Goal: Task Accomplishment & Management: Manage account settings

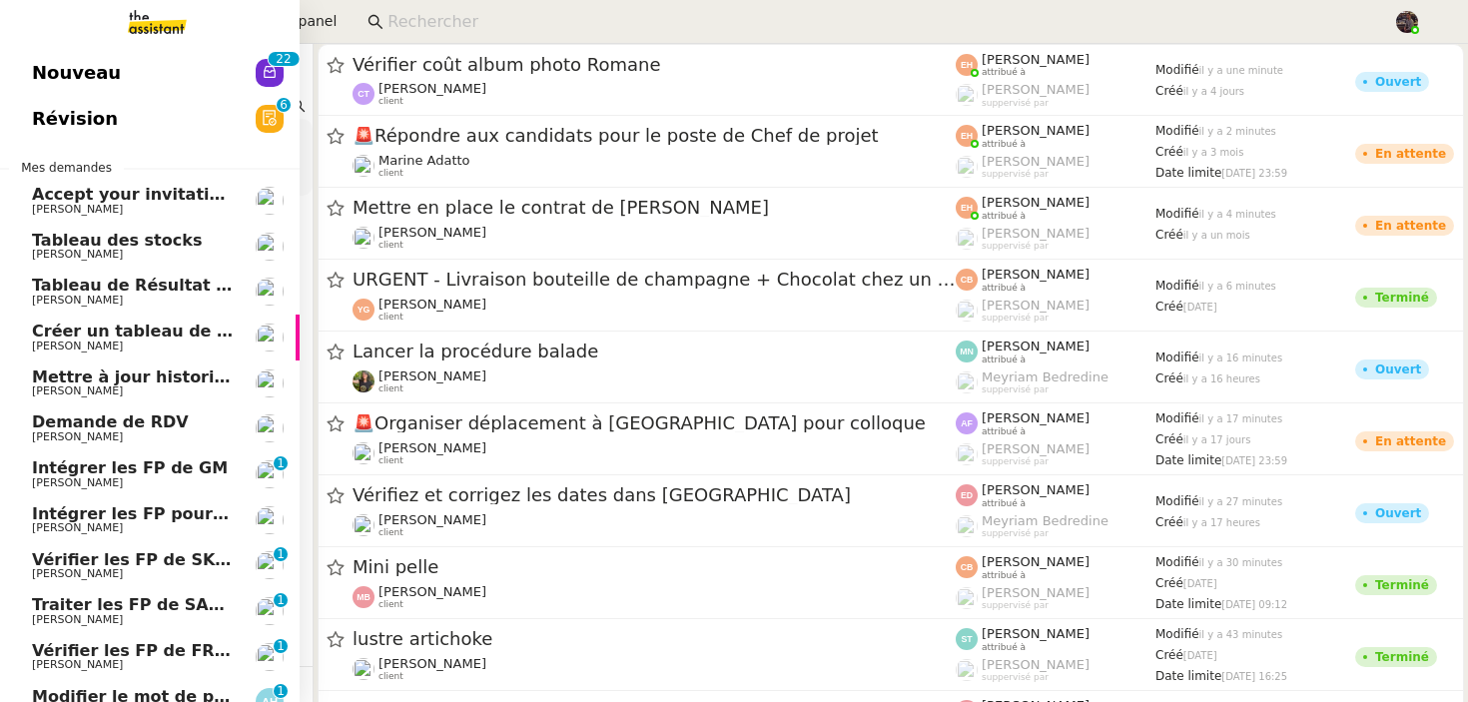
scroll to position [127, 0]
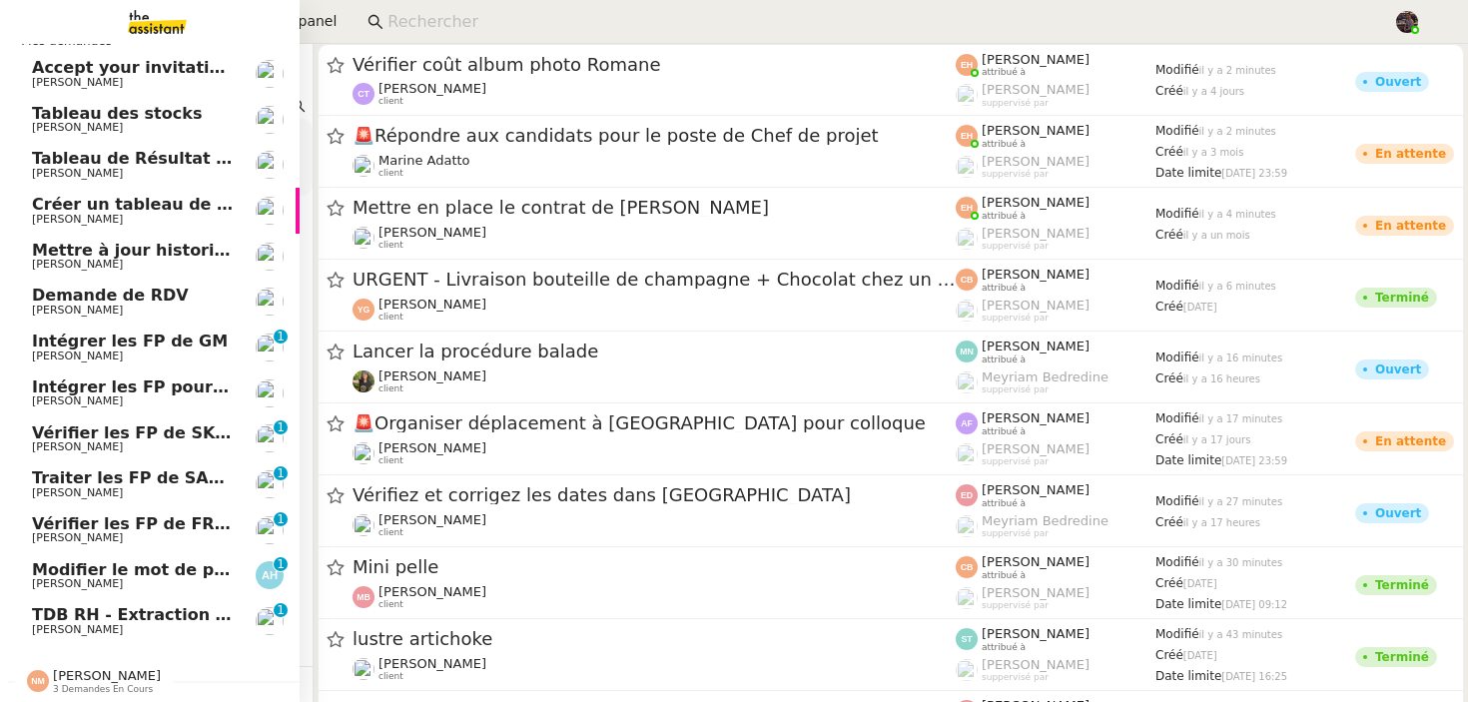
click at [88, 623] on span "[PERSON_NAME]" at bounding box center [77, 629] width 91 height 13
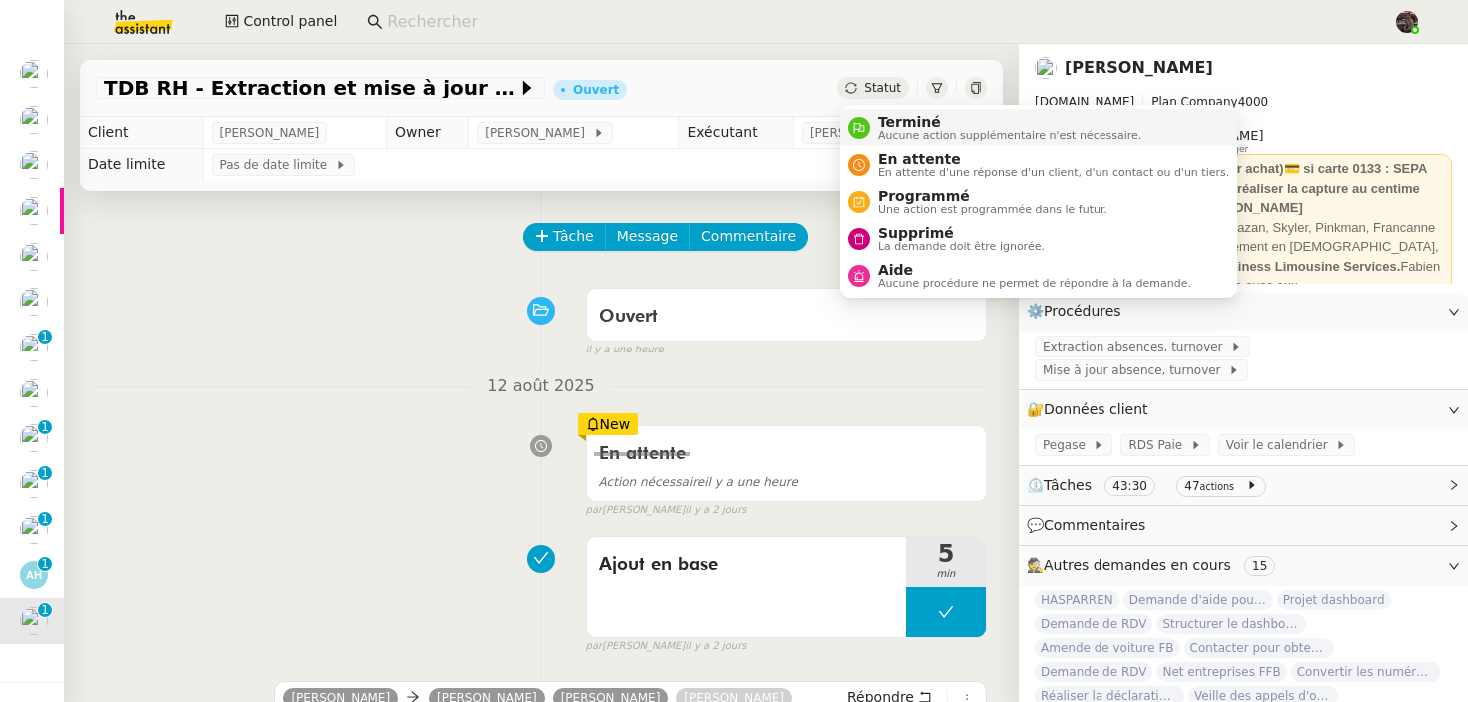
click at [888, 113] on li "Terminé Aucune action supplémentaire n'est nécessaire." at bounding box center [1038, 127] width 397 height 37
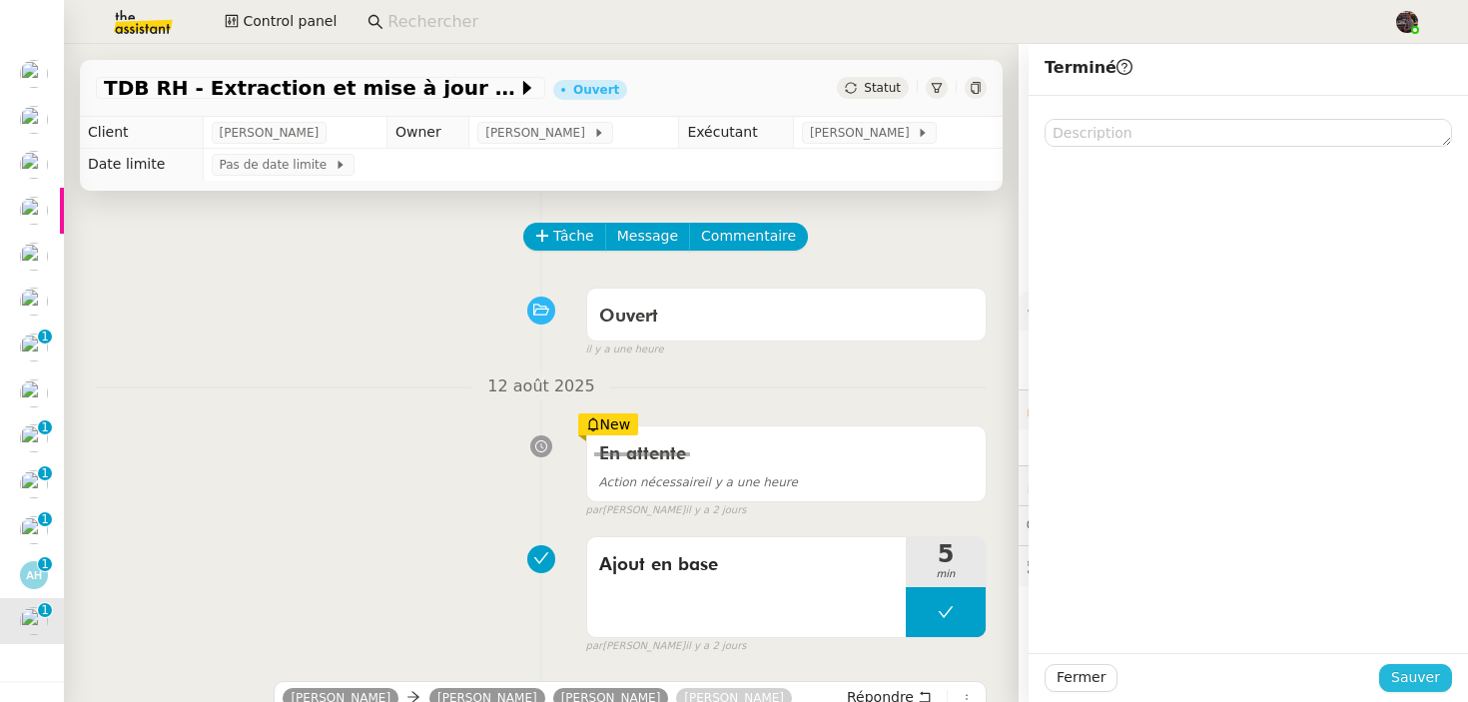
click at [1430, 674] on span "Sauver" at bounding box center [1415, 677] width 49 height 23
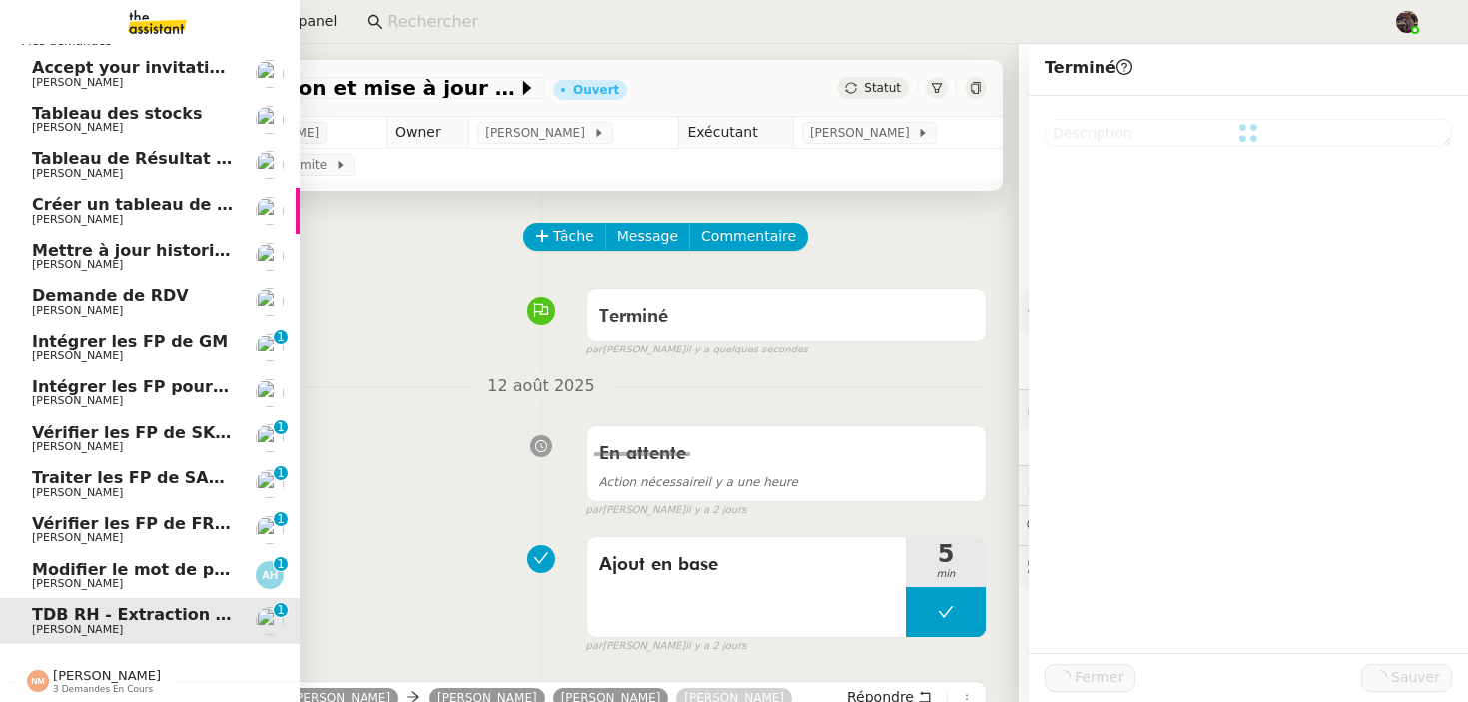
scroll to position [82, 0]
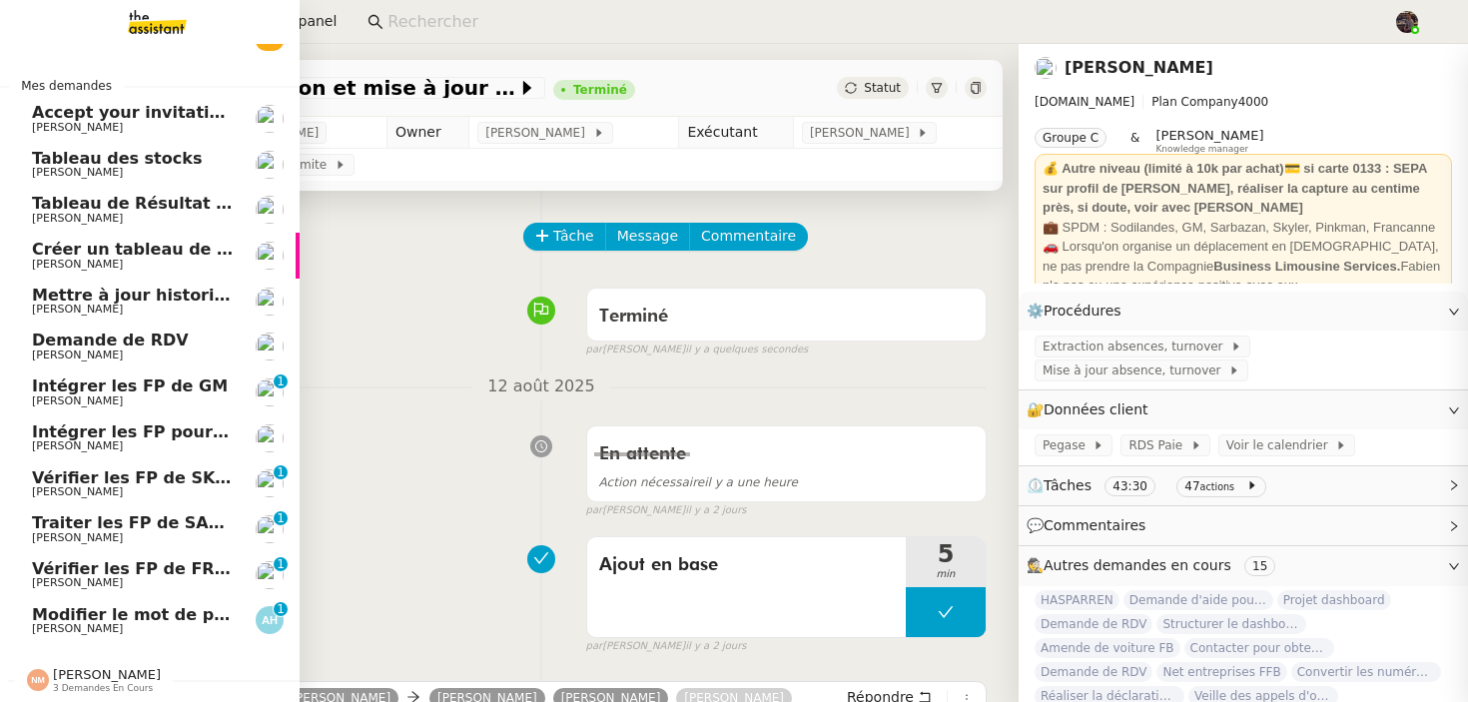
click at [131, 578] on span "[PERSON_NAME]" at bounding box center [133, 583] width 202 height 12
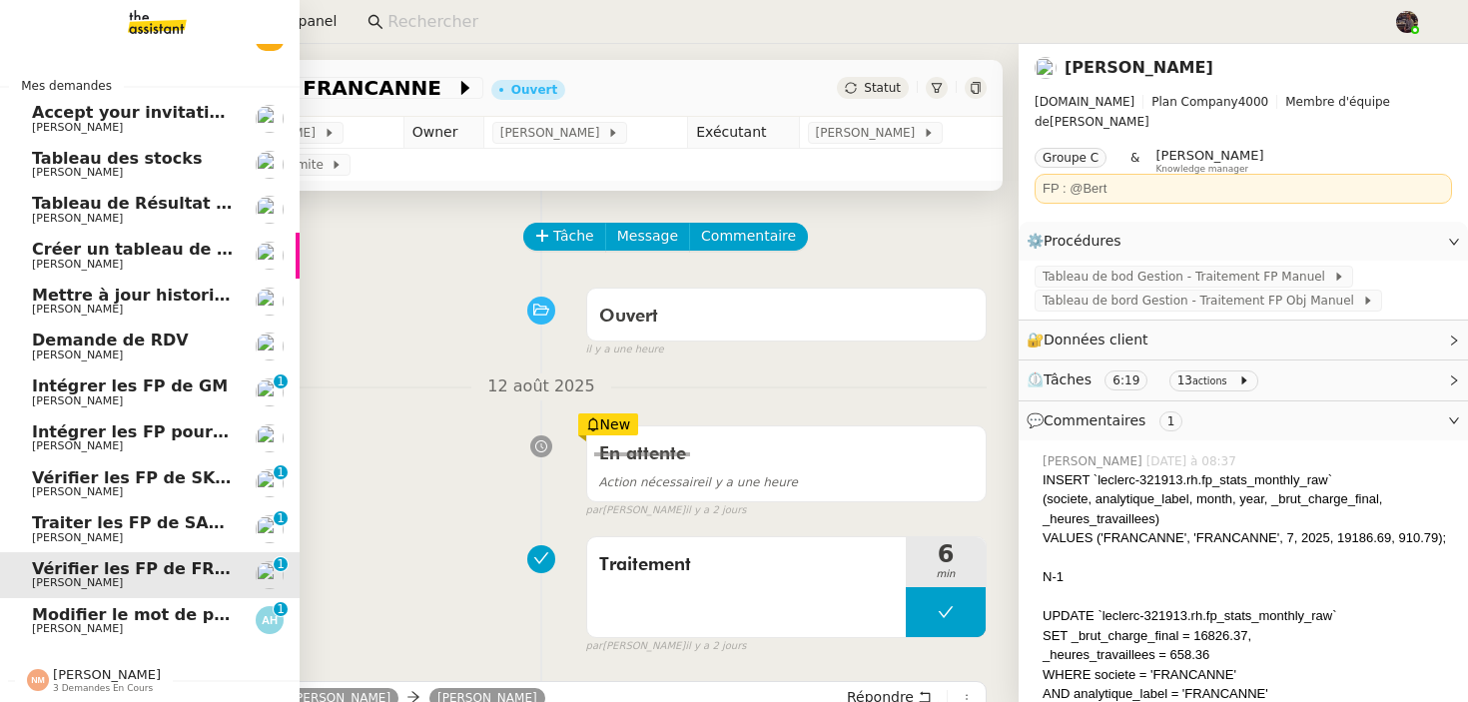
click at [133, 606] on span "Modifier le mot de passe email" at bounding box center [171, 614] width 278 height 19
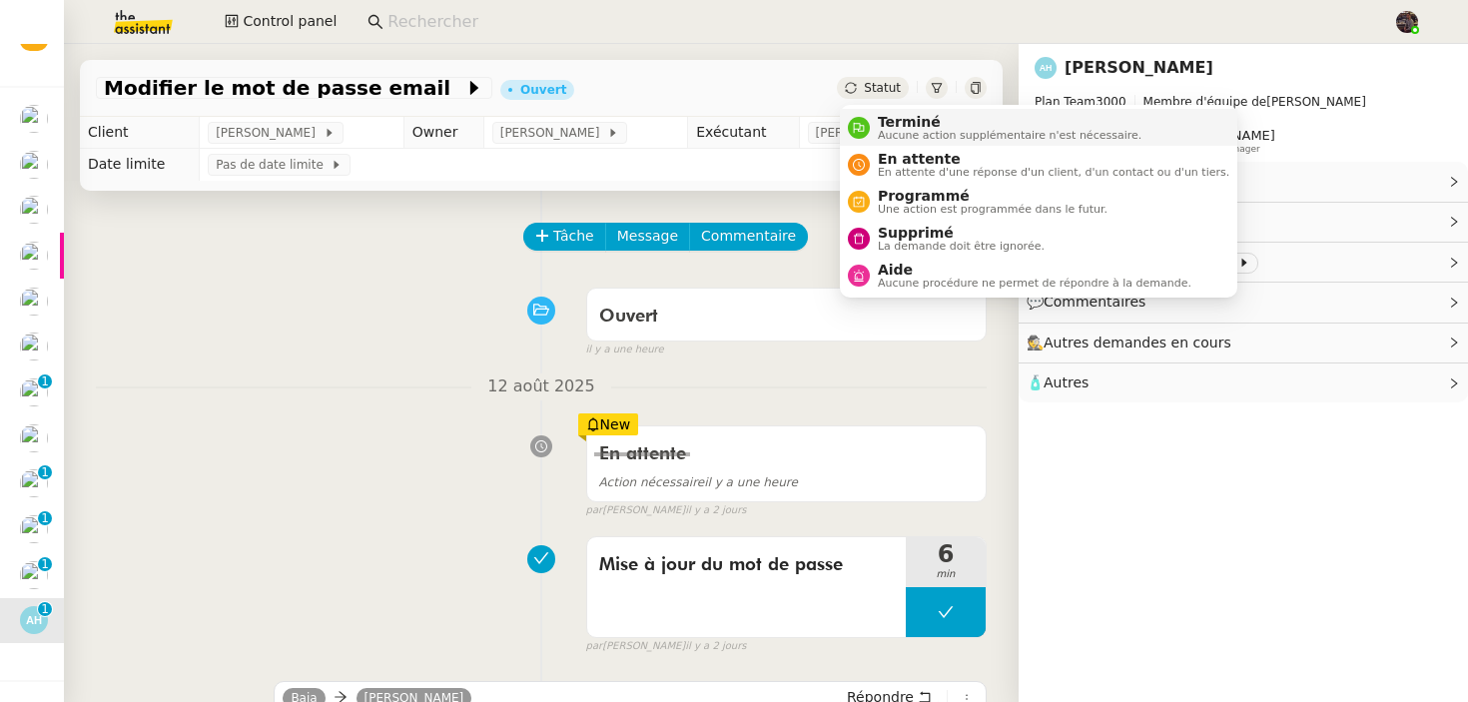
click at [883, 122] on span "Terminé" at bounding box center [1010, 122] width 264 height 16
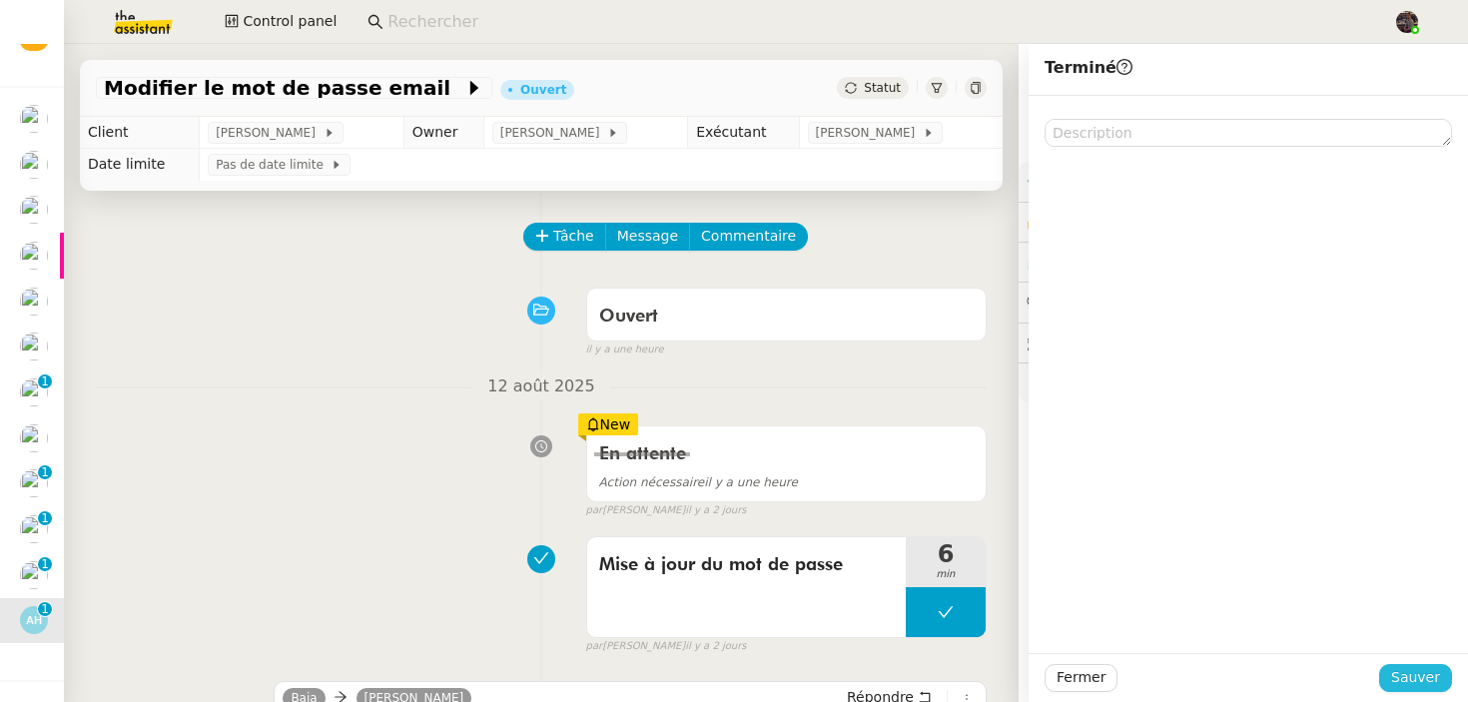
click at [1423, 667] on span "Sauver" at bounding box center [1415, 677] width 49 height 23
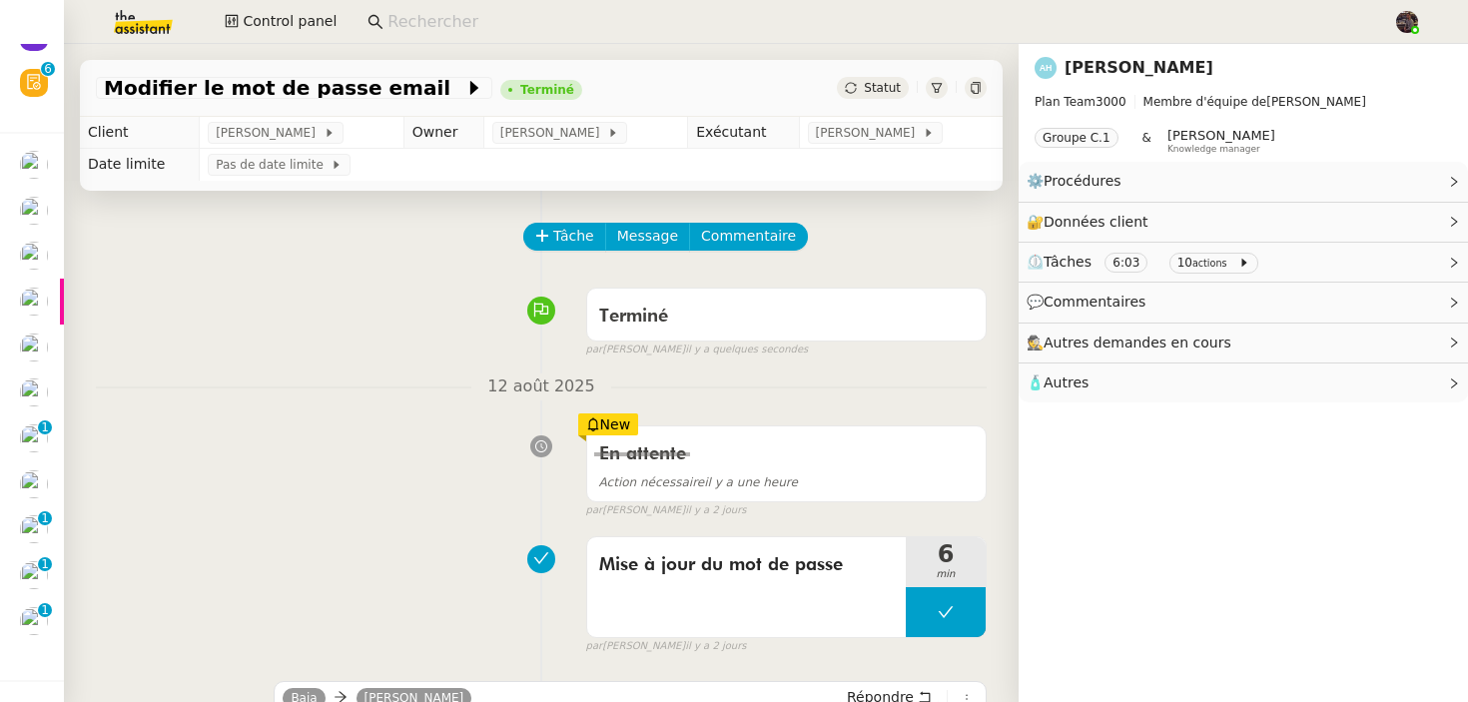
scroll to position [36, 0]
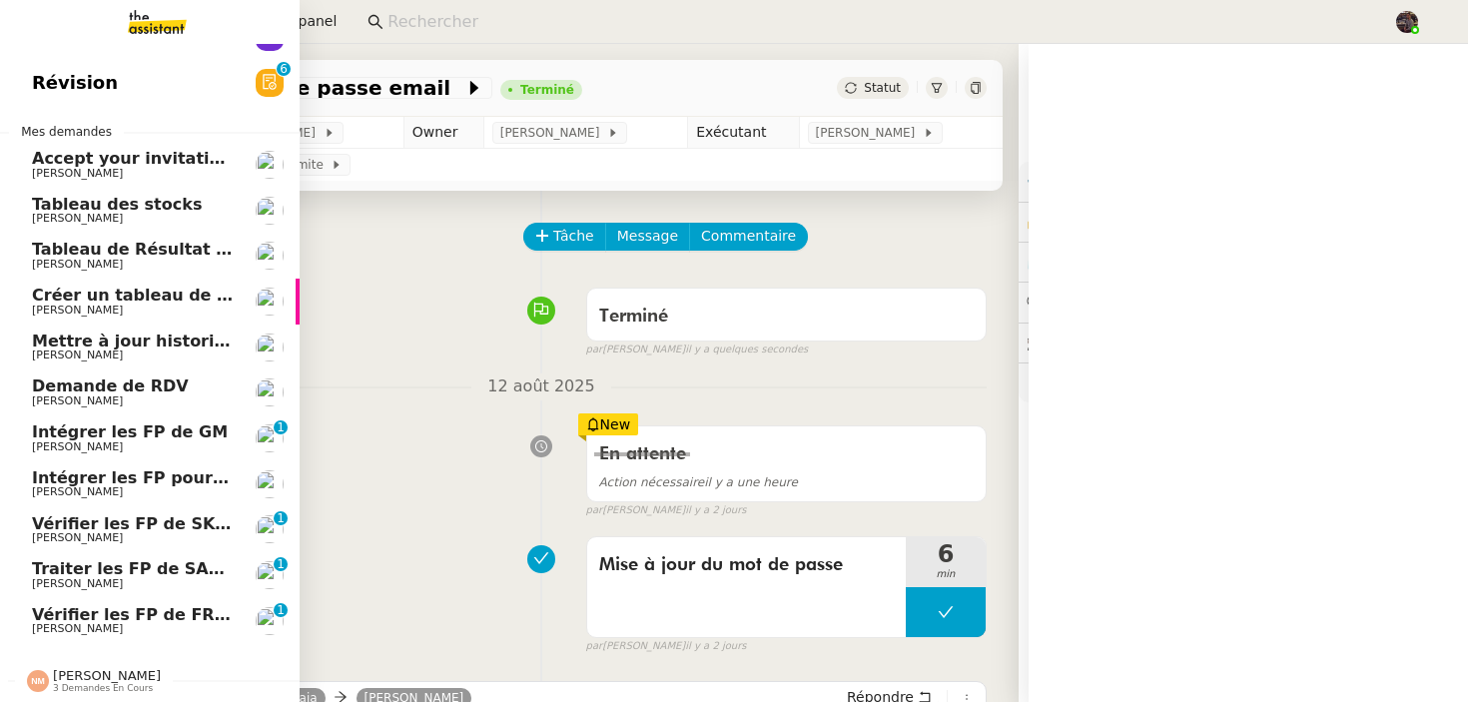
click at [78, 581] on span "[PERSON_NAME]" at bounding box center [77, 583] width 91 height 13
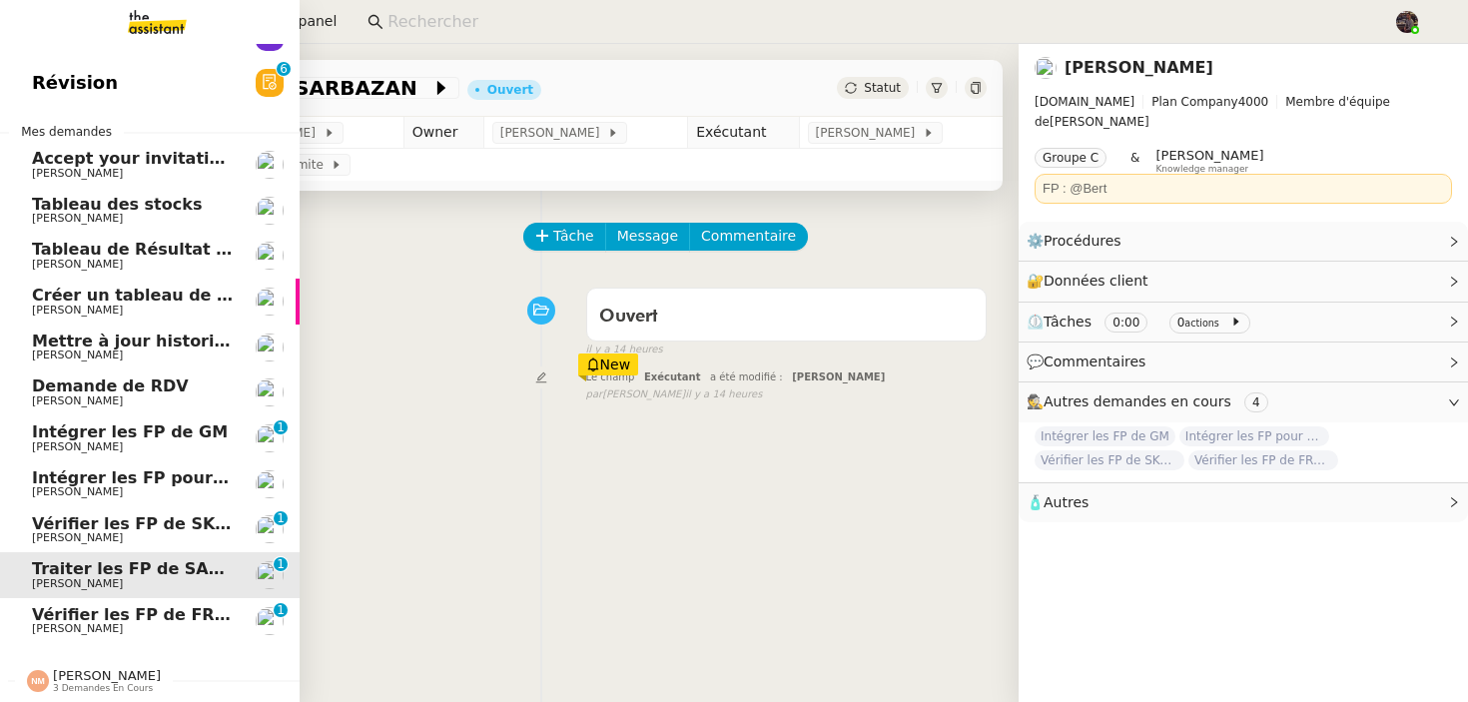
click at [93, 605] on link "Vérifier les FP de [PERSON_NAME] 0 1 2 3 4 5 6 7 8 9" at bounding box center [150, 621] width 300 height 46
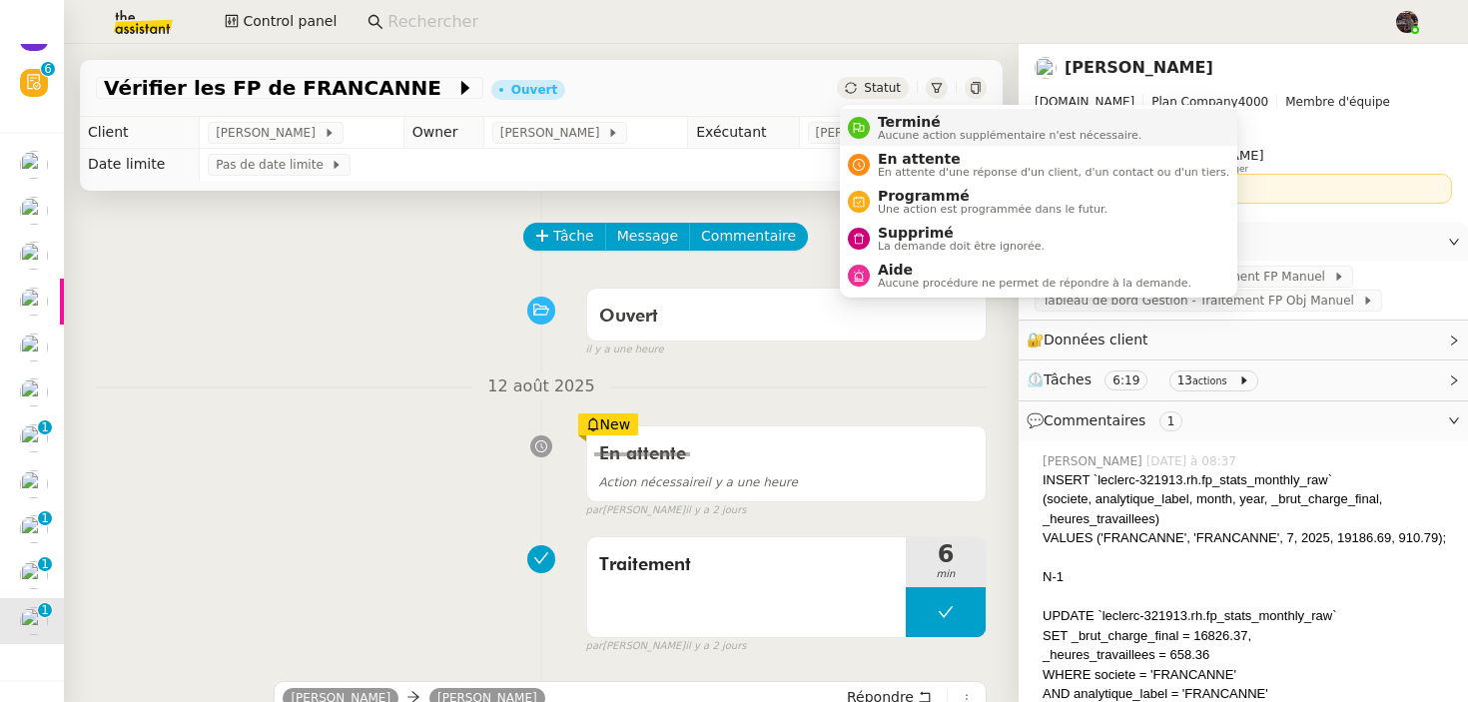
click at [917, 117] on span "Terminé" at bounding box center [1010, 122] width 264 height 16
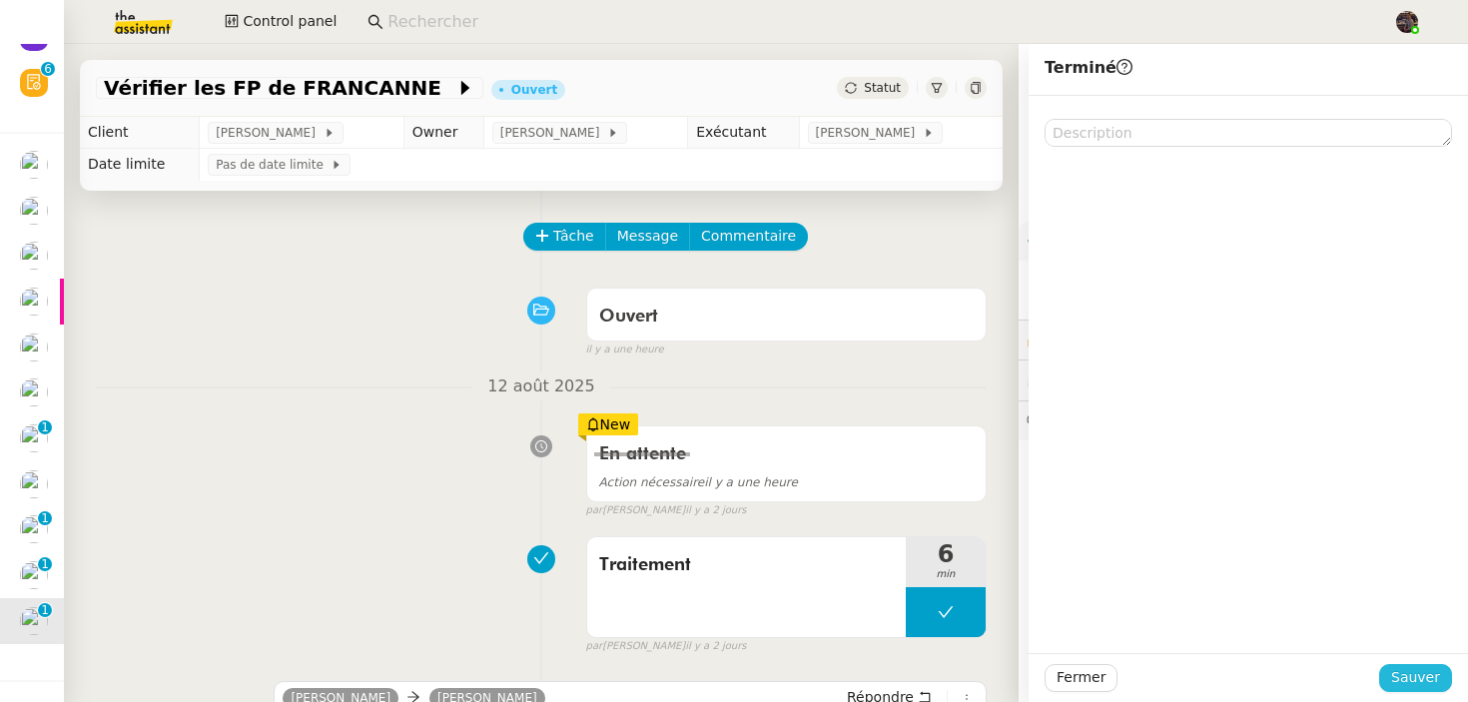
click at [1398, 672] on span "Sauver" at bounding box center [1415, 677] width 49 height 23
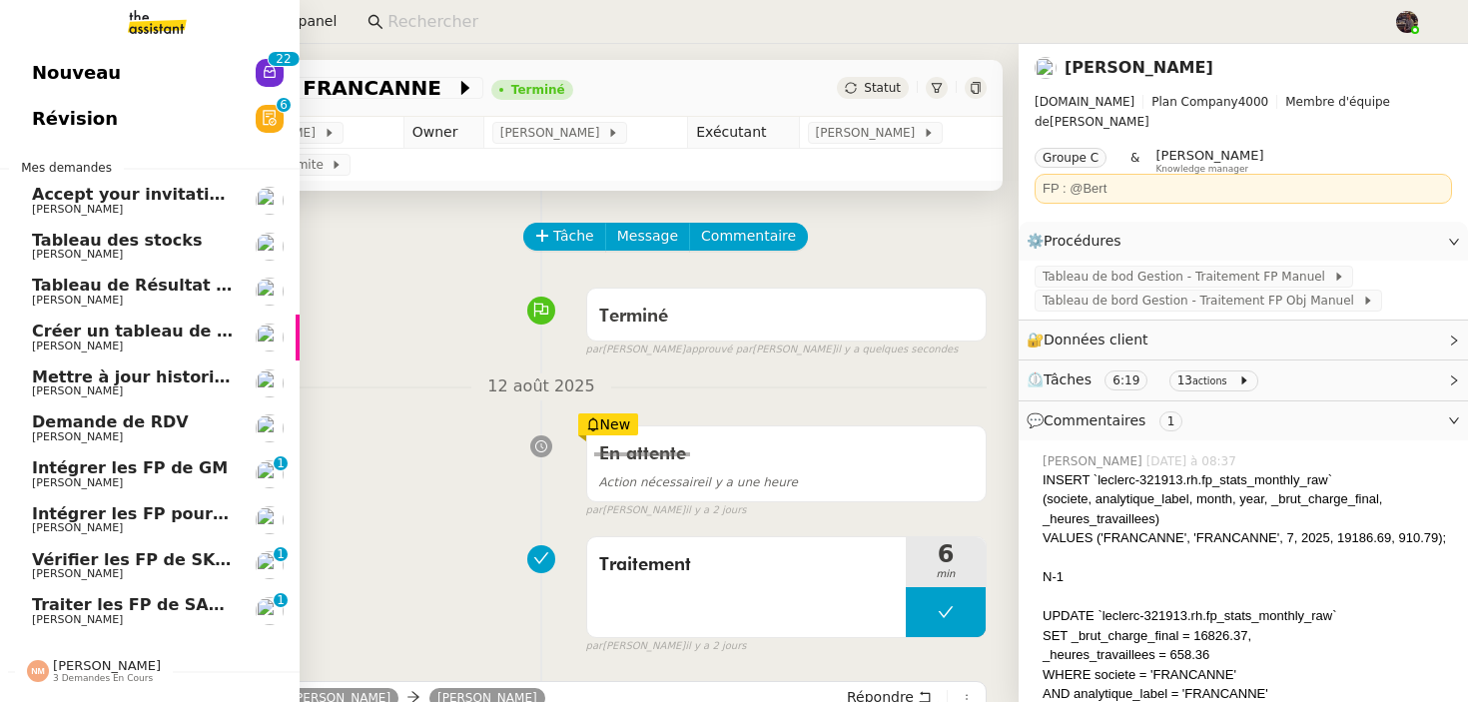
click at [48, 619] on span "[PERSON_NAME]" at bounding box center [77, 619] width 91 height 13
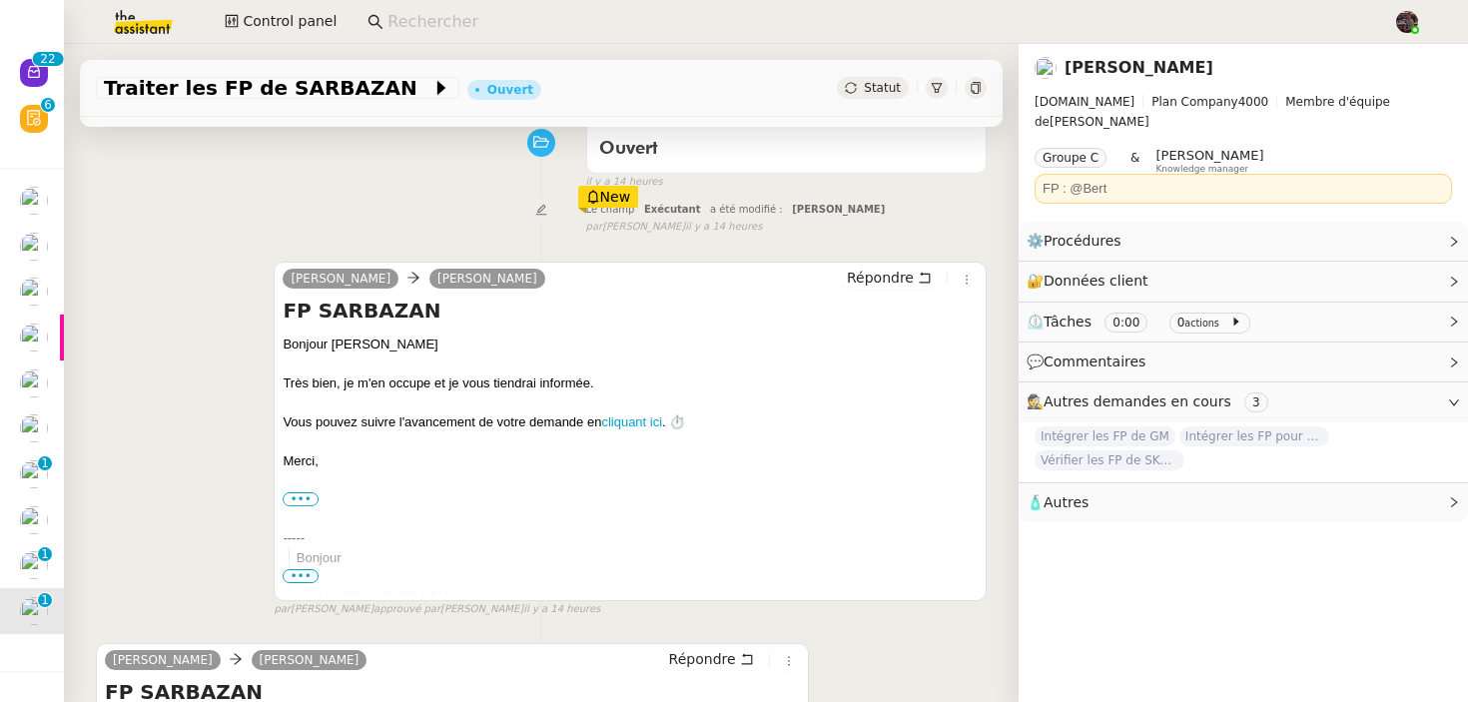
scroll to position [516, 0]
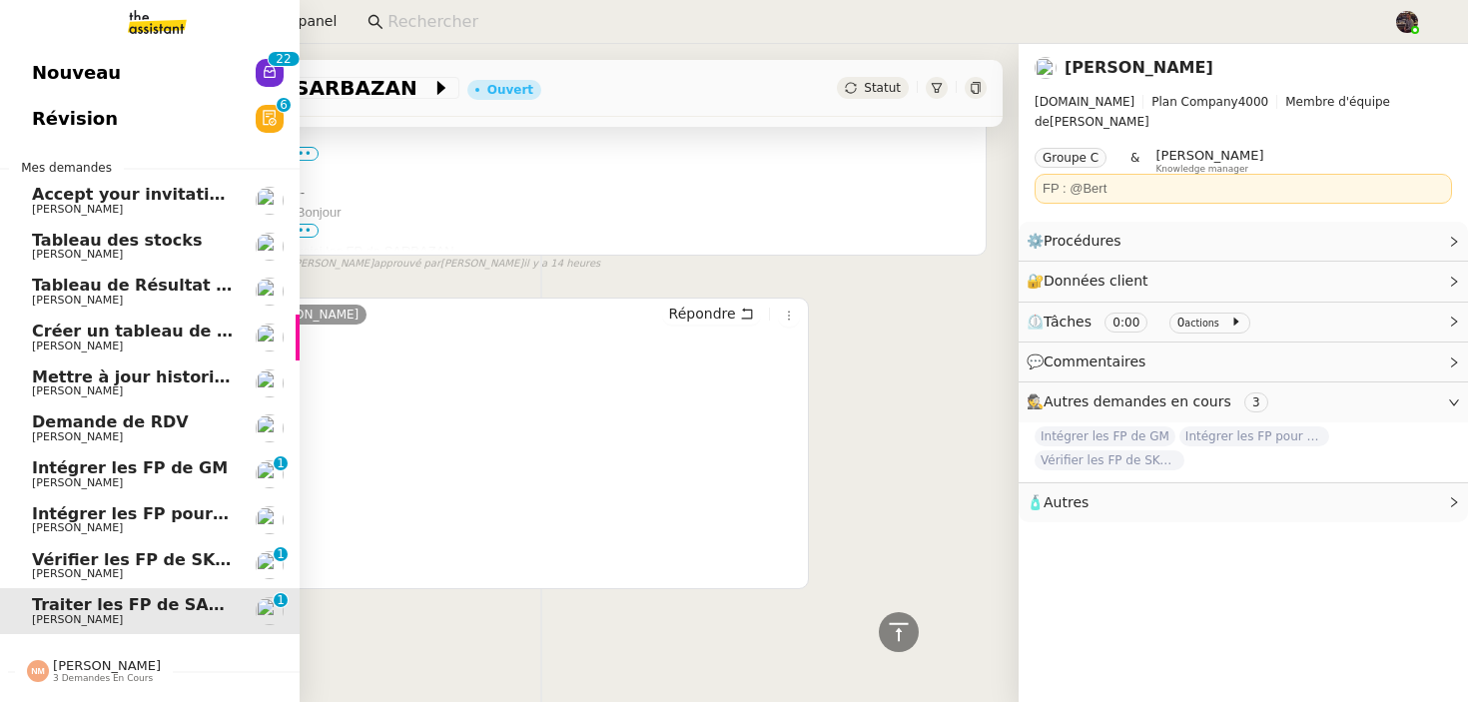
click at [171, 573] on span "[PERSON_NAME]" at bounding box center [133, 574] width 202 height 12
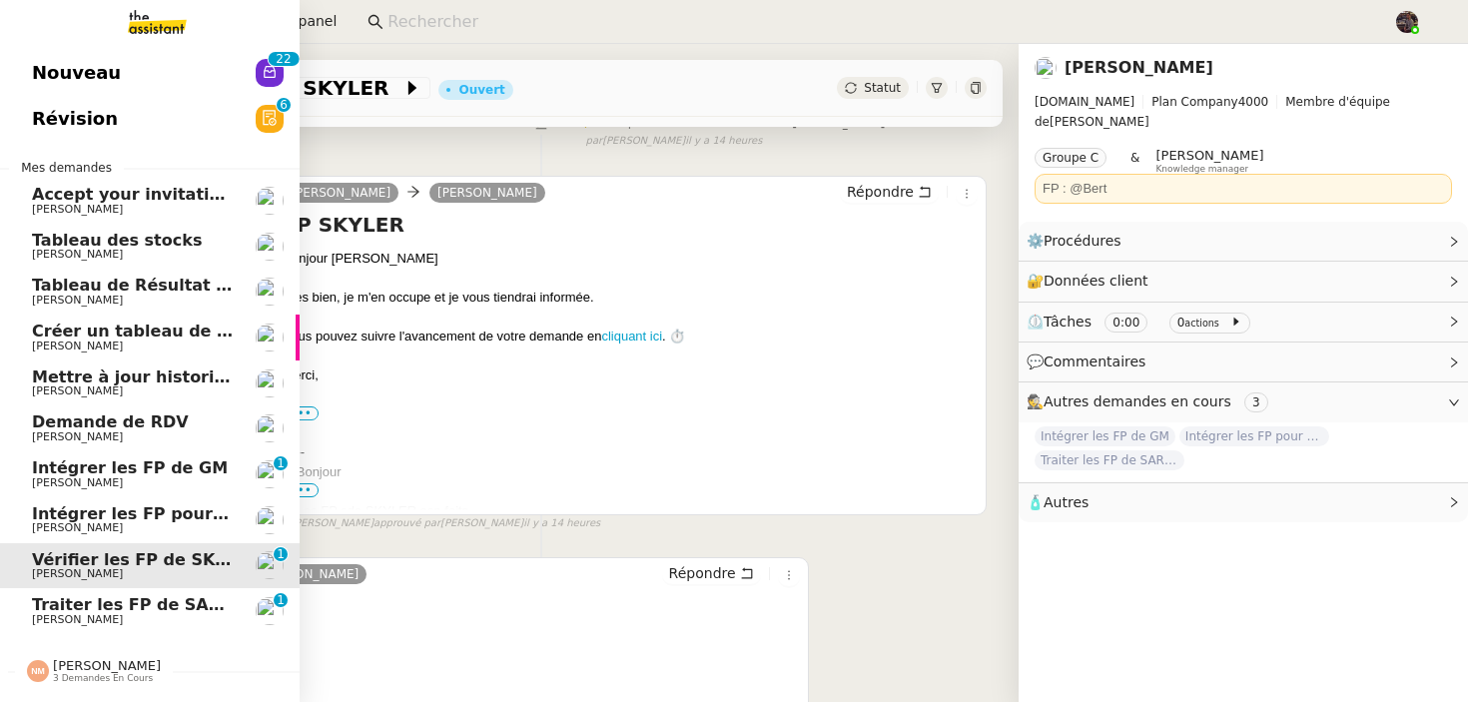
click at [170, 469] on span "Intégrer les FP de GM" at bounding box center [130, 467] width 196 height 19
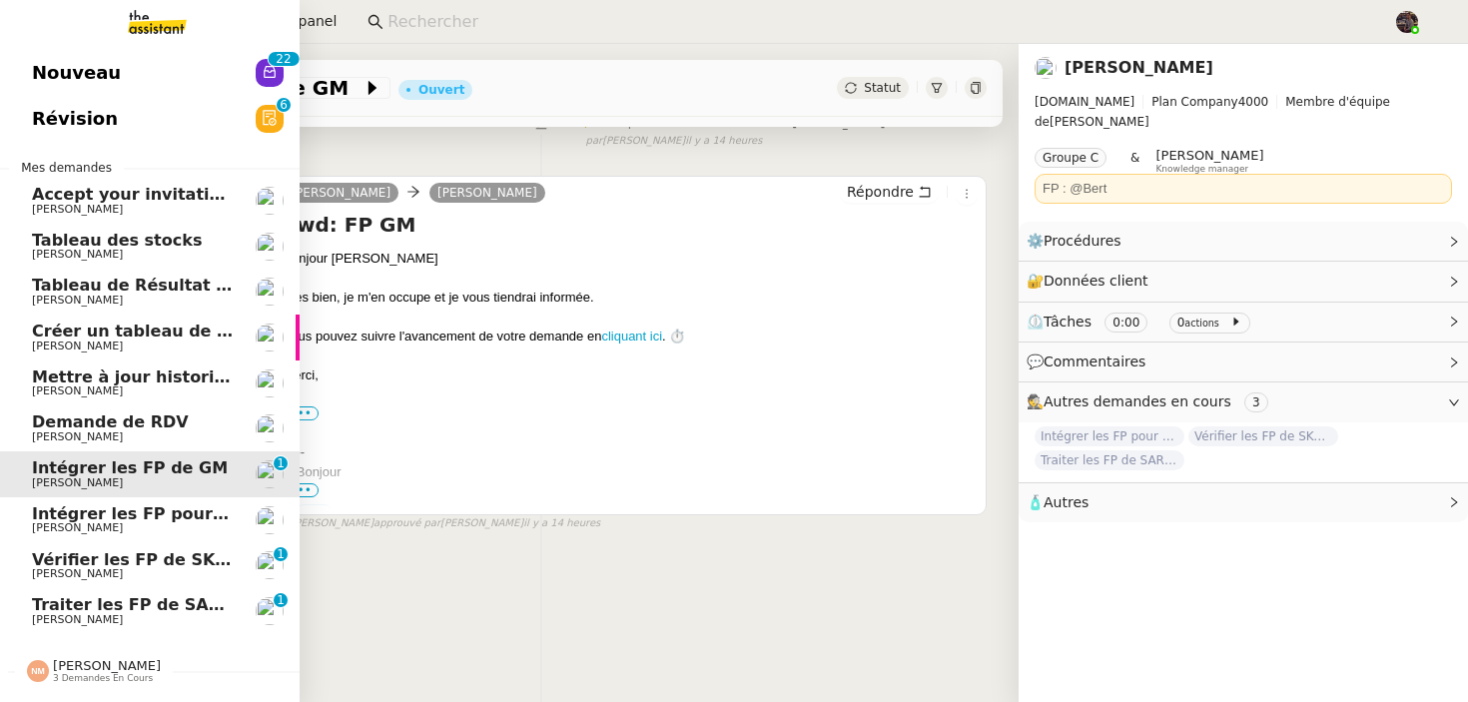
scroll to position [358, 0]
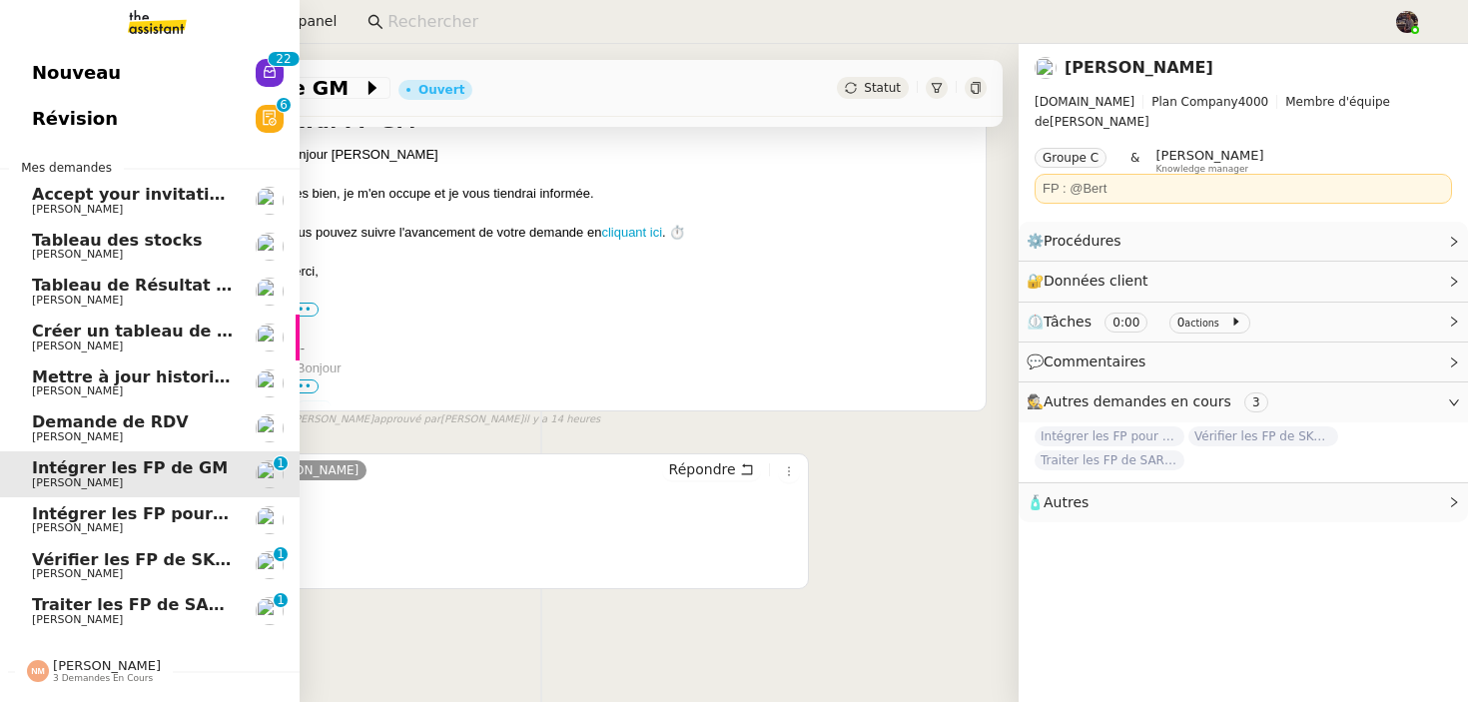
click at [168, 434] on span "[PERSON_NAME]" at bounding box center [133, 437] width 202 height 12
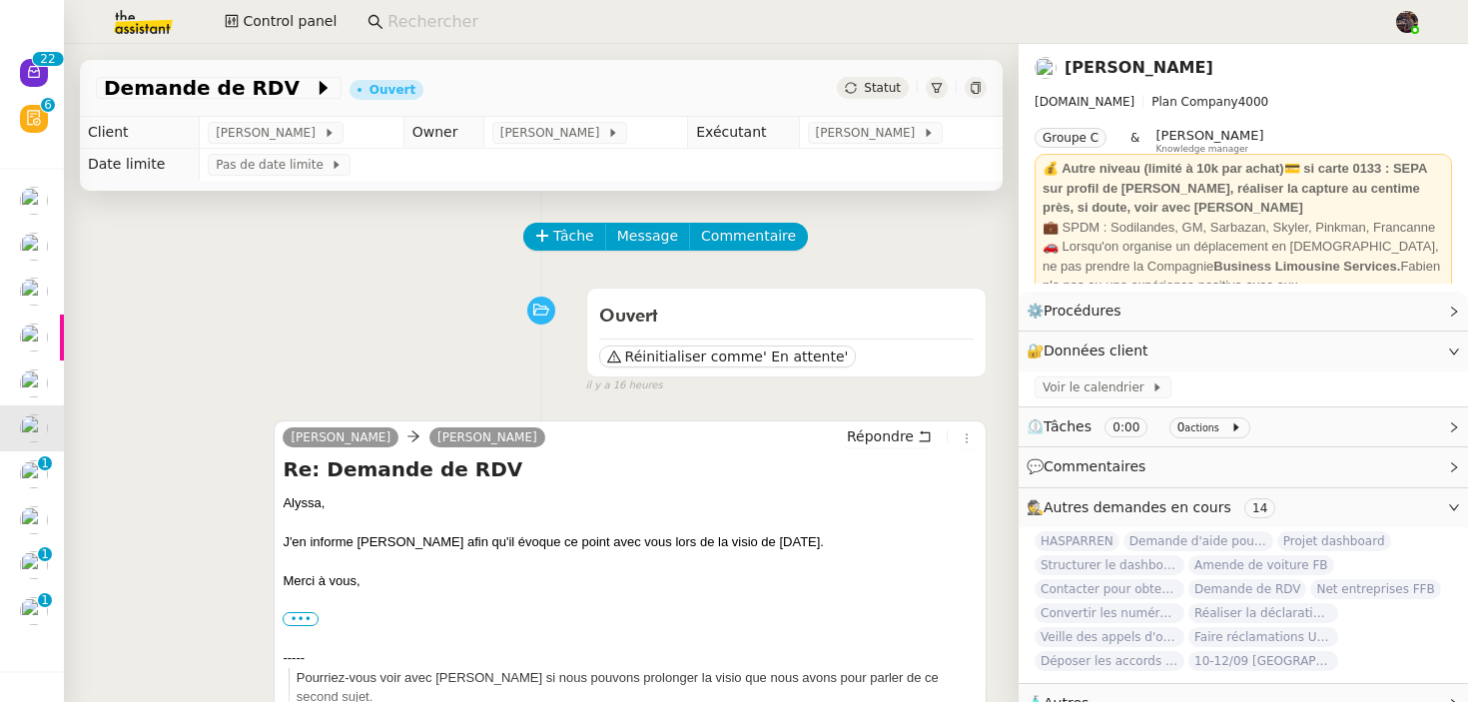
scroll to position [380, 0]
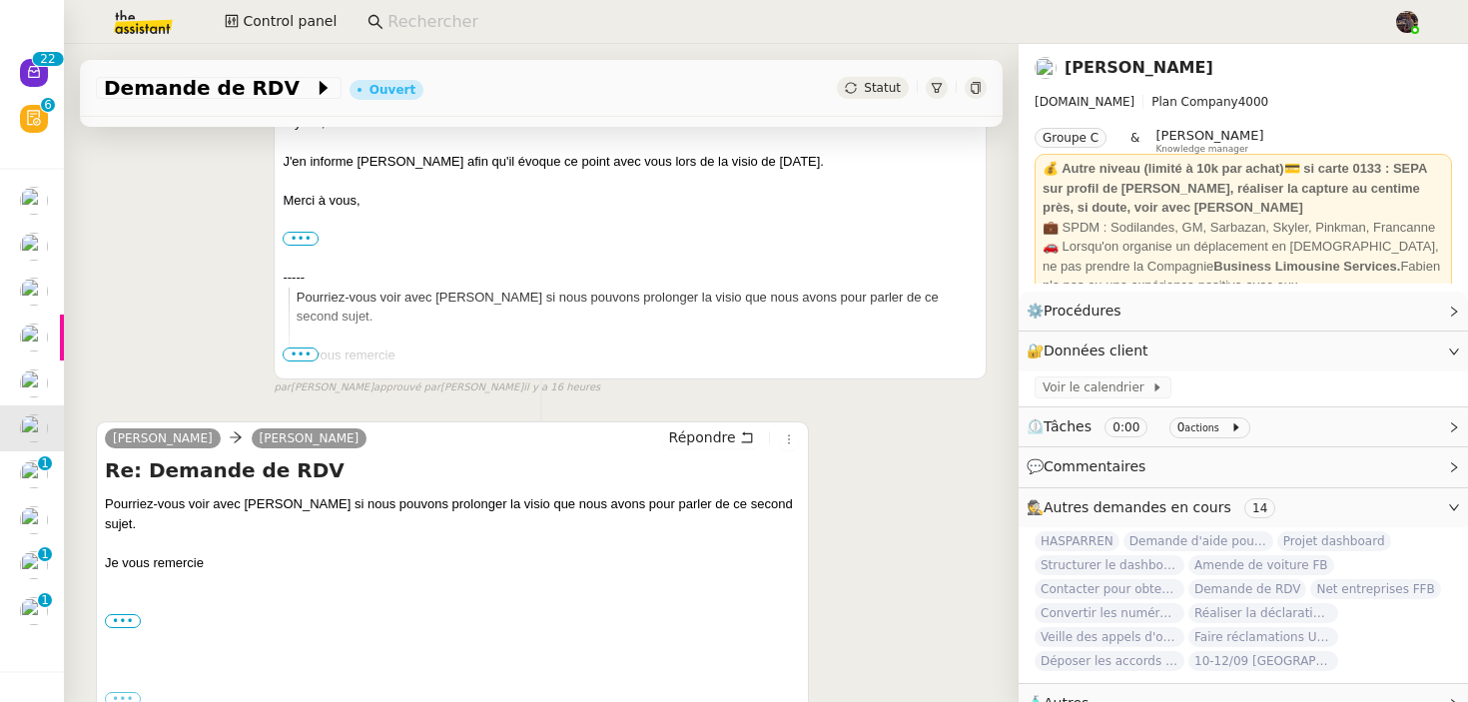
click at [415, 583] on div "Je vous remercie ••• Cordialement, [PERSON_NAME] Alternante Services Gestion et…" at bounding box center [452, 592] width 695 height 78
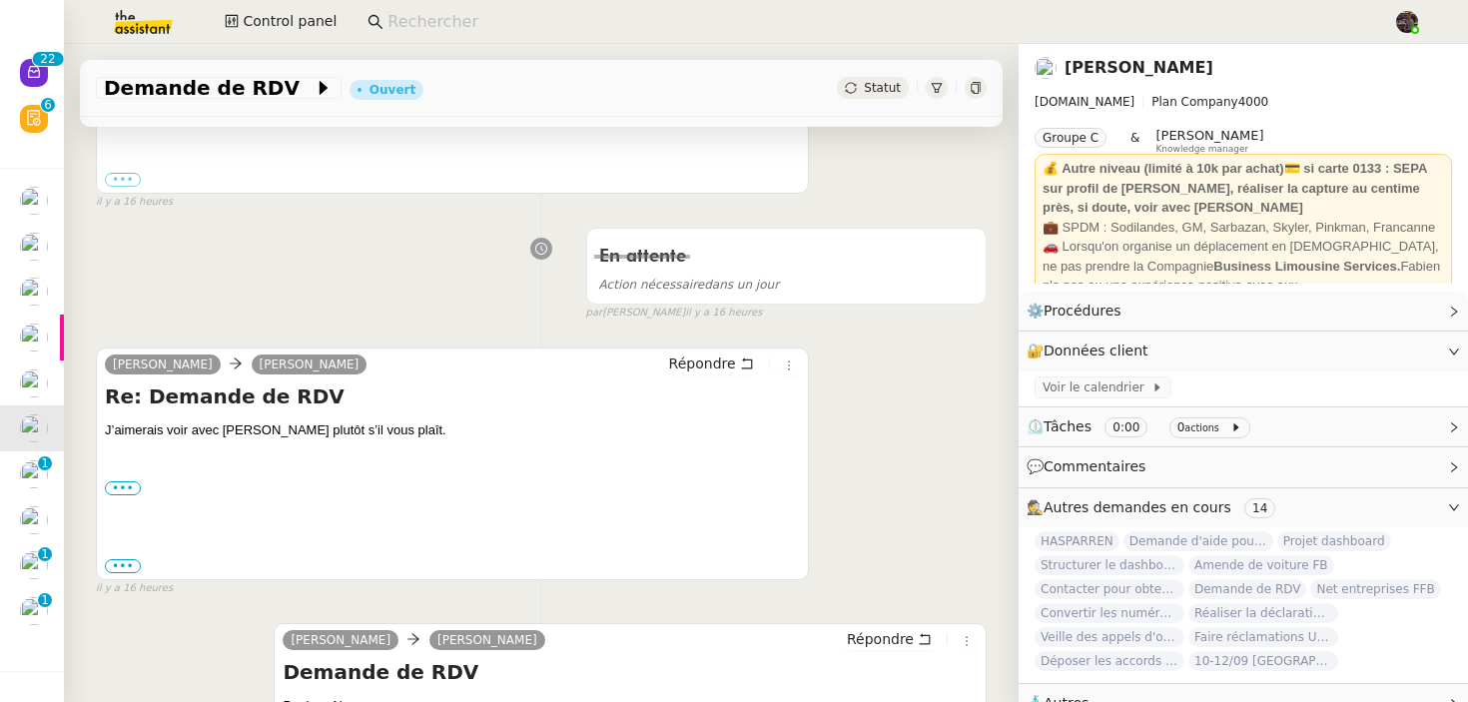
scroll to position [1005, 0]
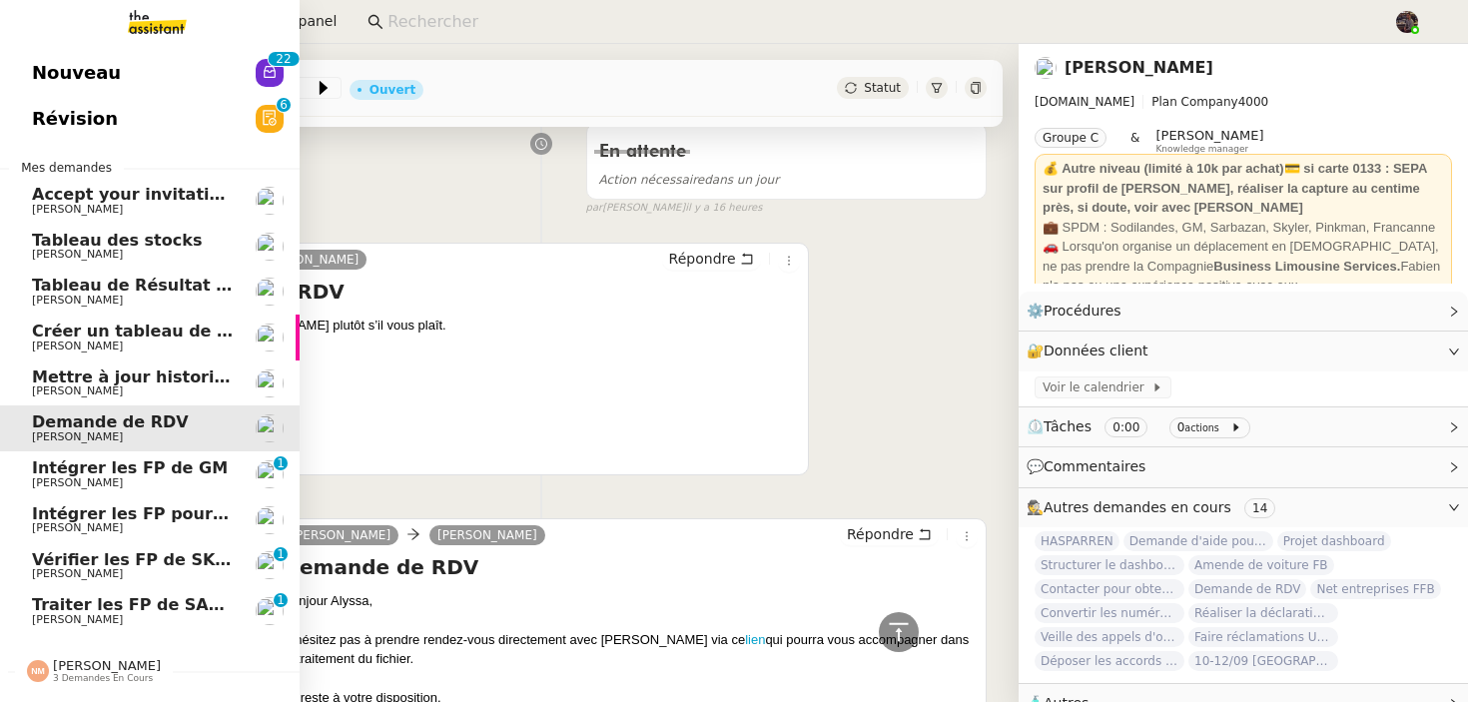
click at [115, 474] on span "Intégrer les FP de GM" at bounding box center [130, 467] width 196 height 19
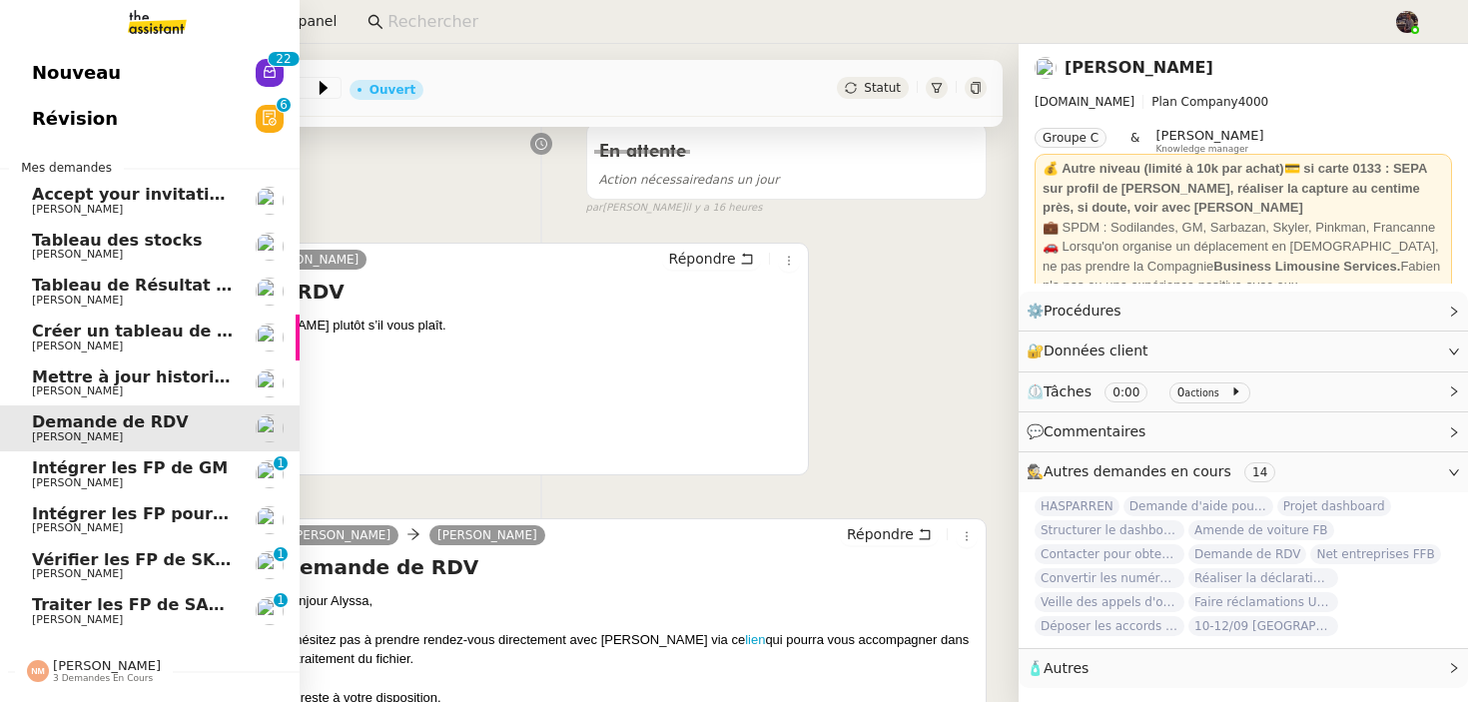
scroll to position [254, 0]
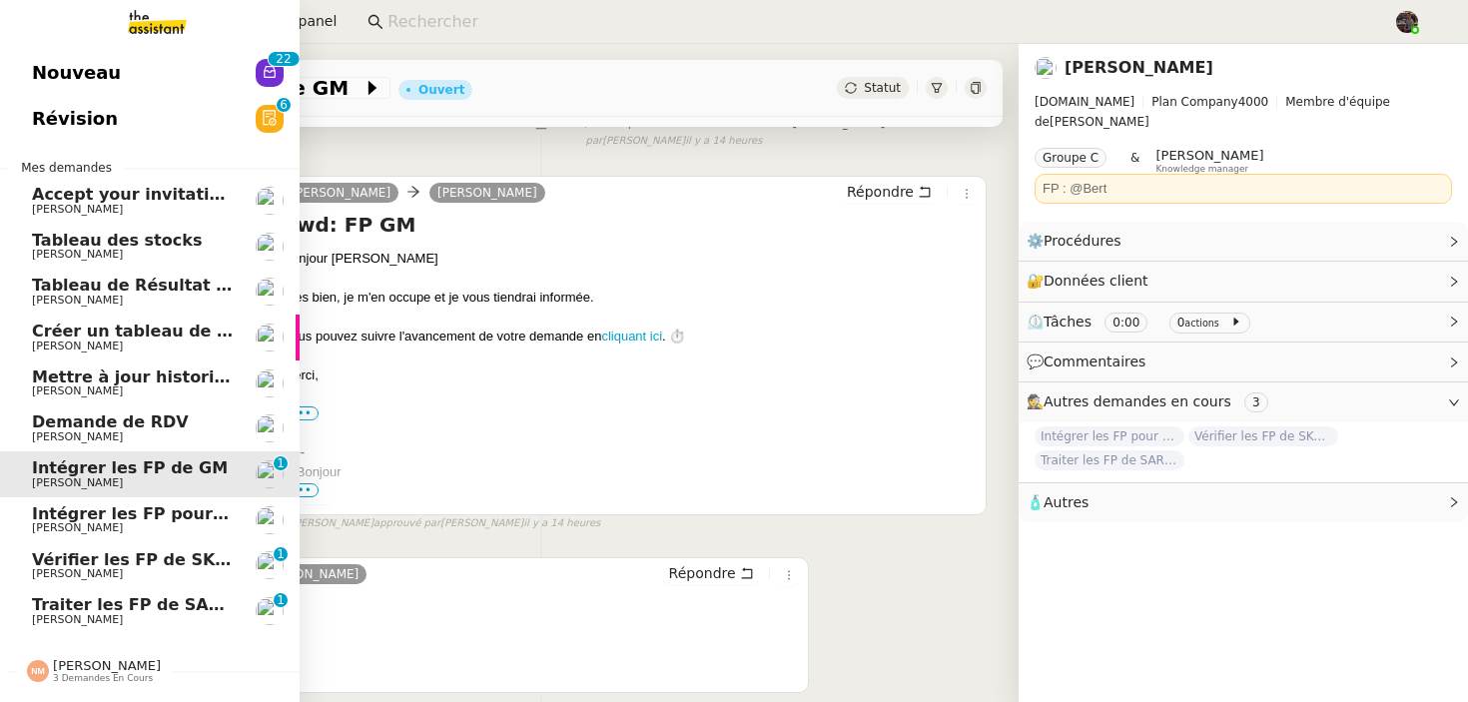
click at [139, 418] on span "Demande de RDV" at bounding box center [110, 421] width 157 height 19
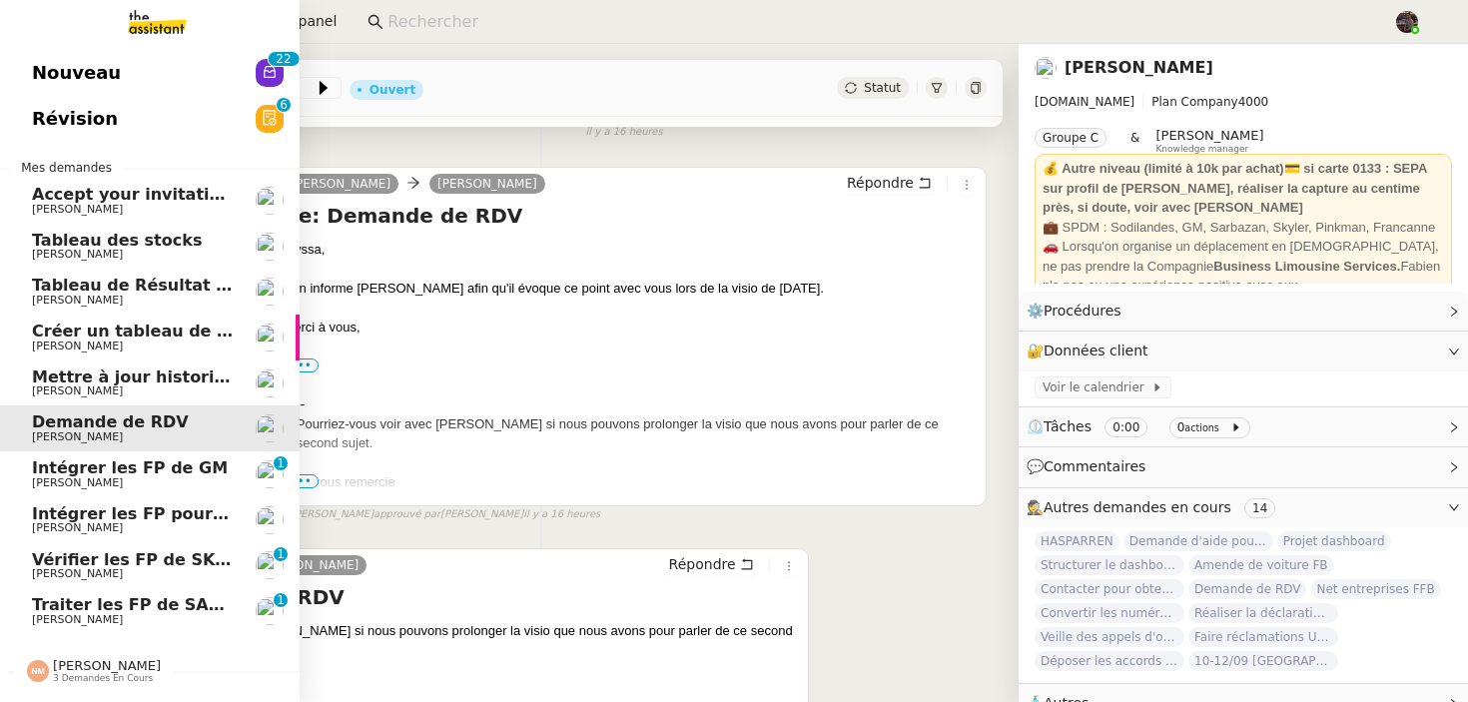
click at [58, 476] on span "[PERSON_NAME]" at bounding box center [77, 482] width 91 height 13
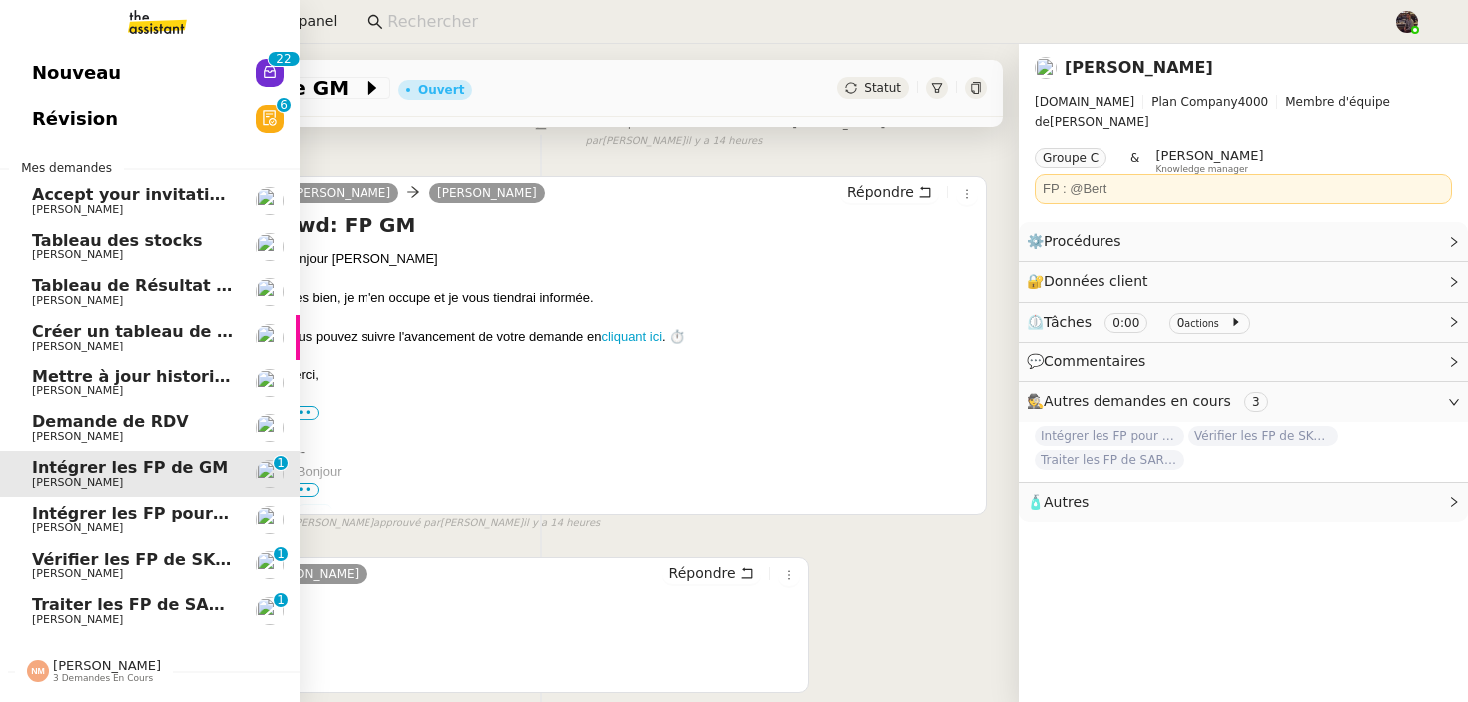
click at [205, 526] on span "[PERSON_NAME]" at bounding box center [133, 528] width 202 height 12
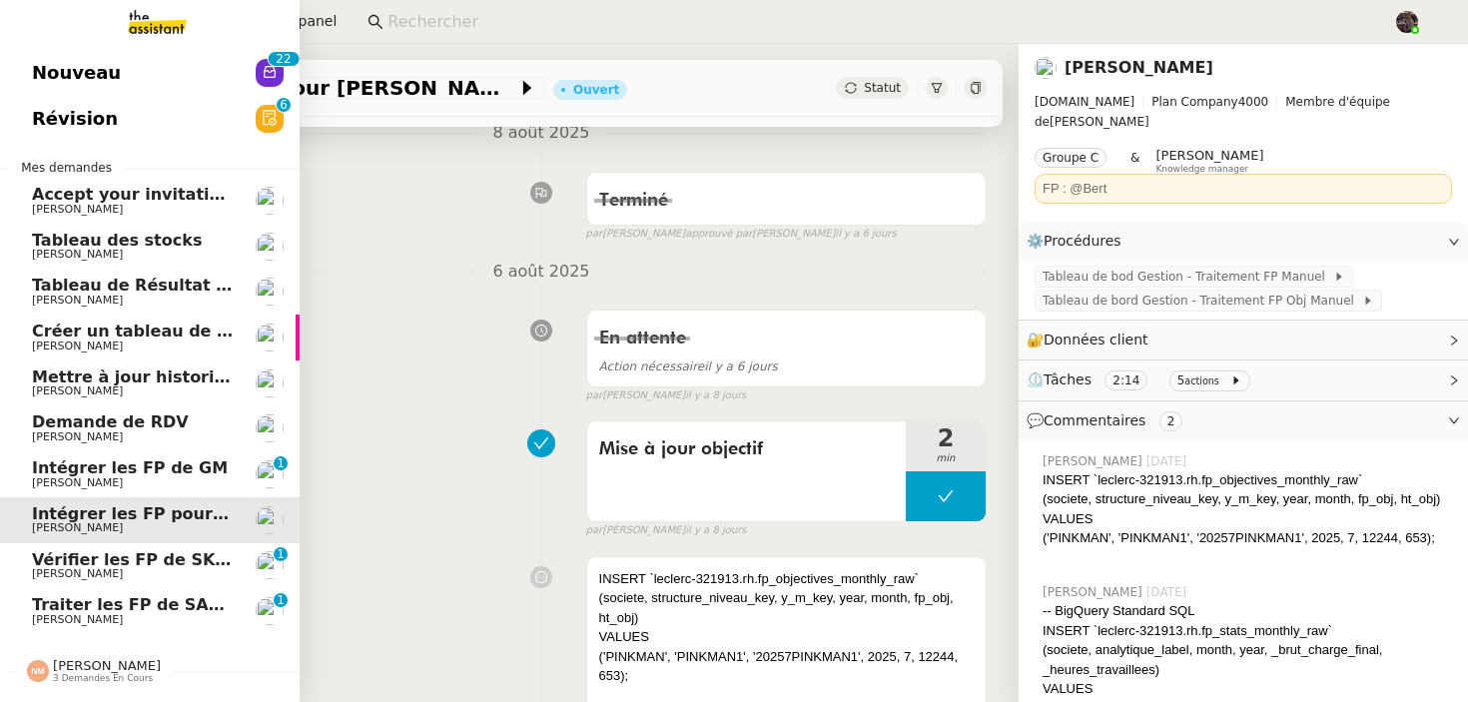
click at [204, 573] on span "[PERSON_NAME]" at bounding box center [133, 574] width 202 height 12
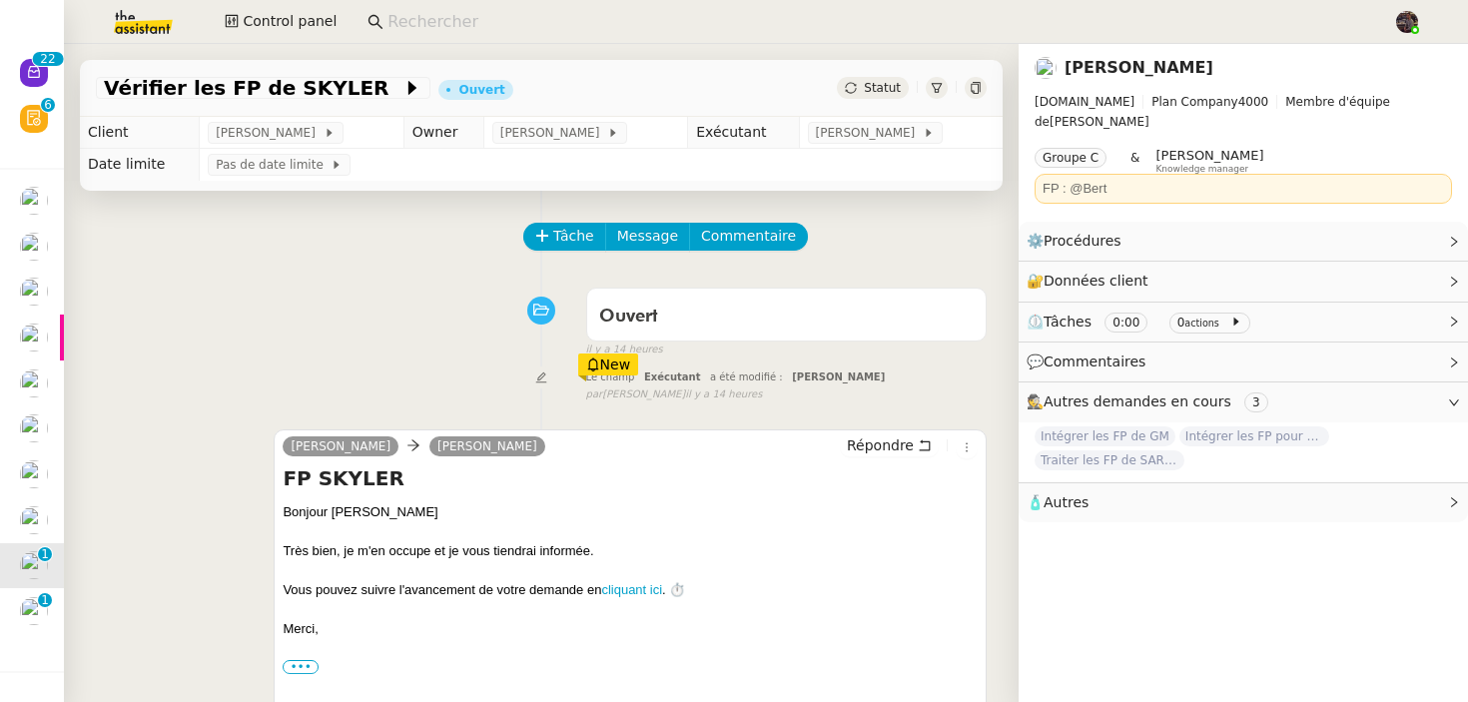
scroll to position [532, 0]
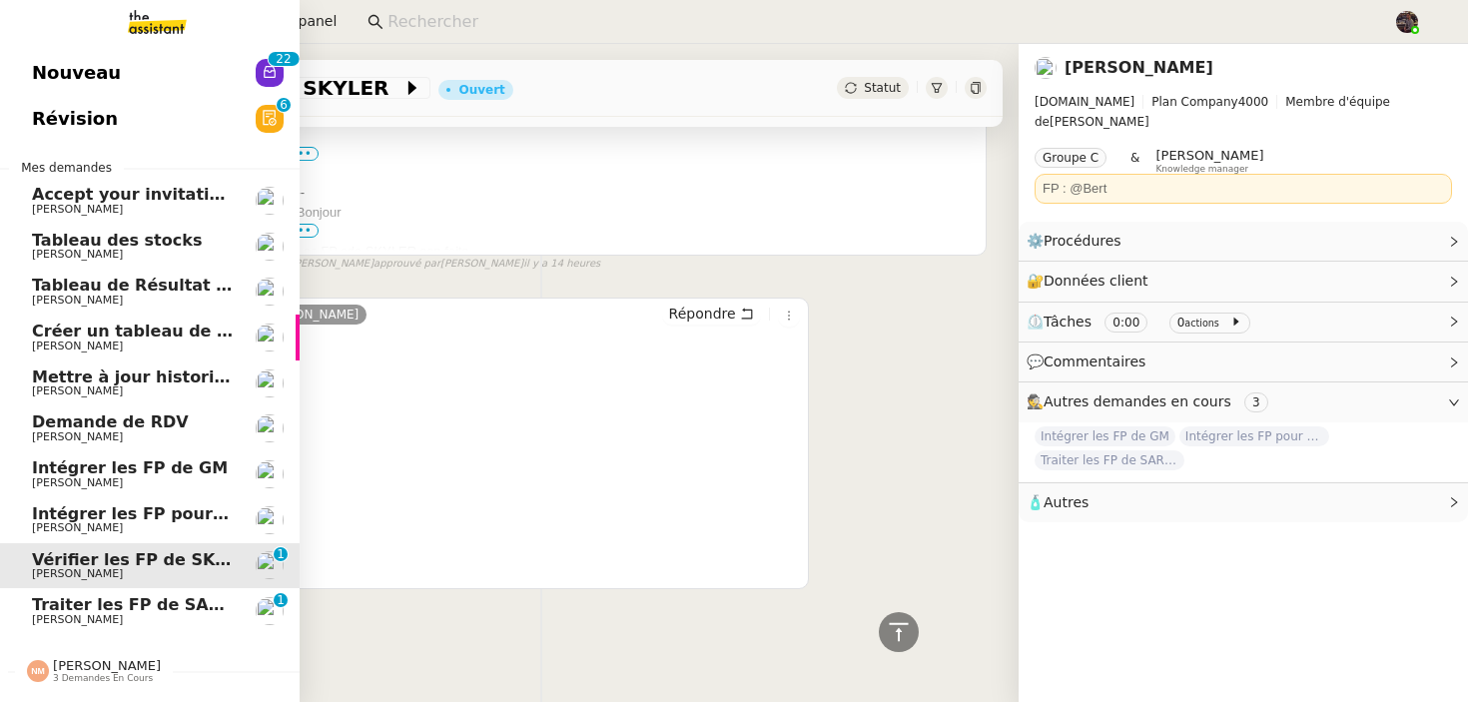
click at [66, 614] on span "[PERSON_NAME]" at bounding box center [77, 619] width 91 height 13
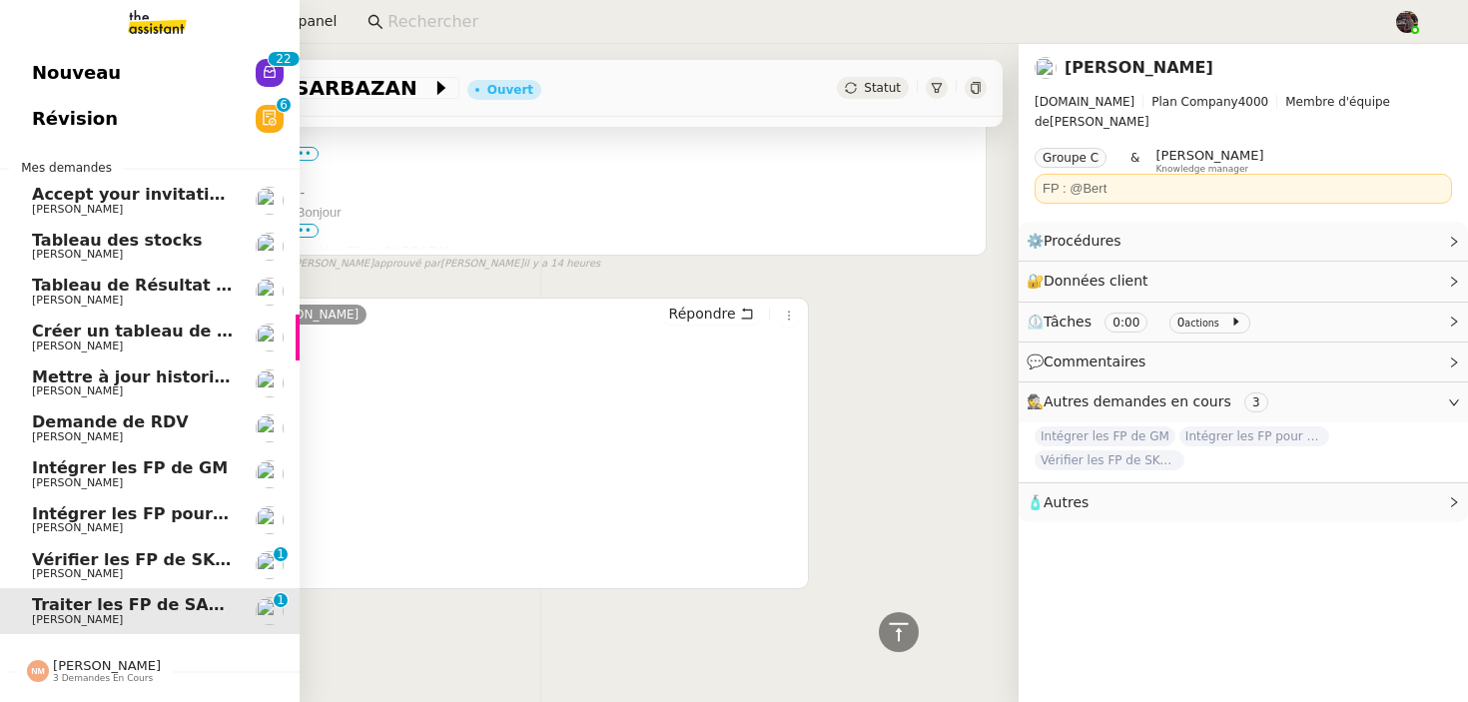
click at [34, 87] on span "Nouveau" at bounding box center [76, 73] width 89 height 30
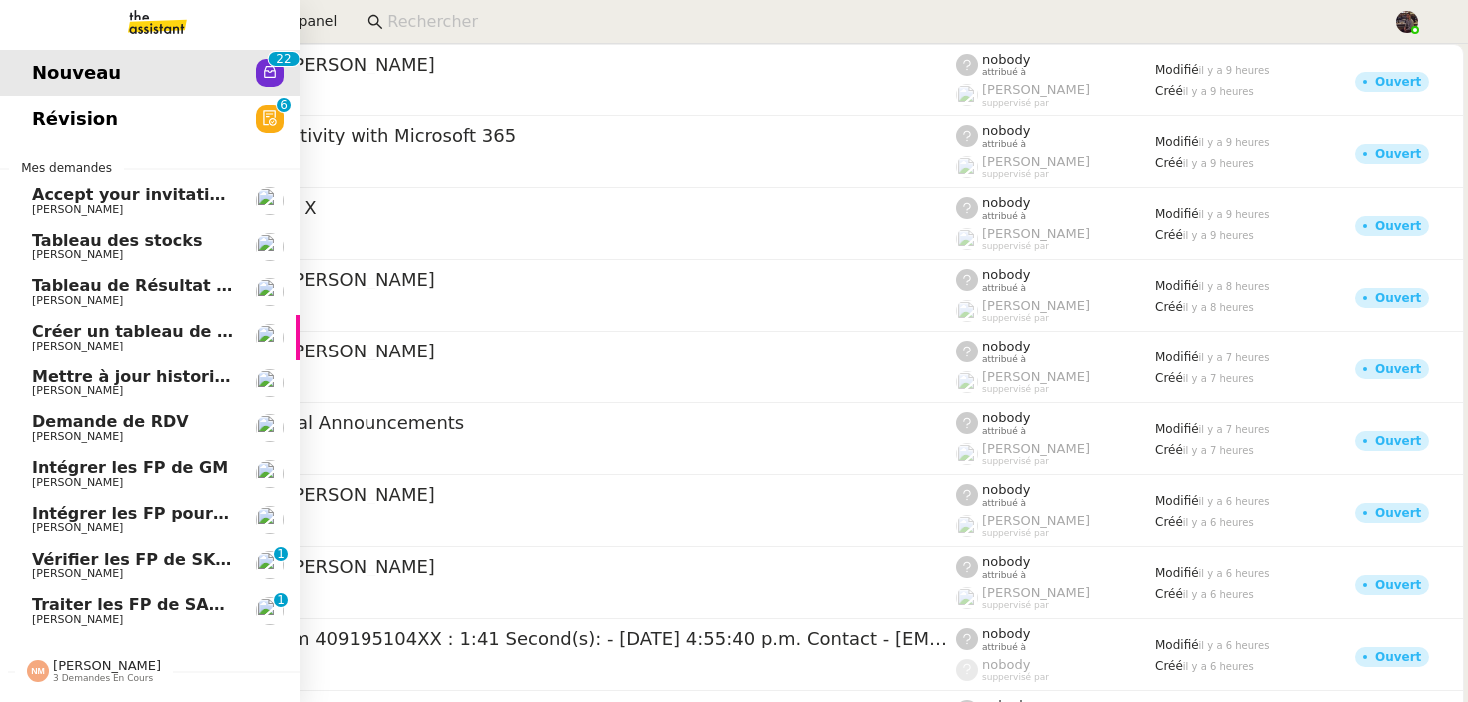
click at [34, 120] on span "Révision" at bounding box center [75, 119] width 86 height 30
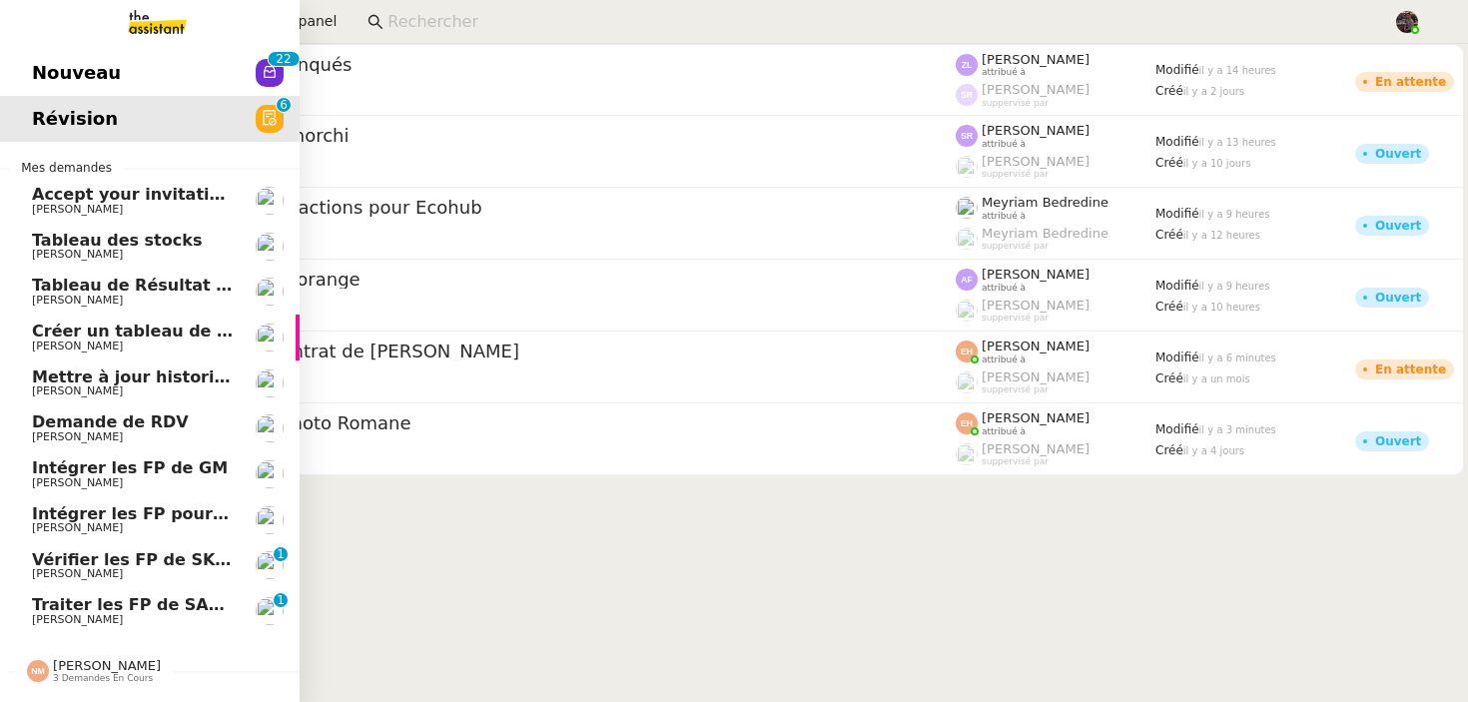
click at [88, 85] on span "Nouveau" at bounding box center [76, 73] width 89 height 30
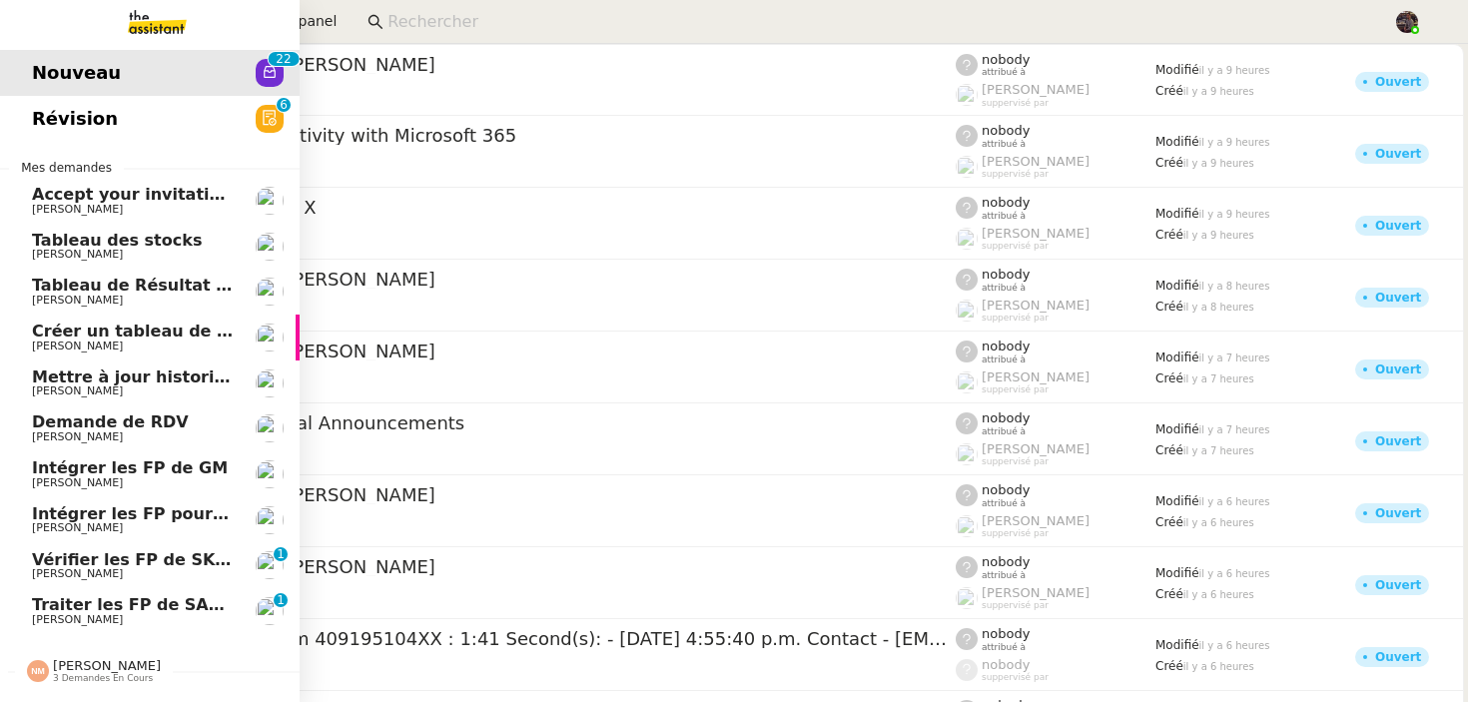
click at [112, 540] on link "Intégrer les FP pour PINKMAN [PERSON_NAME]" at bounding box center [150, 520] width 300 height 46
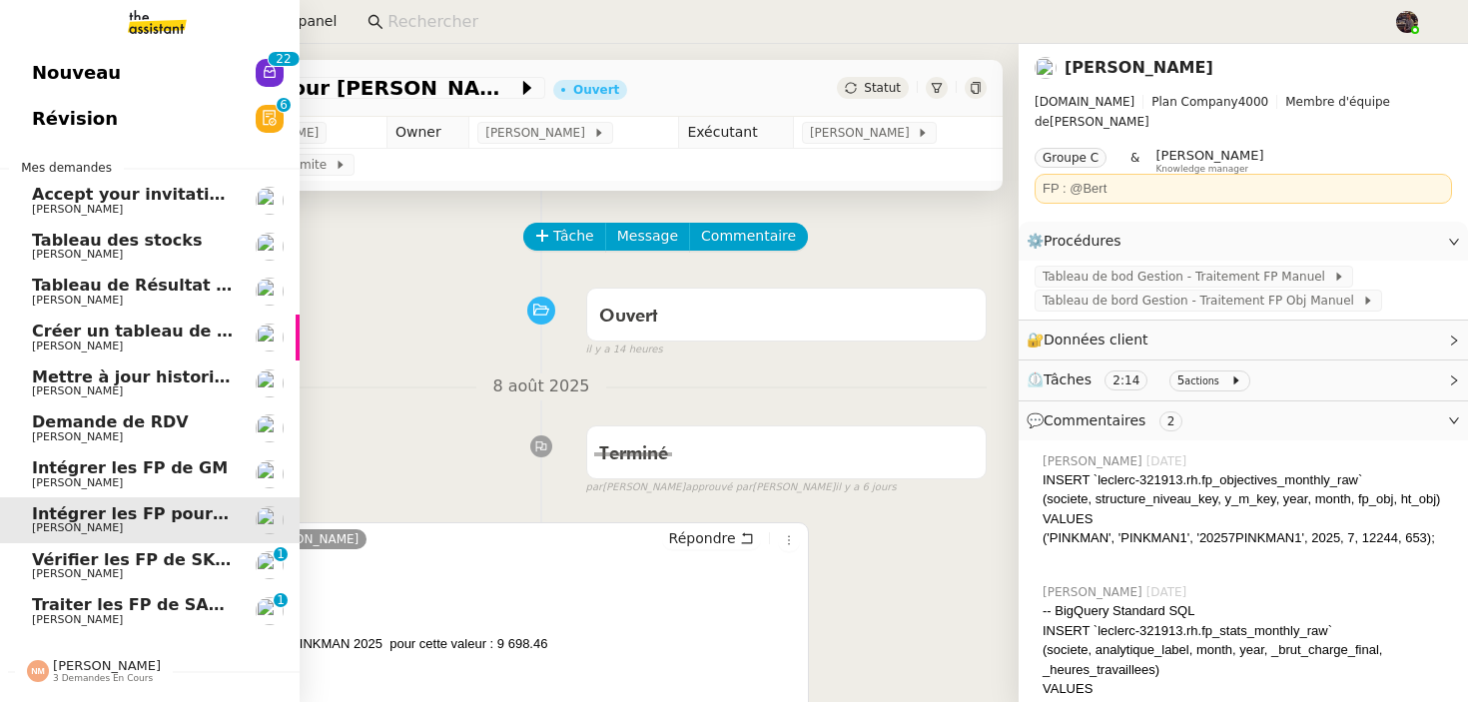
click at [112, 578] on span "[PERSON_NAME]" at bounding box center [77, 573] width 91 height 13
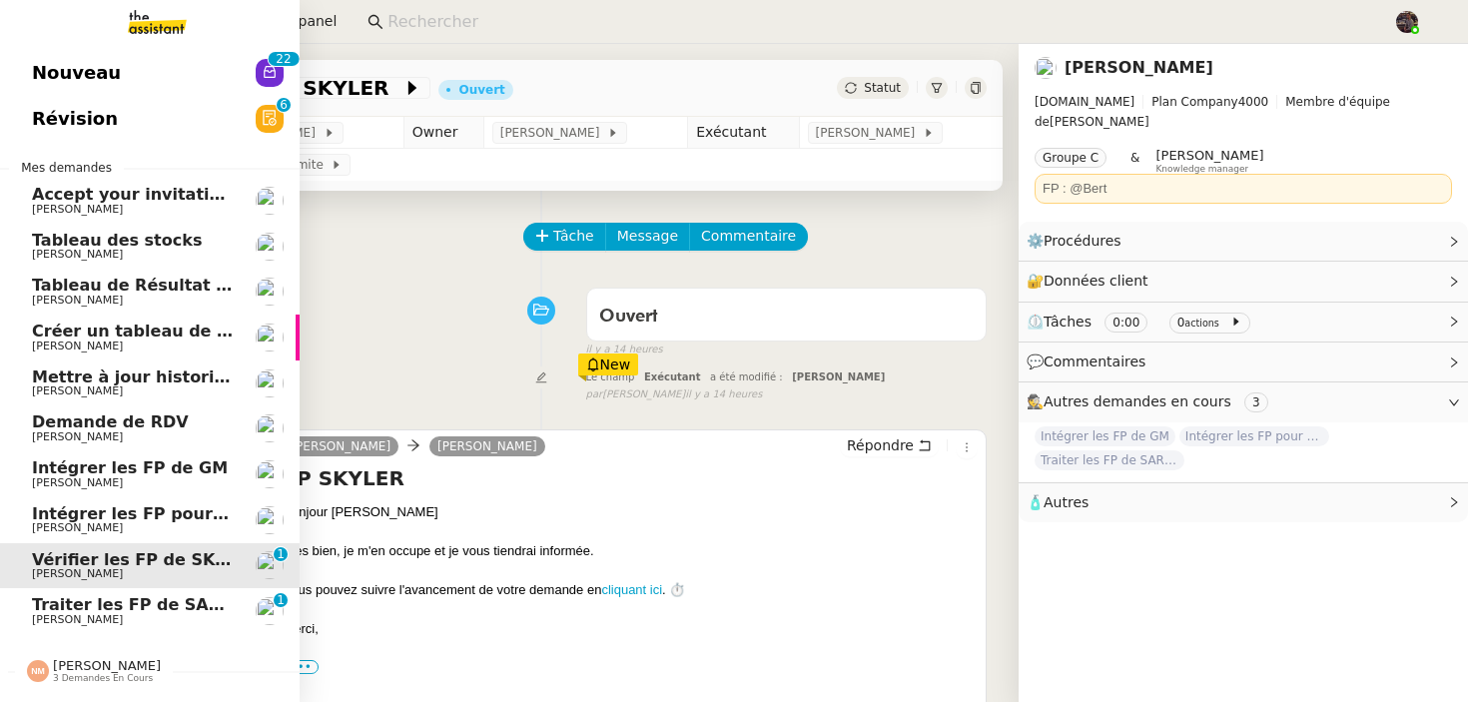
click at [121, 611] on span "Traiter les FP de SARBAZAN" at bounding box center [157, 604] width 251 height 19
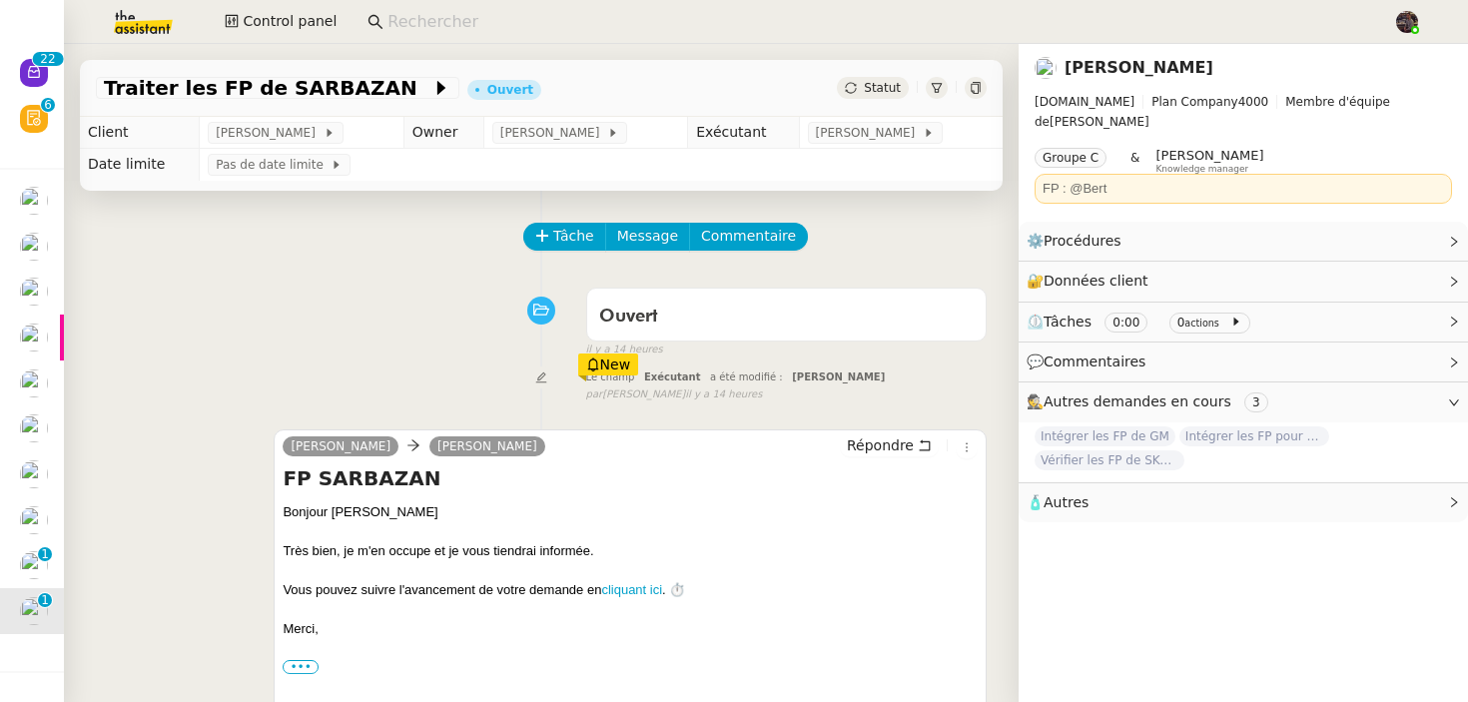
scroll to position [532, 0]
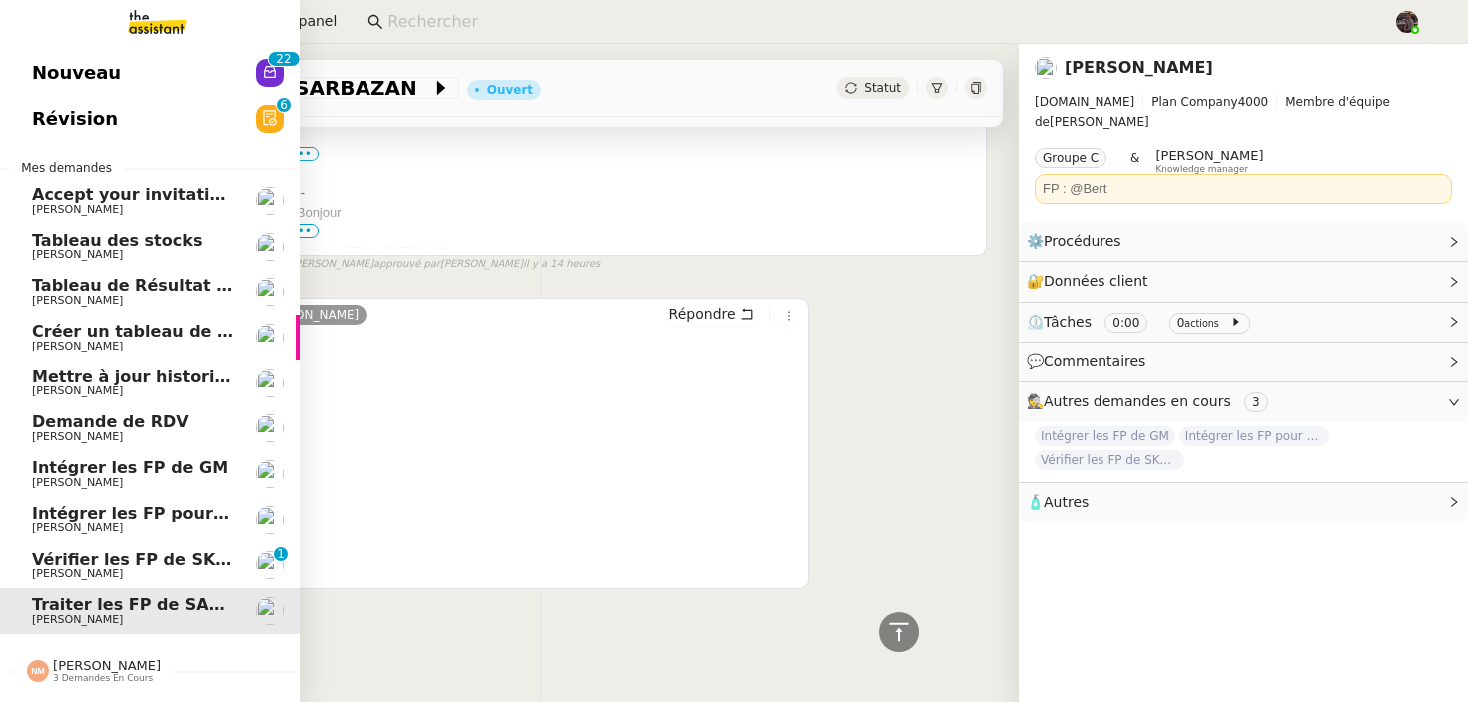
click at [123, 552] on span "Vérifier les FP de SKYLER" at bounding box center [146, 559] width 228 height 19
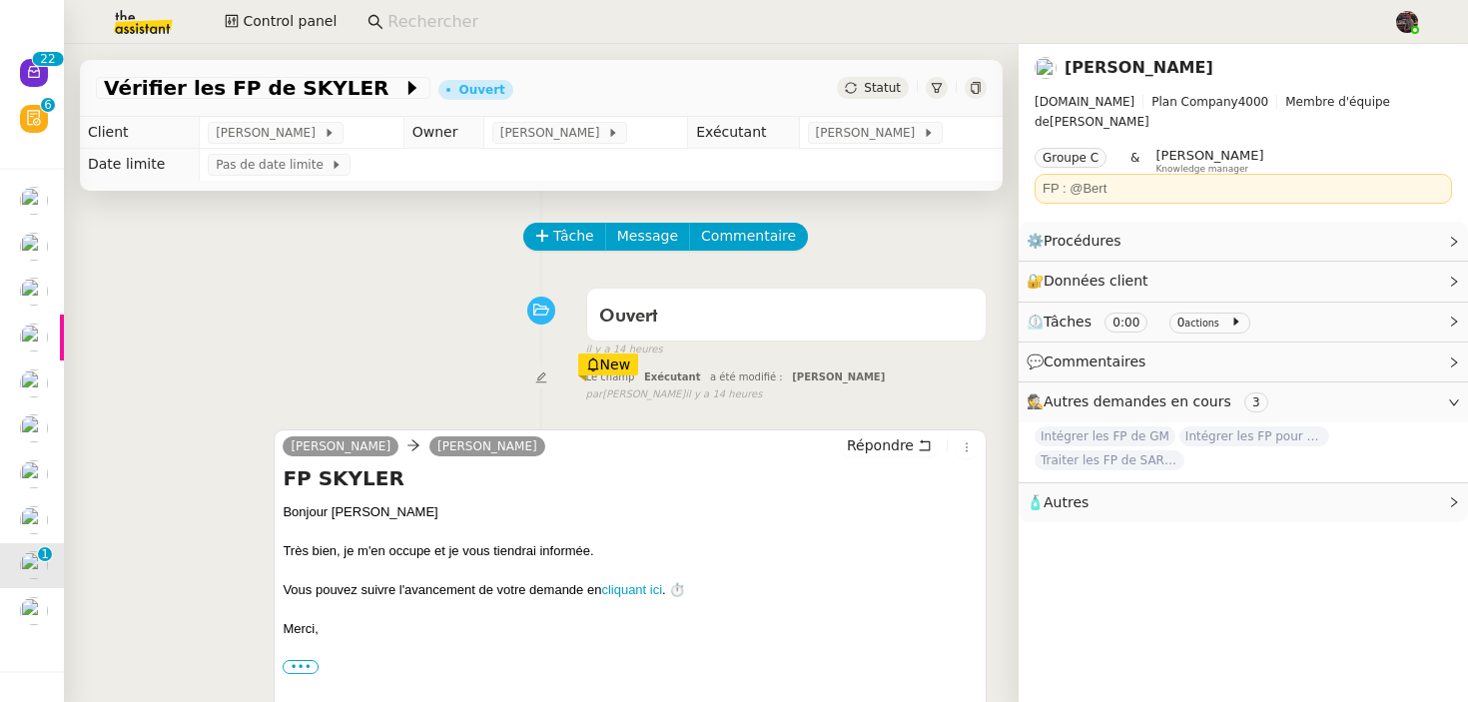
scroll to position [532, 0]
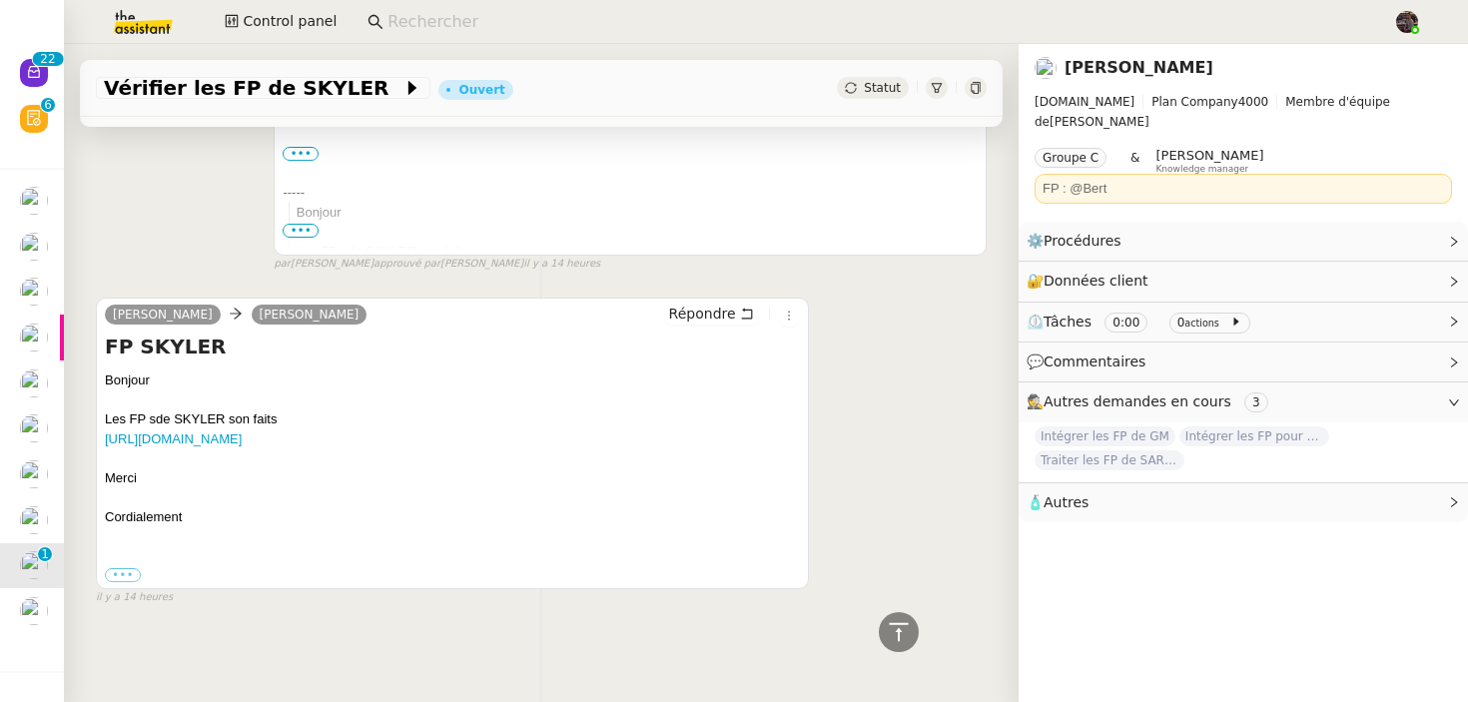
click at [387, 665] on div "Vérifier les FP de SKYLER Ouvert Statut Client [PERSON_NAME] Owner [PERSON_NAME…" at bounding box center [541, 373] width 955 height 658
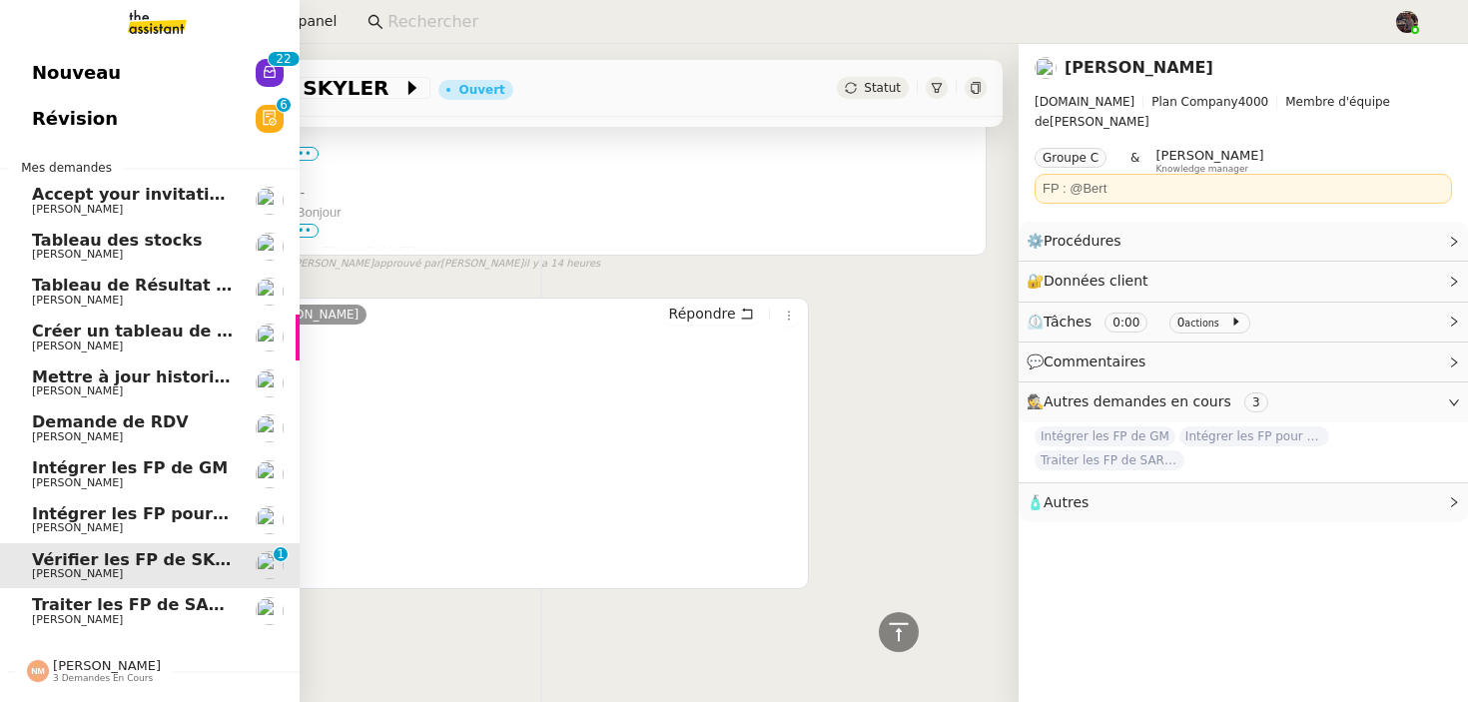
click at [176, 508] on span "Intégrer les FP pour [PERSON_NAME]" at bounding box center [199, 513] width 335 height 19
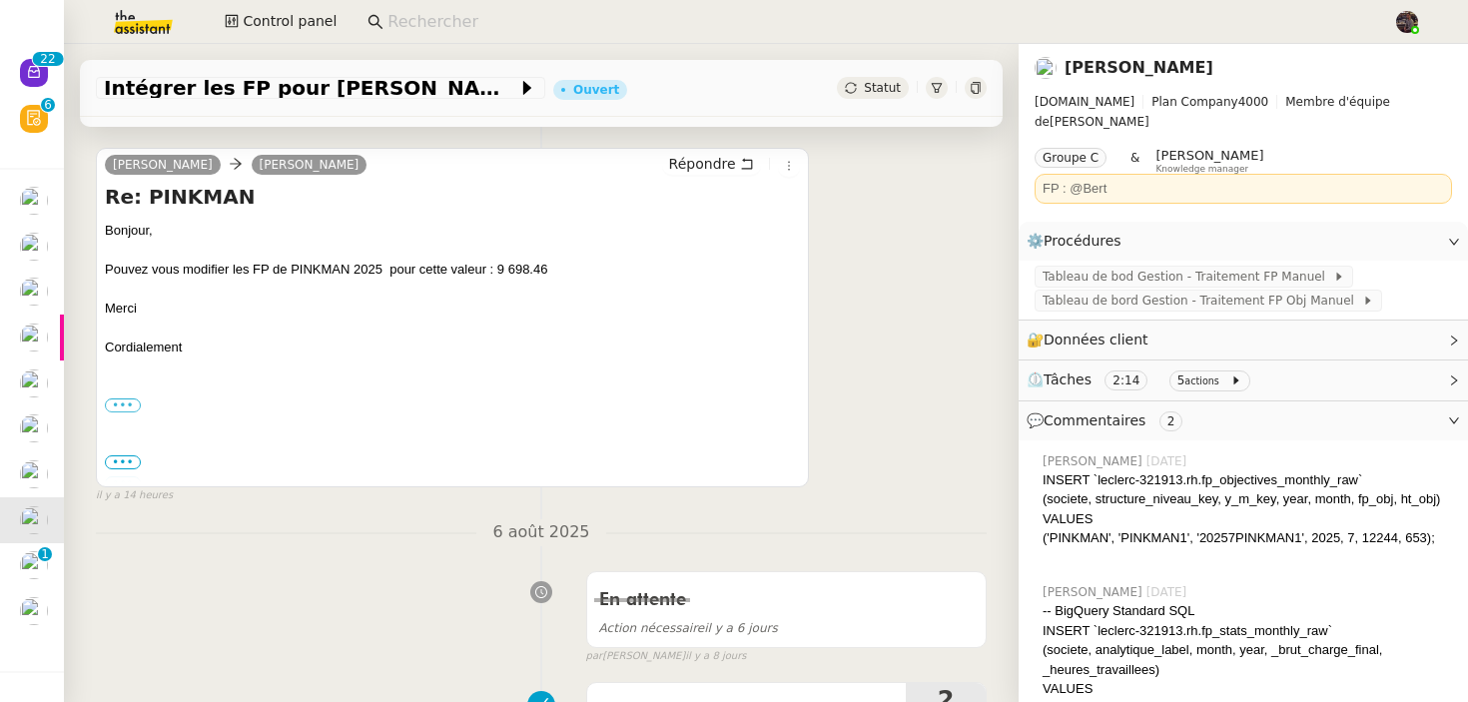
scroll to position [291, 0]
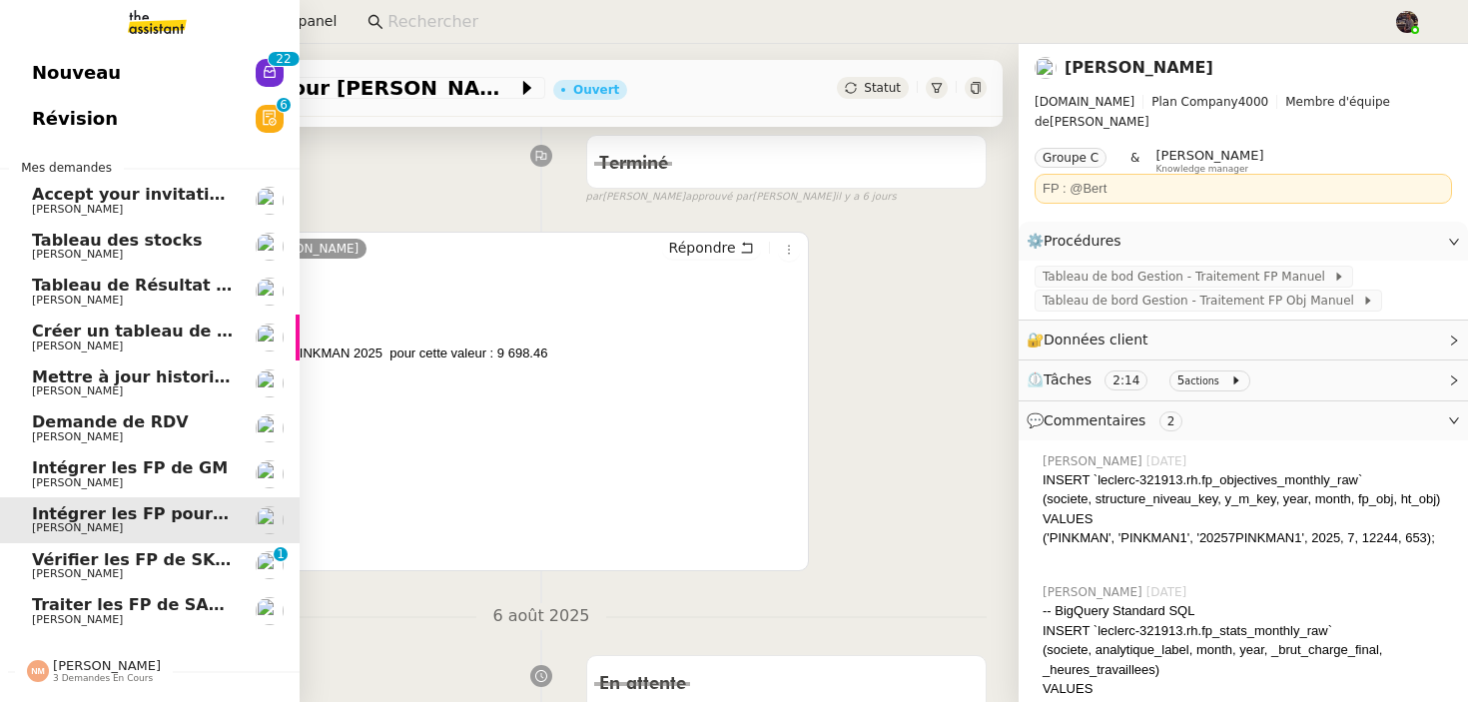
click at [52, 468] on span "Intégrer les FP de GM" at bounding box center [130, 467] width 196 height 19
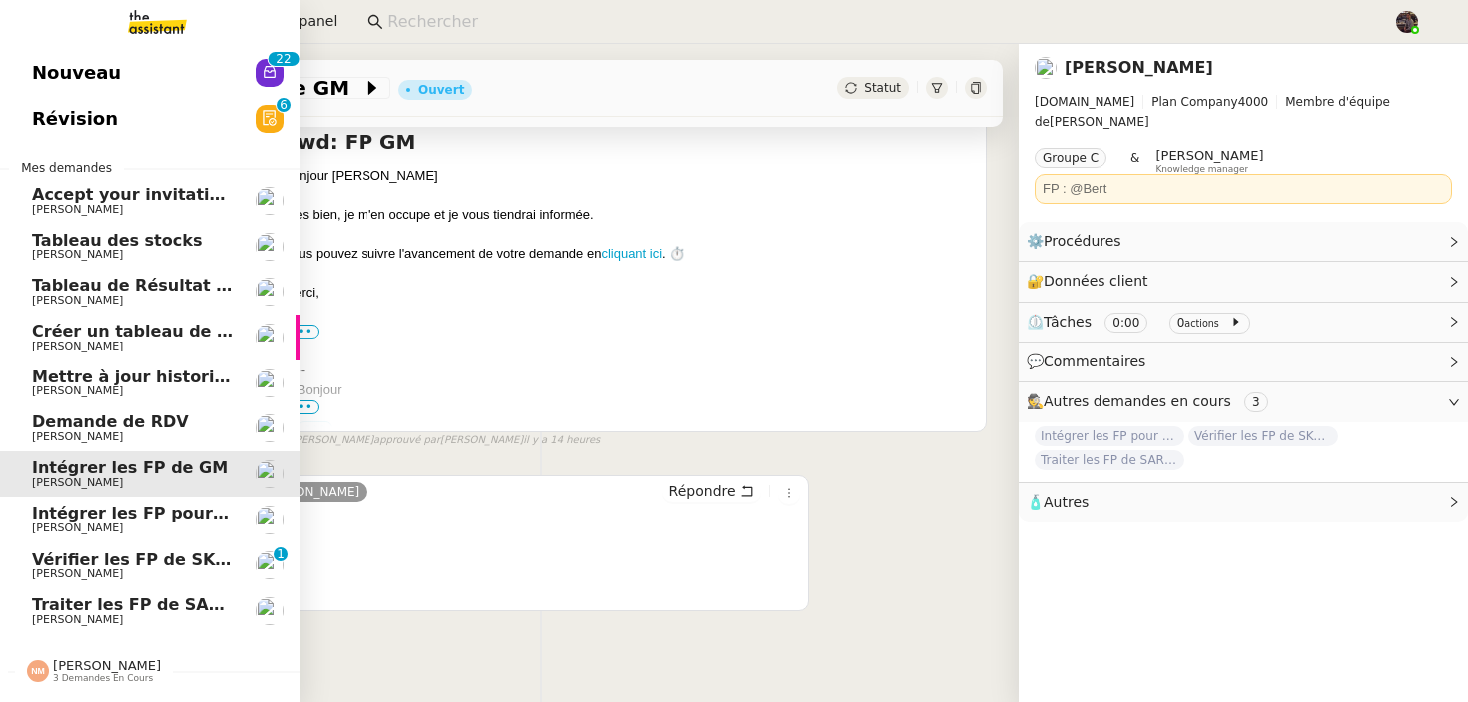
click at [121, 523] on span "[PERSON_NAME]" at bounding box center [133, 528] width 202 height 12
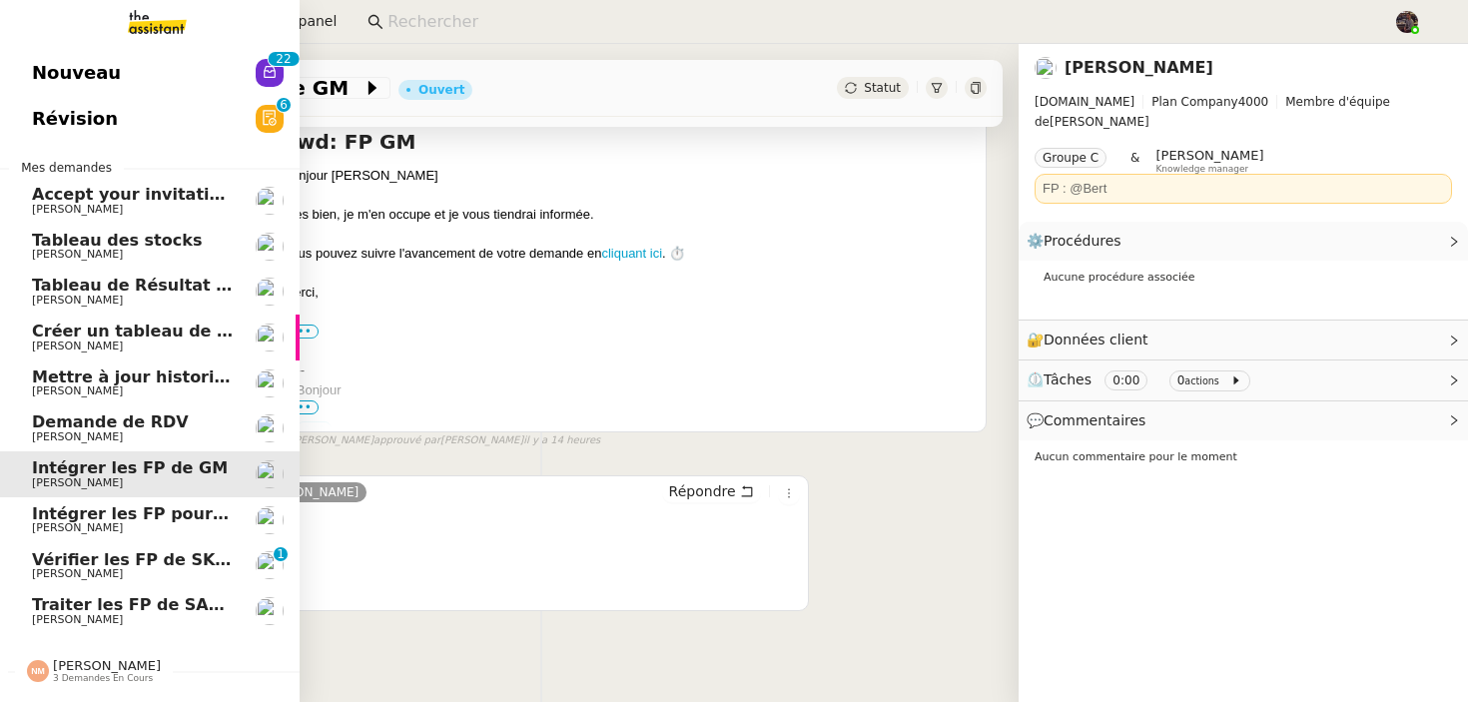
scroll to position [291, 0]
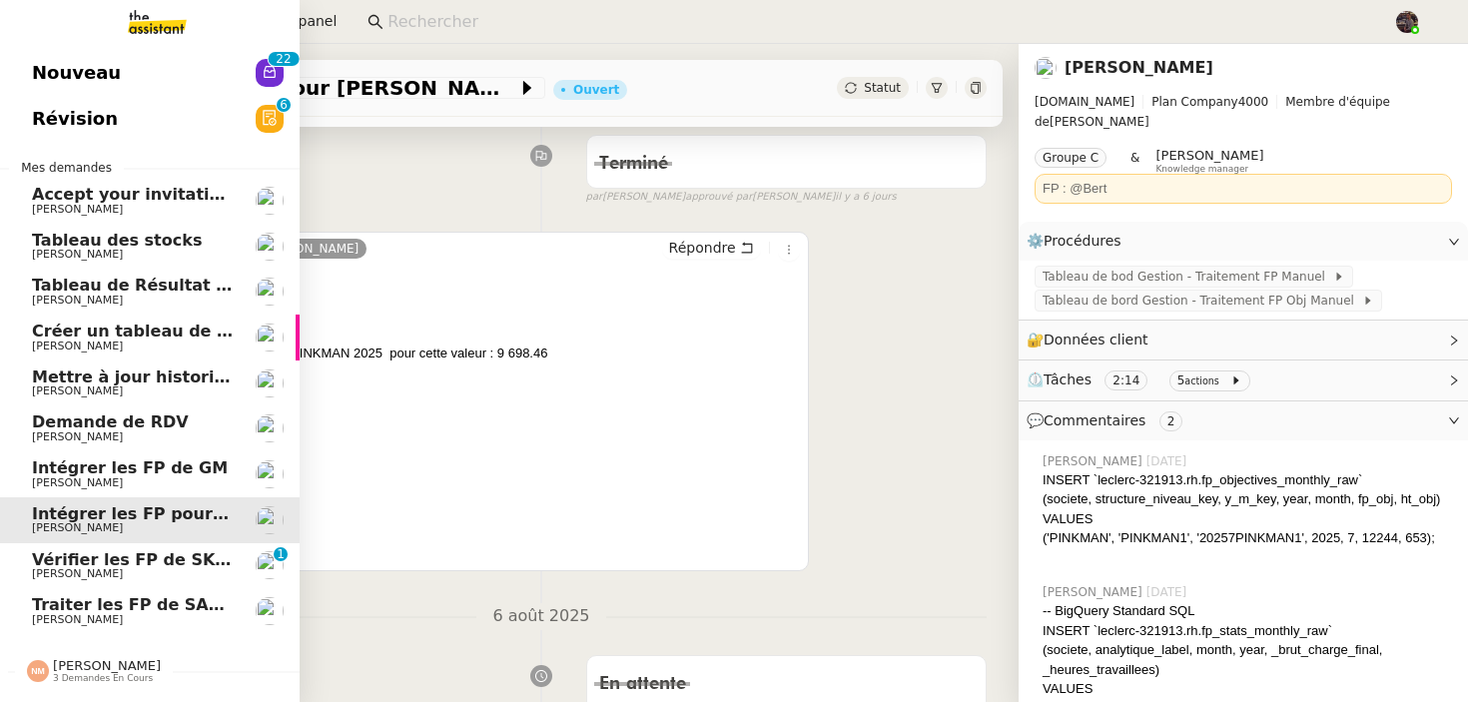
click at [134, 552] on span "Vérifier les FP de SKYLER" at bounding box center [146, 559] width 228 height 19
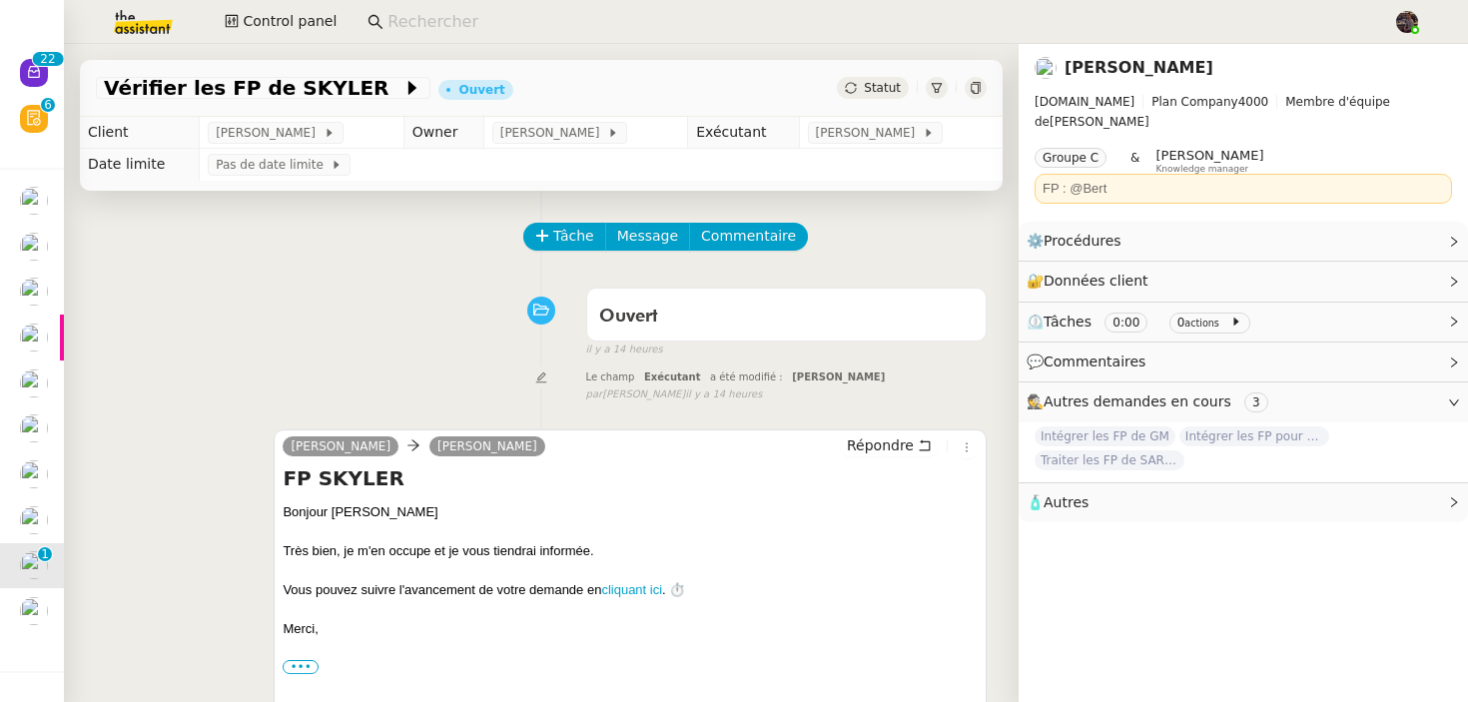
scroll to position [532, 0]
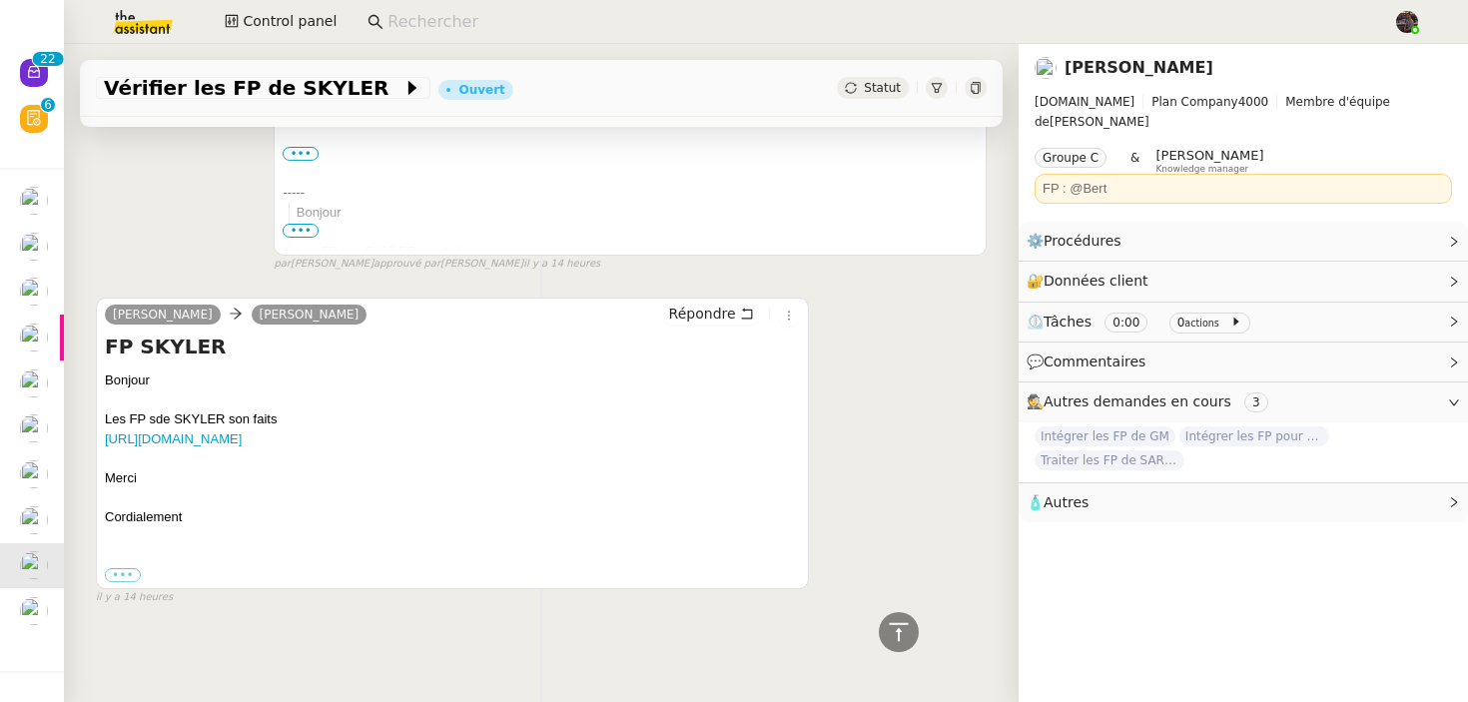
click at [356, 533] on div "Bonjour Les FP sde SKYLER son faits [URL][DOMAIN_NAME] Merci Cordialement" at bounding box center [452, 458] width 695 height 176
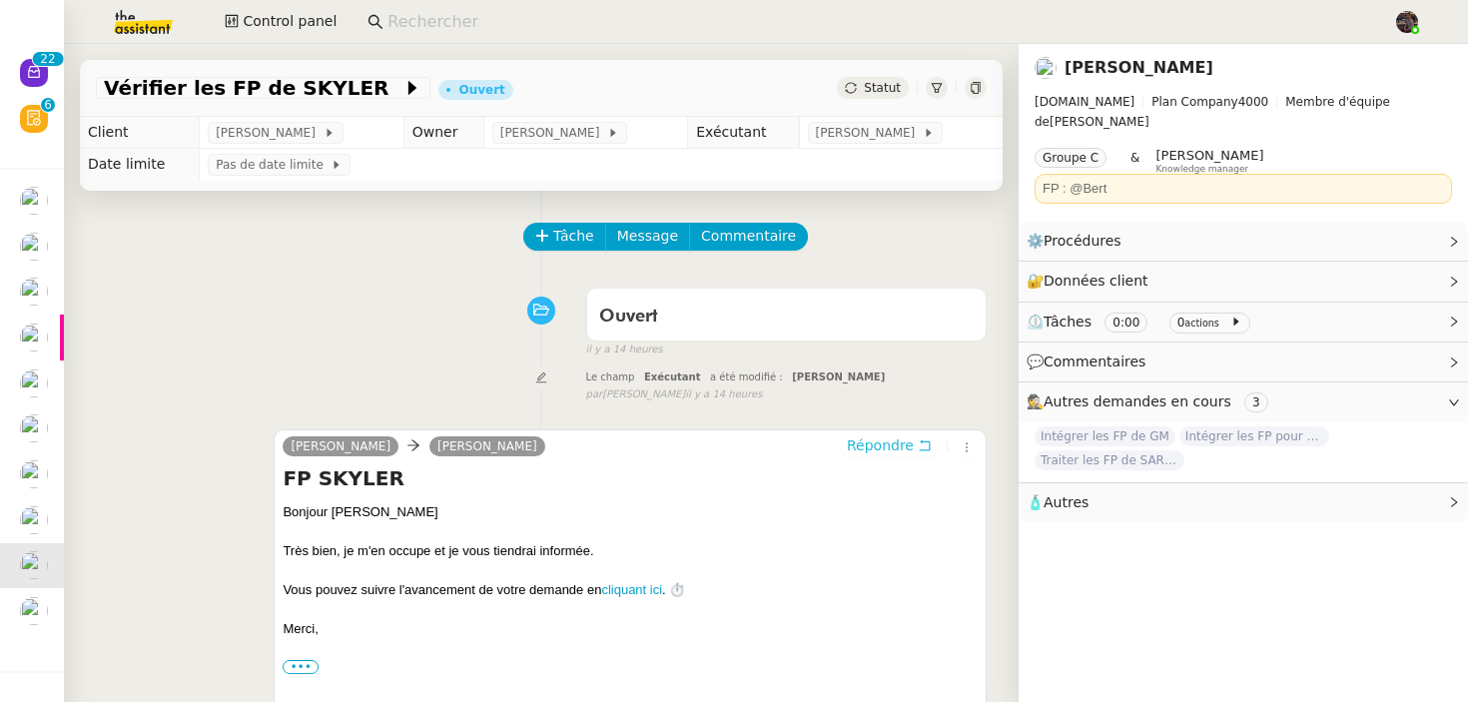
click at [887, 444] on span "Répondre" at bounding box center [880, 445] width 67 height 20
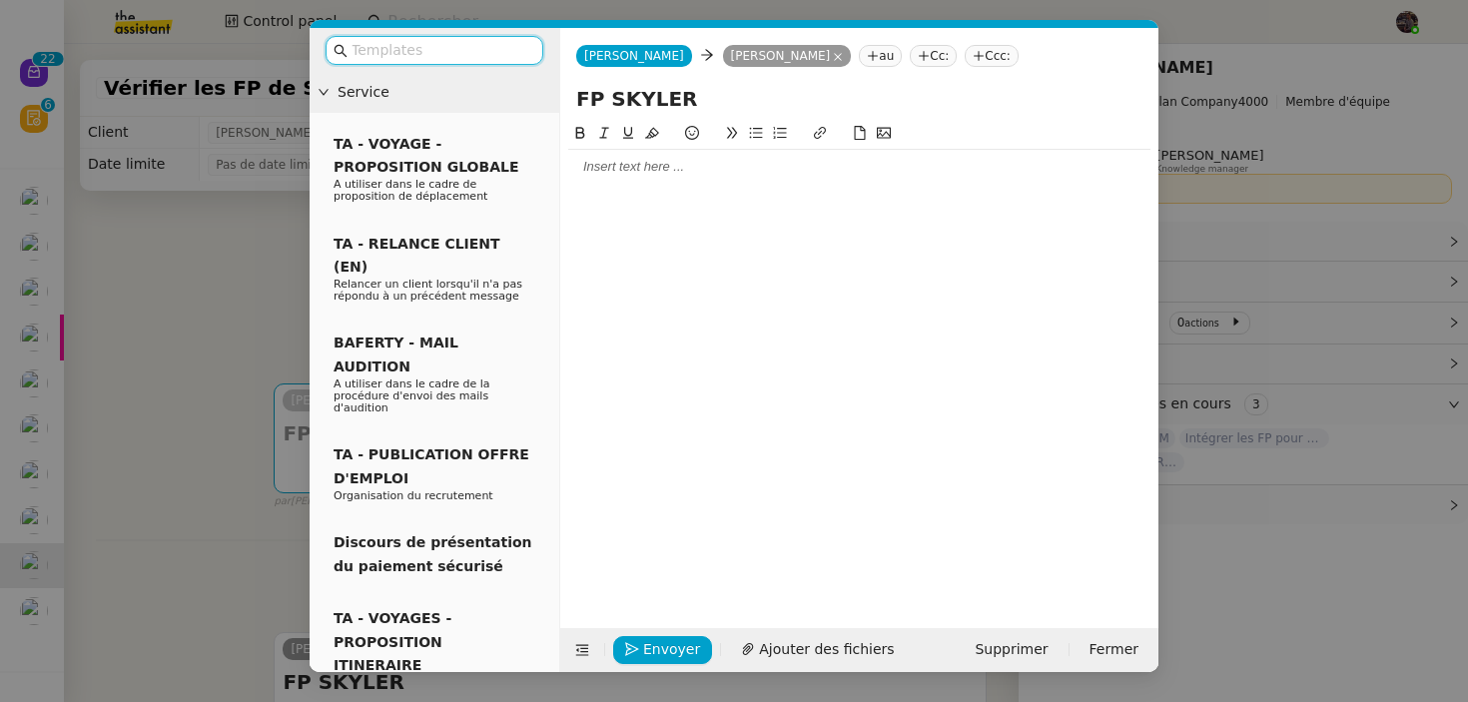
click at [658, 99] on input "FP SKYLER" at bounding box center [859, 99] width 566 height 30
click at [1025, 645] on span "Supprimer" at bounding box center [1011, 649] width 73 height 23
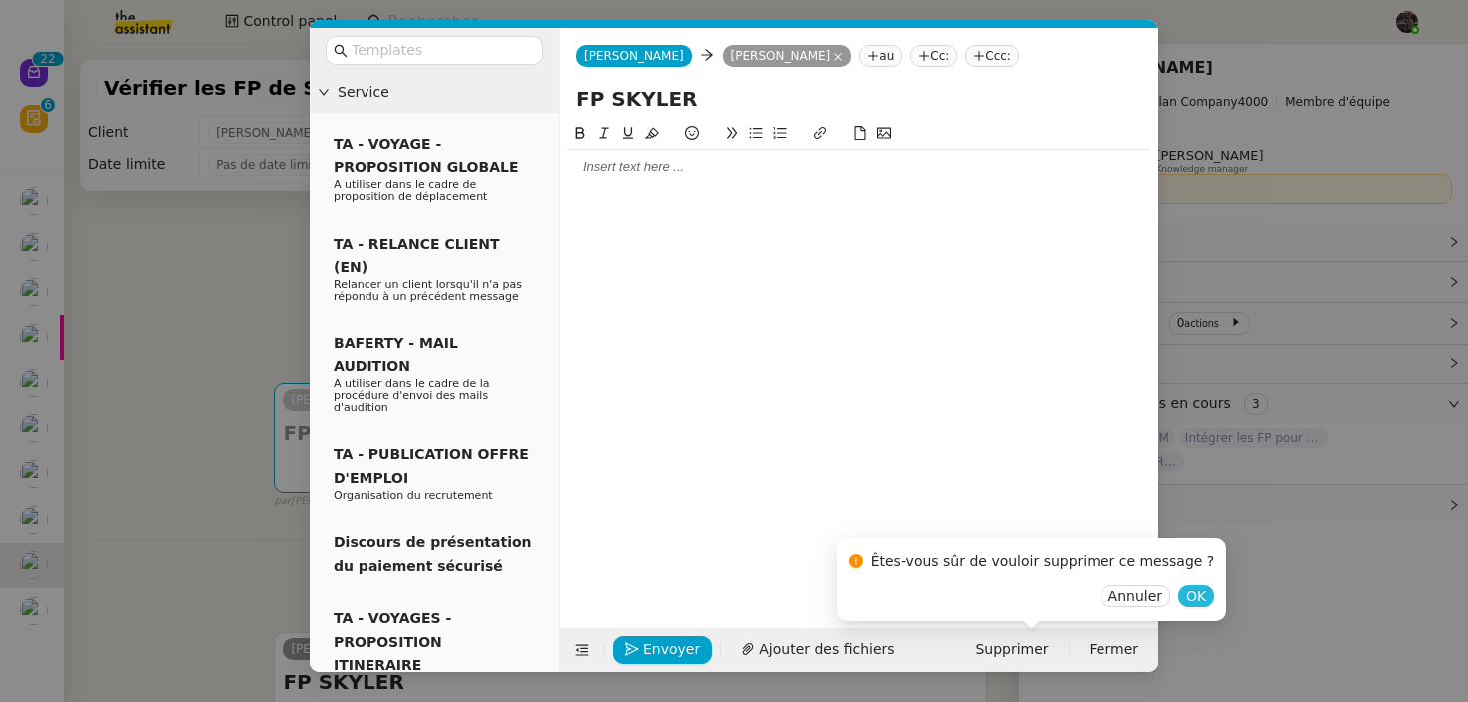
click at [1182, 589] on button "OK" at bounding box center [1196, 596] width 36 height 22
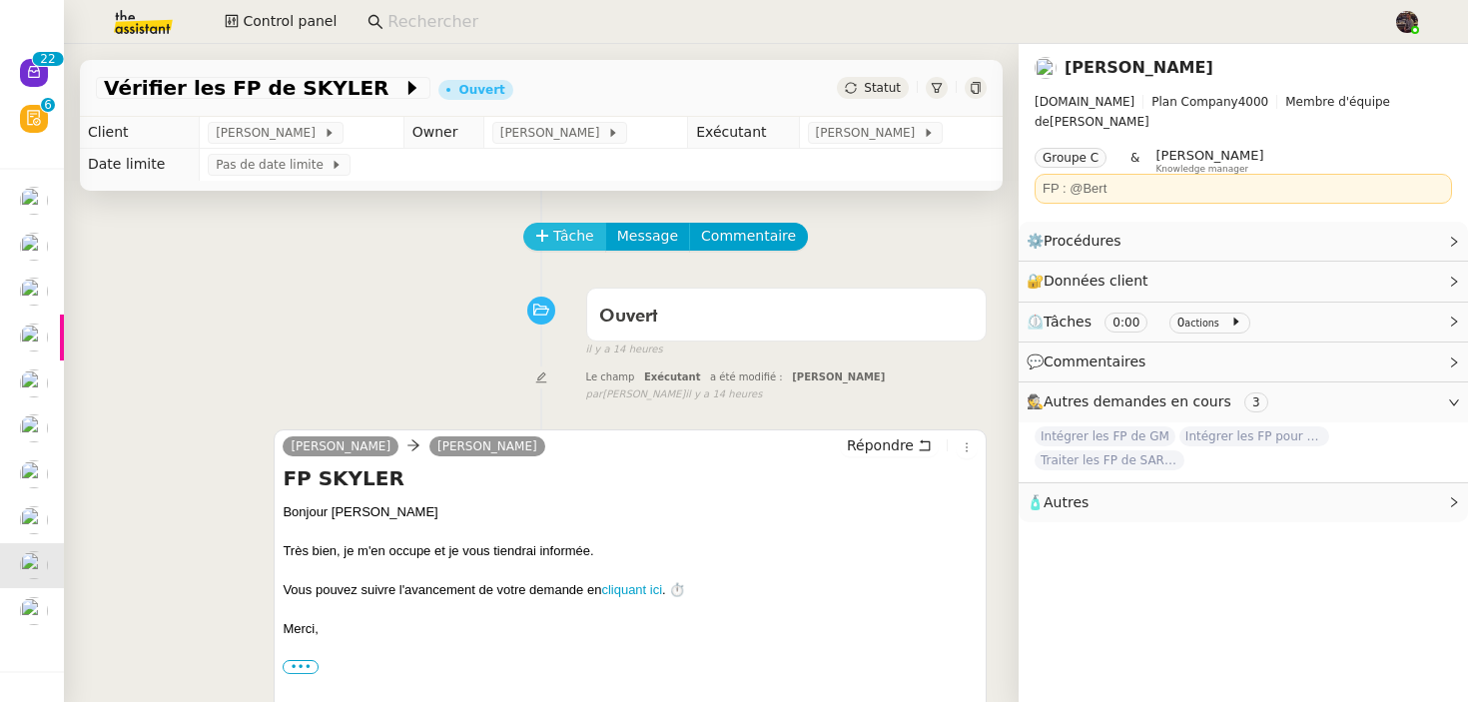
click at [577, 241] on span "Tâche" at bounding box center [573, 236] width 41 height 23
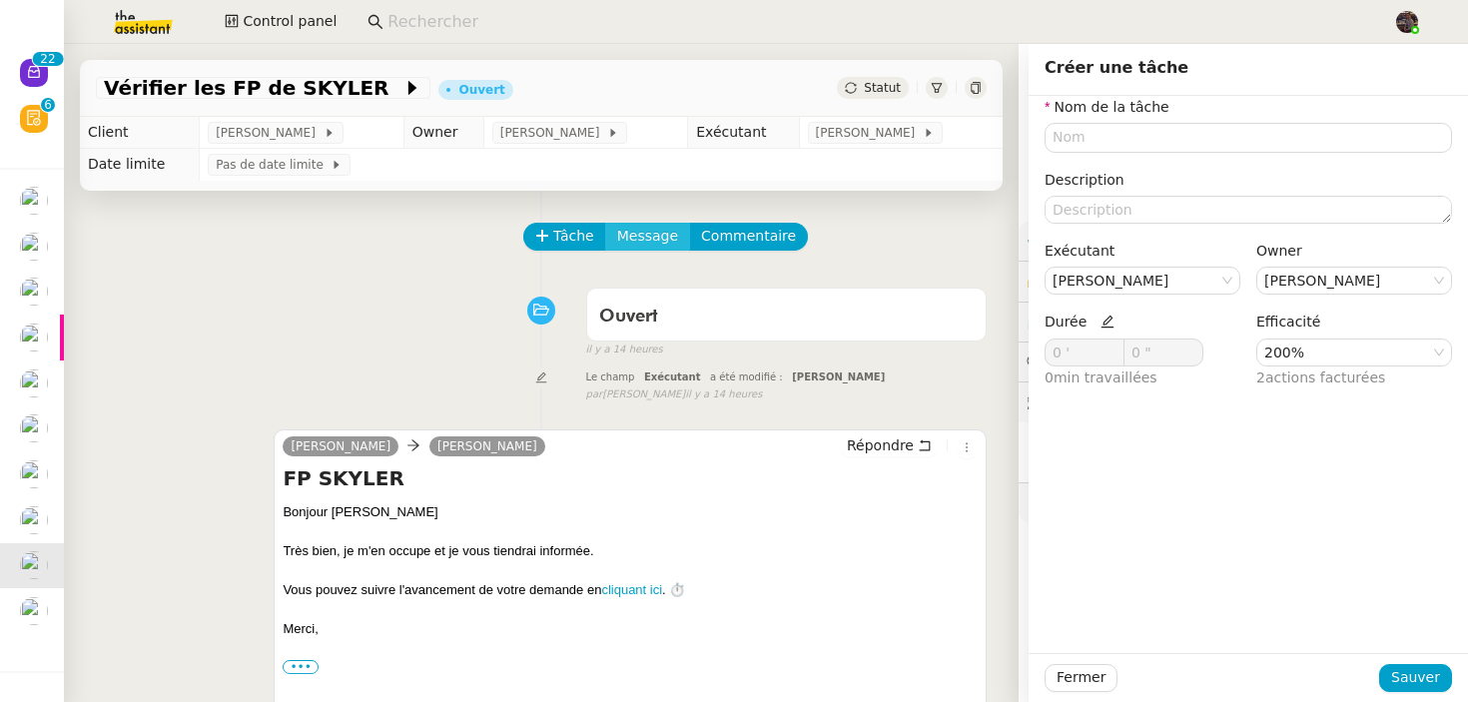
click at [670, 228] on span "Message" at bounding box center [647, 236] width 61 height 23
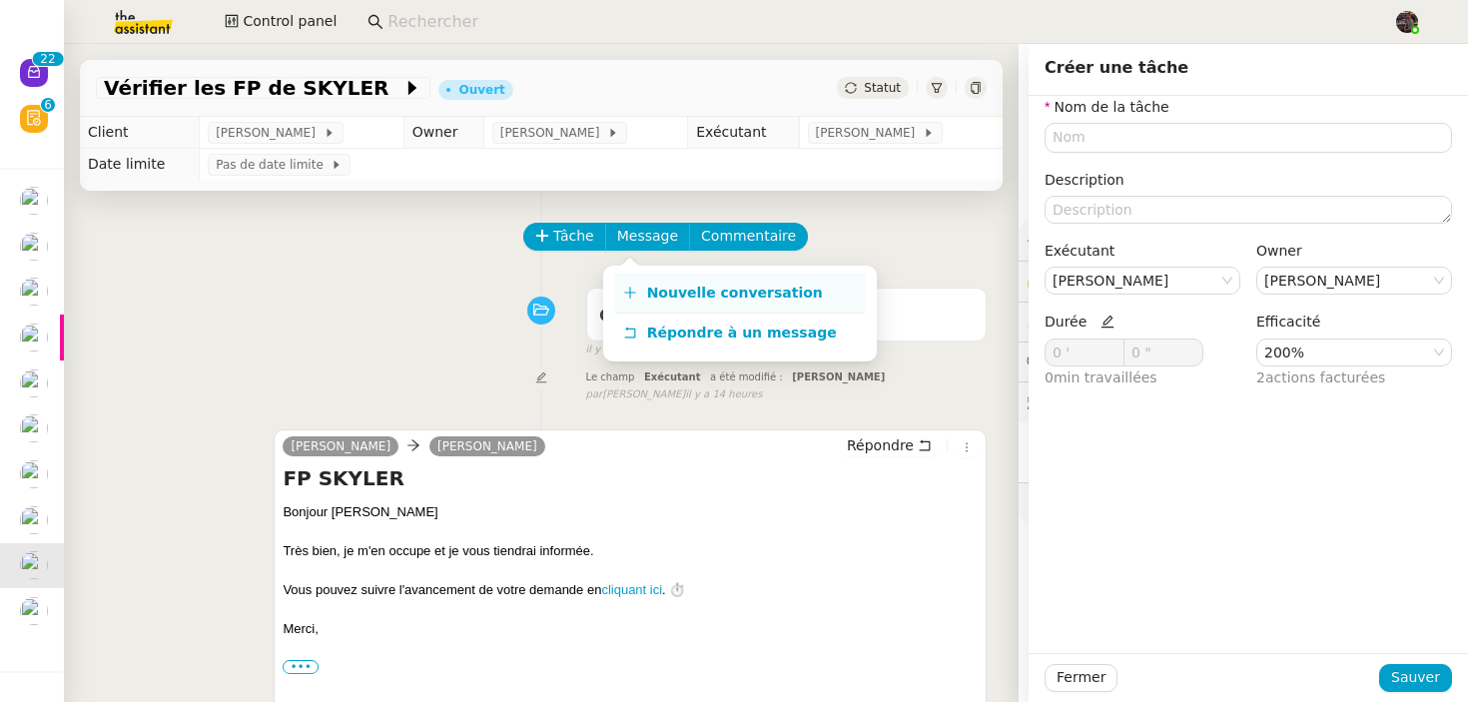
click at [671, 280] on link "Nouvelle conversation" at bounding box center [740, 294] width 250 height 40
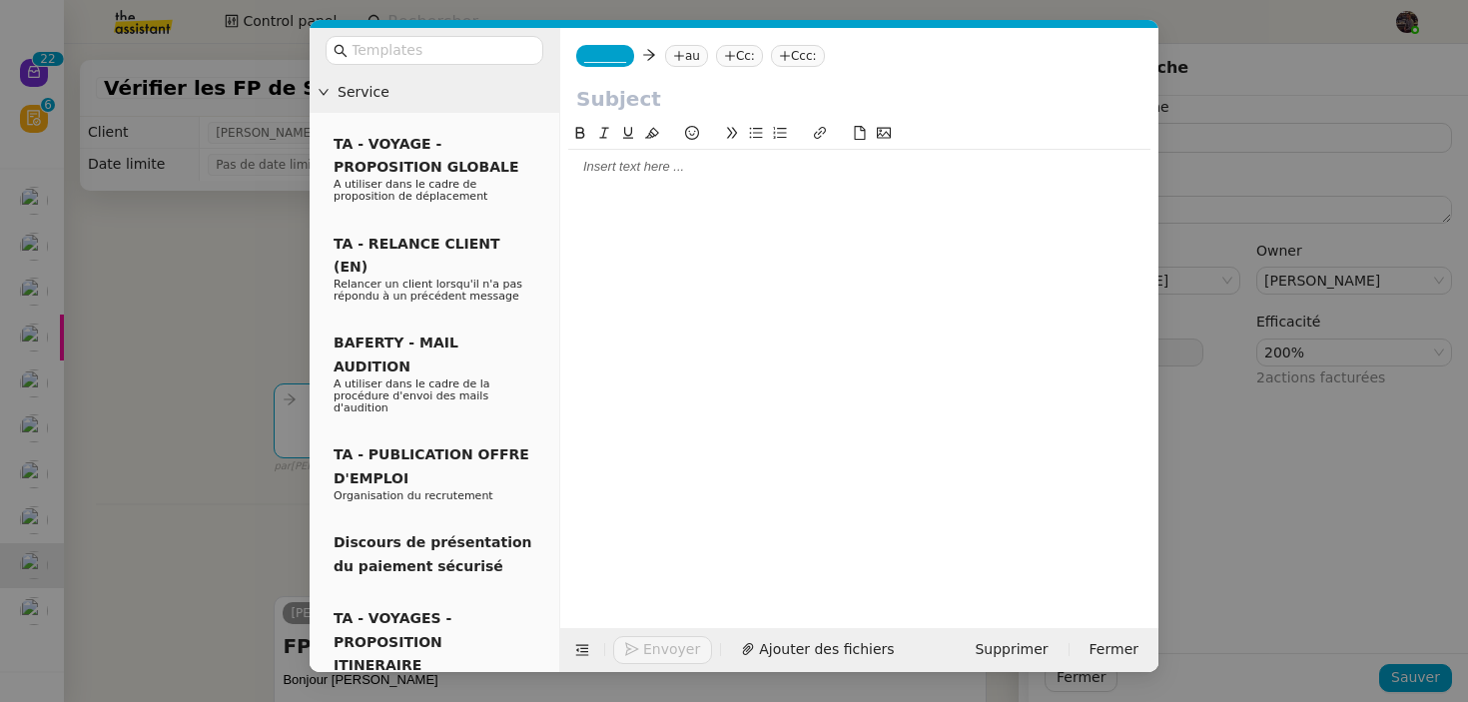
click at [628, 95] on input "text" at bounding box center [859, 99] width 566 height 30
click at [627, 195] on div at bounding box center [859, 359] width 582 height 475
click at [1015, 641] on span "Supprimer" at bounding box center [1011, 649] width 73 height 23
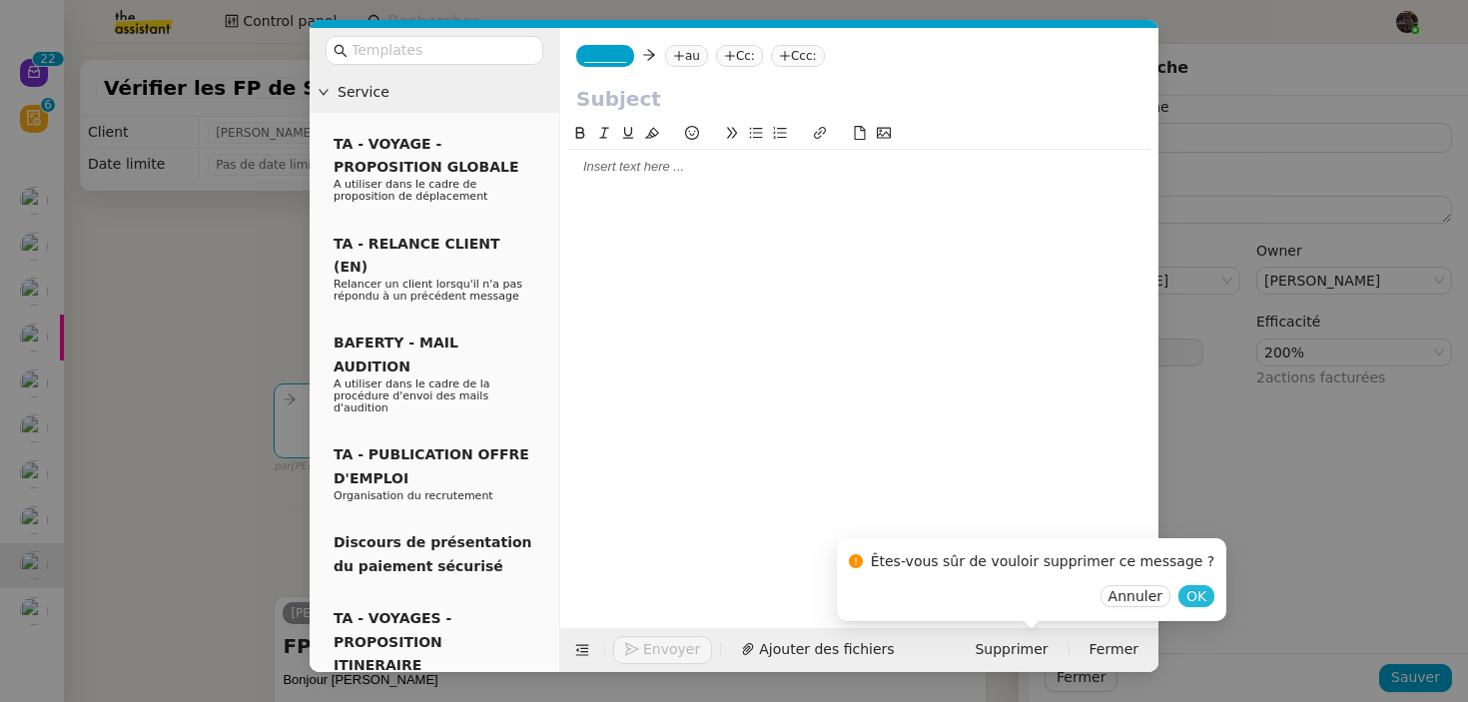
click at [1186, 595] on span "OK" at bounding box center [1196, 596] width 20 height 20
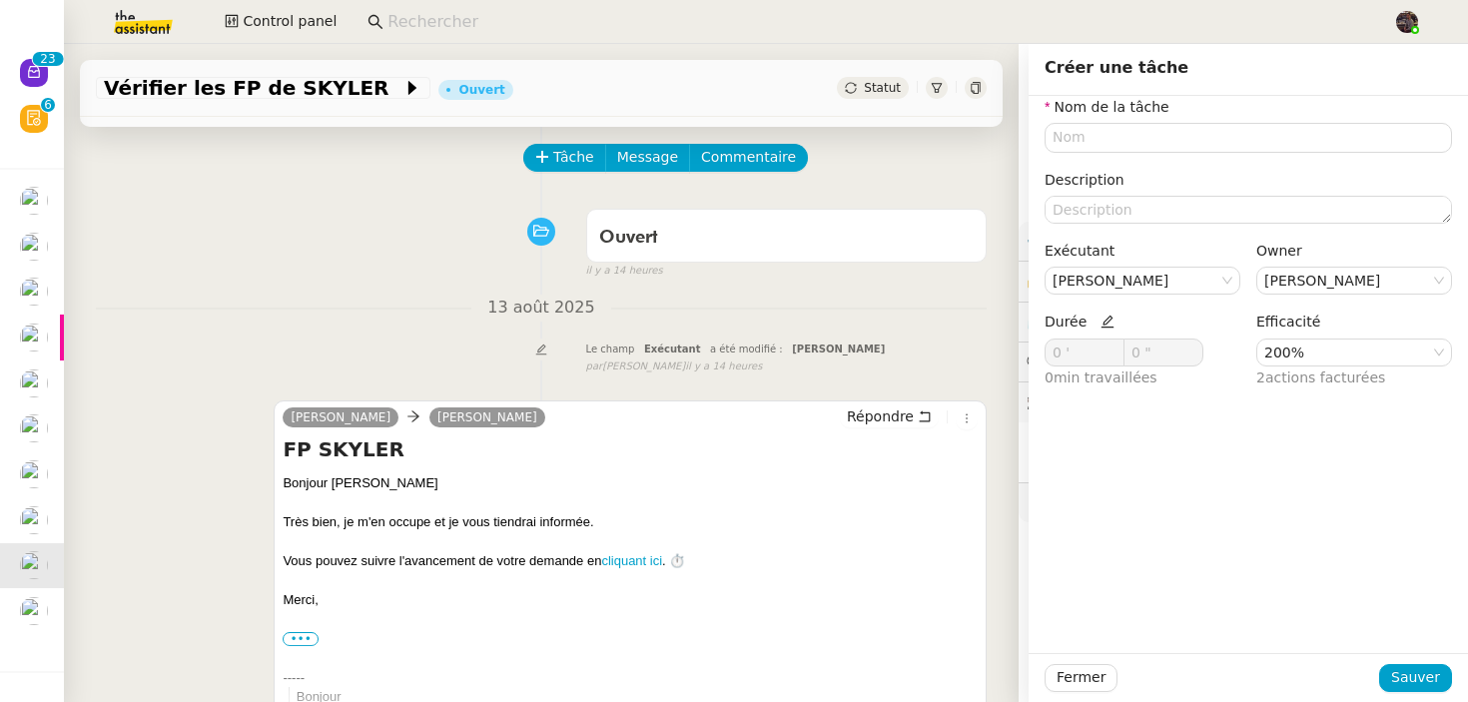
scroll to position [173, 0]
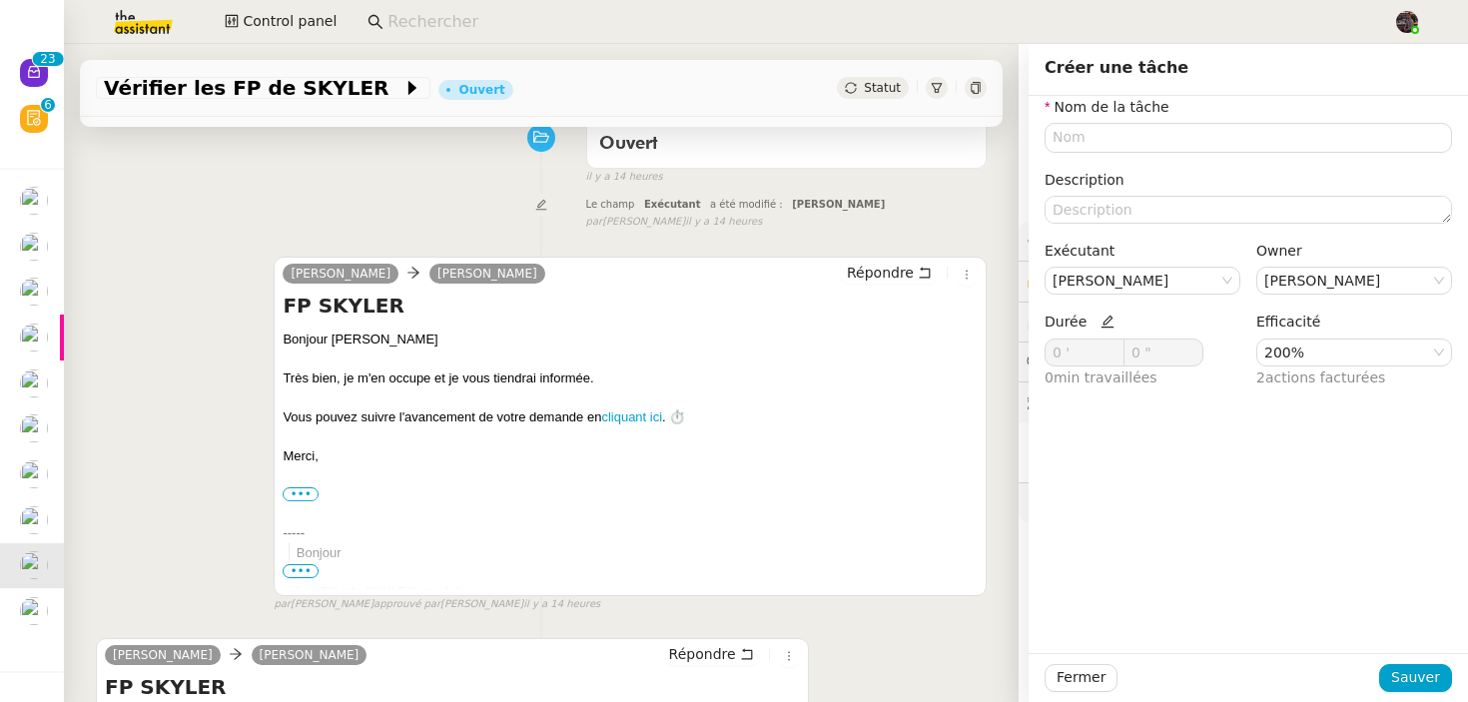
click at [485, 539] on div "-----" at bounding box center [630, 533] width 695 height 20
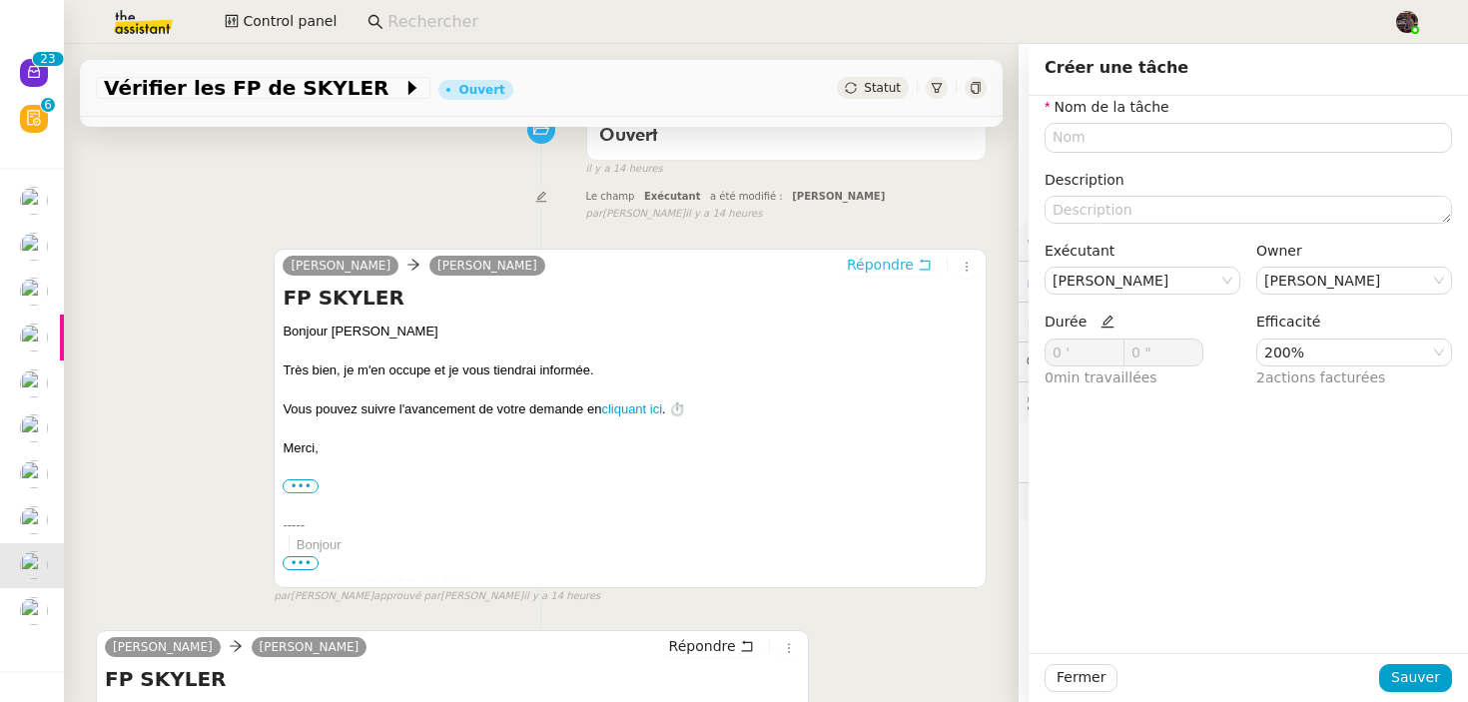
click at [858, 261] on span "Répondre" at bounding box center [880, 265] width 67 height 20
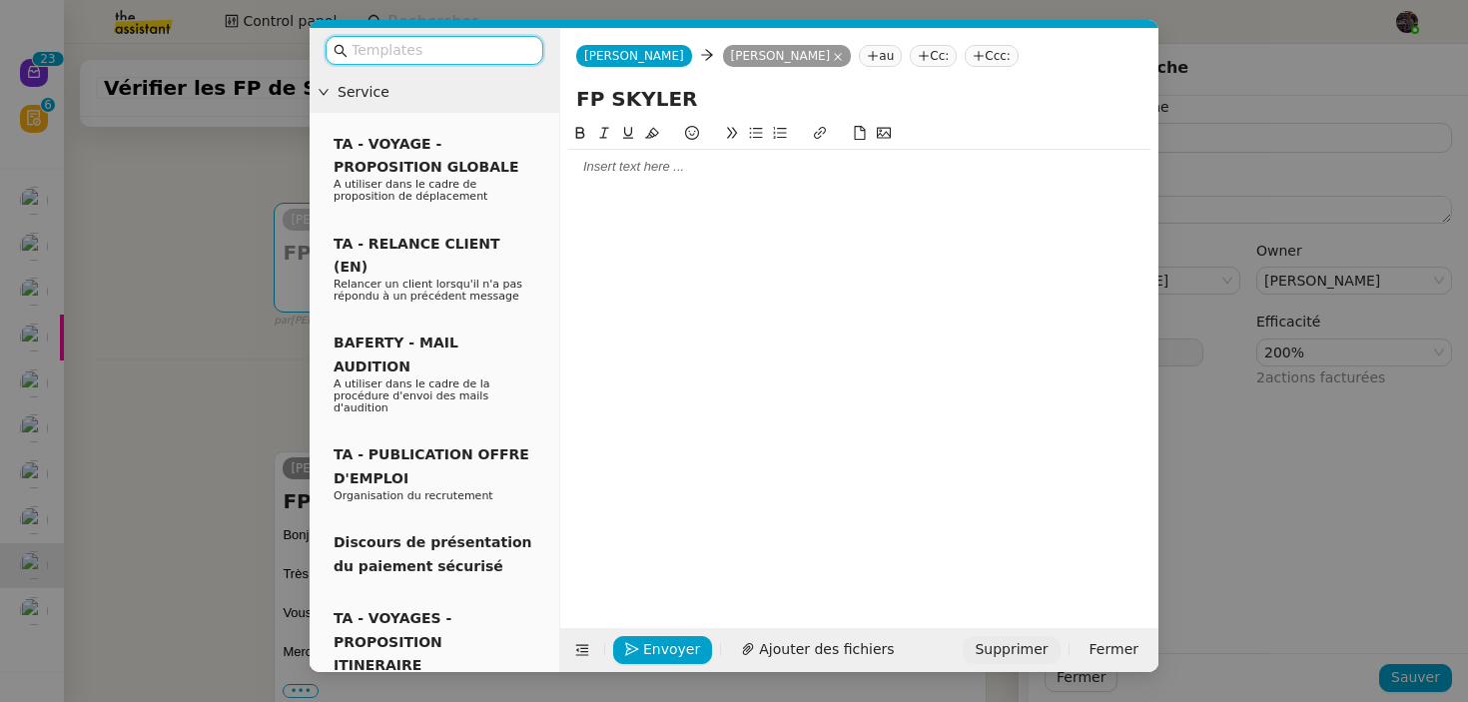
click at [1014, 660] on span "Supprimer" at bounding box center [1011, 649] width 73 height 23
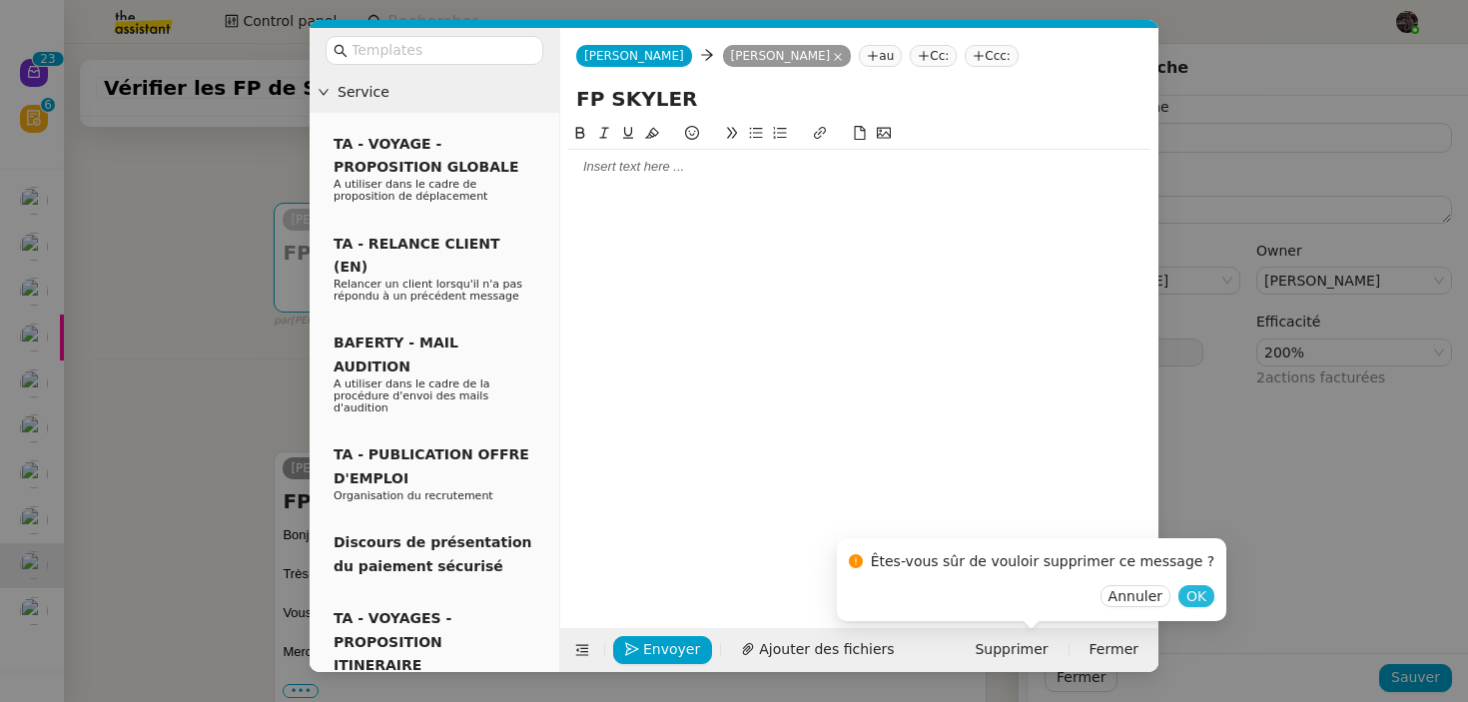
click at [1186, 604] on span "OK" at bounding box center [1196, 596] width 20 height 20
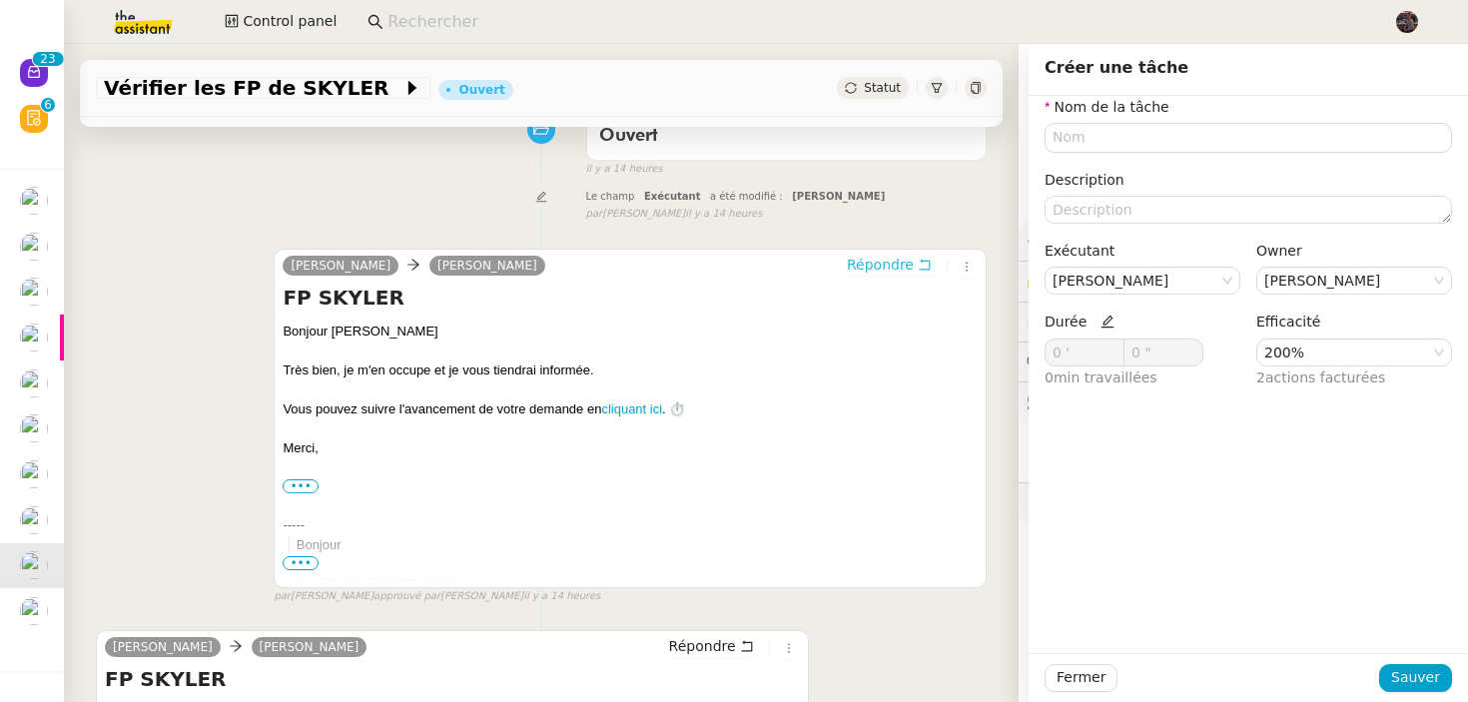
scroll to position [532, 0]
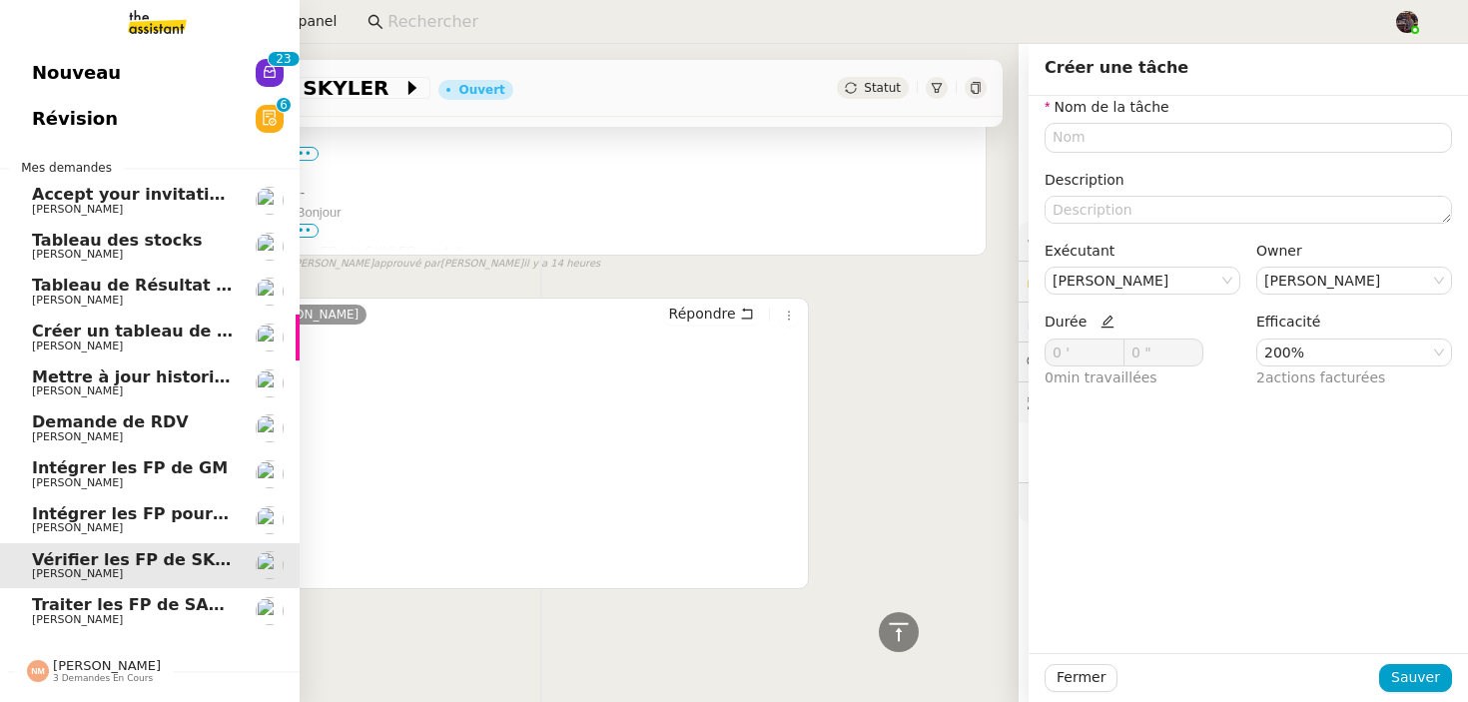
click at [163, 197] on span "Accept your invitation to join shared calenda"[PERSON_NAME]"" at bounding box center [317, 194] width 571 height 19
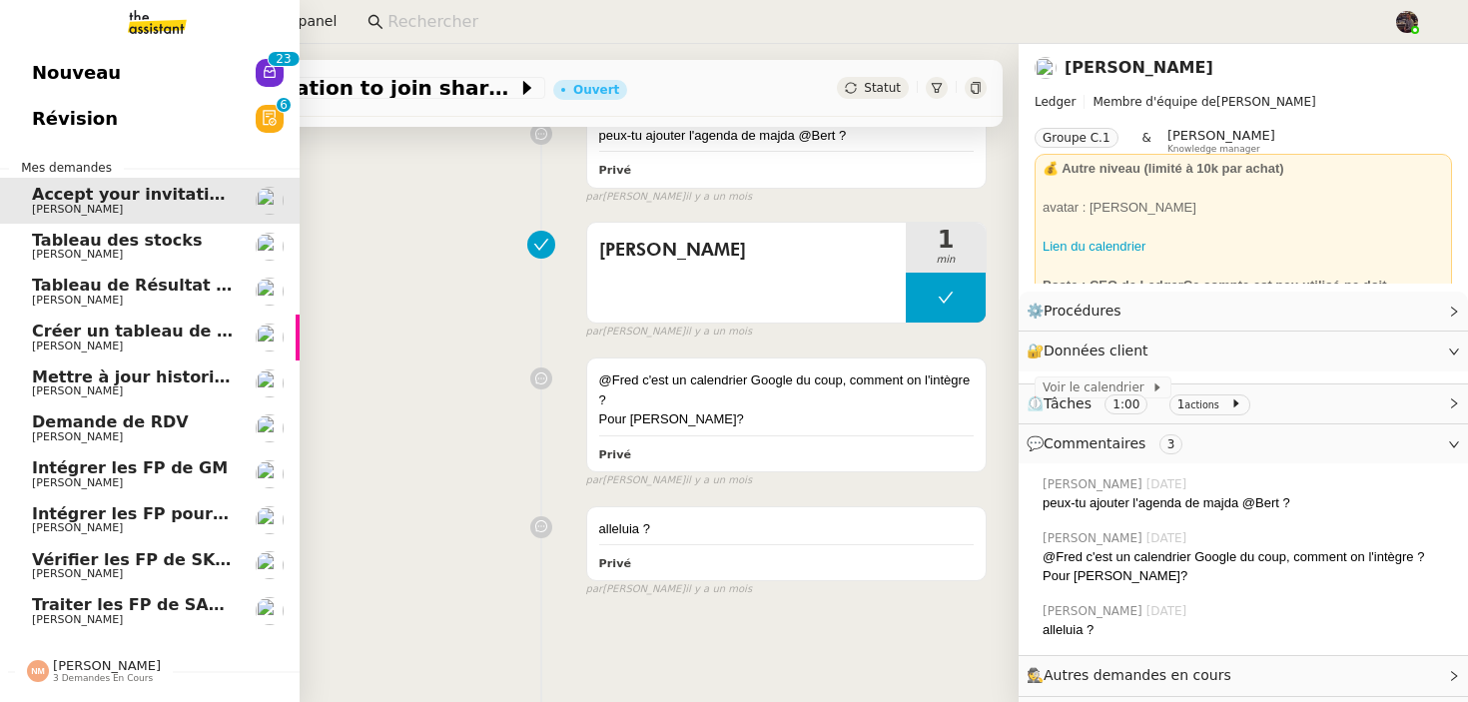
scroll to position [254, 0]
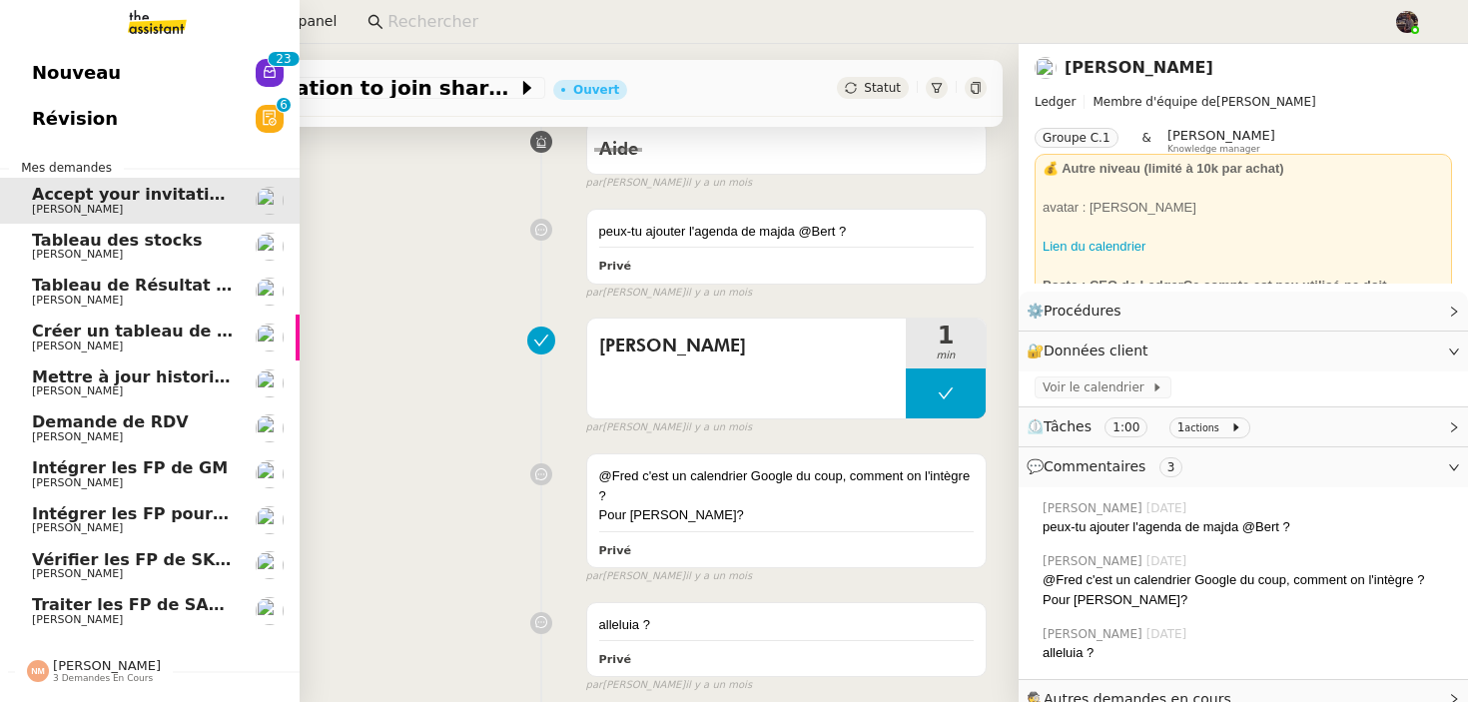
click at [160, 254] on span "[PERSON_NAME]" at bounding box center [133, 255] width 202 height 12
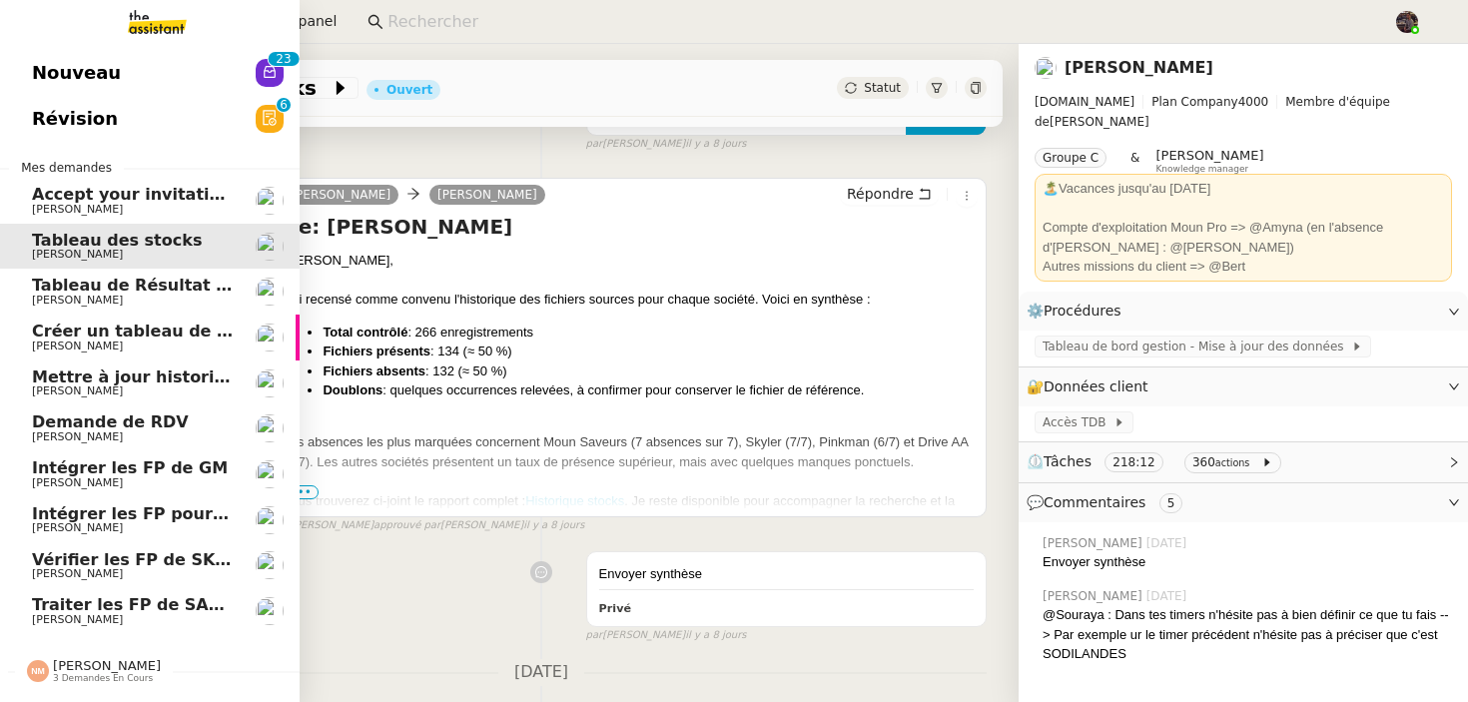
click at [106, 594] on link "Traiter les FP de [PERSON_NAME]" at bounding box center [150, 611] width 300 height 46
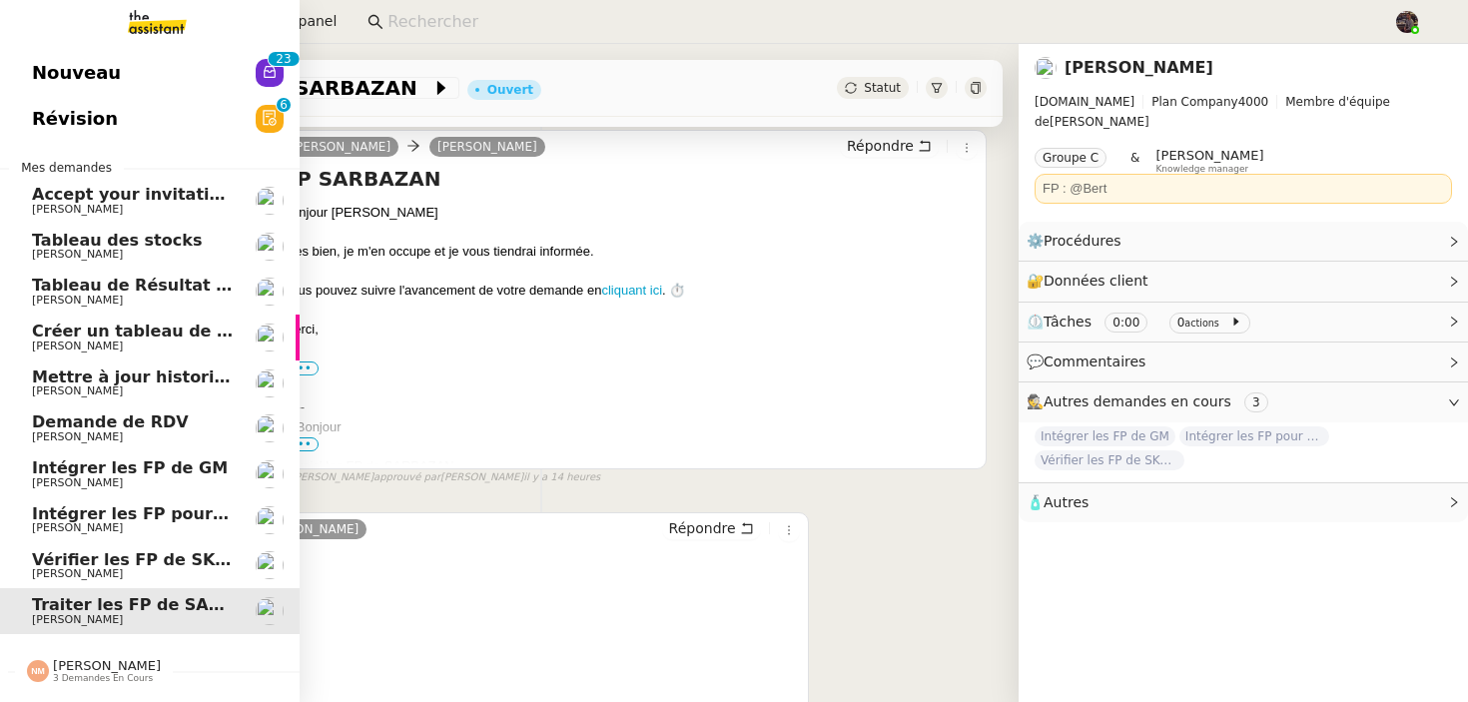
click at [146, 385] on span "[PERSON_NAME]" at bounding box center [133, 391] width 202 height 12
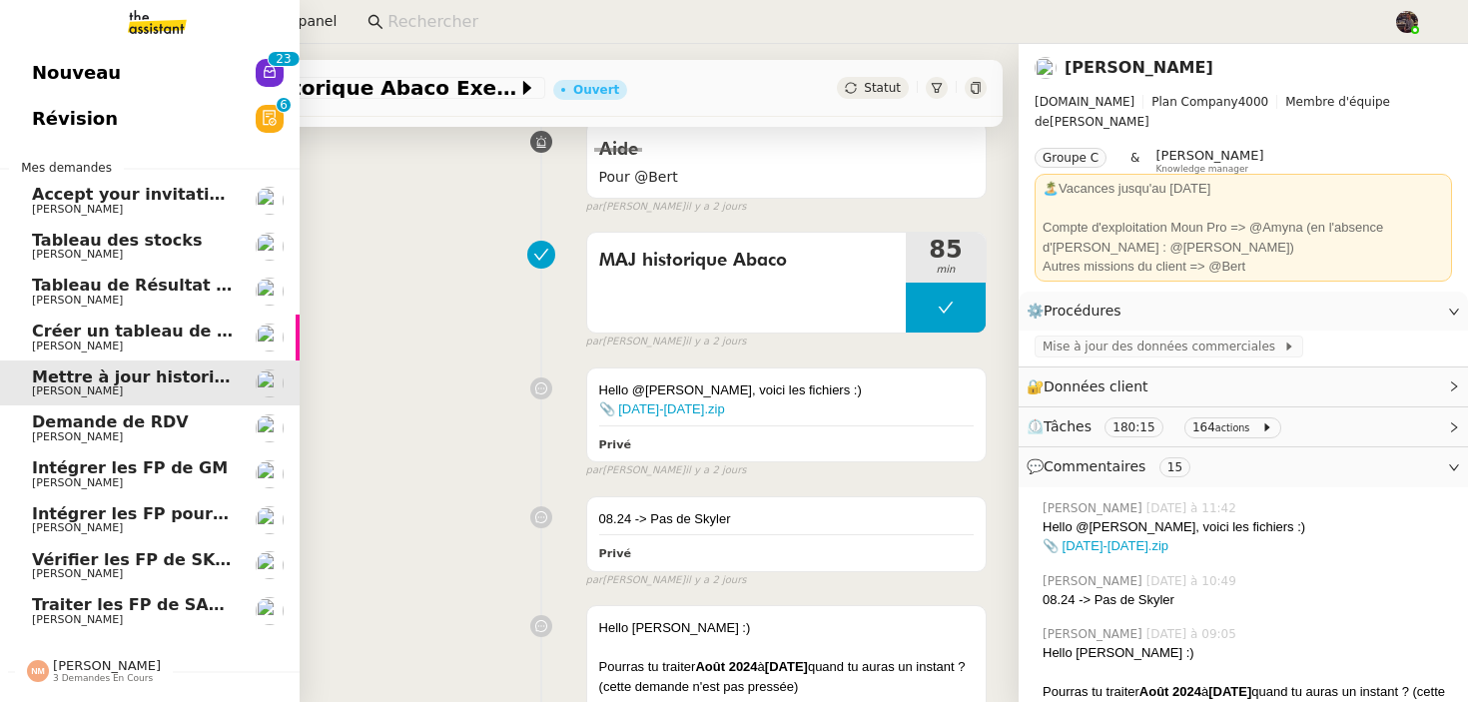
click at [173, 327] on span "Créer un tableau de bord gestion marge PAF" at bounding box center [232, 331] width 401 height 19
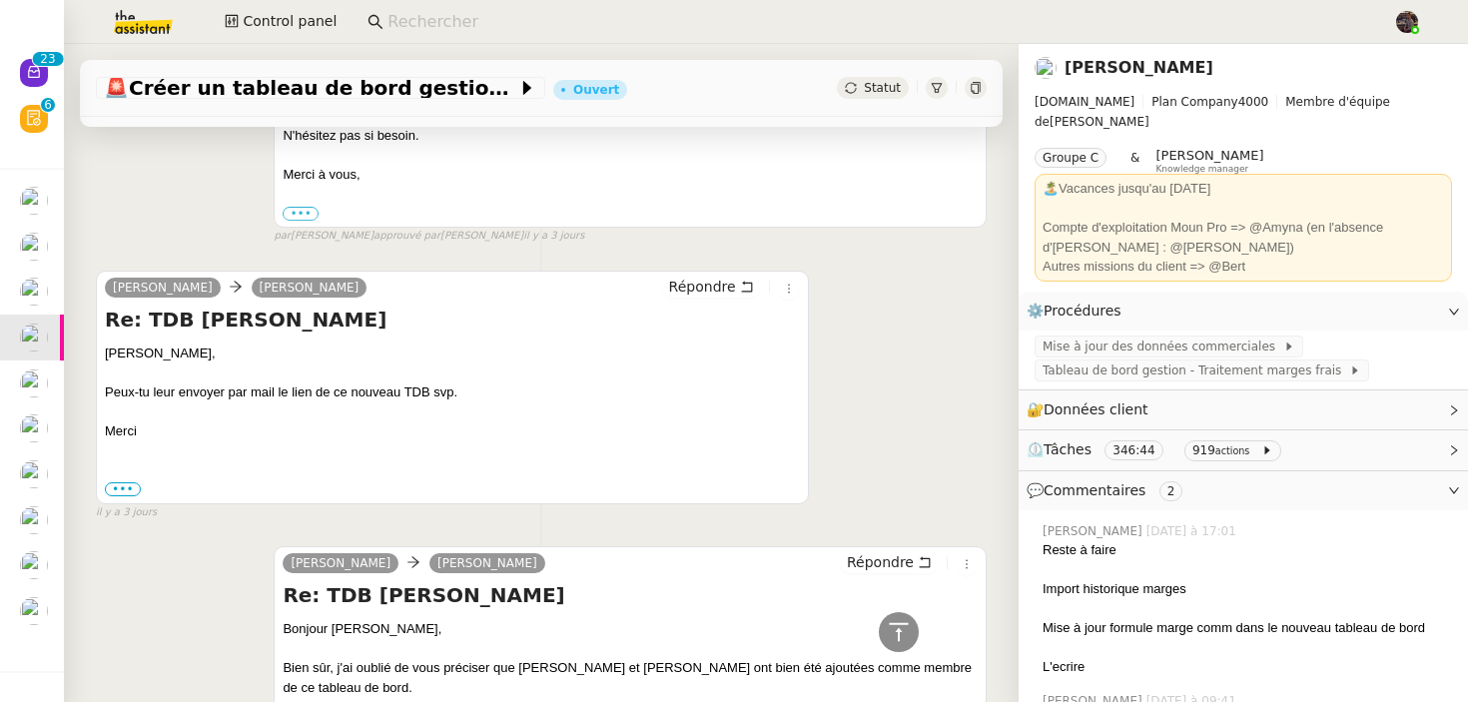
scroll to position [1880, 0]
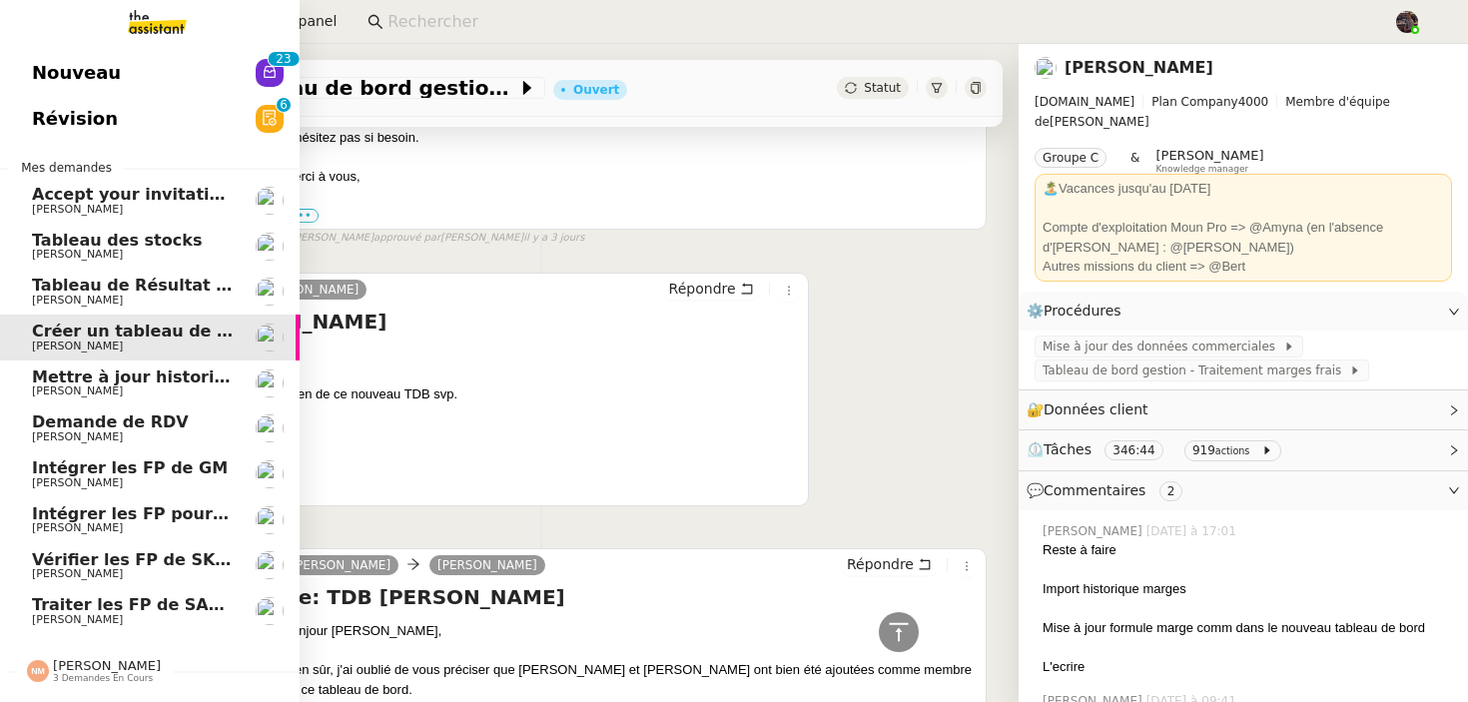
click at [17, 464] on link "Intégrer les FP de GM [PERSON_NAME]" at bounding box center [150, 474] width 300 height 46
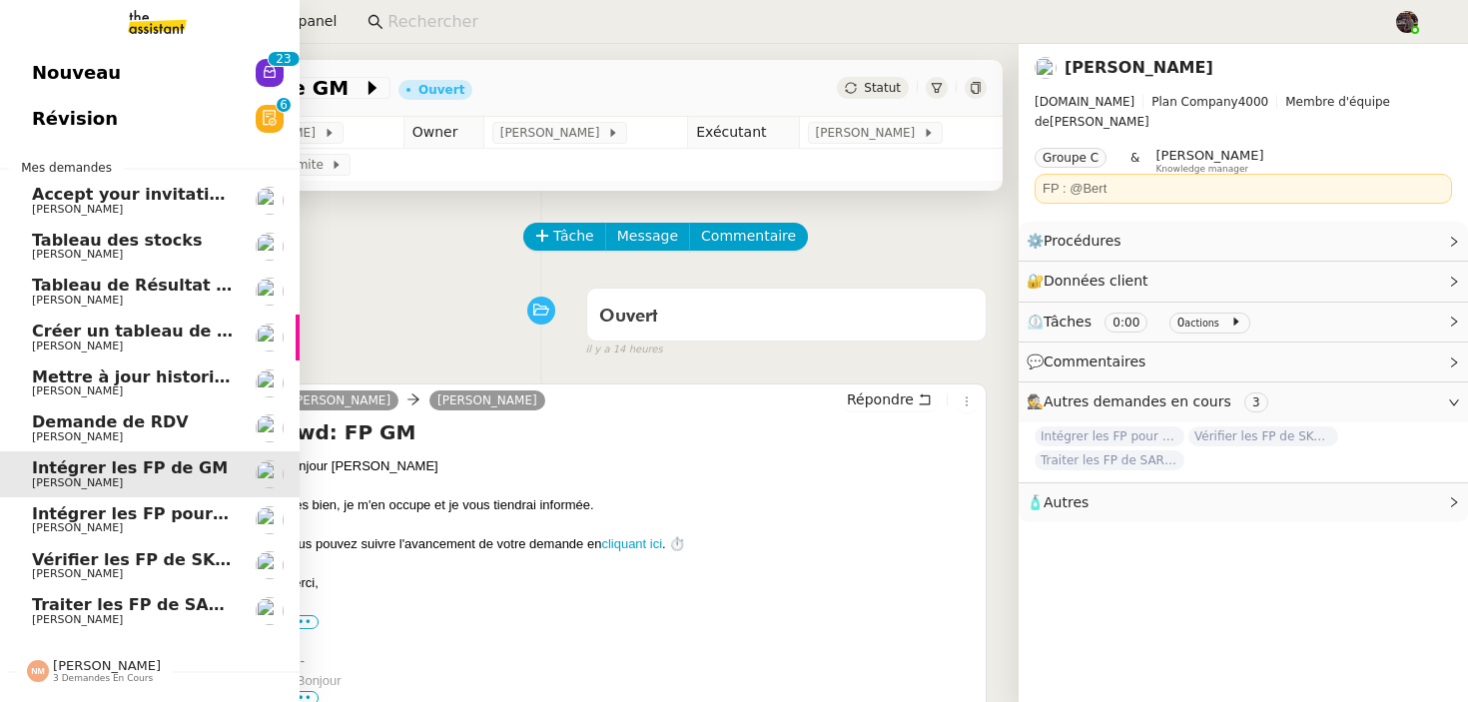
click at [28, 606] on link "Traiter les FP de [PERSON_NAME]" at bounding box center [150, 611] width 300 height 46
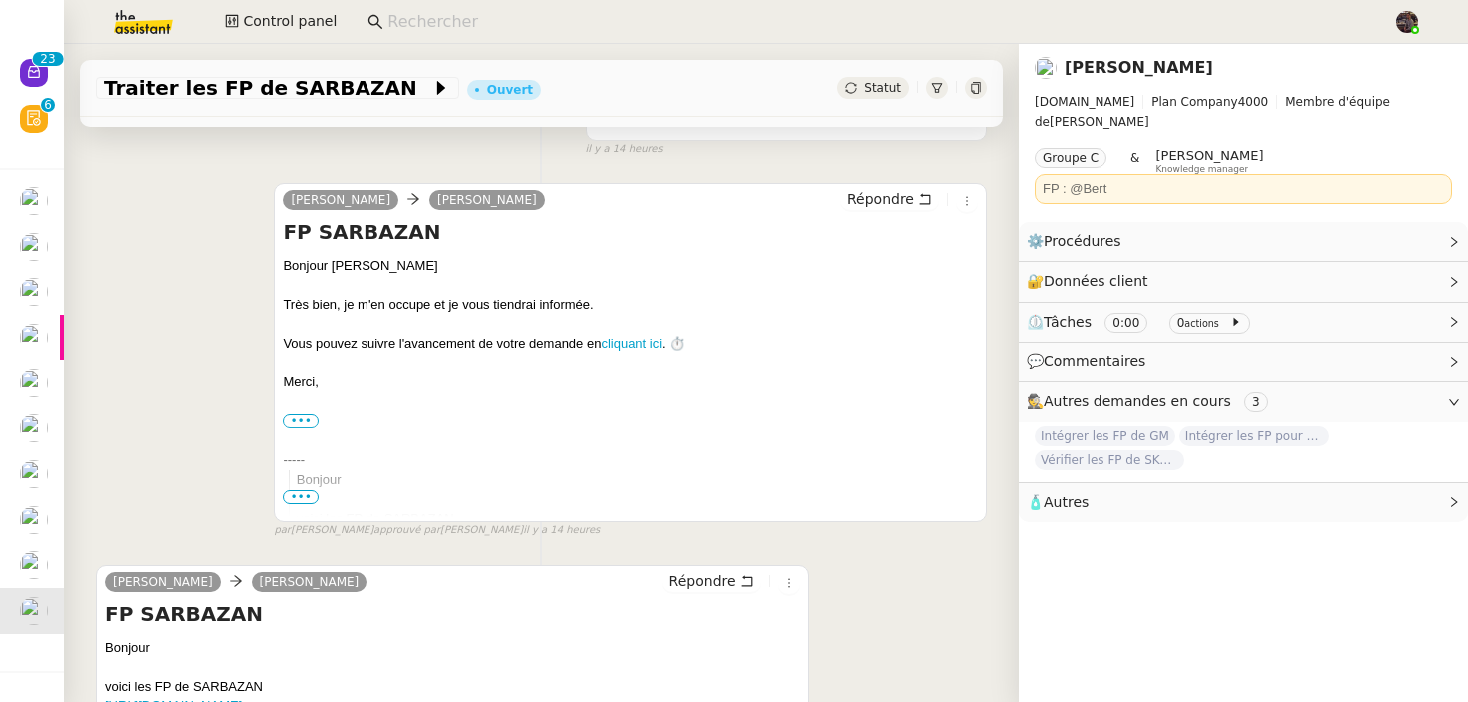
scroll to position [487, 0]
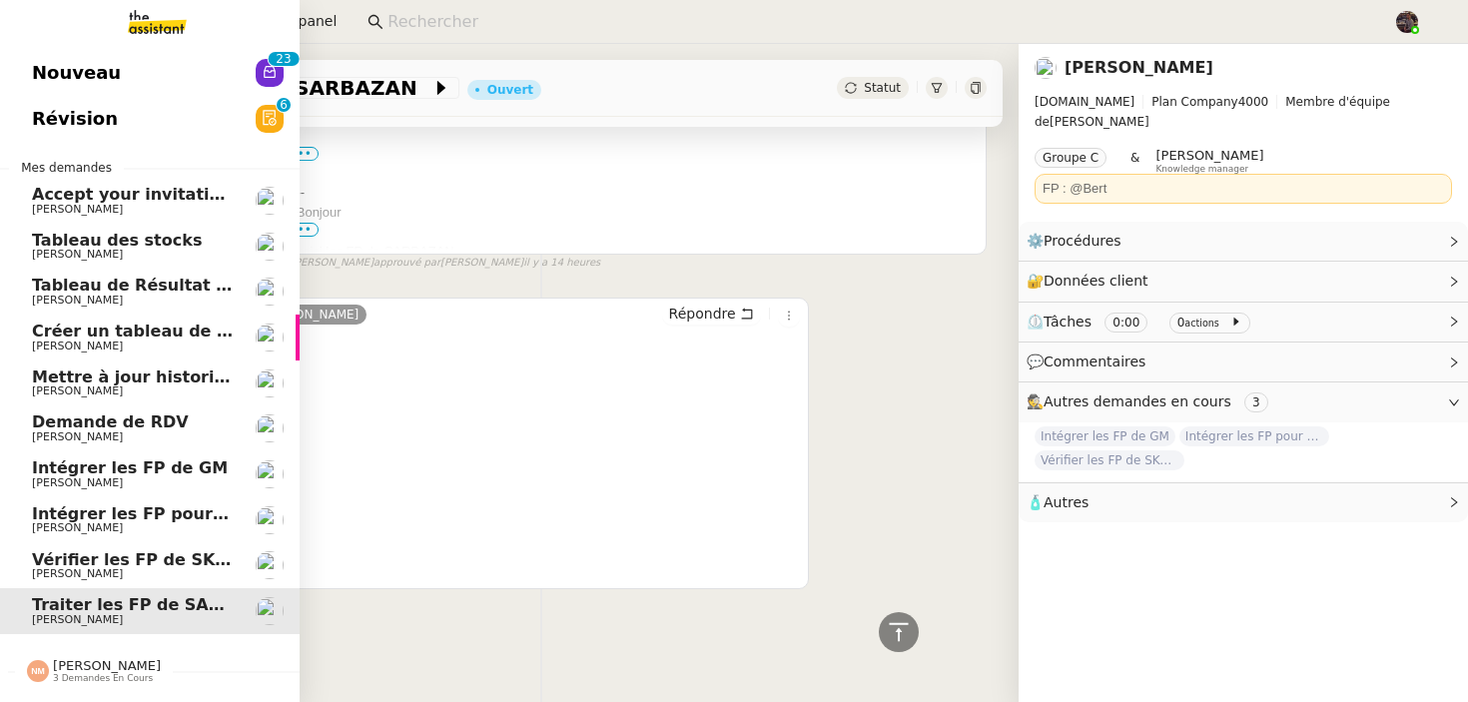
click at [95, 539] on link "Intégrer les FP pour PINKMAN [PERSON_NAME]" at bounding box center [150, 520] width 300 height 46
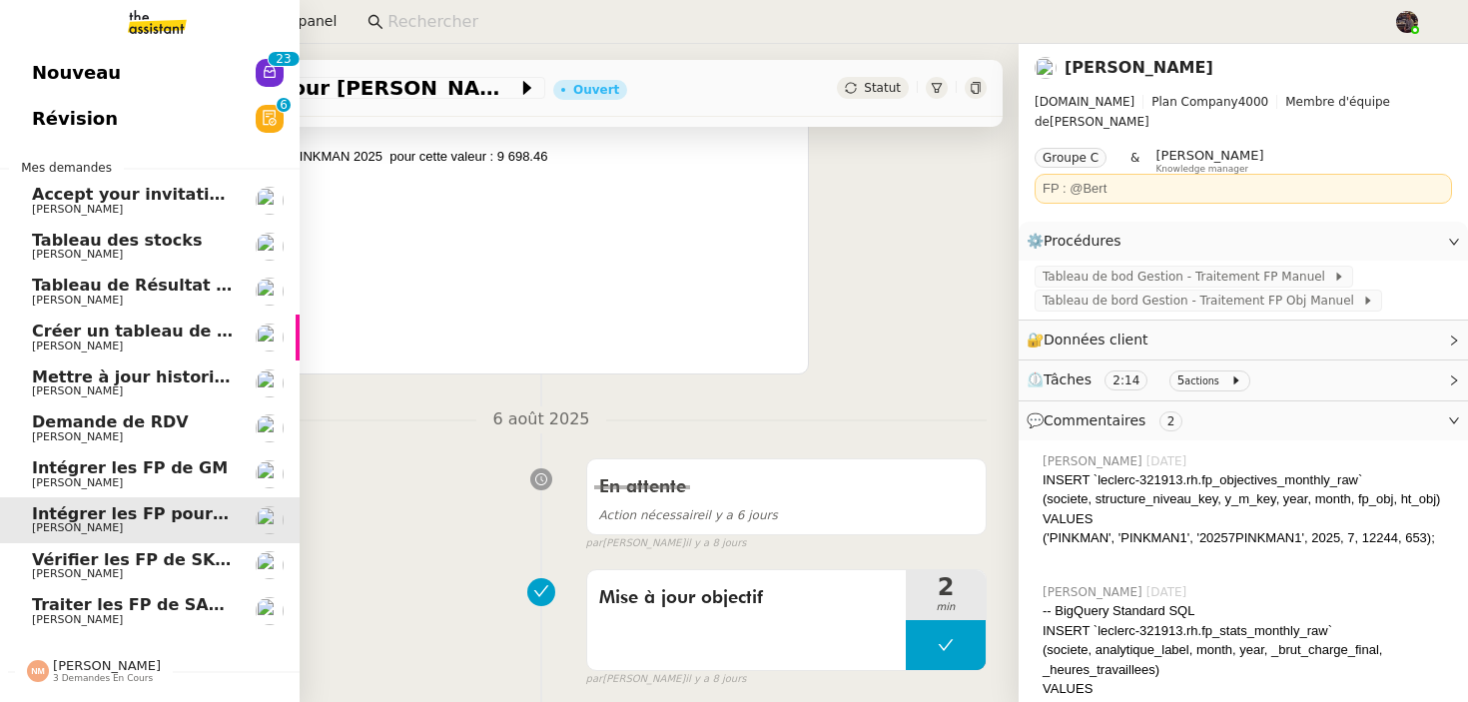
scroll to position [254, 0]
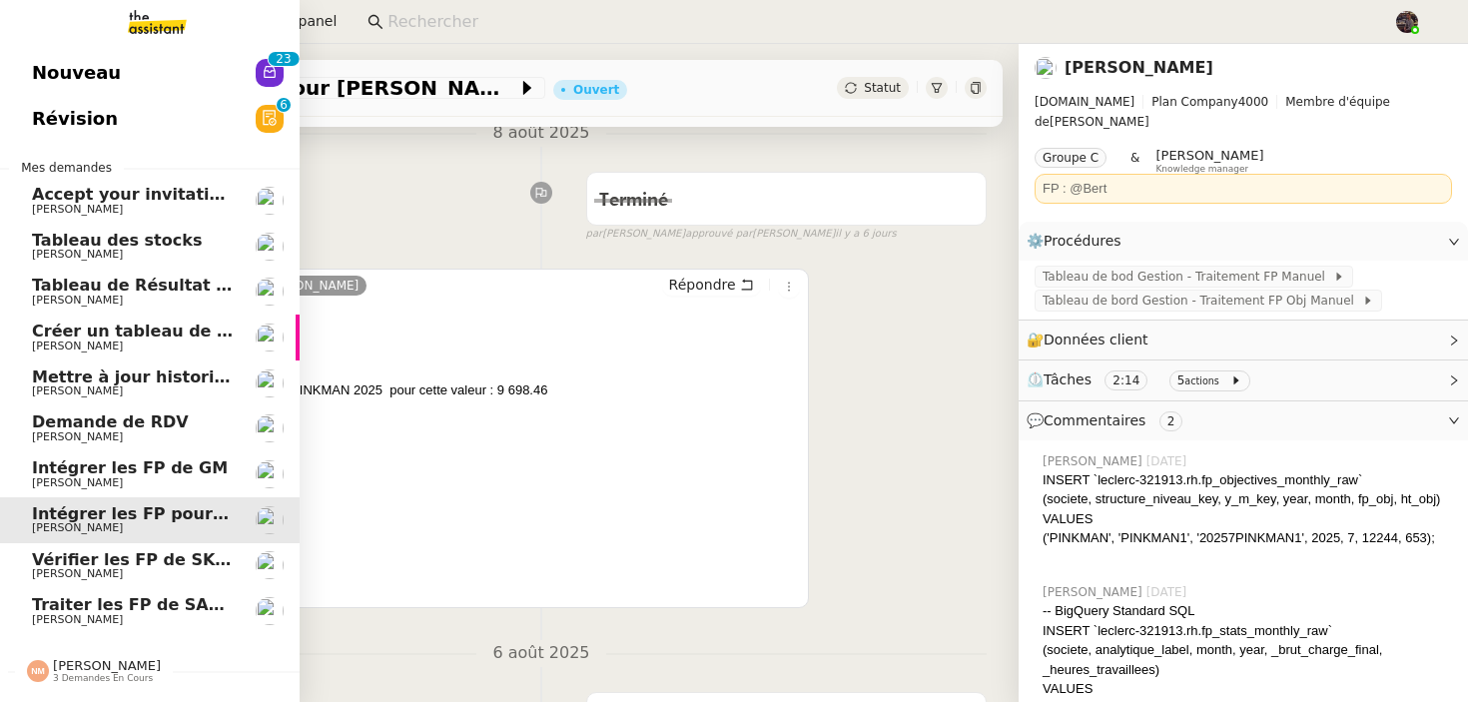
click at [135, 425] on span "Demande de RDV" at bounding box center [110, 421] width 157 height 19
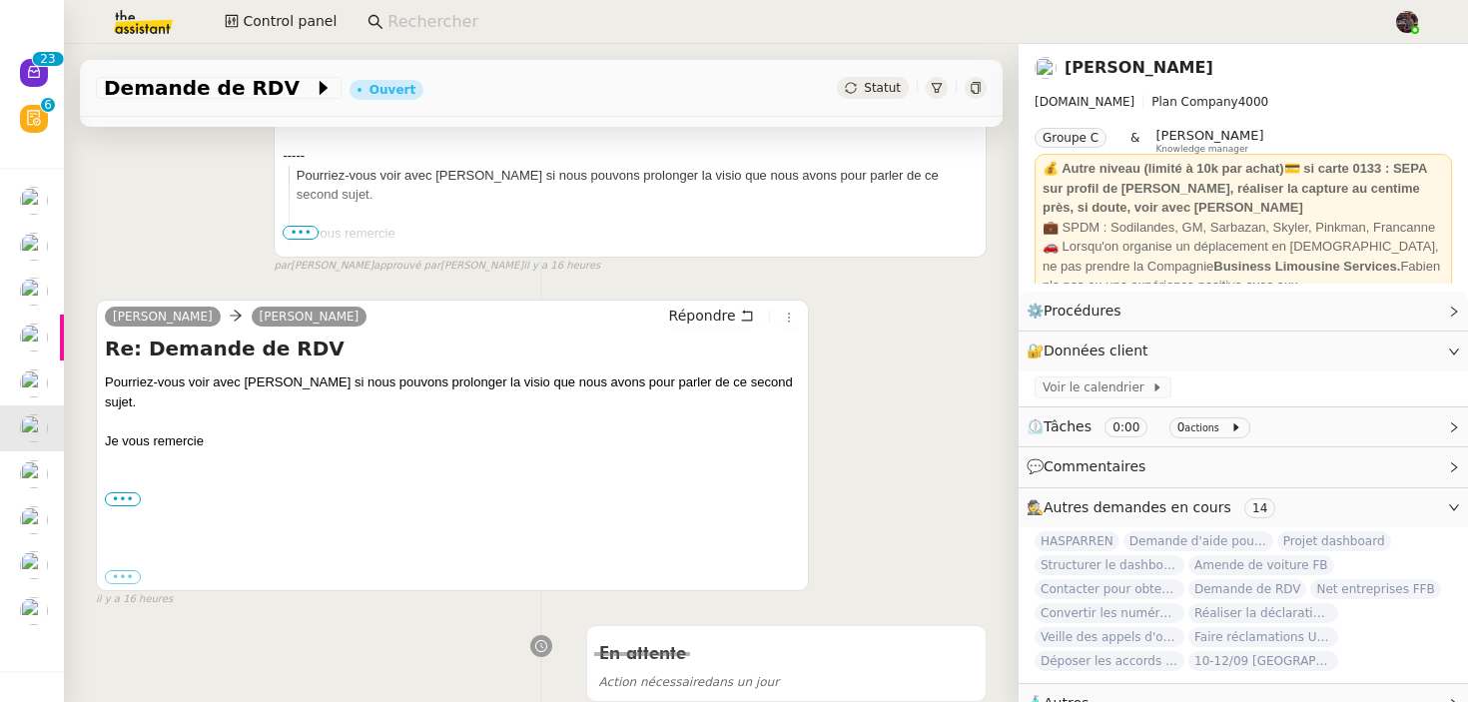
scroll to position [906, 0]
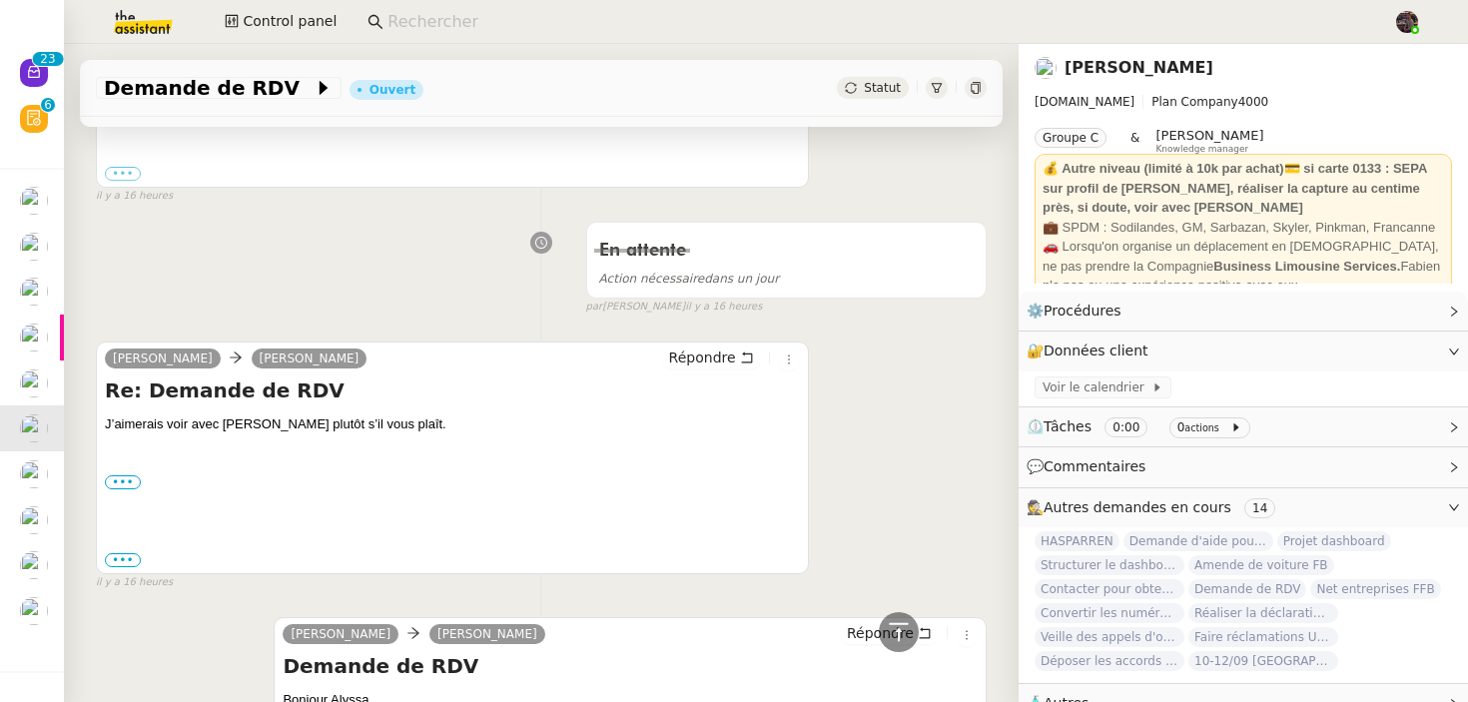
click at [428, 251] on div "En attente Action nécessaire dans un jour false par [PERSON_NAME] il y a 16 heu…" at bounding box center [541, 264] width 891 height 103
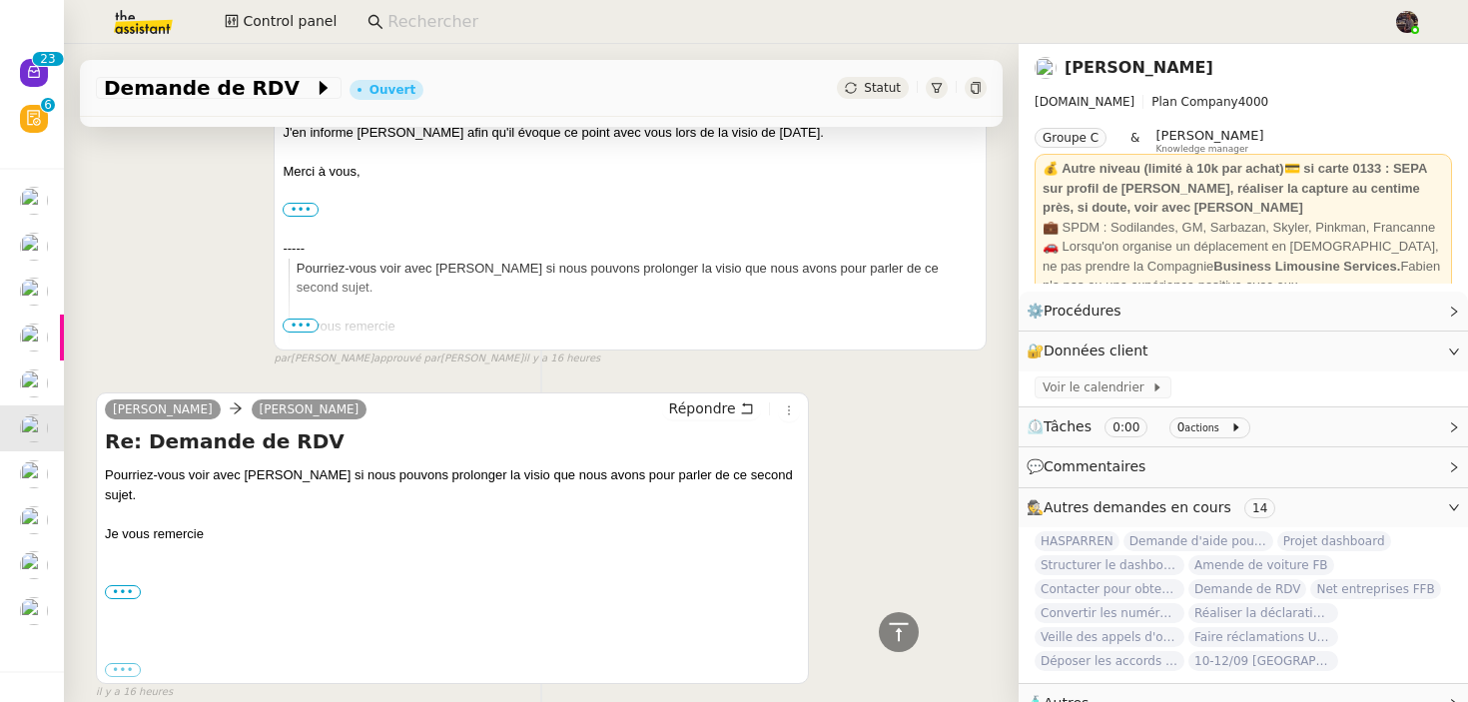
scroll to position [0, 0]
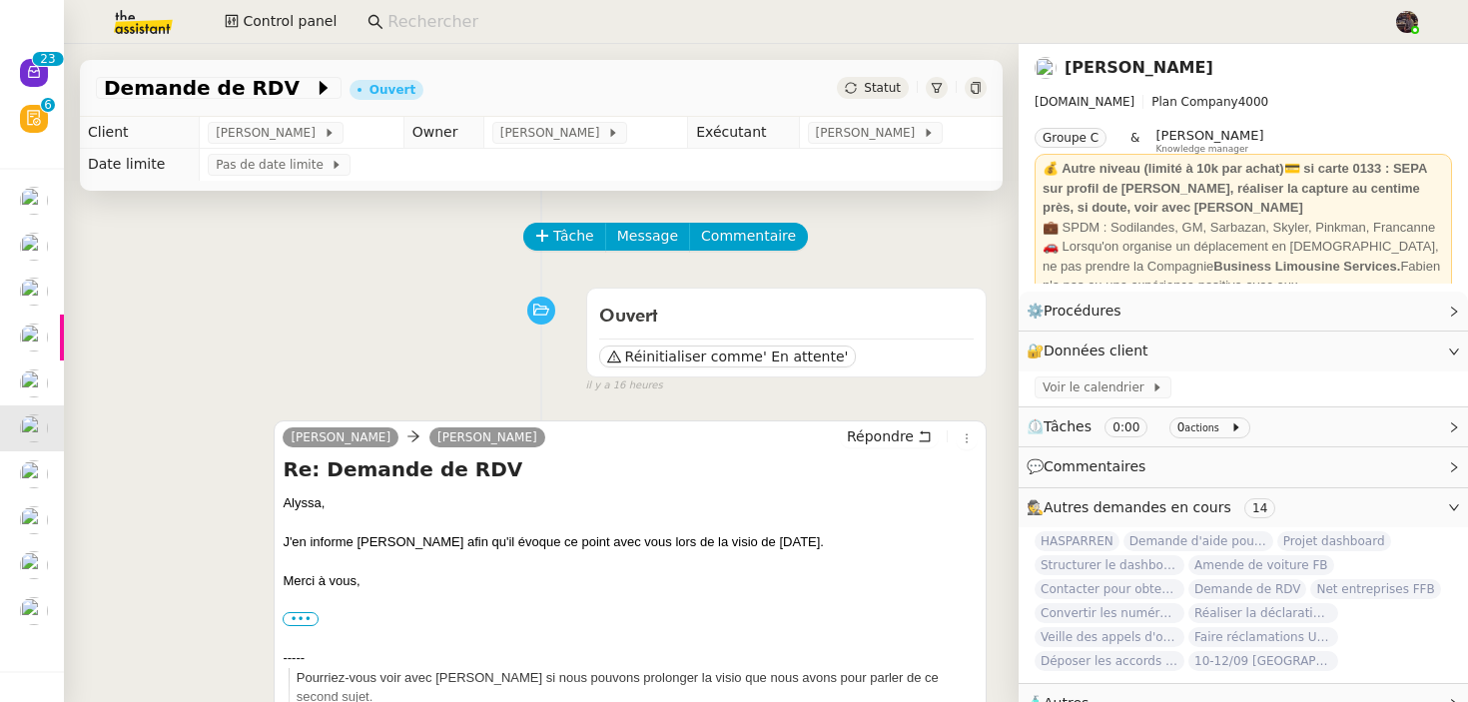
click at [153, 413] on div "[PERSON_NAME] Répondre Re: Demande de RDV [PERSON_NAME], [PERSON_NAME]en inform…" at bounding box center [541, 589] width 891 height 374
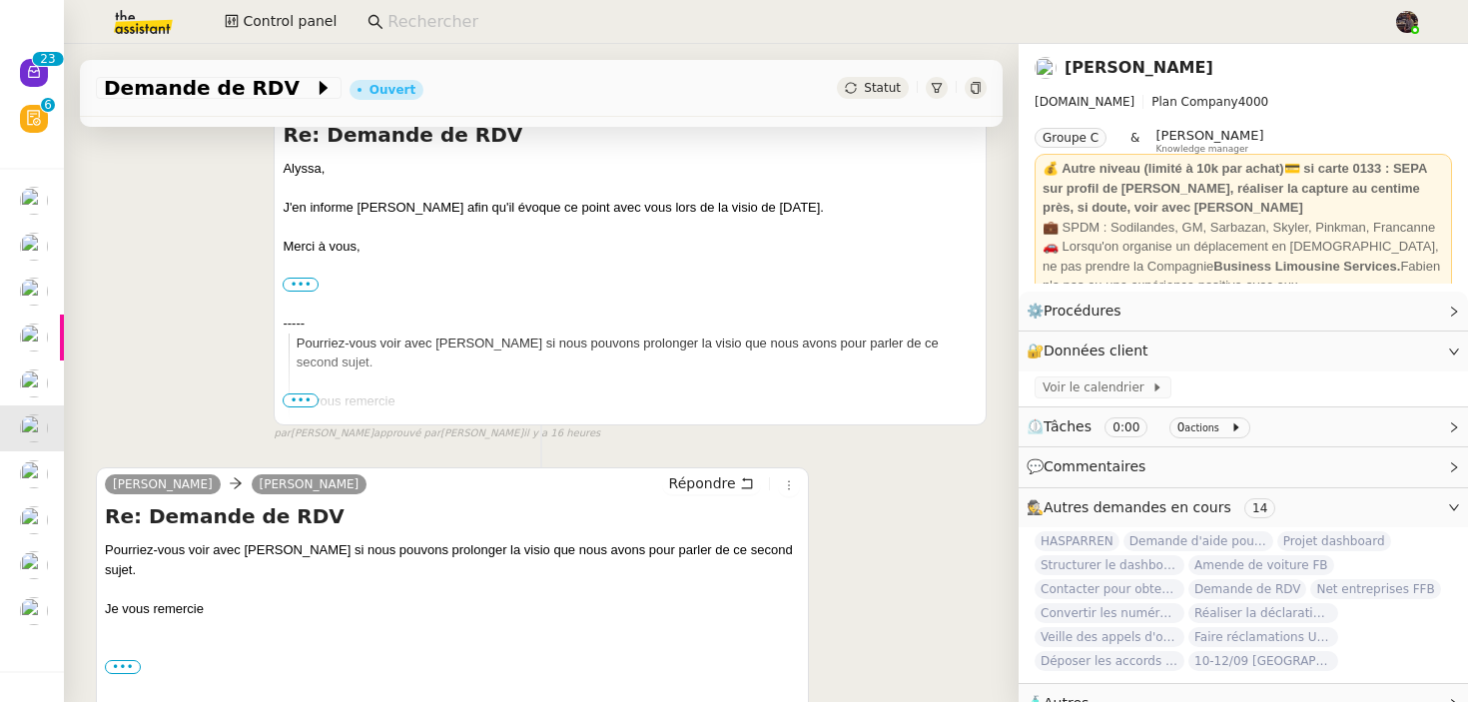
scroll to position [275, 0]
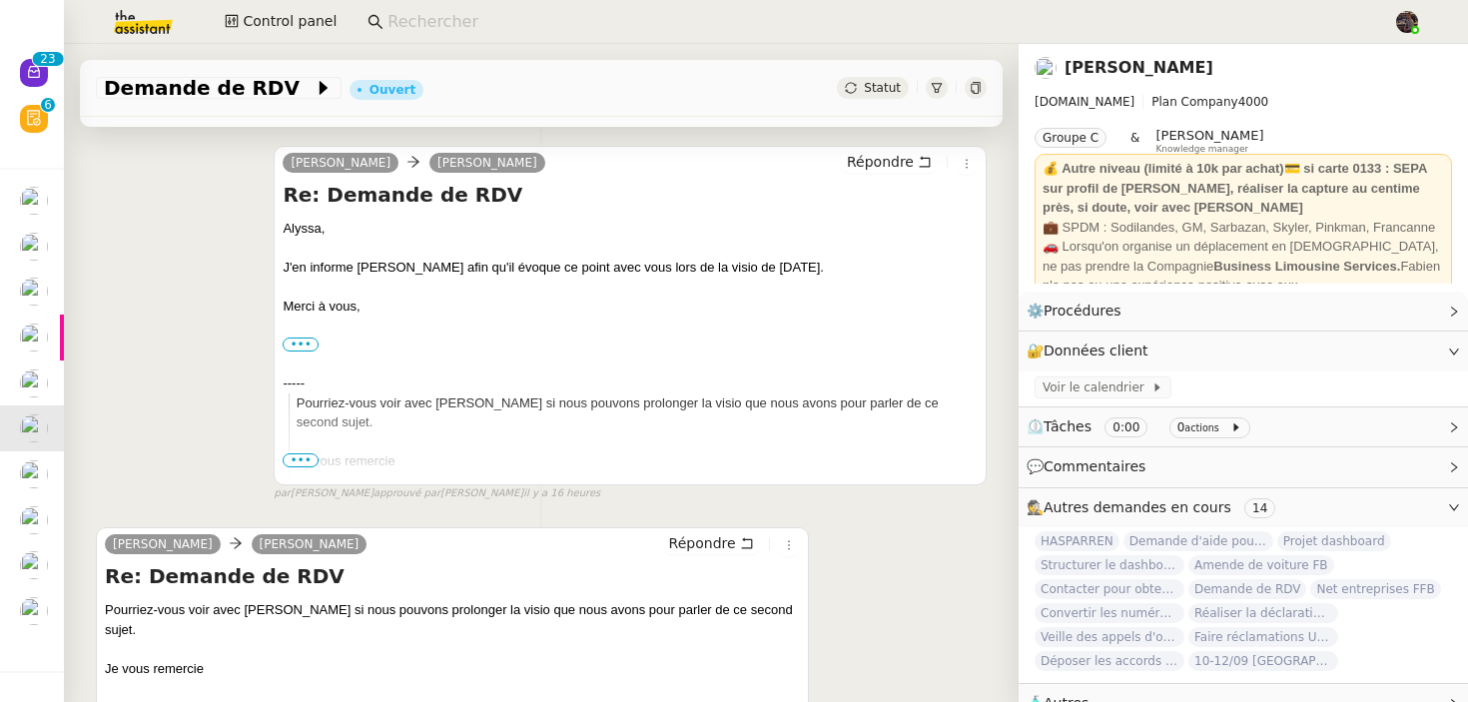
click at [226, 227] on div "[PERSON_NAME] Répondre Re: Demande de RDV [PERSON_NAME], [PERSON_NAME]en inform…" at bounding box center [541, 315] width 891 height 374
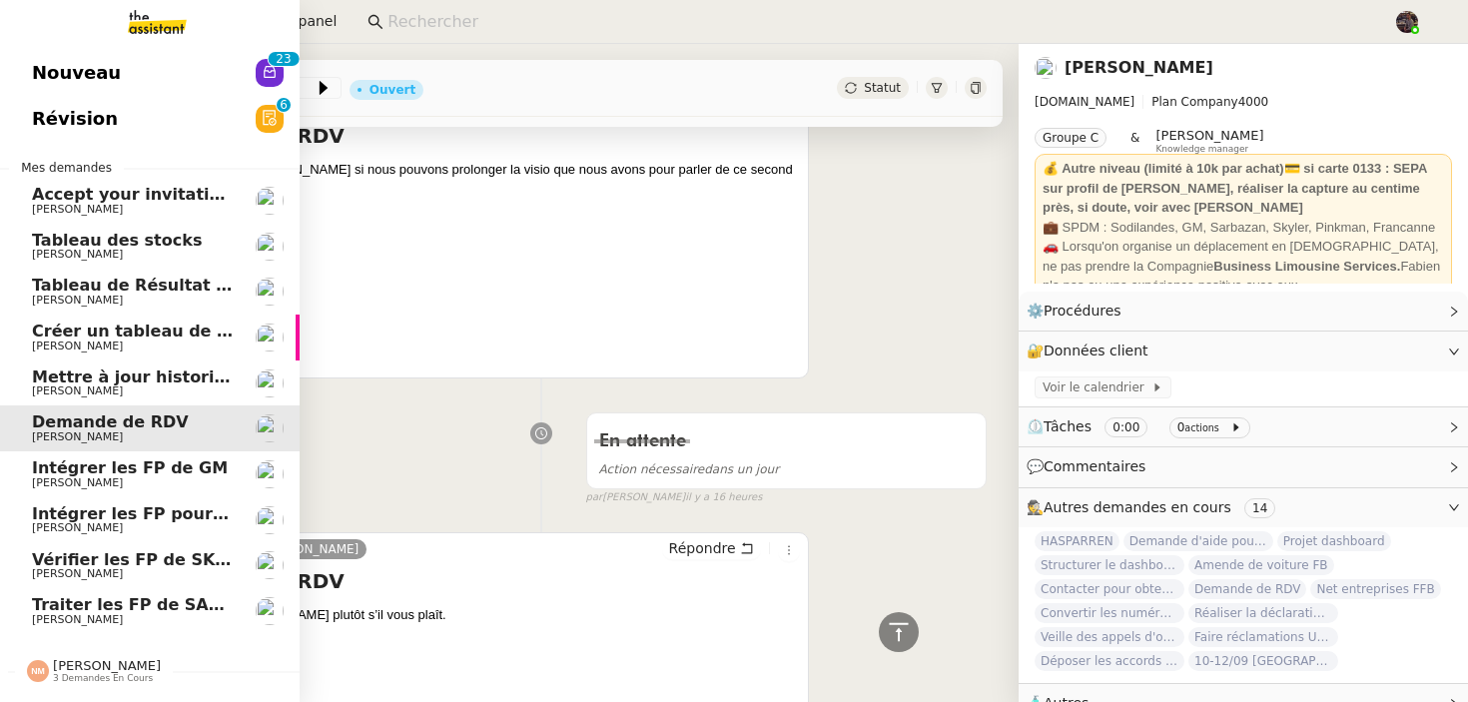
click at [185, 458] on link "Intégrer les FP de GM [PERSON_NAME]" at bounding box center [150, 474] width 300 height 46
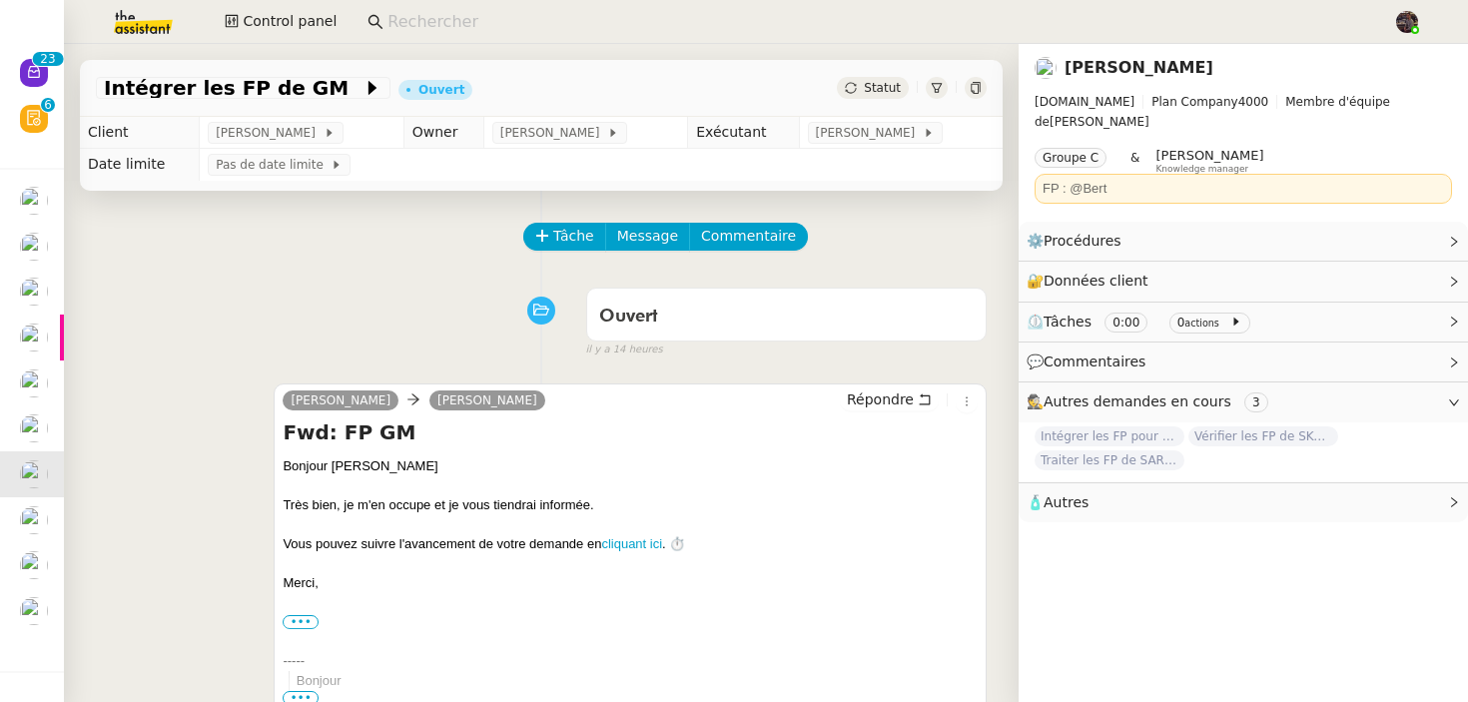
scroll to position [314, 0]
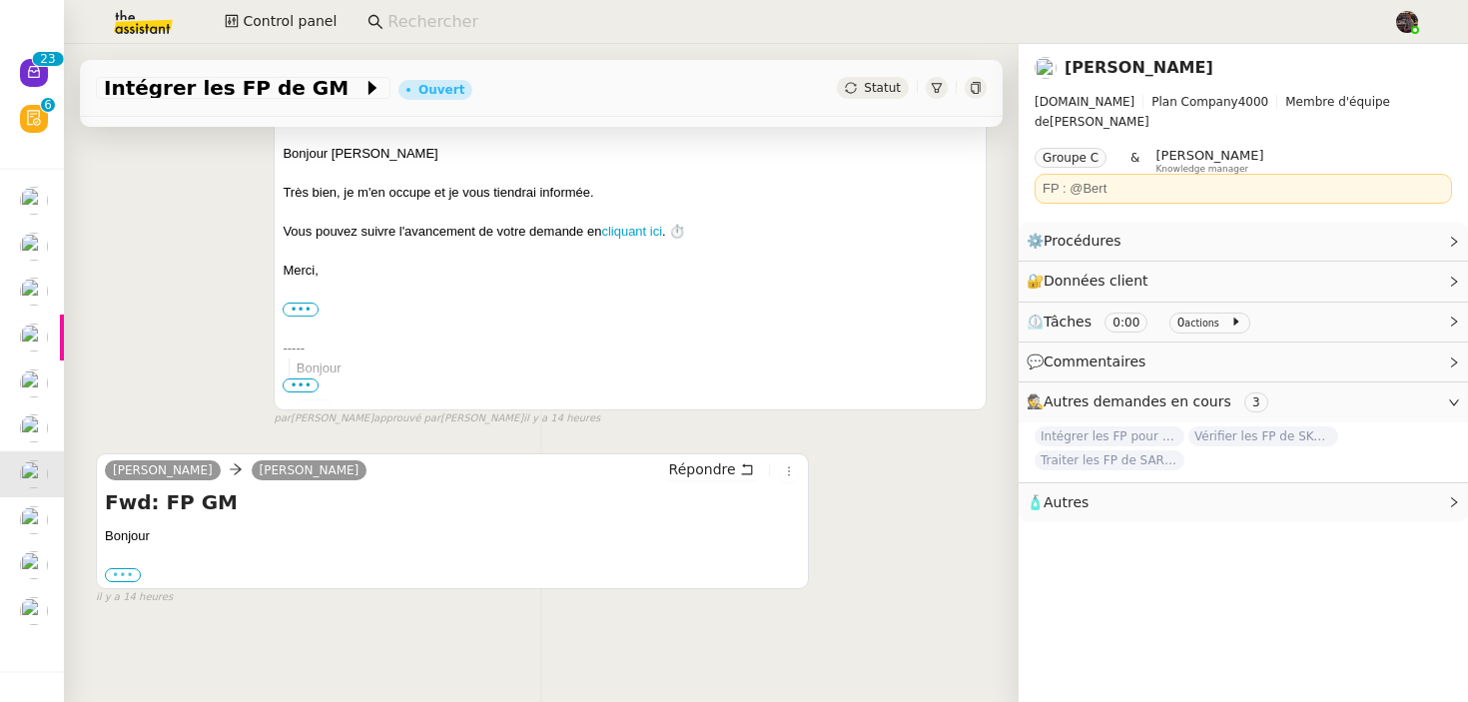
click at [122, 568] on label "•••" at bounding box center [123, 575] width 36 height 14
click at [0, 0] on input "•••" at bounding box center [0, 0] width 0 height 0
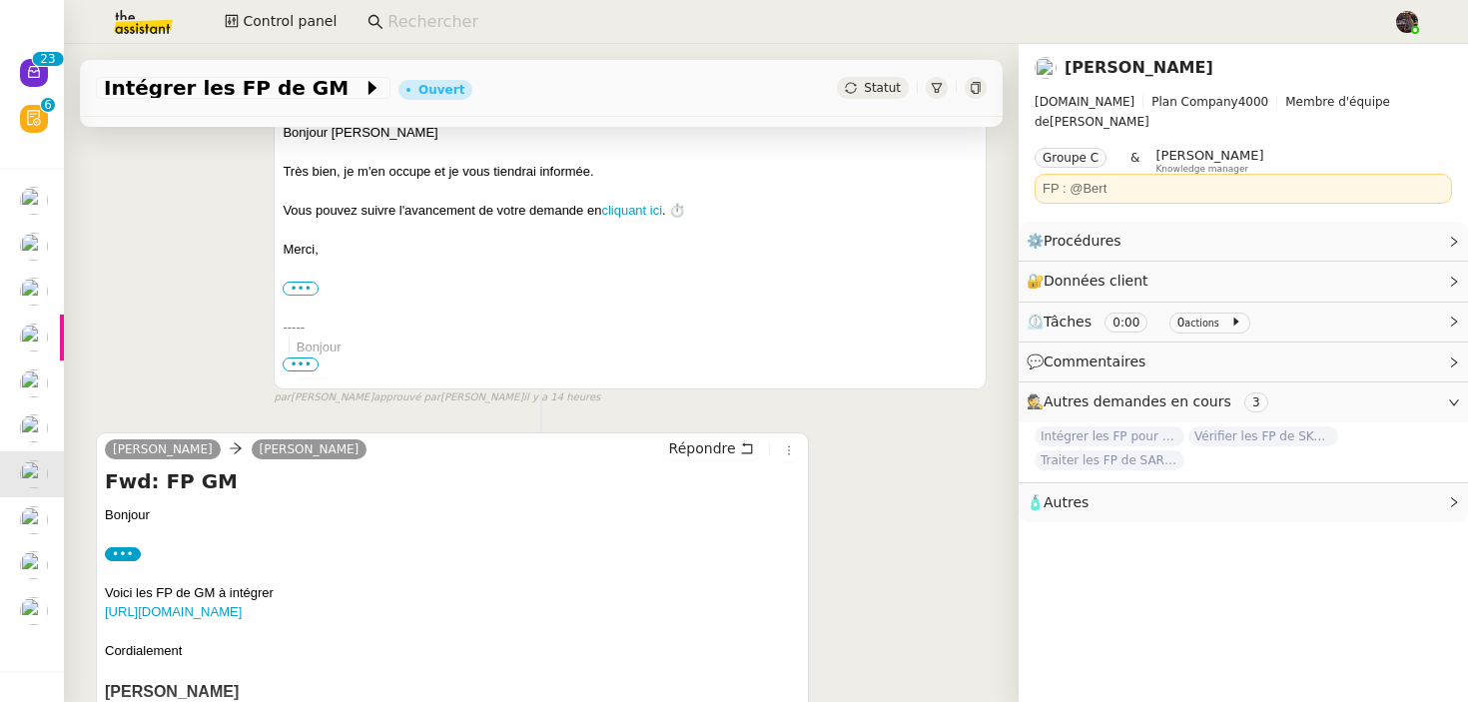
scroll to position [387, 0]
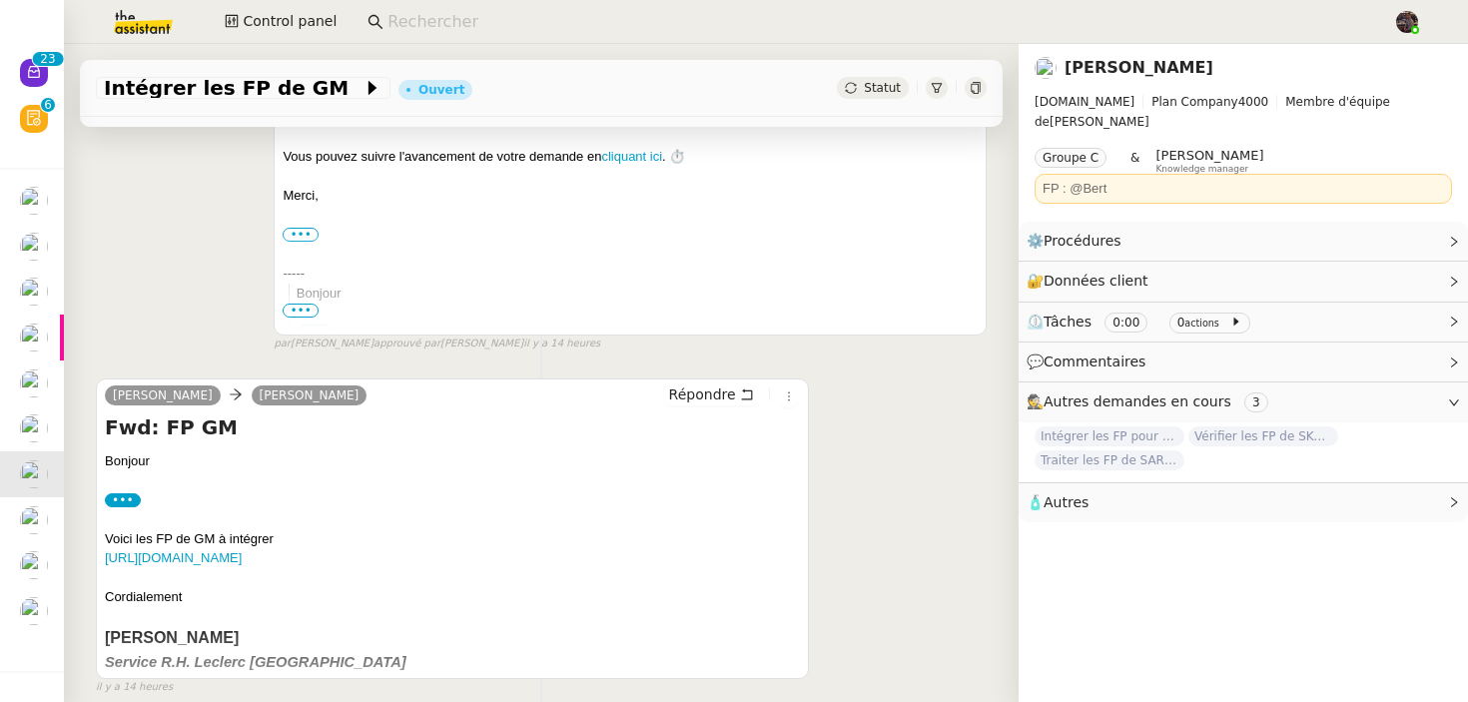
click at [285, 568] on div "[URL][DOMAIN_NAME]" at bounding box center [452, 558] width 695 height 20
click at [242, 559] on link "[URL][DOMAIN_NAME]" at bounding box center [173, 557] width 137 height 15
click at [1401, 233] on div "⚙️ Procédures Modifier" at bounding box center [1243, 241] width 449 height 39
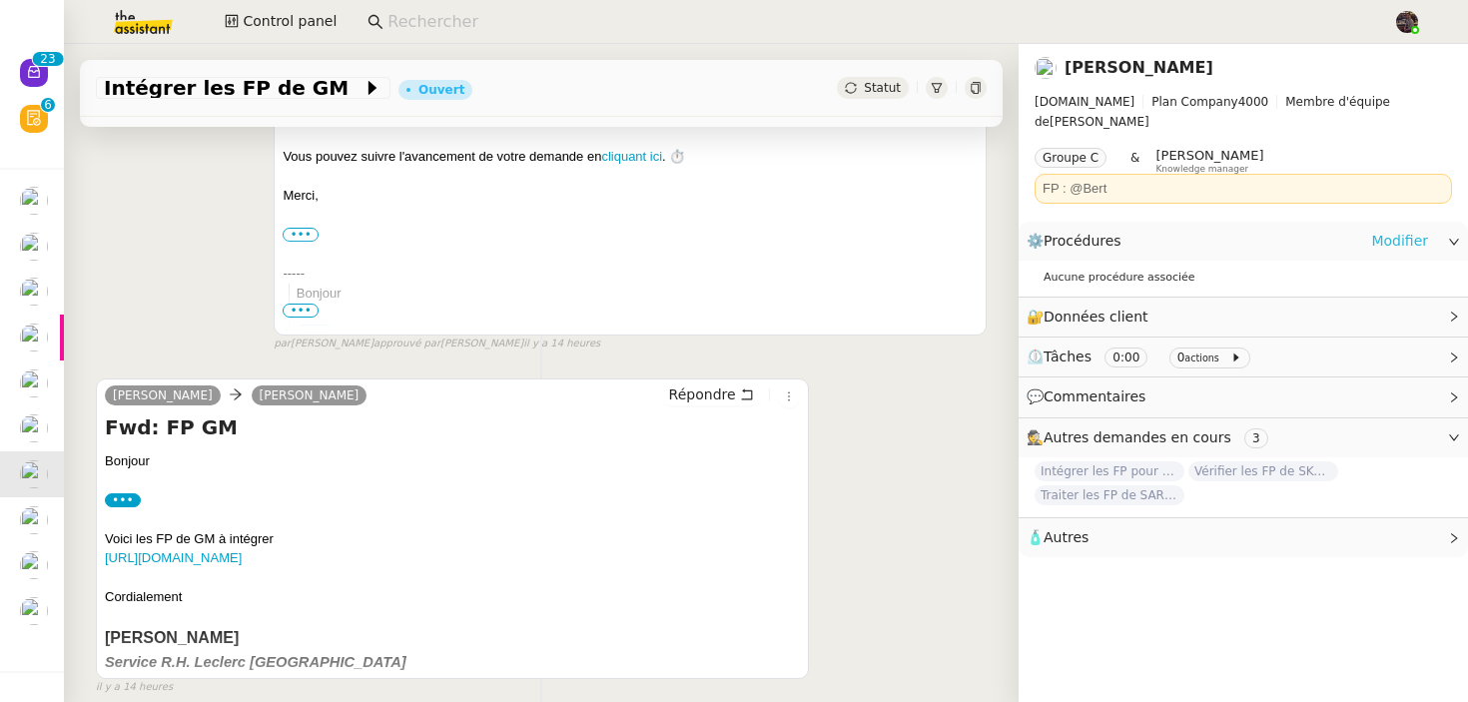
click at [1397, 230] on link "Modifier" at bounding box center [1399, 241] width 57 height 23
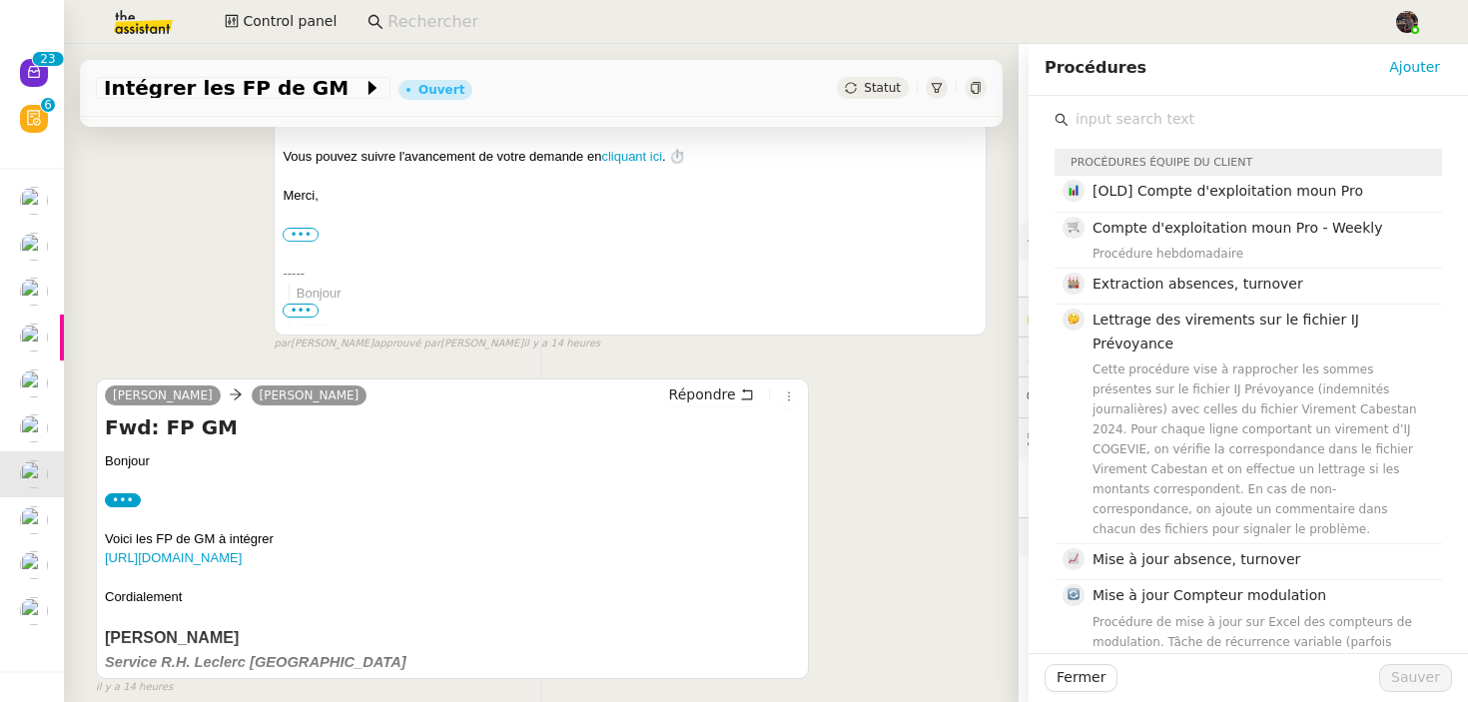
click at [1146, 117] on input "text" at bounding box center [1254, 119] width 373 height 27
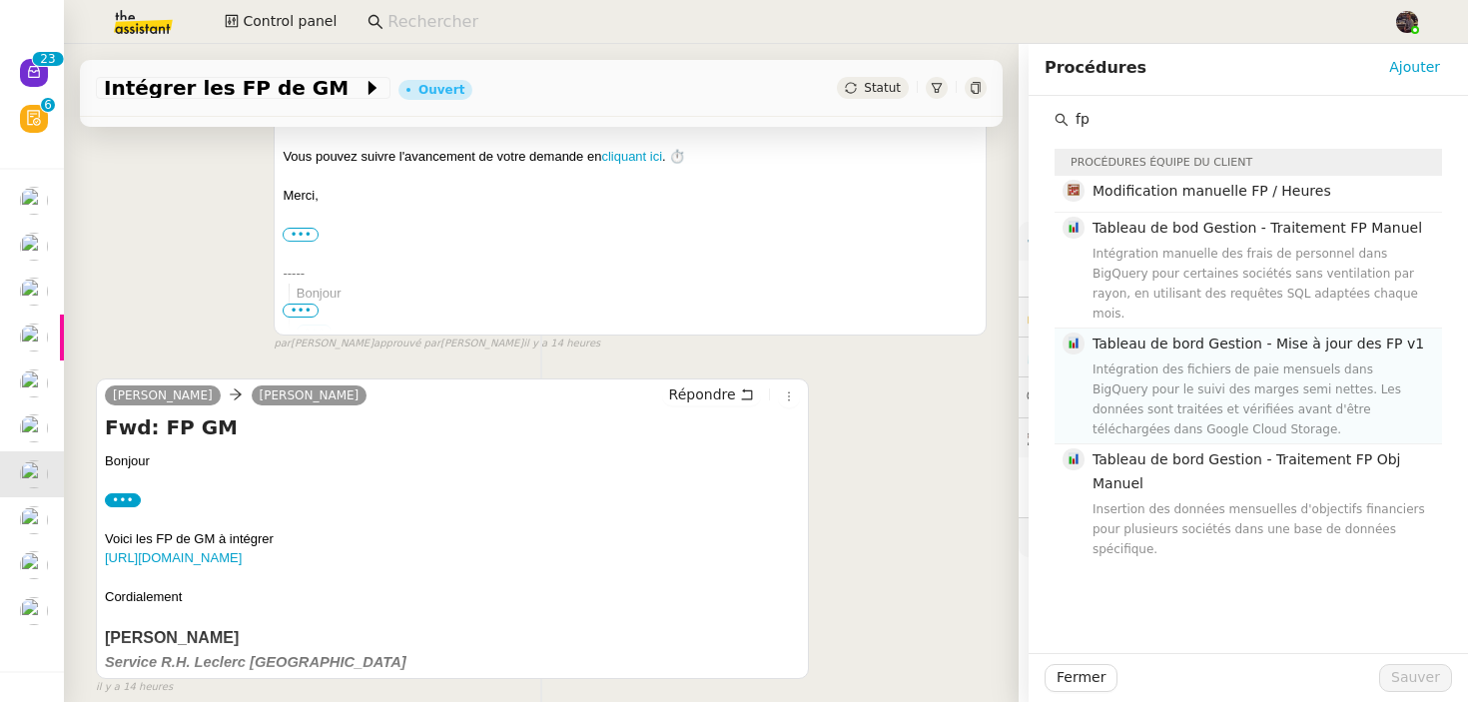
type input "fp"
click at [1189, 359] on div "Intégration des fichiers de paie mensuels dans BigQuery pour le suivi des marge…" at bounding box center [1261, 399] width 338 height 80
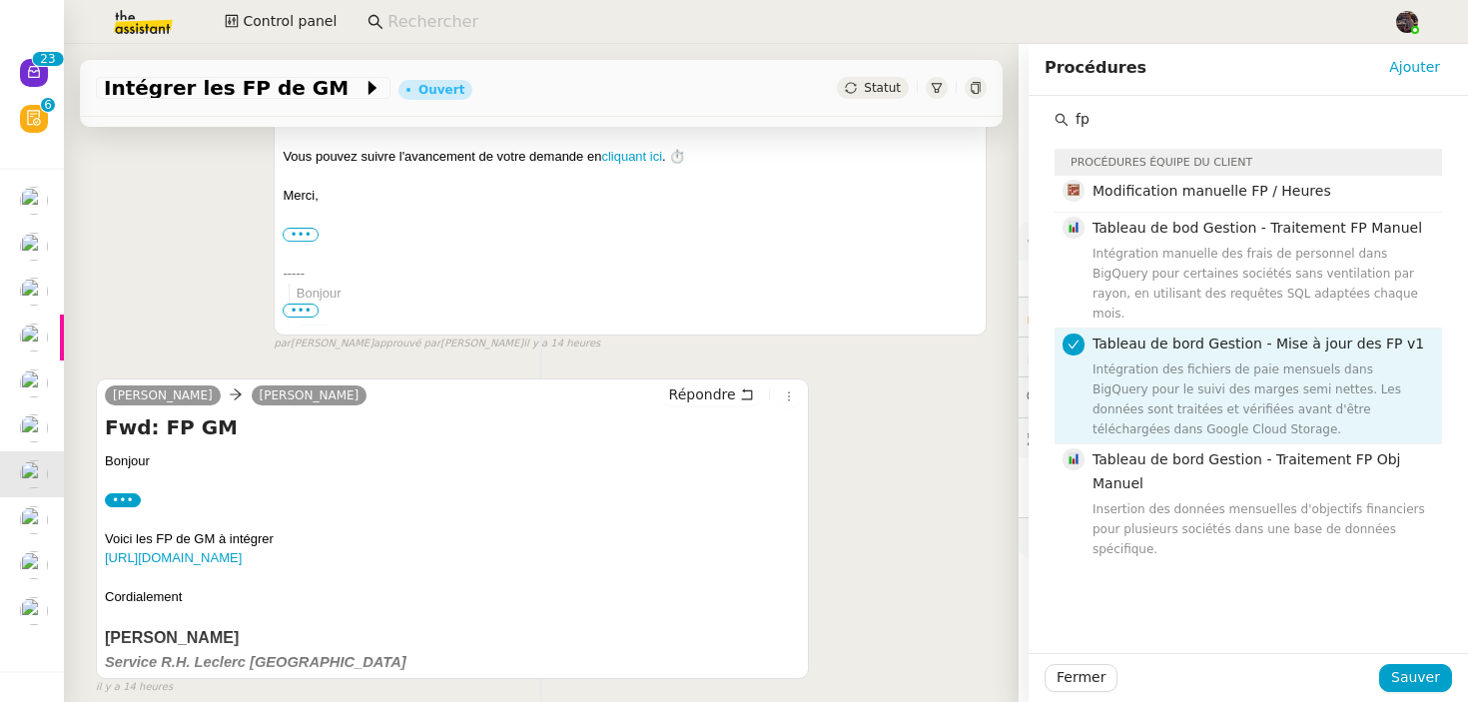
click at [1401, 661] on div "Fermer Sauver" at bounding box center [1248, 677] width 439 height 49
click at [1401, 663] on div "Fermer Sauver" at bounding box center [1248, 677] width 439 height 49
click at [1400, 664] on button "Sauver" at bounding box center [1415, 678] width 73 height 28
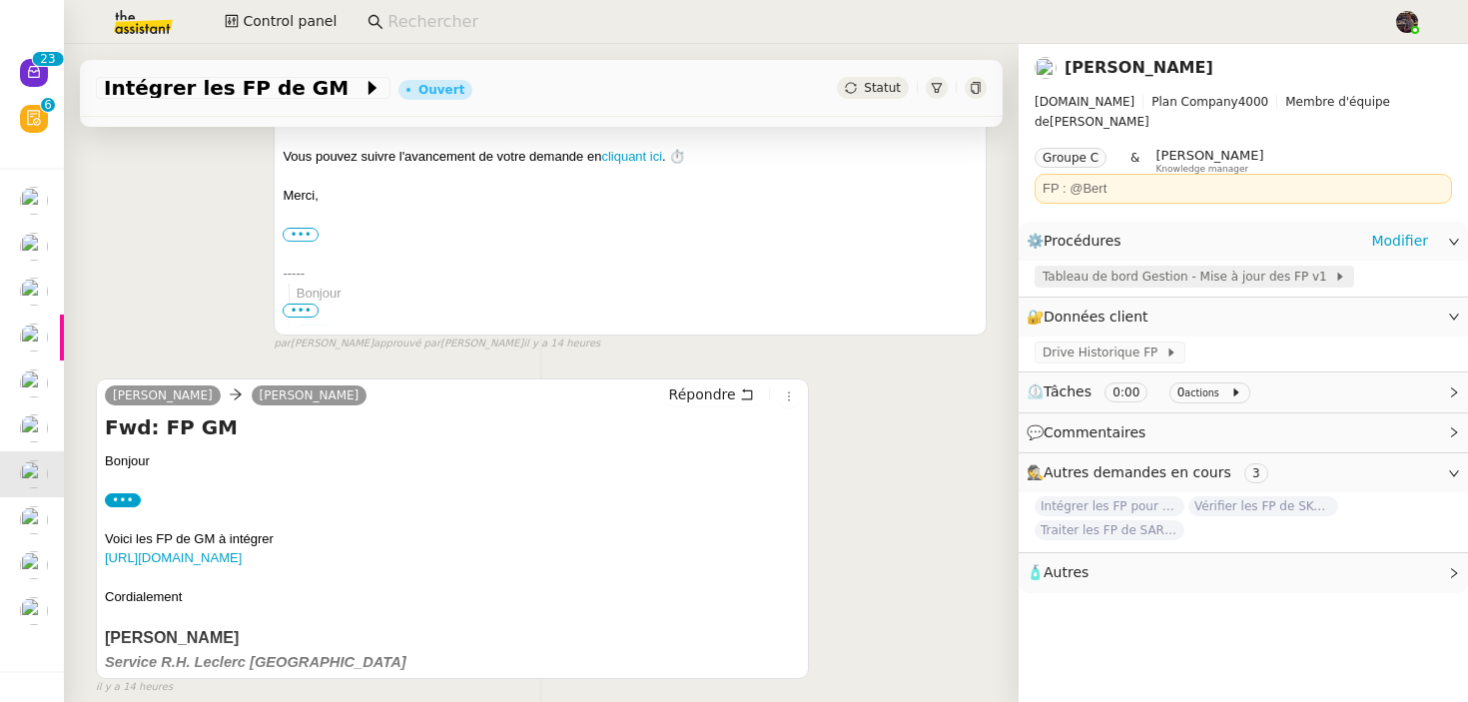
click at [1145, 267] on span "Tableau de bord Gestion - Mise à jour des FP v1" at bounding box center [1188, 277] width 292 height 20
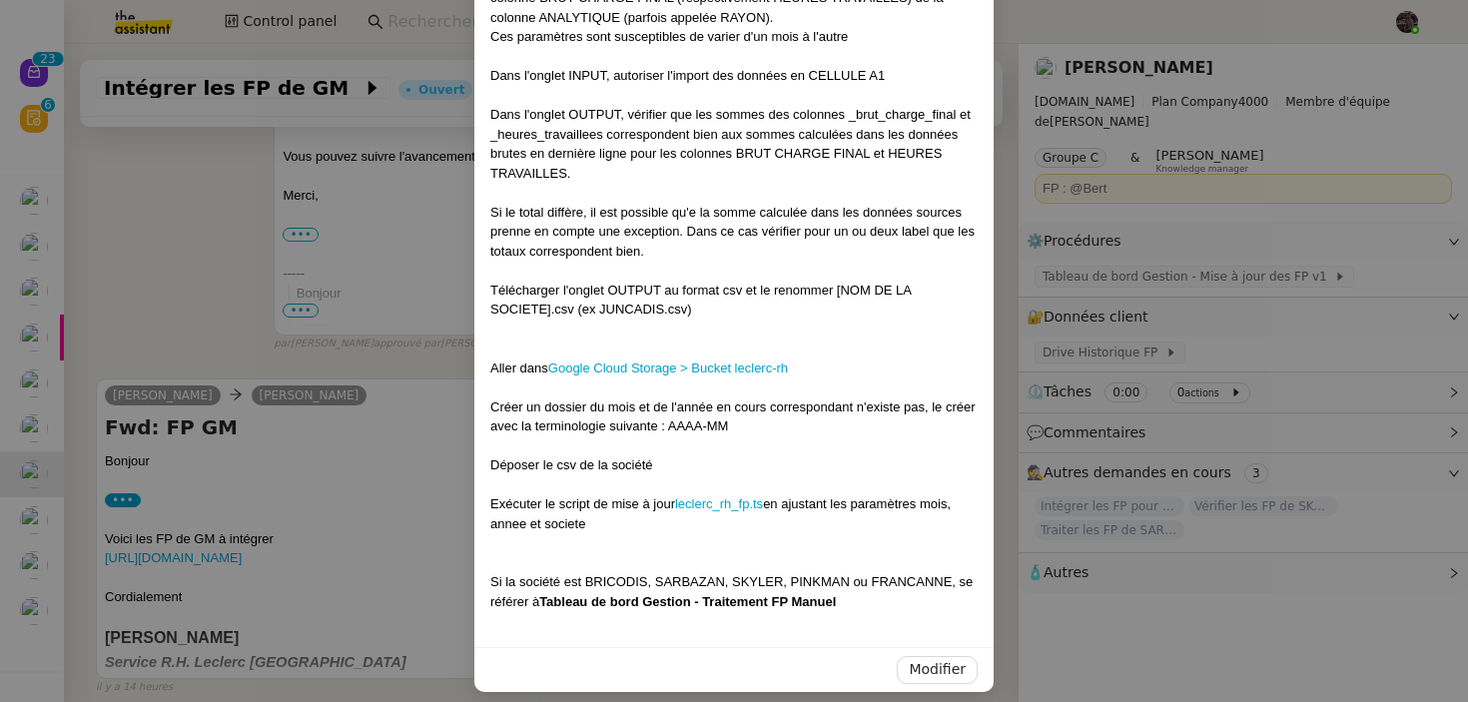
scroll to position [341, 0]
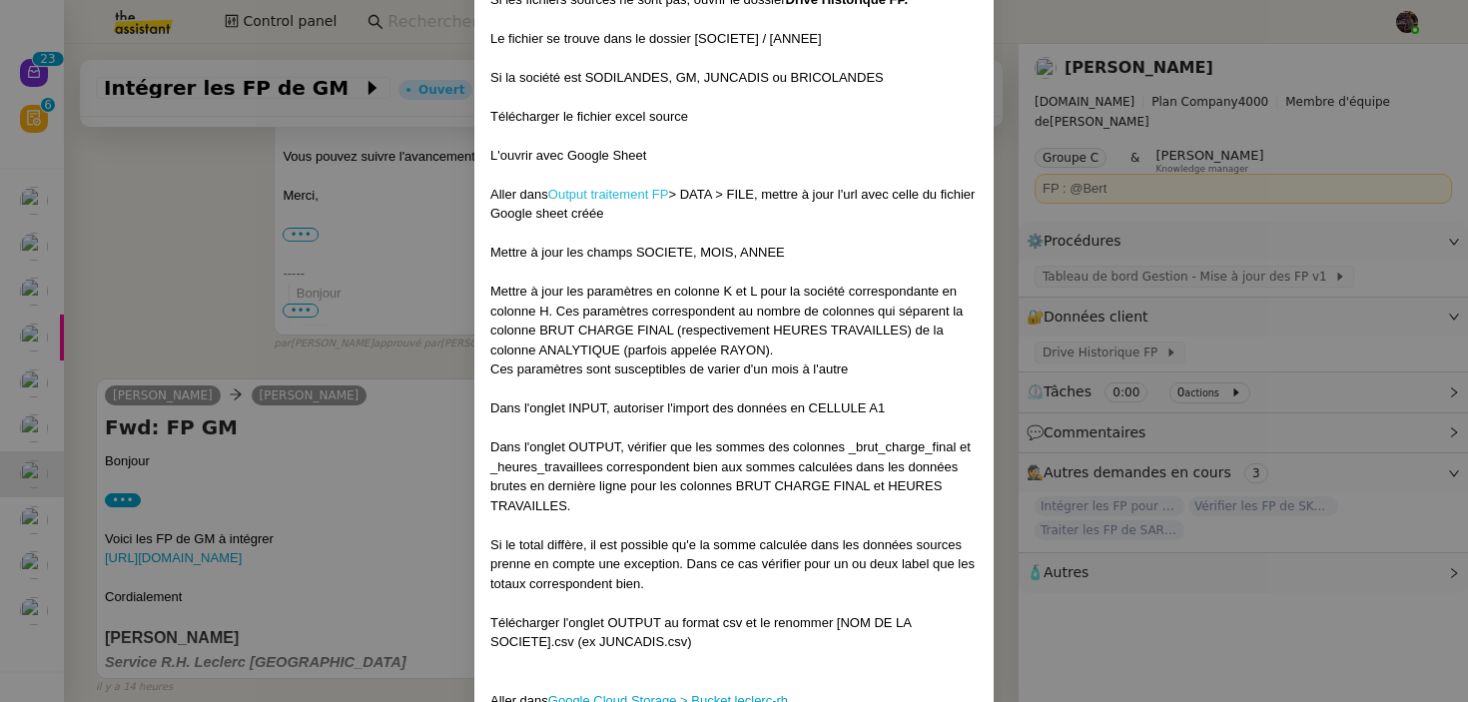
click at [634, 192] on link "Output traitement FP" at bounding box center [608, 194] width 121 height 15
click at [28, 371] on nz-modal-container "-- Contexte : les RH envoient chaque mois les FP des différentes sociétés. Ces …" at bounding box center [734, 351] width 1468 height 702
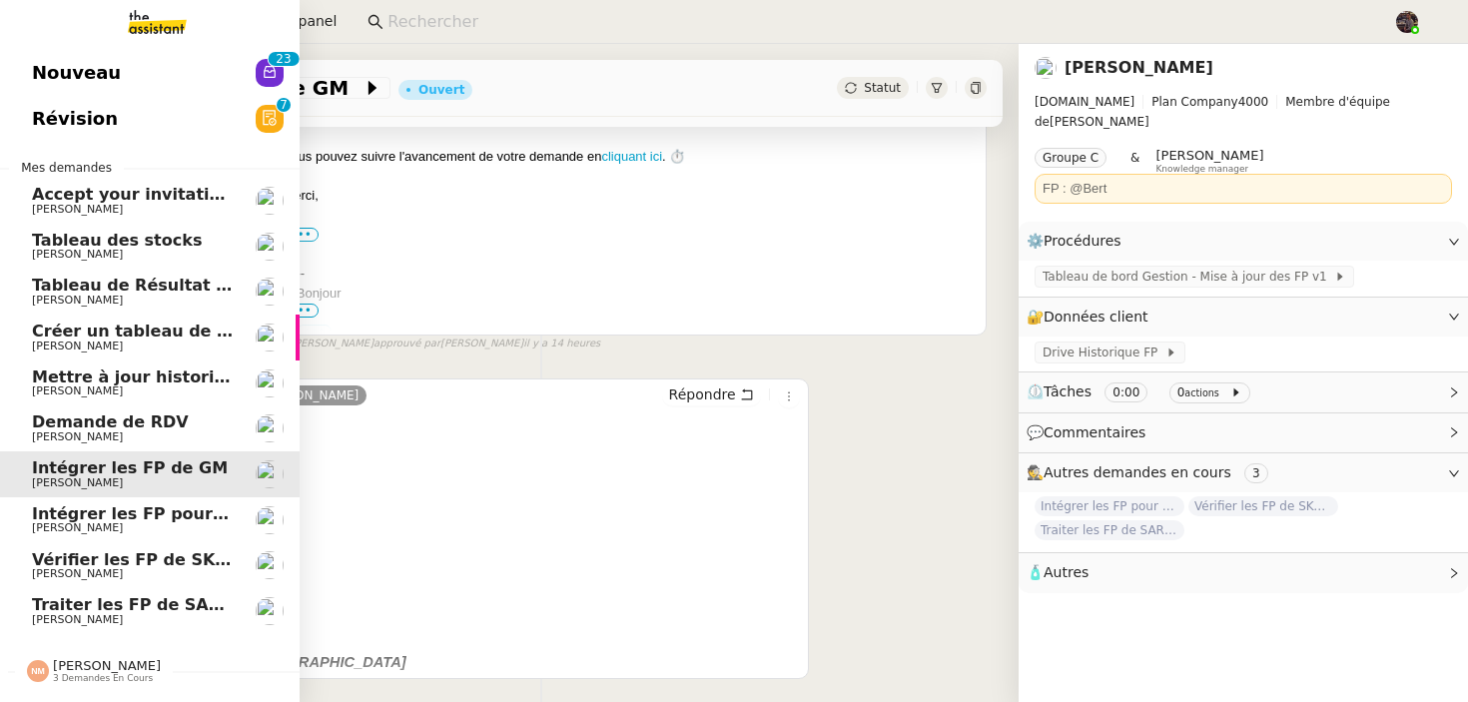
click at [66, 676] on span "3 demandes en cours" at bounding box center [103, 678] width 100 height 11
click at [101, 674] on span "3 demandes en cours" at bounding box center [103, 678] width 100 height 11
click at [91, 678] on span "3 demandes en cours" at bounding box center [103, 678] width 100 height 11
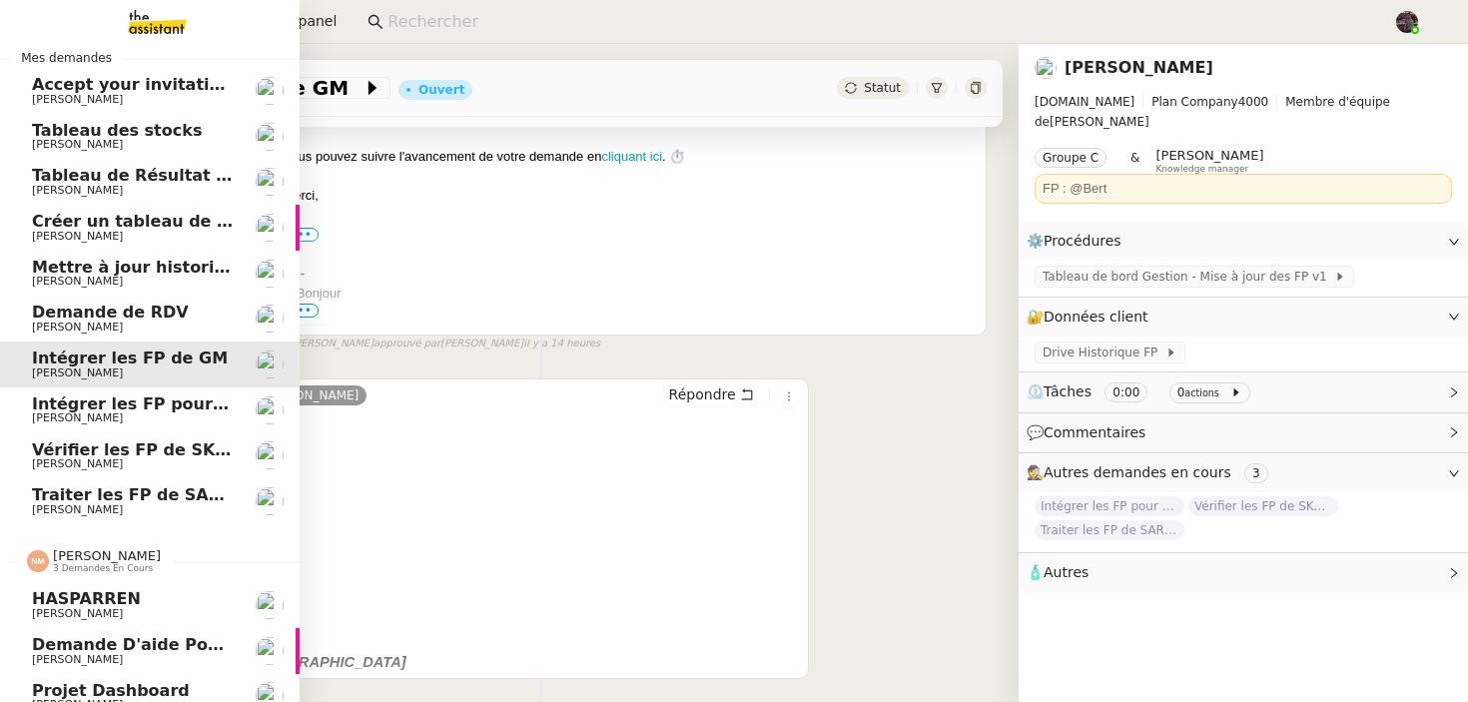
scroll to position [127, 0]
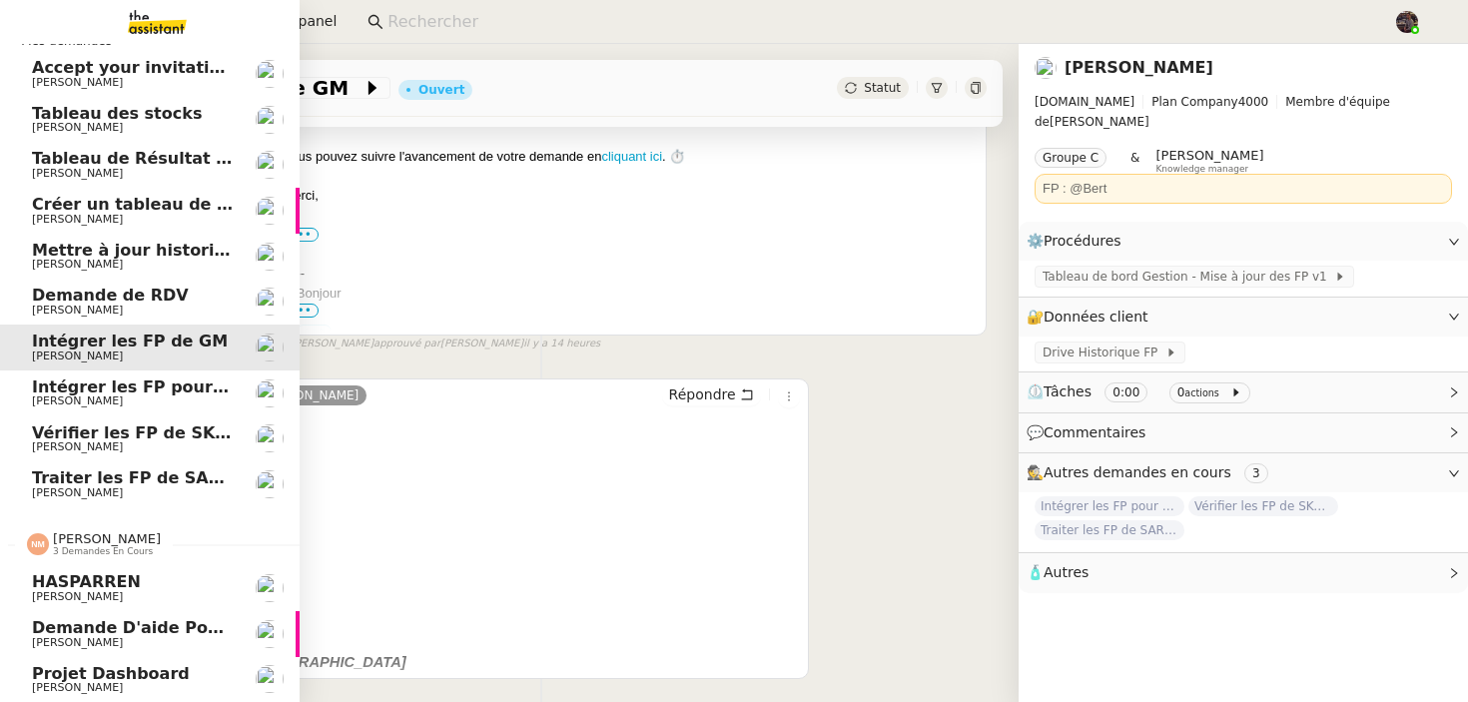
click at [107, 641] on span "[PERSON_NAME]" at bounding box center [133, 643] width 202 height 12
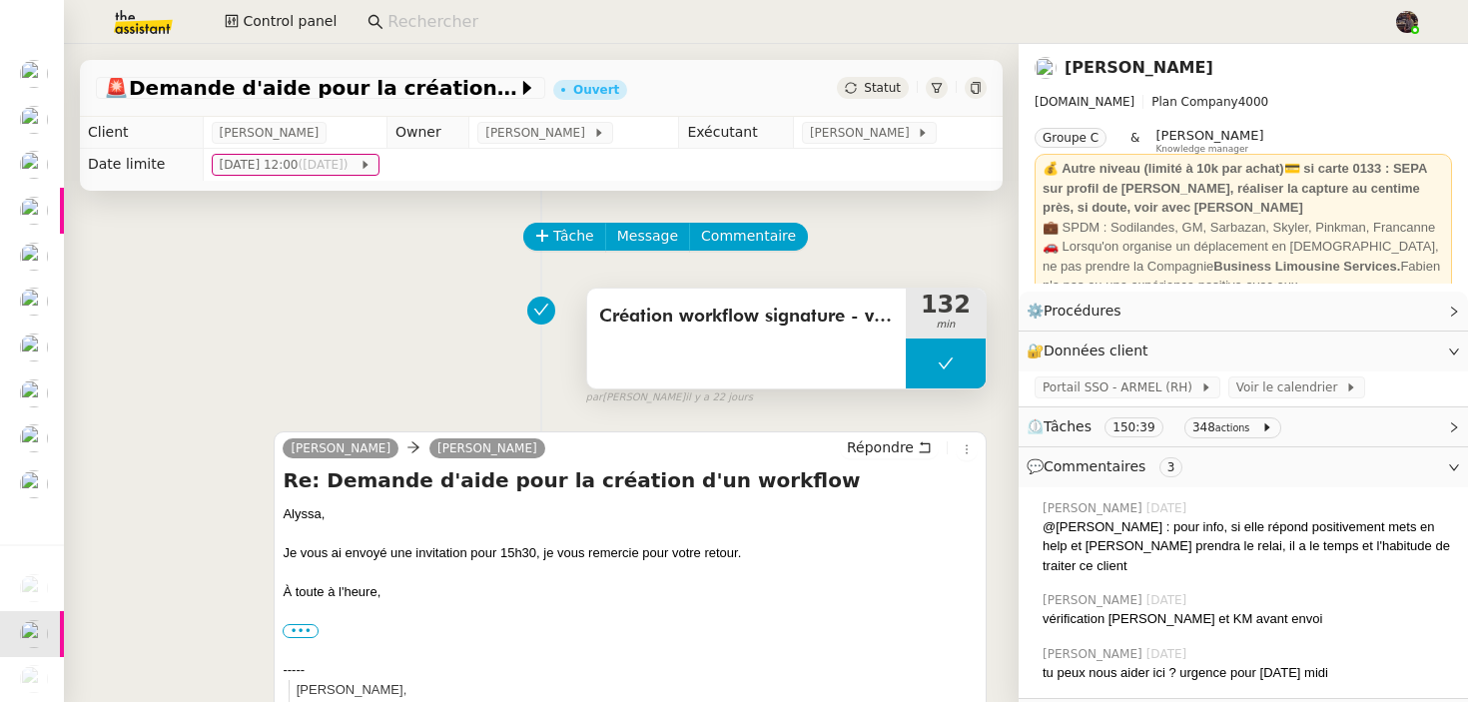
click at [741, 332] on div "Création workflow signature - validation cadre et outils" at bounding box center [746, 339] width 319 height 100
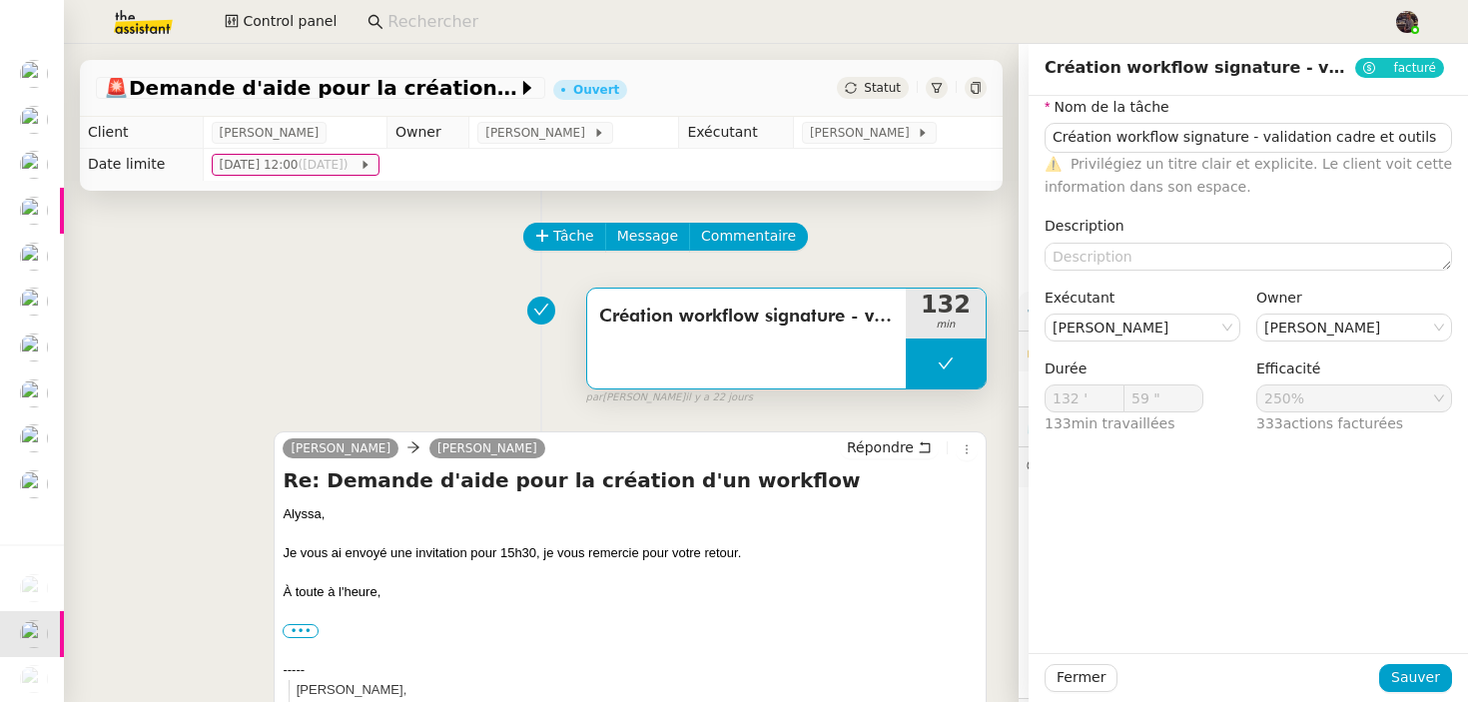
scroll to position [386, 0]
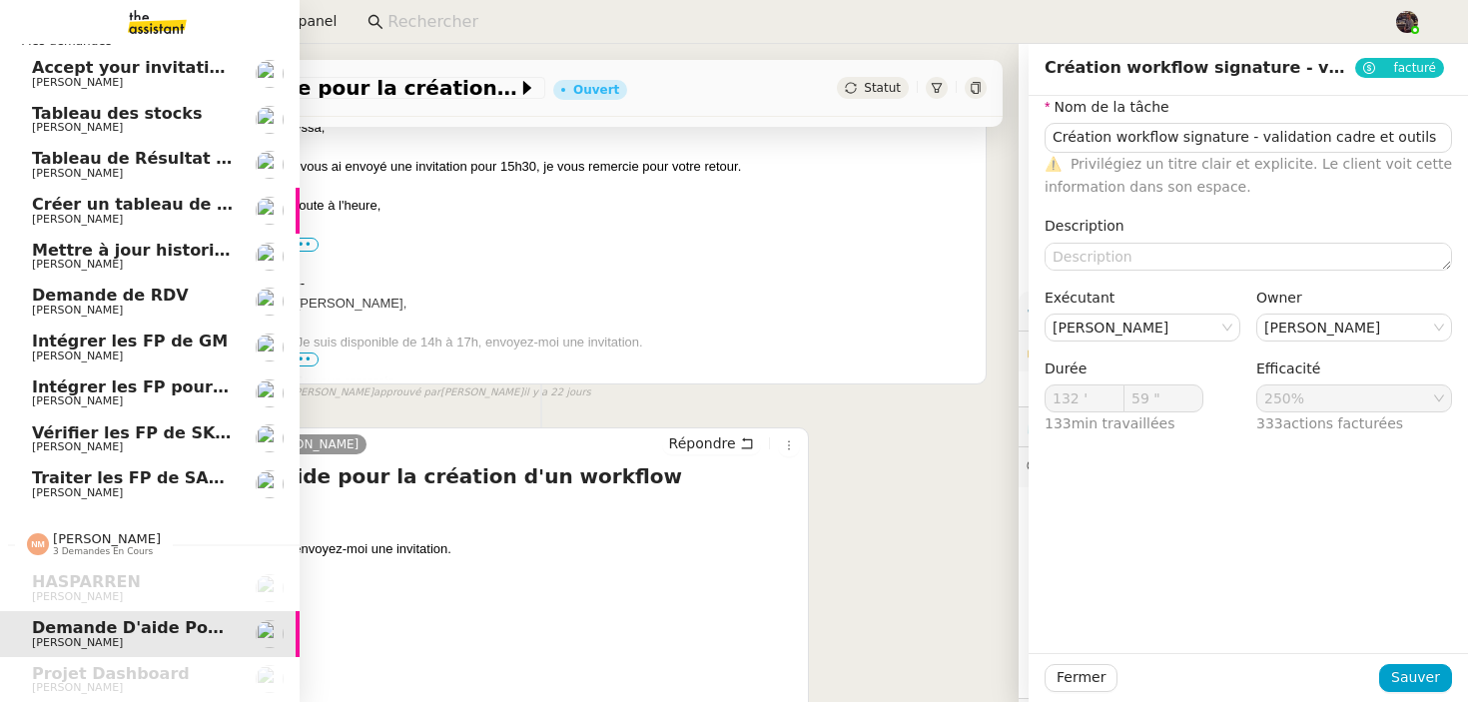
click at [55, 486] on span "[PERSON_NAME]" at bounding box center [77, 492] width 91 height 13
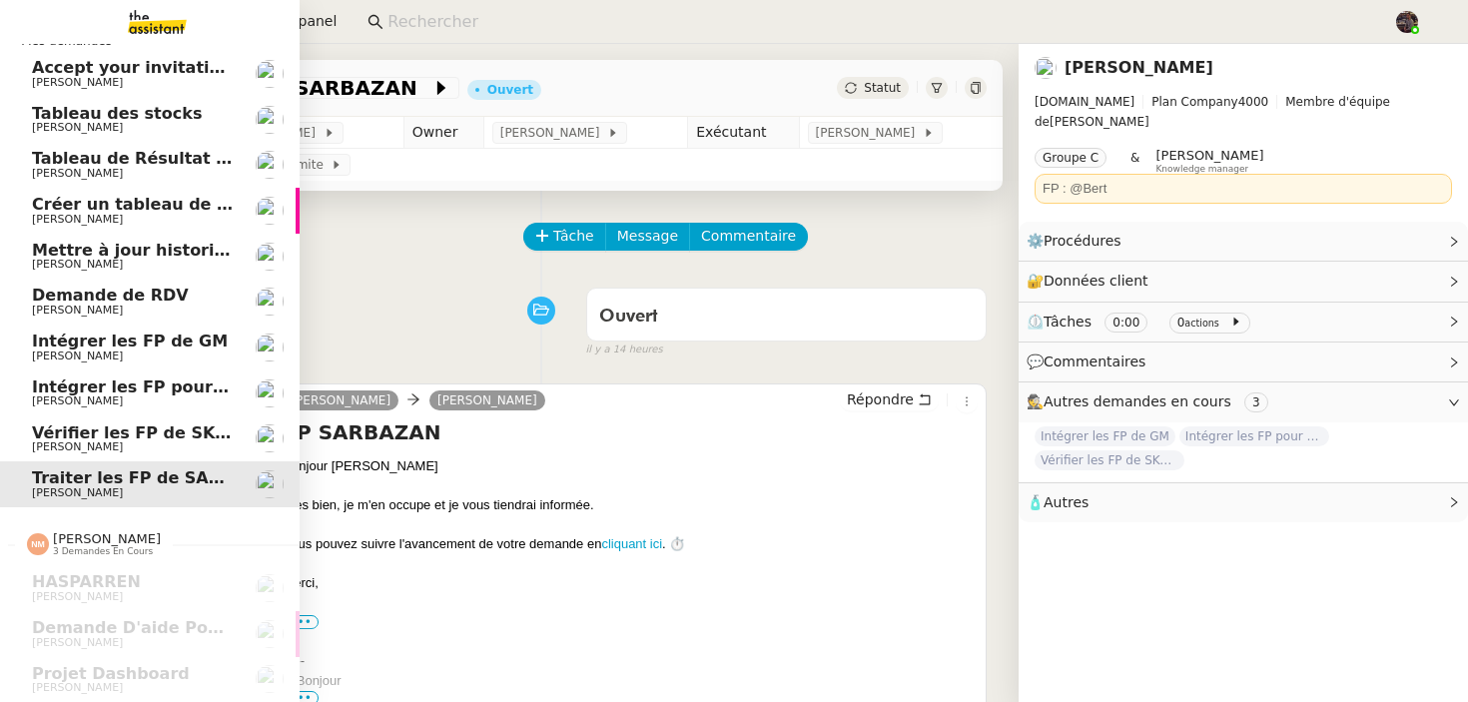
click at [37, 443] on span "[PERSON_NAME]" at bounding box center [77, 446] width 91 height 13
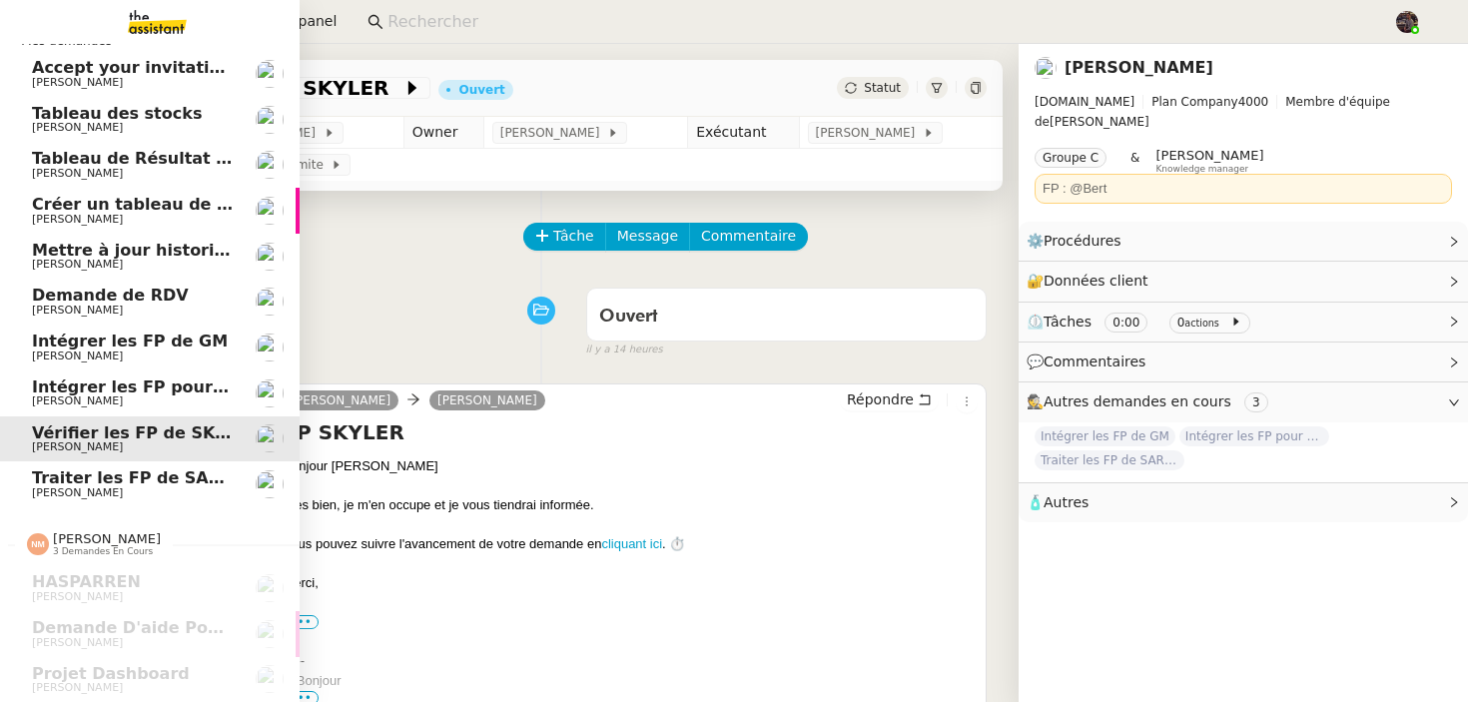
click at [79, 395] on span "[PERSON_NAME]" at bounding box center [77, 400] width 91 height 13
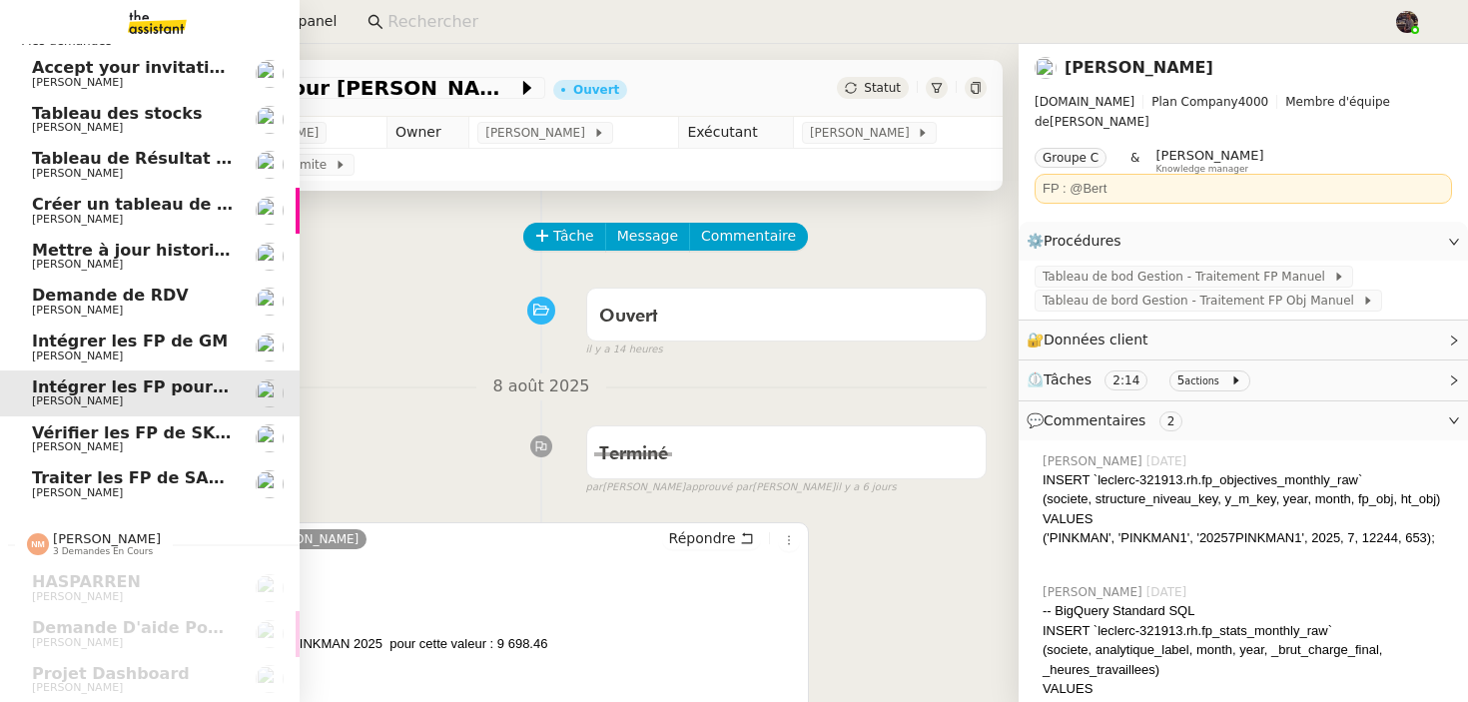
click at [130, 341] on span "Intégrer les FP de GM" at bounding box center [130, 341] width 196 height 19
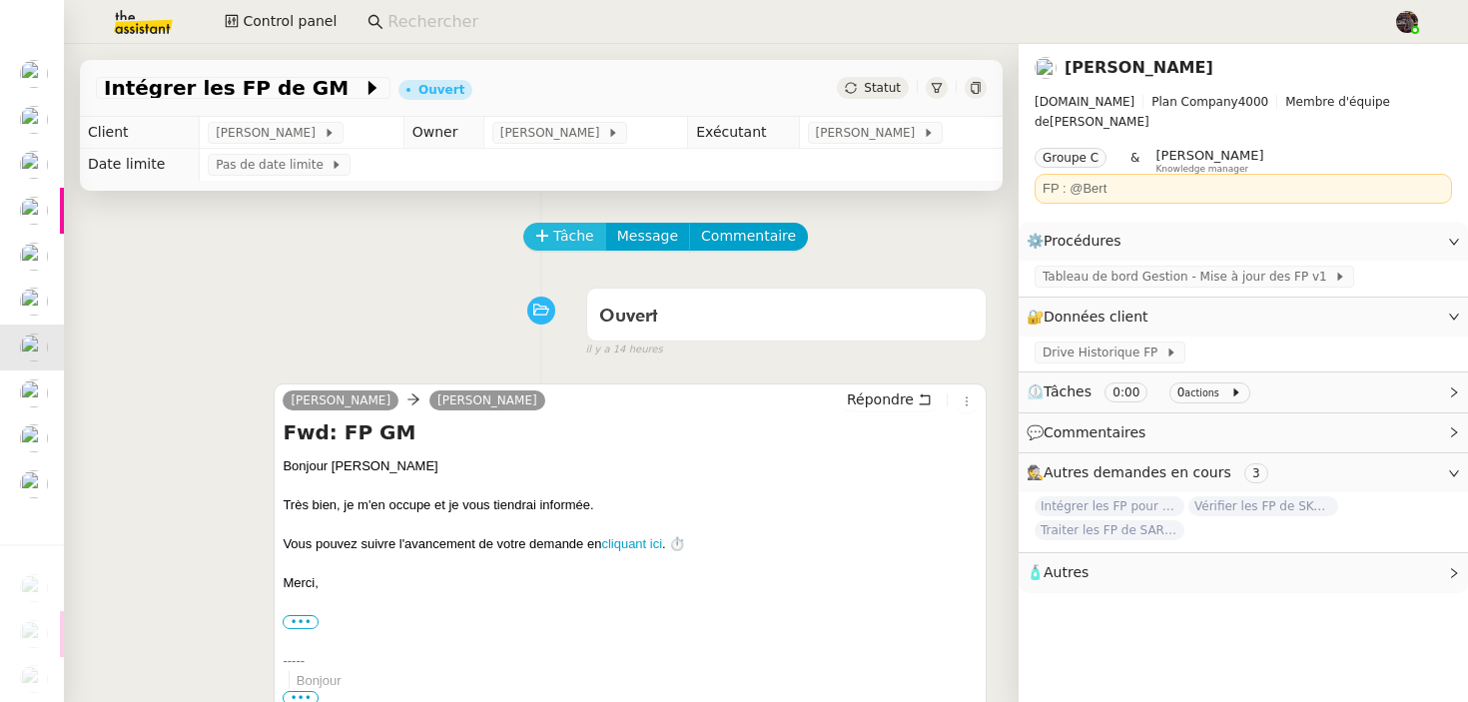
click at [550, 228] on button "Tâche" at bounding box center [564, 237] width 83 height 28
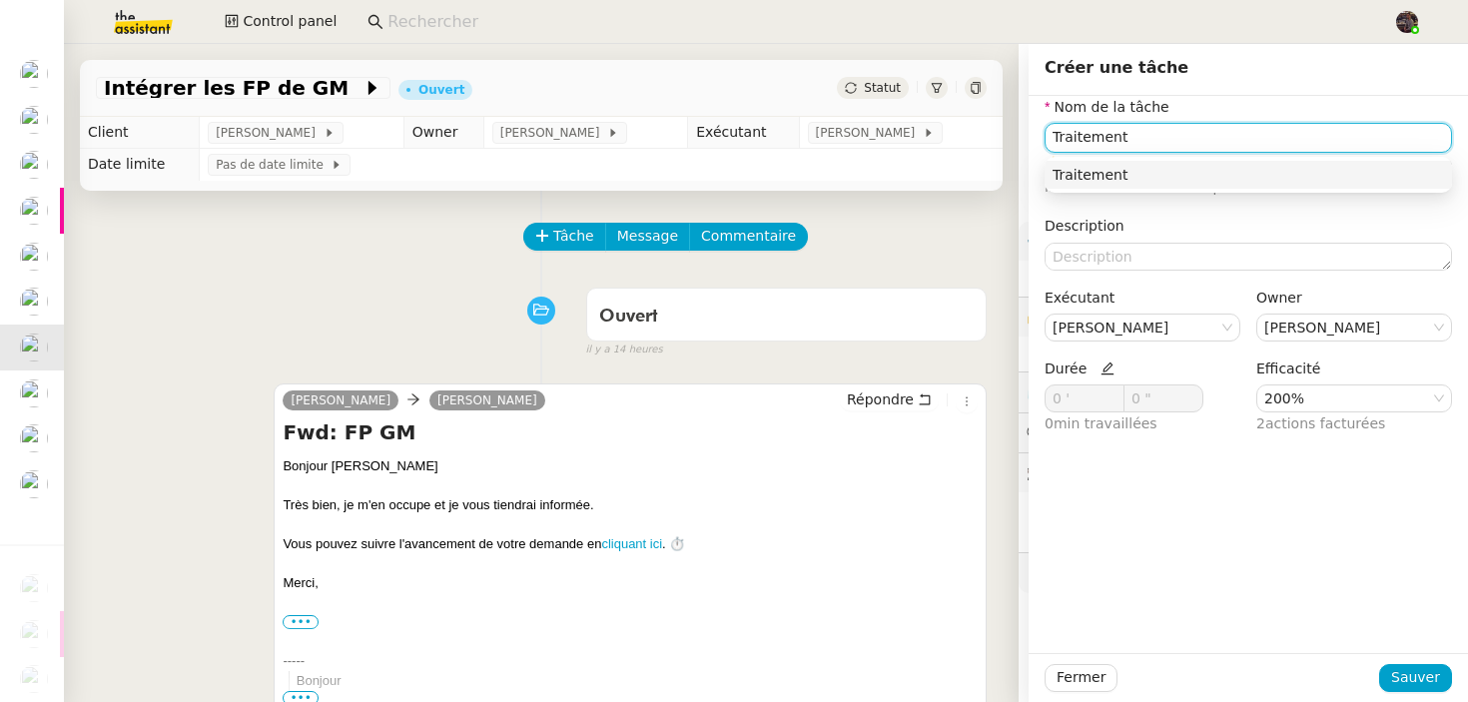
click at [1162, 170] on div "Traitement" at bounding box center [1247, 175] width 391 height 18
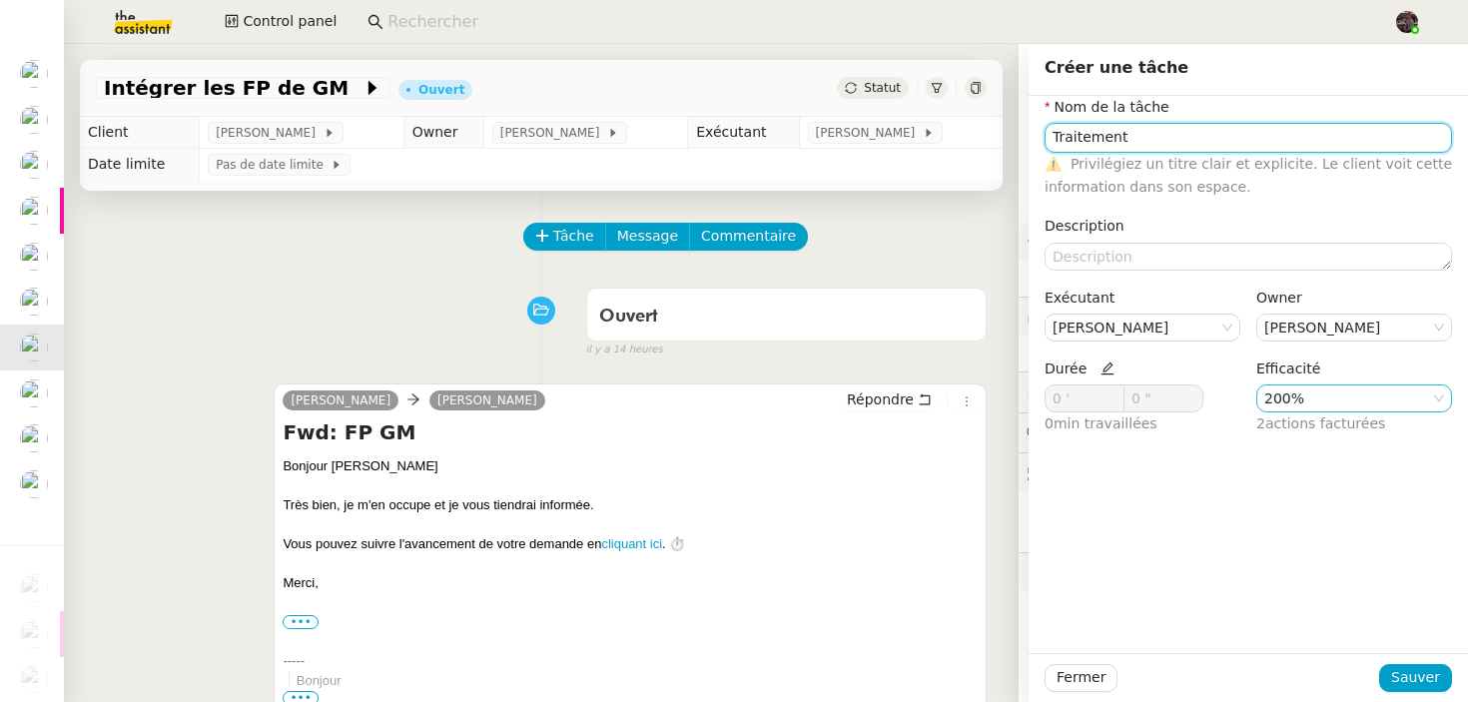
type input "Traitement"
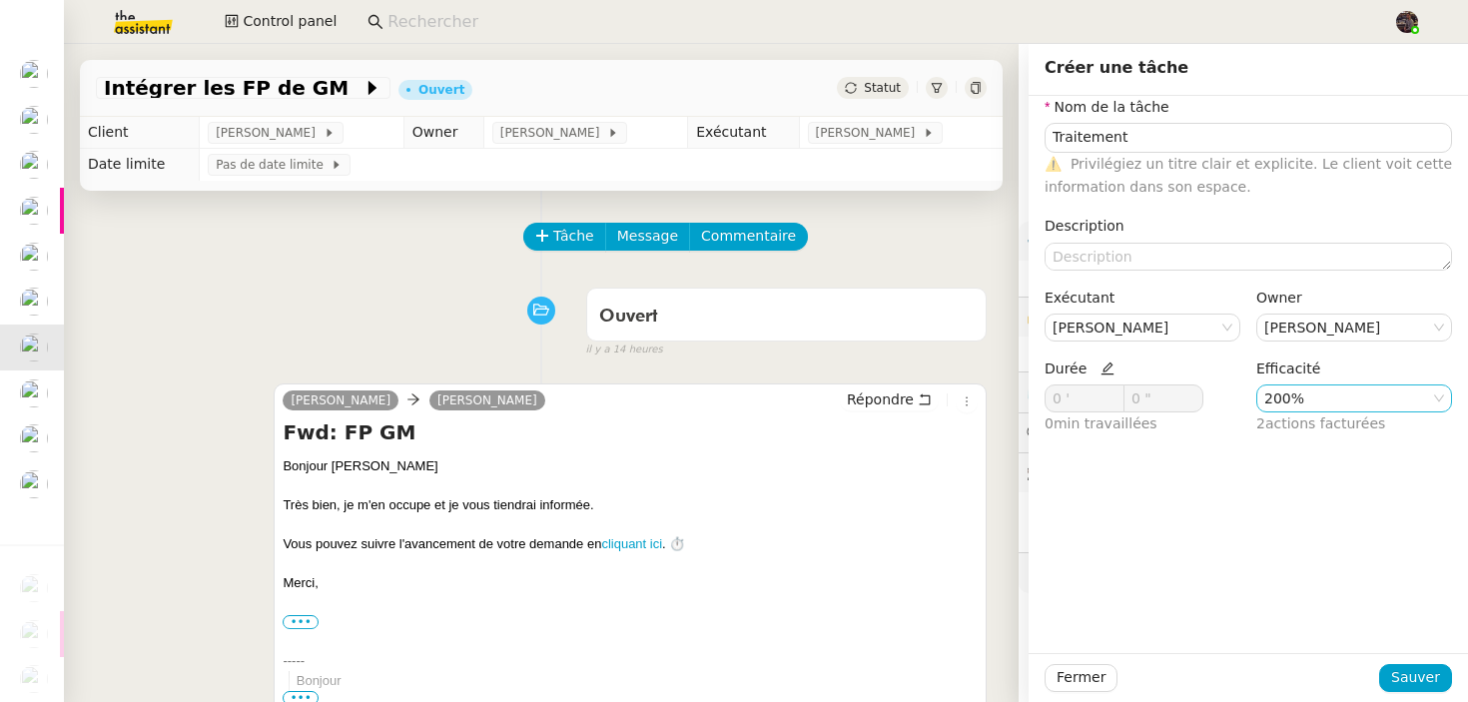
click at [1330, 401] on nz-select-item "200%" at bounding box center [1354, 398] width 180 height 26
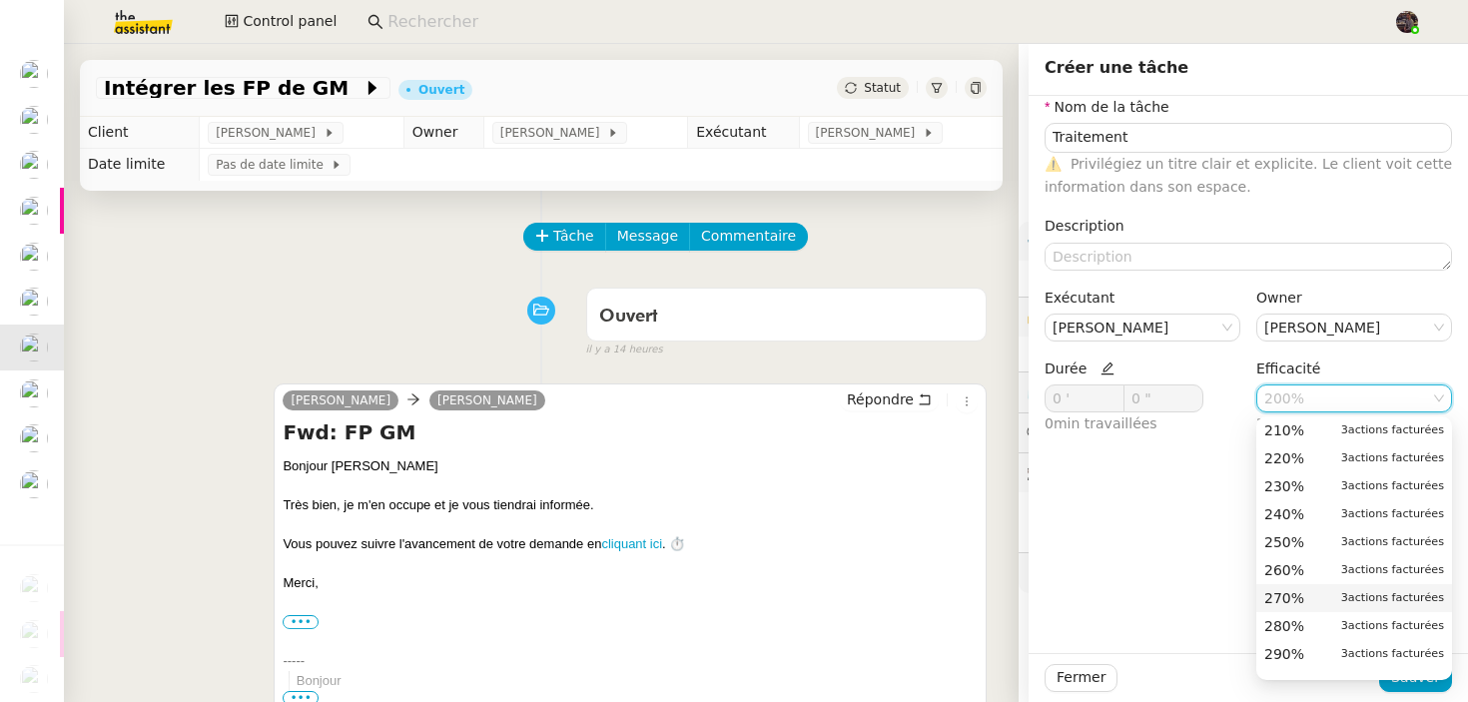
scroll to position [735, 0]
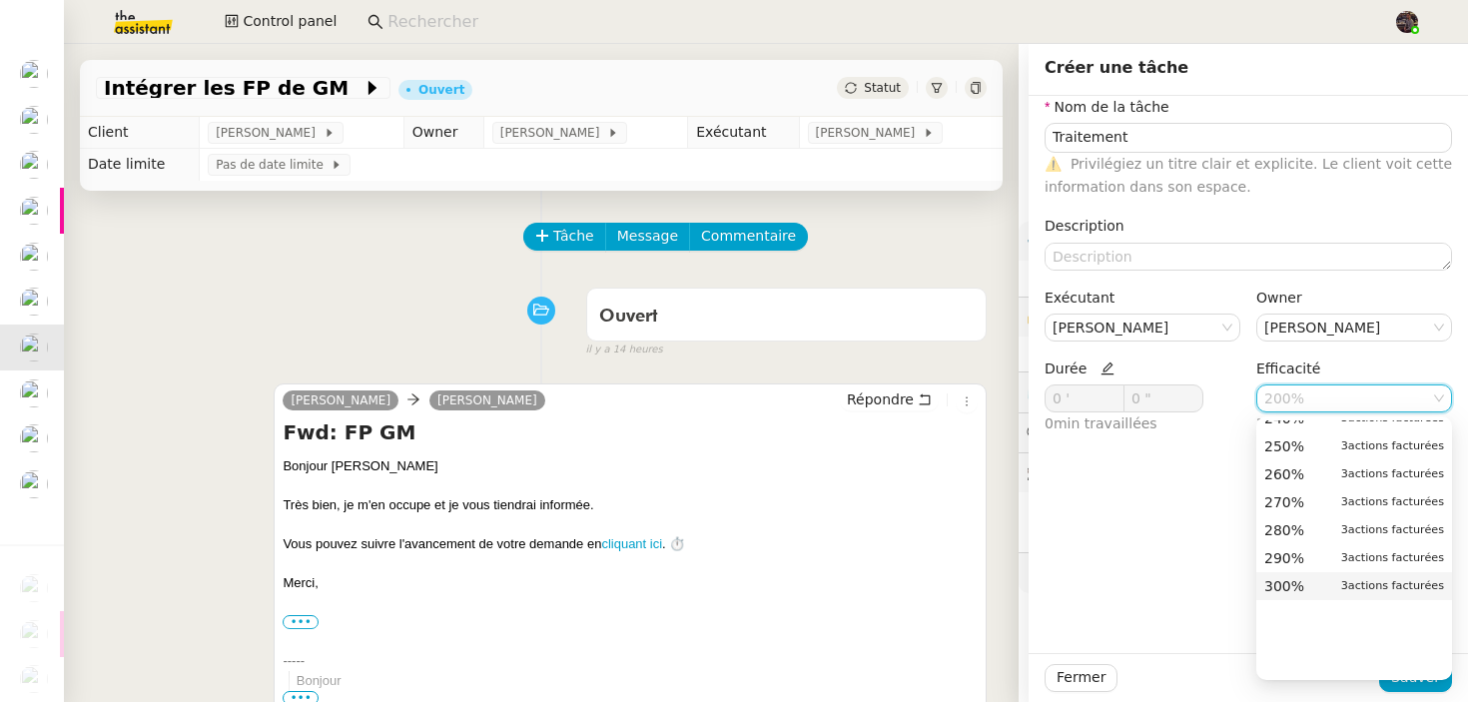
click at [1315, 584] on div "300% 3 actions facturées" at bounding box center [1354, 586] width 180 height 18
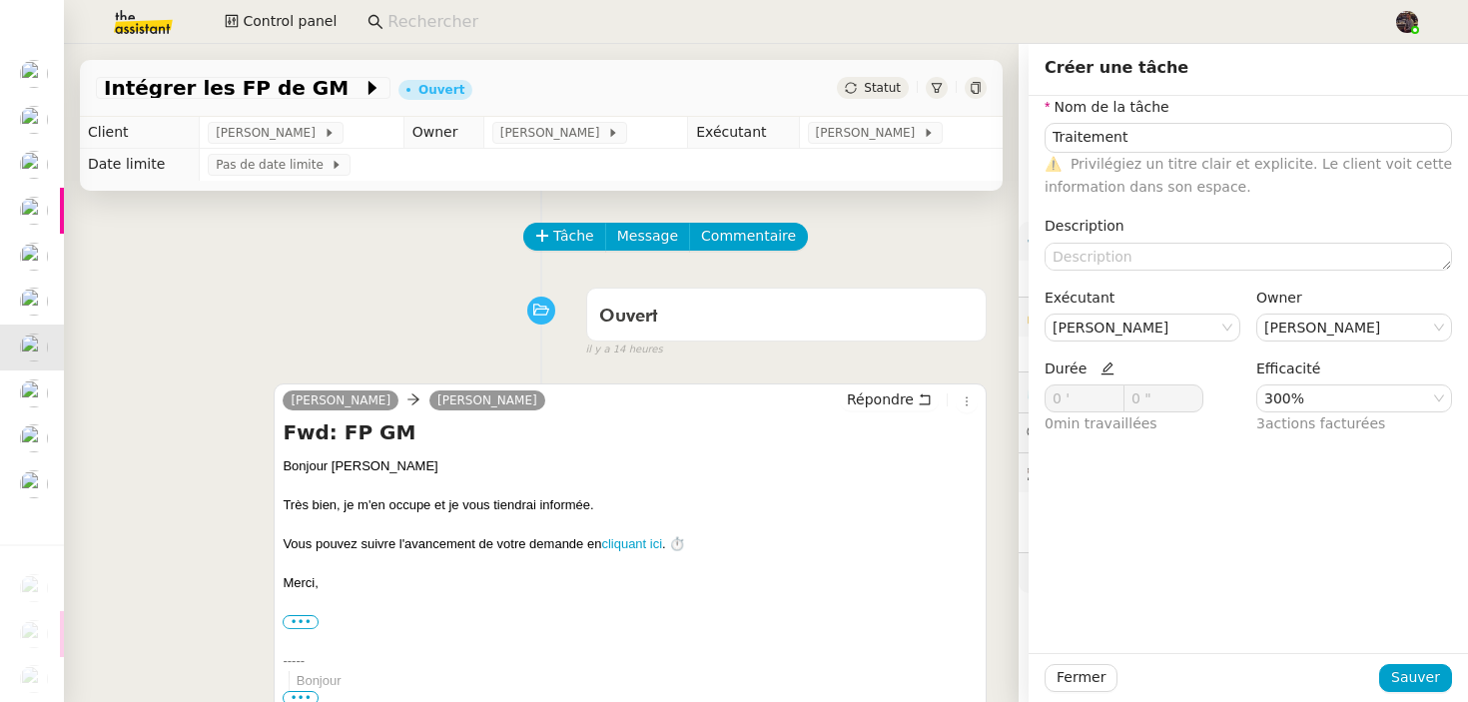
click at [1411, 660] on div "Fermer Sauver" at bounding box center [1248, 677] width 439 height 49
click at [1411, 674] on span "Sauver" at bounding box center [1415, 677] width 49 height 23
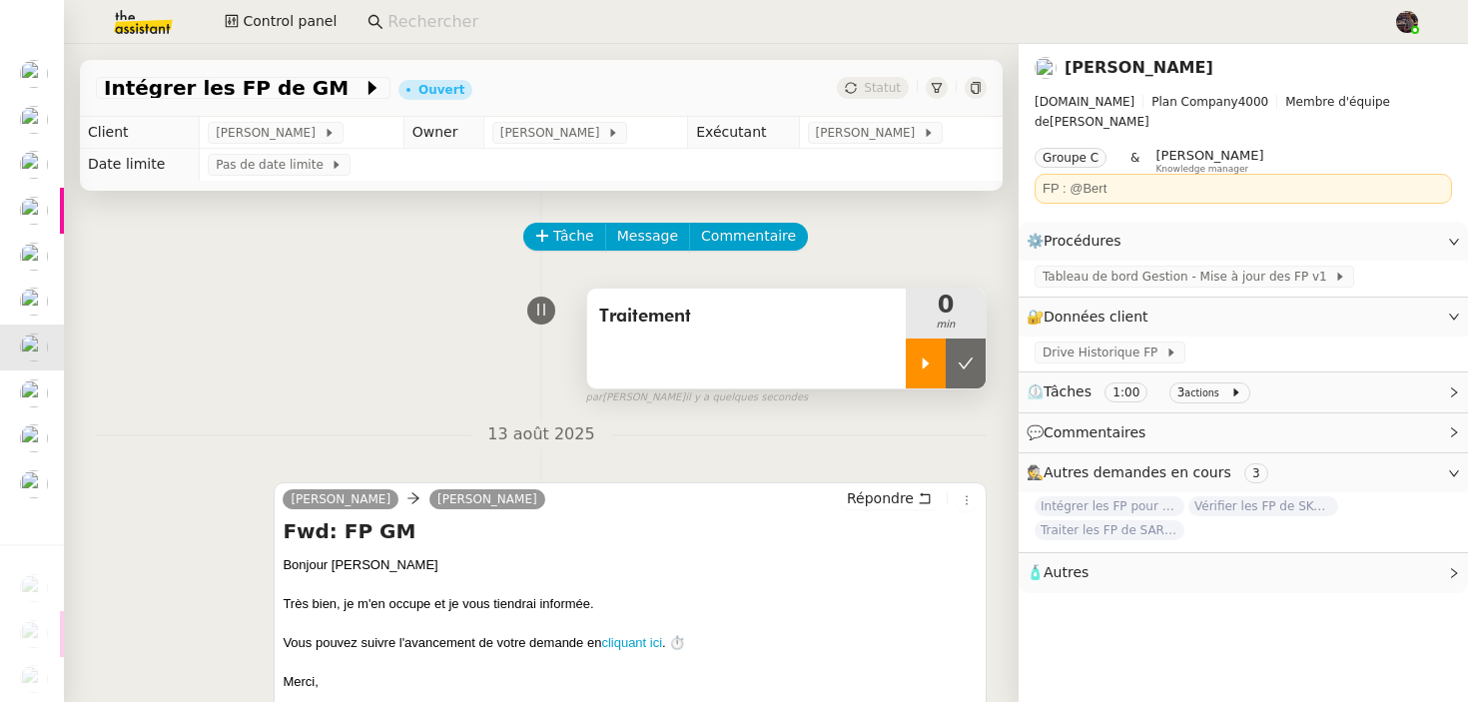
click at [934, 350] on div at bounding box center [926, 364] width 40 height 50
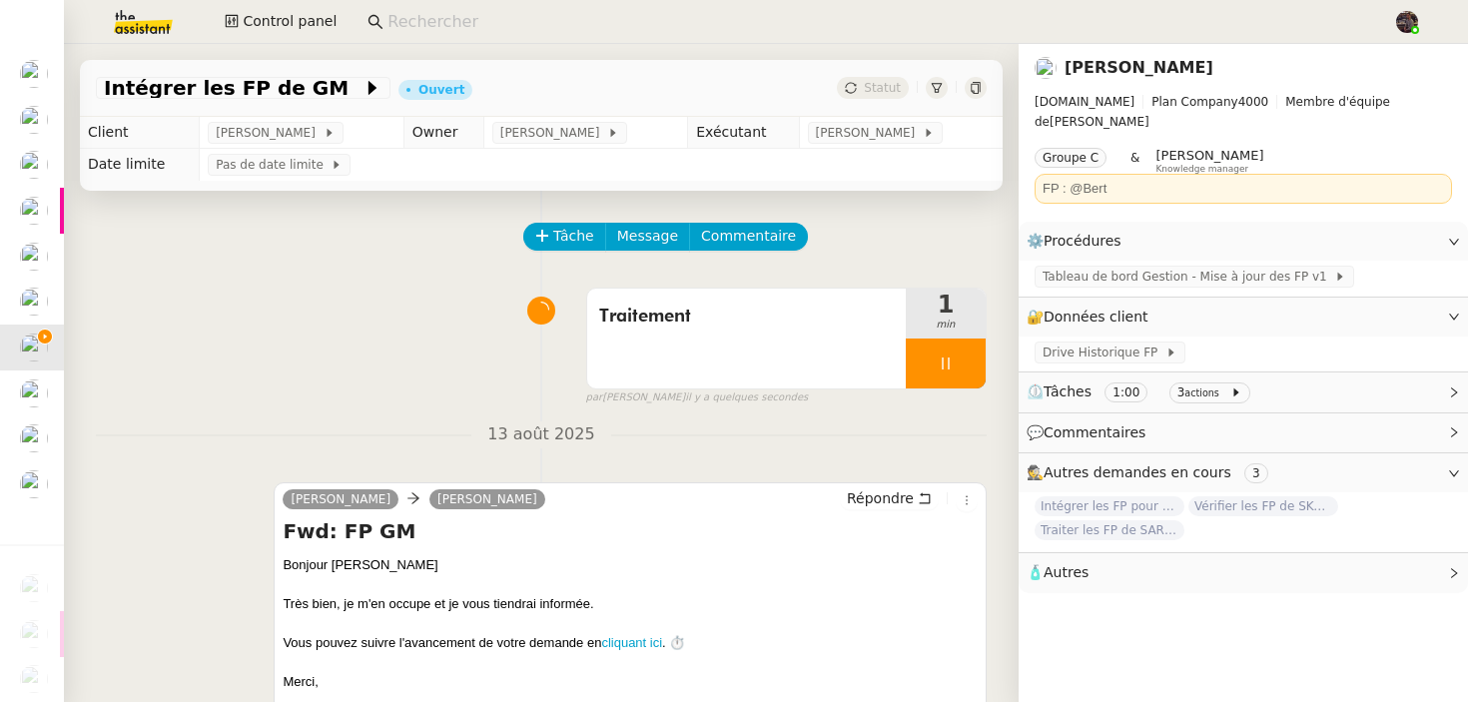
click at [353, 256] on div "Tâche Message Commentaire" at bounding box center [541, 247] width 891 height 48
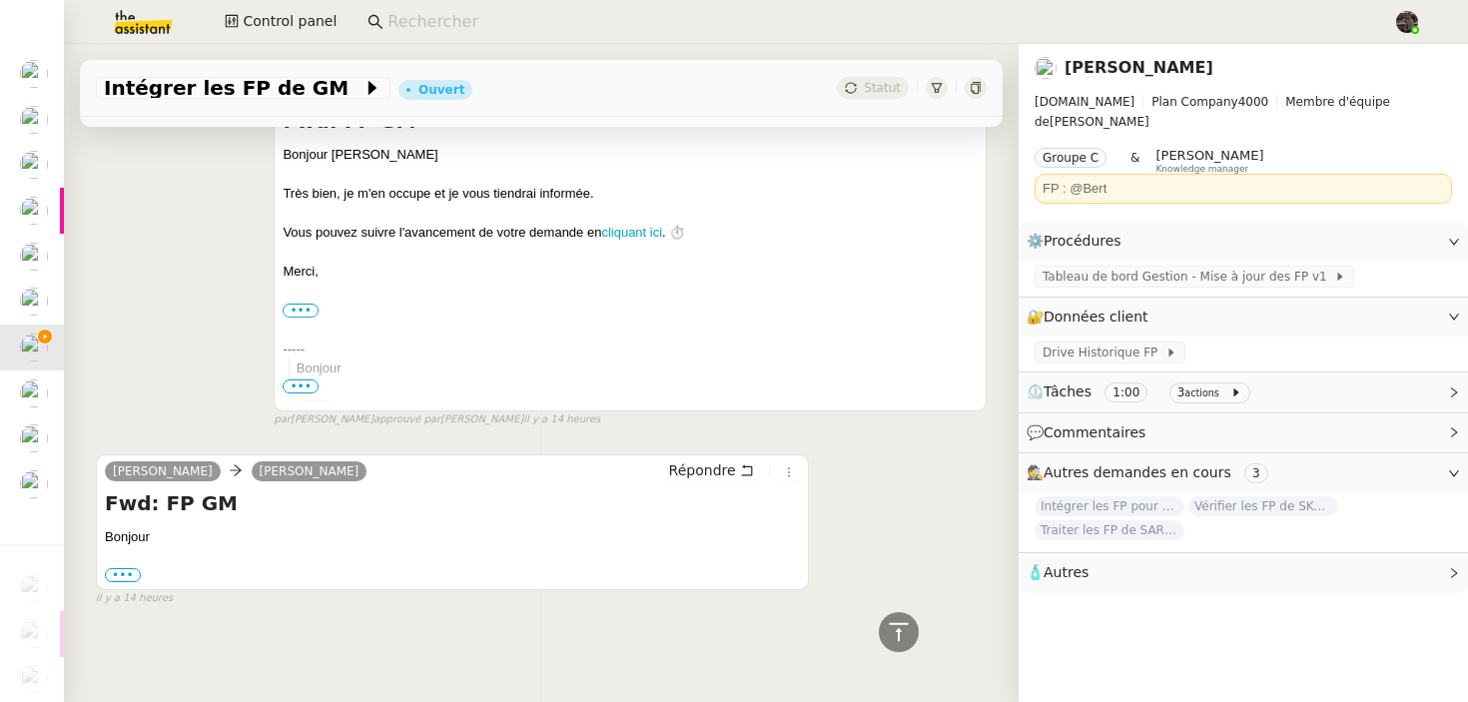
click at [127, 565] on div "••• Voici les FP de GM à intégrer [URL][DOMAIN_NAME] Cordialement [PERSON_NAME]…" at bounding box center [452, 575] width 695 height 20
click at [124, 577] on label "•••" at bounding box center [123, 575] width 36 height 14
click at [0, 0] on input "•••" at bounding box center [0, 0] width 0 height 0
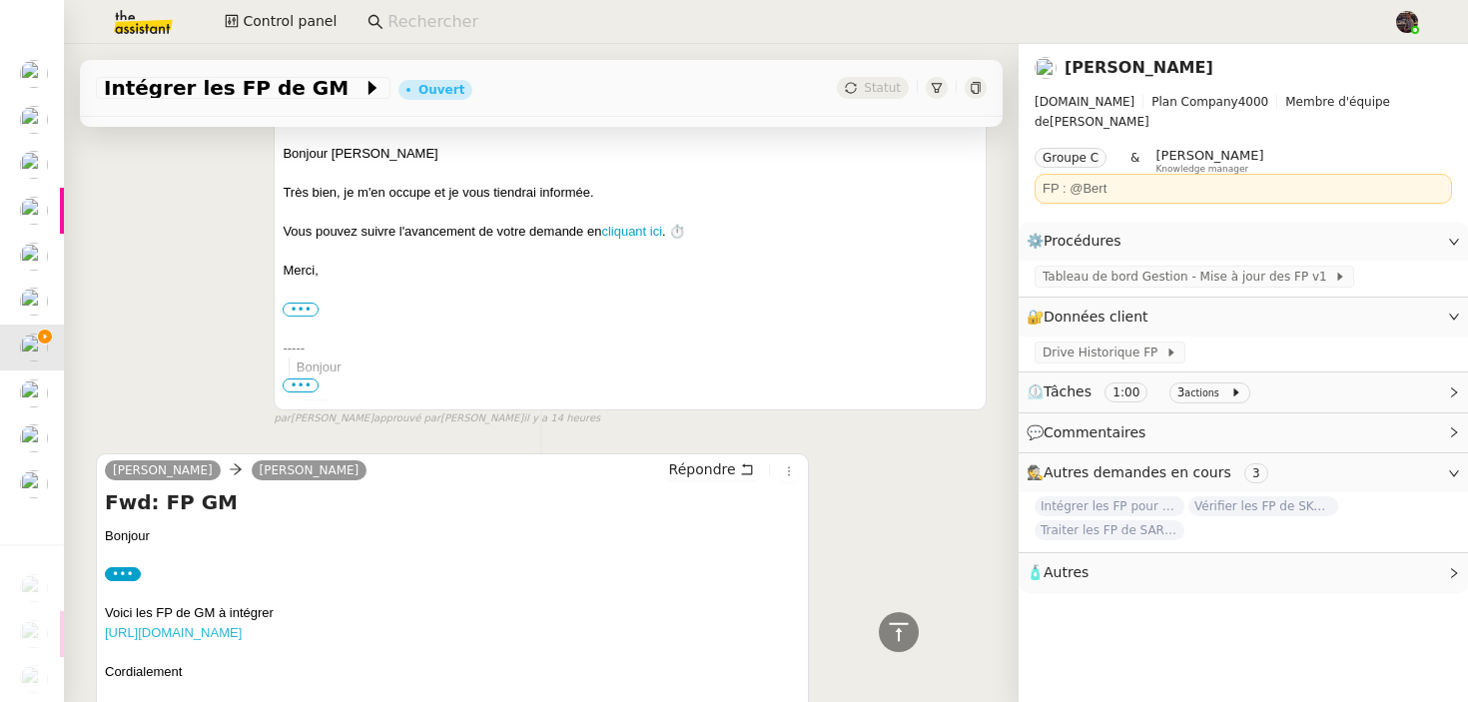
click at [213, 637] on link "[URL][DOMAIN_NAME]" at bounding box center [173, 632] width 137 height 15
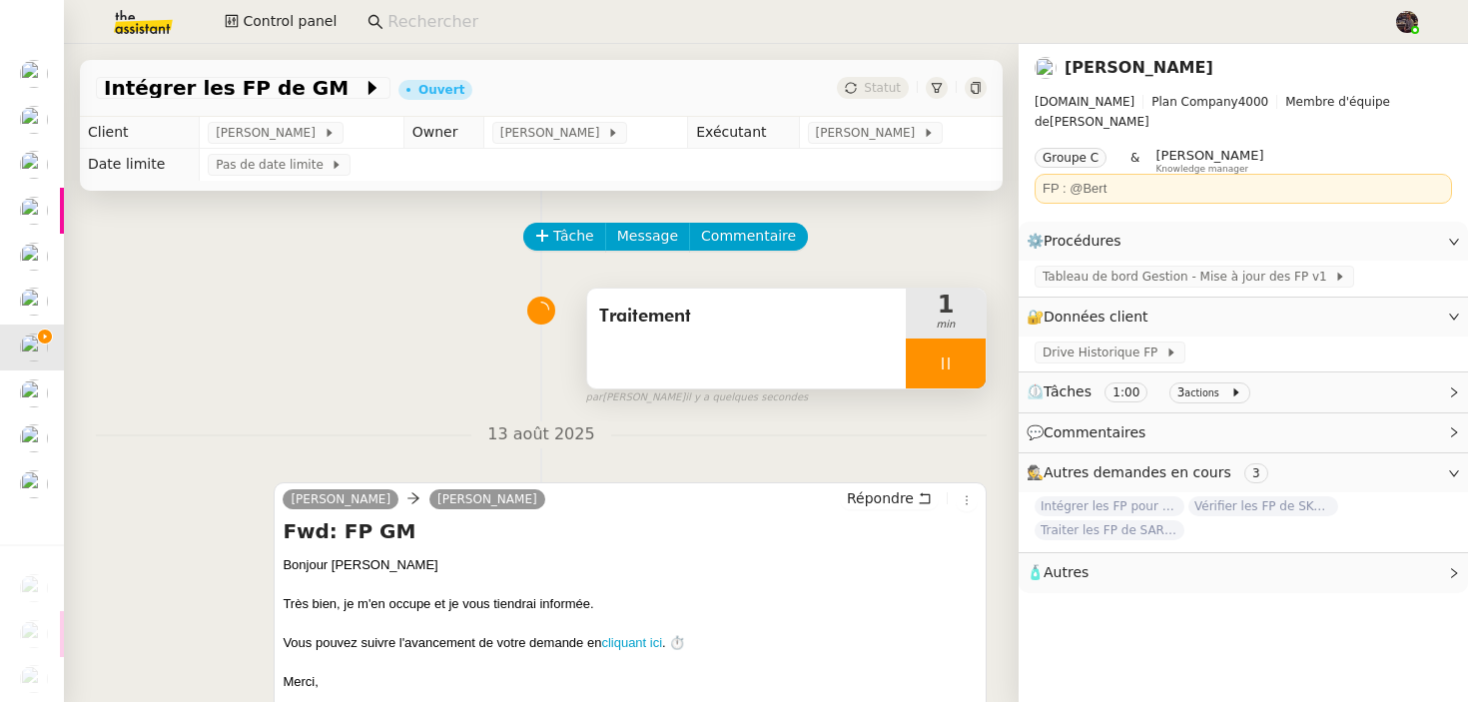
click at [964, 379] on div at bounding box center [946, 364] width 80 height 50
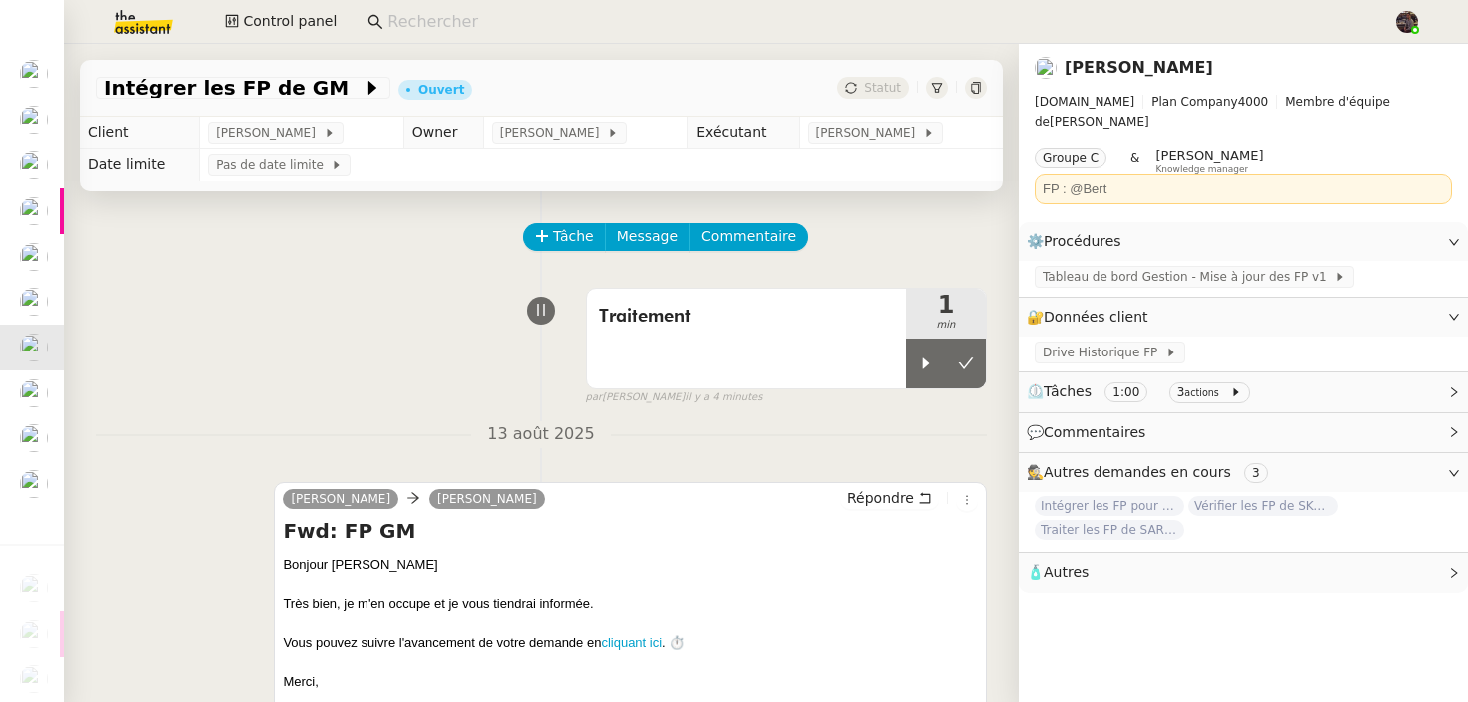
click at [139, 29] on img at bounding box center [127, 22] width 155 height 44
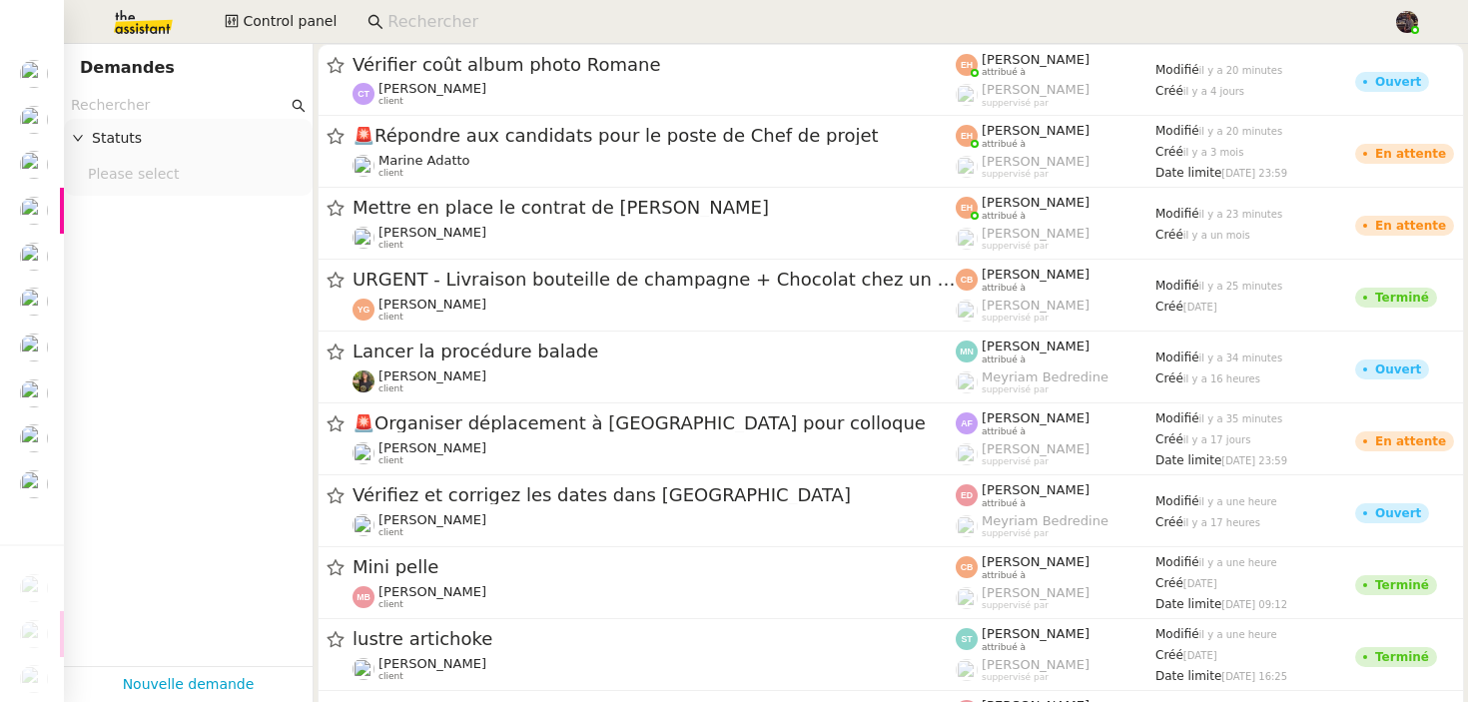
click at [152, 92] on nz-input-group at bounding box center [188, 105] width 249 height 27
click at [144, 116] on input "text" at bounding box center [179, 105] width 217 height 23
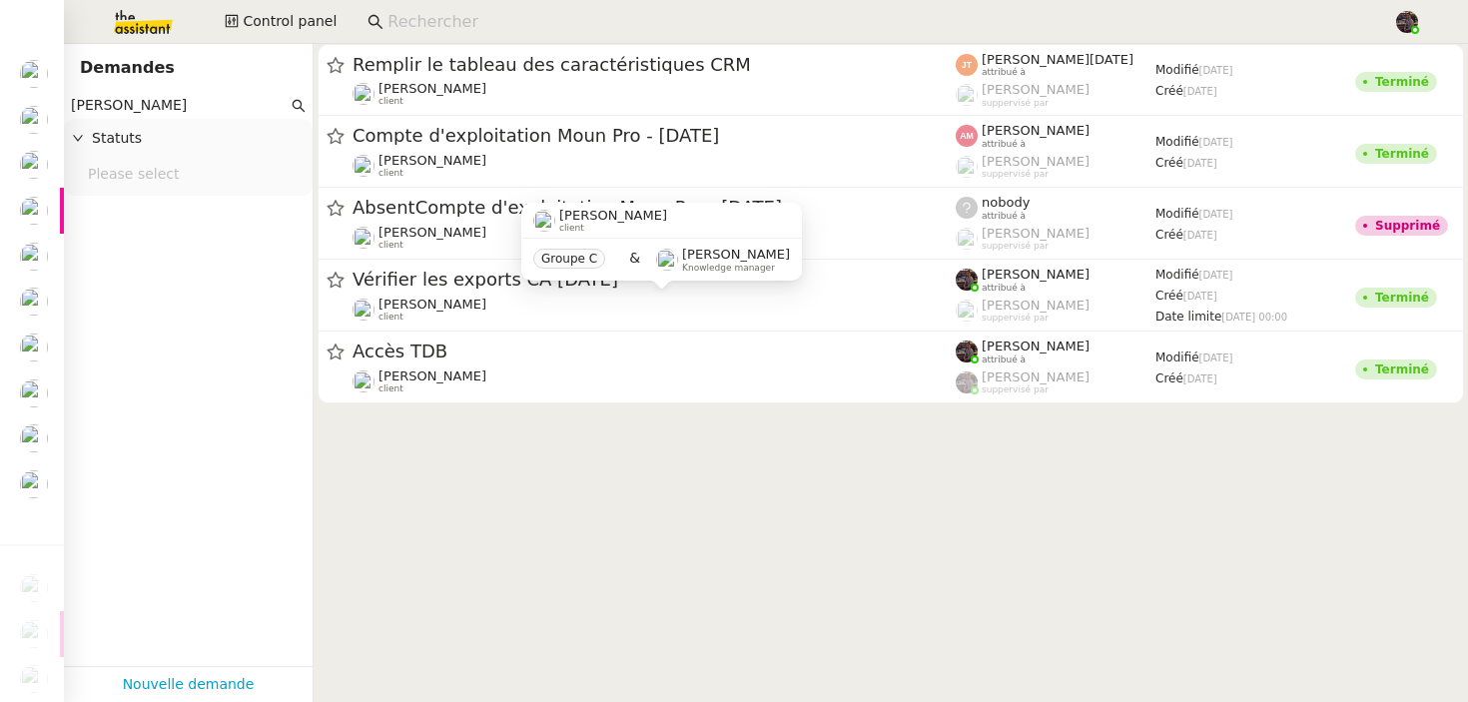
type input "[PERSON_NAME]"
click at [593, 531] on cdk-virtual-scroll-viewport "Remplir le tableau des caractéristiques CRM [PERSON_NAME] client [PERSON_NAME][…" at bounding box center [891, 373] width 1154 height 658
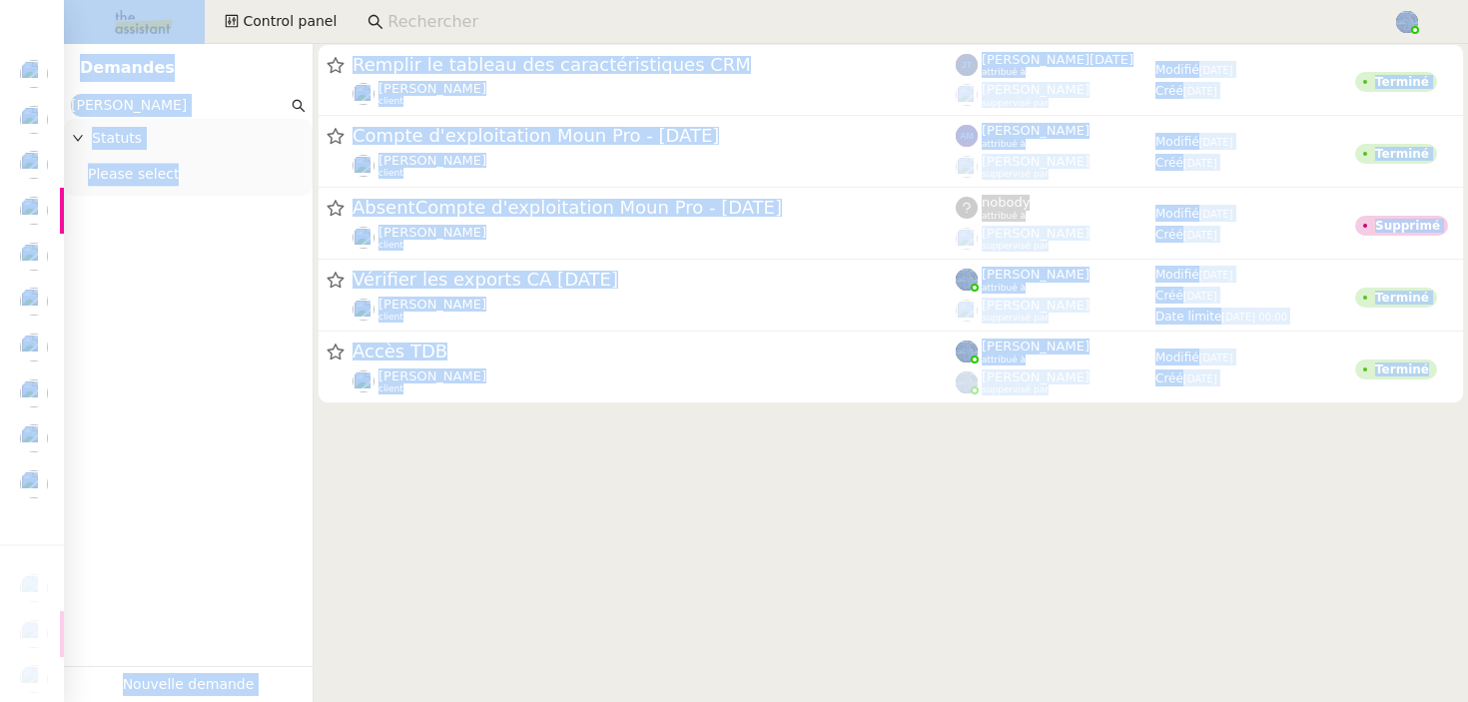
click at [198, 111] on input "[PERSON_NAME]" at bounding box center [179, 105] width 217 height 23
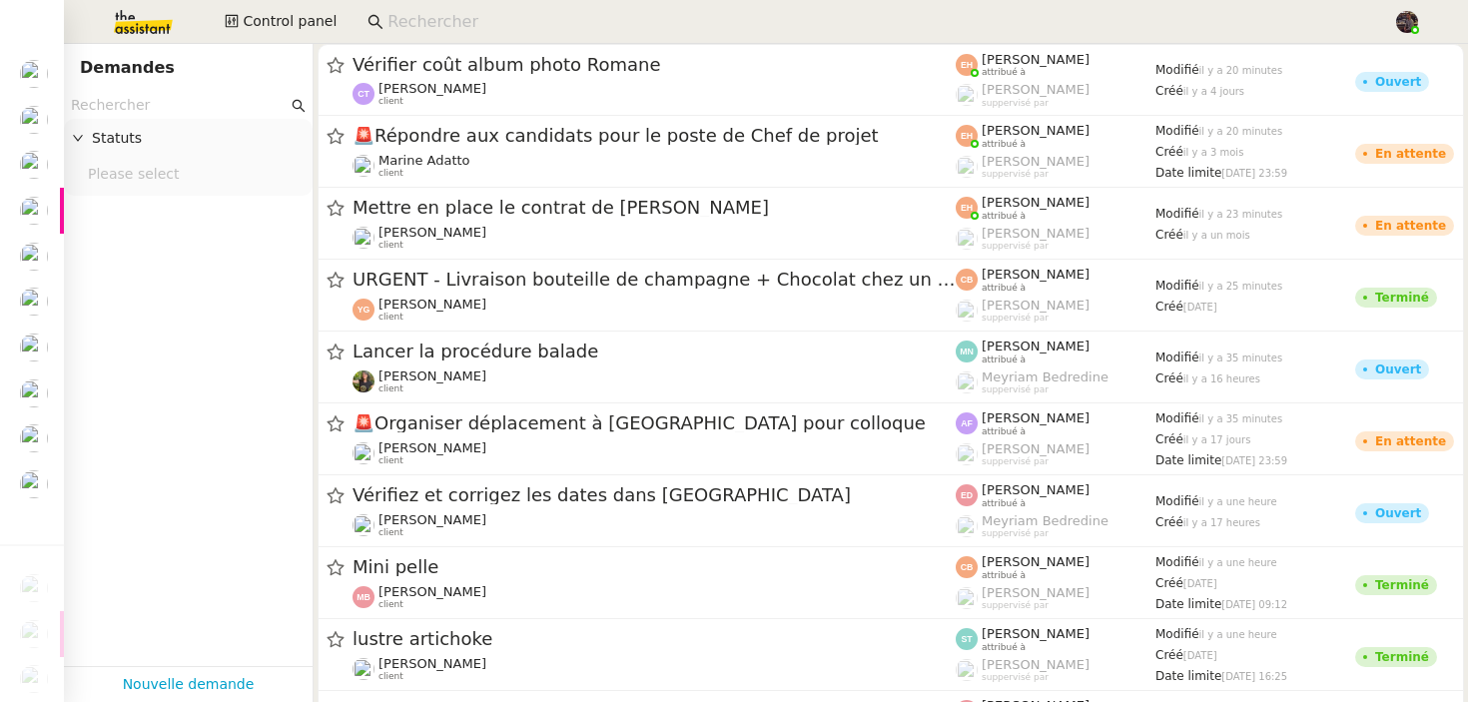
click at [157, 35] on img at bounding box center [127, 22] width 155 height 44
click at [164, 125] on div "Statuts" at bounding box center [188, 138] width 249 height 39
click at [164, 108] on input "text" at bounding box center [179, 105] width 217 height 23
paste input "[PERSON_NAME]"
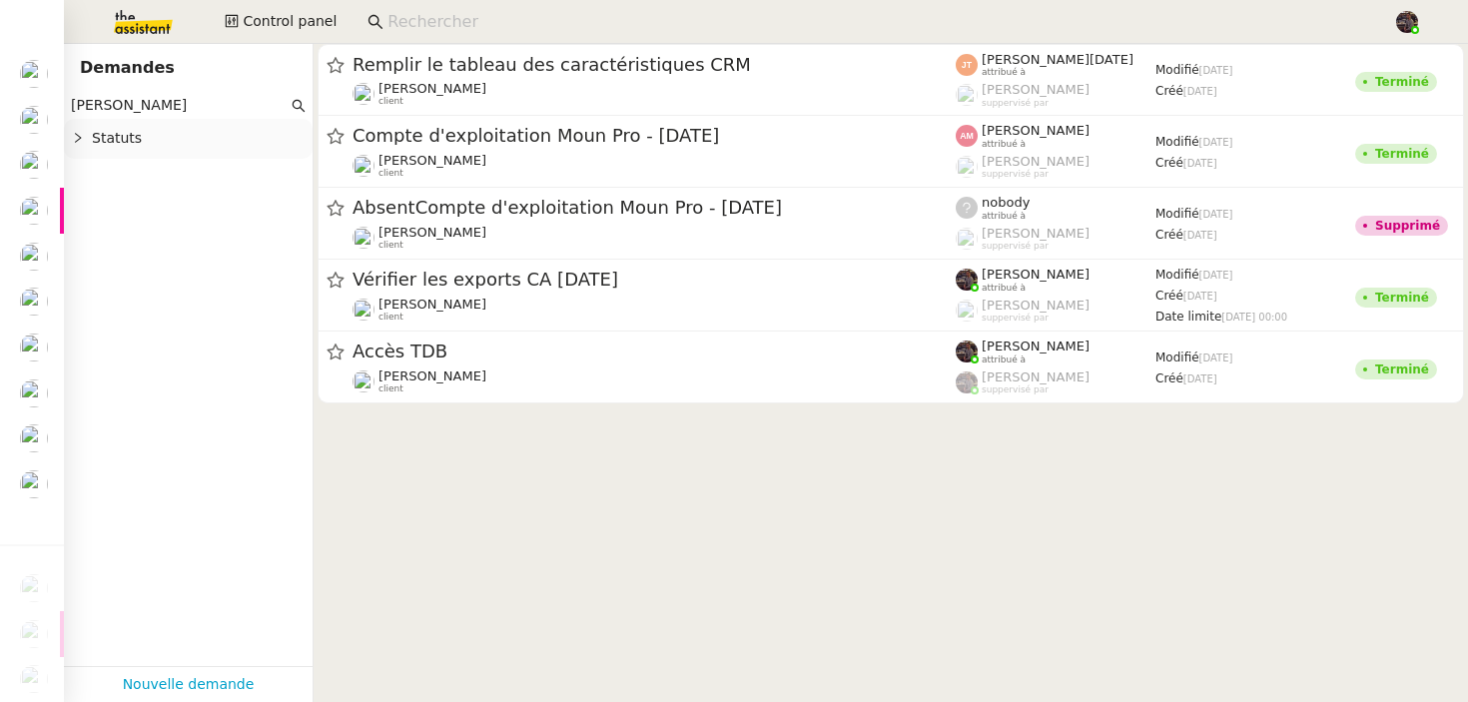
type input "[PERSON_NAME]"
click at [468, 20] on input at bounding box center [880, 22] width 986 height 27
paste input "[PERSON_NAME]"
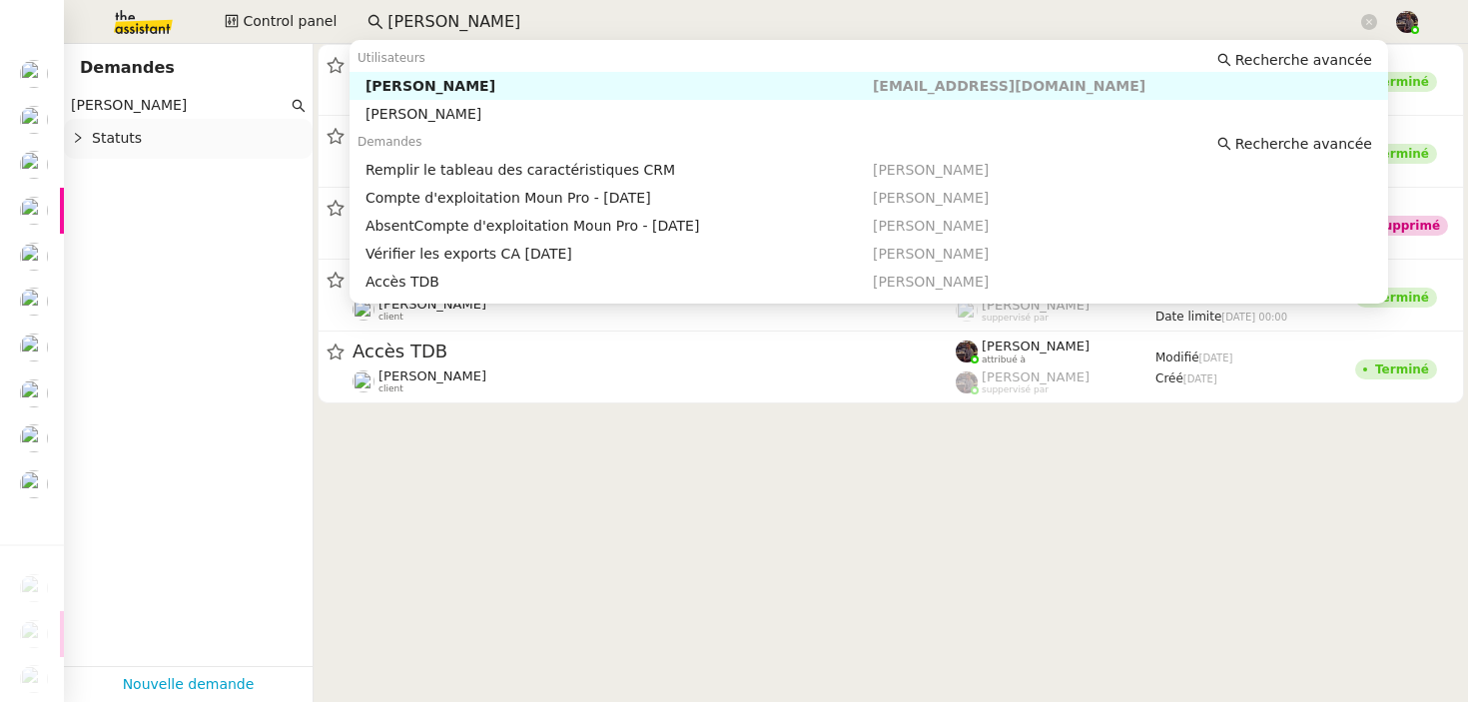
type input "[PERSON_NAME]"
click at [167, 104] on input "[PERSON_NAME]" at bounding box center [179, 105] width 217 height 23
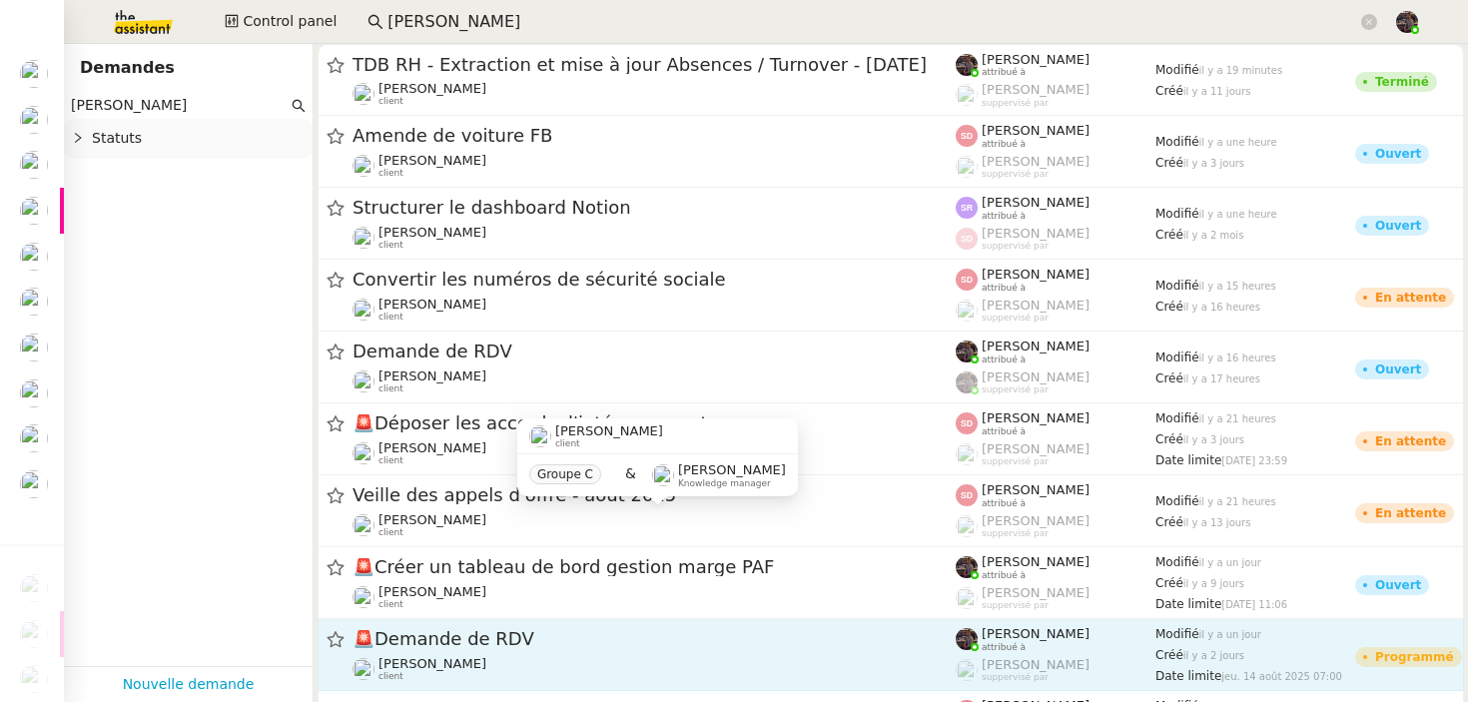
type input "[PERSON_NAME]"
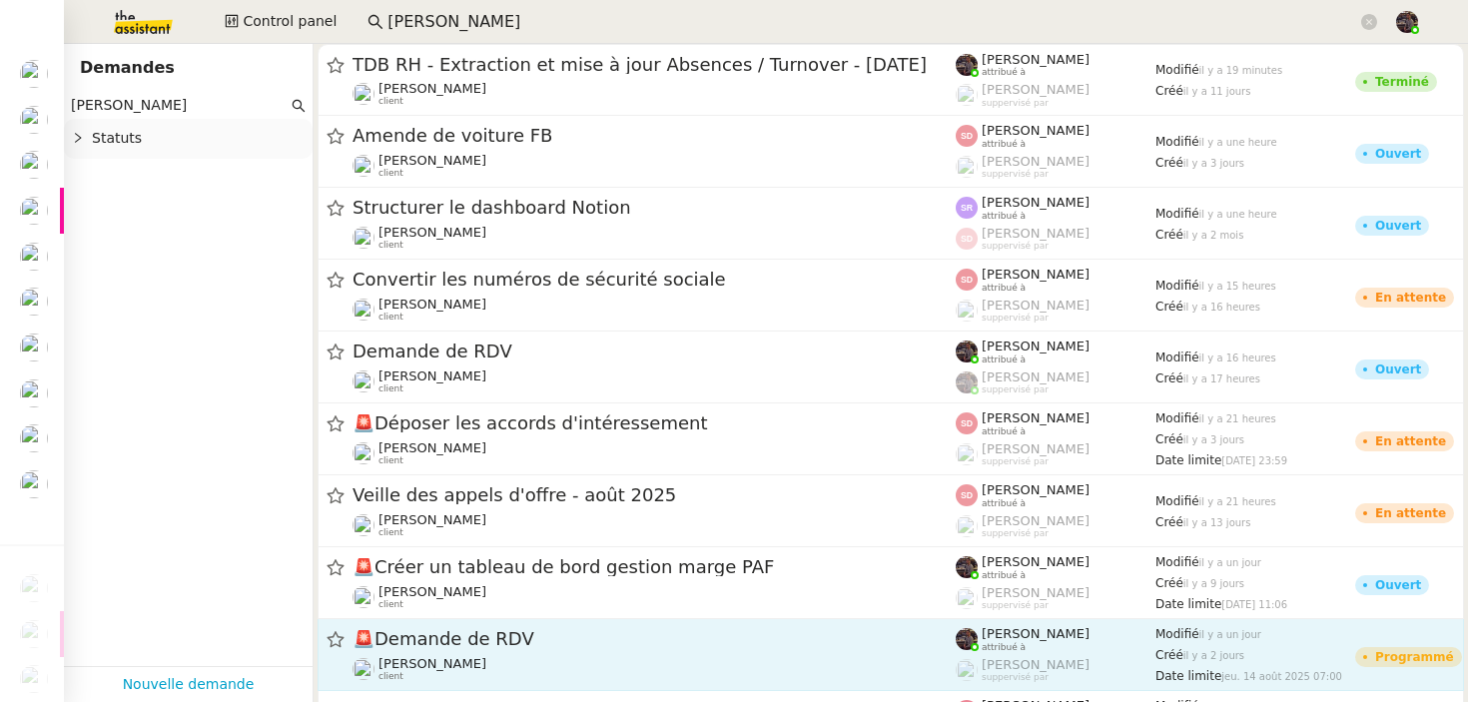
click at [450, 649] on div "🚨 Demande de RDV" at bounding box center [653, 639] width 603 height 25
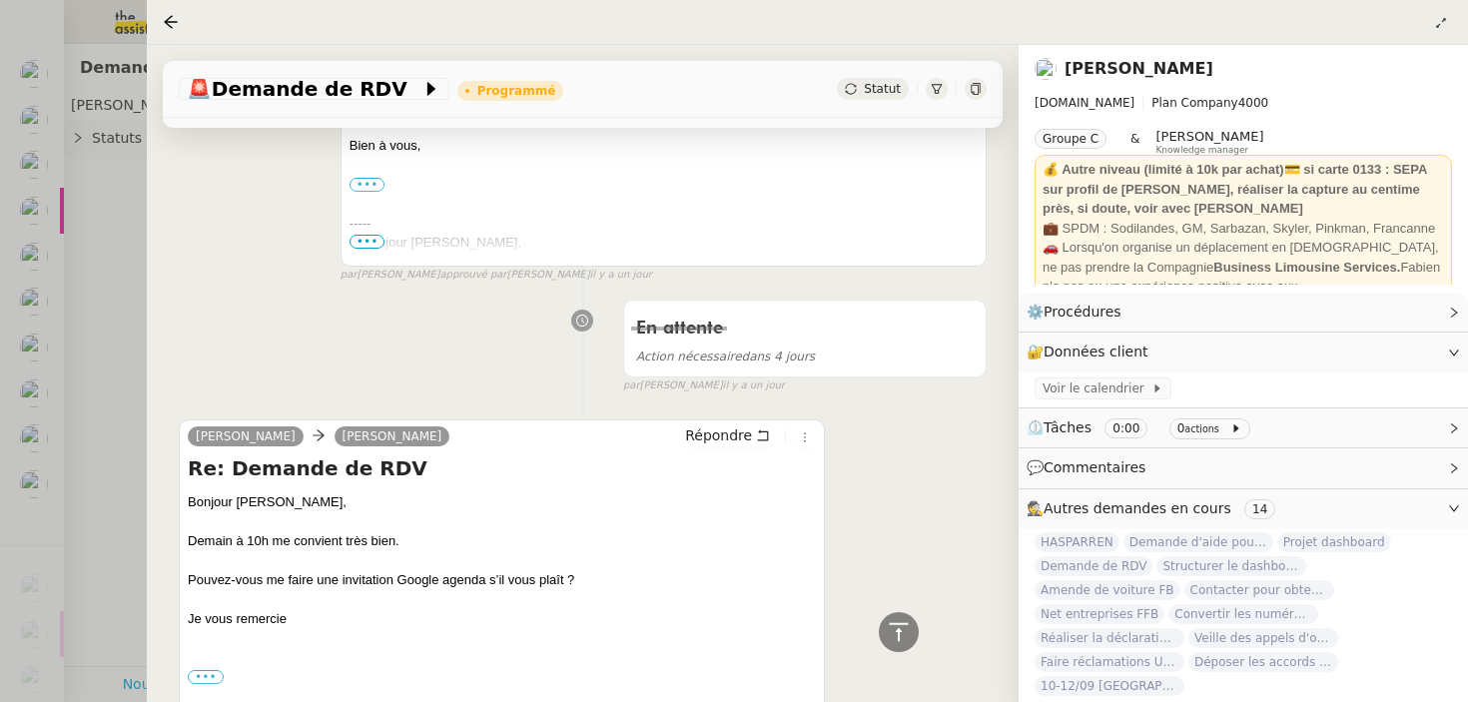
click at [507, 324] on div "En attente Action nécessaire dans 4 jours false par [PERSON_NAME] [DATE]" at bounding box center [583, 342] width 808 height 103
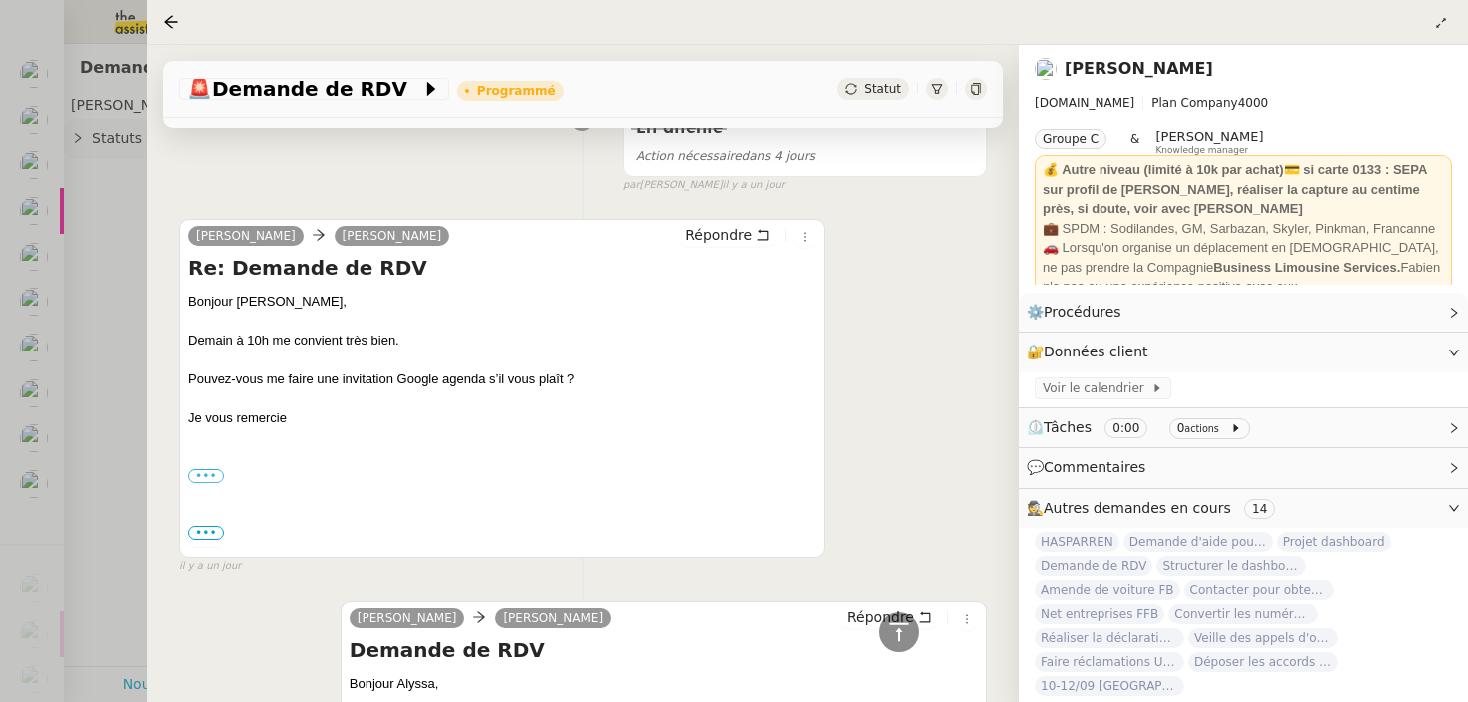
scroll to position [672, 0]
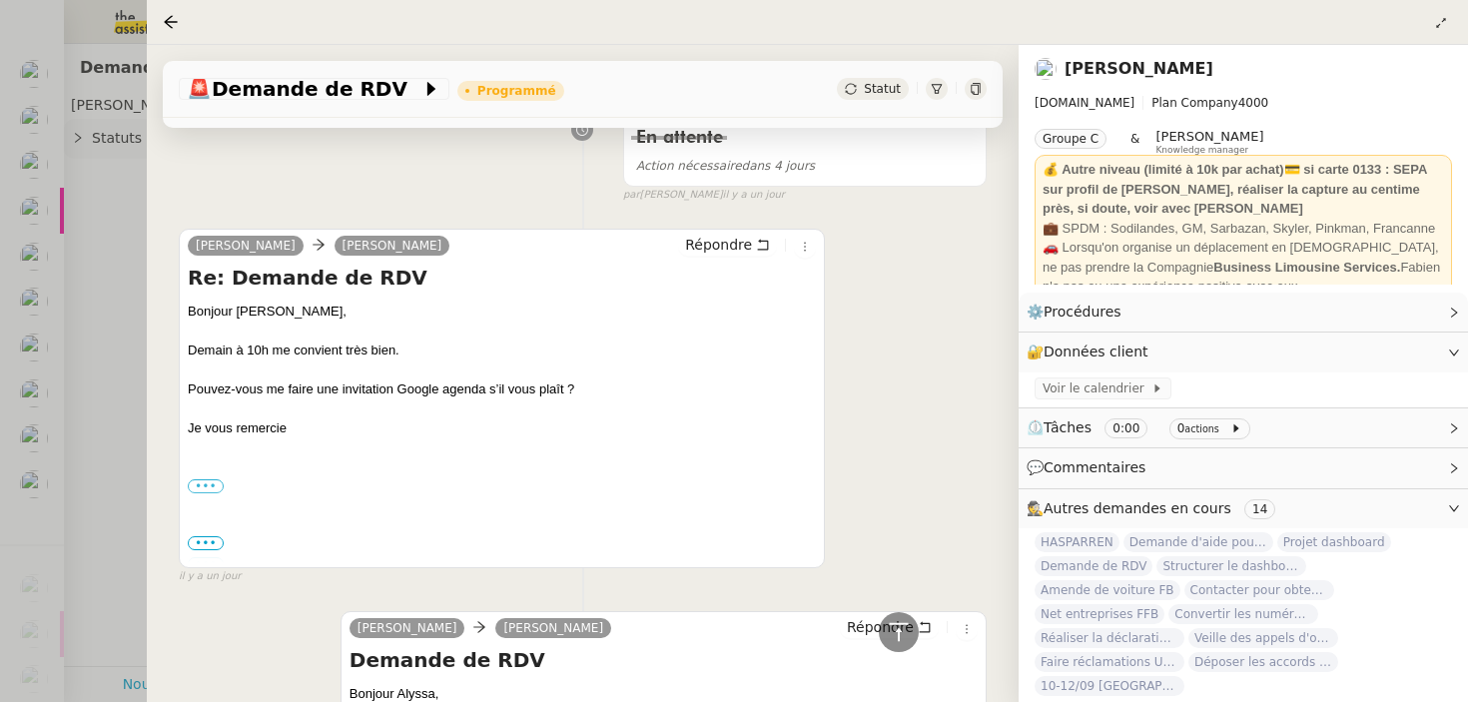
click at [113, 387] on div at bounding box center [734, 351] width 1468 height 702
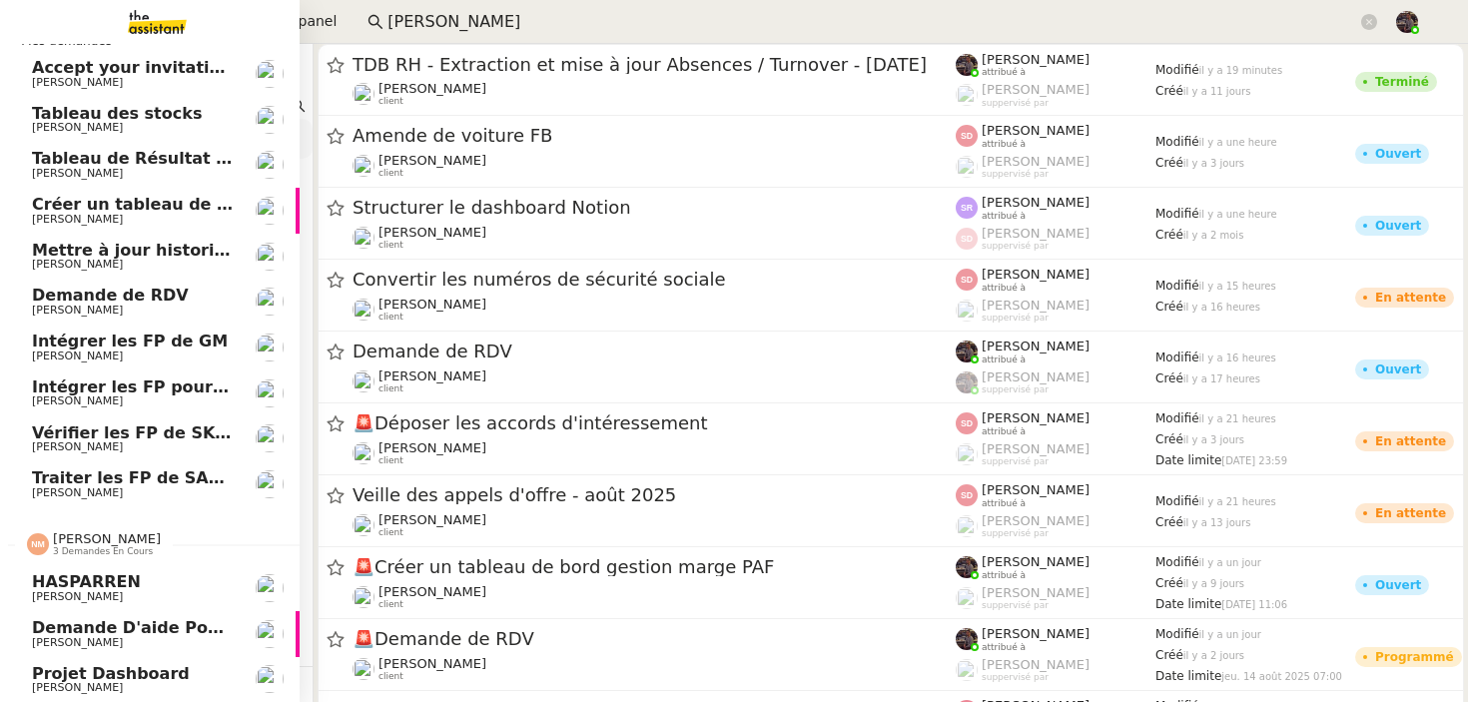
click at [8, 515] on span "[PERSON_NAME] 3 demandes en cours" at bounding box center [158, 536] width 300 height 42
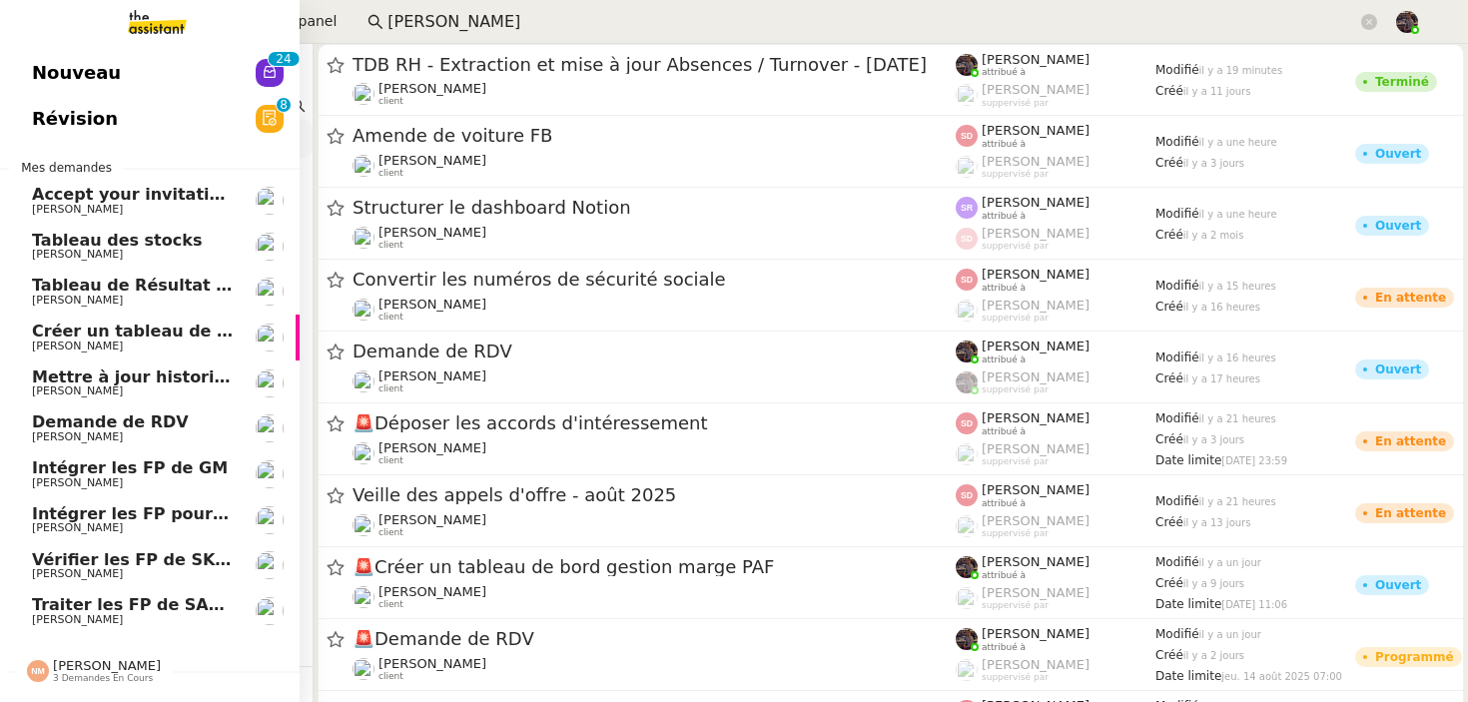
click at [88, 620] on span "[PERSON_NAME]" at bounding box center [77, 619] width 91 height 13
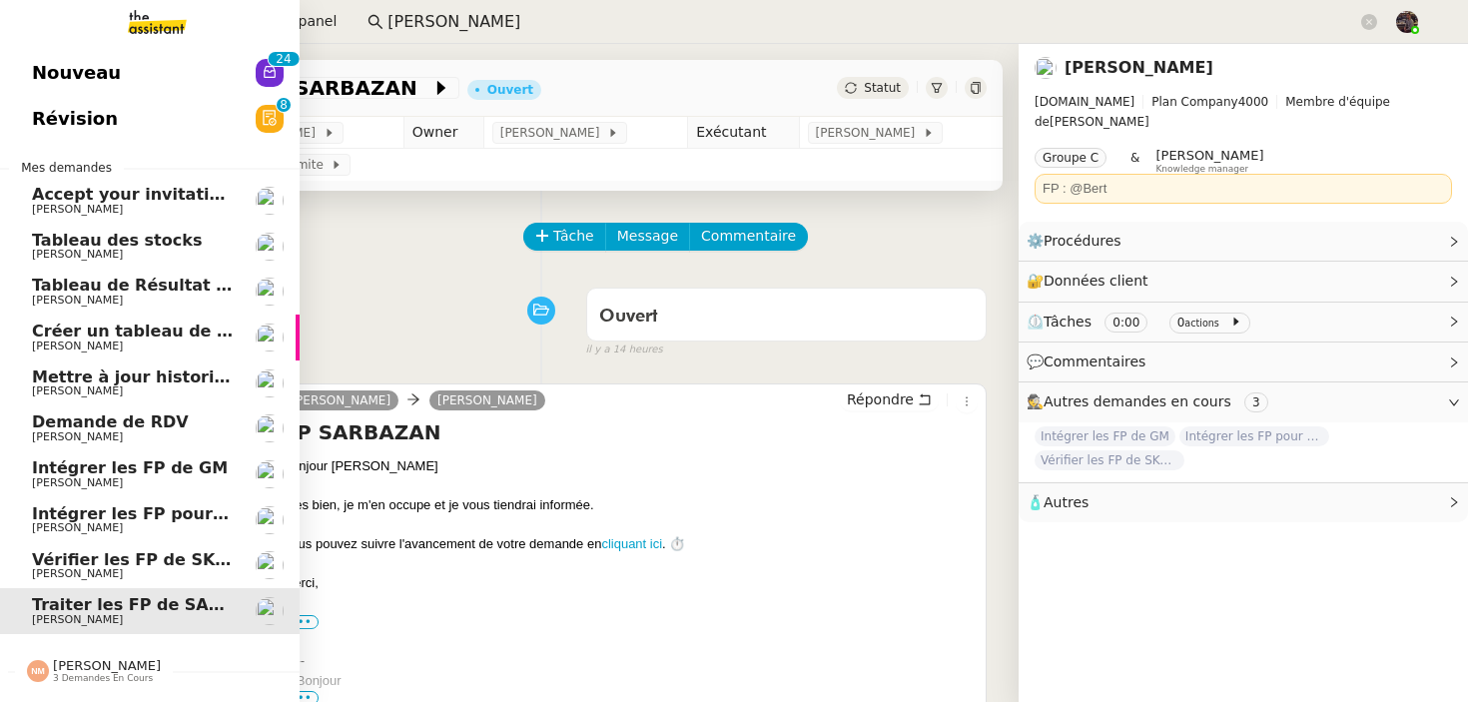
click at [130, 567] on span "Vérifier les FP de SKYLER" at bounding box center [146, 559] width 228 height 19
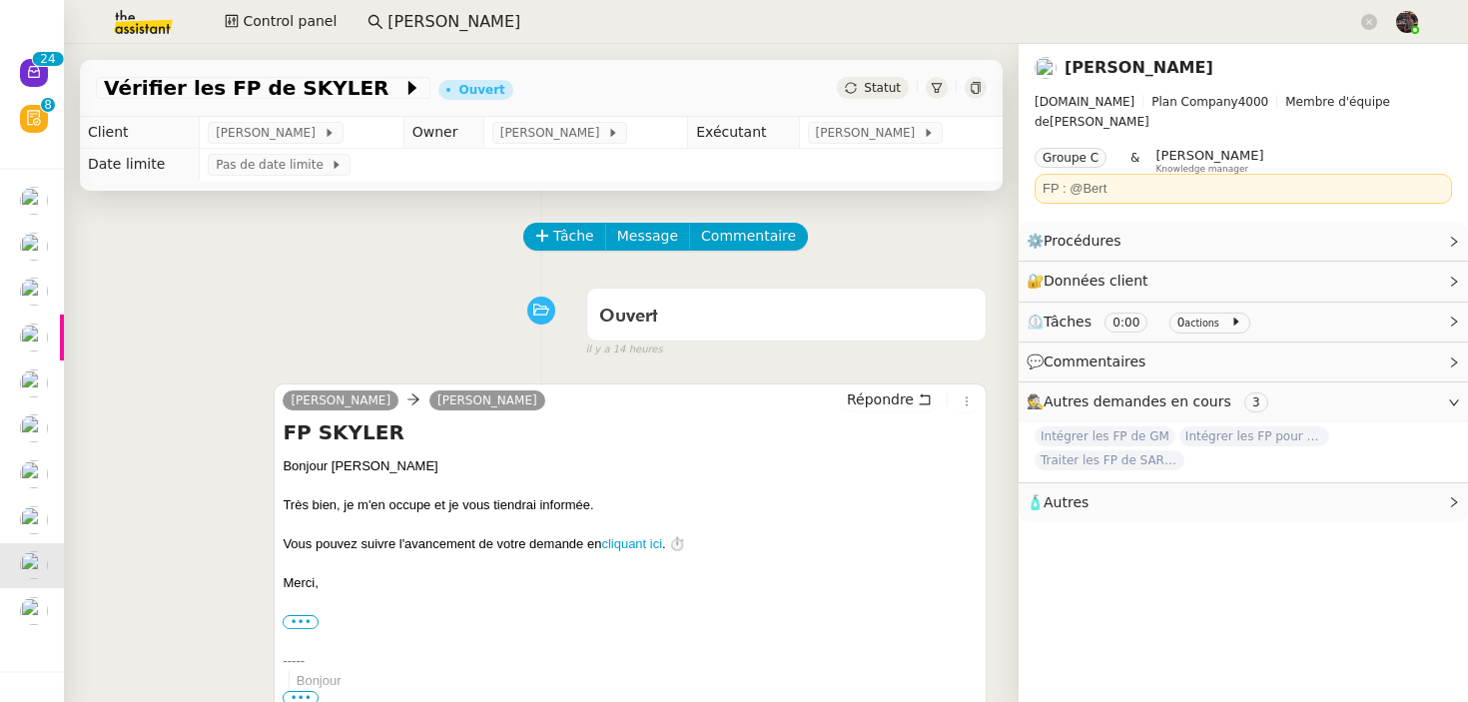
scroll to position [487, 0]
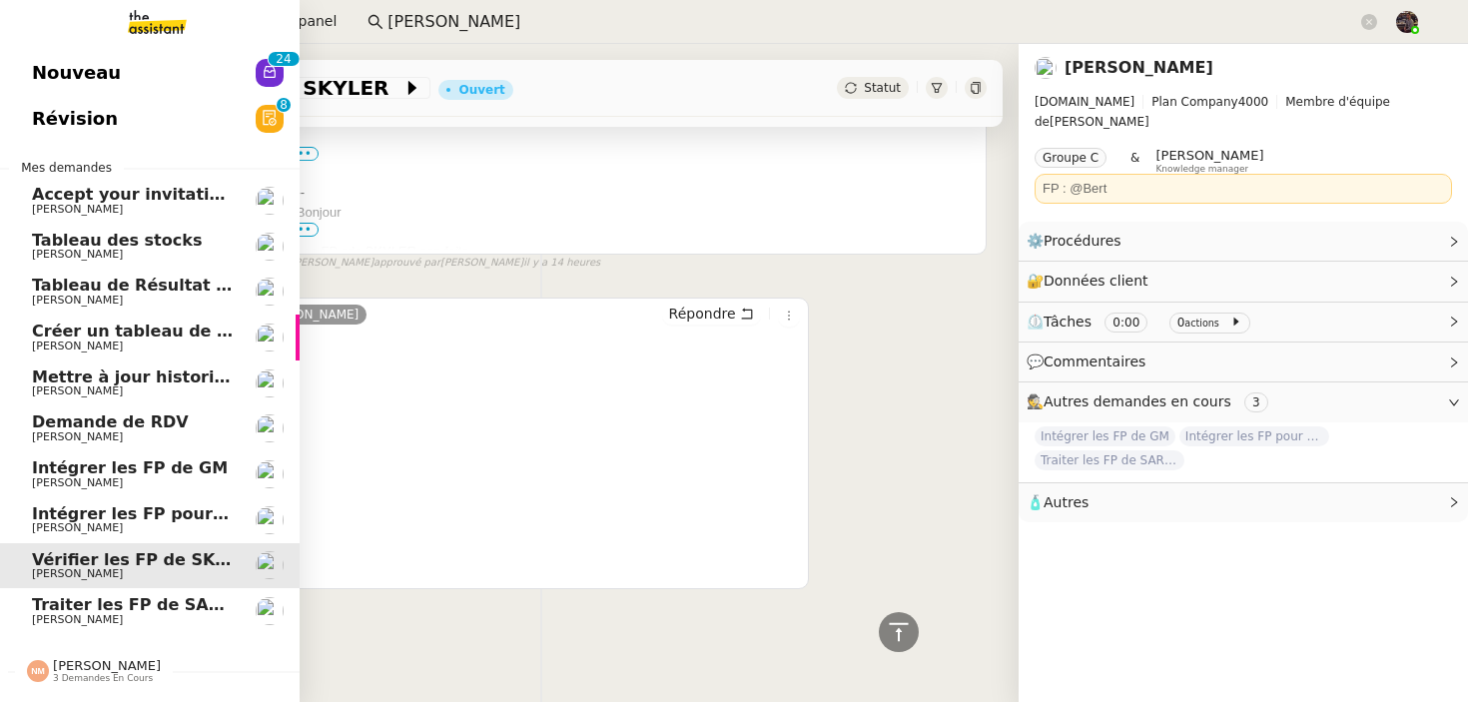
click at [90, 94] on link "Nouveau 0 1 2 3 4 5 6 7 8 9 0 1 2 3 4 5 6 7 8 9" at bounding box center [150, 73] width 300 height 46
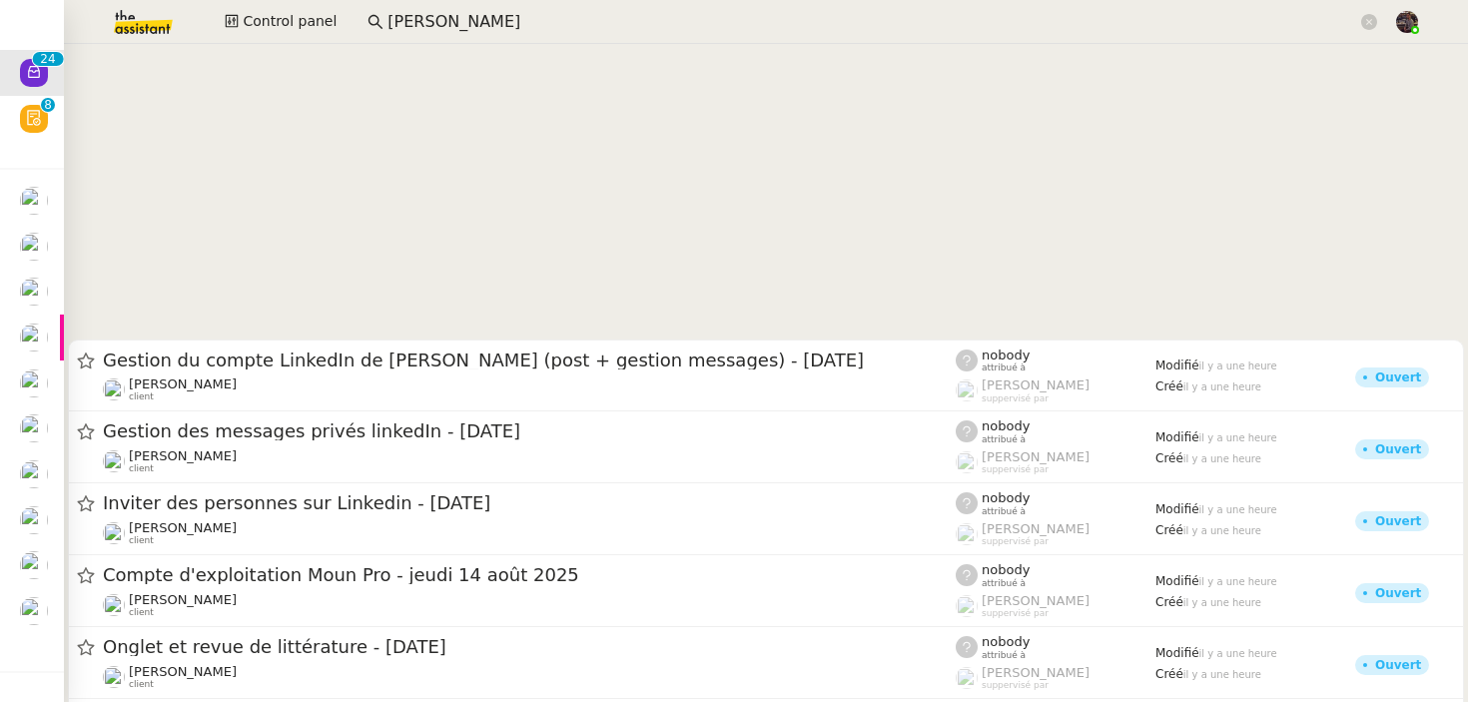
scroll to position [1163, 0]
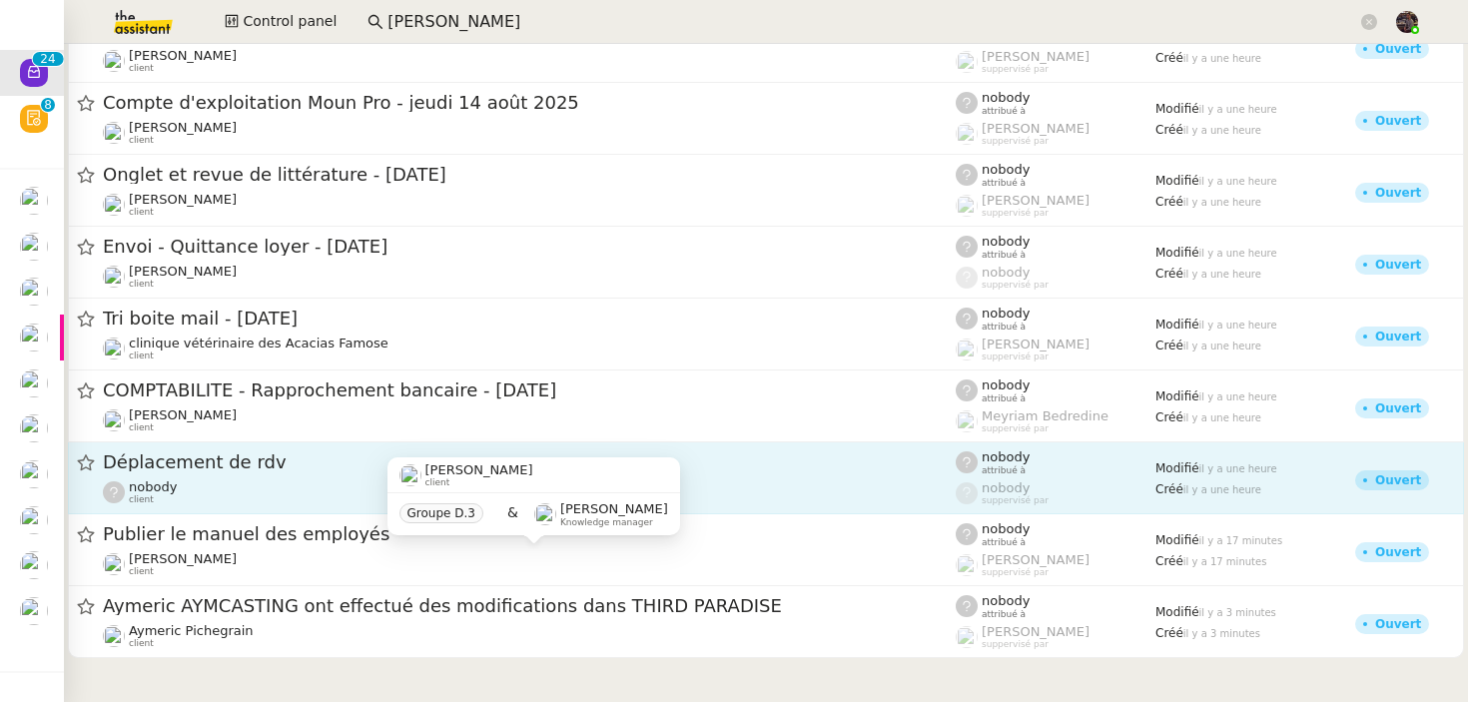
click at [368, 492] on div "nobody client" at bounding box center [529, 492] width 853 height 26
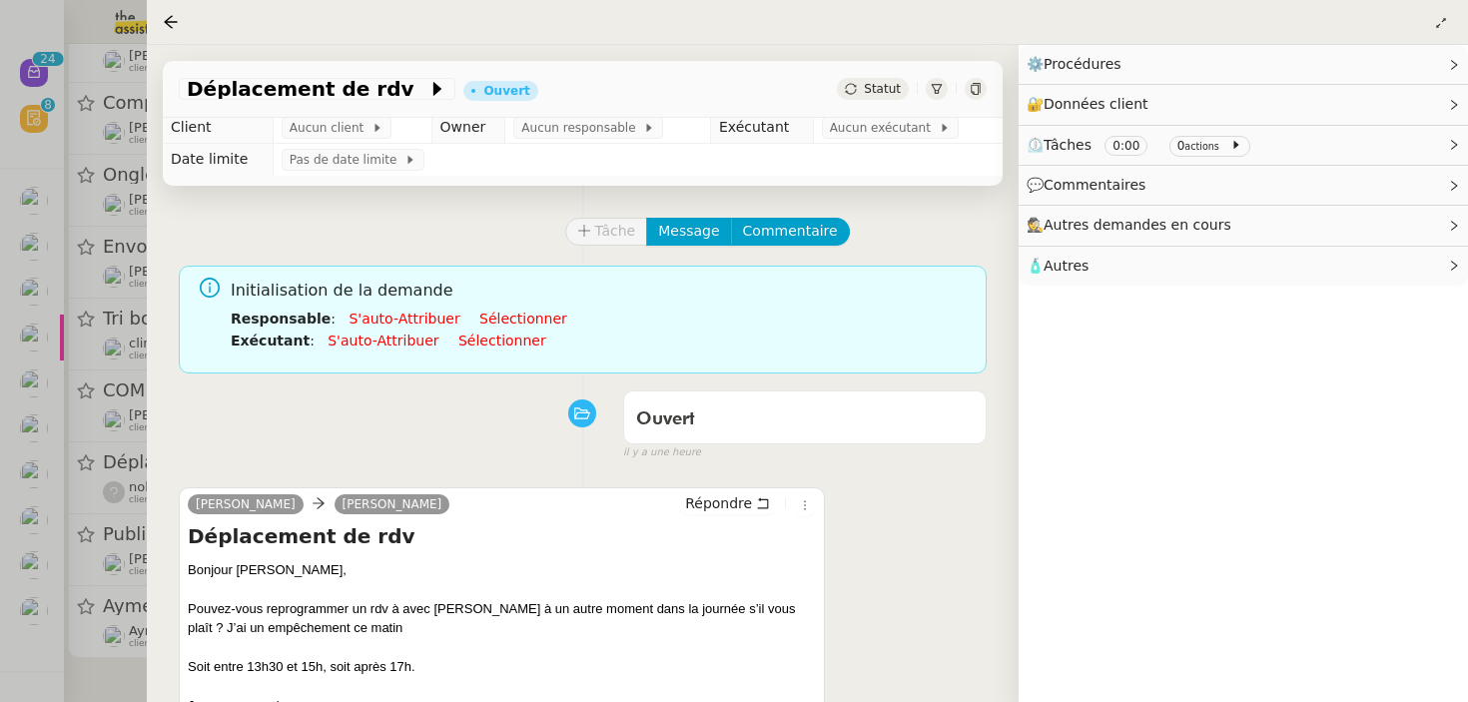
scroll to position [9, 0]
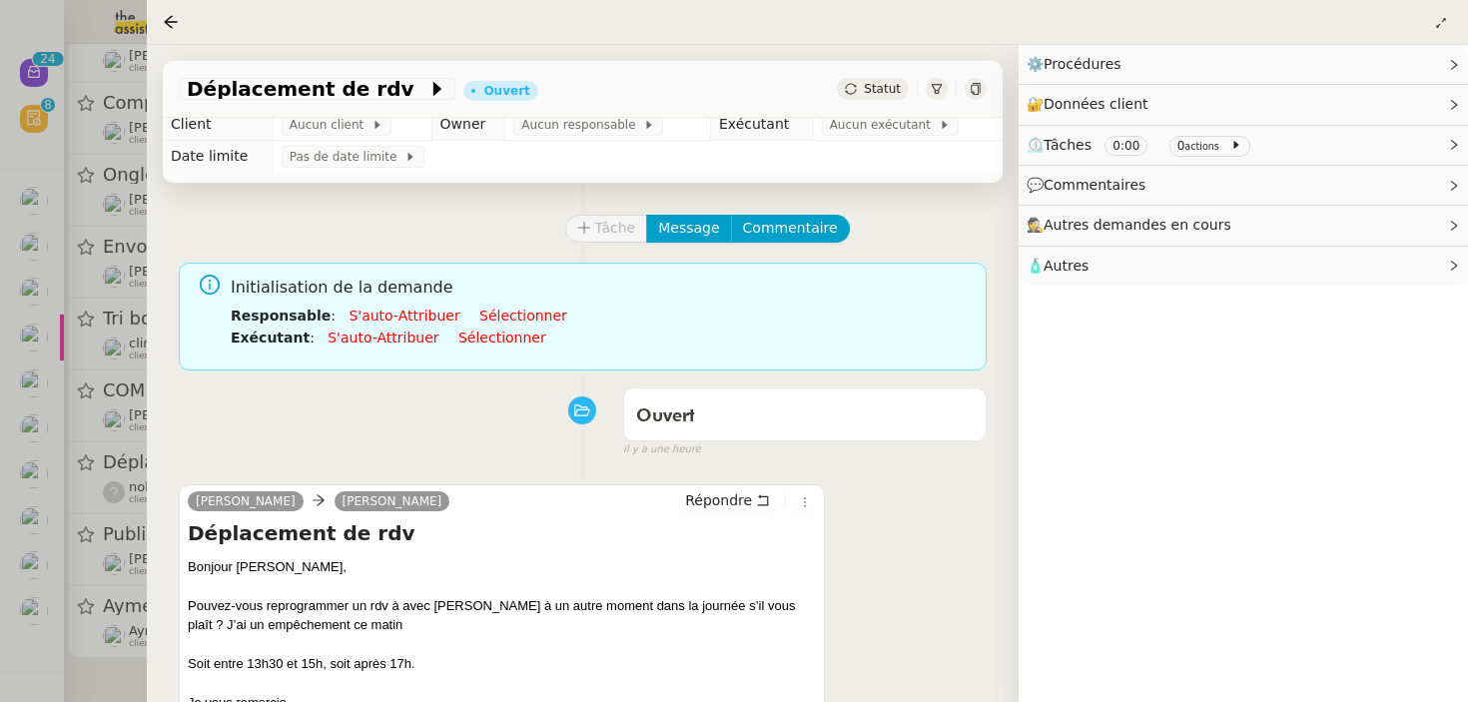
click at [348, 554] on div "Déplacement de rdv Bonjour [PERSON_NAME], Pouvez-vous reprogrammer un rdv à ave…" at bounding box center [502, 645] width 628 height 252
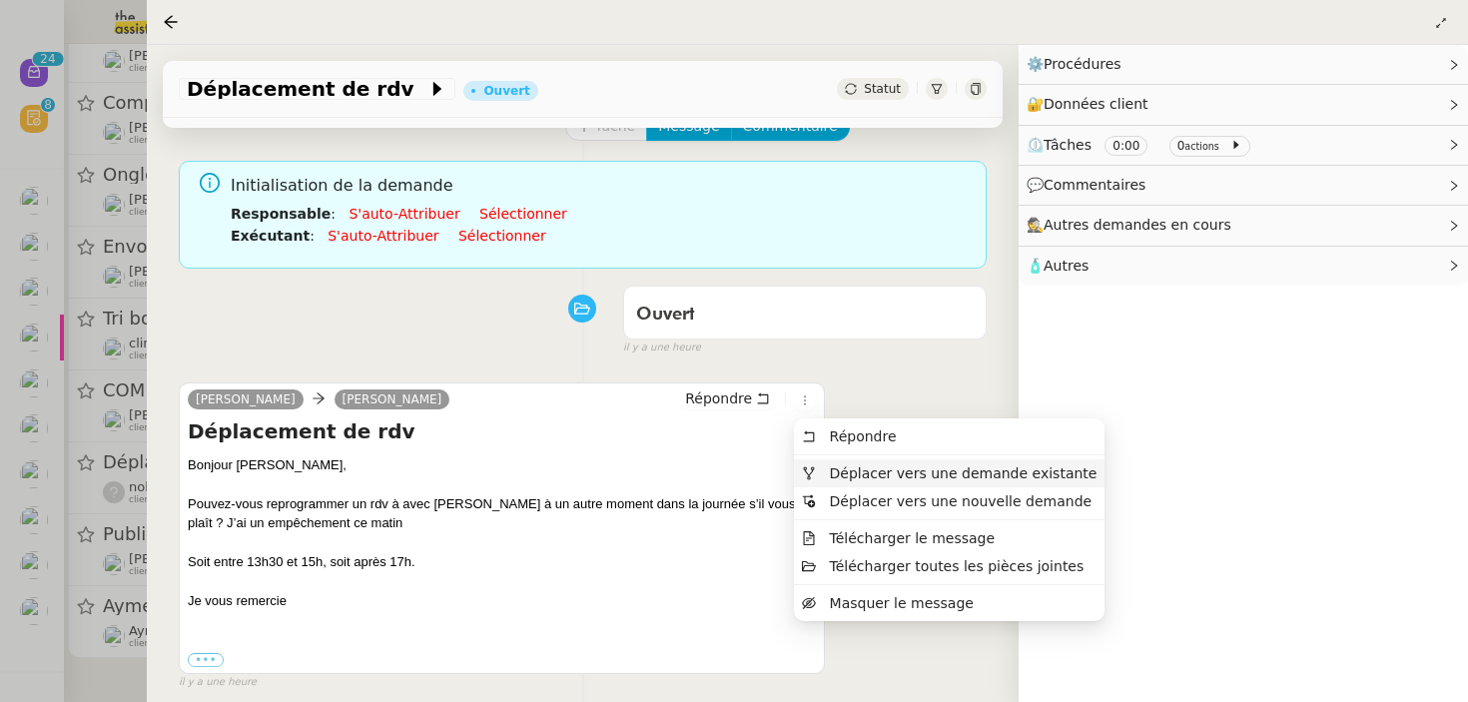
click at [971, 470] on span "Déplacer vers une demande existante" at bounding box center [964, 473] width 268 height 16
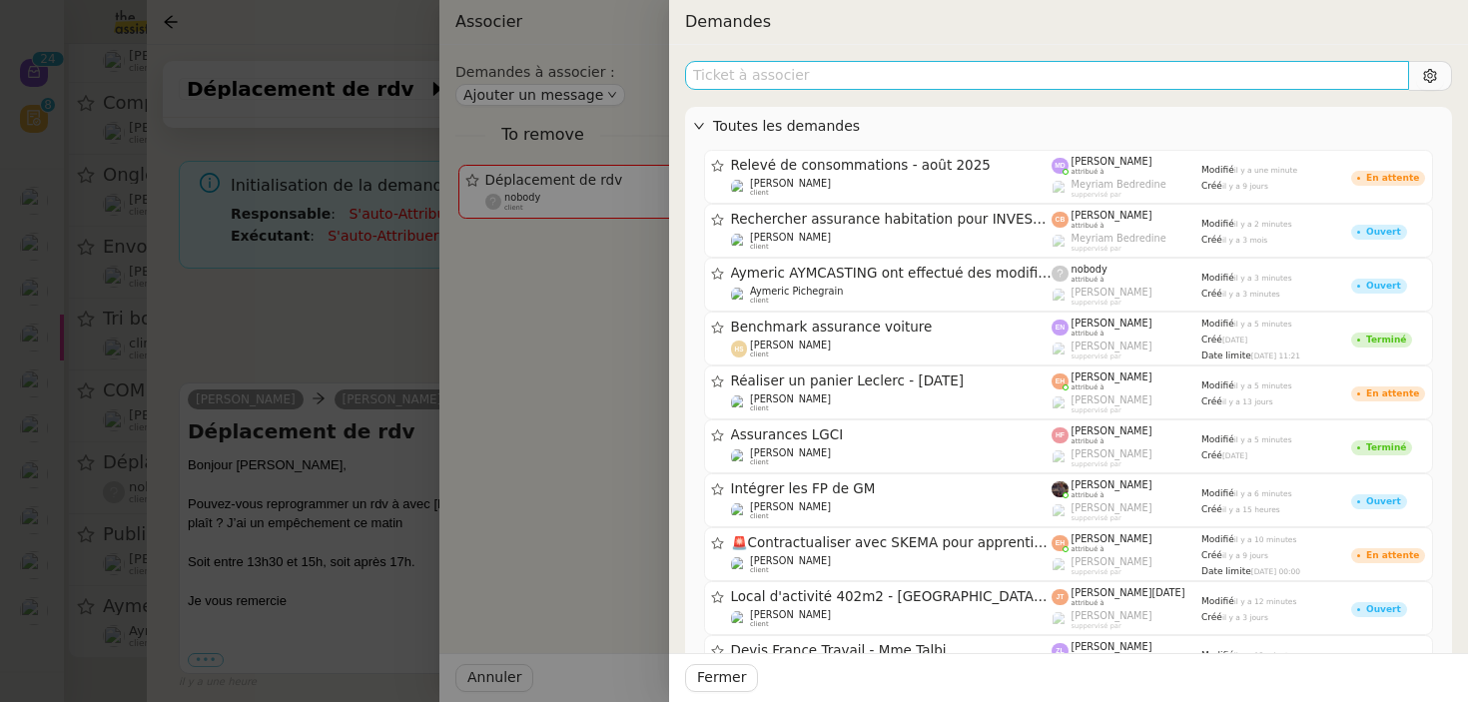
click at [823, 69] on input "text" at bounding box center [1047, 75] width 724 height 29
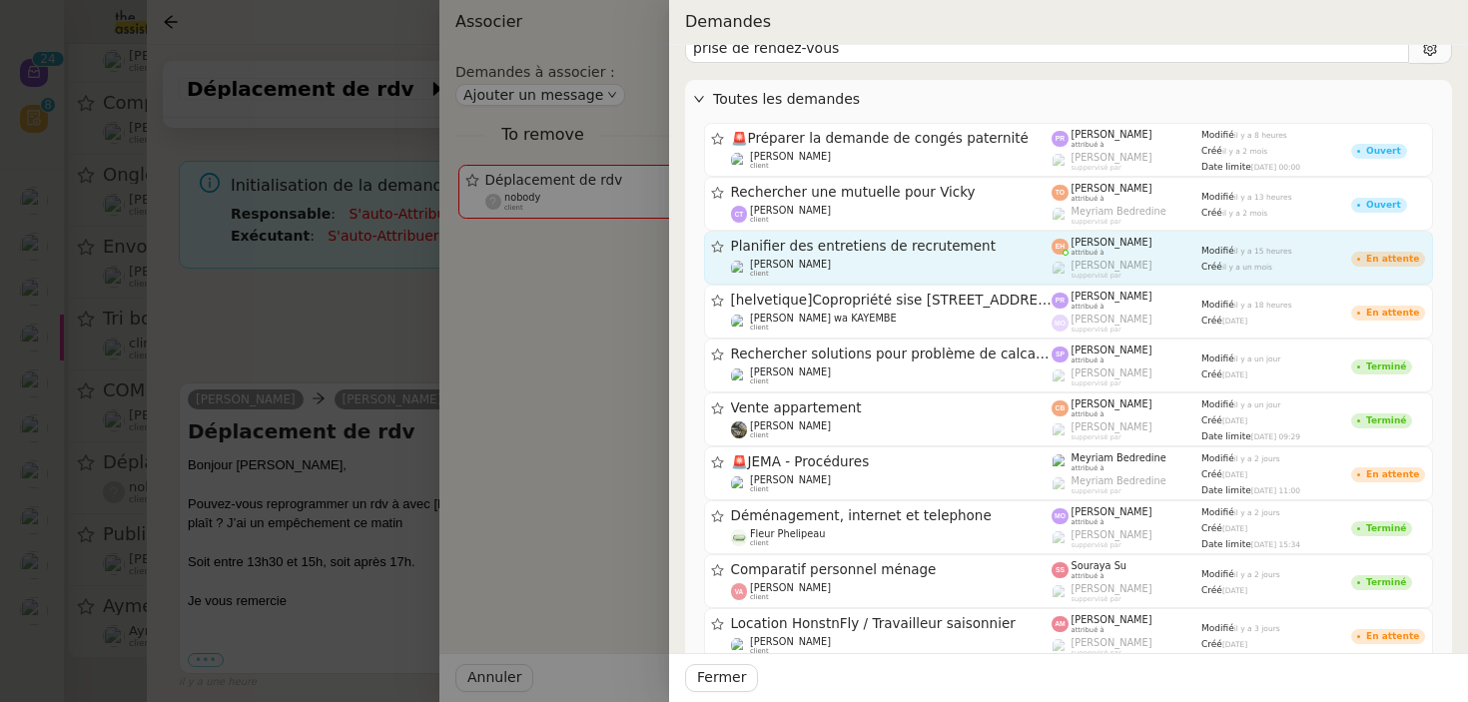
scroll to position [0, 0]
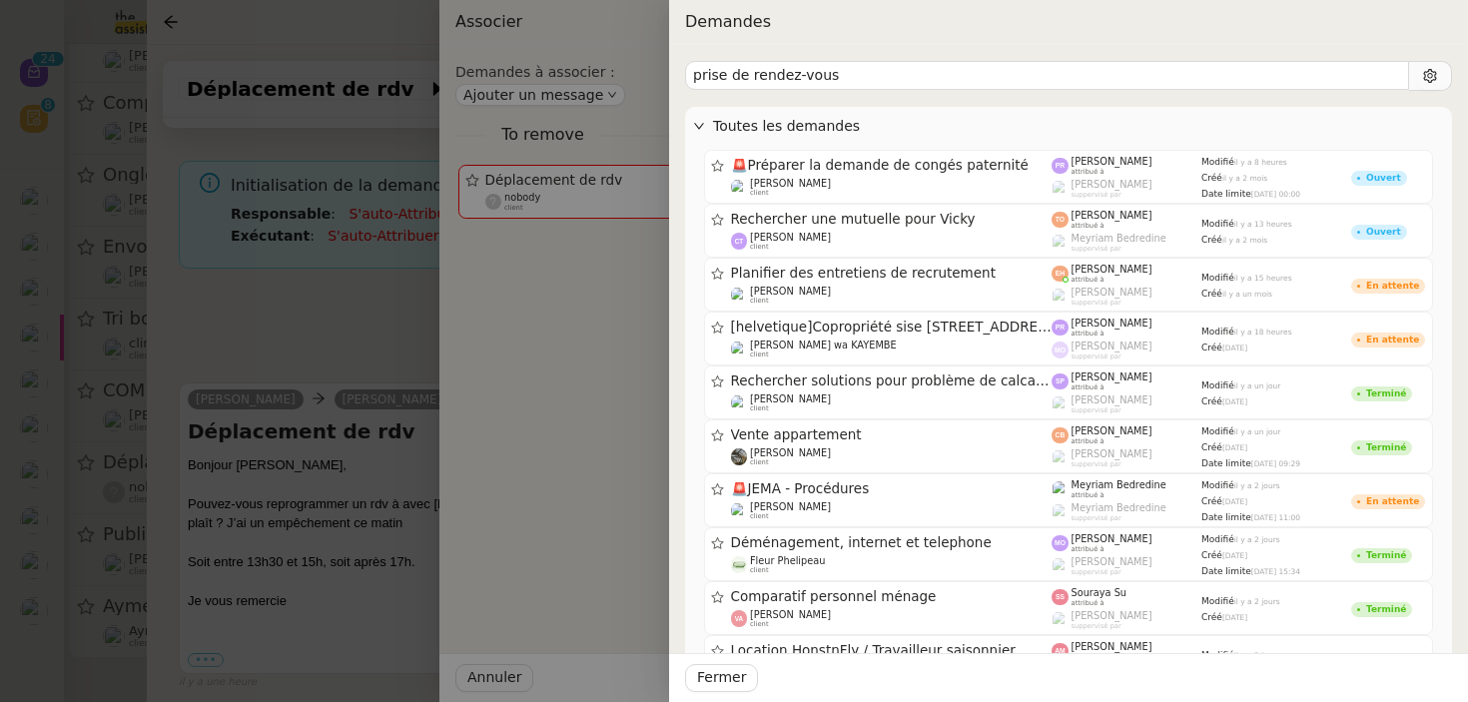
type input "prise de rendez-vous"
click at [438, 328] on div at bounding box center [734, 351] width 1468 height 702
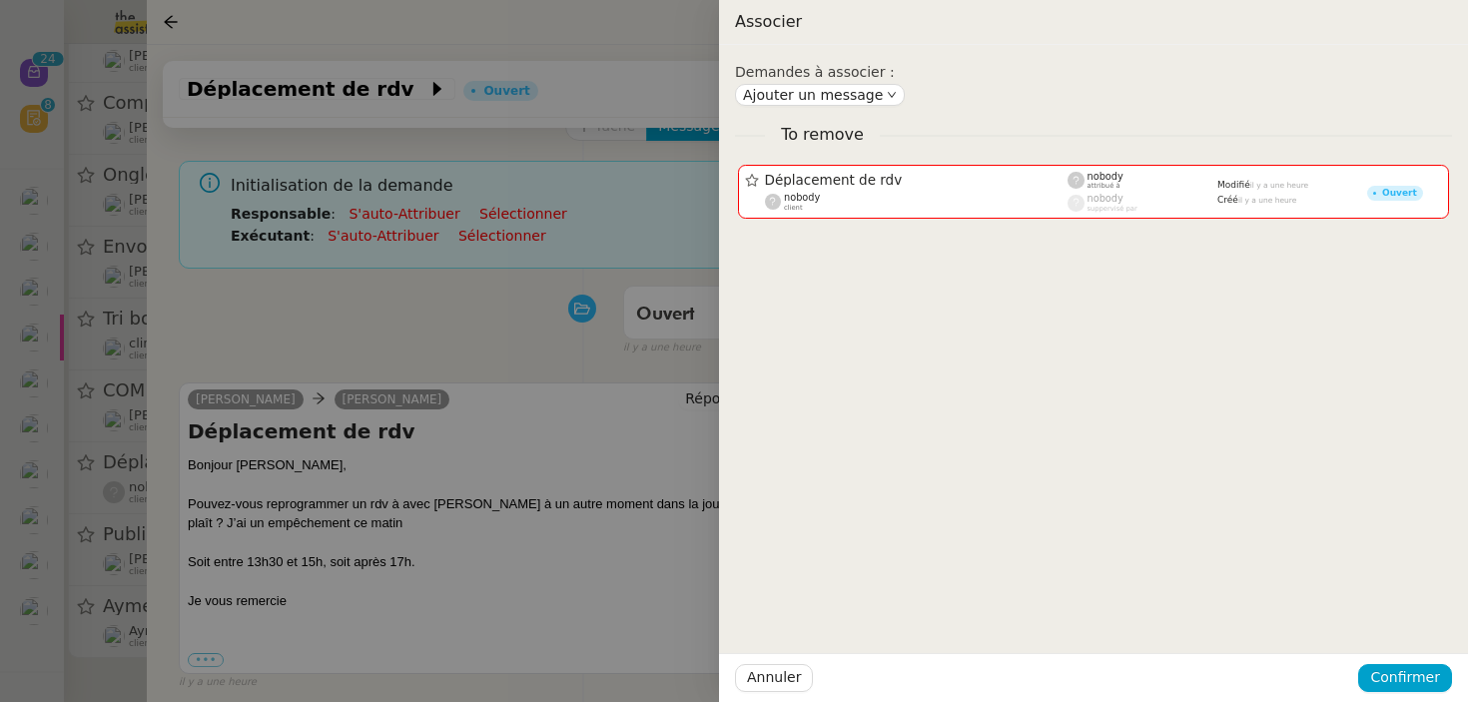
click at [517, 361] on div at bounding box center [734, 351] width 1468 height 702
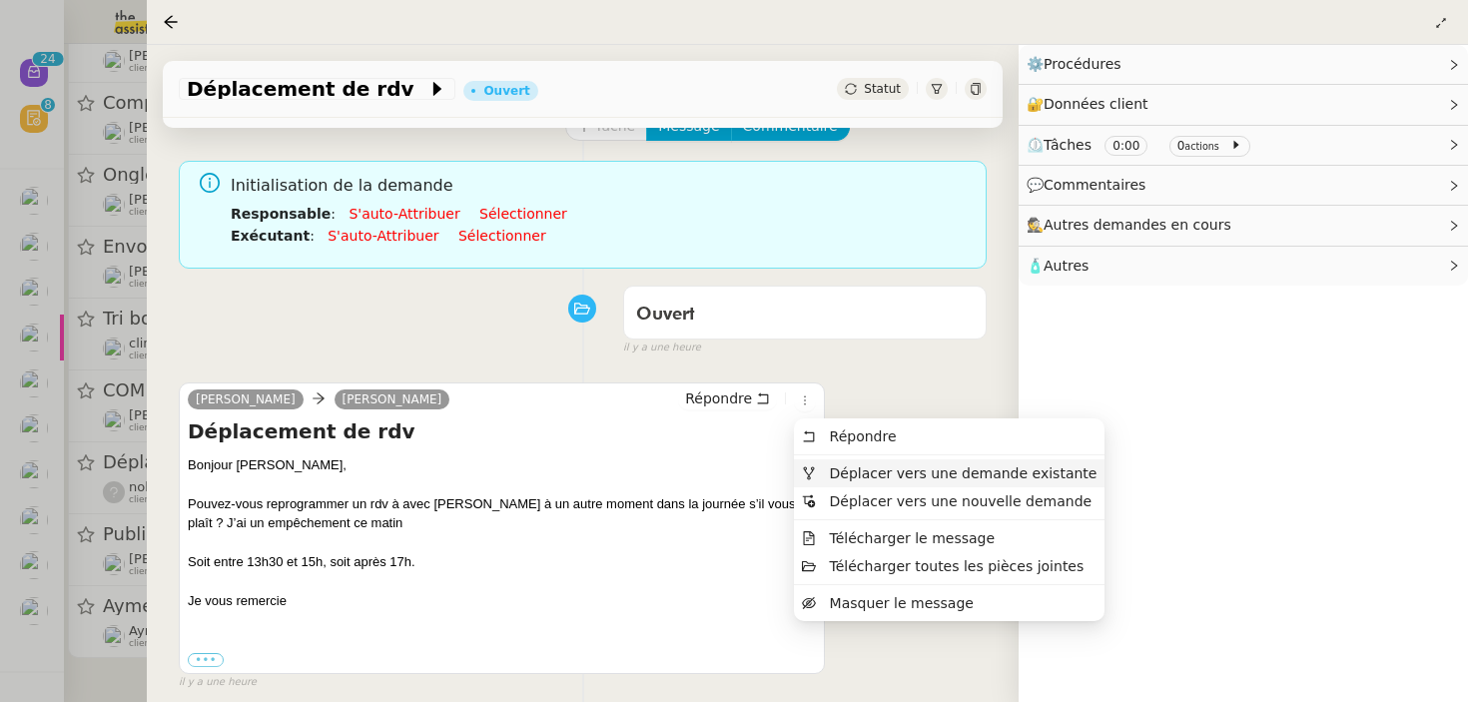
click at [985, 476] on span "Déplacer vers une demande existante" at bounding box center [964, 473] width 268 height 16
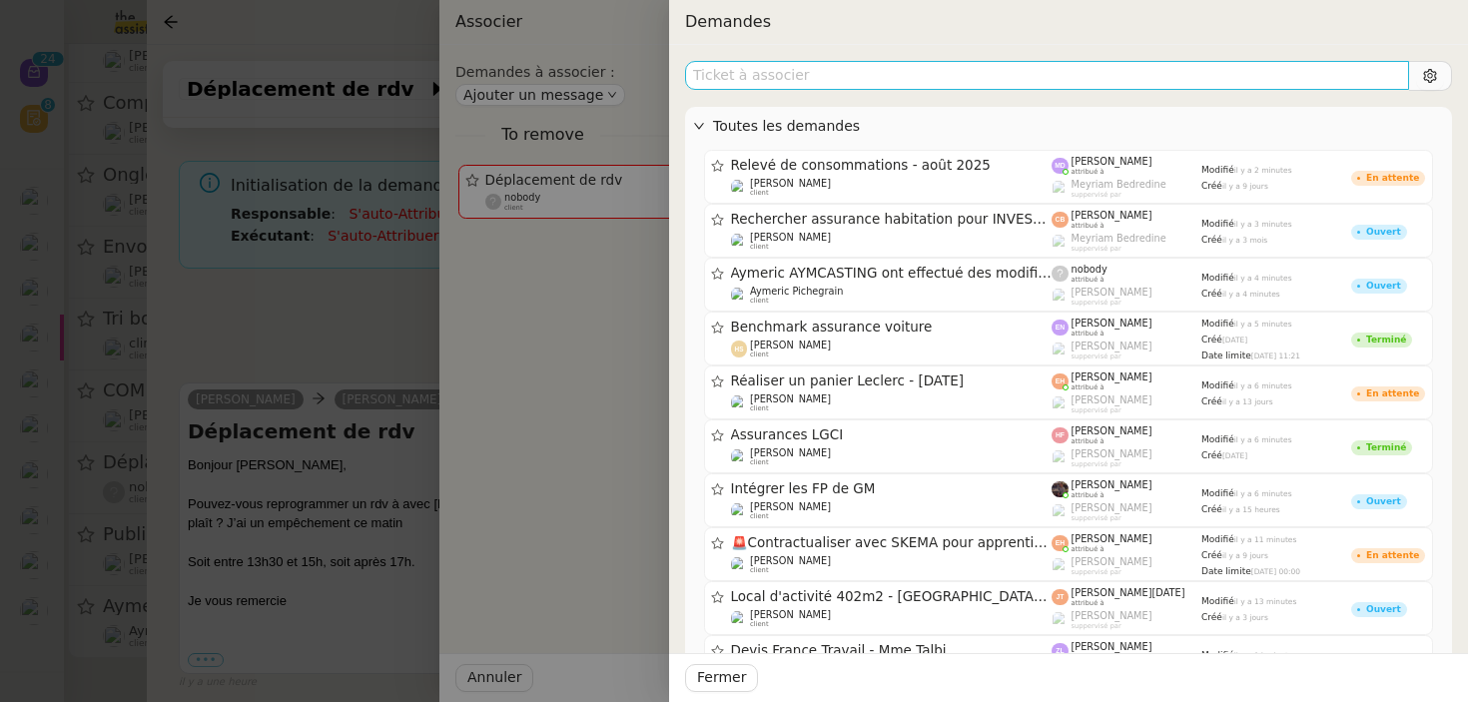
click at [866, 74] on input "text" at bounding box center [1047, 75] width 724 height 29
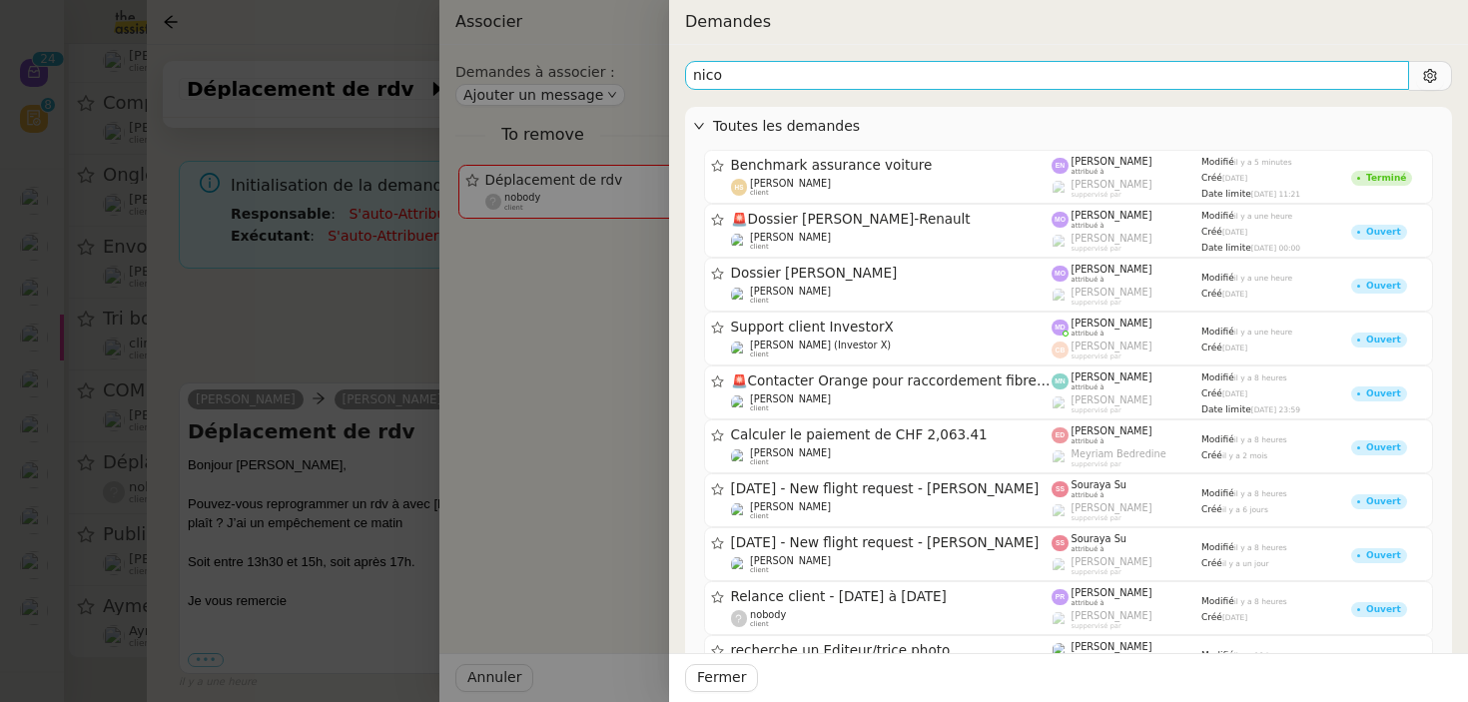
type input "nicol"
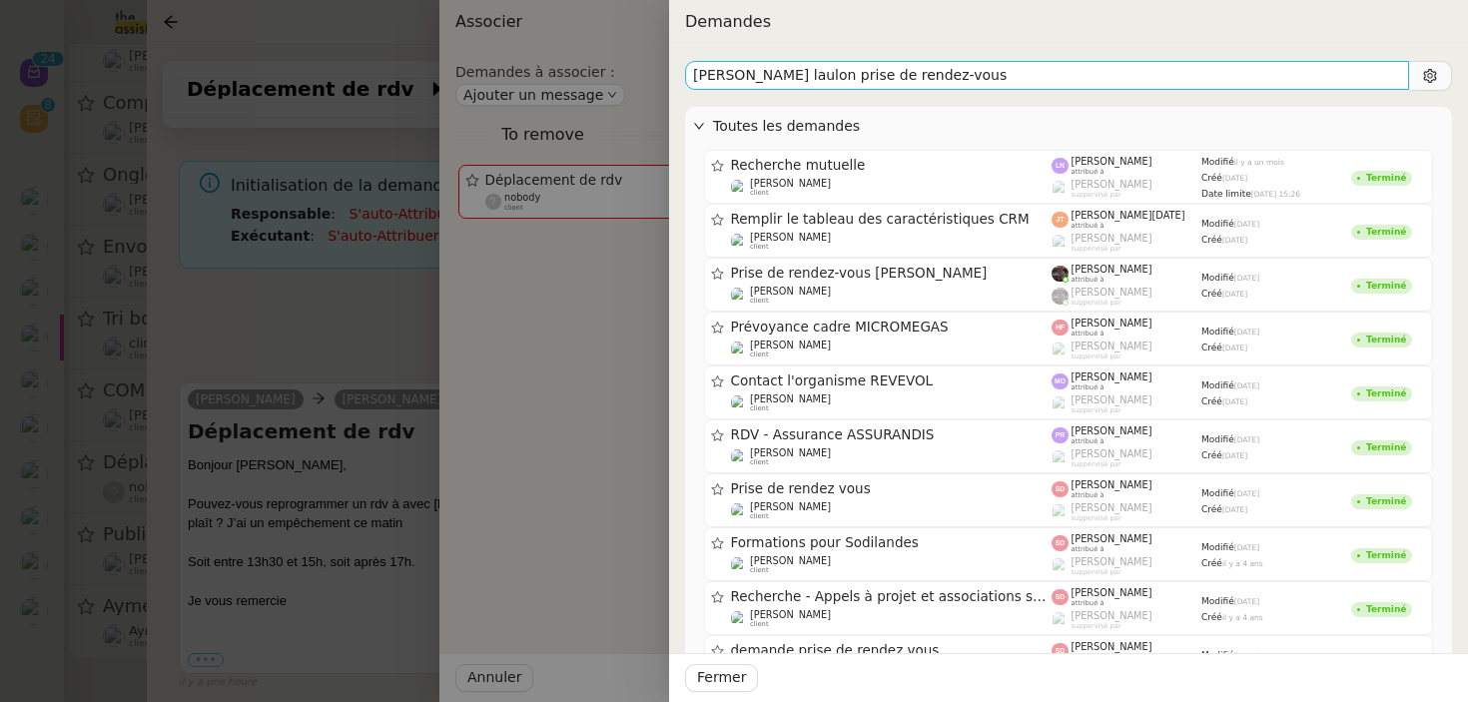
click at [888, 76] on input "[PERSON_NAME] laulon prise de rendez-vous" at bounding box center [1047, 75] width 724 height 29
type input "[PERSON_NAME] laulon prise de rendez-vous"
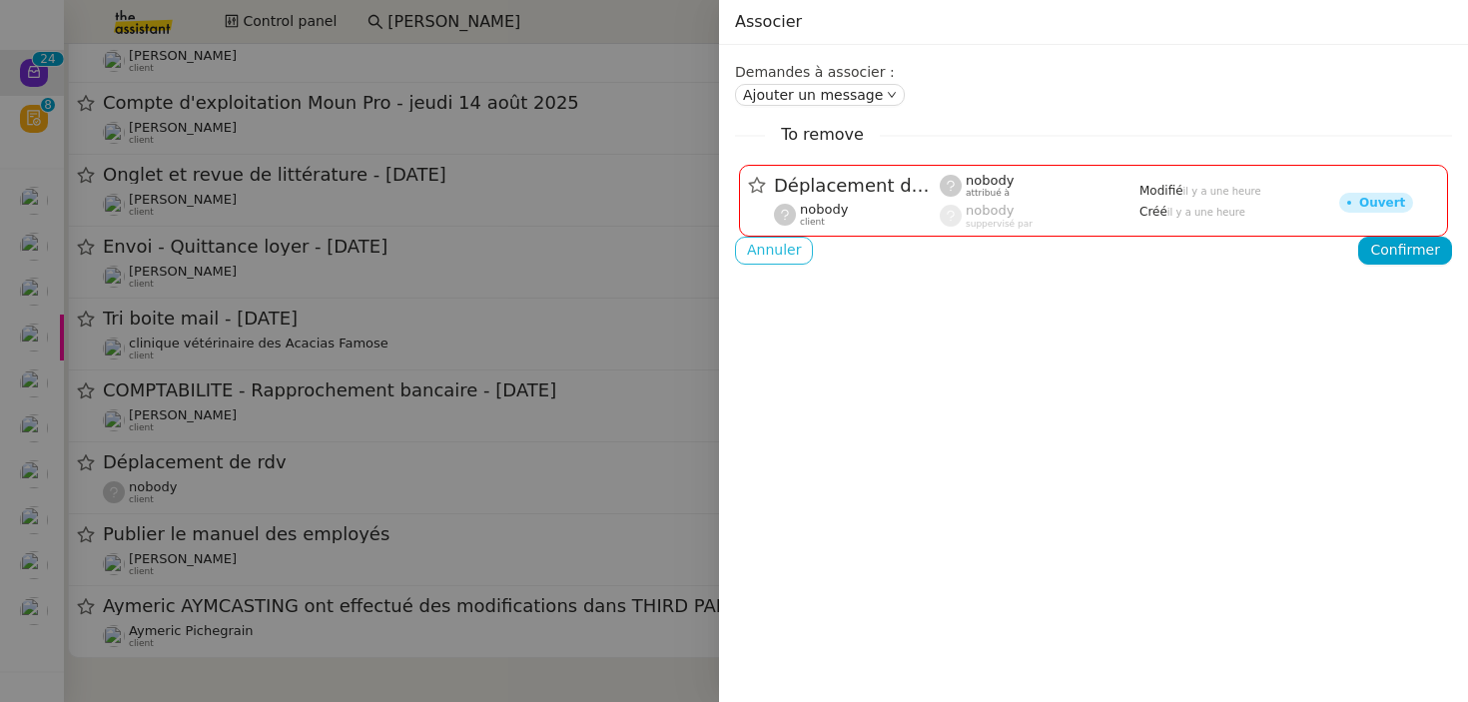
click at [774, 241] on span "Annuler" at bounding box center [774, 250] width 54 height 23
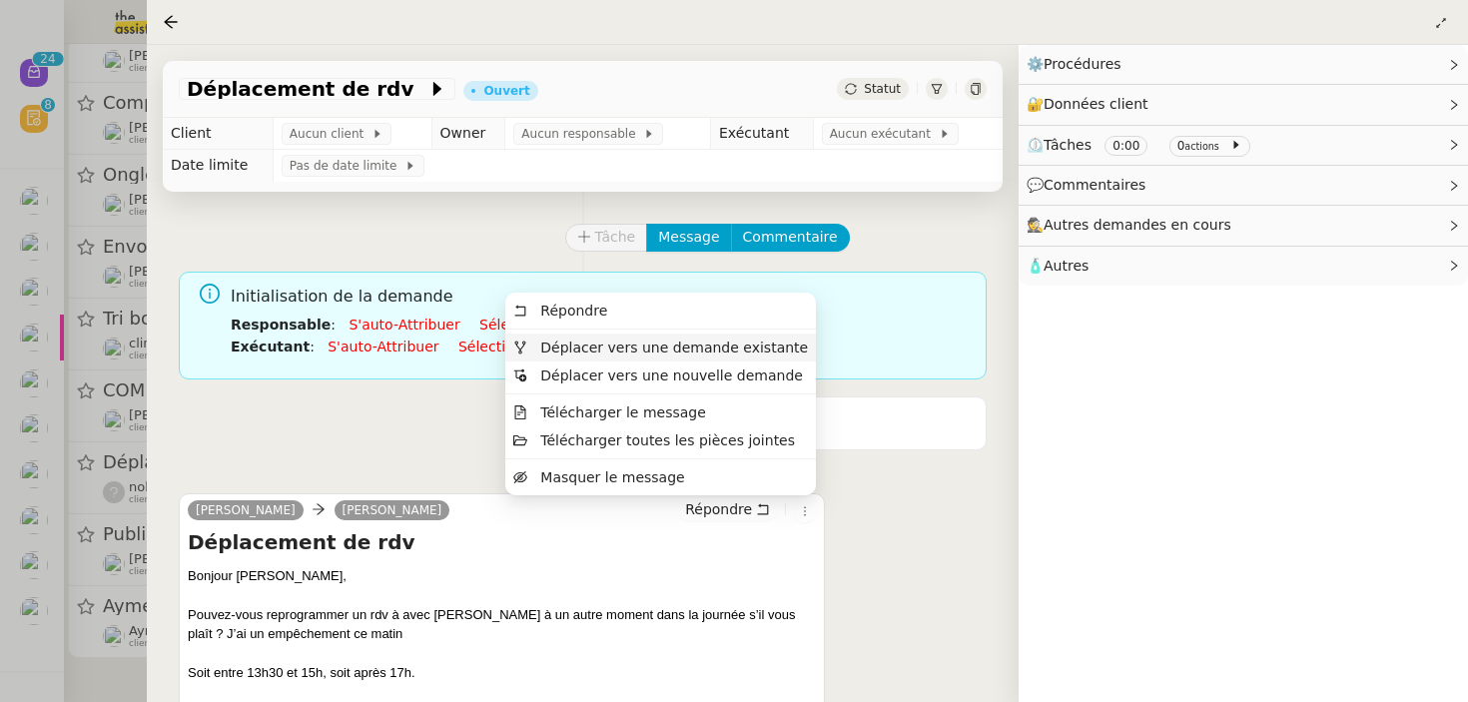
click at [745, 353] on span "Déplacer vers une demande existante" at bounding box center [674, 348] width 268 height 16
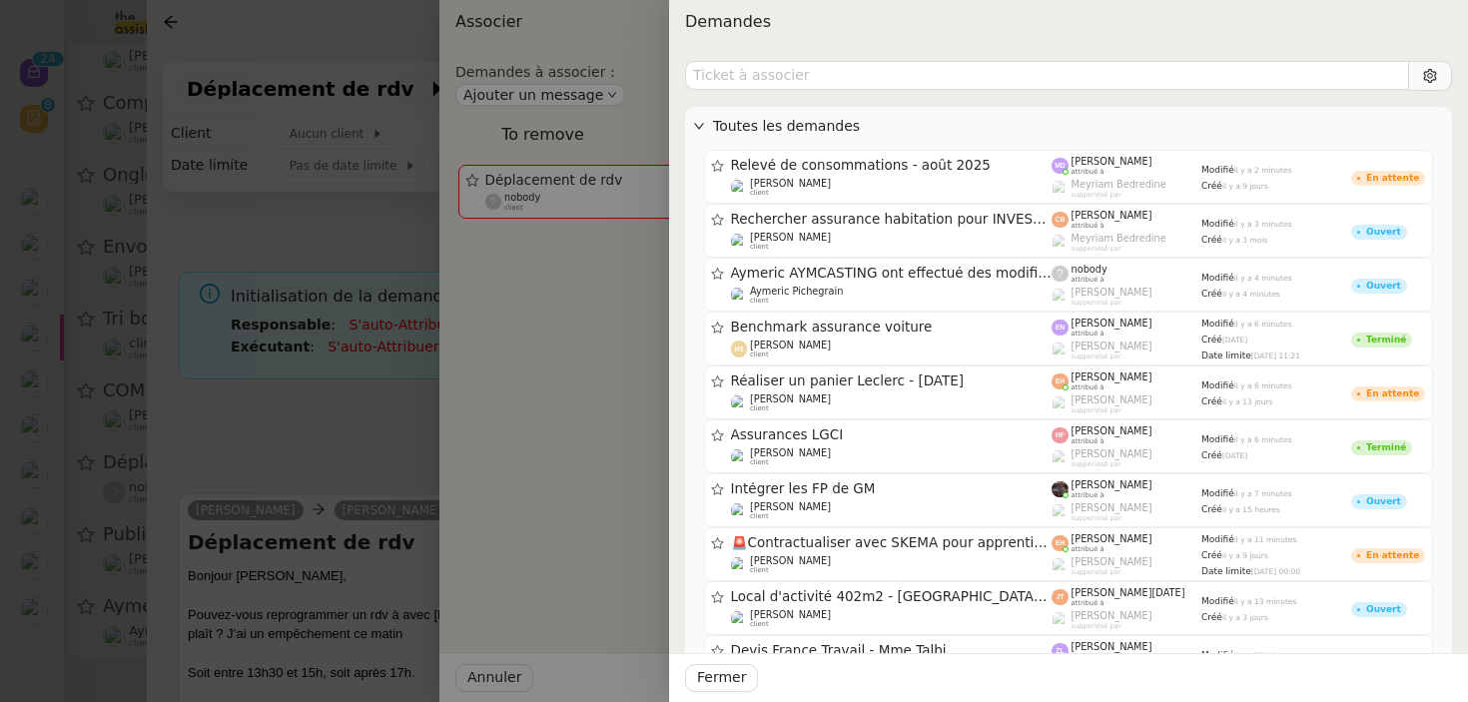
click at [390, 357] on div at bounding box center [734, 351] width 1468 height 702
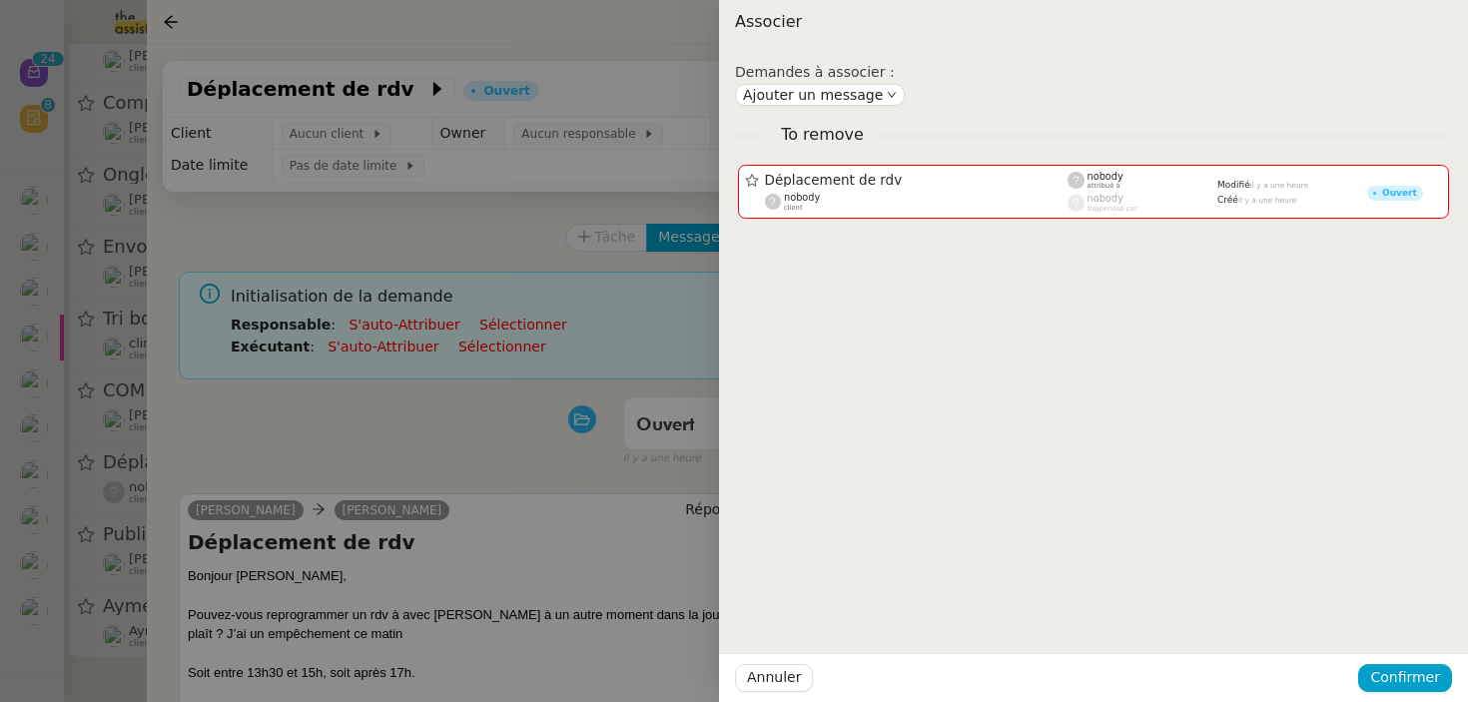
click at [397, 404] on div at bounding box center [734, 351] width 1468 height 702
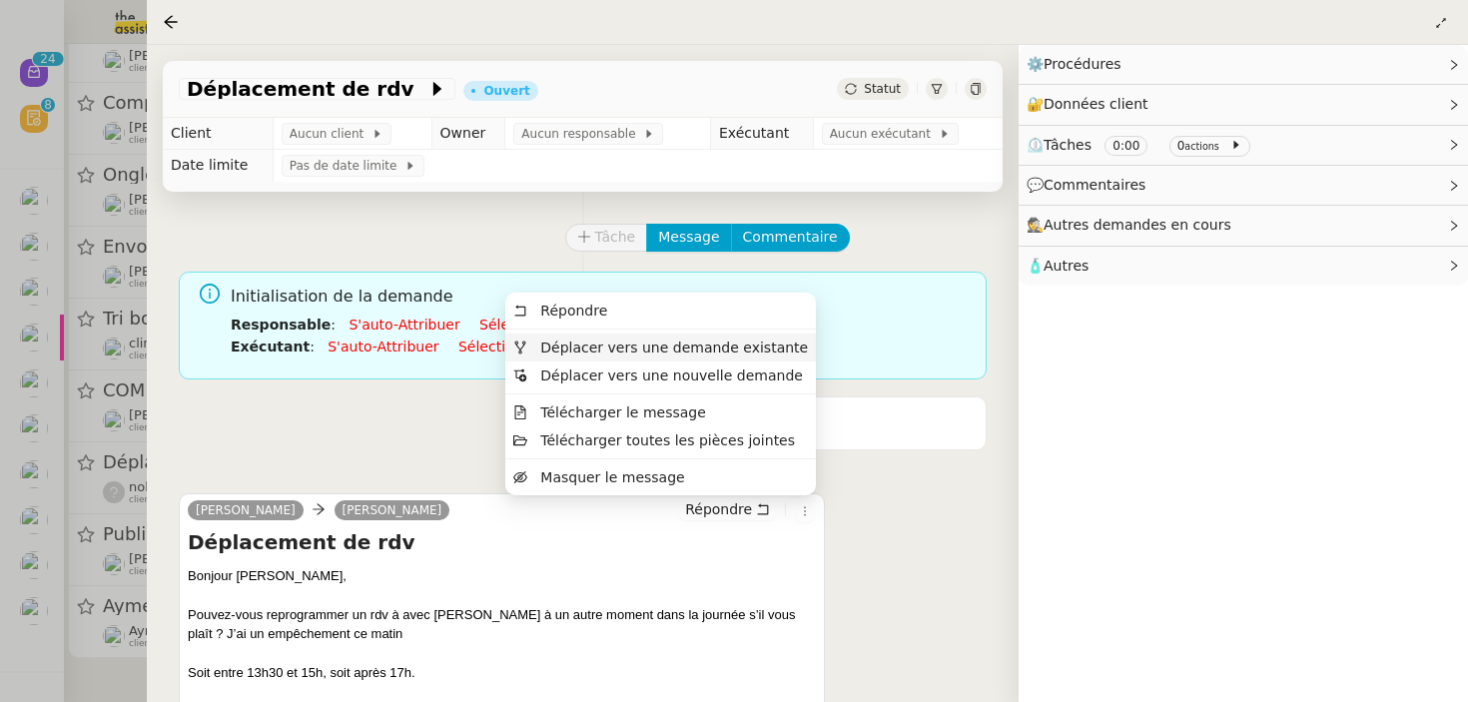
click at [749, 353] on span "Déplacer vers une demande existante" at bounding box center [674, 348] width 268 height 16
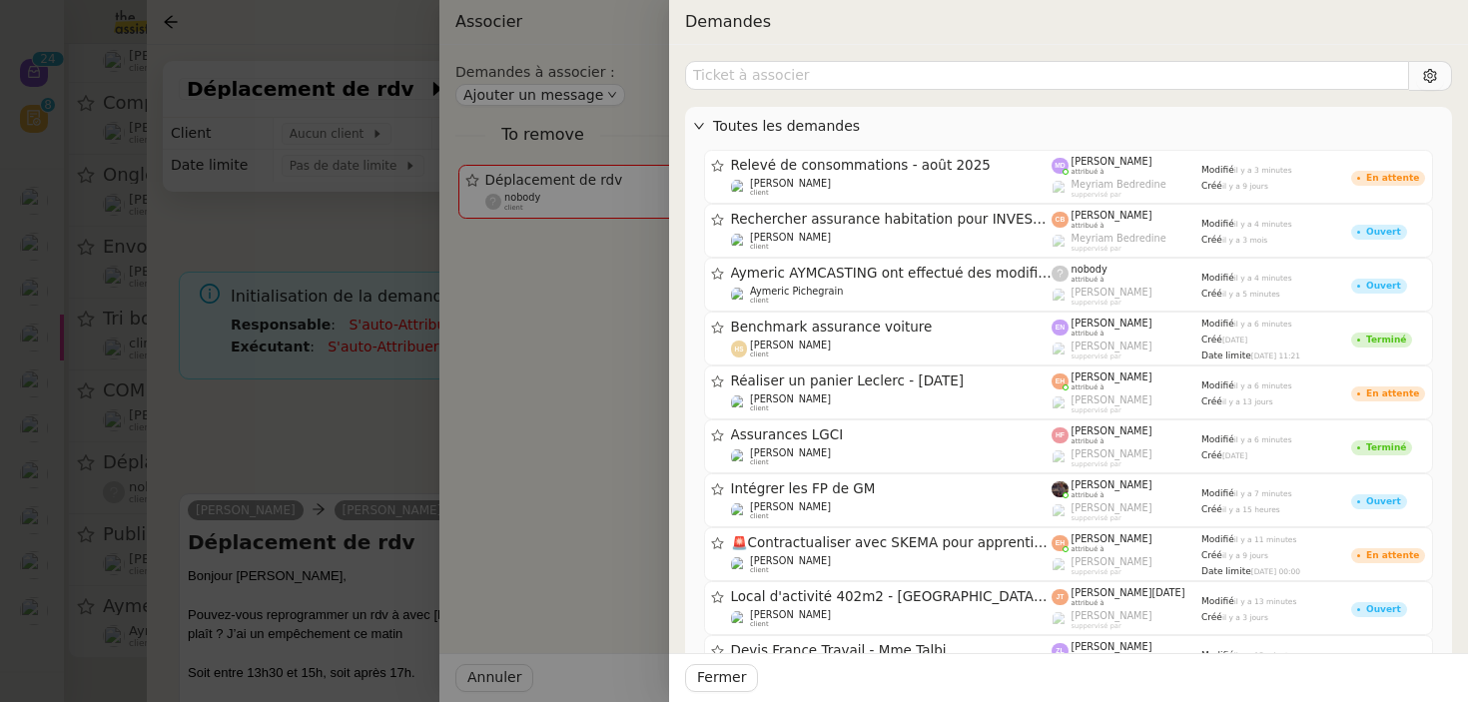
click at [847, 125] on span "Toutes les demandes" at bounding box center [1078, 126] width 731 height 23
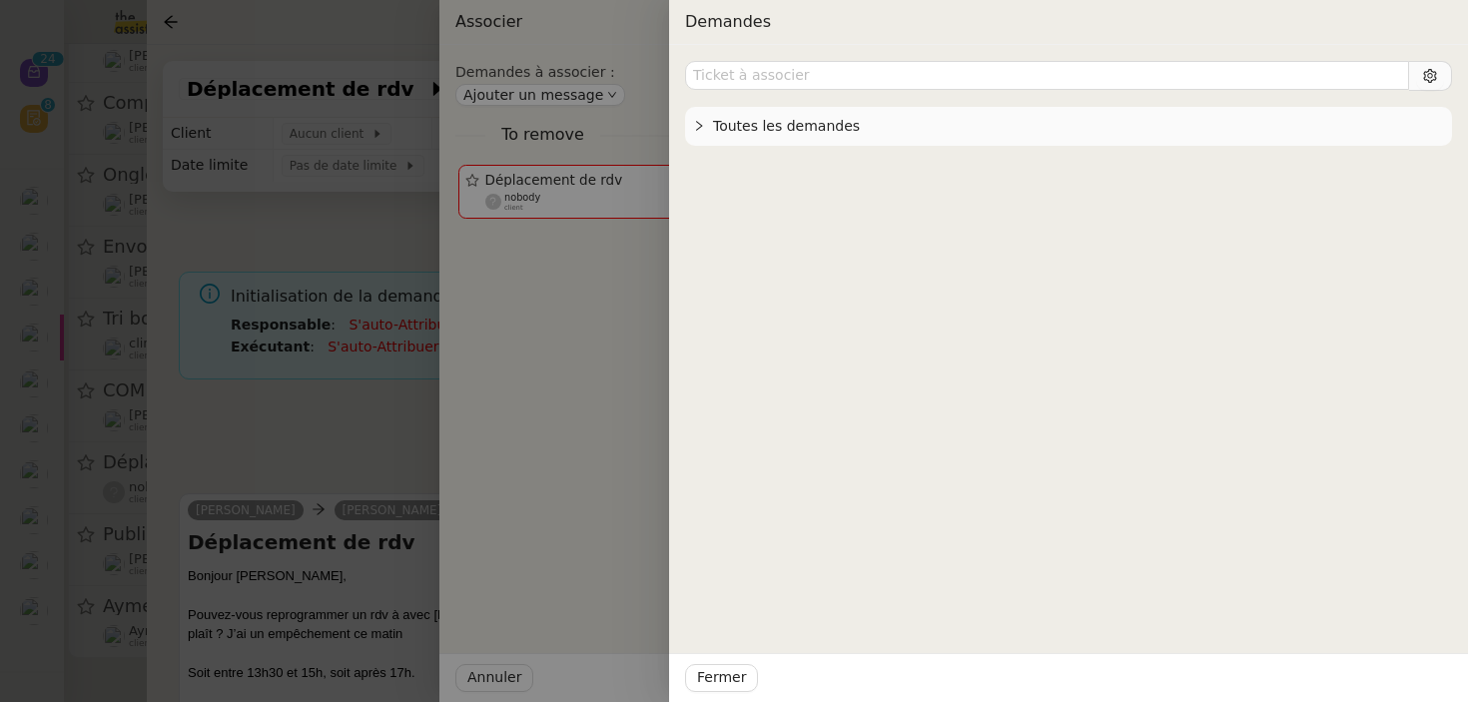
click at [847, 125] on span "Toutes les demandes" at bounding box center [1078, 126] width 731 height 23
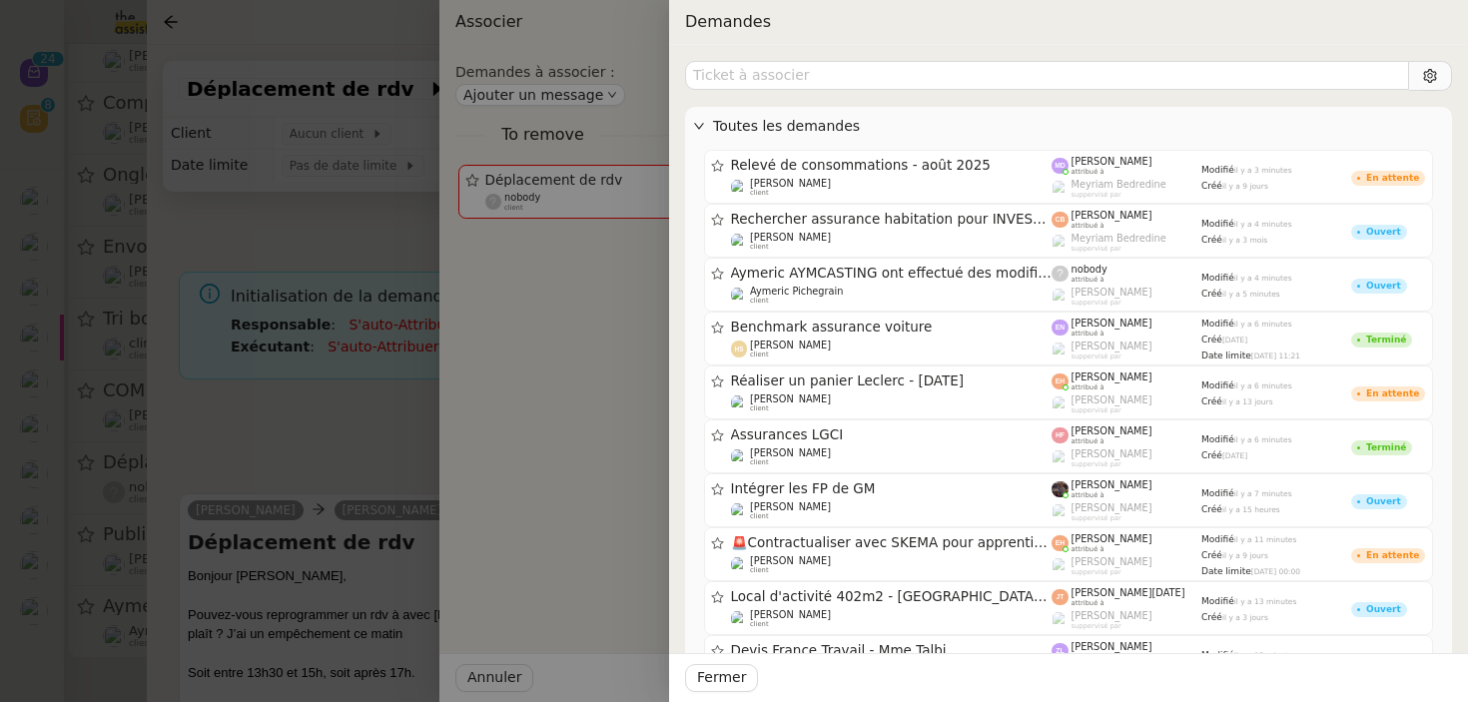
click at [521, 266] on div at bounding box center [734, 351] width 1468 height 702
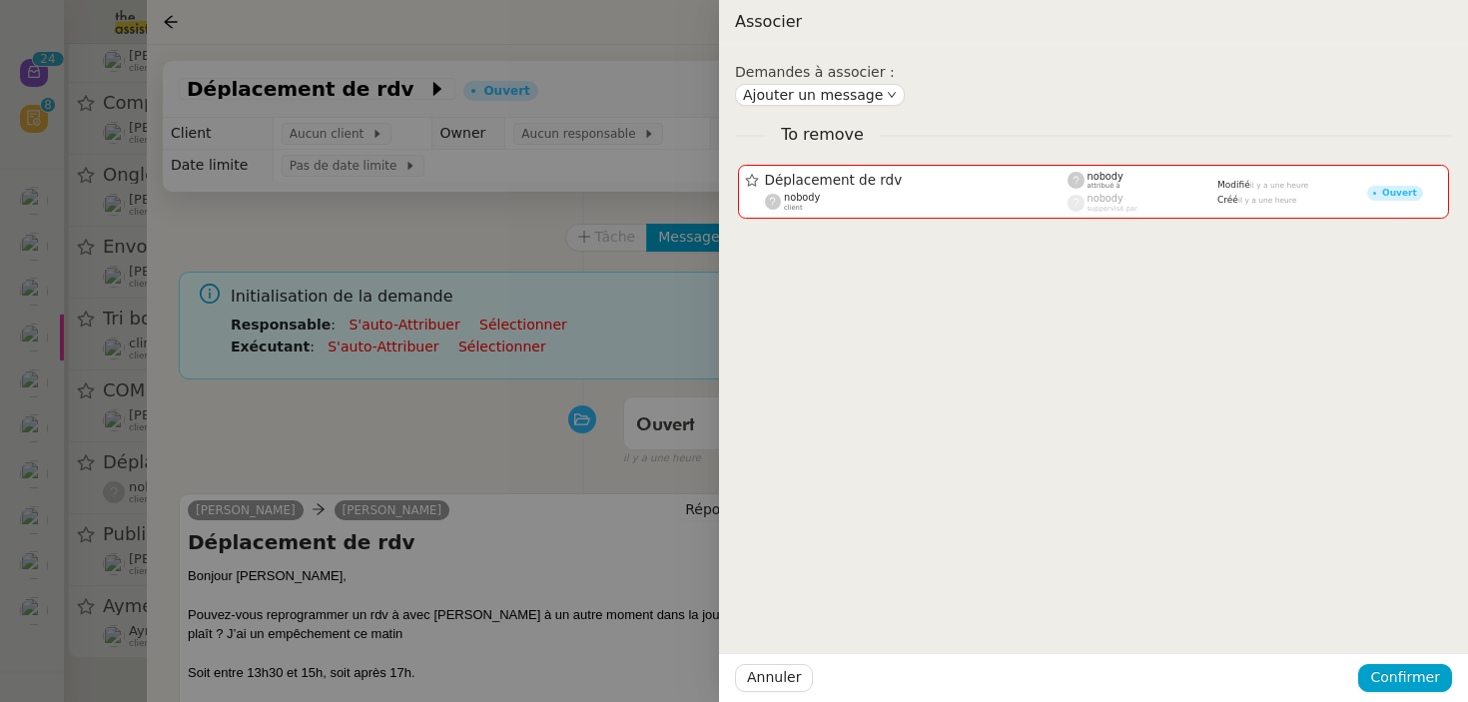
click at [309, 392] on div at bounding box center [734, 351] width 1468 height 702
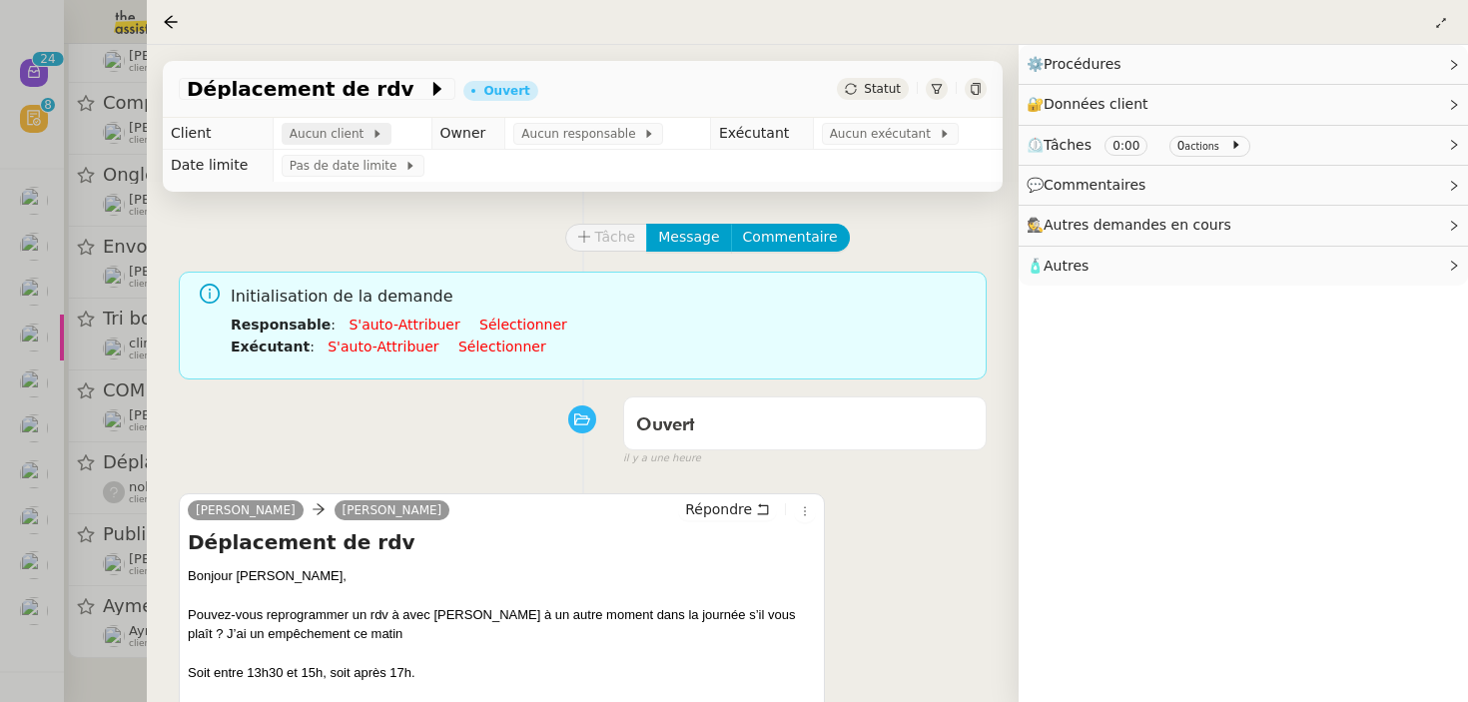
click at [318, 140] on span "Aucun client" at bounding box center [331, 134] width 82 height 20
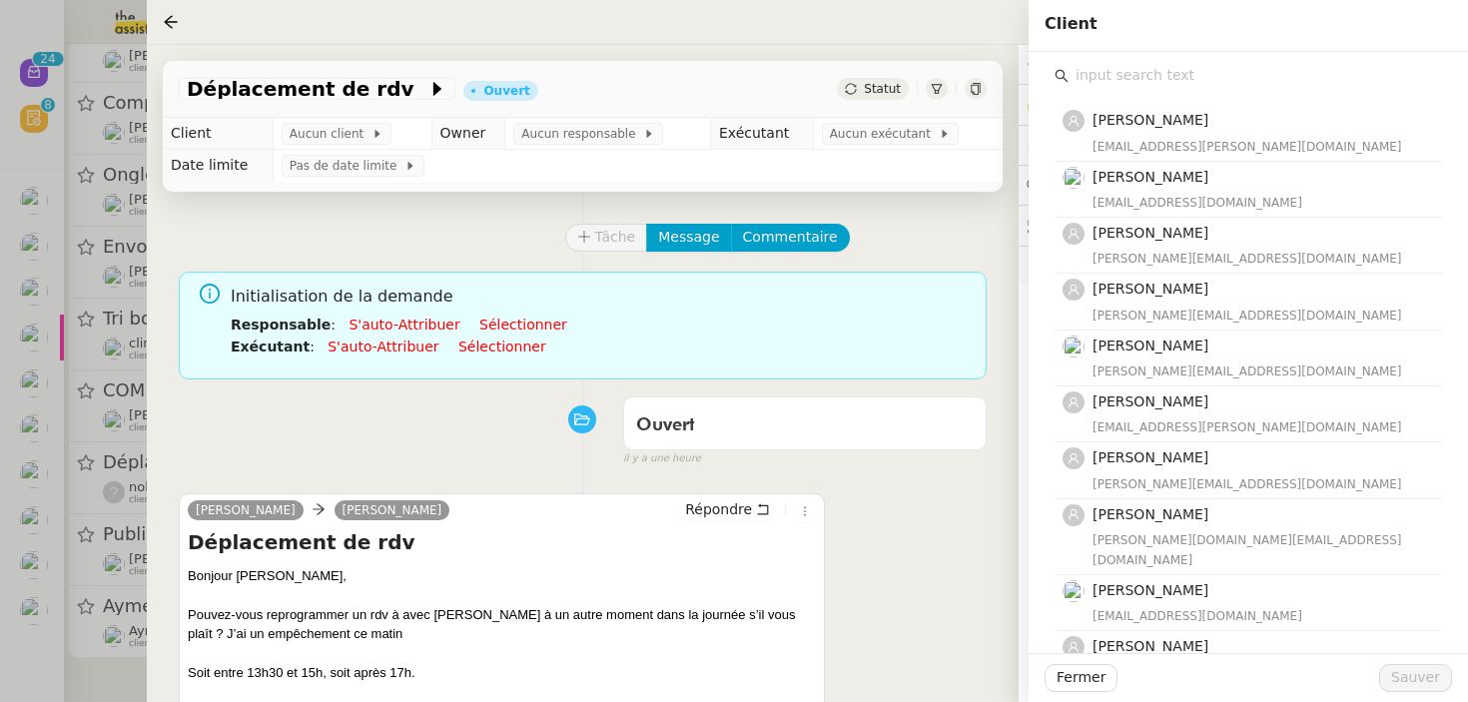
click at [1095, 76] on input "text" at bounding box center [1254, 75] width 373 height 27
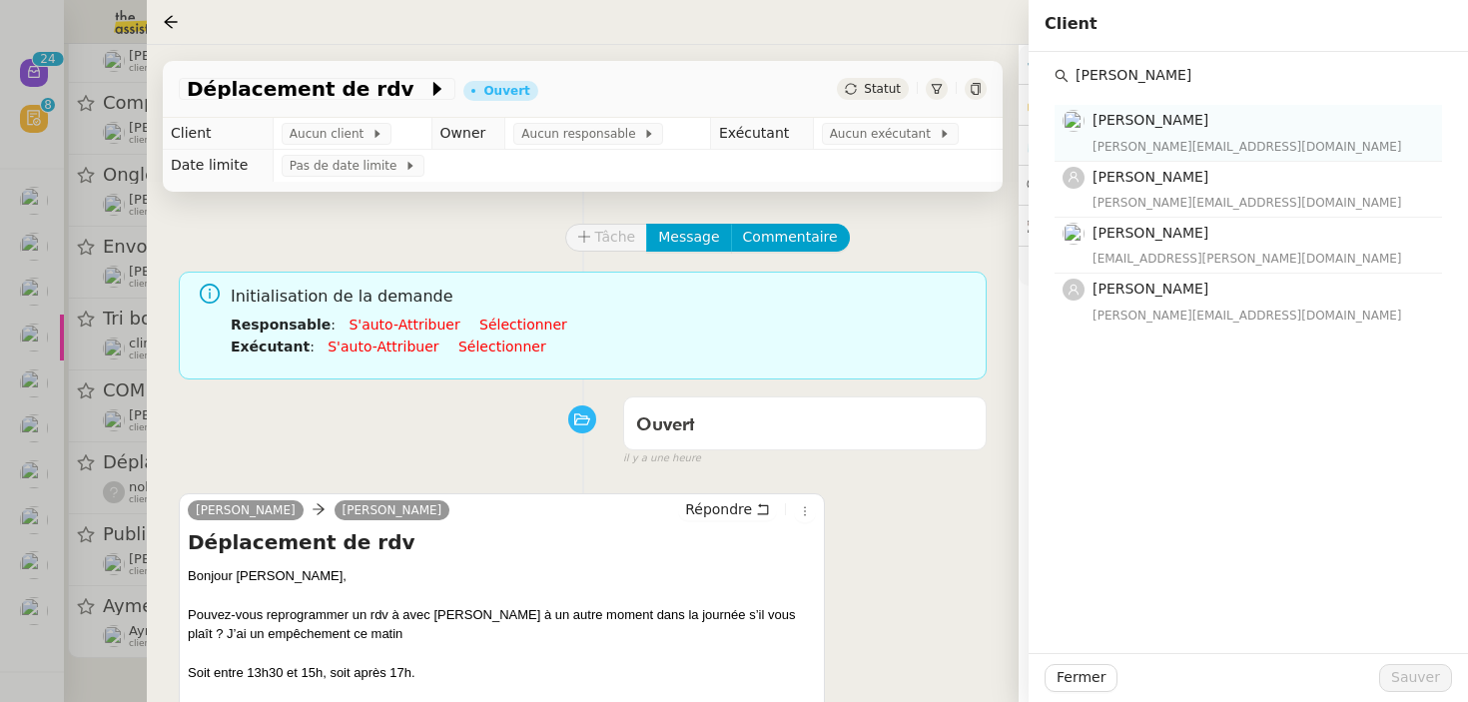
type input "[PERSON_NAME]"
click at [1199, 130] on h4 "[PERSON_NAME]" at bounding box center [1261, 120] width 338 height 23
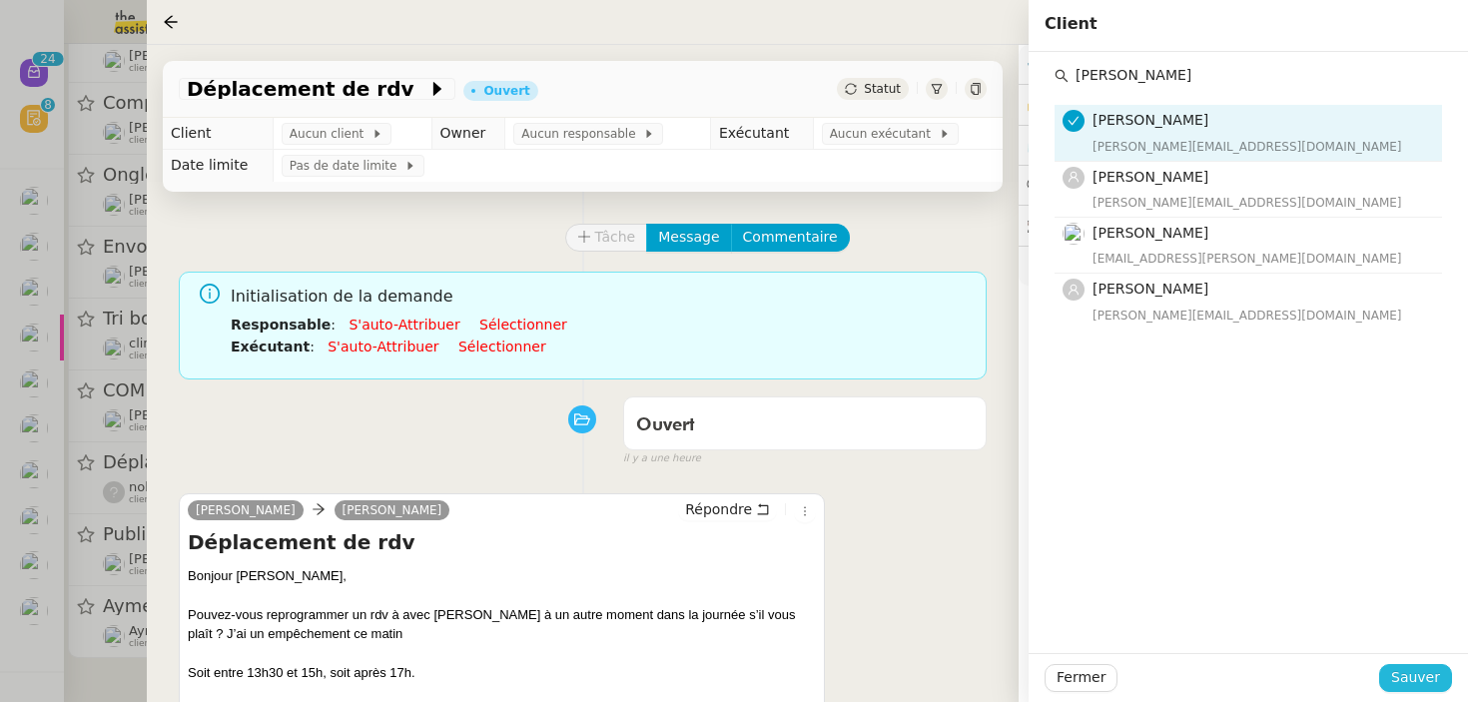
click at [1437, 669] on span "Sauver" at bounding box center [1415, 677] width 49 height 23
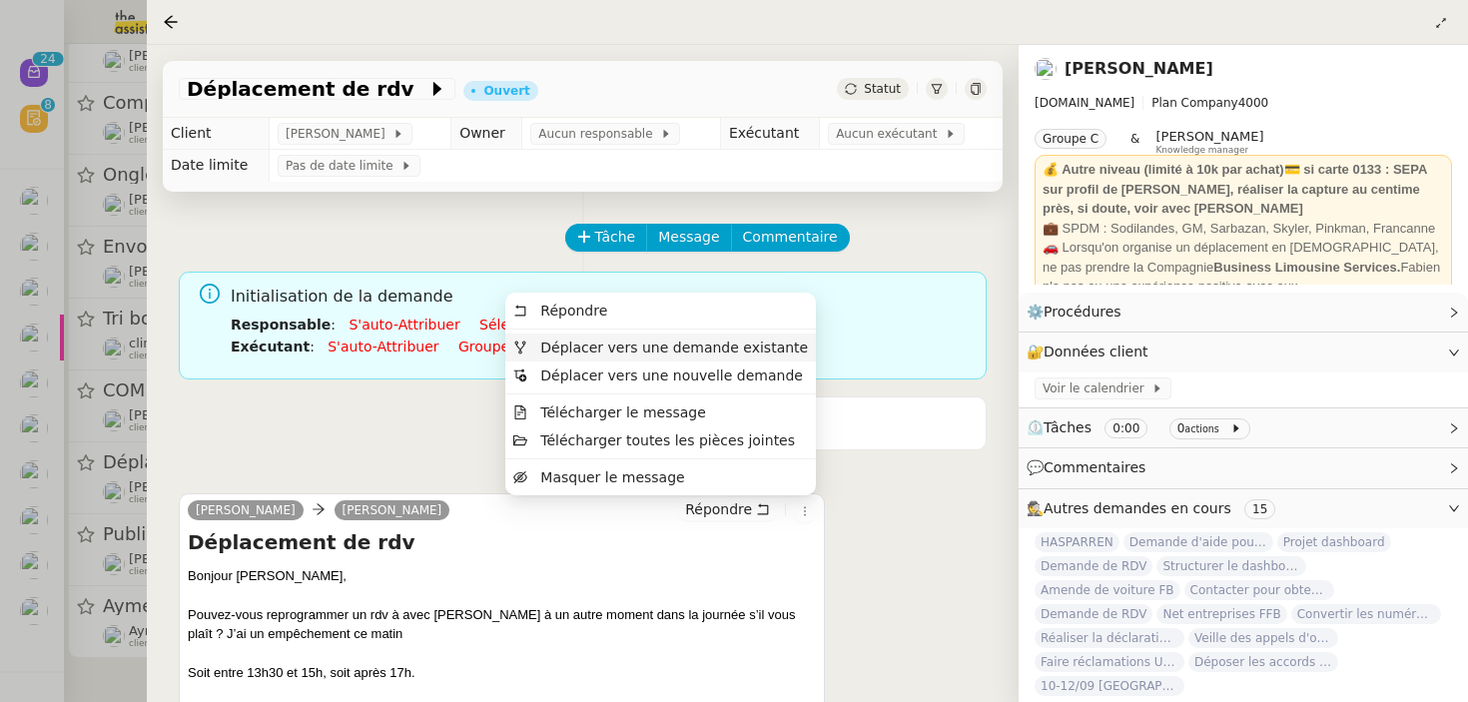
click at [743, 347] on span "Déplacer vers une demande existante" at bounding box center [674, 348] width 268 height 16
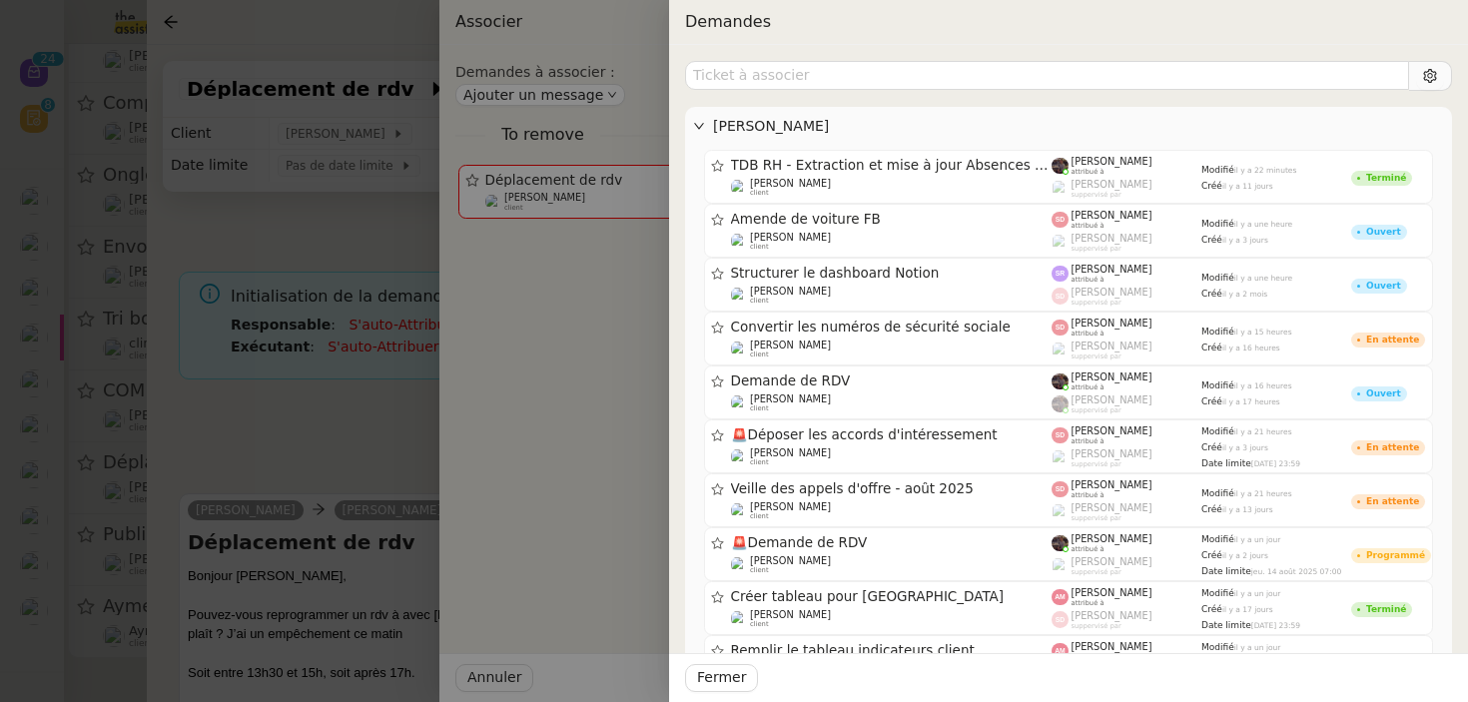
click at [326, 396] on div at bounding box center [734, 351] width 1468 height 702
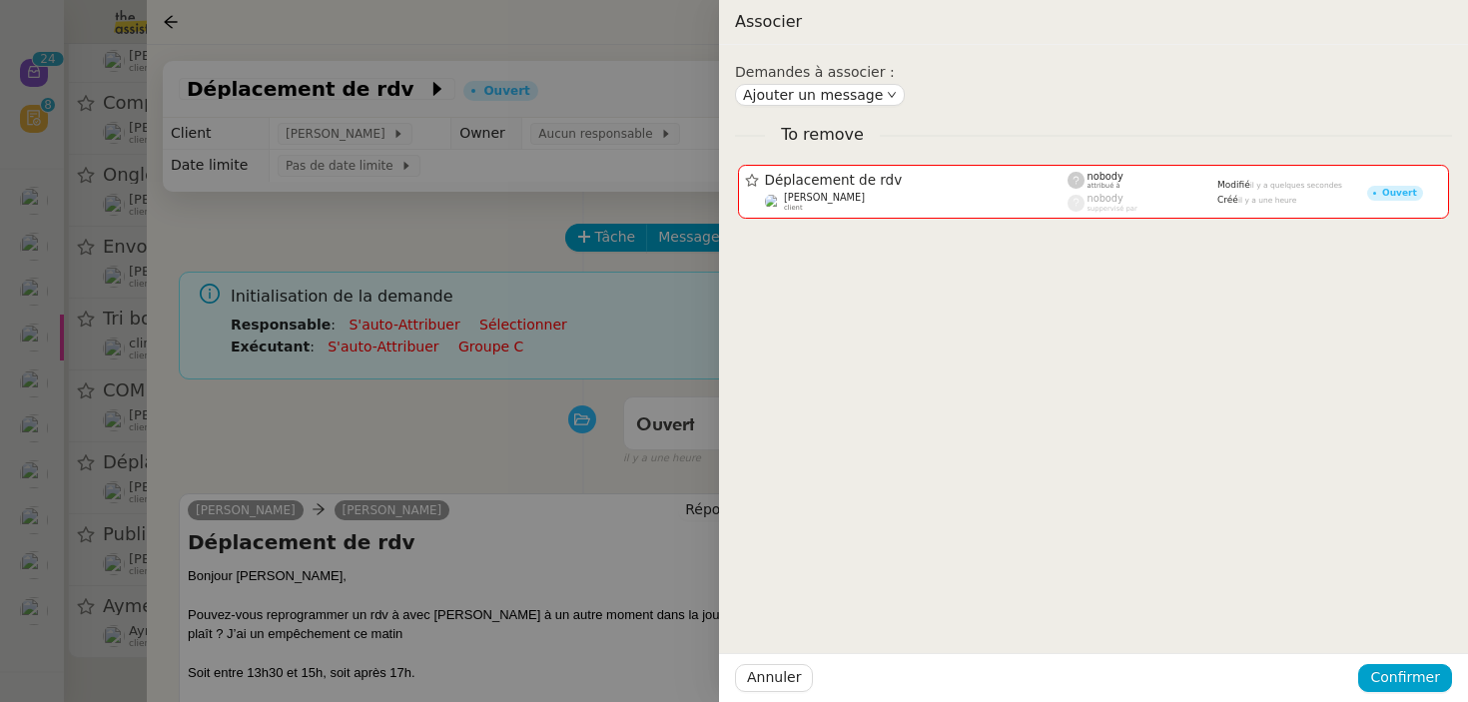
click at [556, 488] on div at bounding box center [734, 351] width 1468 height 702
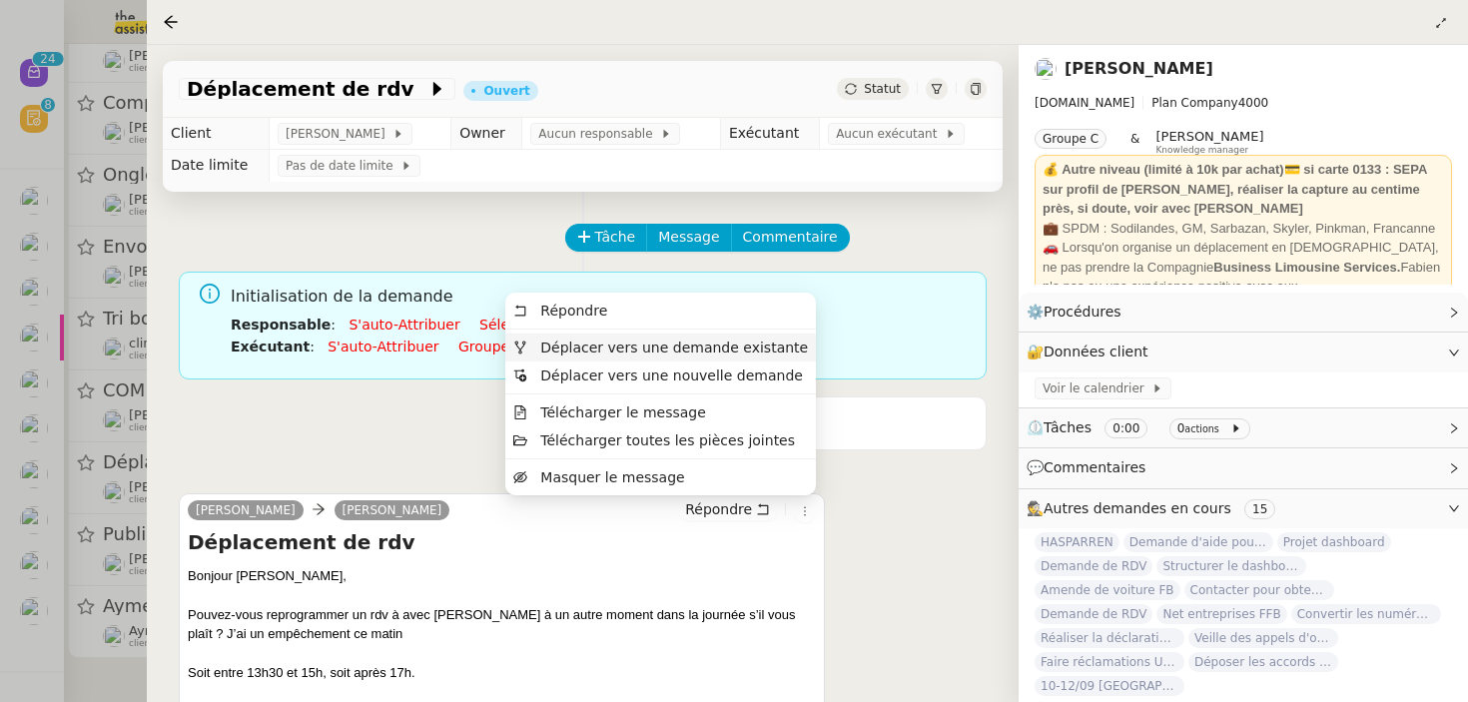
click at [739, 348] on span "Déplacer vers une demande existante" at bounding box center [674, 348] width 268 height 16
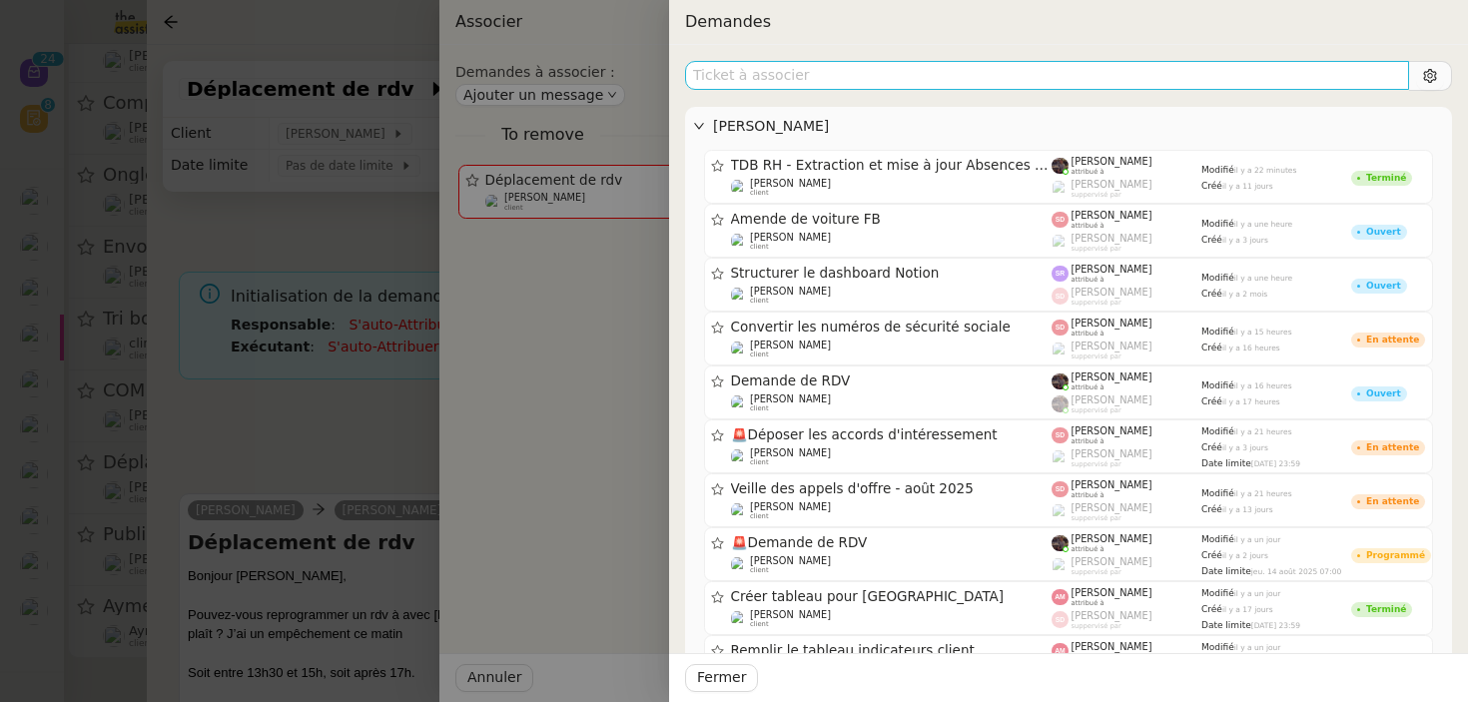
click at [826, 76] on input "text" at bounding box center [1047, 75] width 724 height 29
type input "l"
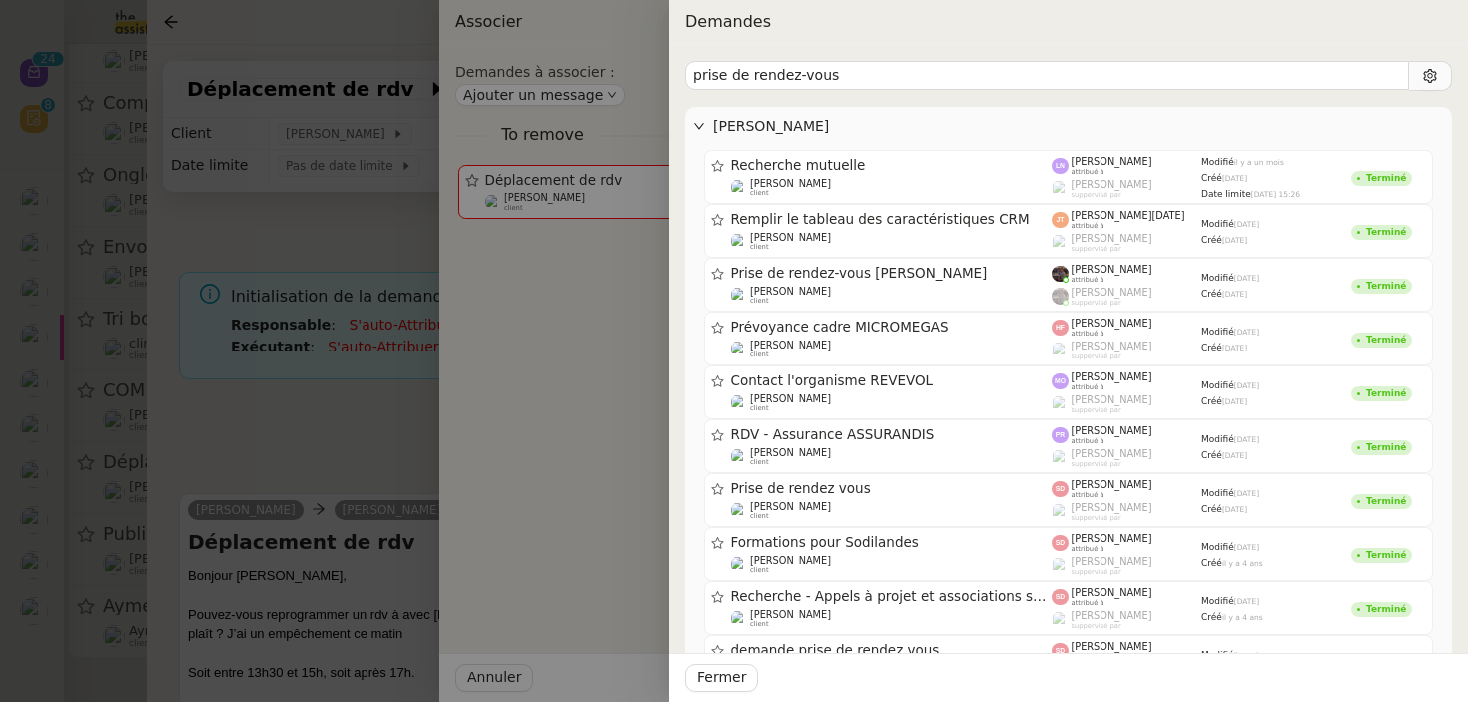
type input "prise de rendez-vous"
click at [839, 108] on div "[PERSON_NAME]" at bounding box center [1068, 126] width 767 height 39
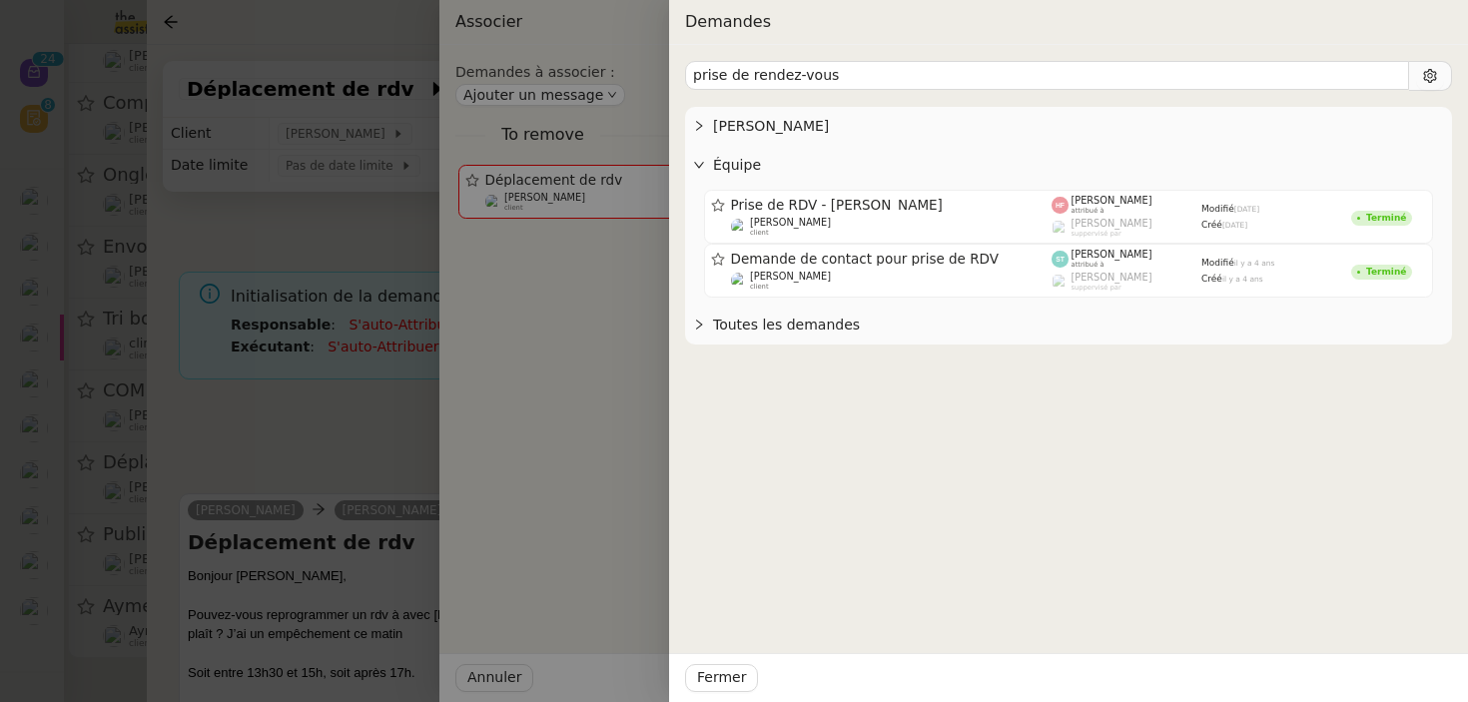
click at [799, 327] on span "Toutes les demandes" at bounding box center [1078, 325] width 731 height 23
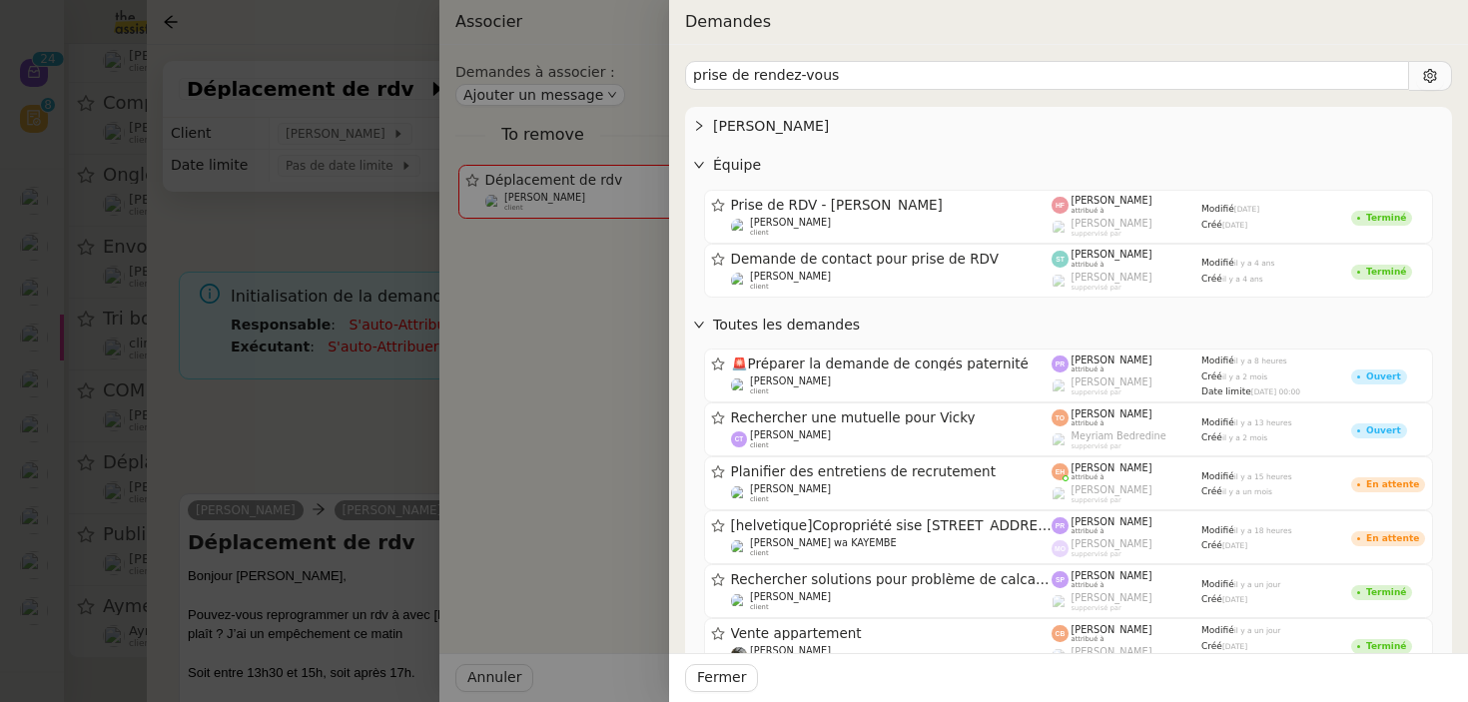
click at [793, 119] on span "[PERSON_NAME]" at bounding box center [1078, 126] width 731 height 23
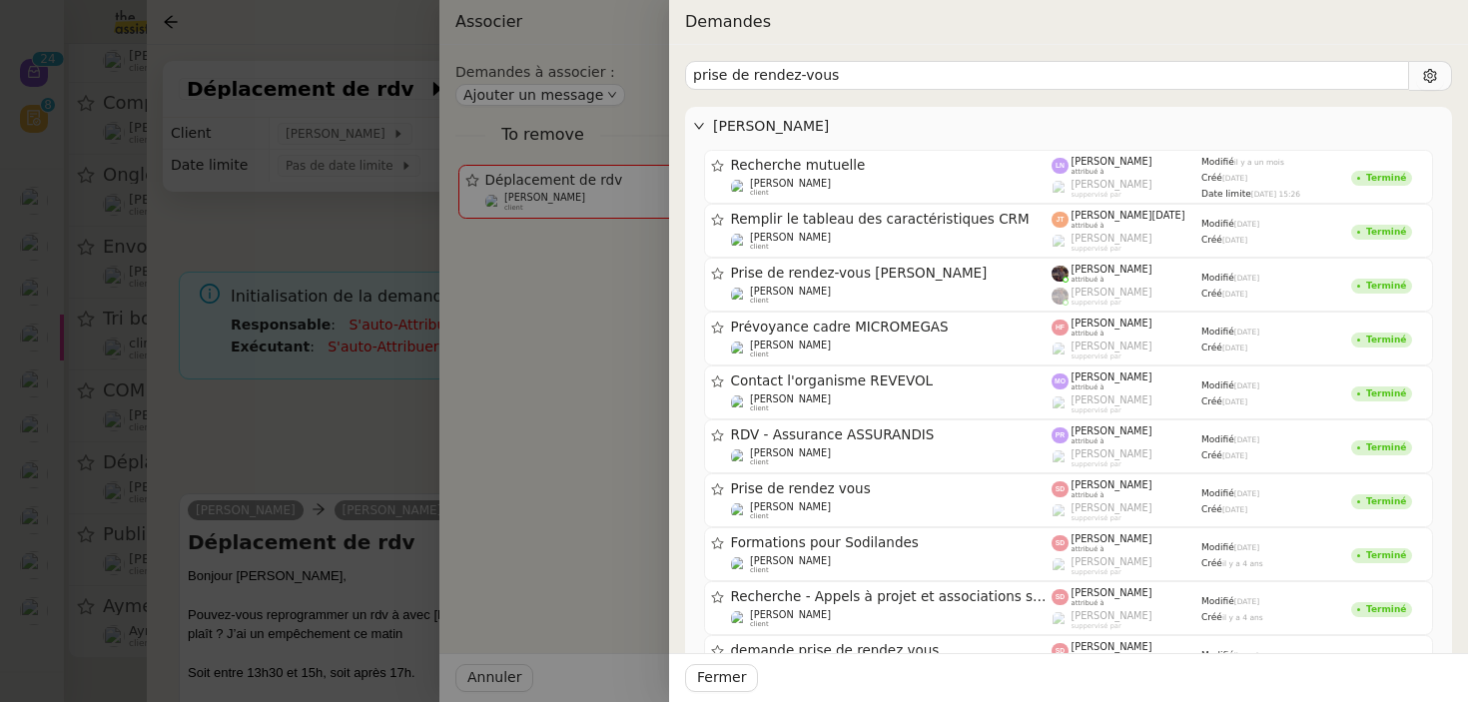
click at [793, 120] on span "[PERSON_NAME]" at bounding box center [1078, 126] width 731 height 23
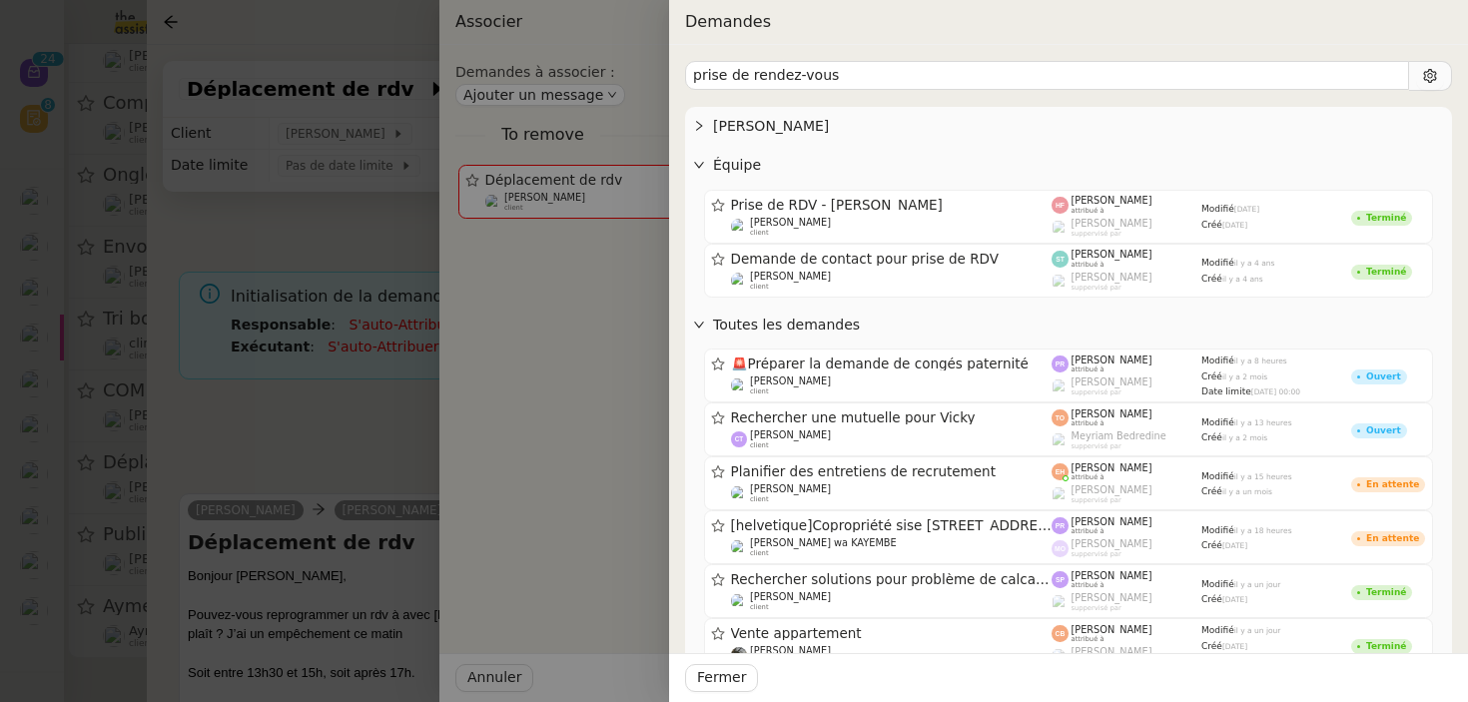
click at [788, 160] on span "Équipe" at bounding box center [1078, 165] width 731 height 23
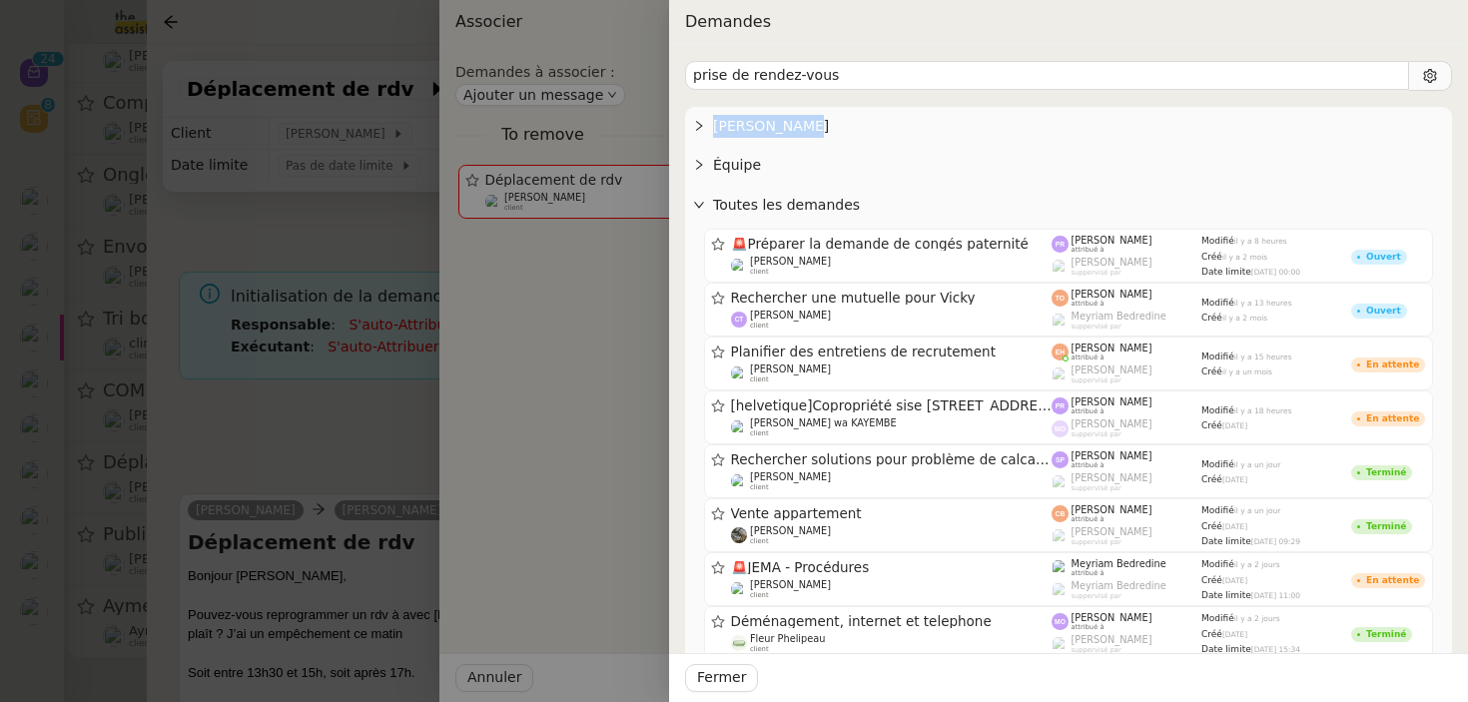
click at [832, 115] on span "[PERSON_NAME]" at bounding box center [1078, 126] width 731 height 23
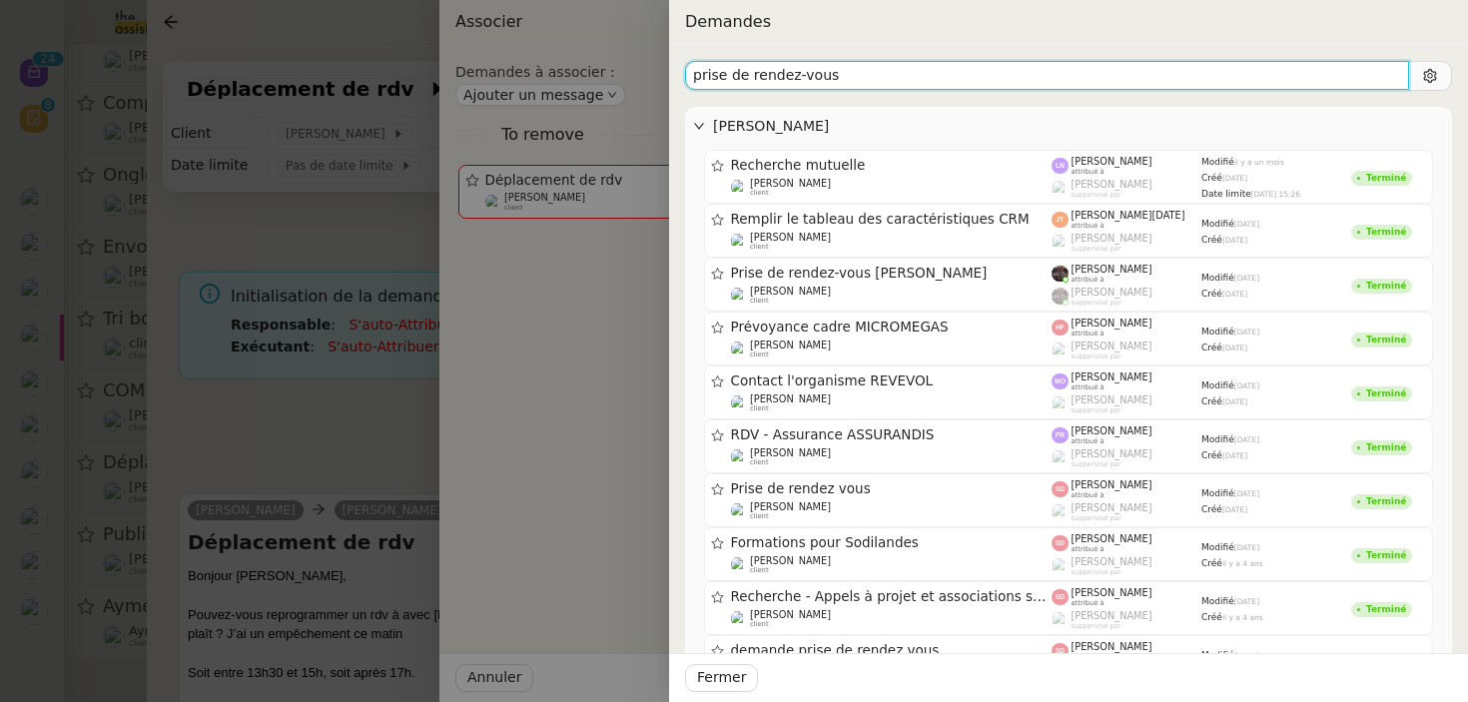
click at [838, 72] on input "prise de rendez-vous" at bounding box center [1047, 75] width 724 height 29
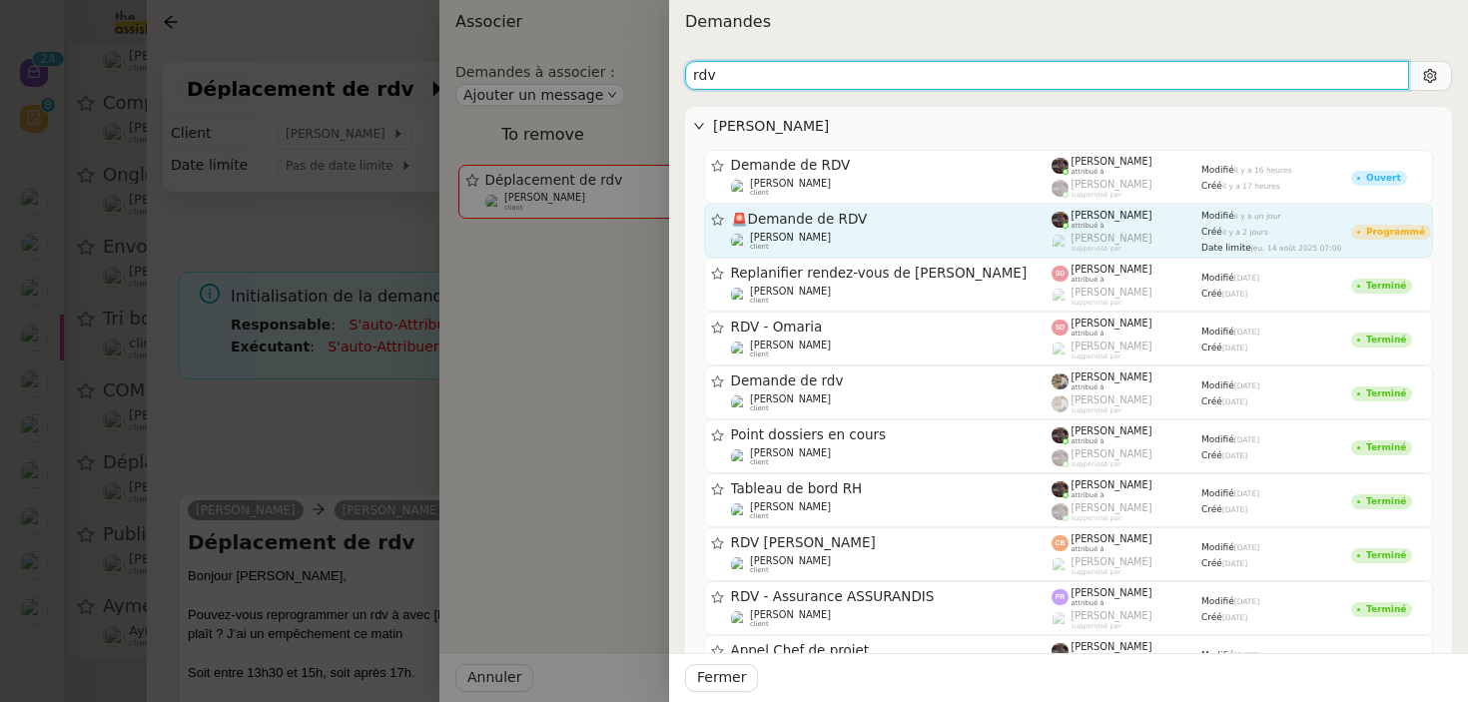
type input "rdv"
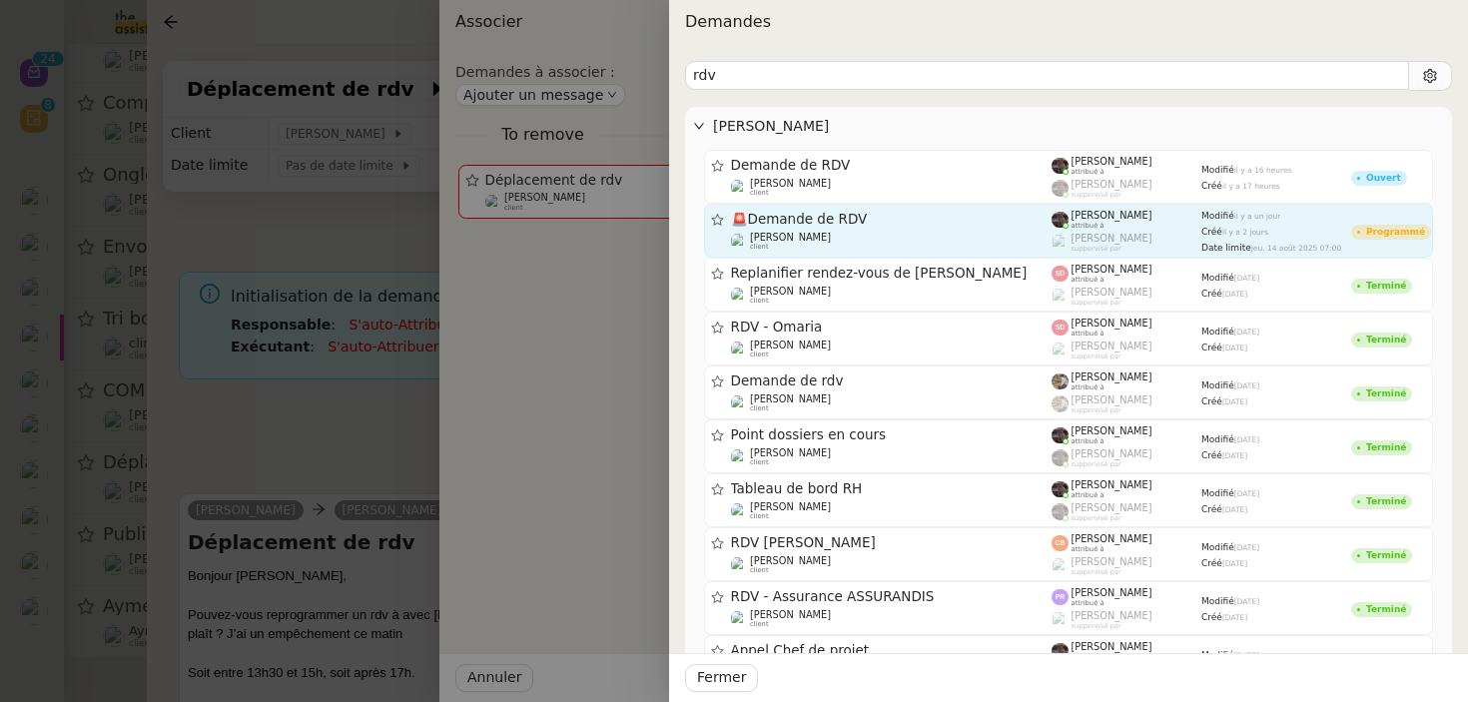
click at [800, 216] on span "🚨 Demande de RDV" at bounding box center [892, 220] width 322 height 14
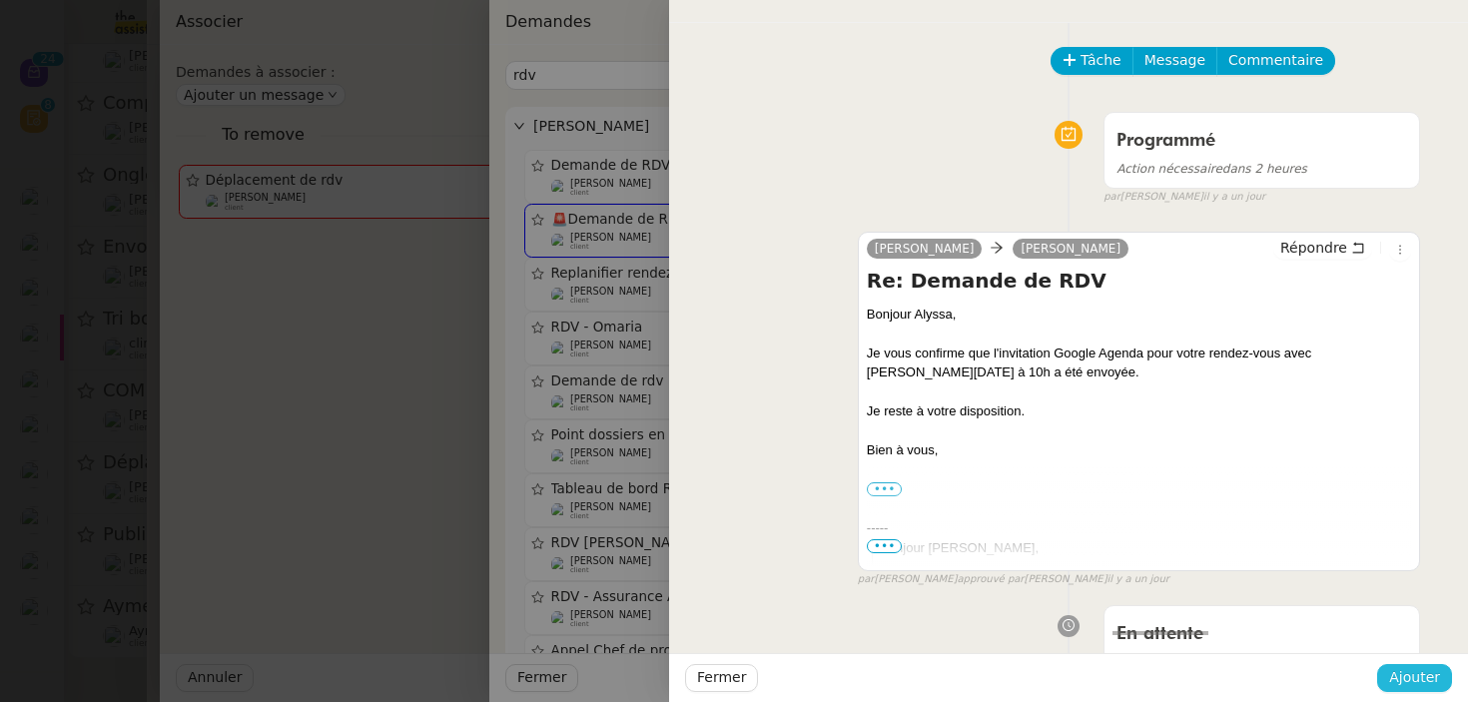
click at [1429, 680] on span "Ajouter" at bounding box center [1414, 677] width 51 height 23
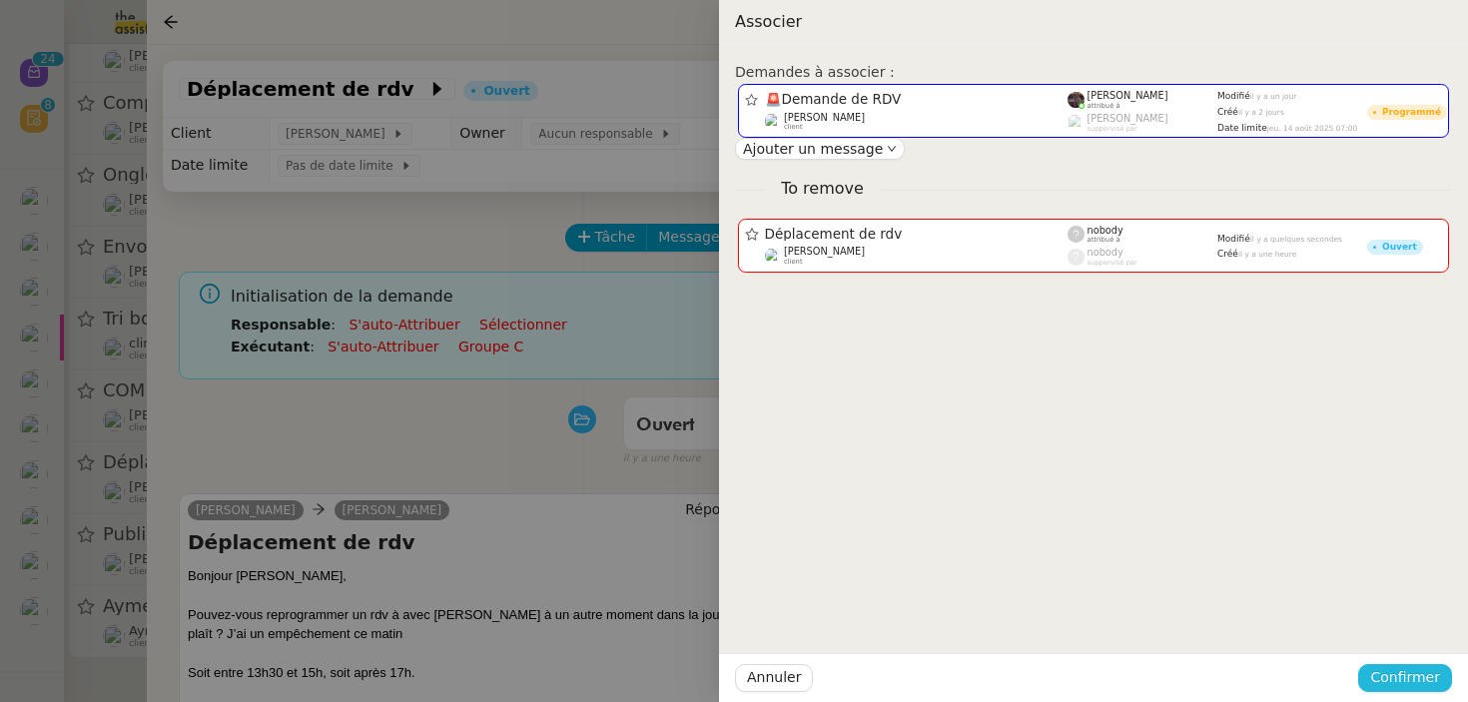
click at [1409, 672] on span "Confirmer" at bounding box center [1405, 677] width 70 height 23
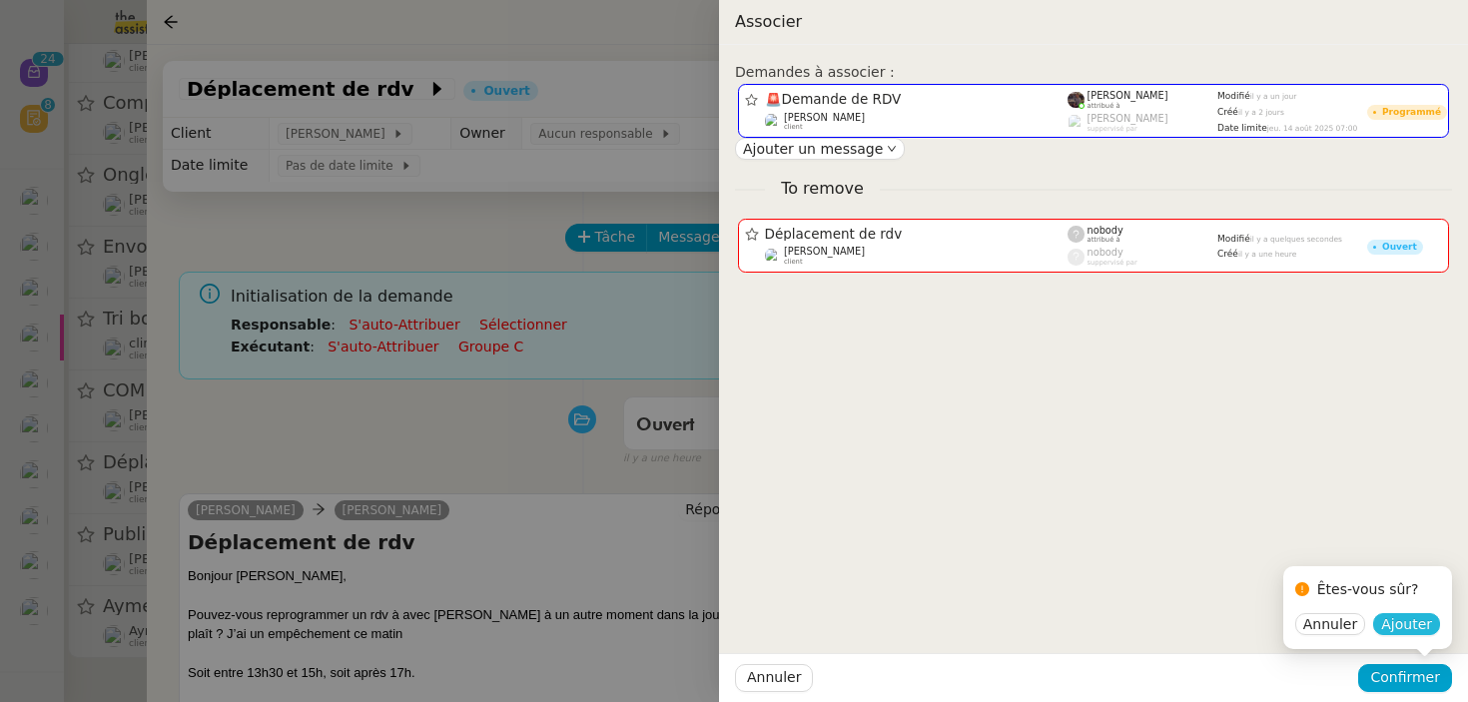
click at [1419, 620] on span "Ajouter" at bounding box center [1406, 624] width 51 height 20
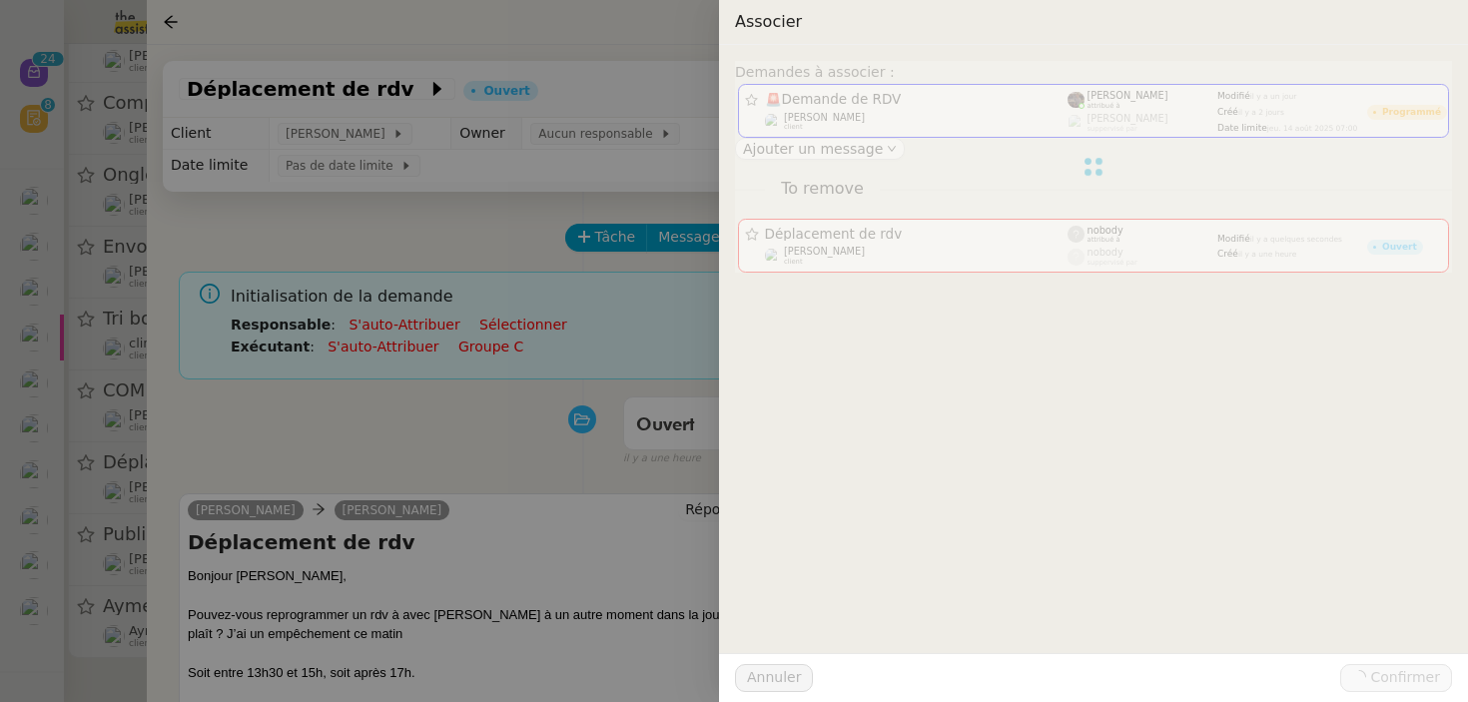
click at [85, 444] on div at bounding box center [734, 351] width 1468 height 702
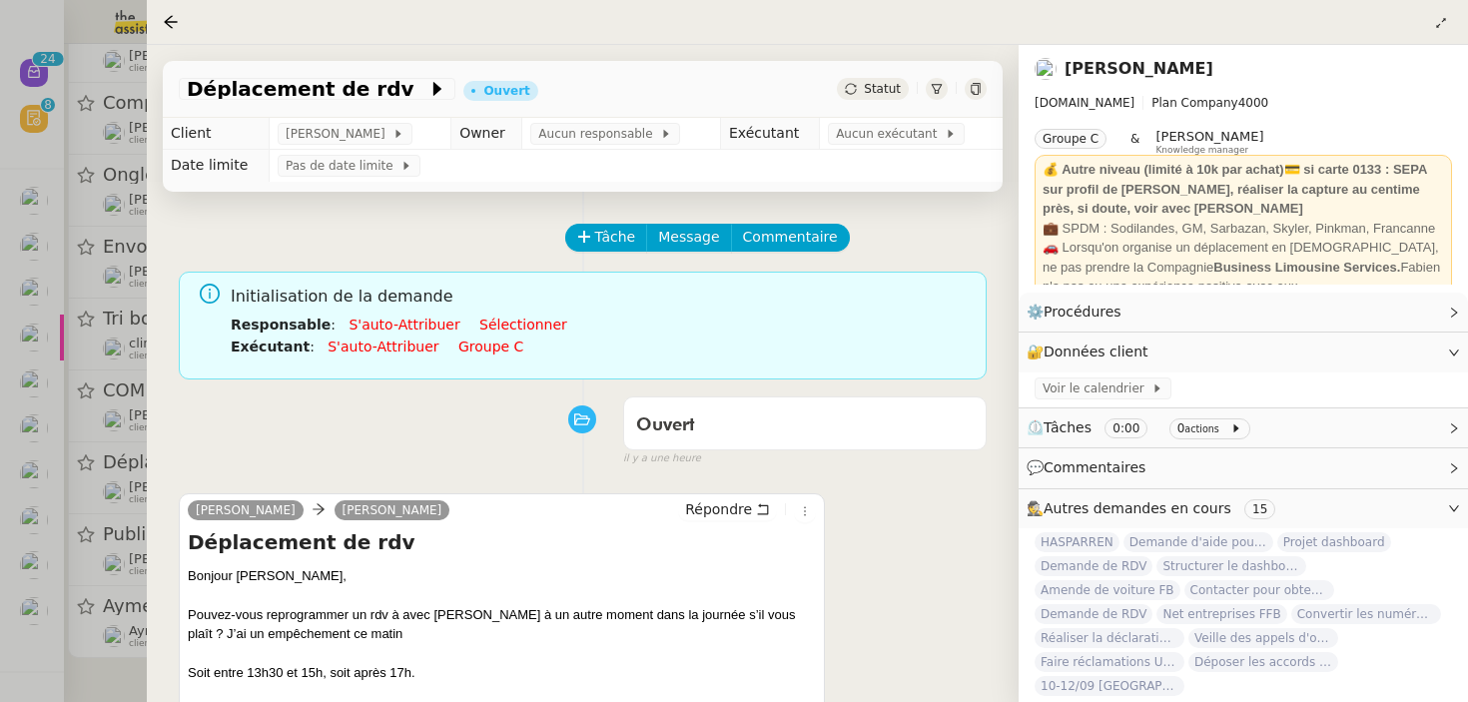
click at [102, 449] on div at bounding box center [734, 351] width 1468 height 702
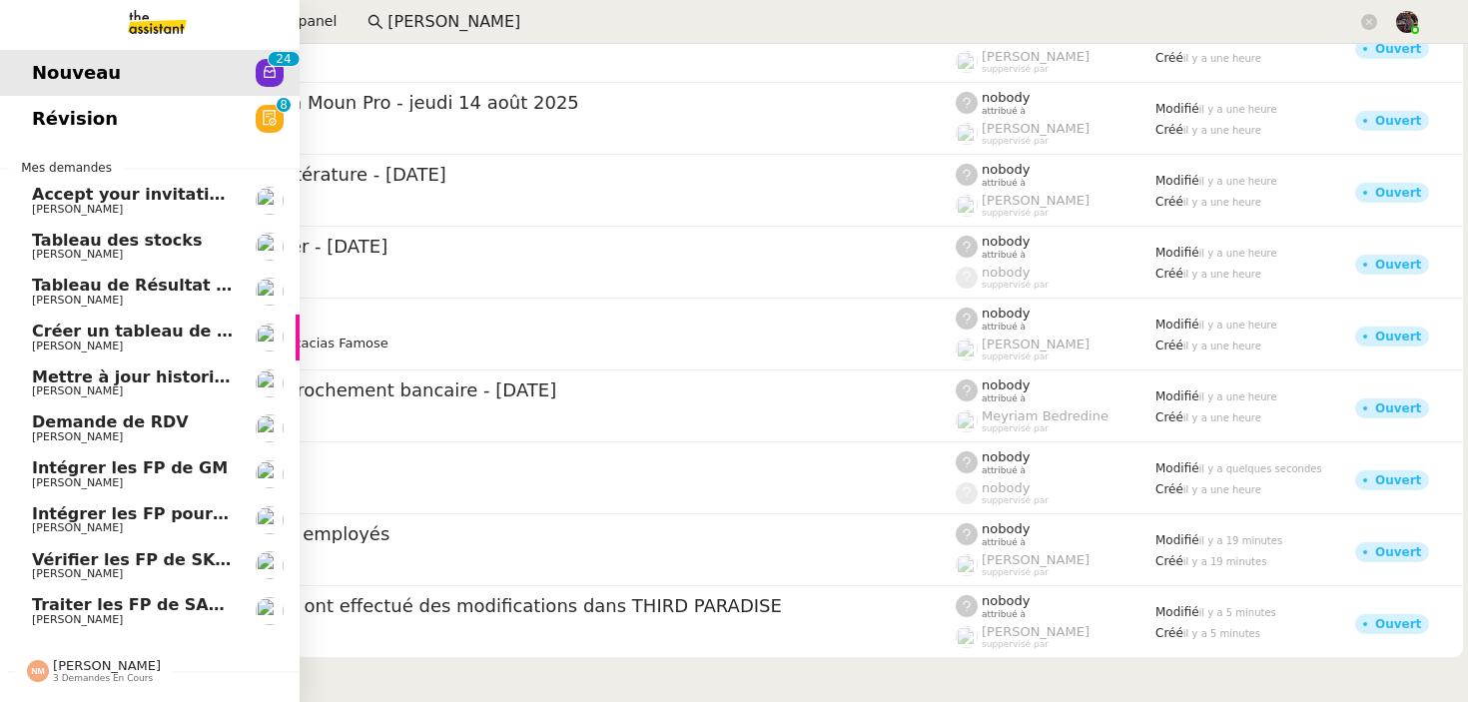
click at [137, 428] on span "Demande de RDV" at bounding box center [110, 421] width 157 height 19
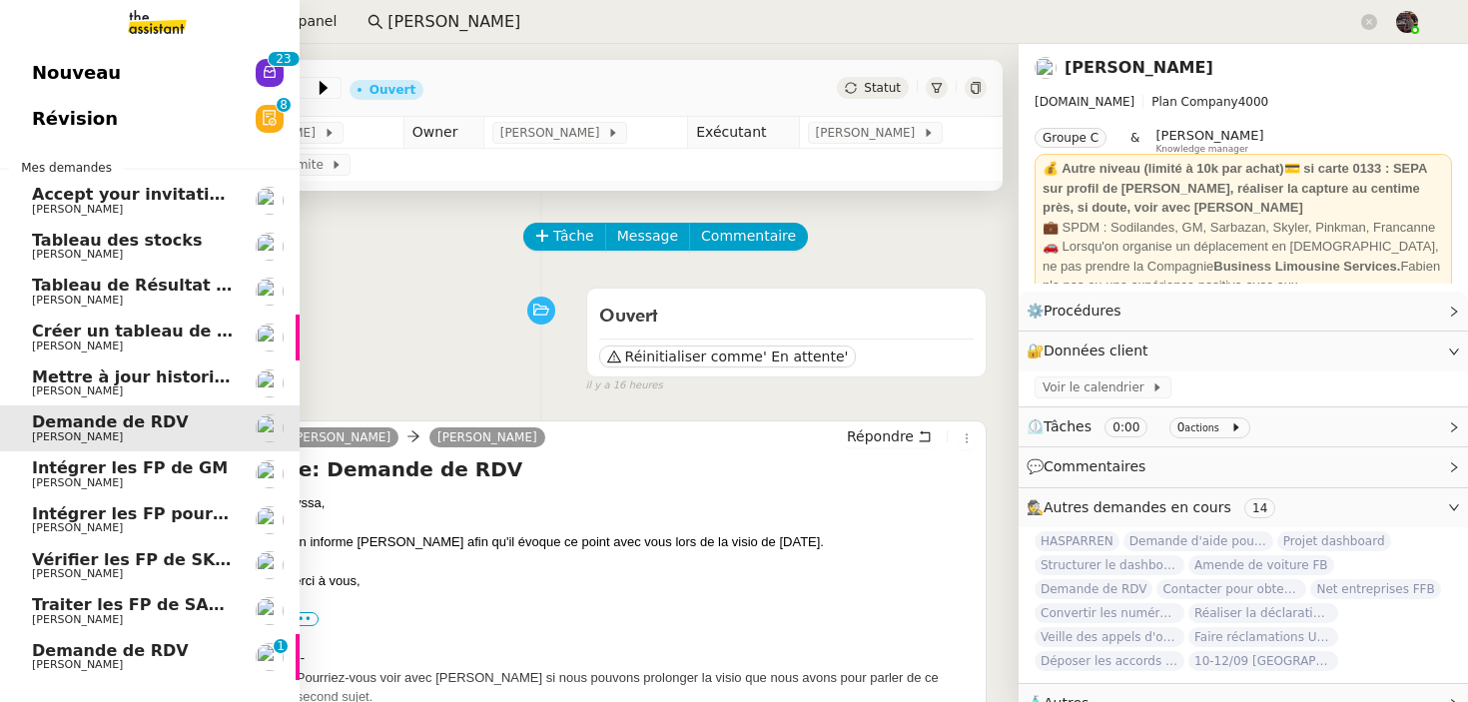
click at [69, 666] on span "[PERSON_NAME]" at bounding box center [77, 664] width 91 height 13
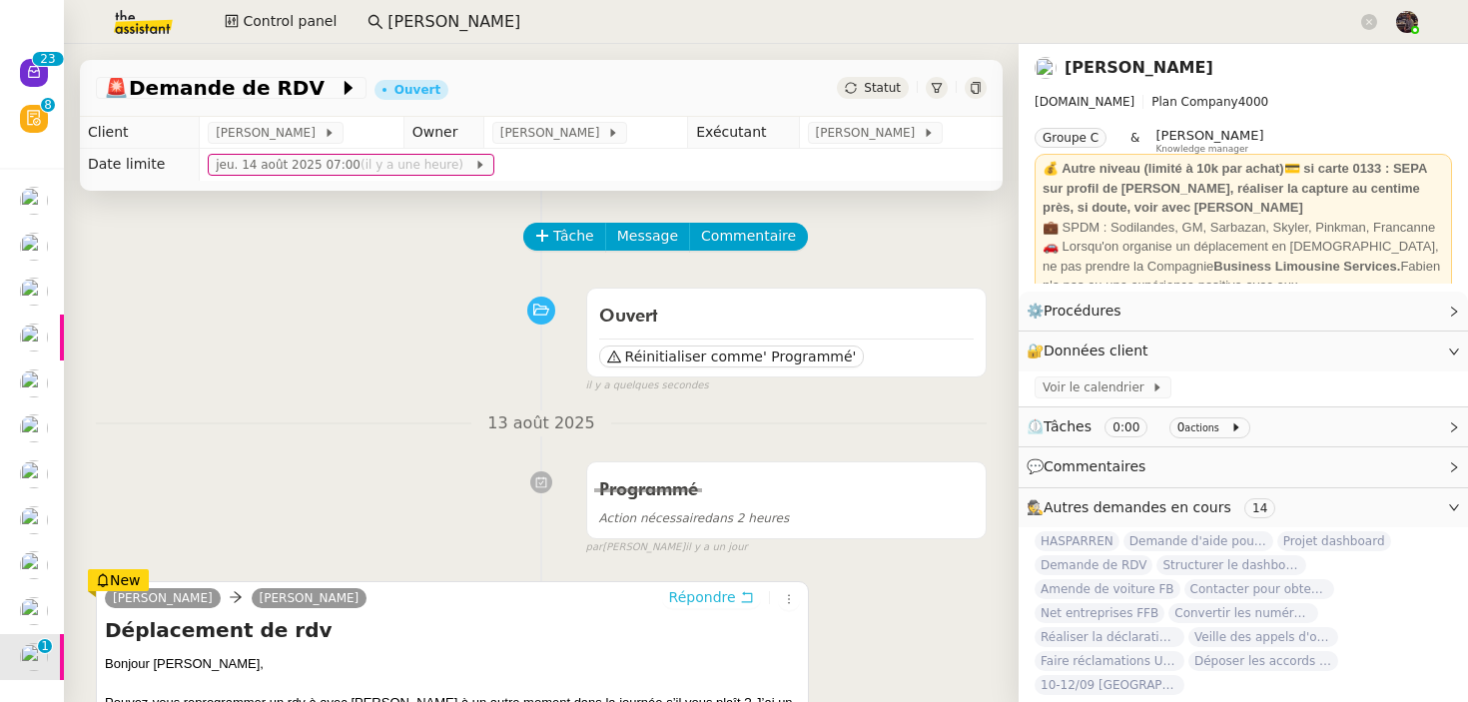
click at [696, 589] on span "Répondre" at bounding box center [702, 597] width 67 height 20
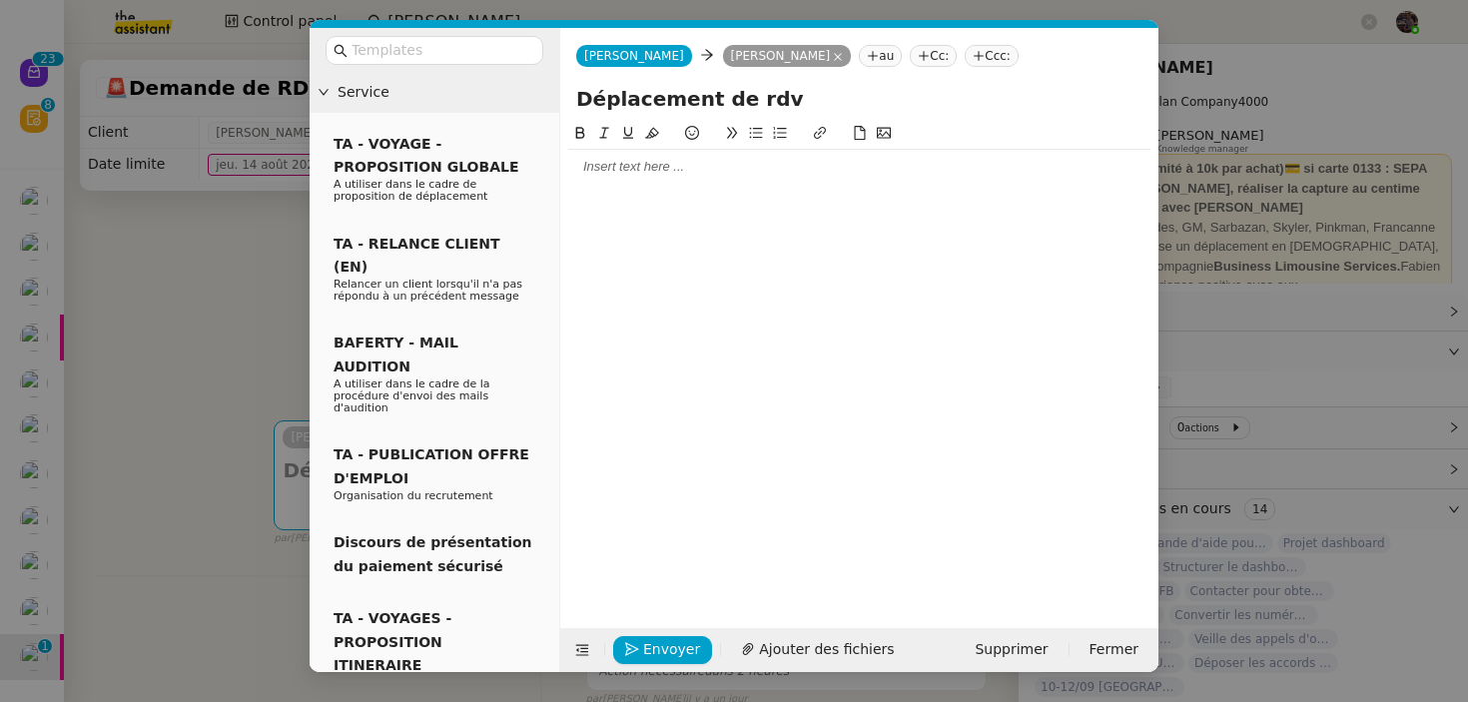
click at [665, 159] on div at bounding box center [859, 167] width 582 height 18
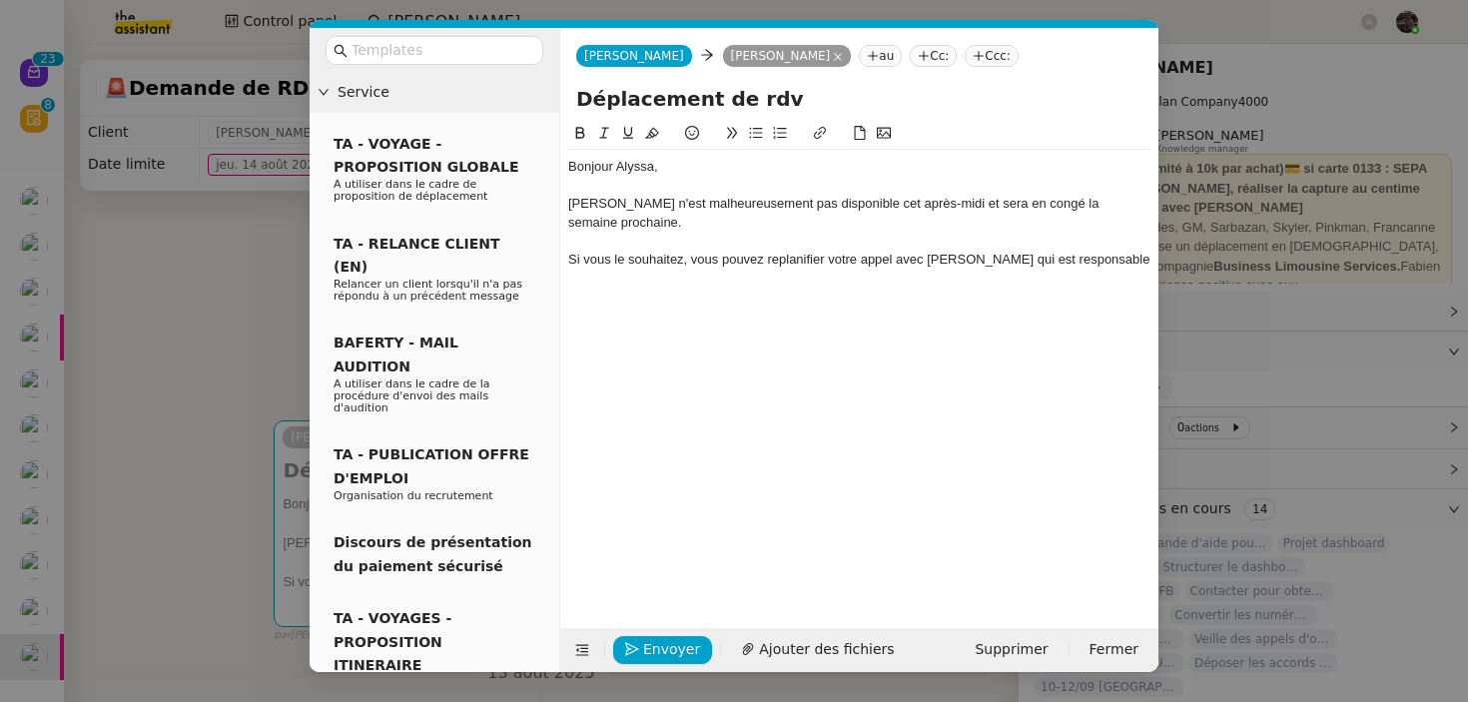
click at [790, 271] on div "Bonjour [PERSON_NAME] n'est malheureusement pas disponible cet après-midi et se…" at bounding box center [859, 213] width 582 height 127
click at [793, 264] on div "Si vous le souhaitez, vous pouvez replanifier votre appel avec [PERSON_NAME] qu…" at bounding box center [859, 260] width 582 height 18
click at [0, 0] on lt-em "planifier" at bounding box center [0, 0] width 0 height 0
click at [770, 264] on div "Si vous le souhaitez, vous pouvez planifier votre appel avec [PERSON_NAME] qui …" at bounding box center [859, 260] width 582 height 18
click at [1105, 256] on div "Si vous le souhaitez, vous pouvez re-planifier votre appel avec [PERSON_NAME] q…" at bounding box center [859, 269] width 582 height 37
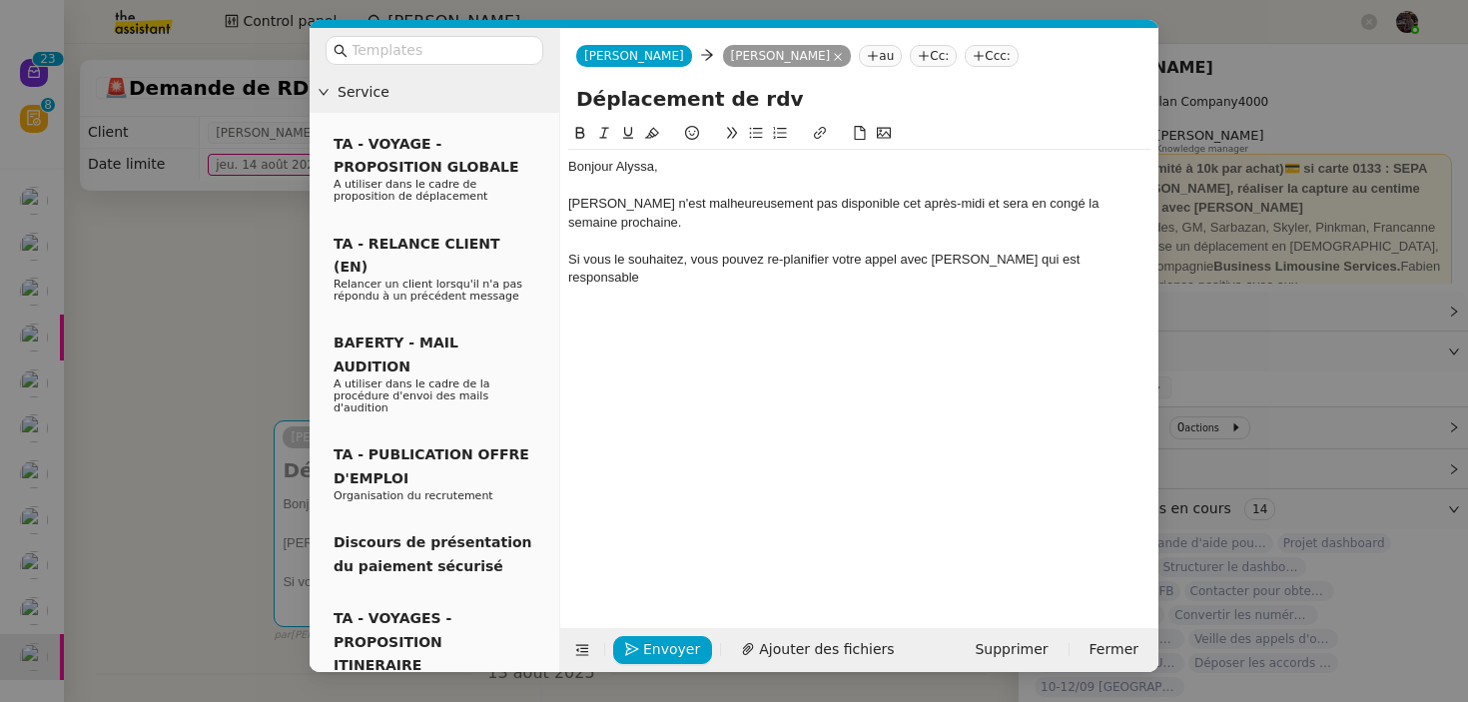
click at [193, 508] on nz-modal-container "Service TA - VOYAGE - PROPOSITION GLOBALE A utiliser dans le cadre de propositi…" at bounding box center [734, 351] width 1468 height 702
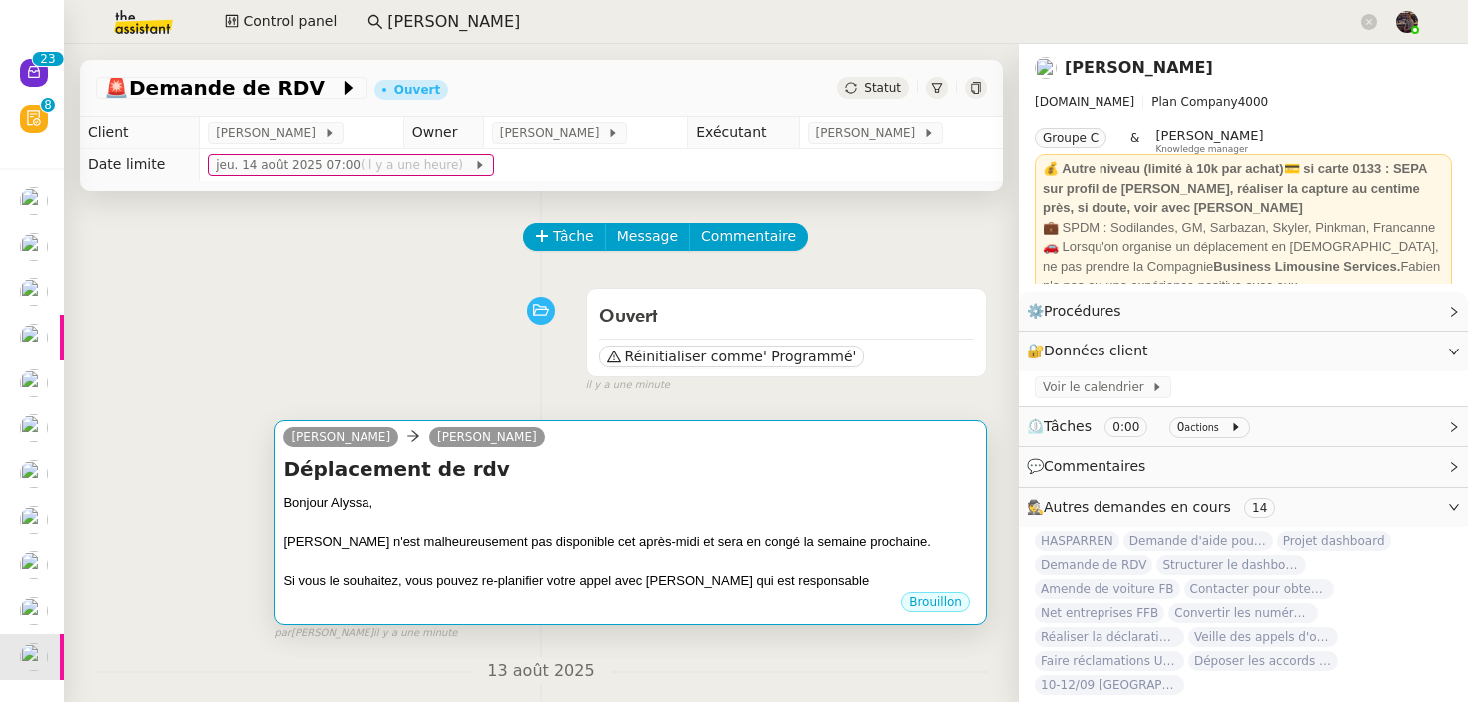
click at [459, 491] on div "Déplacement de rdv Bonjour [PERSON_NAME] n'est malheureusement pas disponible c…" at bounding box center [630, 523] width 695 height 136
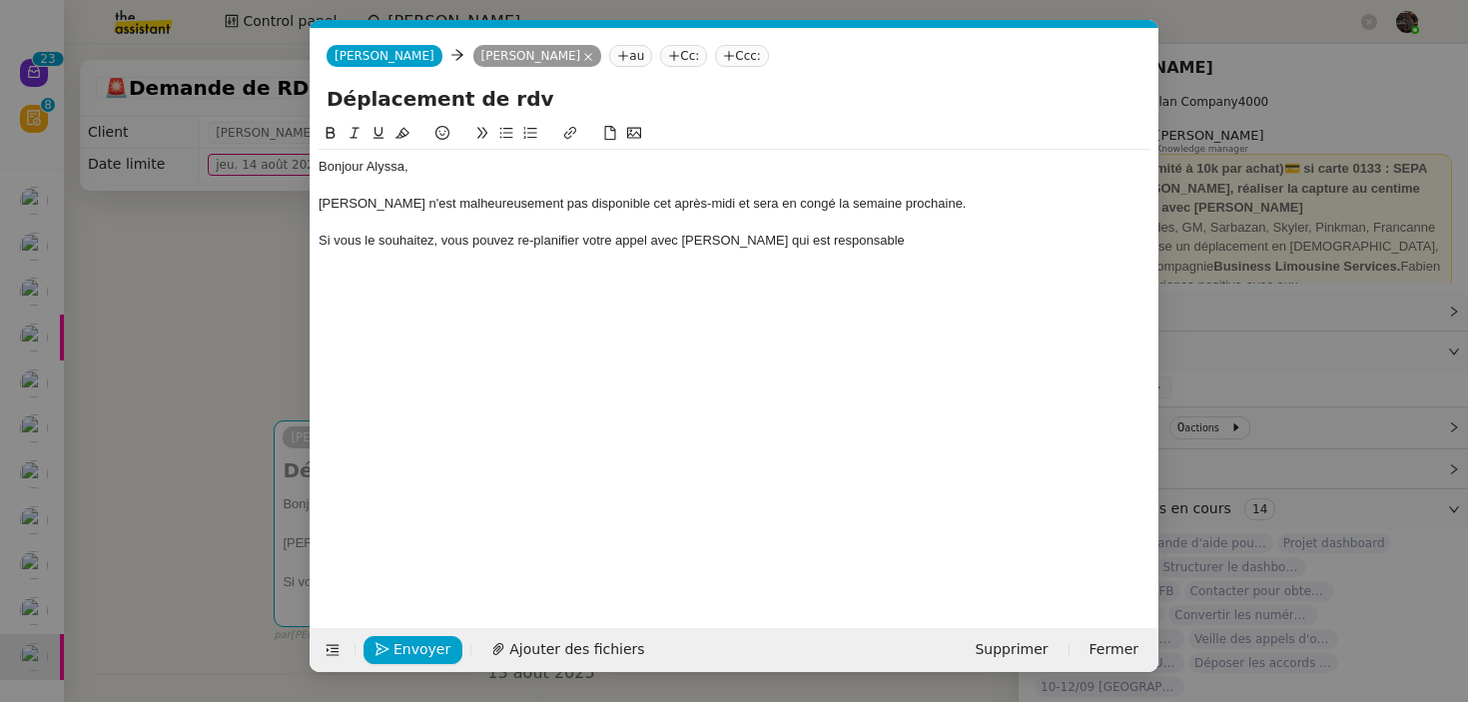
scroll to position [0, 42]
click at [67, 420] on nz-modal-container "Service TA - VOYAGE - PROPOSITION GLOBALE A utiliser dans le cadre de propositi…" at bounding box center [734, 351] width 1468 height 702
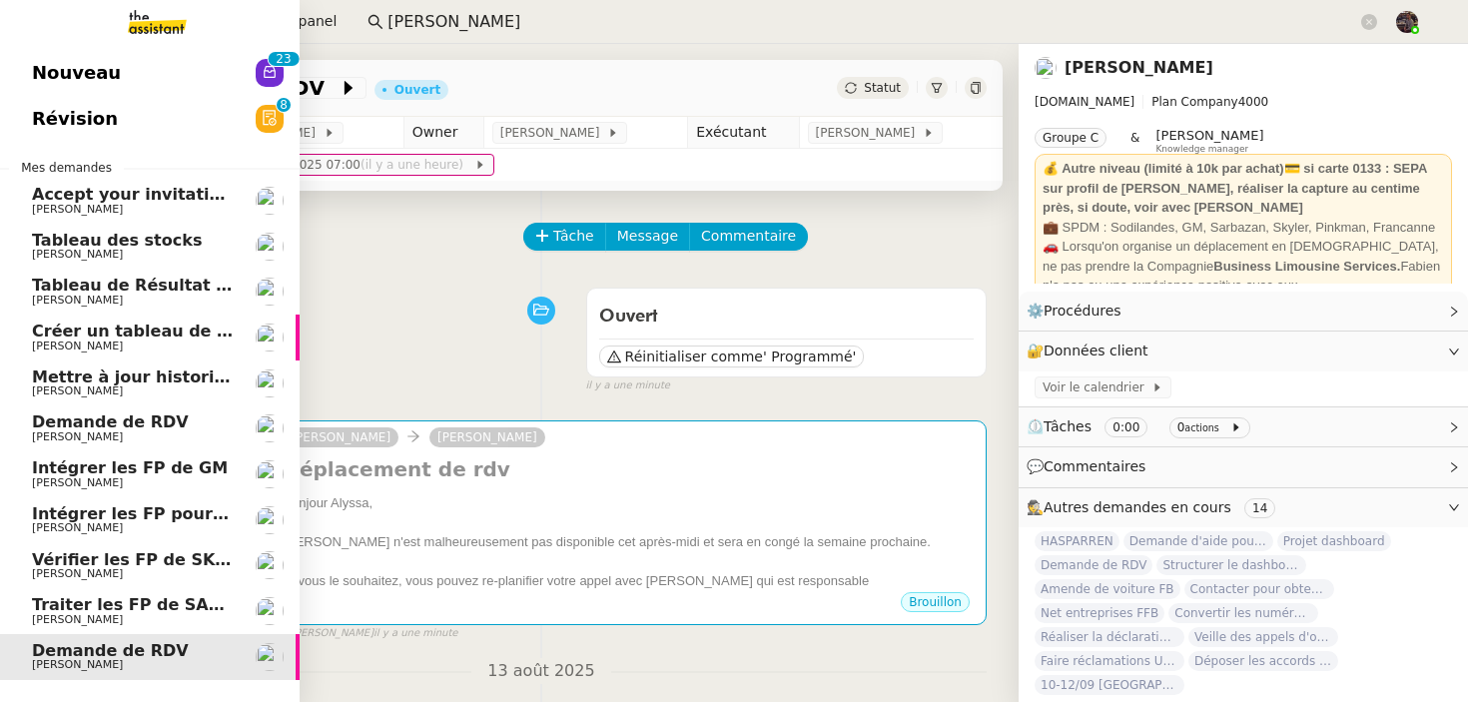
click at [47, 424] on span "Demande de RDV" at bounding box center [110, 421] width 157 height 19
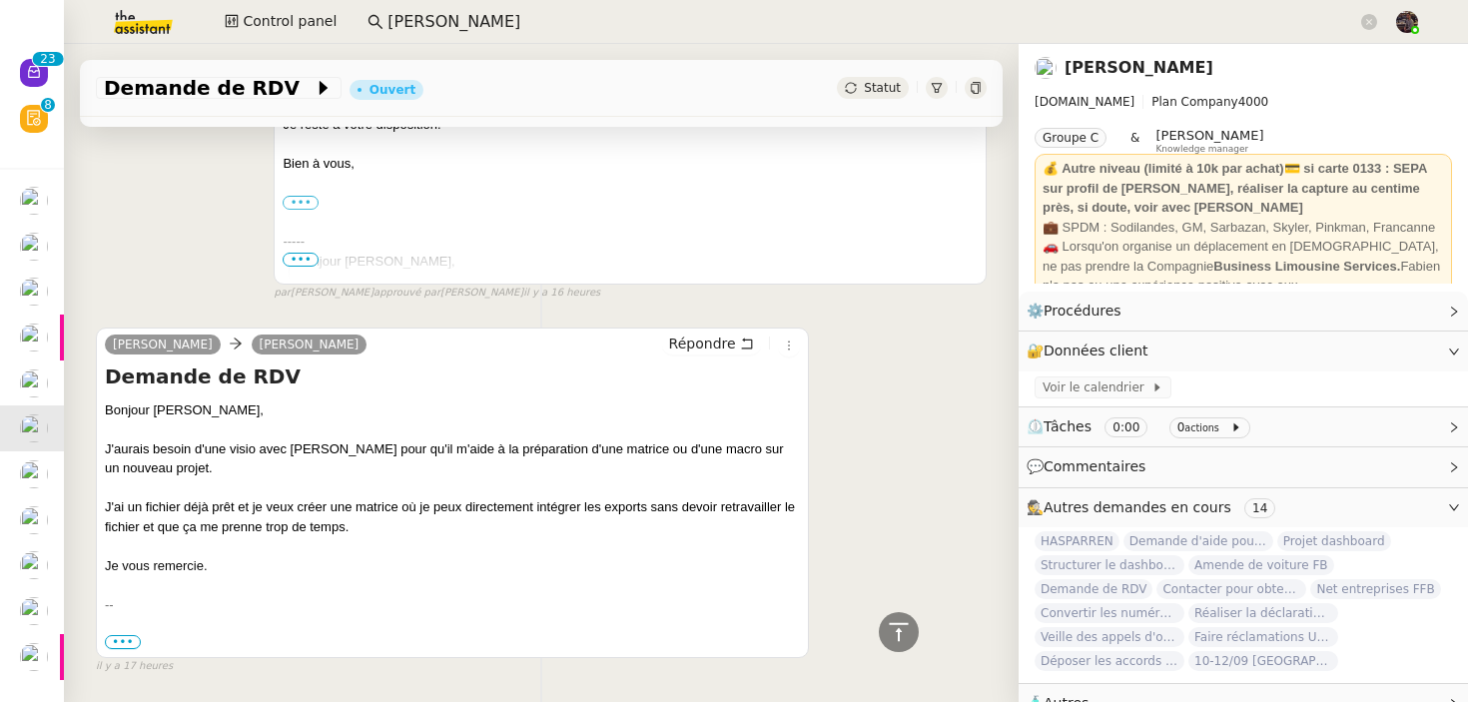
scroll to position [1627, 0]
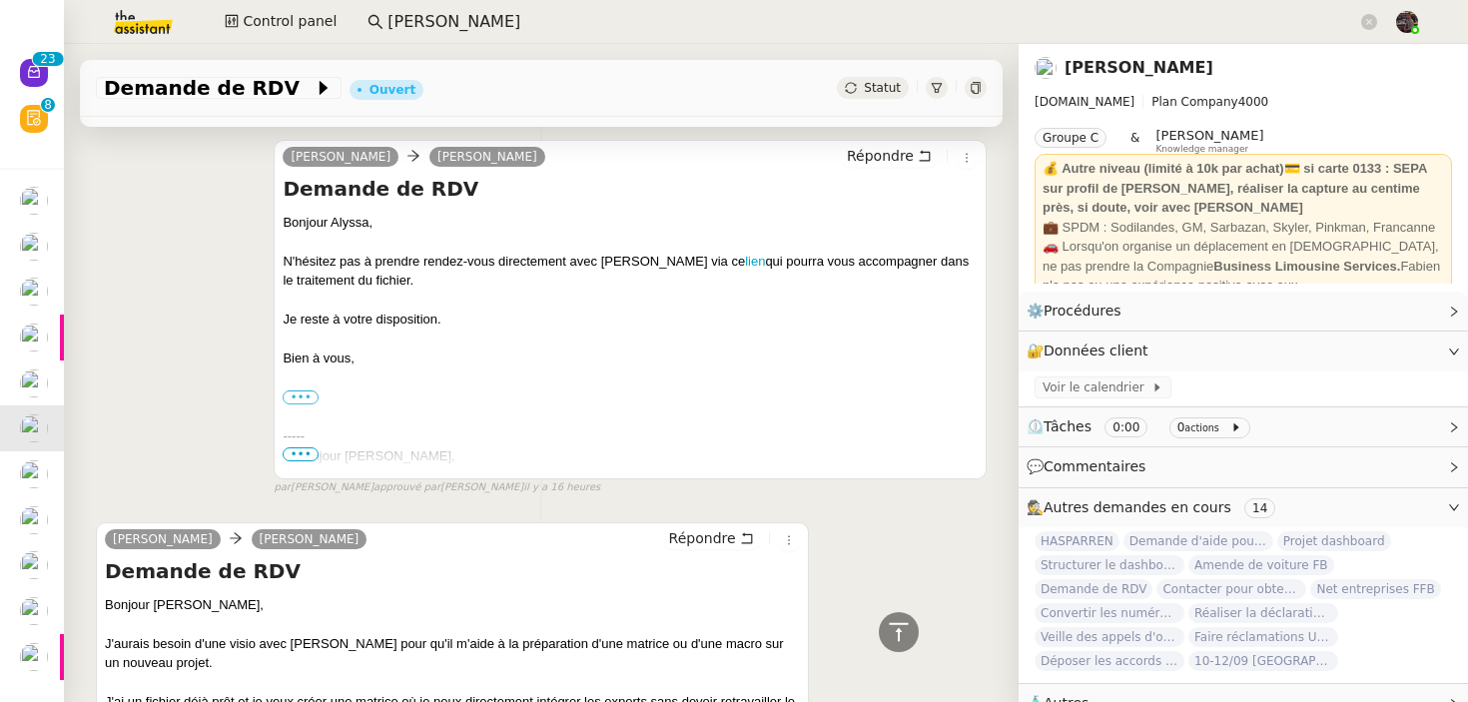
scroll to position [1059, 0]
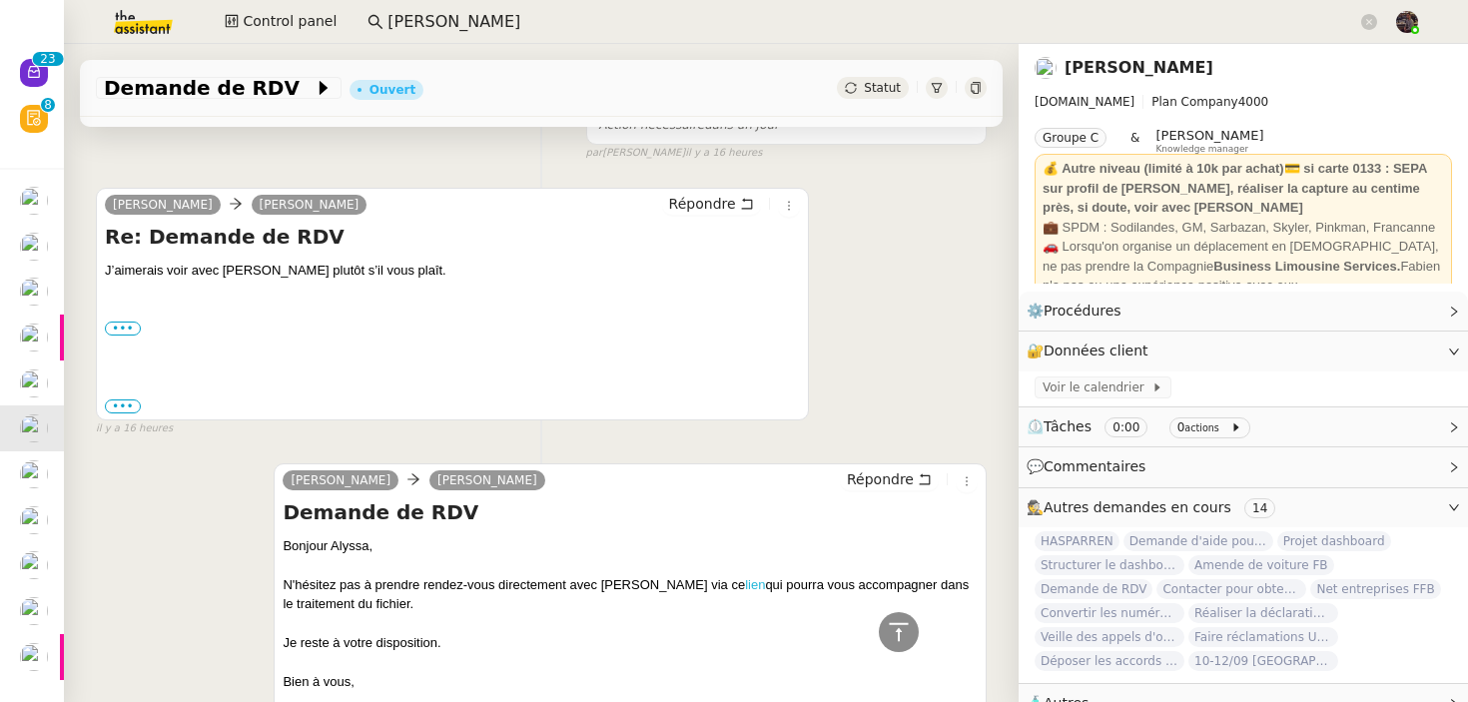
click at [745, 577] on link "lien" at bounding box center [755, 584] width 20 height 15
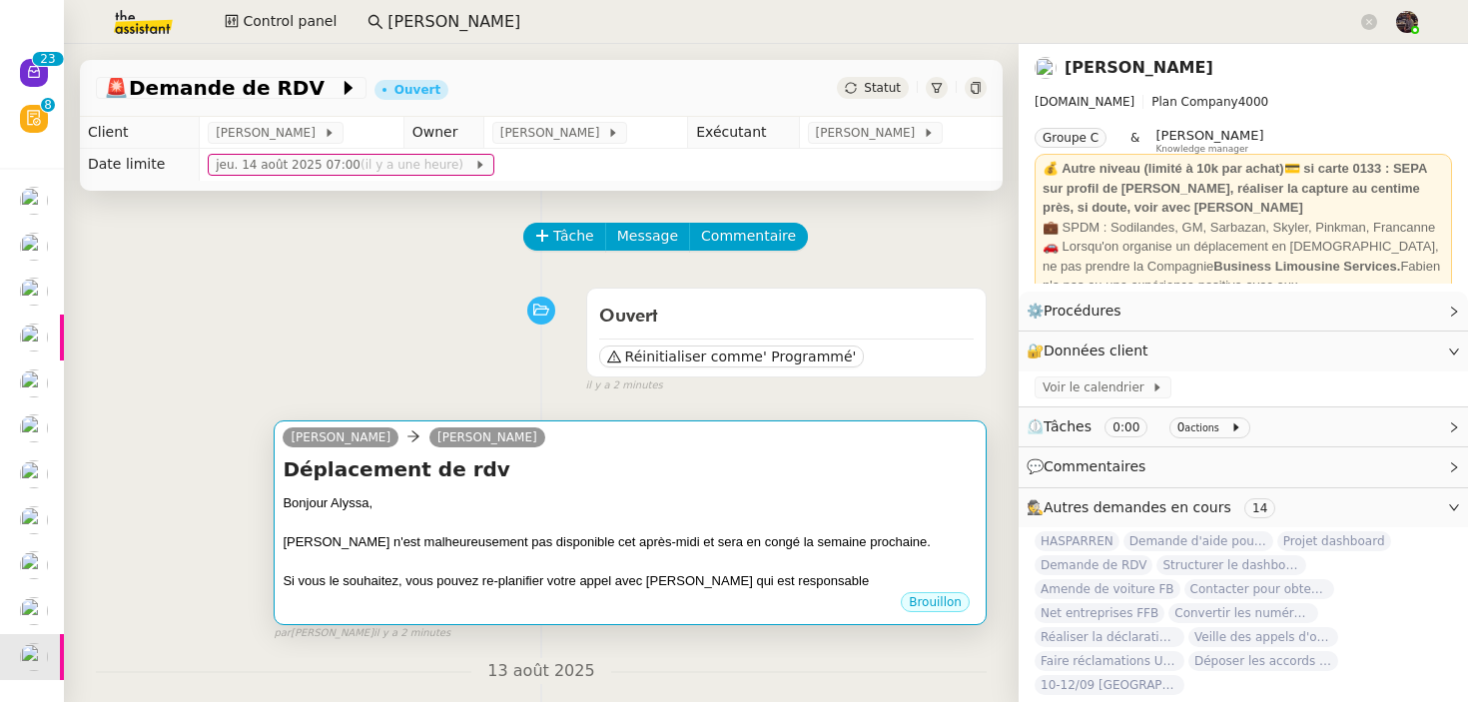
click at [498, 459] on h4 "Déplacement de rdv" at bounding box center [630, 469] width 695 height 28
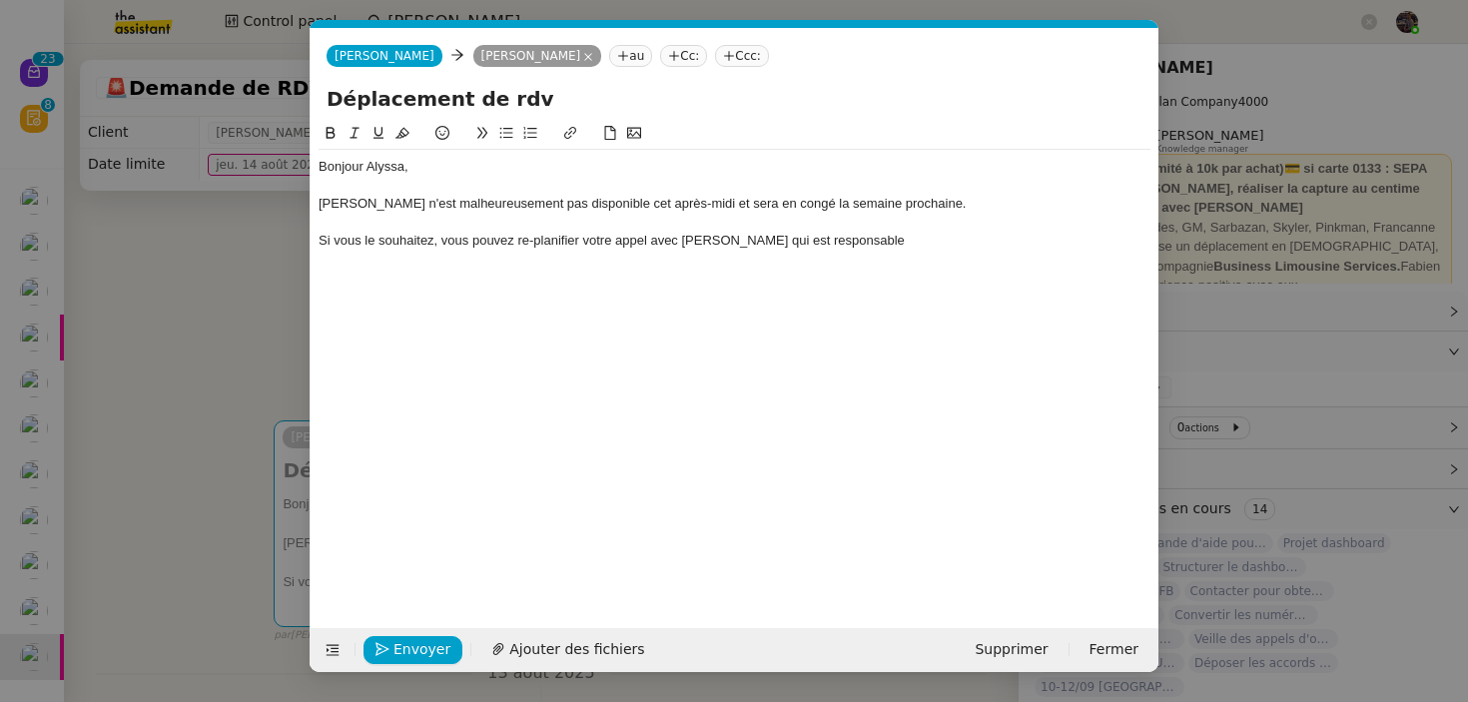
scroll to position [0, 42]
click at [1004, 254] on div "Bonjour [PERSON_NAME] n'est malheureusement pas disponible cet après-midi et se…" at bounding box center [735, 204] width 832 height 108
click at [249, 501] on nz-modal-container "Service TA - VOYAGE - PROPOSITION GLOBALE A utiliser dans le cadre de propositi…" at bounding box center [734, 351] width 1468 height 702
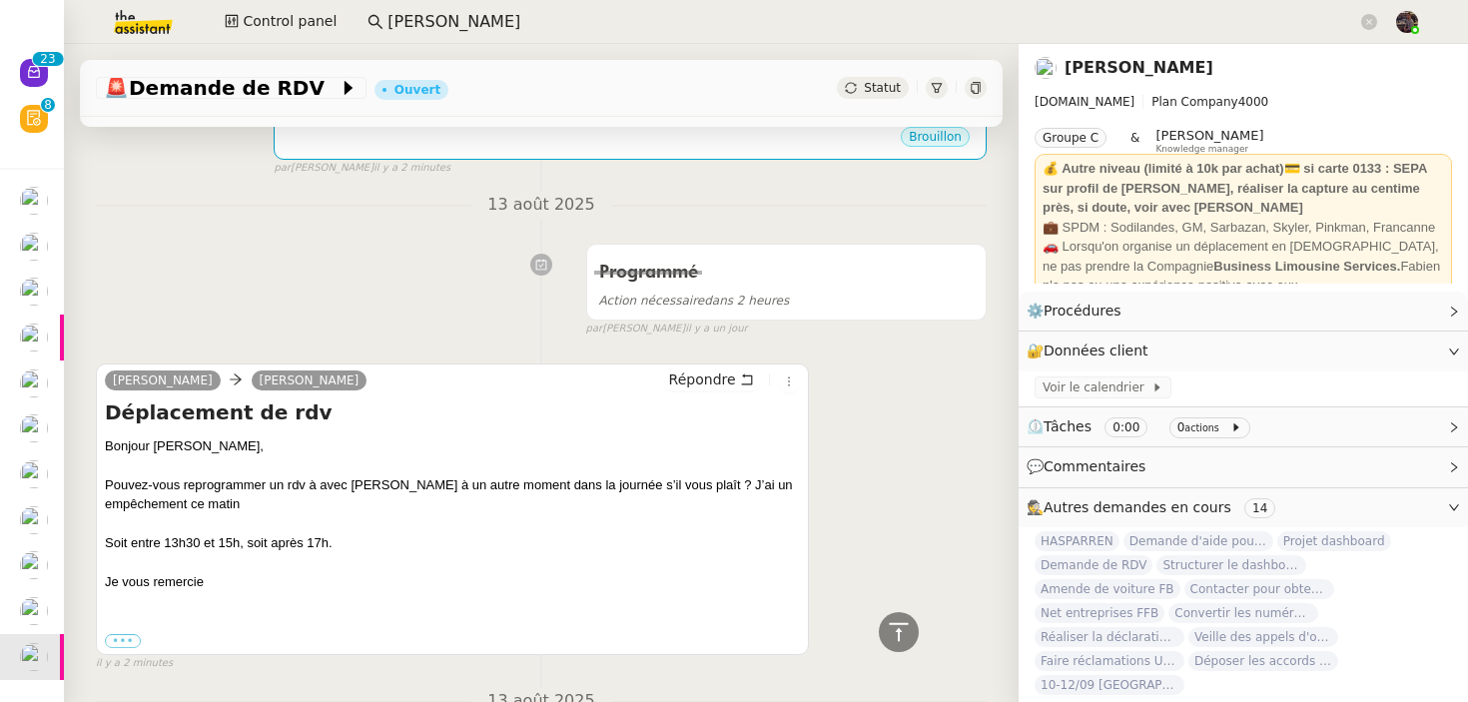
scroll to position [132, 0]
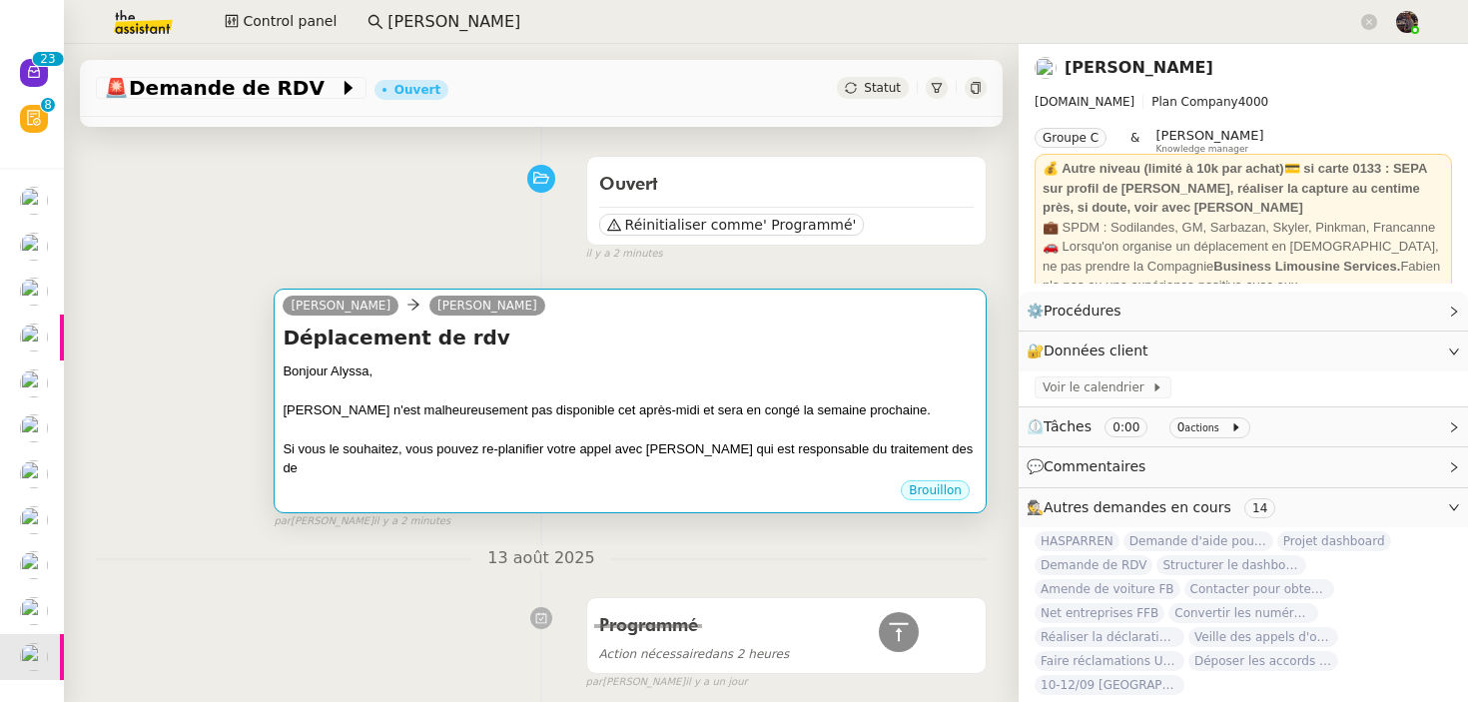
click at [573, 450] on div "Si vous le souhaitez, vous pouvez re-planifier votre appel avec [PERSON_NAME] q…" at bounding box center [630, 458] width 695 height 39
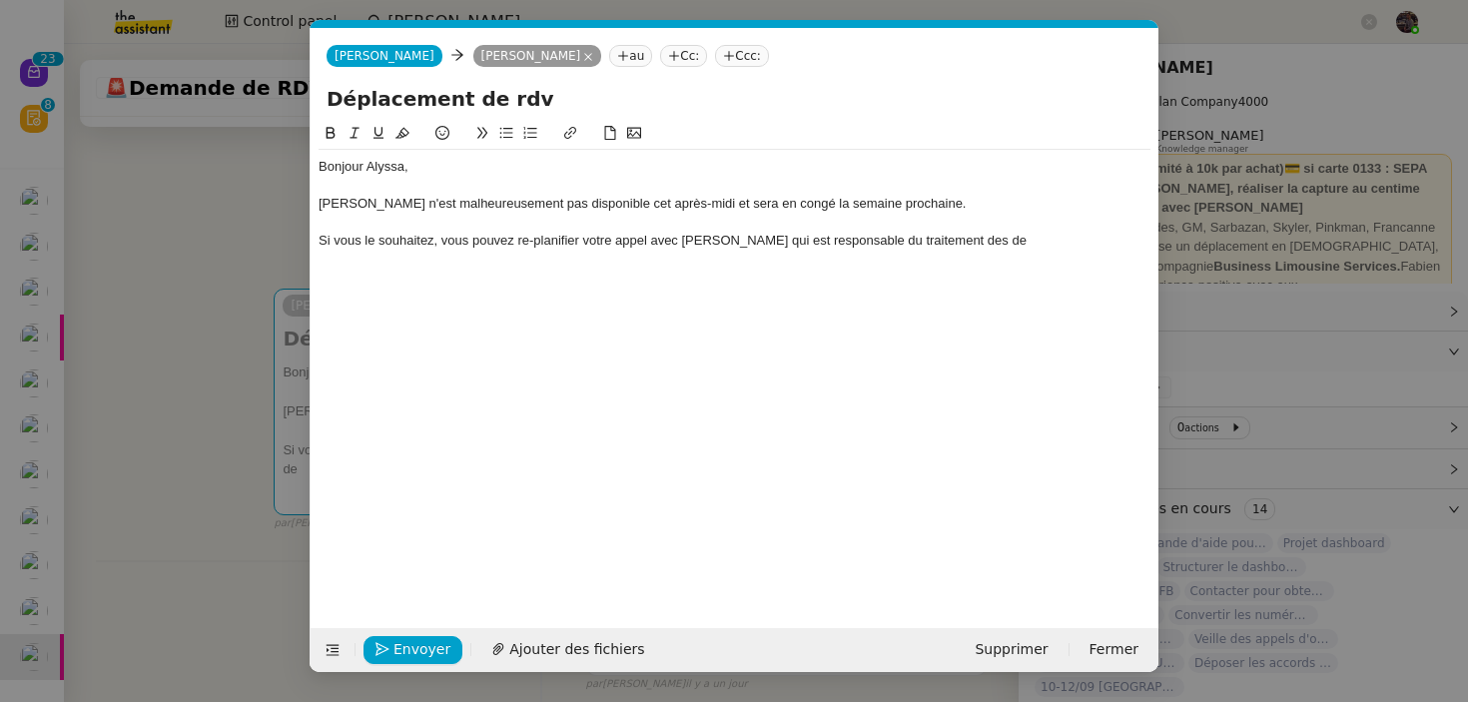
scroll to position [0, 42]
drag, startPoint x: 1022, startPoint y: 253, endPoint x: 726, endPoint y: 246, distance: 295.7
click at [726, 246] on div "Bonjour [PERSON_NAME] n'est malheureusement pas disponible cet après-midi et se…" at bounding box center [735, 204] width 832 height 108
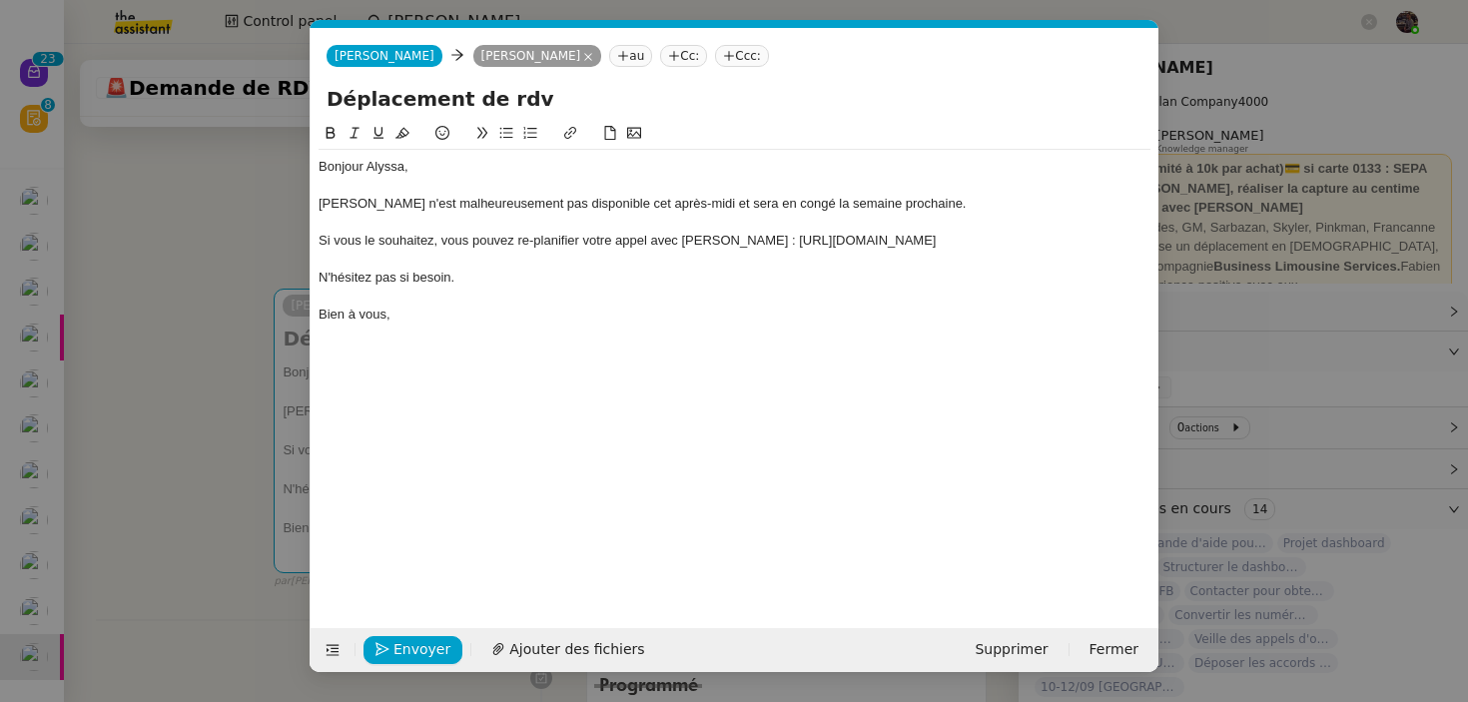
click at [174, 373] on nz-modal-container "Service TA - VOYAGE - PROPOSITION GLOBALE A utiliser dans le cadre de propositi…" at bounding box center [734, 351] width 1468 height 702
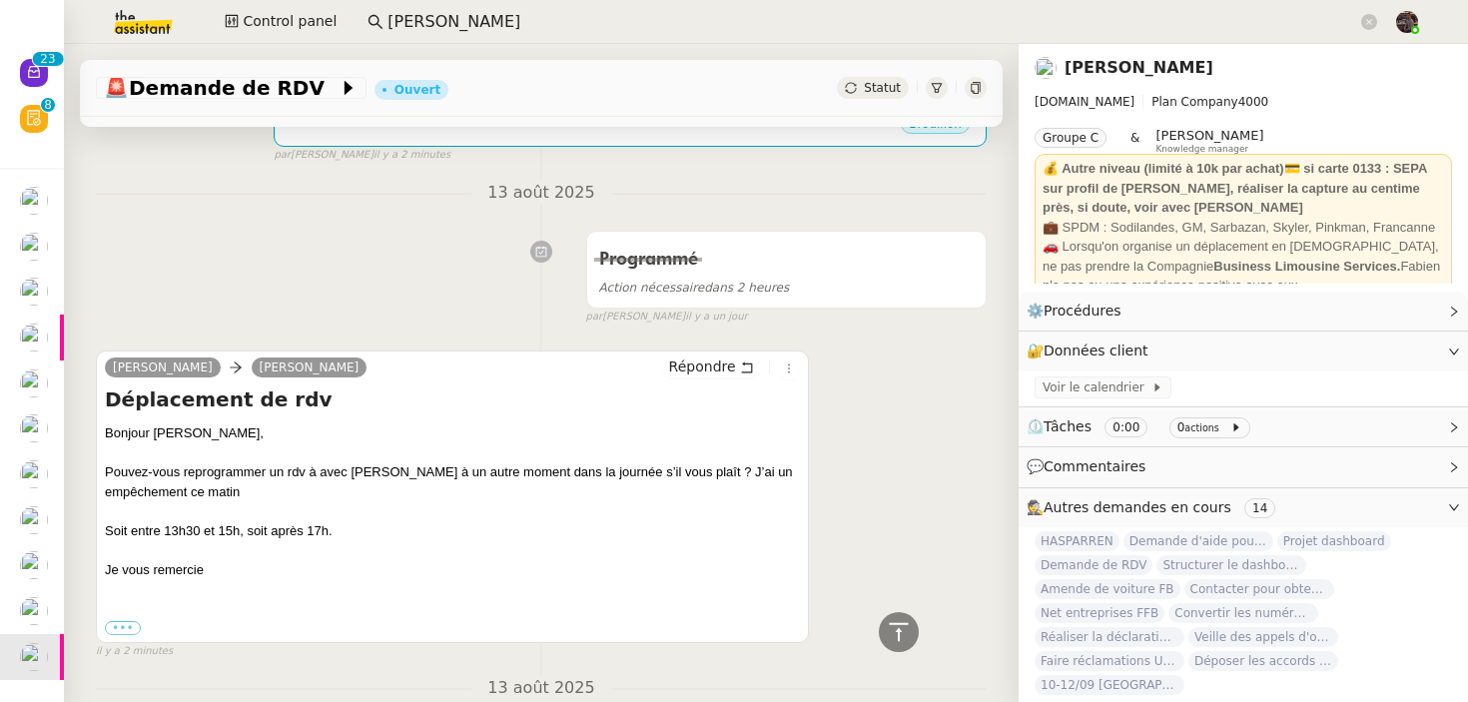
scroll to position [568, 0]
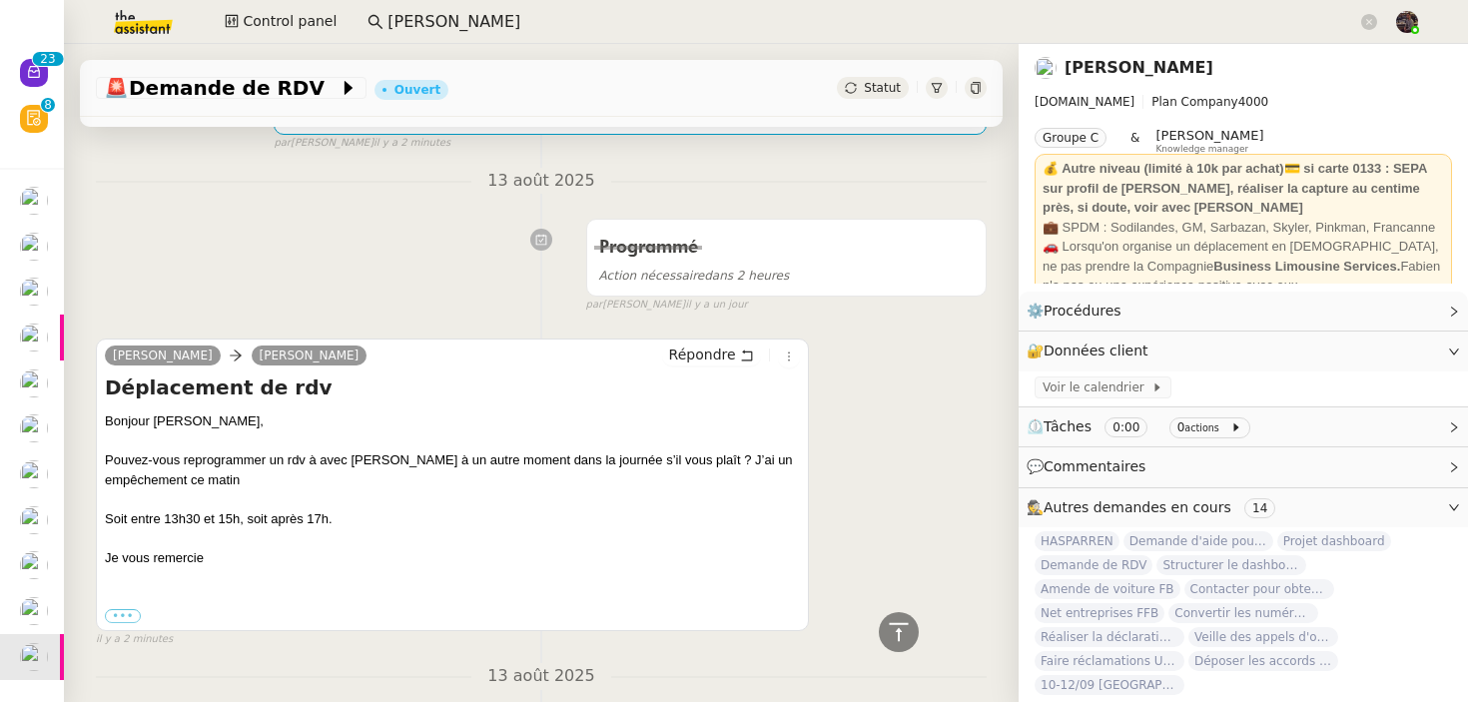
click at [375, 361] on div "[PERSON_NAME] [PERSON_NAME] Déplacement de rdv Bonjour [PERSON_NAME], Pouvez-vo…" at bounding box center [452, 485] width 713 height 292
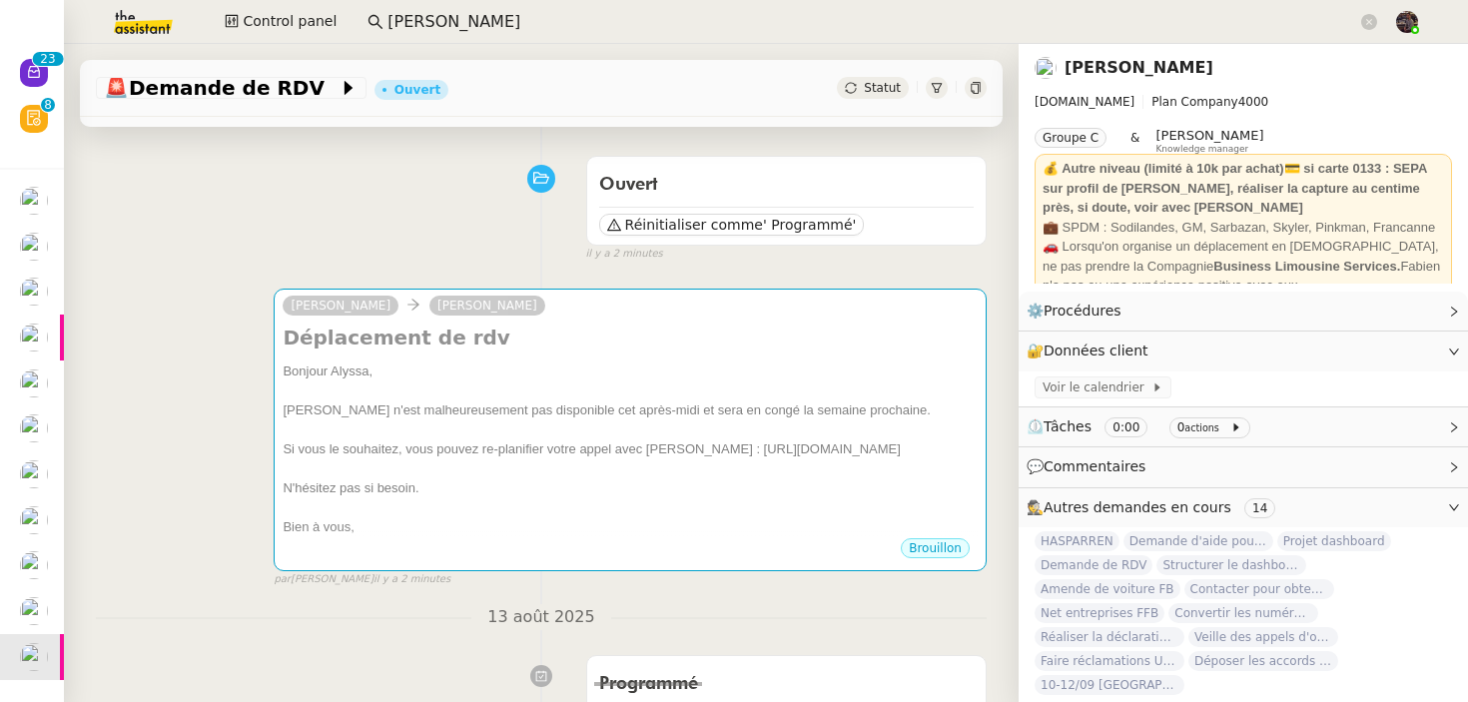
scroll to position [0, 0]
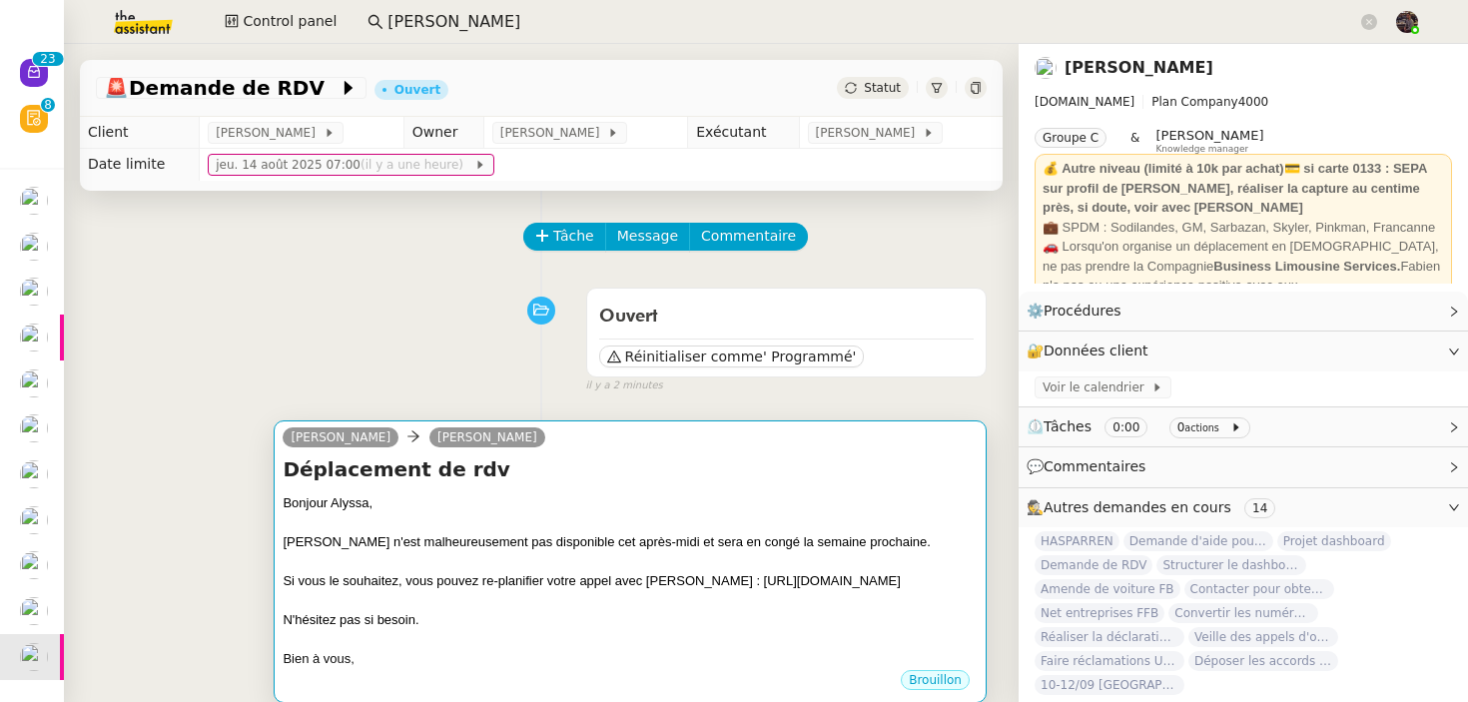
click at [536, 578] on div "Si vous le souhaitez, vous pouvez re-planifier votre appel avec [PERSON_NAME] :…" at bounding box center [630, 581] width 695 height 20
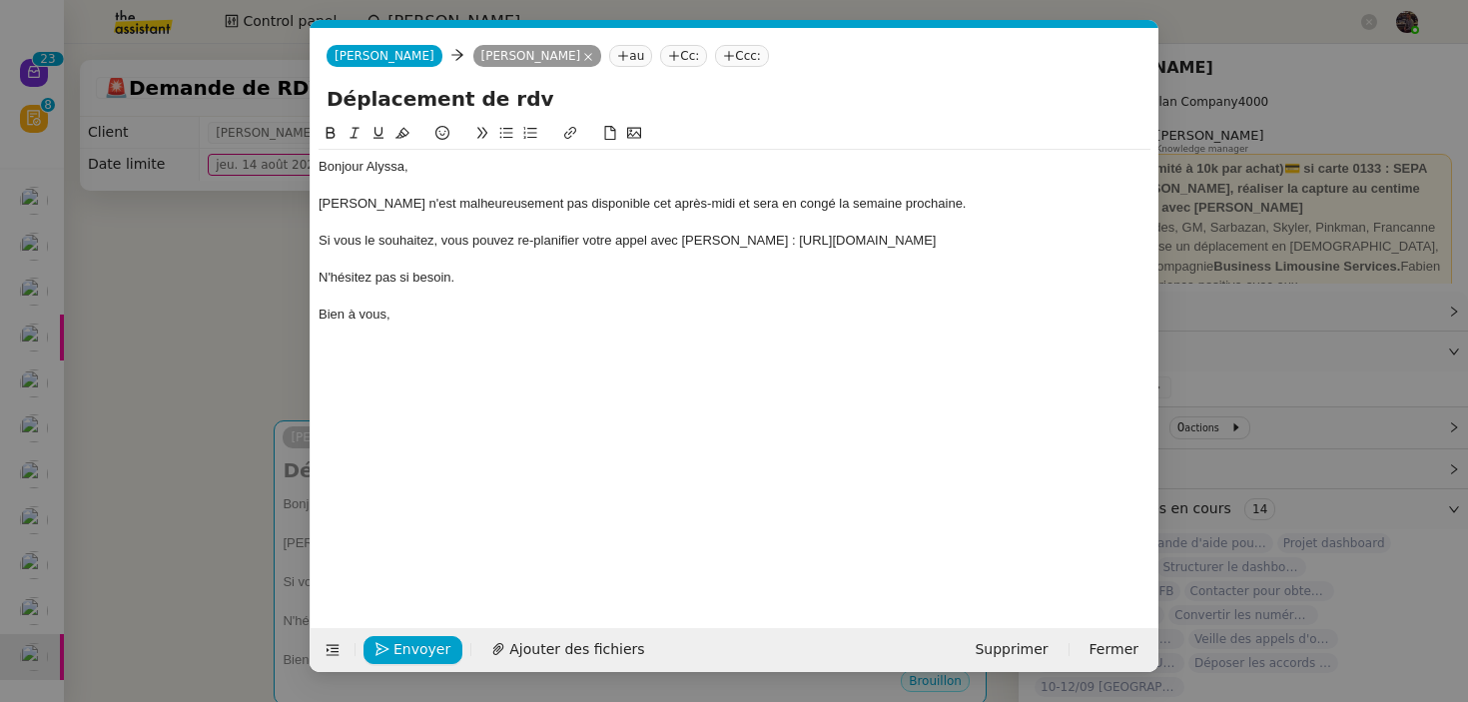
scroll to position [0, 42]
click at [703, 238] on div "Si vous le souhaitez, vous pouvez re-planifier votre appel avec [PERSON_NAME] :…" at bounding box center [735, 241] width 832 height 18
drag, startPoint x: 703, startPoint y: 238, endPoint x: 319, endPoint y: 236, distance: 384.4
click at [319, 236] on div "Si vous le souhaitez, vous pouvez re-planifier votre appel avec [PERSON_NAME] :…" at bounding box center [735, 241] width 832 height 18
click at [711, 243] on div "N'hésitez pas à replanifier directement votre appel avec [PERSON_NAME] : [URL][…" at bounding box center [735, 241] width 832 height 18
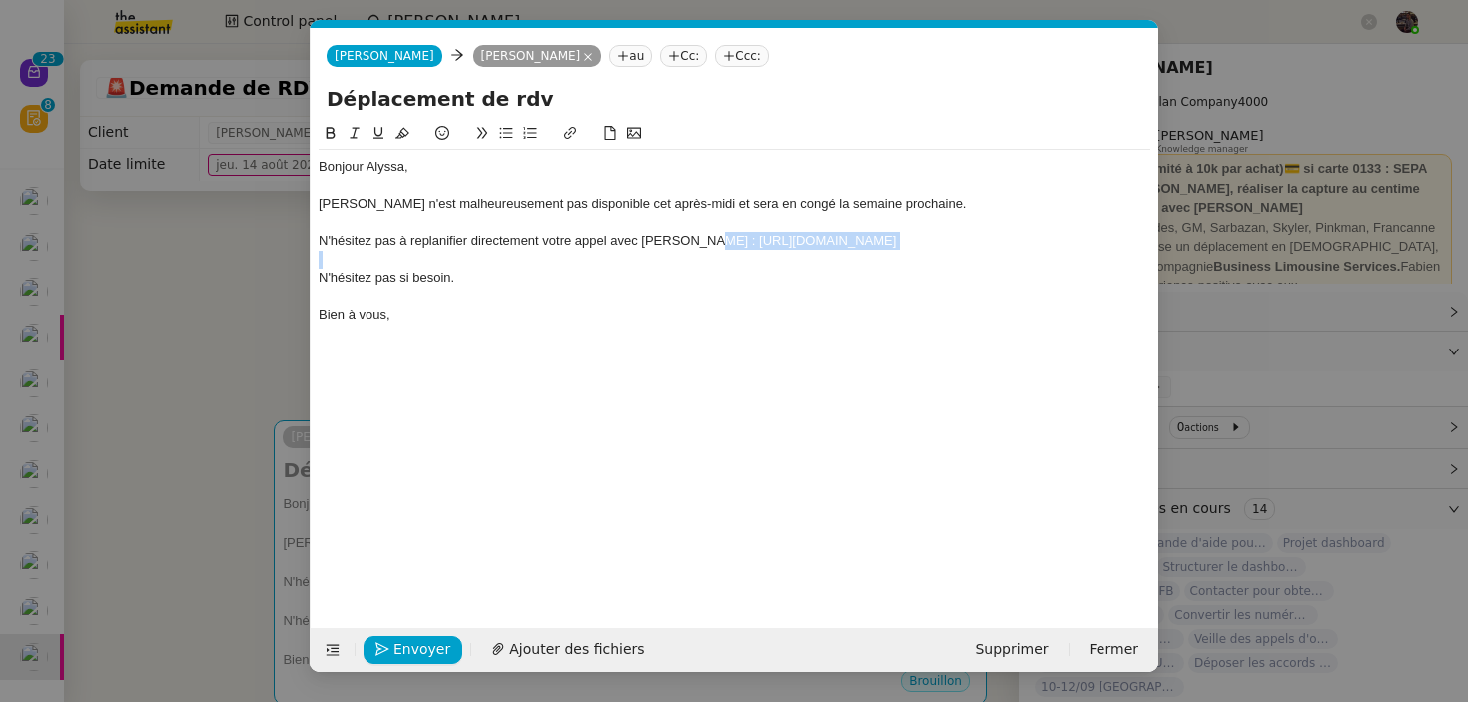
drag, startPoint x: 711, startPoint y: 243, endPoint x: 677, endPoint y: 259, distance: 37.5
click at [677, 250] on div "N'hésitez pas à replanifier directement votre appel avec [PERSON_NAME] : [URL][…" at bounding box center [735, 241] width 832 height 18
click at [425, 239] on div "N'hésitez pas à replanifier directement votre appel avec [PERSON_NAME] :" at bounding box center [735, 241] width 832 height 18
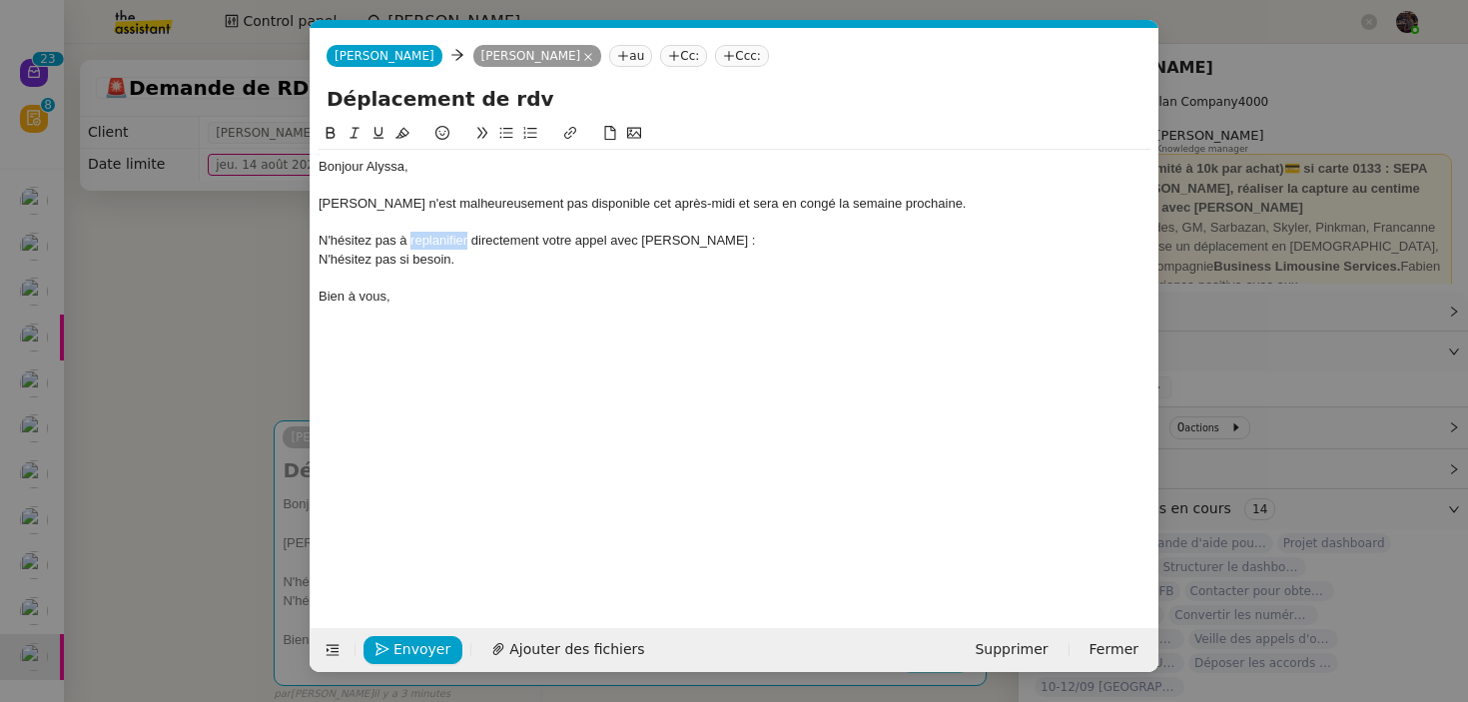
click at [564, 130] on icon at bounding box center [570, 133] width 14 height 14
paste input "[URL][DOMAIN_NAME]"
type input "[URL][DOMAIN_NAME]"
click at [556, 275] on link at bounding box center [557, 277] width 46 height 15
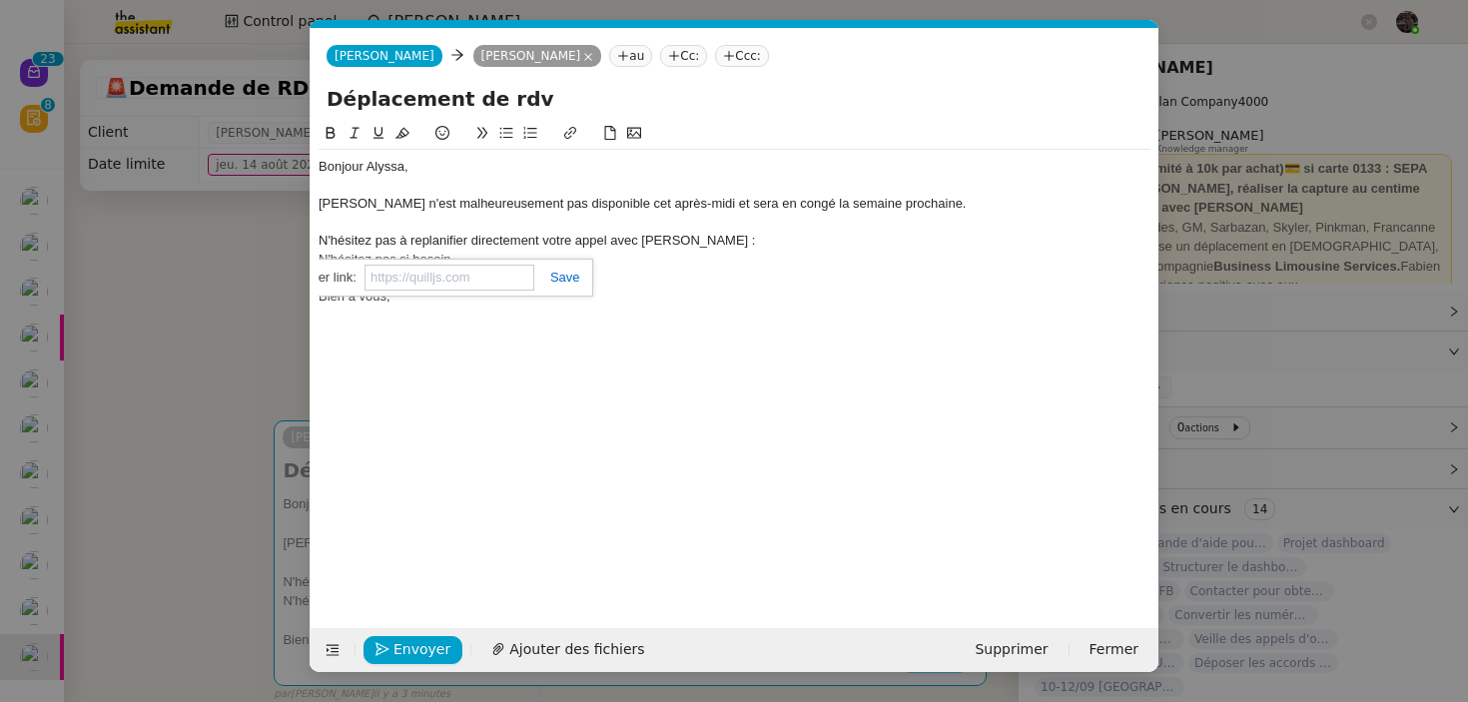
scroll to position [0, 0]
click at [700, 245] on div "N'hésitez pas à replanifier directement votre appel avec [PERSON_NAME] :" at bounding box center [735, 241] width 832 height 18
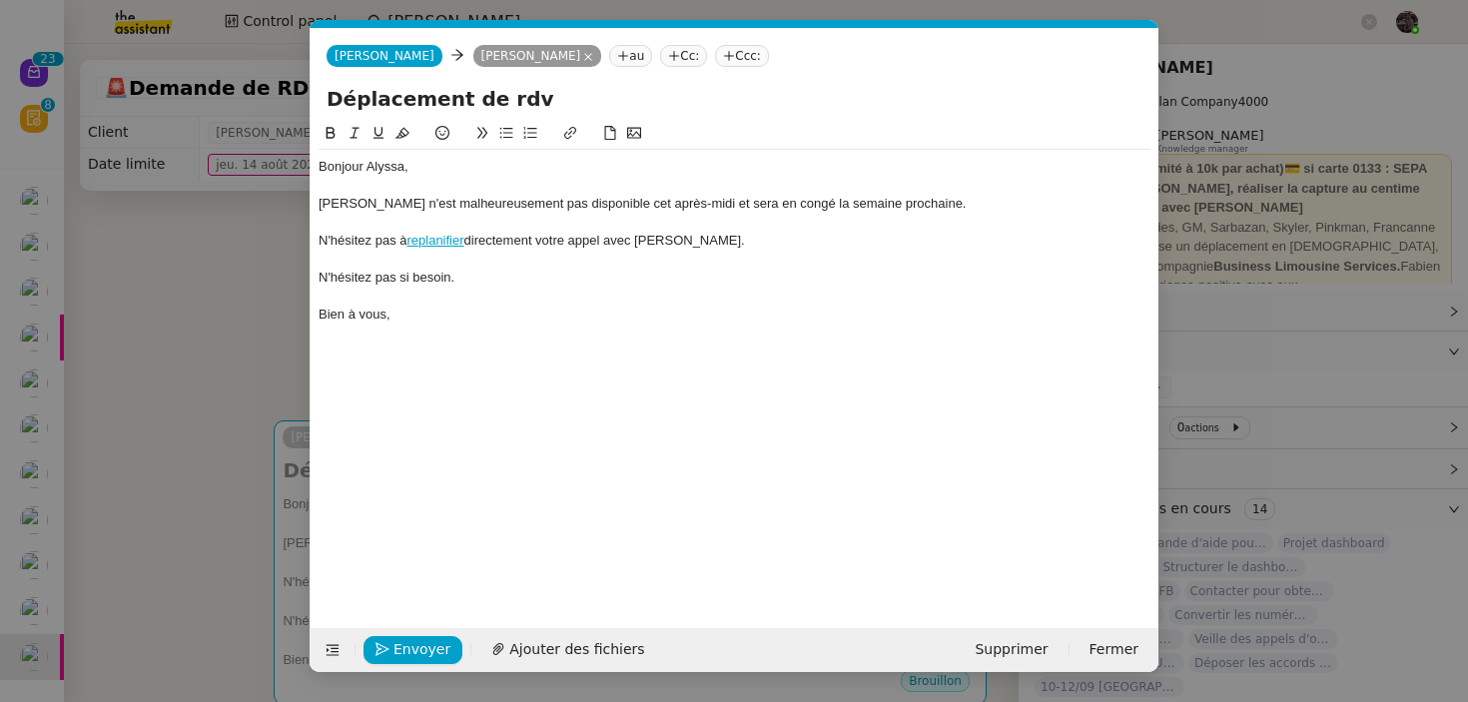
click at [410, 273] on div "N'hésitez pas si besoin." at bounding box center [735, 278] width 832 height 18
click at [214, 336] on nz-modal-container "Service TA - VOYAGE - PROPOSITION GLOBALE A utiliser dans le cadre de propositi…" at bounding box center [734, 351] width 1468 height 702
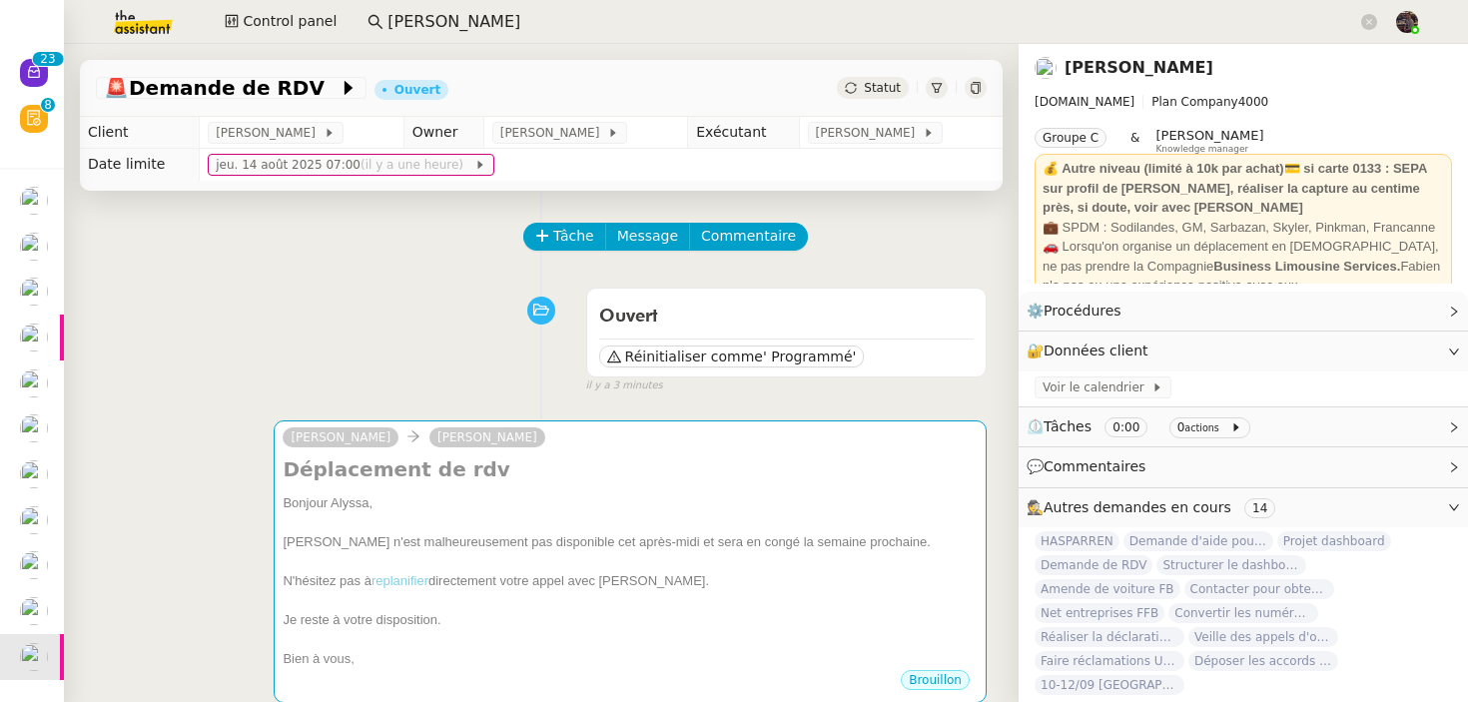
click at [197, 440] on div "[PERSON_NAME] Déplacement de rdv Bonjour [PERSON_NAME] n'est malheureusement pa…" at bounding box center [541, 561] width 891 height 318
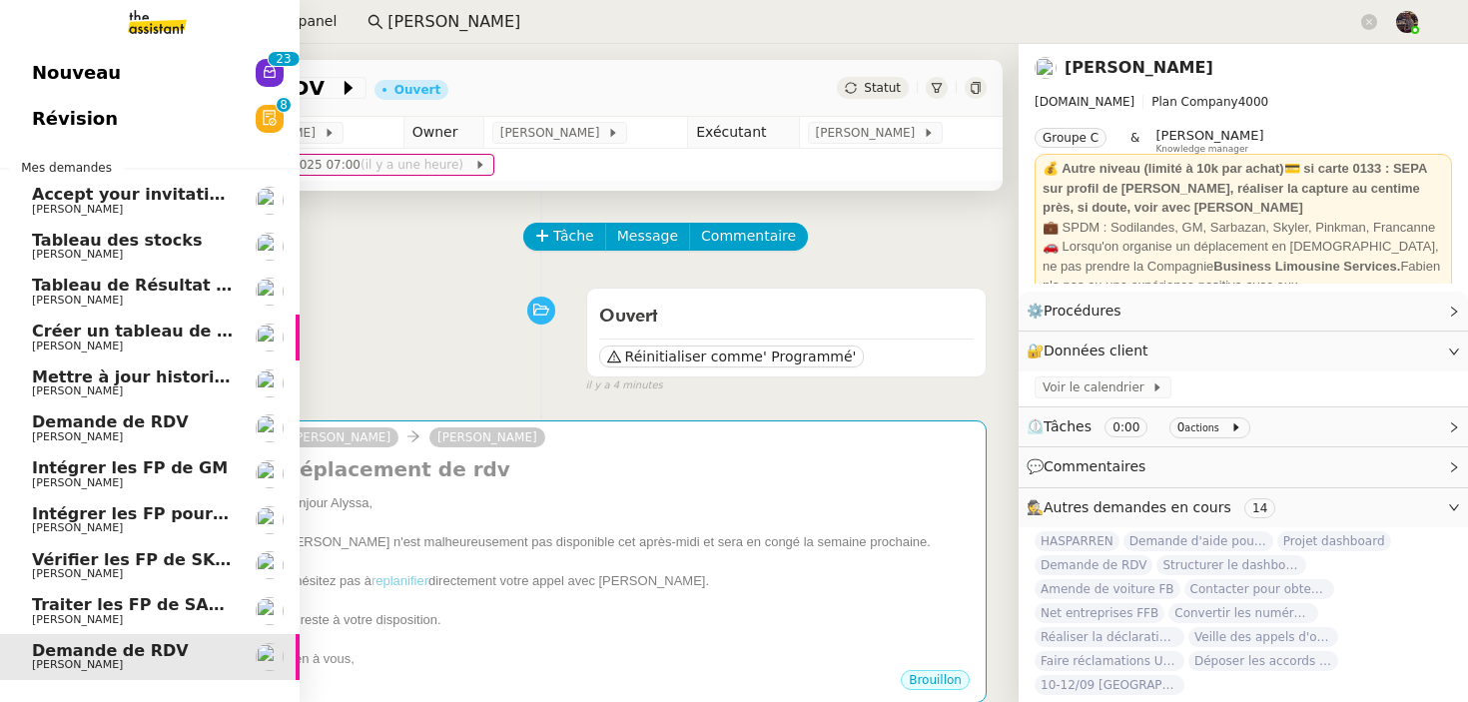
click at [91, 93] on link "Nouveau 0 1 2 3 4 5 6 7 8 9 0 1 2 3 4 5 6 7 8 9" at bounding box center [150, 73] width 300 height 46
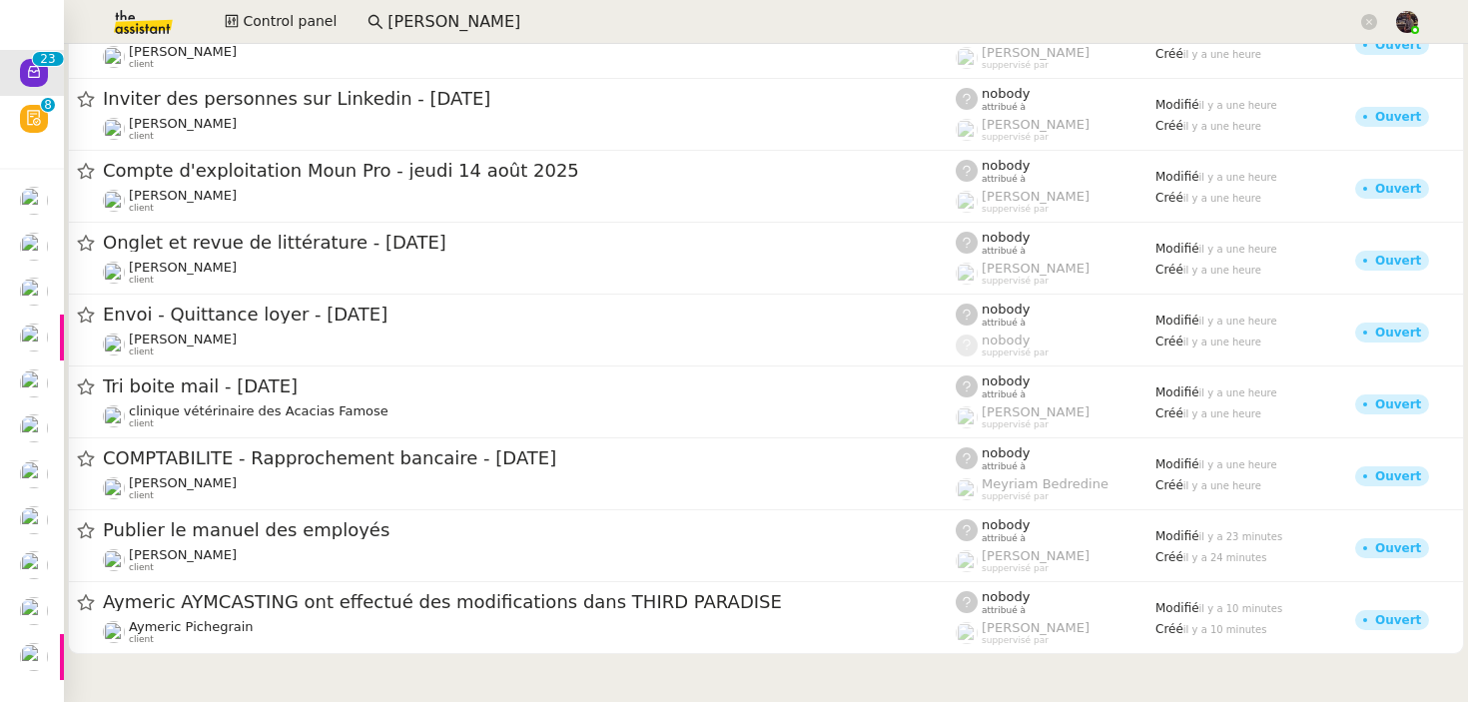
scroll to position [1033, 0]
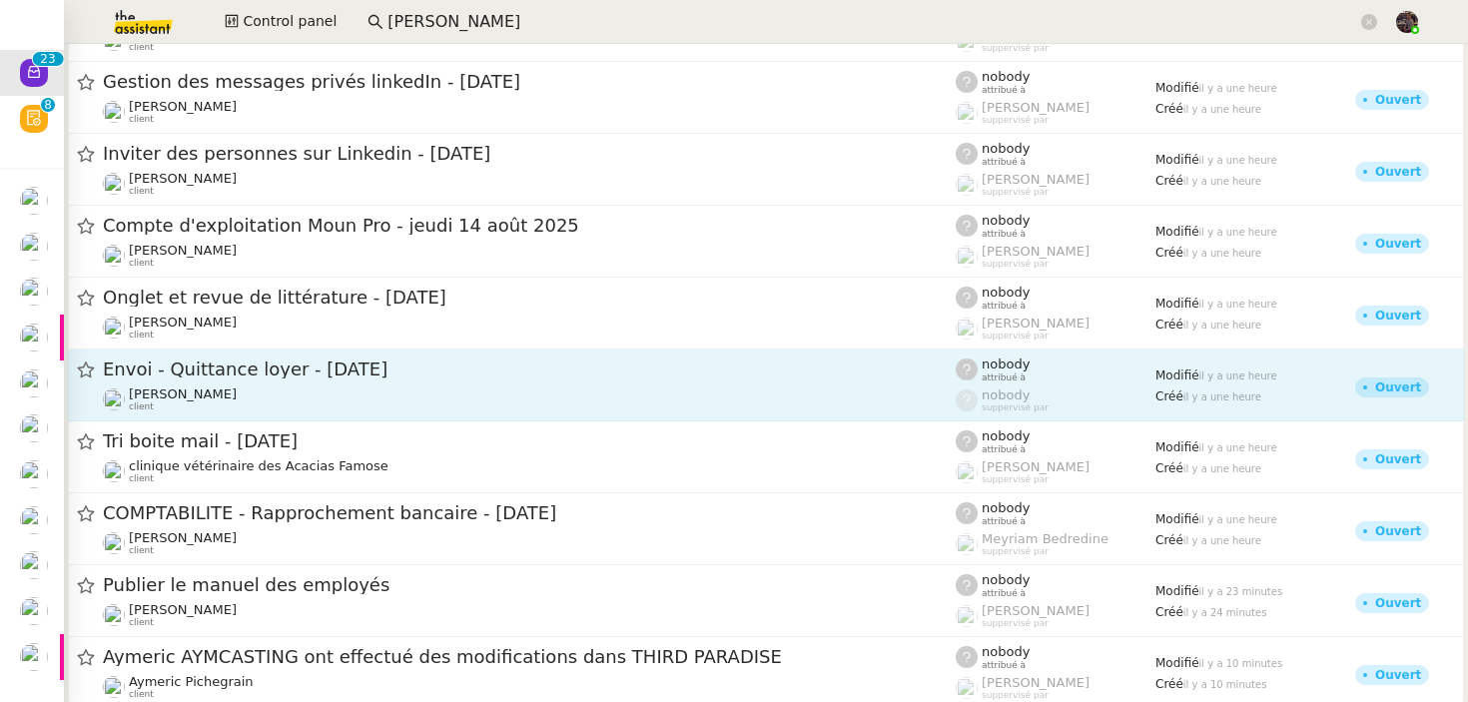
click at [403, 373] on span "Envoi - Quittance loyer - [DATE]" at bounding box center [529, 369] width 853 height 18
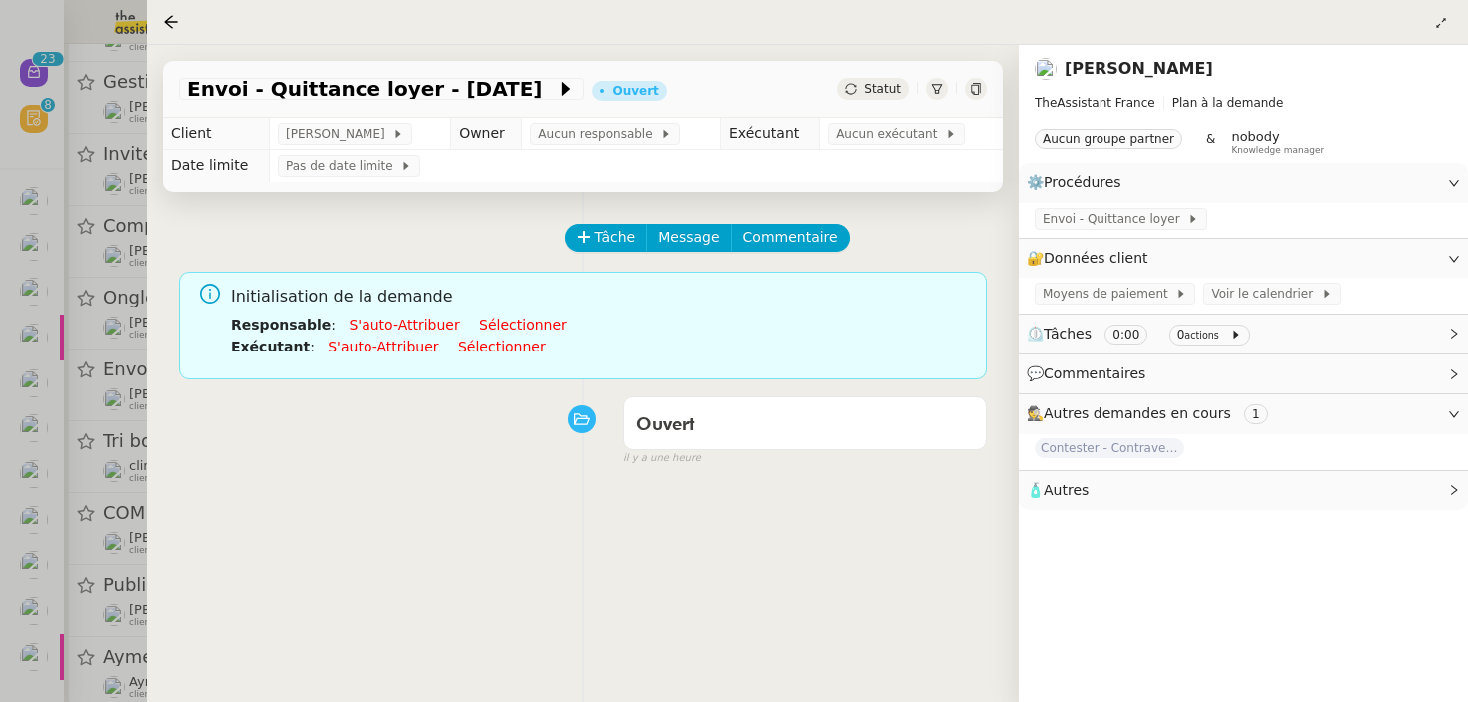
click at [1076, 75] on link "[PERSON_NAME]" at bounding box center [1138, 68] width 149 height 19
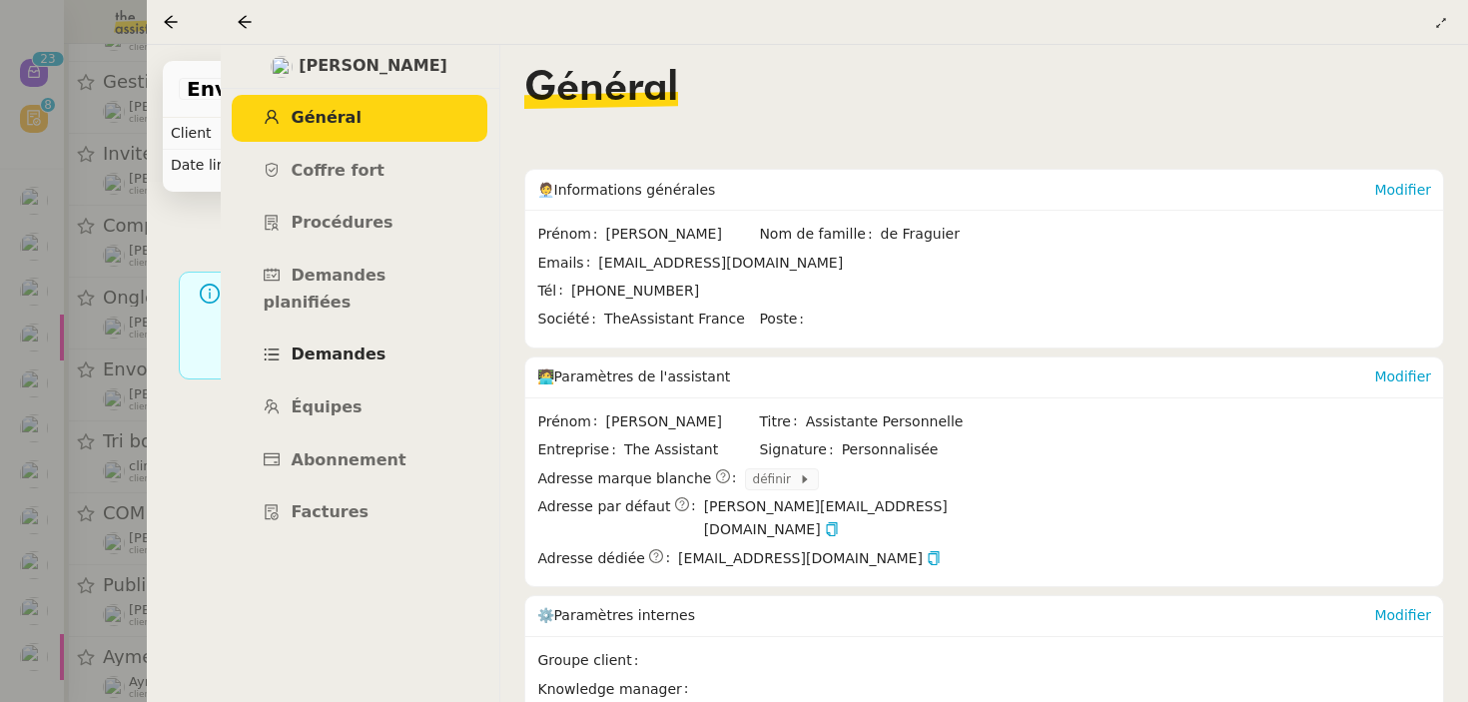
click at [379, 332] on link "Demandes" at bounding box center [360, 355] width 256 height 47
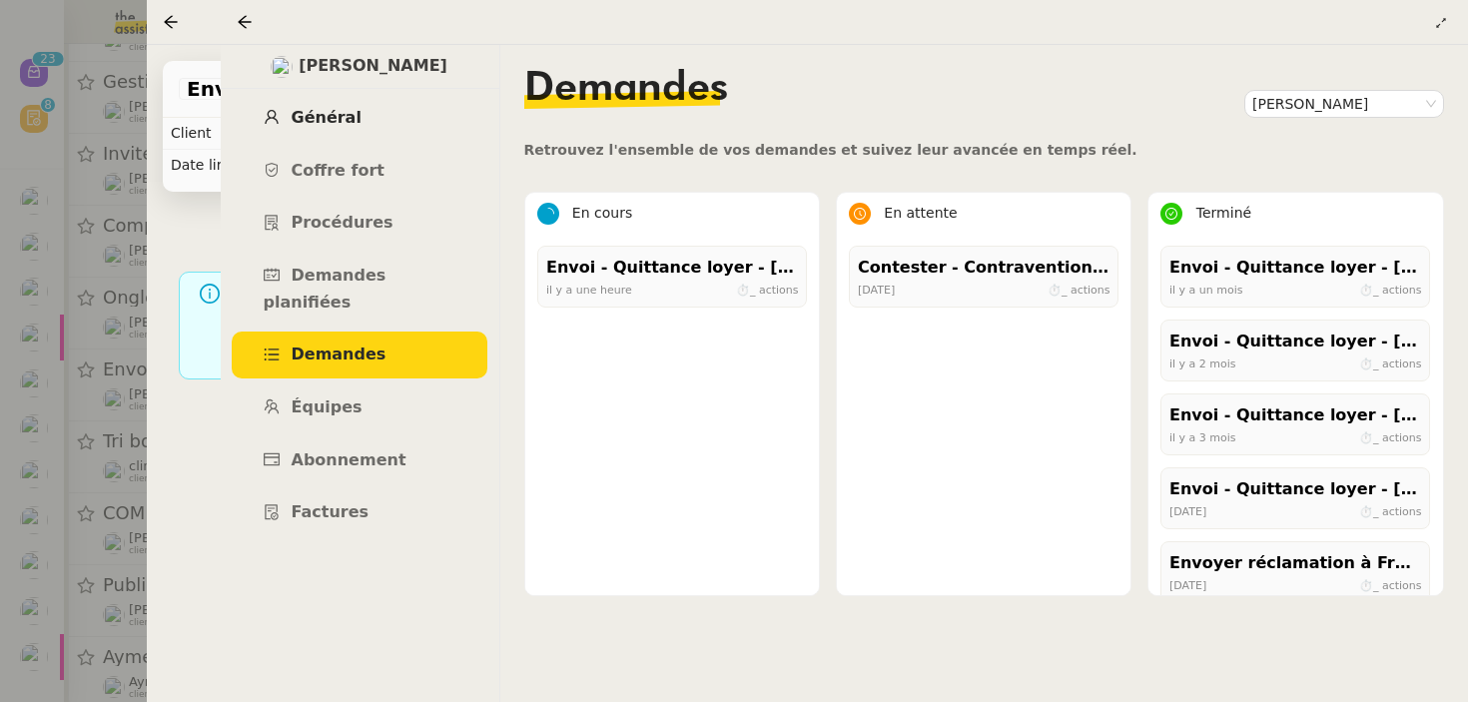
click at [353, 112] on link "Général" at bounding box center [360, 118] width 256 height 47
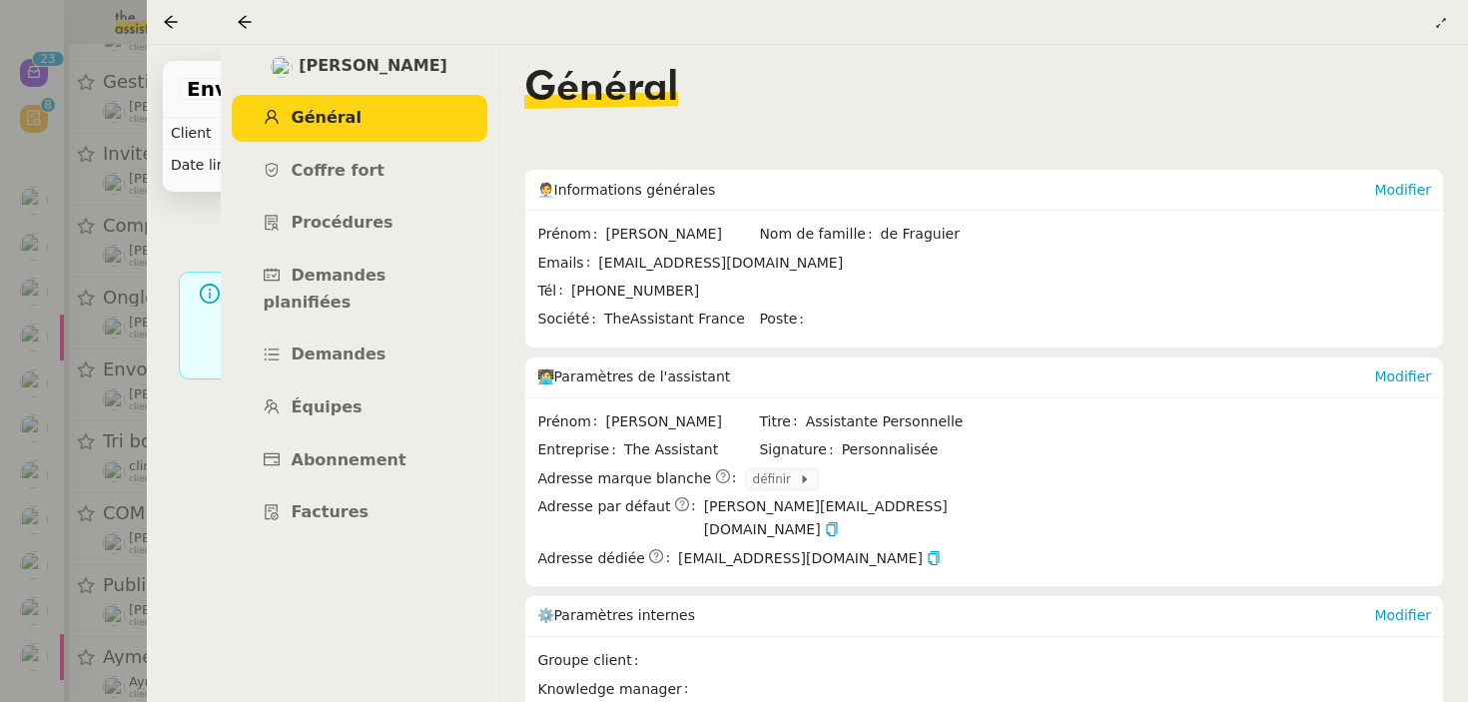
scroll to position [289, 0]
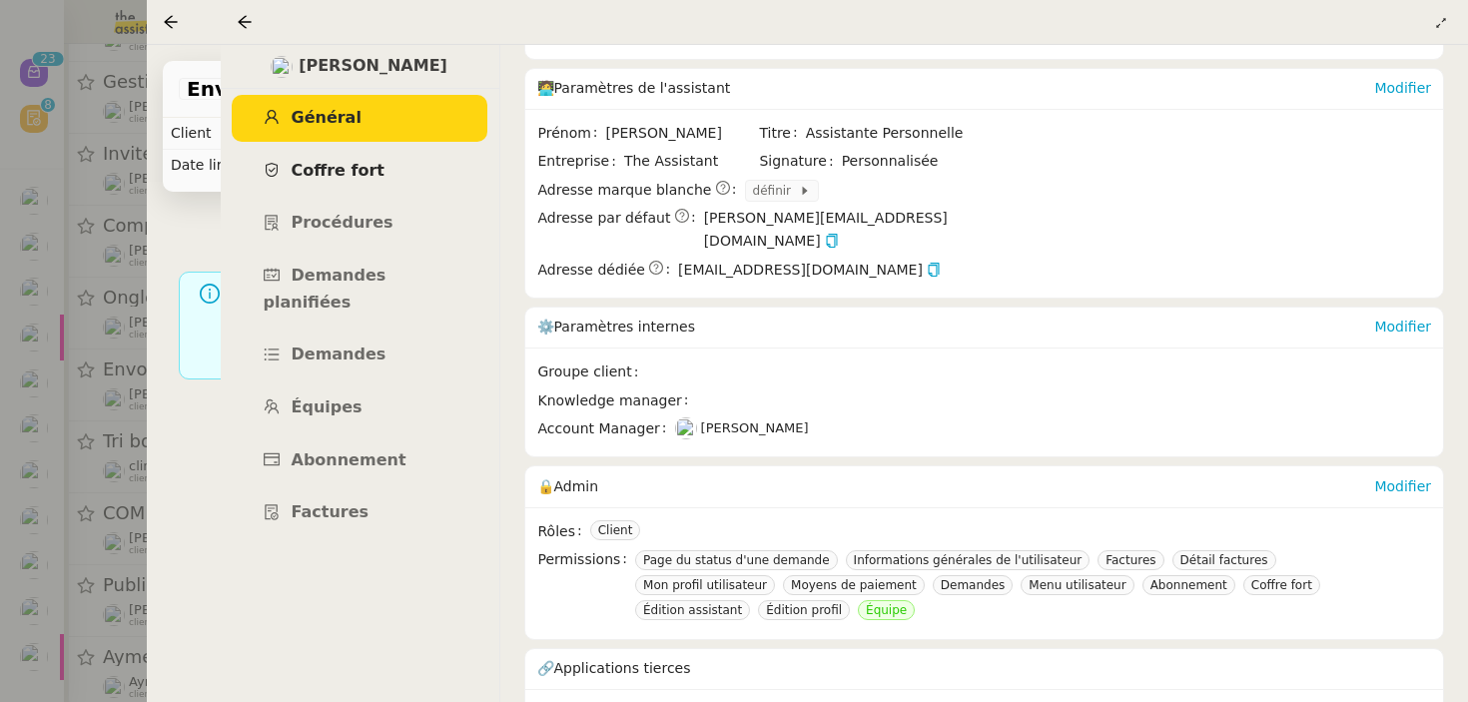
click at [384, 161] on link "Coffre fort" at bounding box center [360, 171] width 256 height 47
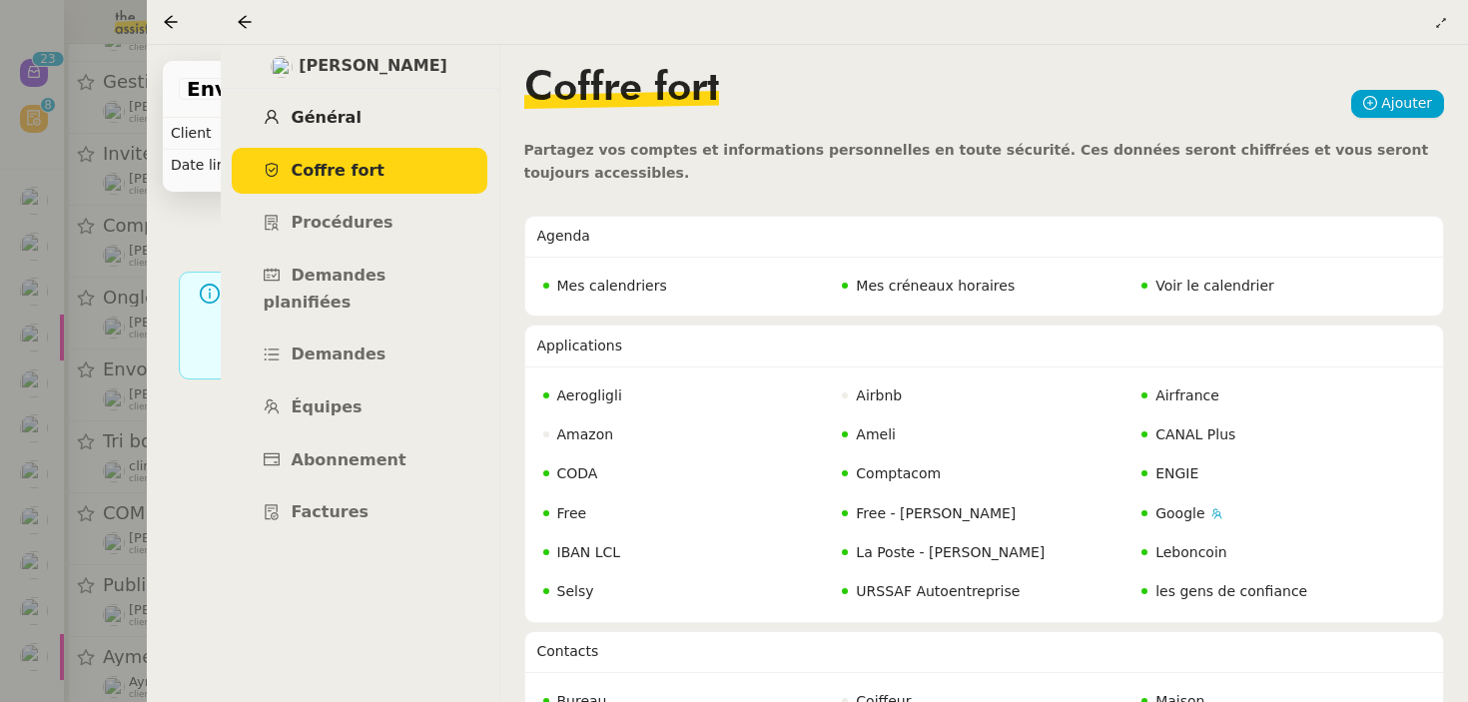
click at [389, 122] on link "Général" at bounding box center [360, 118] width 256 height 47
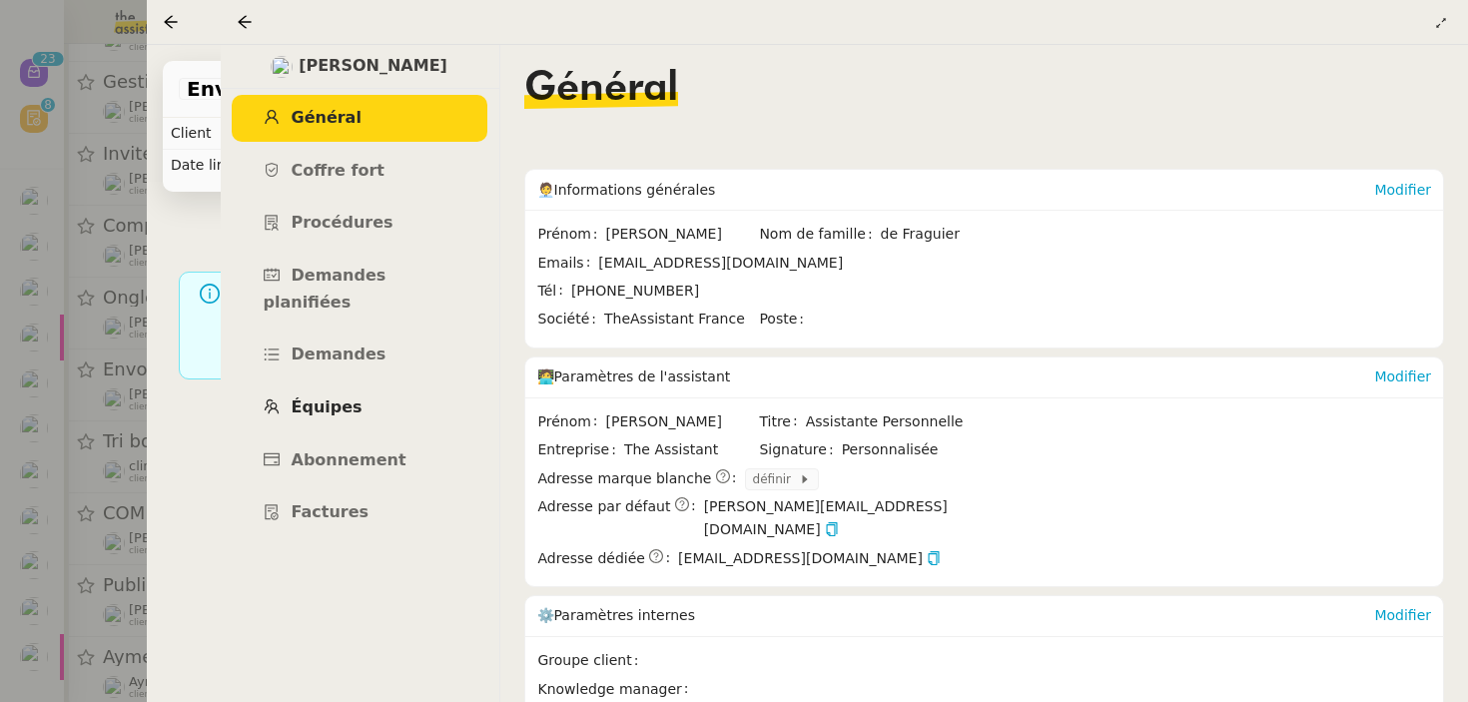
click at [359, 391] on link "Équipes" at bounding box center [360, 407] width 256 height 47
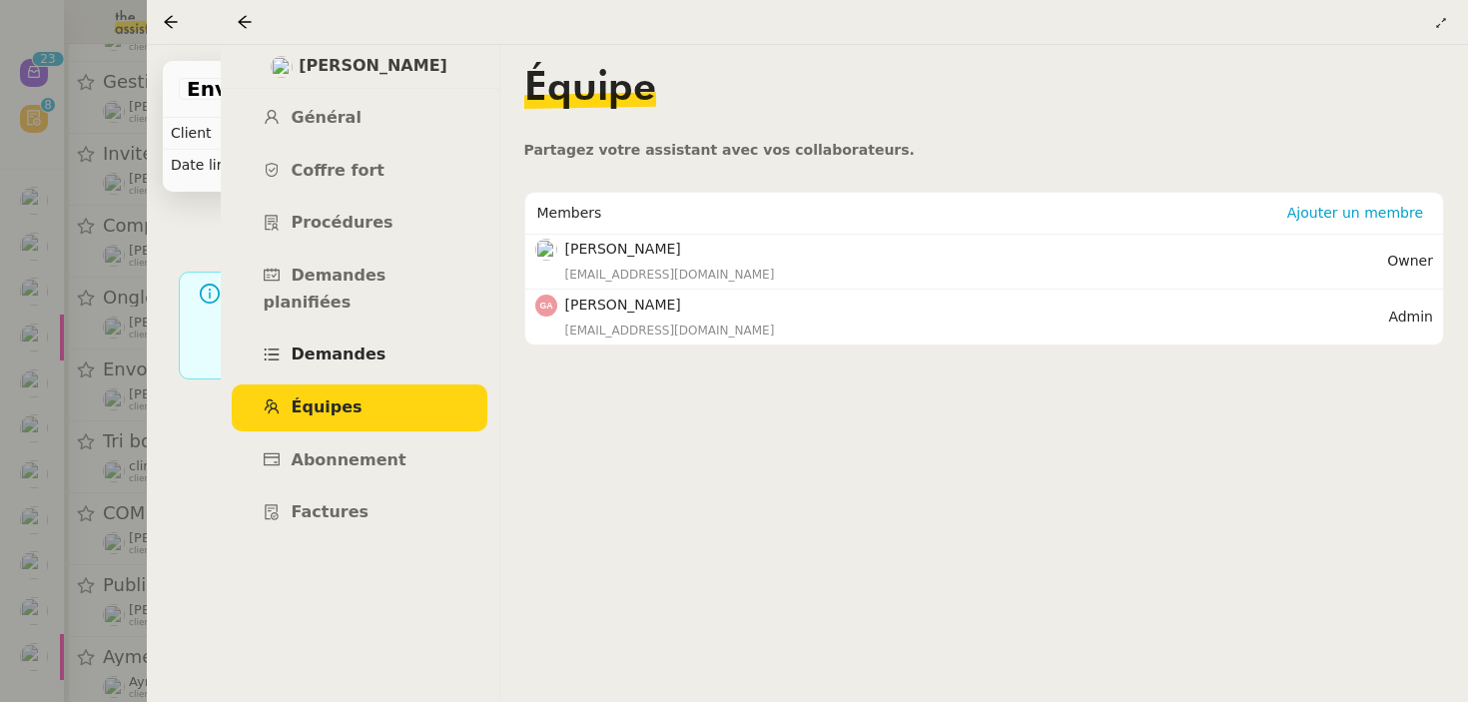
click at [315, 345] on span "Demandes" at bounding box center [339, 354] width 95 height 19
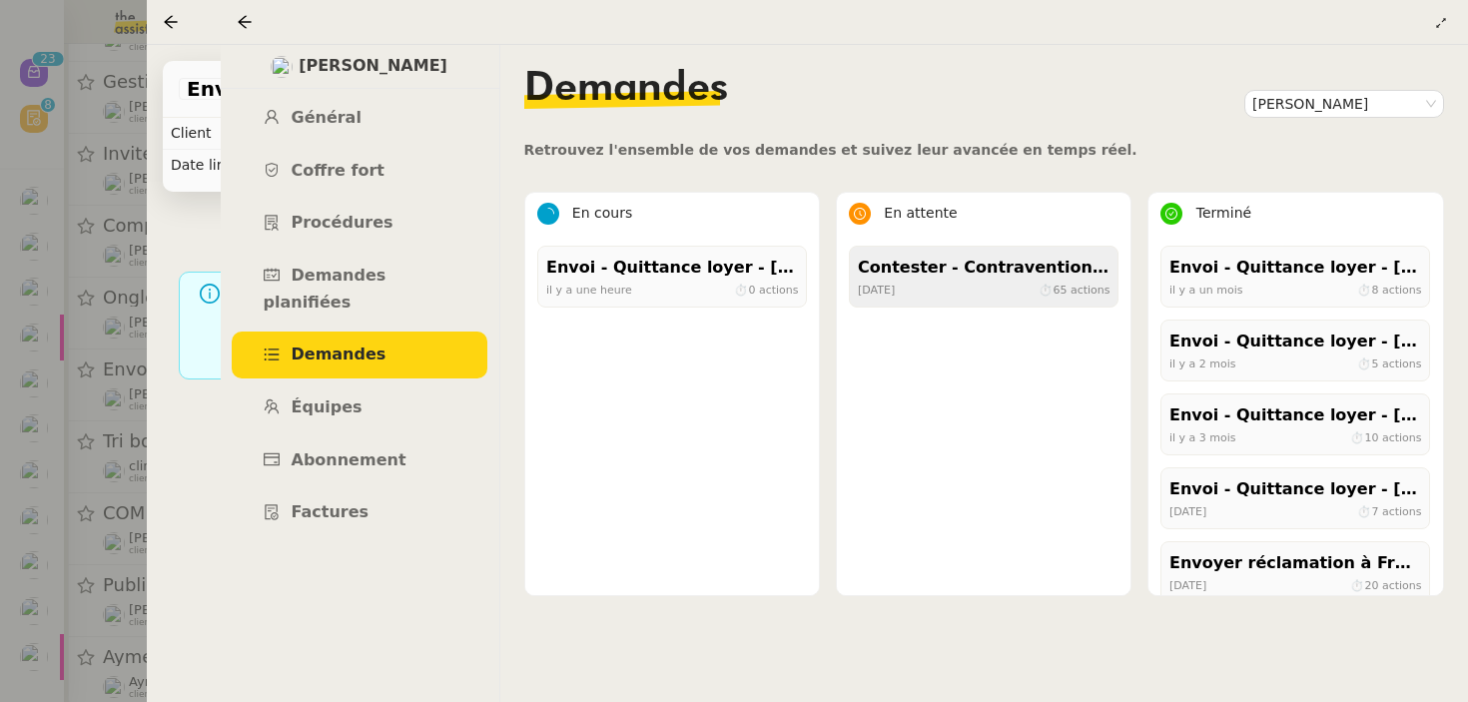
click at [1001, 268] on div "Contester - Contravention [PERSON_NAME]" at bounding box center [984, 268] width 252 height 27
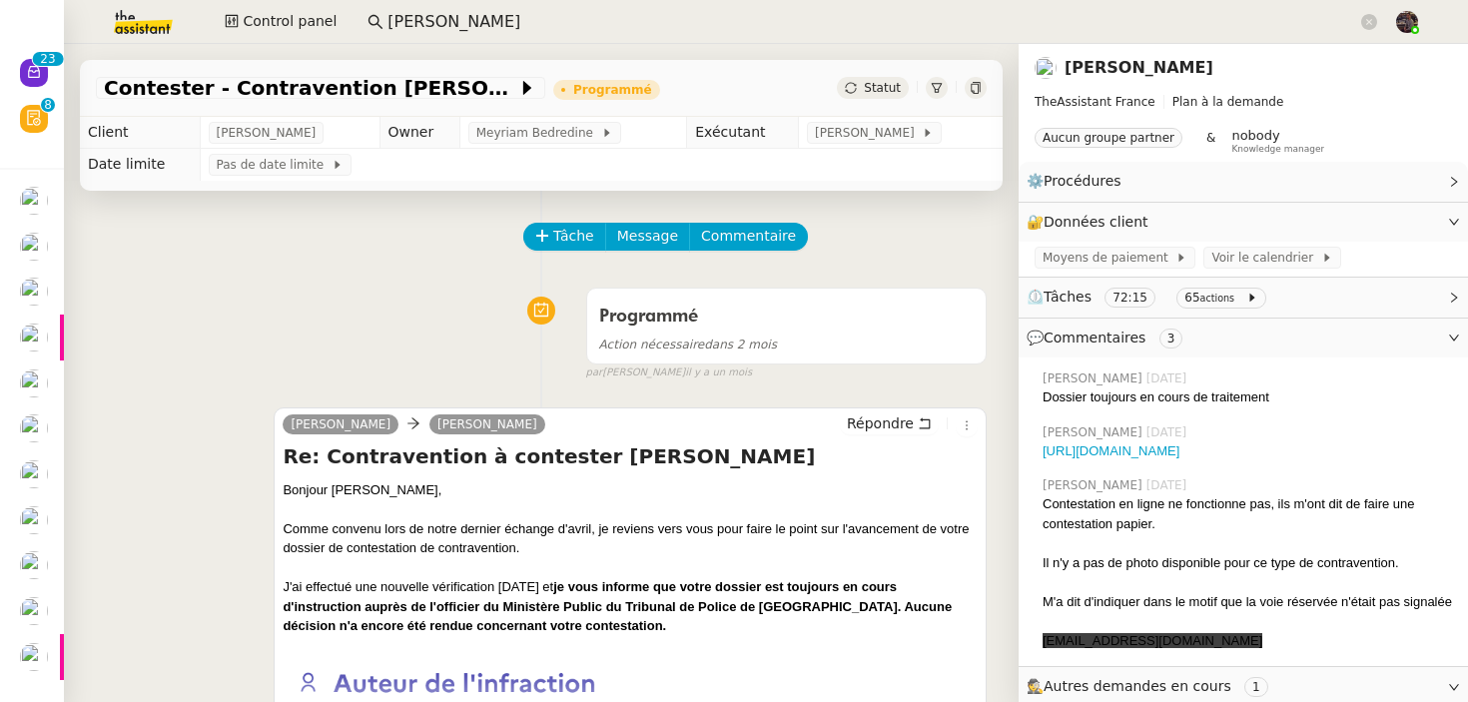
click at [412, 348] on div "Programmé Action nécessaire dans 2 mois false par [PERSON_NAME] [DATE]" at bounding box center [541, 330] width 891 height 103
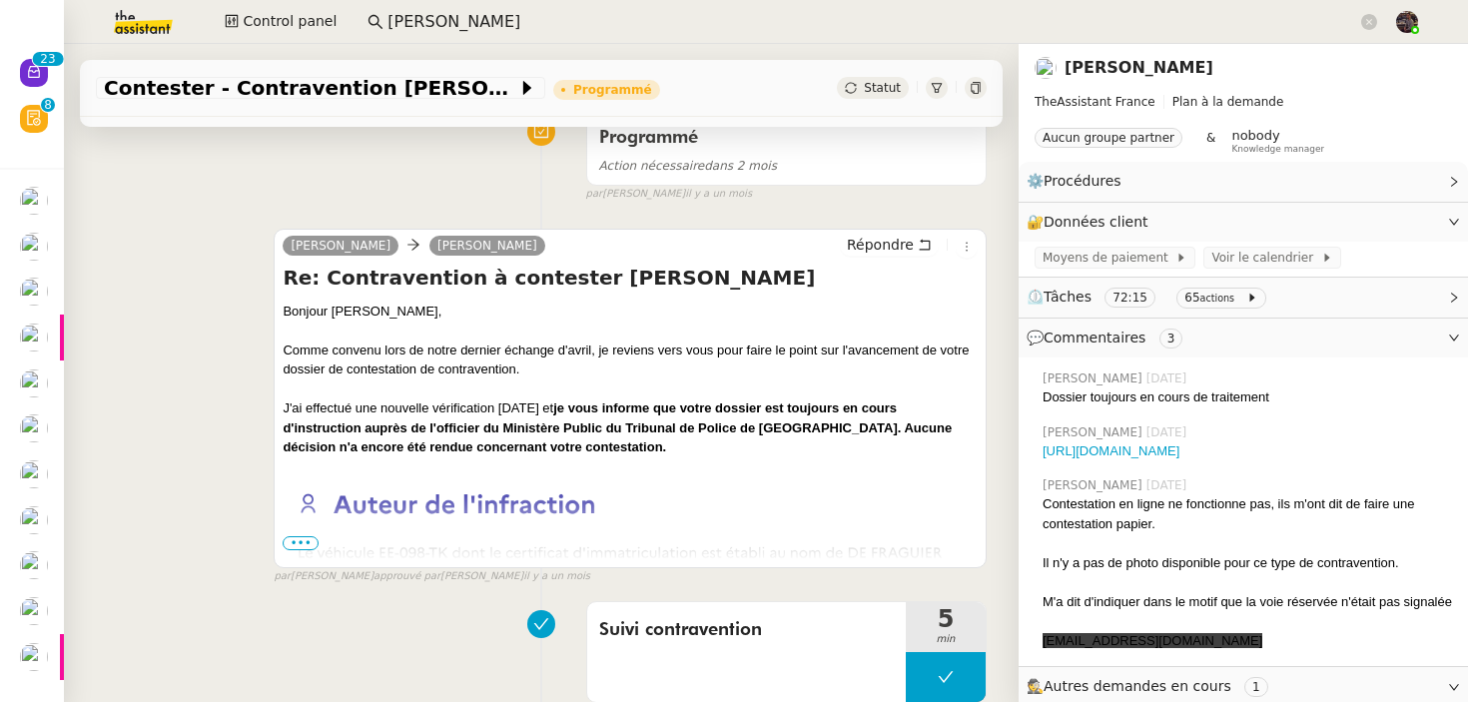
scroll to position [178, 0]
click at [309, 541] on span "•••" at bounding box center [301, 544] width 36 height 14
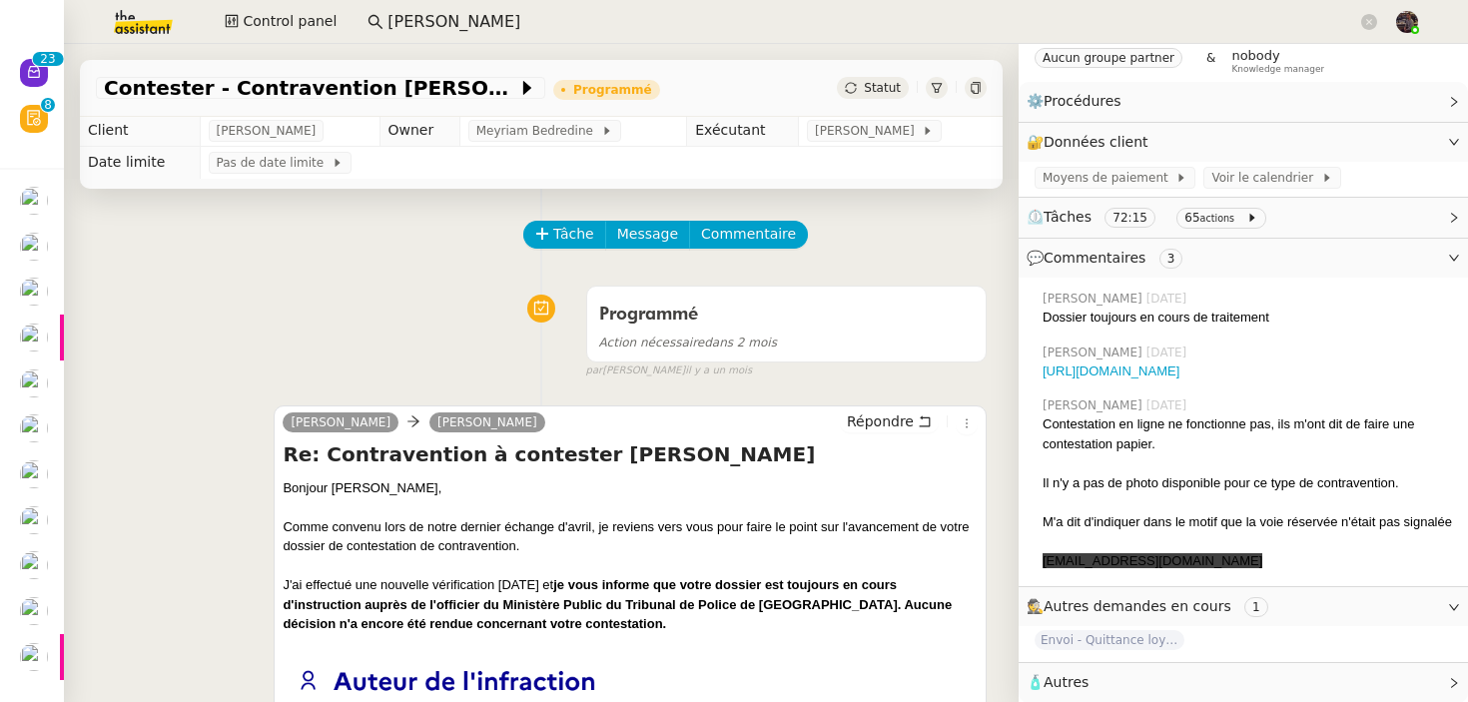
scroll to position [0, 0]
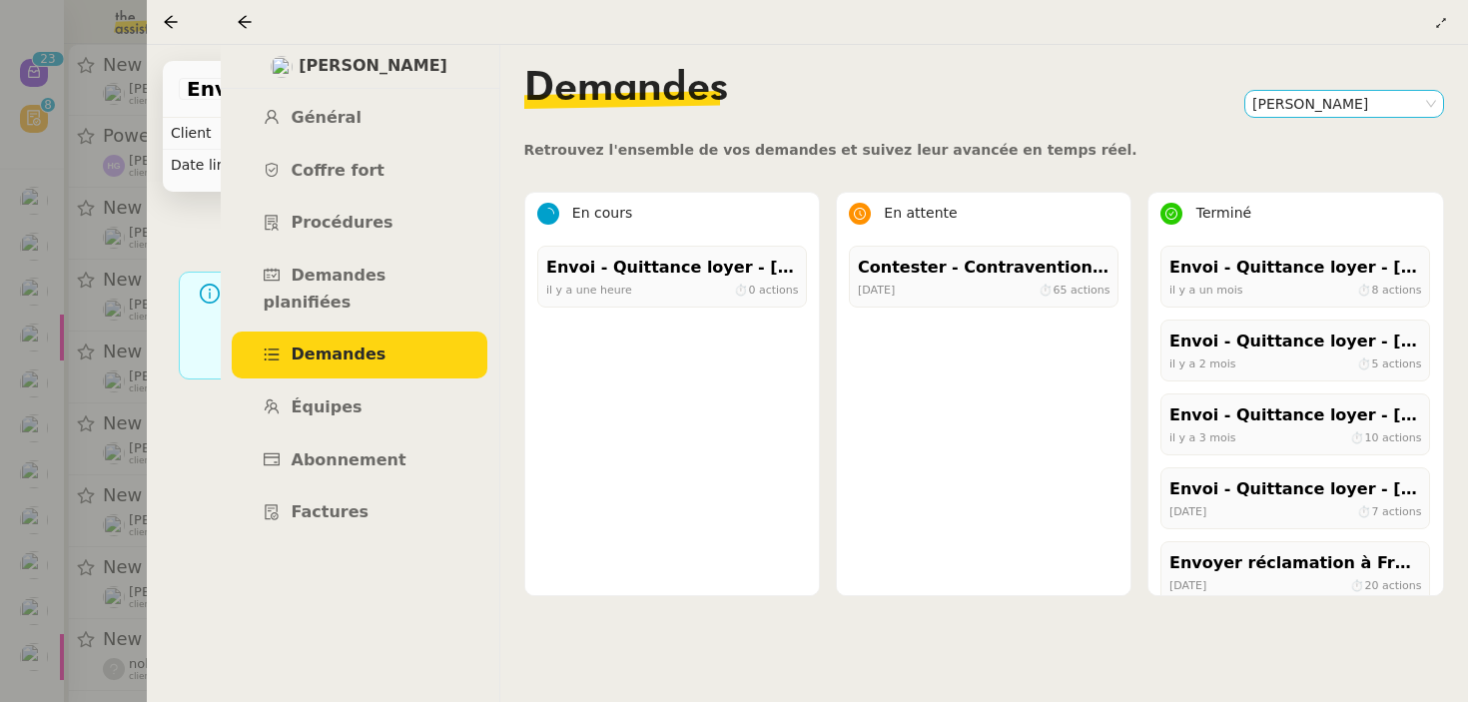
click at [1349, 111] on nz-select-item "[PERSON_NAME]" at bounding box center [1344, 104] width 184 height 26
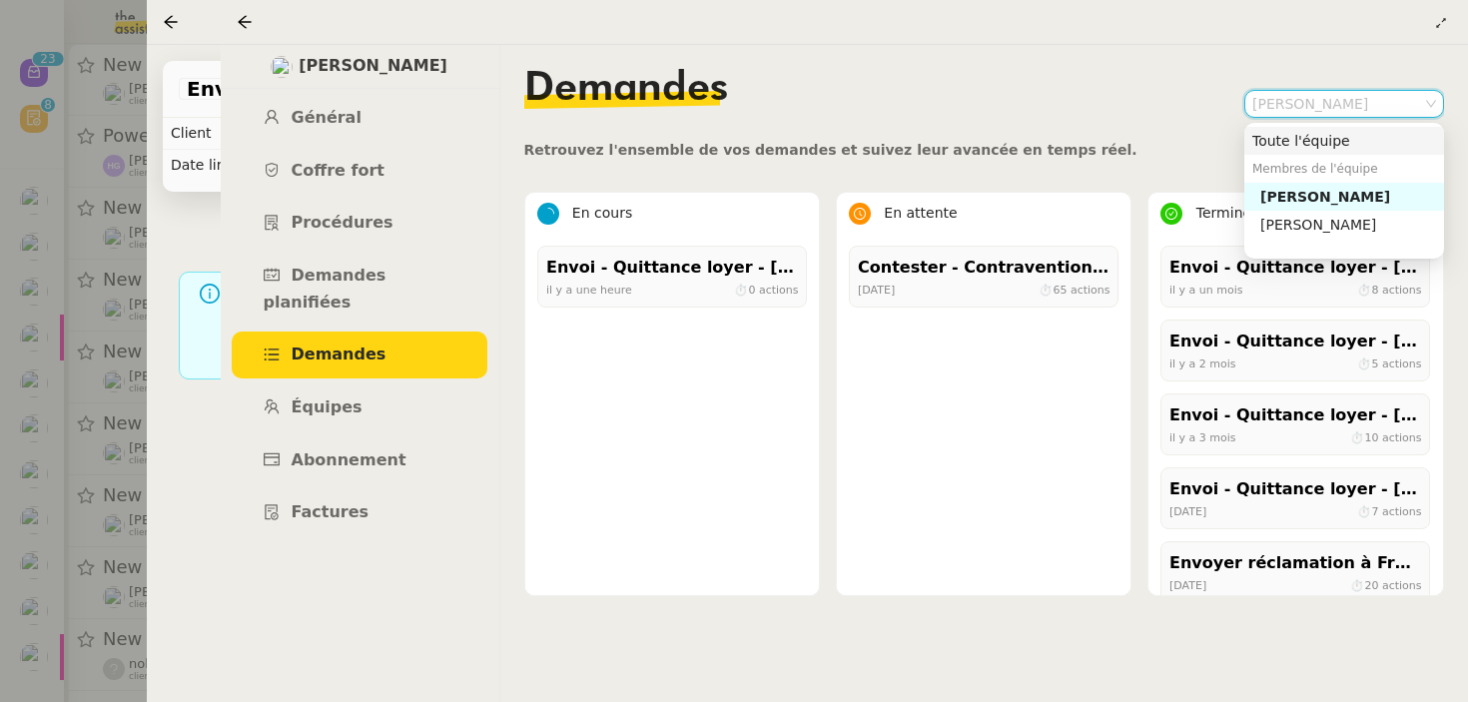
click at [1345, 135] on div "Toute l'équipe" at bounding box center [1344, 141] width 184 height 18
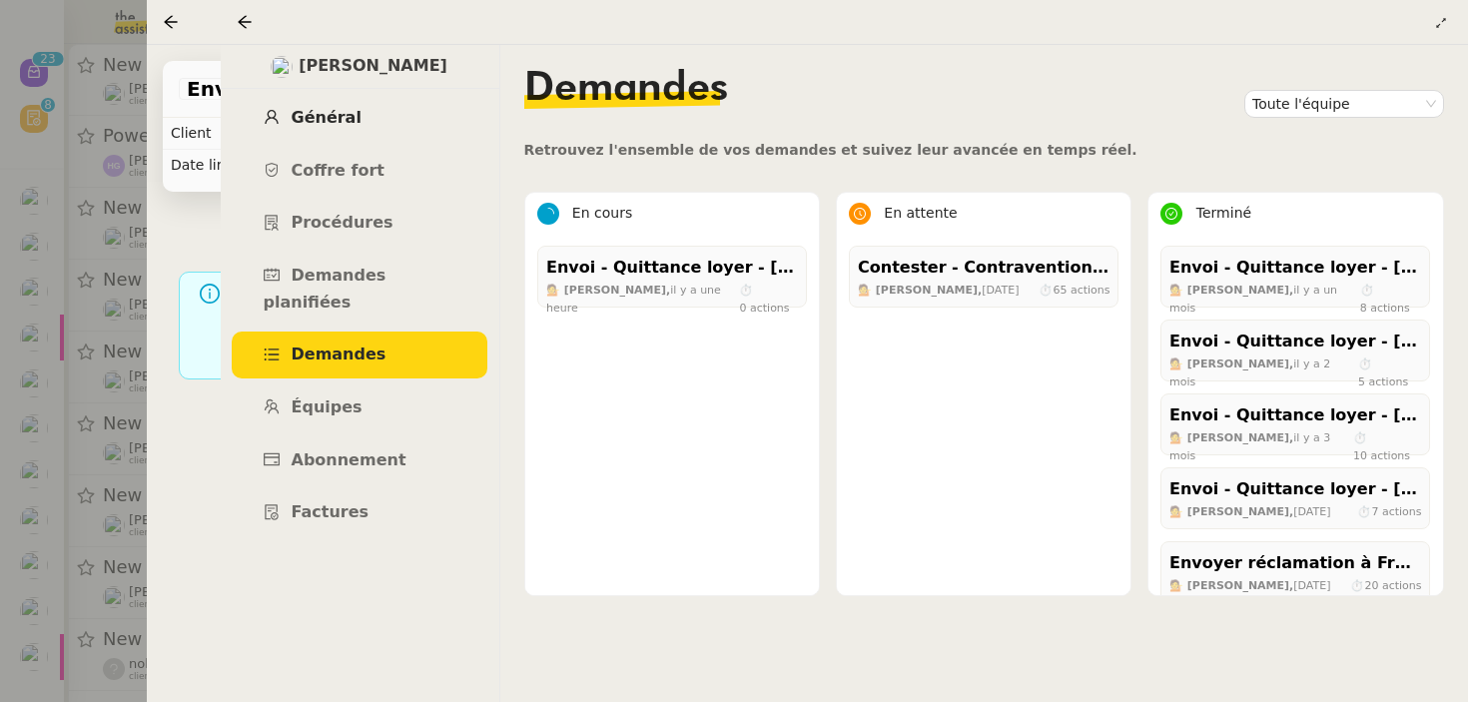
click at [349, 104] on link "Général" at bounding box center [360, 118] width 256 height 47
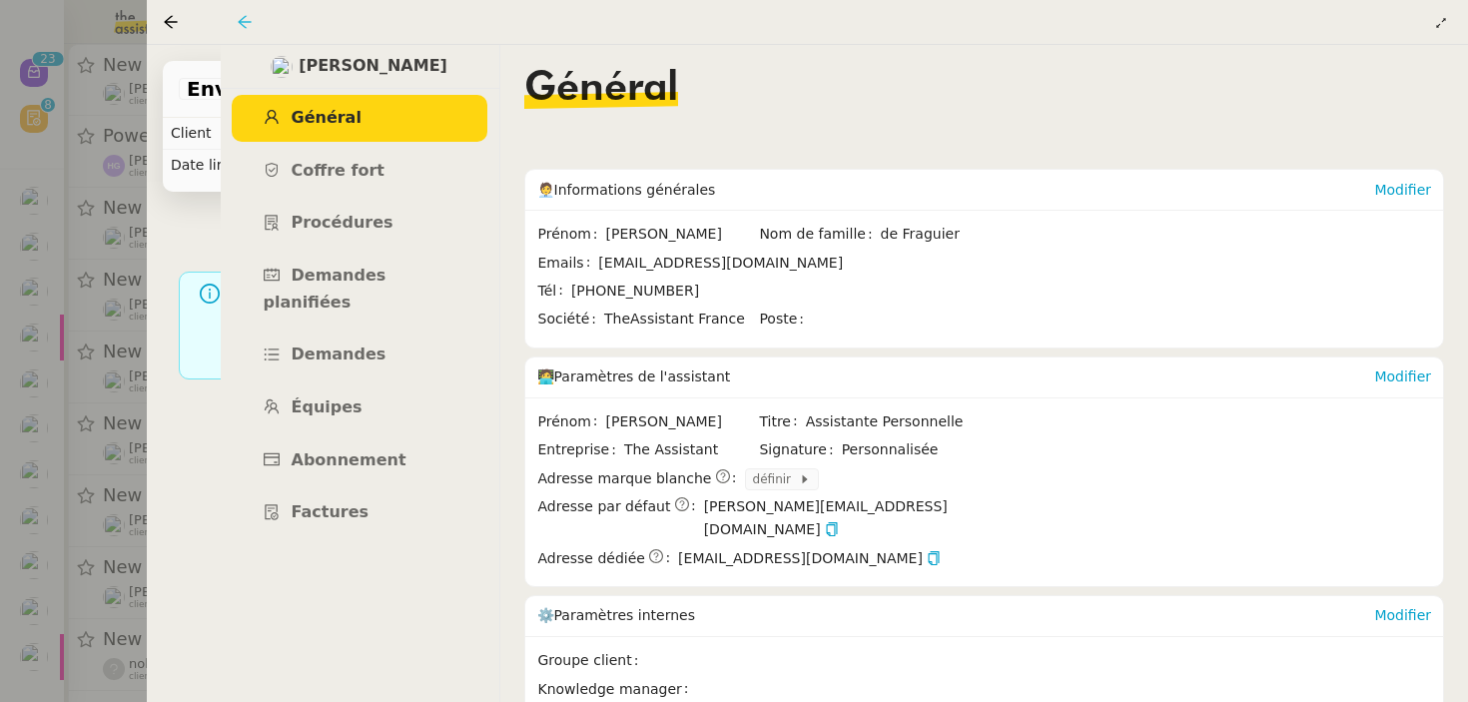
click at [241, 17] on icon at bounding box center [245, 22] width 16 height 16
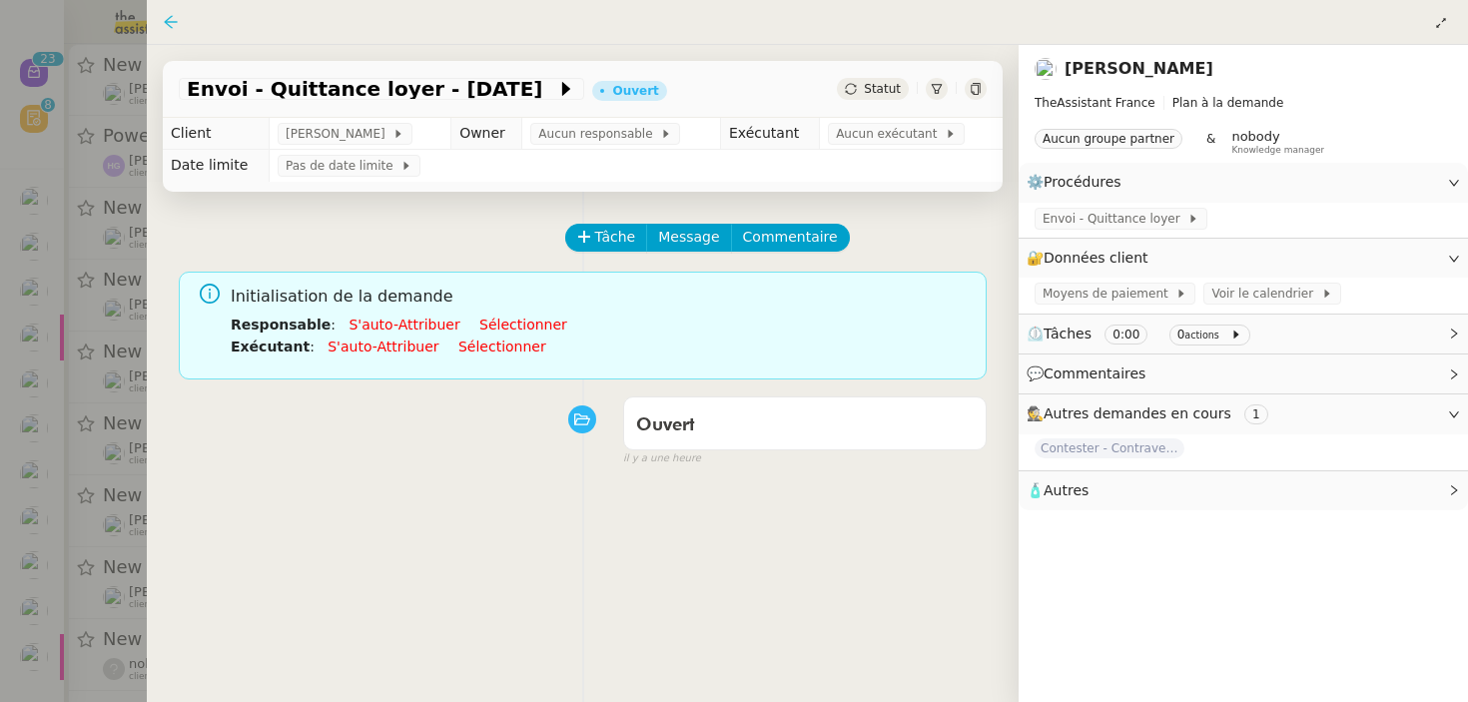
click at [171, 16] on icon at bounding box center [170, 21] width 13 height 13
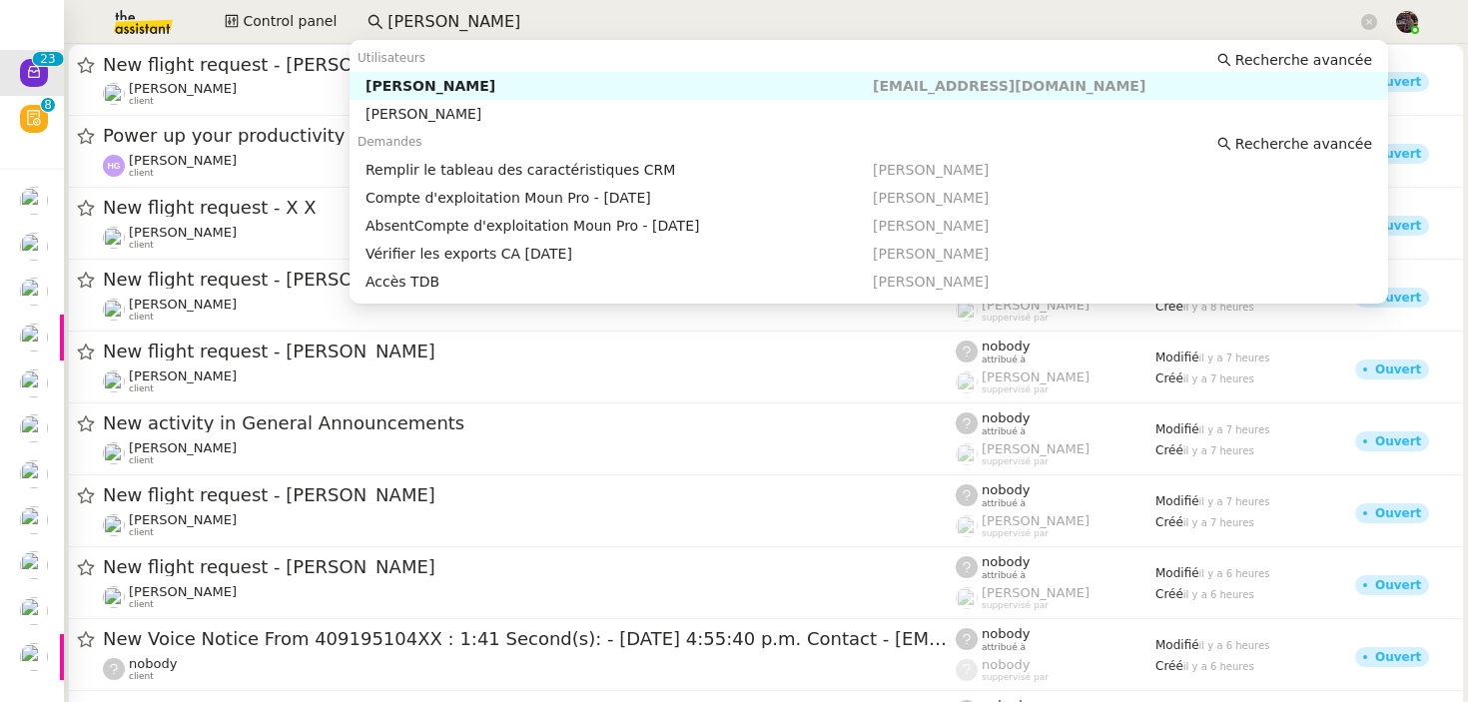
click at [406, 17] on input "[PERSON_NAME]" at bounding box center [872, 22] width 970 height 27
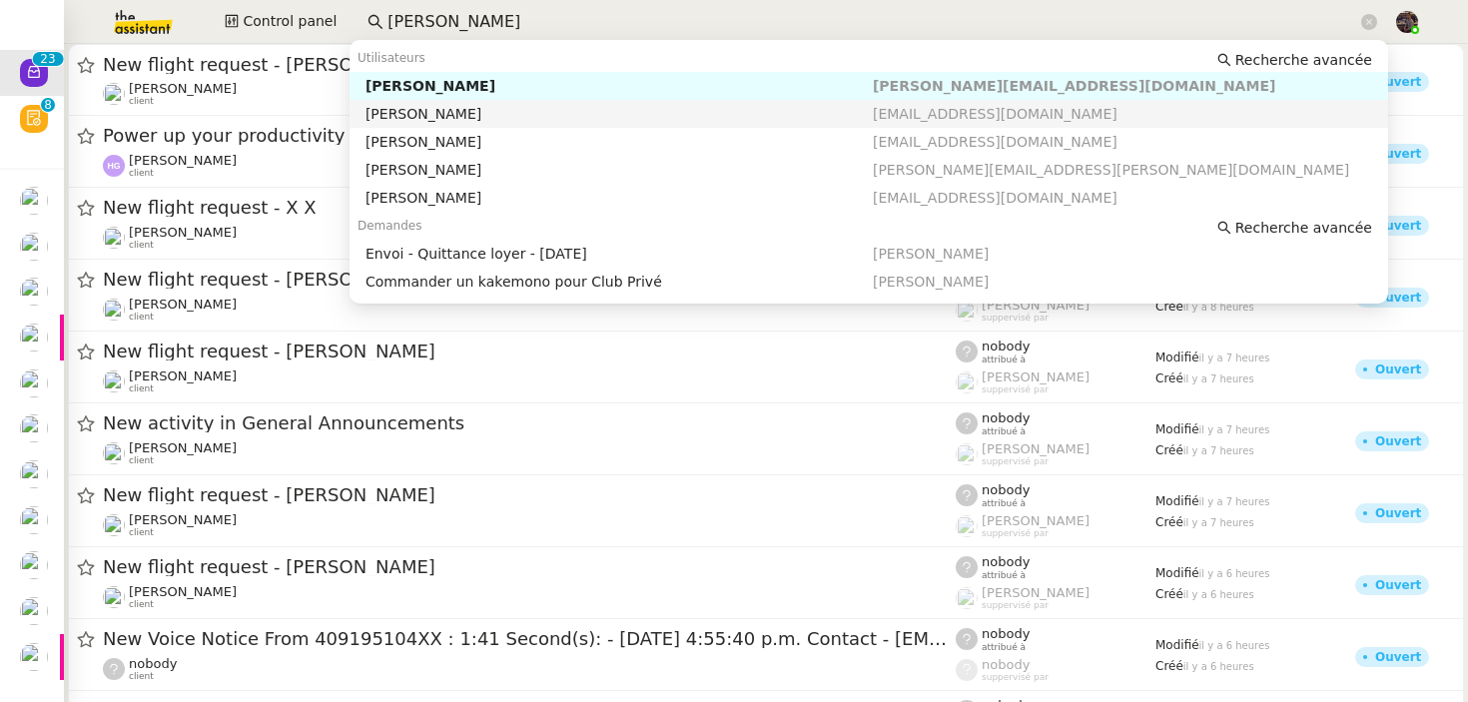
click at [423, 111] on div "[PERSON_NAME]" at bounding box center [618, 114] width 507 height 18
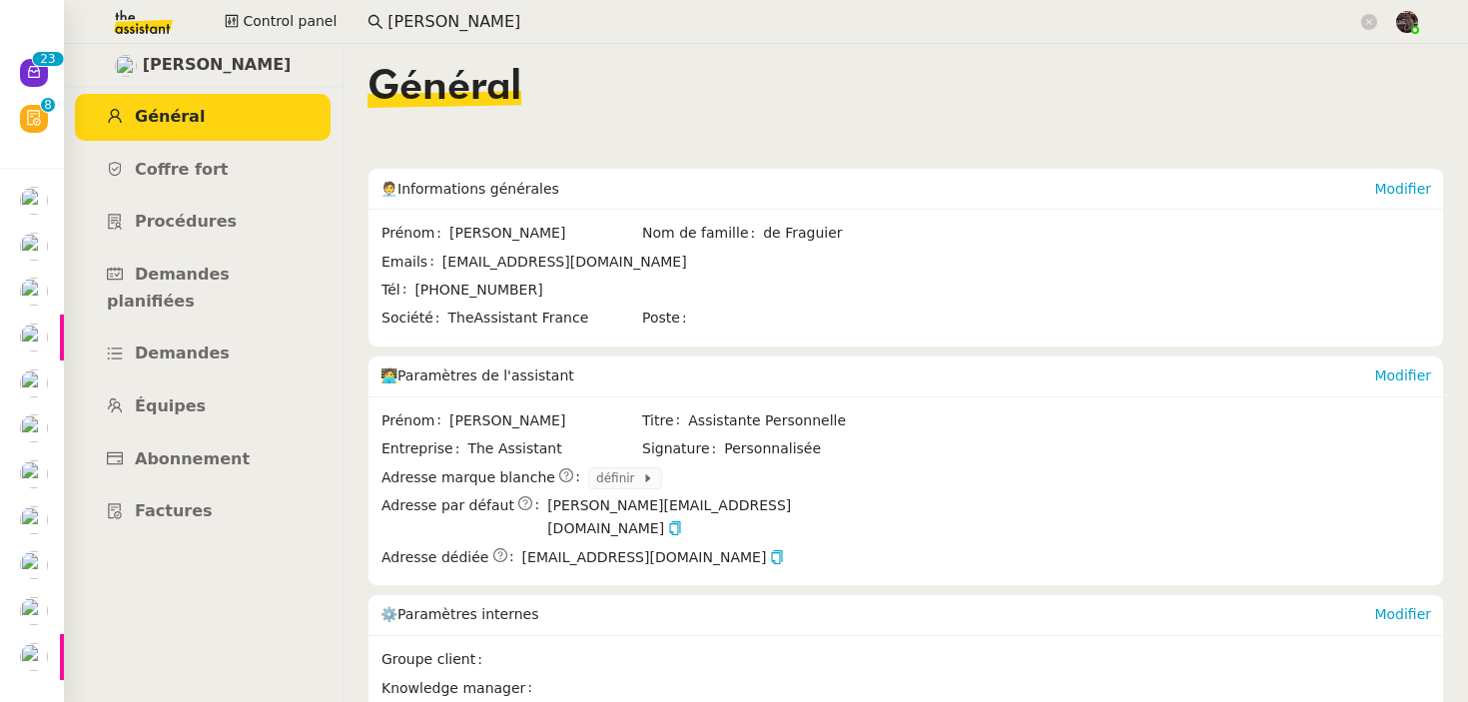
click at [519, 29] on input "[PERSON_NAME]" at bounding box center [872, 22] width 970 height 27
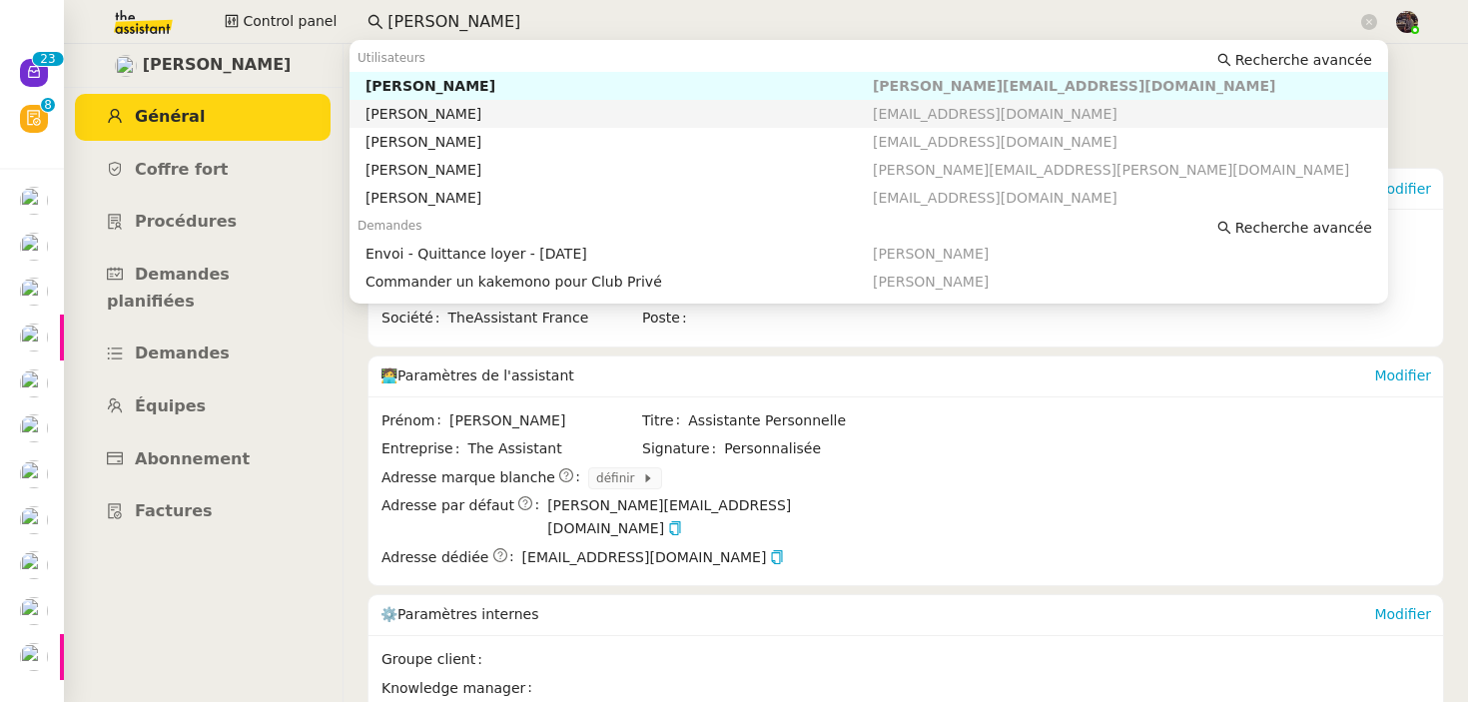
click at [492, 117] on div "[PERSON_NAME]" at bounding box center [618, 114] width 507 height 18
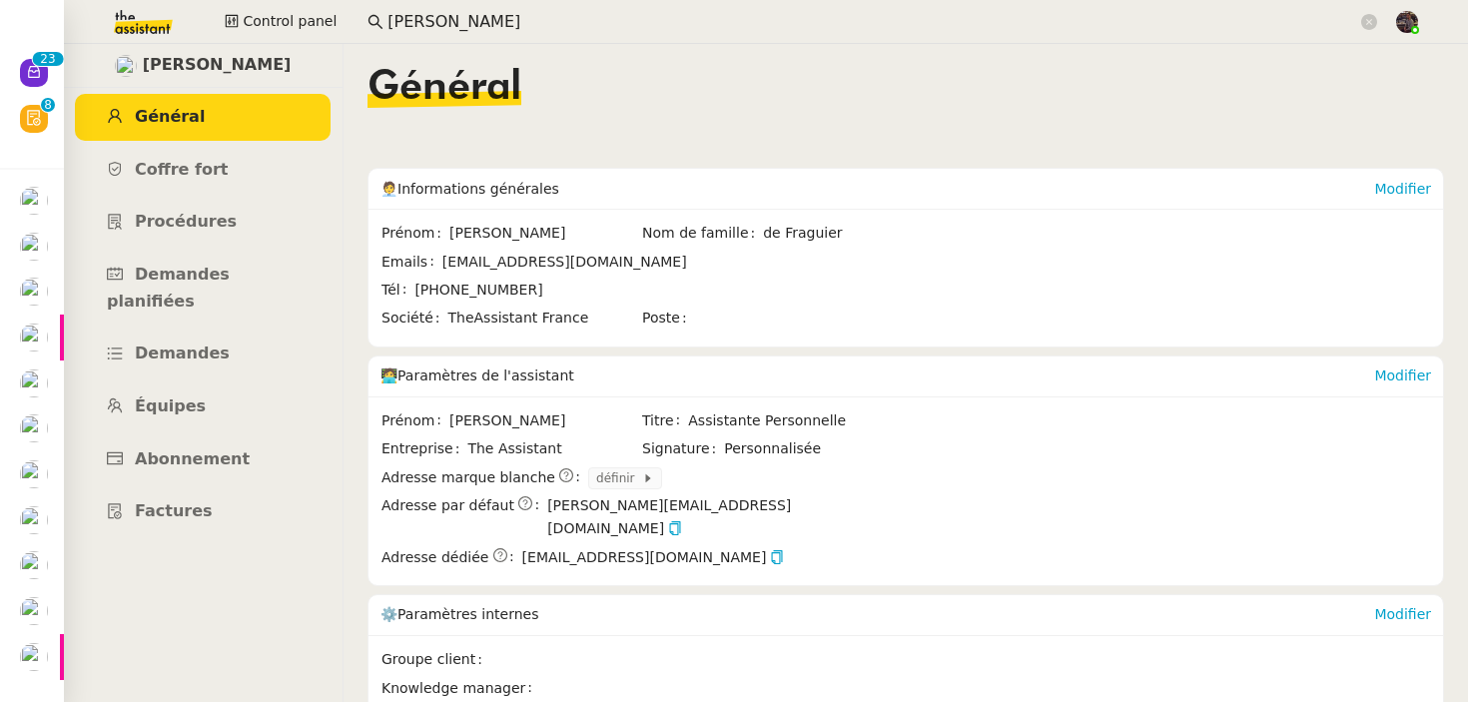
click at [501, 17] on input "[PERSON_NAME]" at bounding box center [872, 22] width 970 height 27
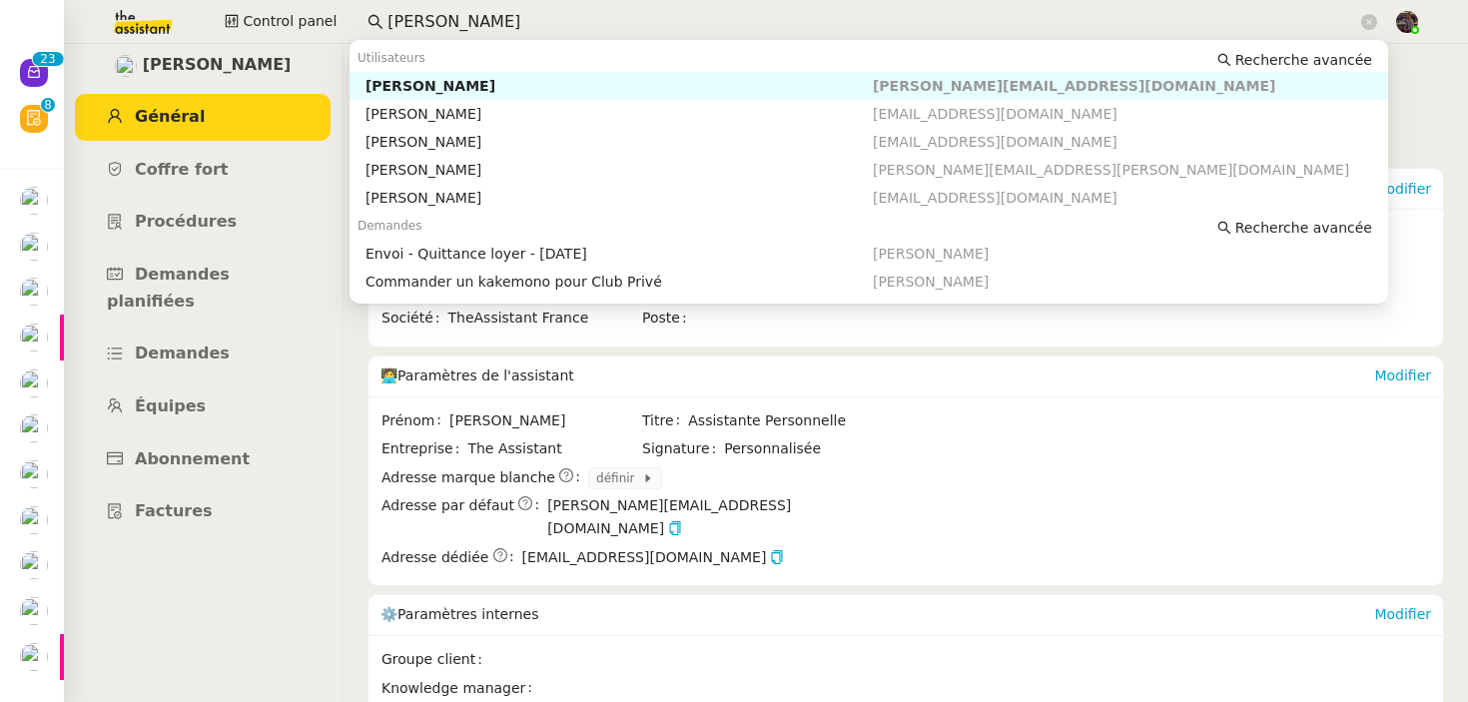
click at [512, 81] on div "[PERSON_NAME]" at bounding box center [618, 86] width 507 height 18
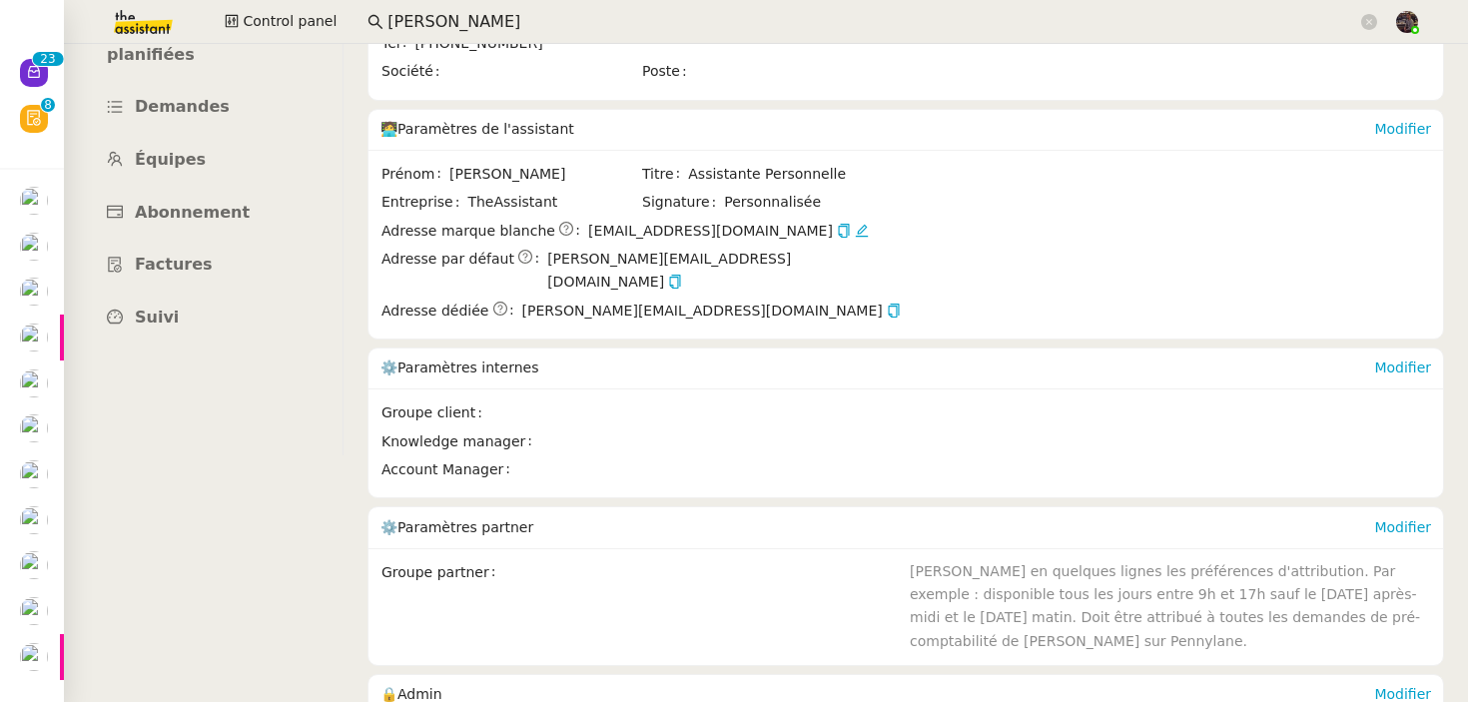
scroll to position [622, 0]
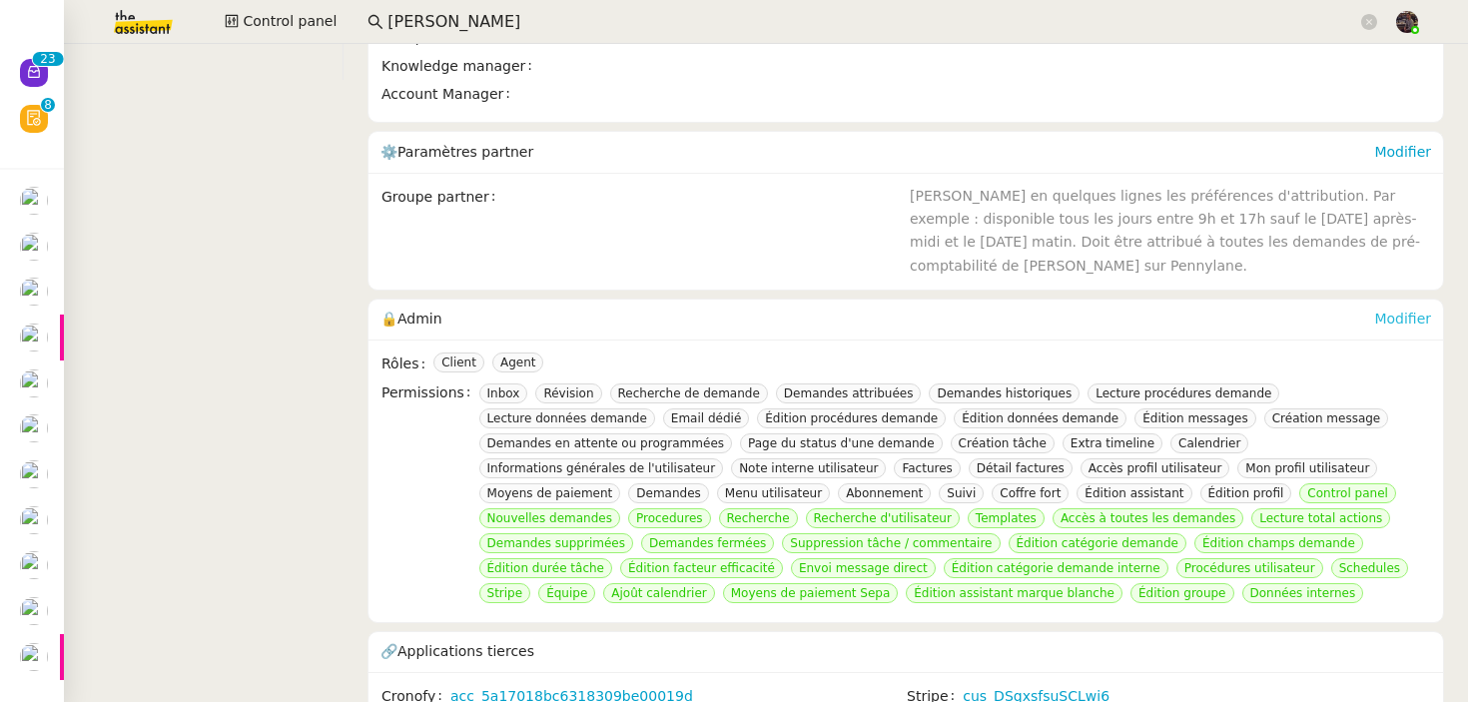
click at [1395, 311] on link "Modifier" at bounding box center [1402, 319] width 57 height 16
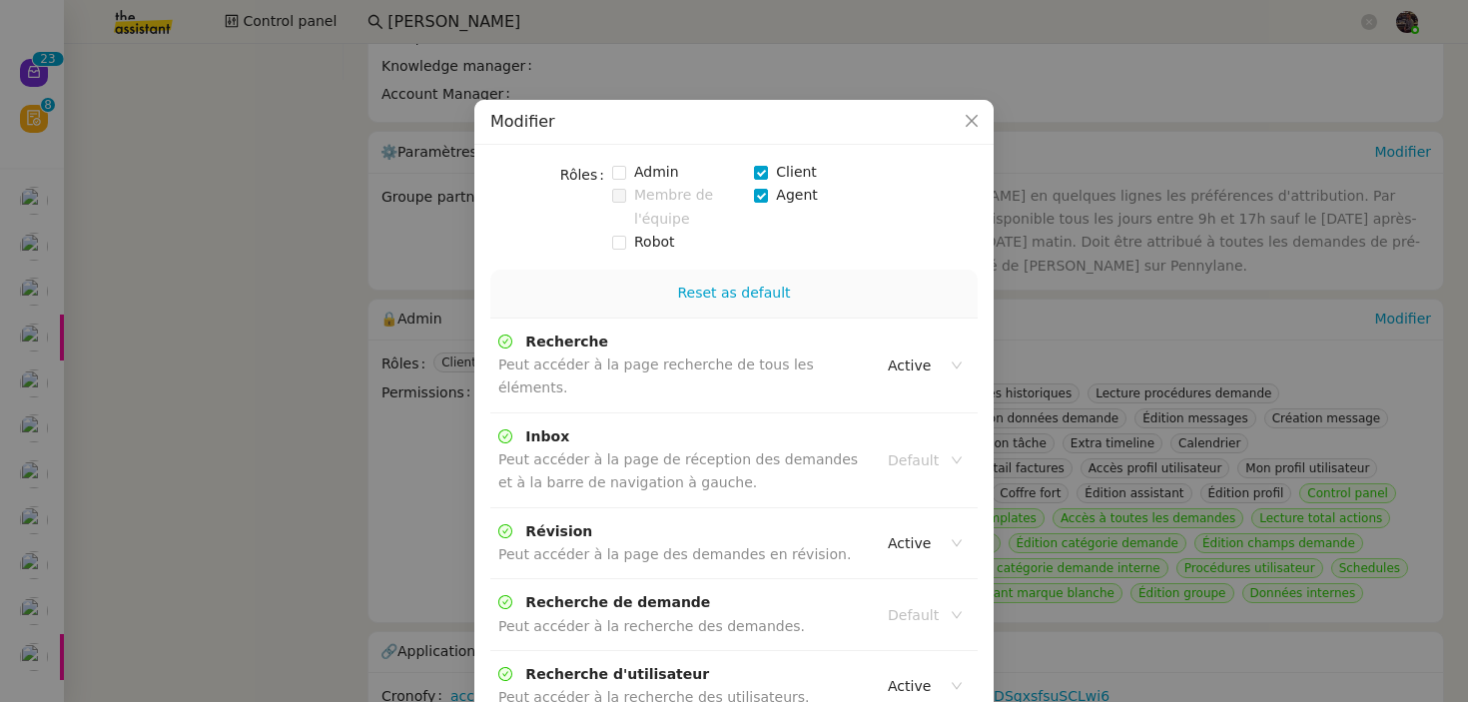
click at [356, 491] on nz-modal-container "Modifier Rôles Admin Client Membre de l'équipe Agent Robot Reset as default Rec…" at bounding box center [734, 351] width 1468 height 702
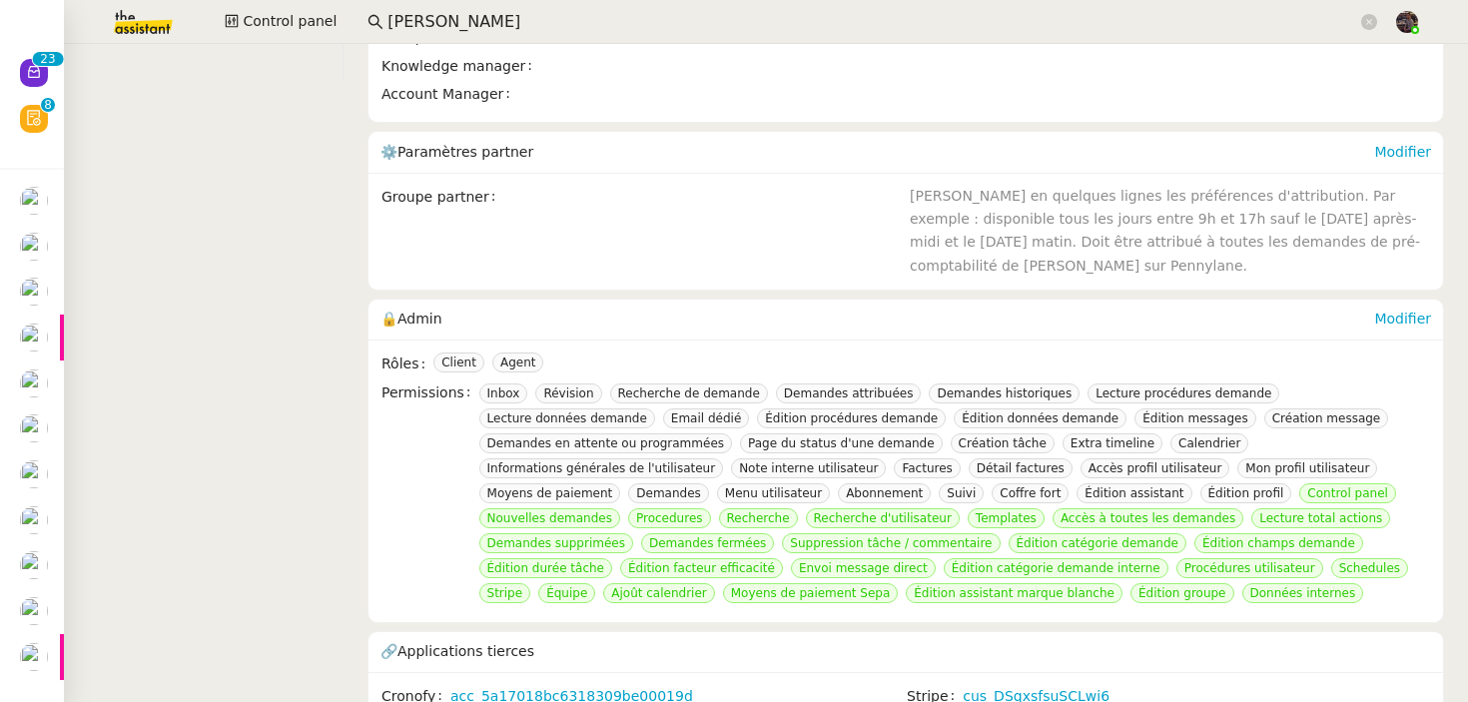
scroll to position [0, 0]
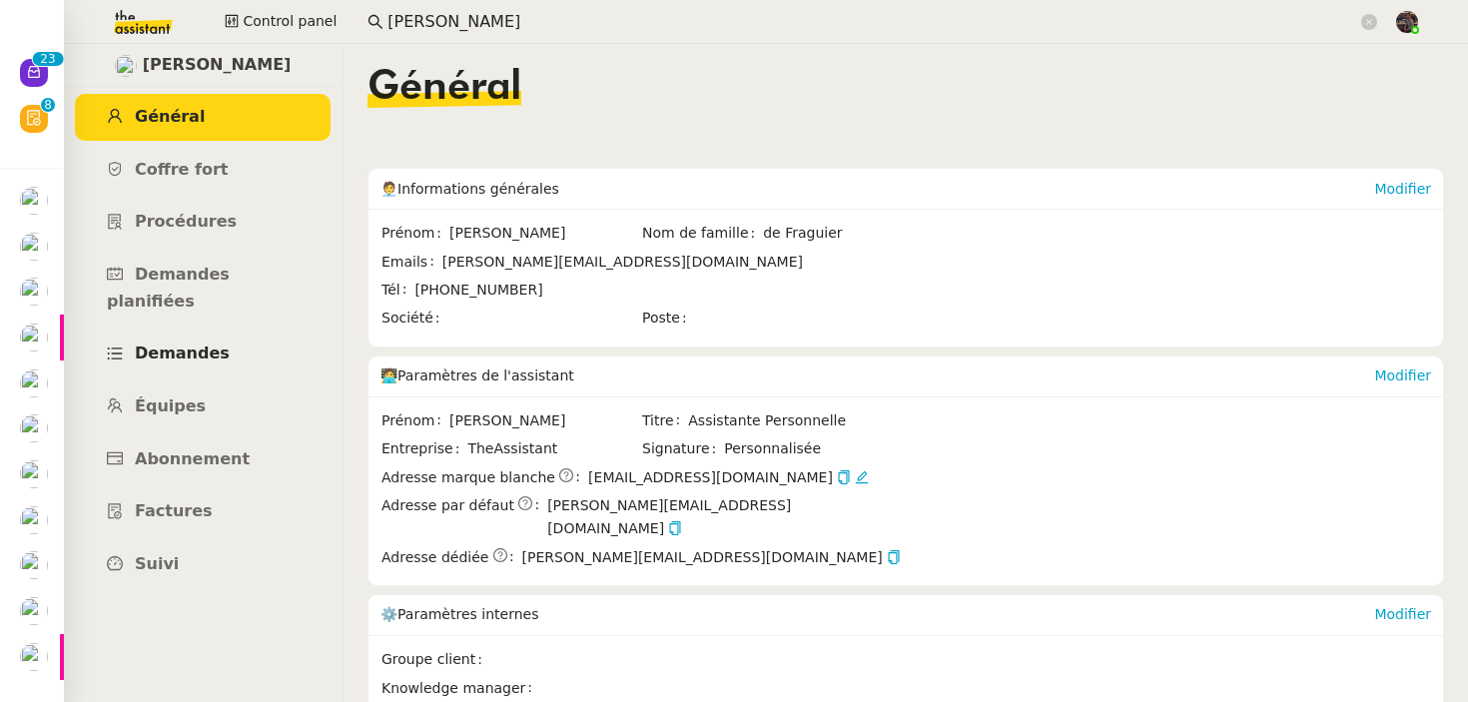
click at [189, 331] on link "Demandes" at bounding box center [203, 354] width 256 height 47
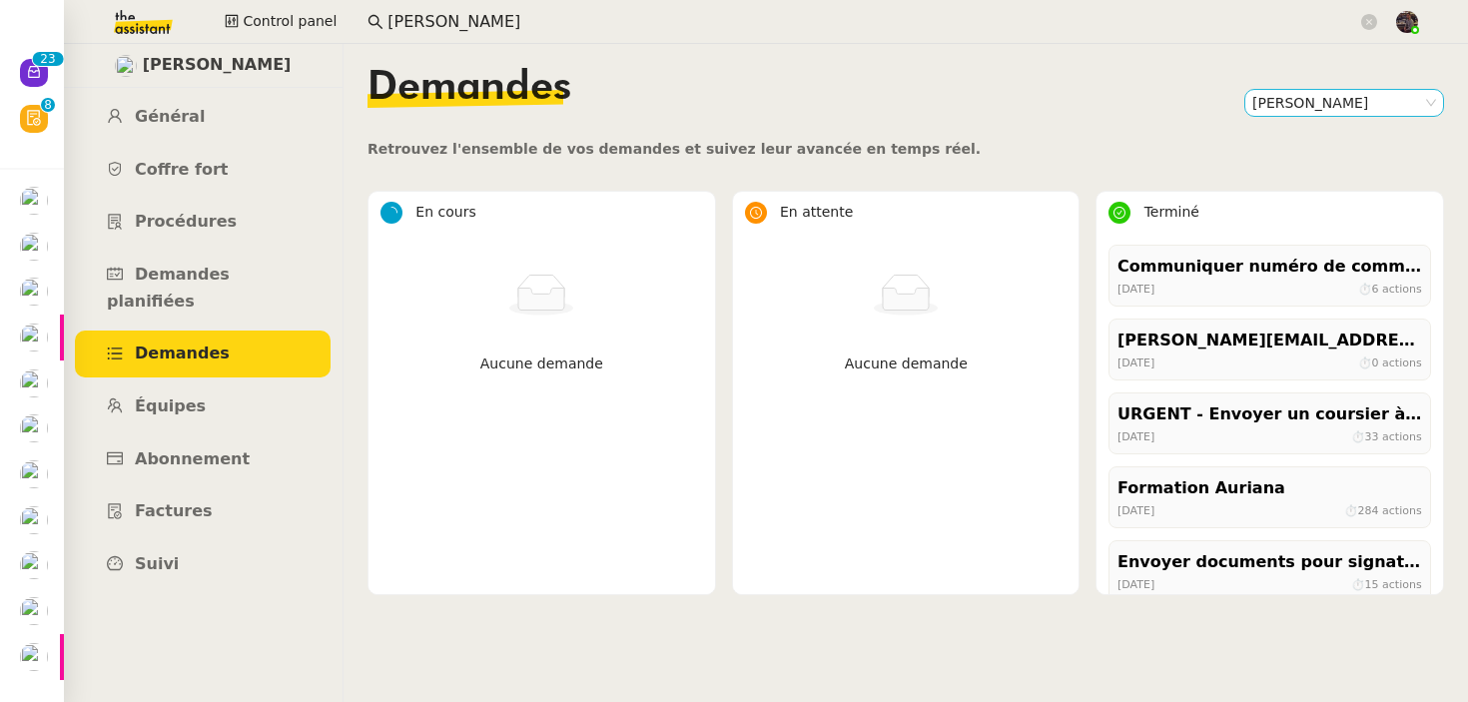
click at [1333, 101] on nz-select-item "[PERSON_NAME]" at bounding box center [1344, 103] width 184 height 26
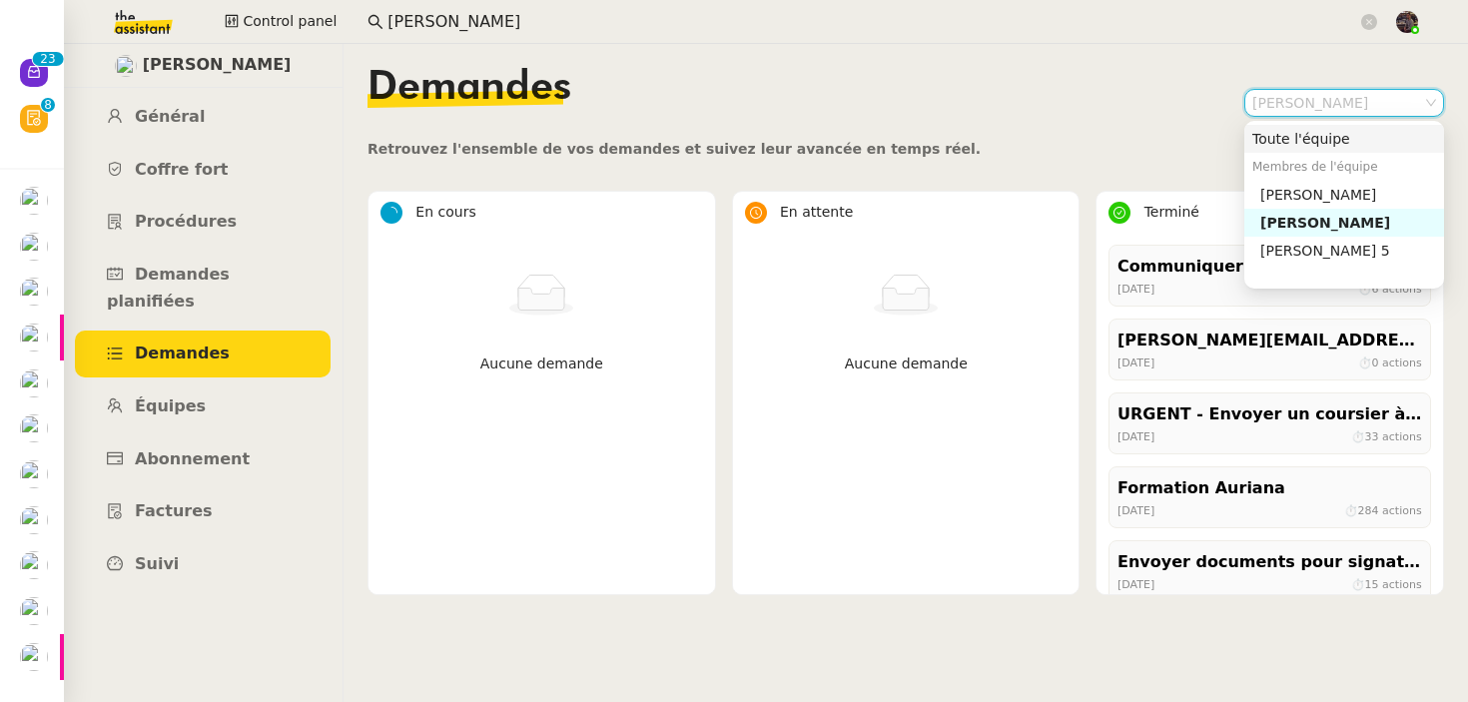
click at [1301, 145] on div "Toute l'équipe" at bounding box center [1344, 139] width 184 height 18
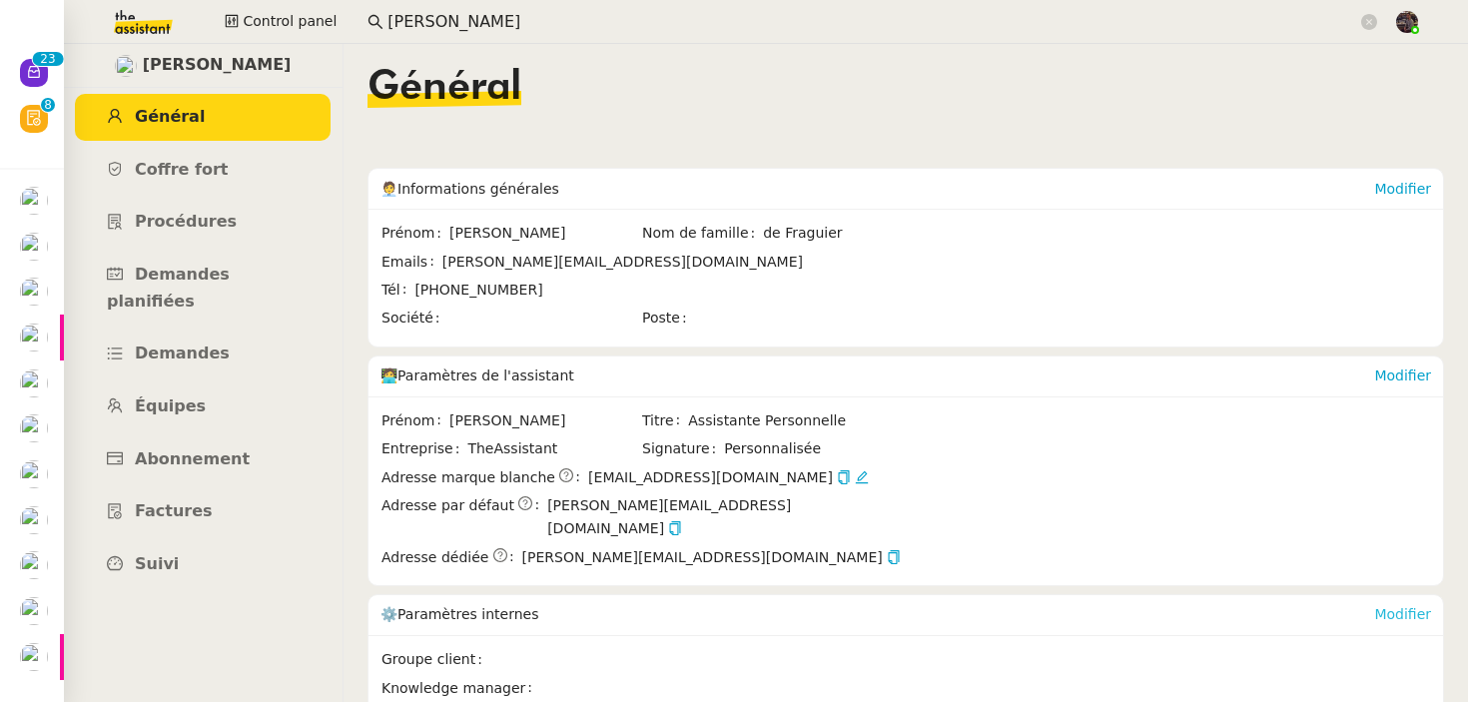
click at [1404, 606] on link "Modifier" at bounding box center [1402, 614] width 57 height 16
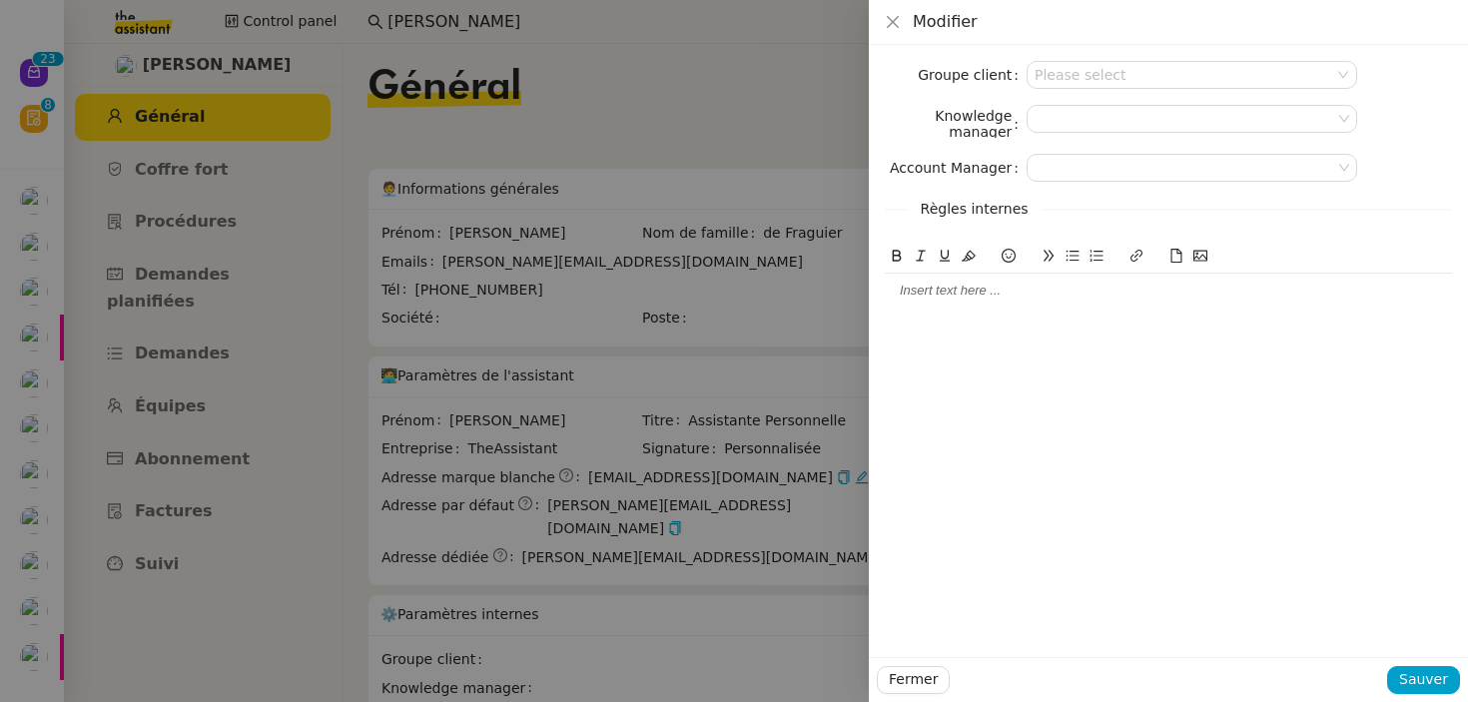
click at [654, 313] on div at bounding box center [734, 351] width 1468 height 702
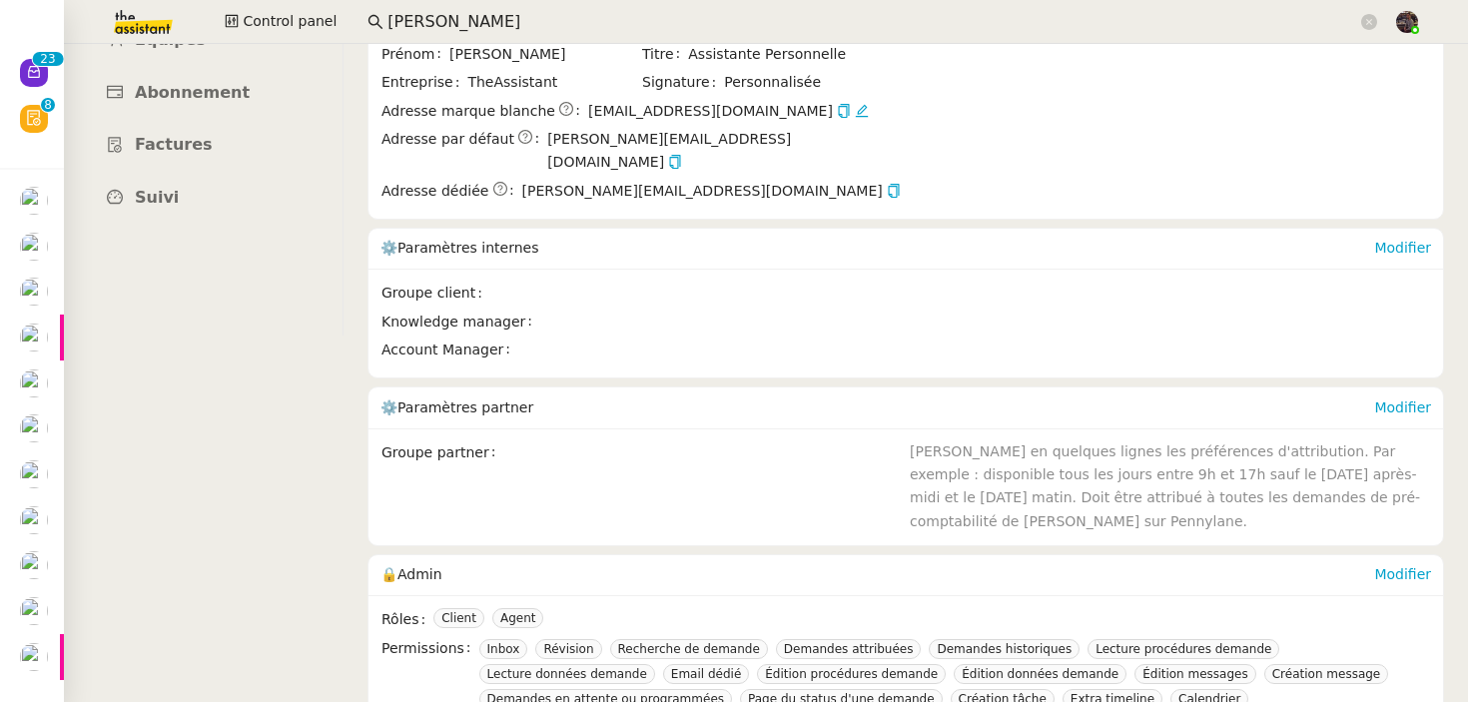
scroll to position [622, 0]
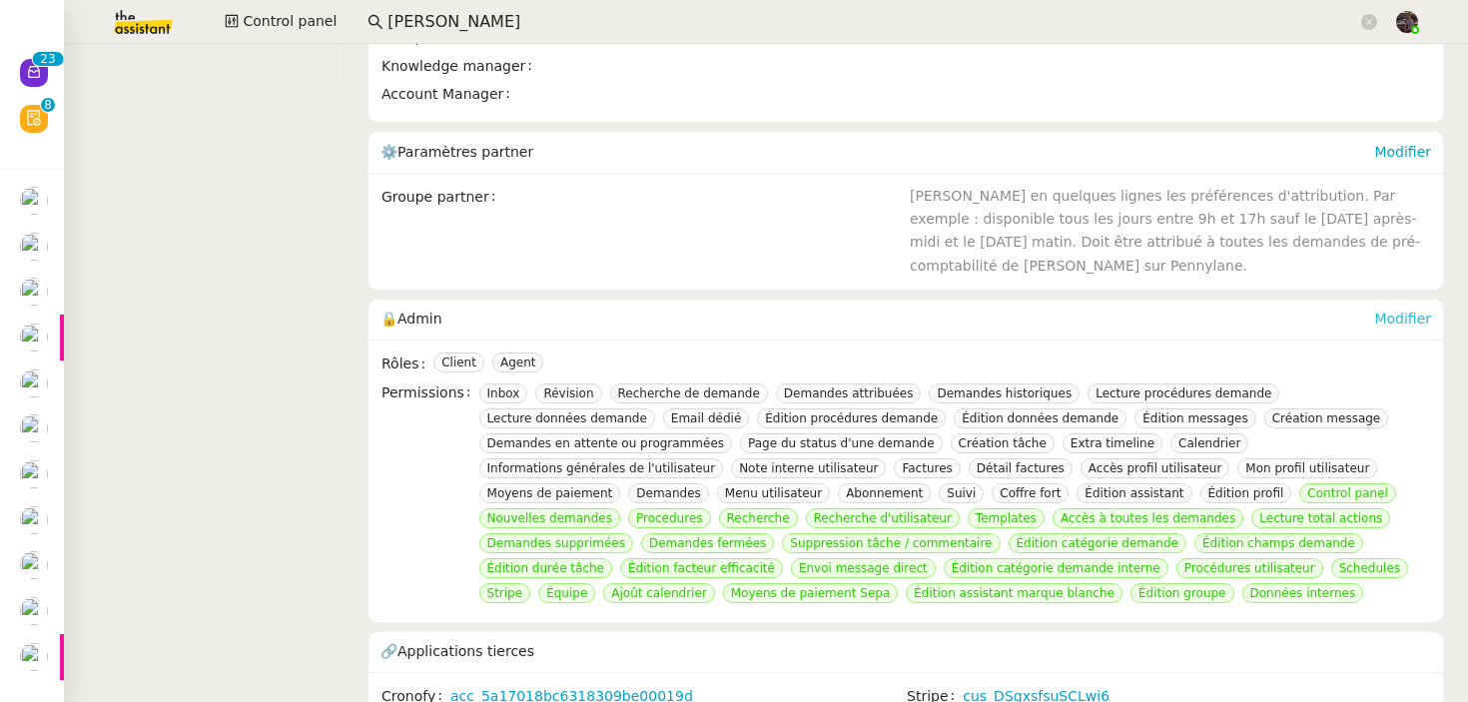
click at [1429, 311] on link "Modifier" at bounding box center [1402, 319] width 57 height 16
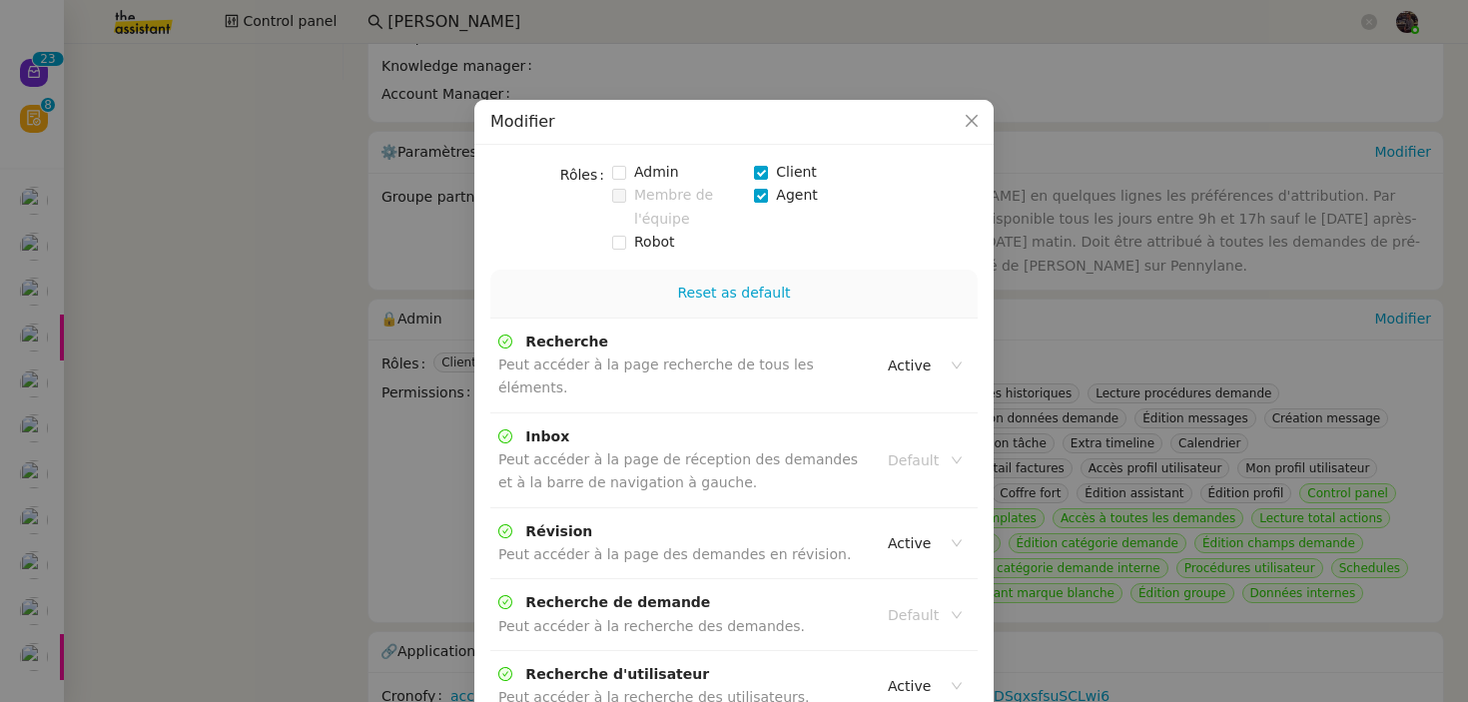
click at [793, 202] on span "Agent" at bounding box center [796, 195] width 57 height 23
click at [749, 287] on link "Reset as default" at bounding box center [733, 293] width 113 height 16
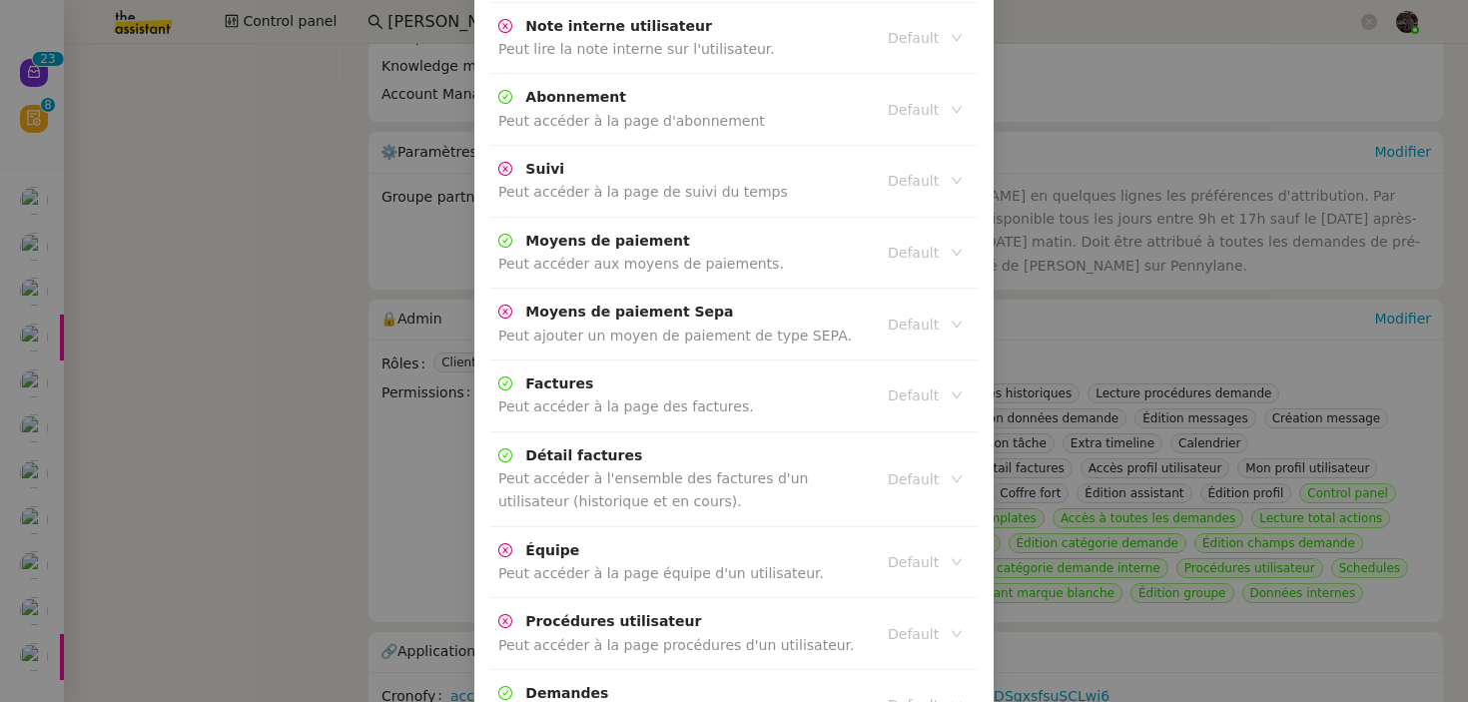
scroll to position [4481, 0]
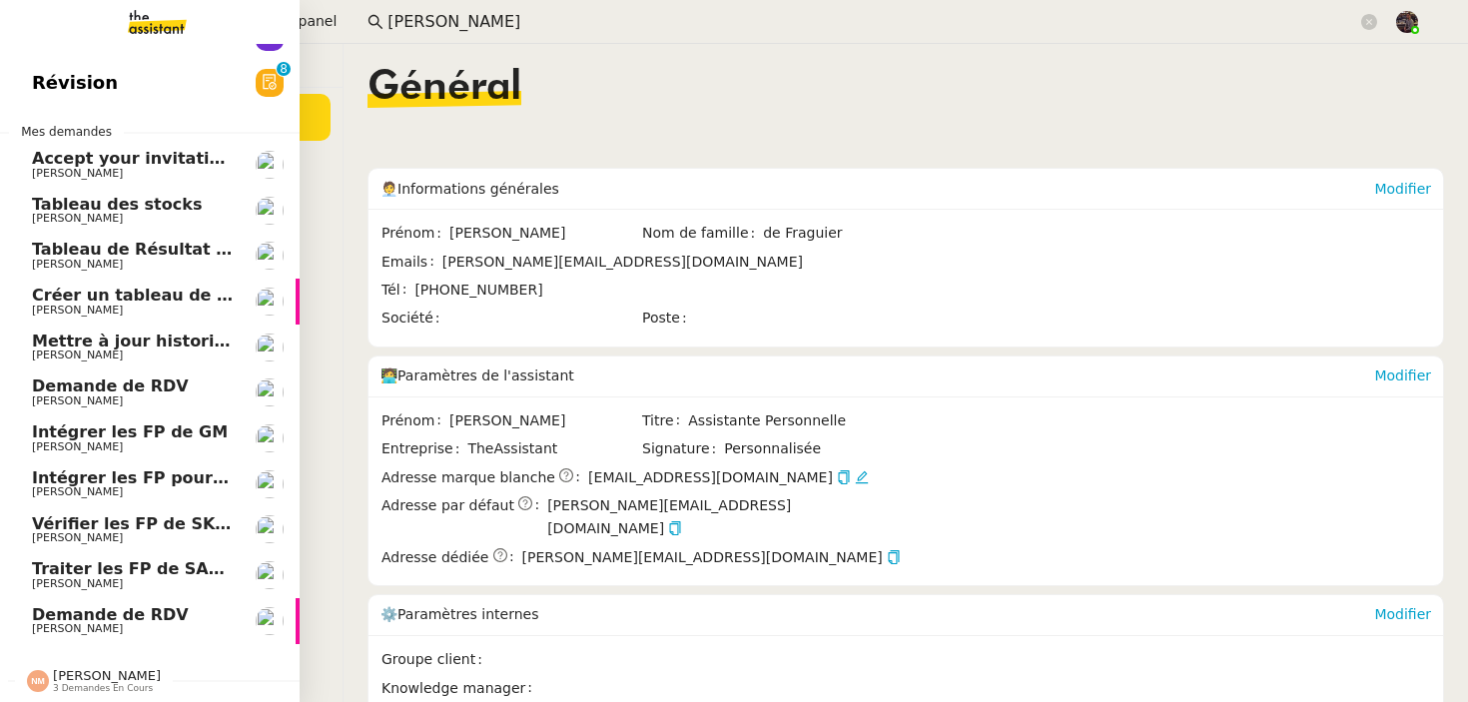
scroll to position [0, 0]
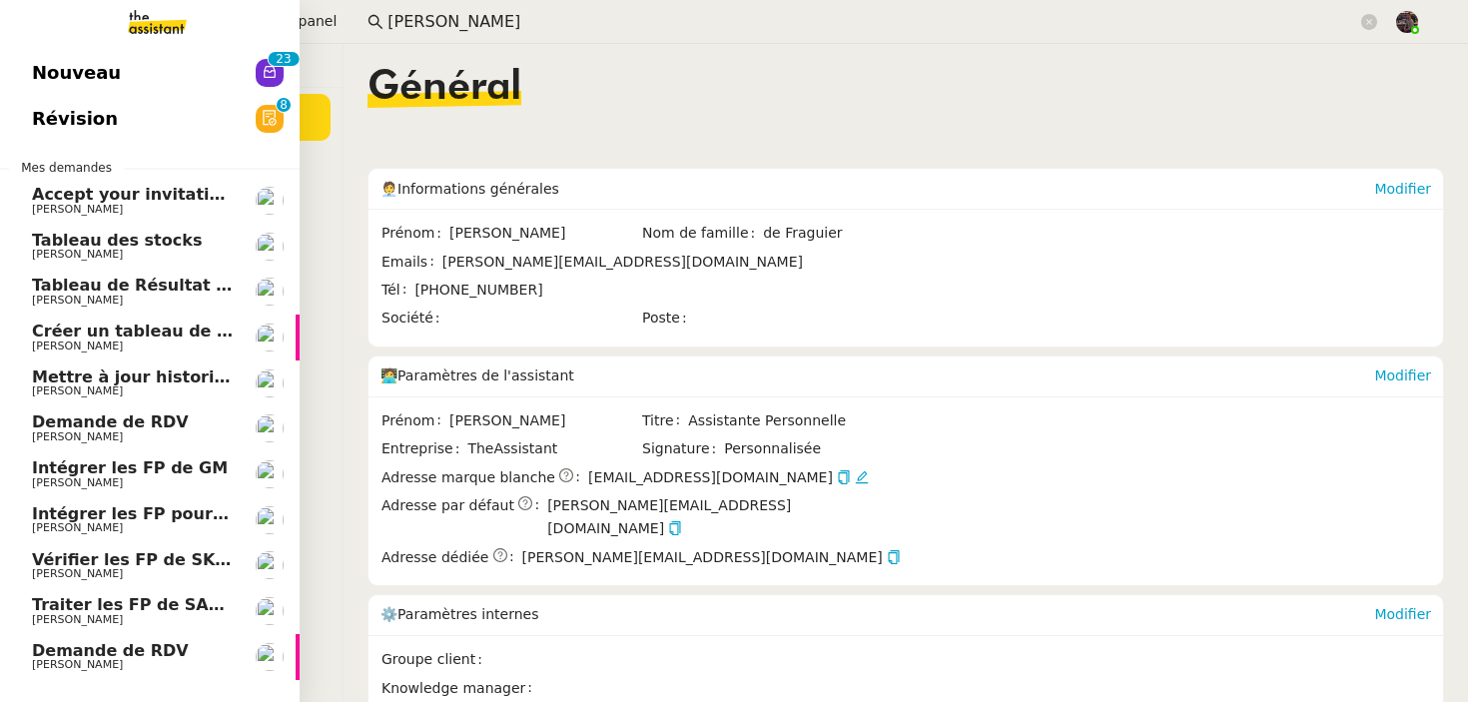
click at [228, 88] on link "Nouveau 0 1 2 3 4 5 6 7 8 9 0 1 2 3 4 5 6 7 8 9" at bounding box center [150, 73] width 300 height 46
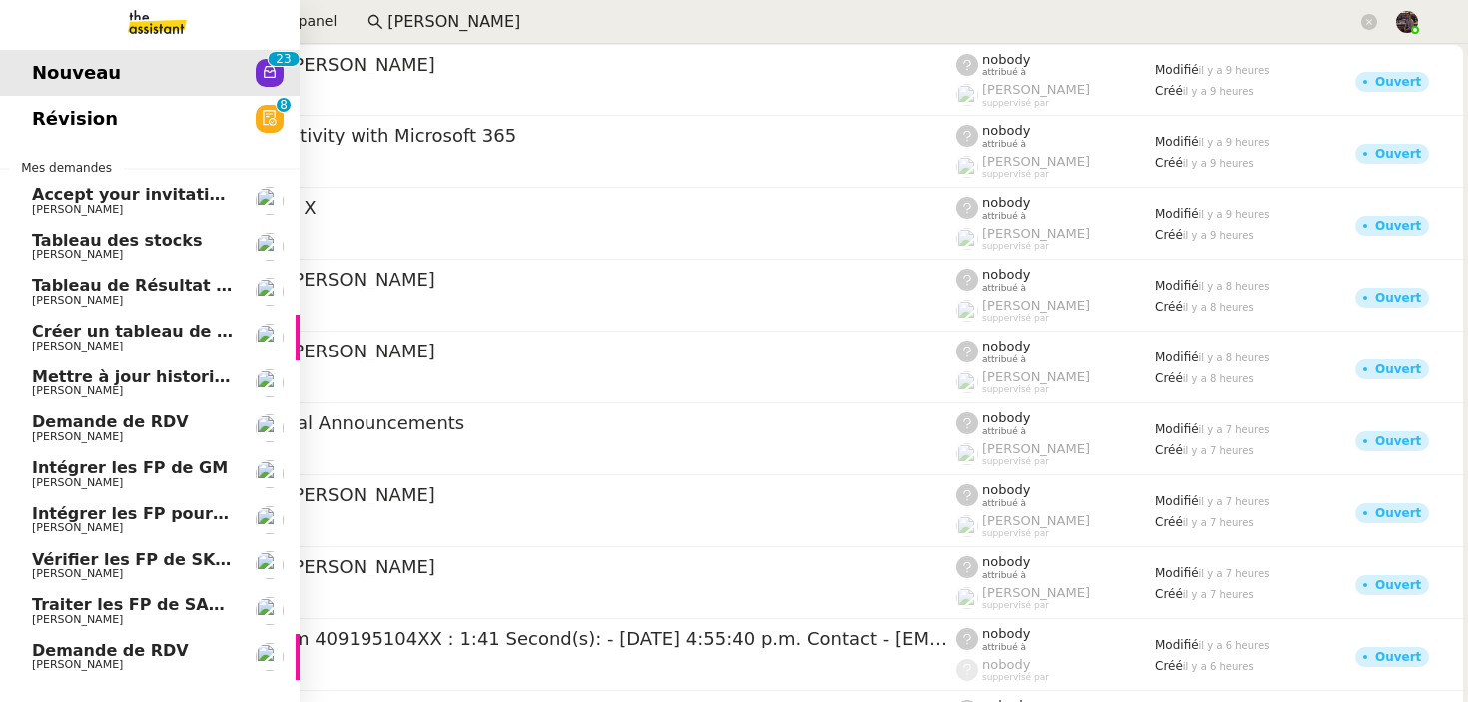
click at [79, 598] on span "Traiter les FP de SARBAZAN" at bounding box center [157, 604] width 251 height 19
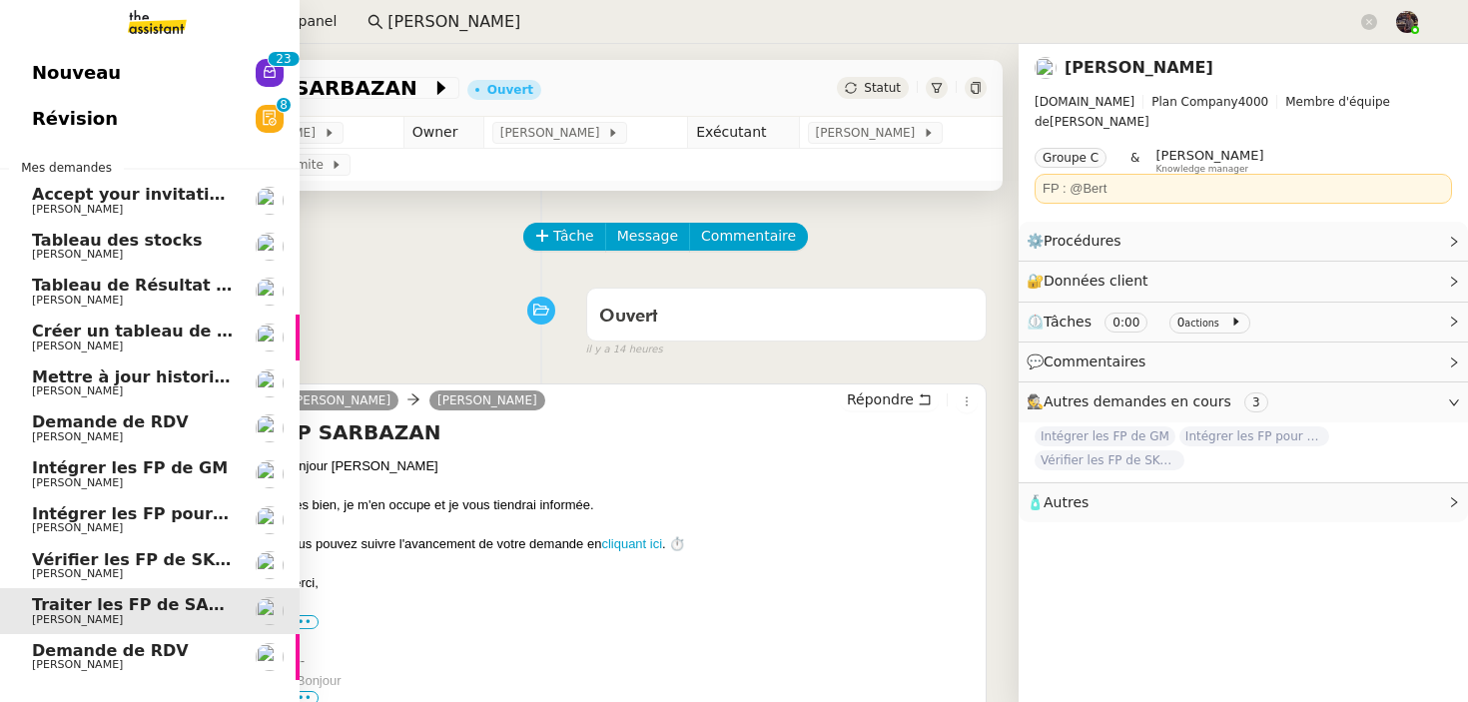
click at [160, 439] on span "[PERSON_NAME]" at bounding box center [133, 437] width 202 height 12
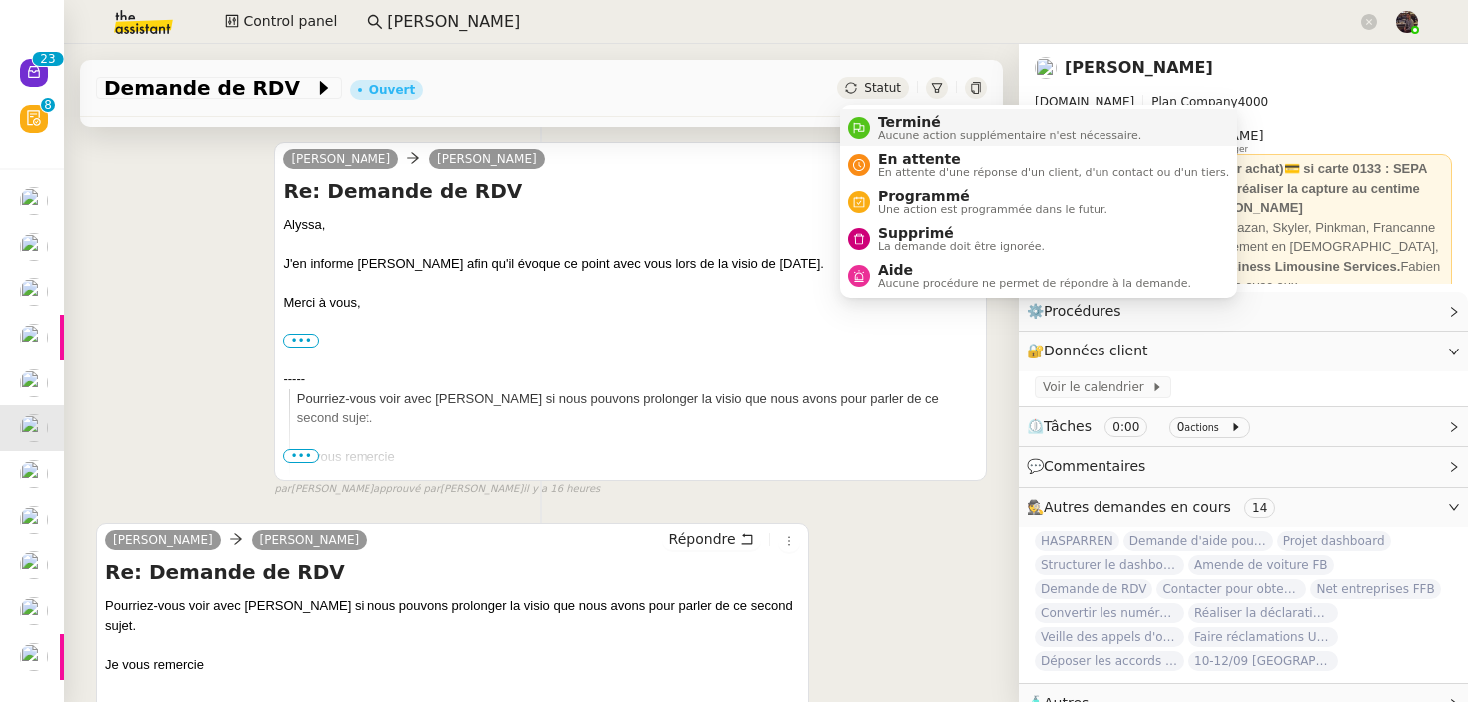
click at [916, 137] on span "Aucune action supplémentaire n'est nécessaire." at bounding box center [1010, 135] width 264 height 11
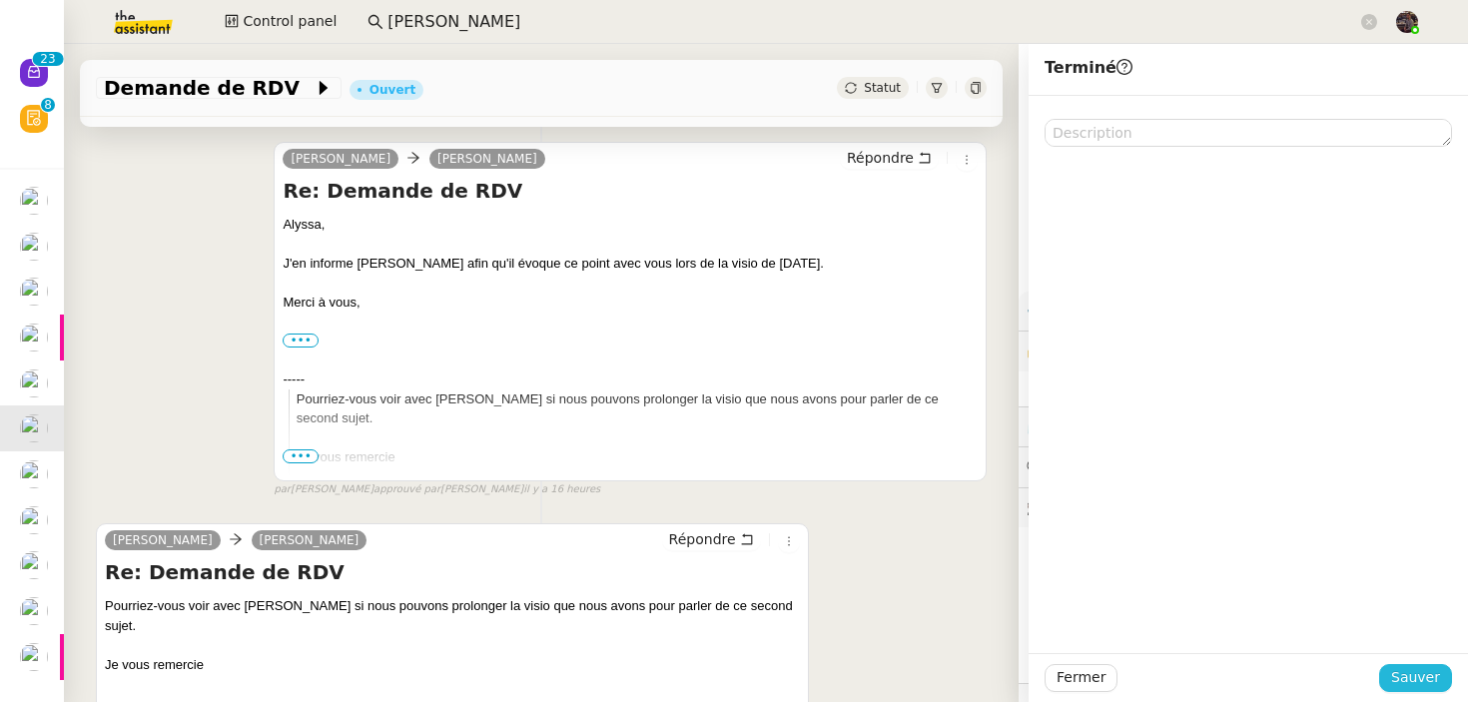
click at [1394, 674] on button "Sauver" at bounding box center [1415, 678] width 73 height 28
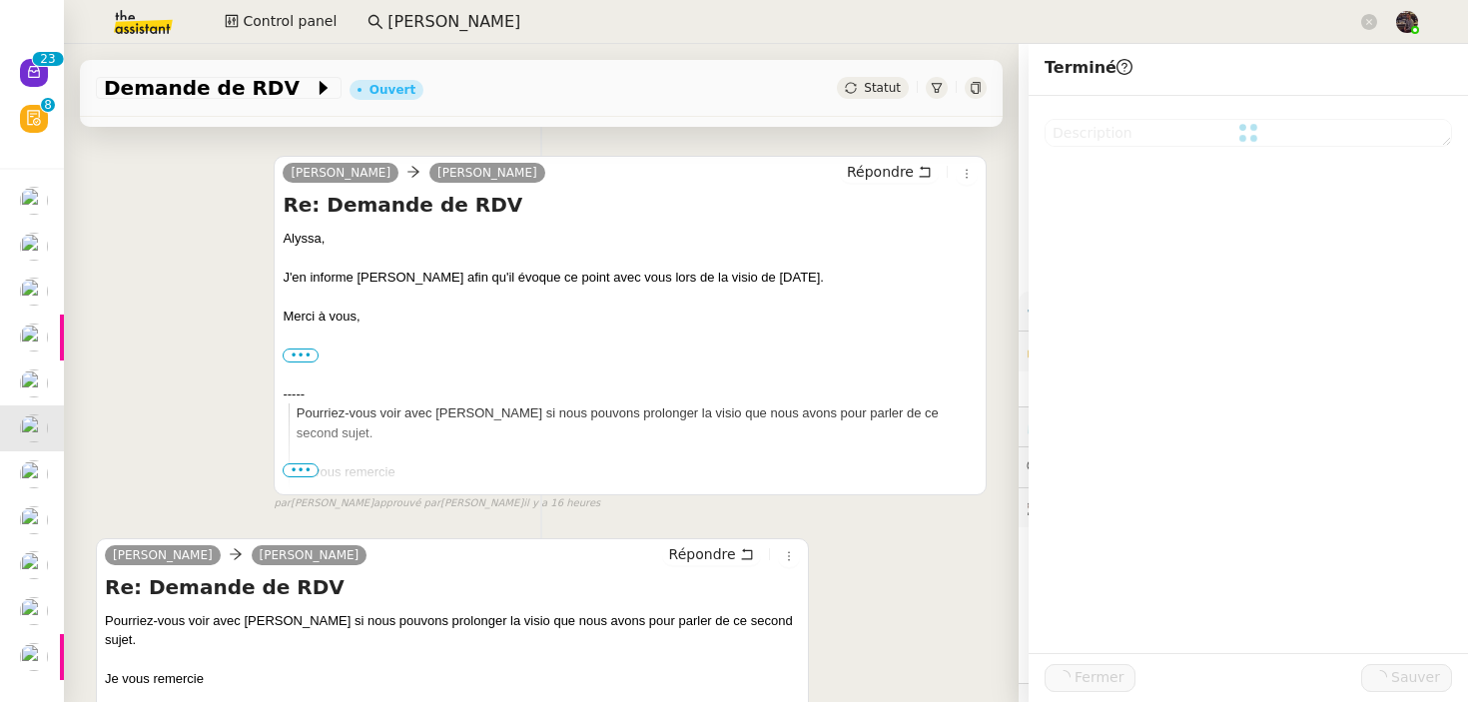
scroll to position [251, 0]
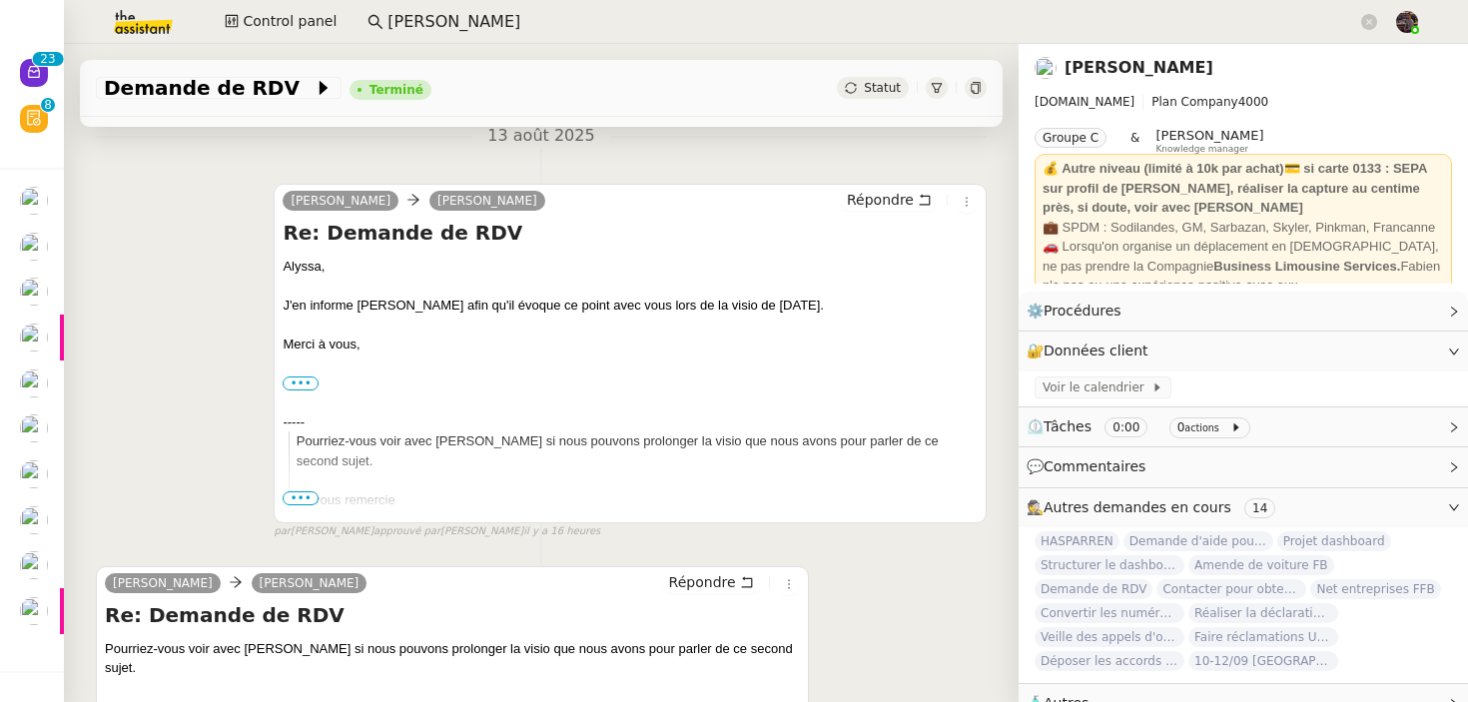
click at [438, 29] on input "[PERSON_NAME]" at bounding box center [872, 22] width 970 height 27
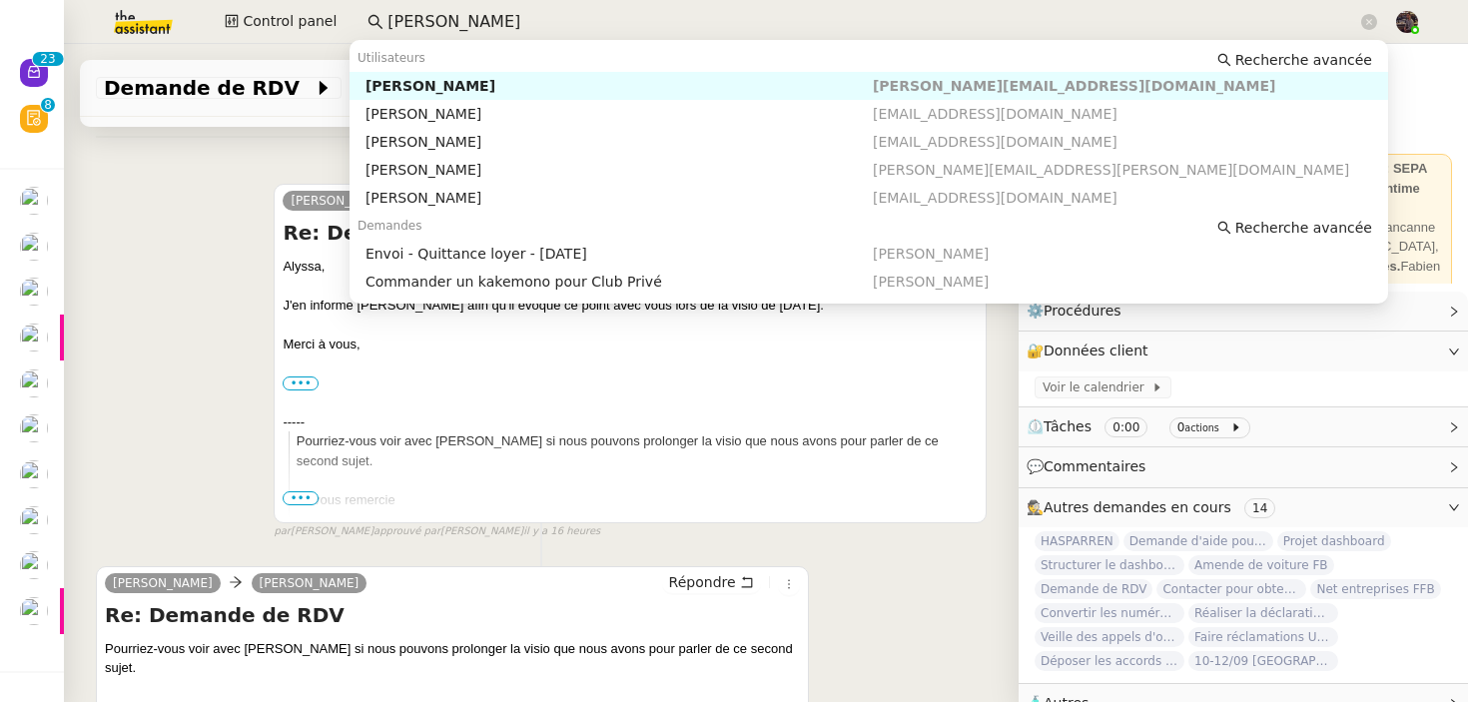
click at [438, 29] on input "[PERSON_NAME]" at bounding box center [872, 22] width 970 height 27
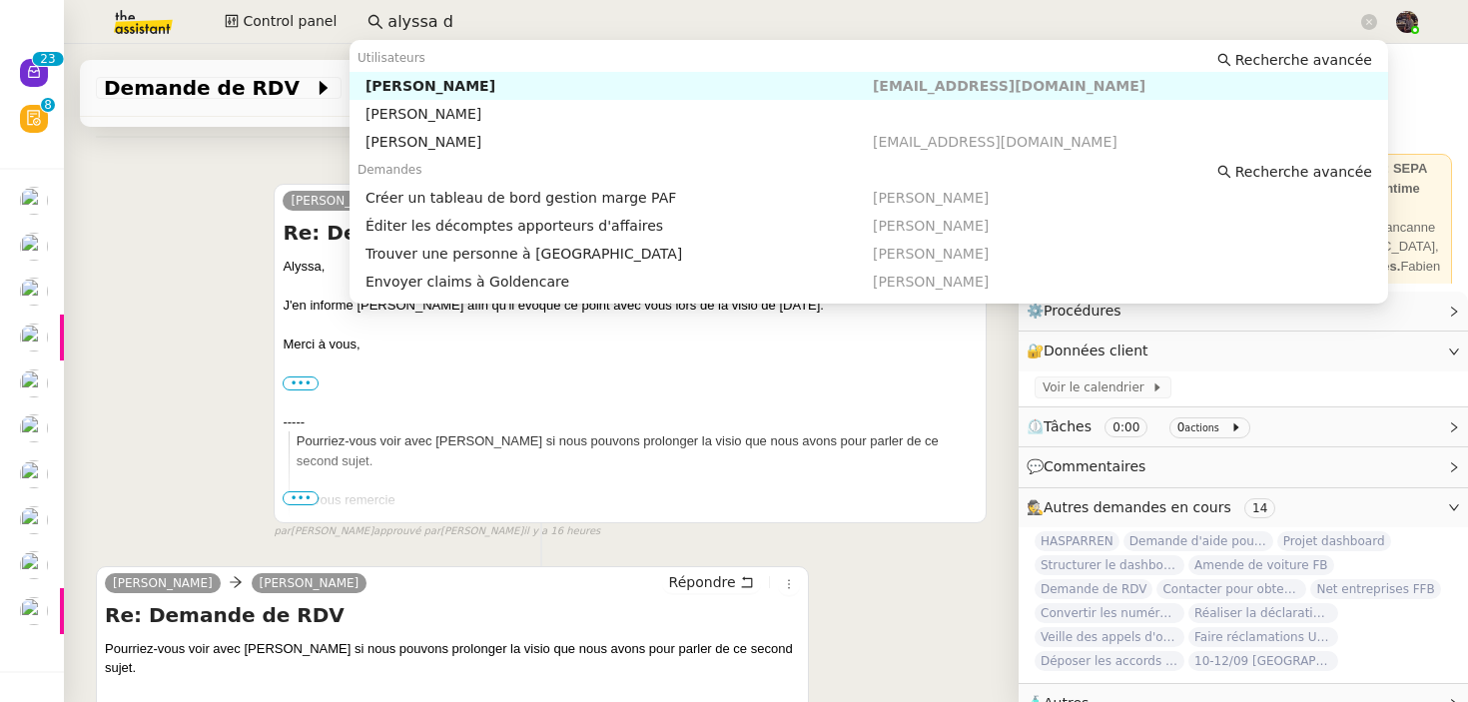
click at [441, 86] on div "[PERSON_NAME]" at bounding box center [618, 86] width 507 height 18
type input "alyssa d"
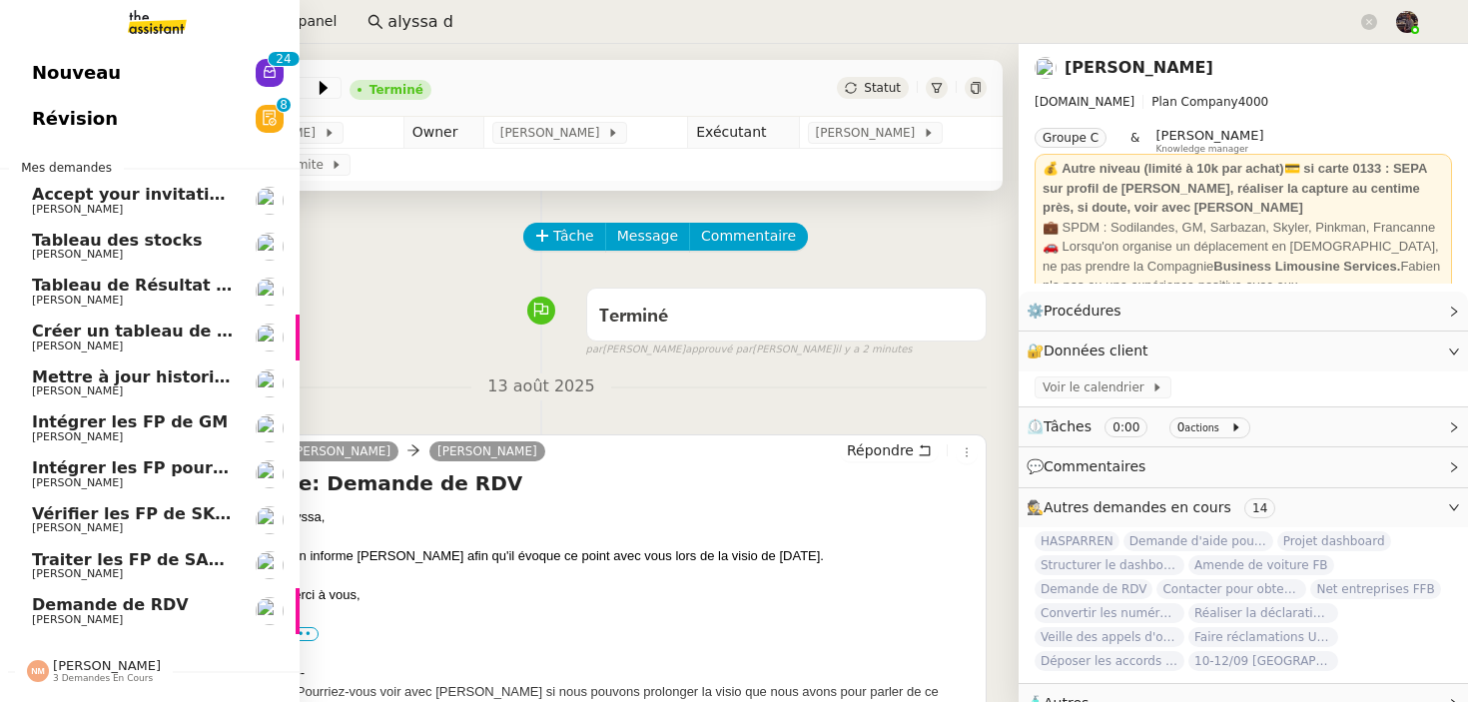
scroll to position [0, 8]
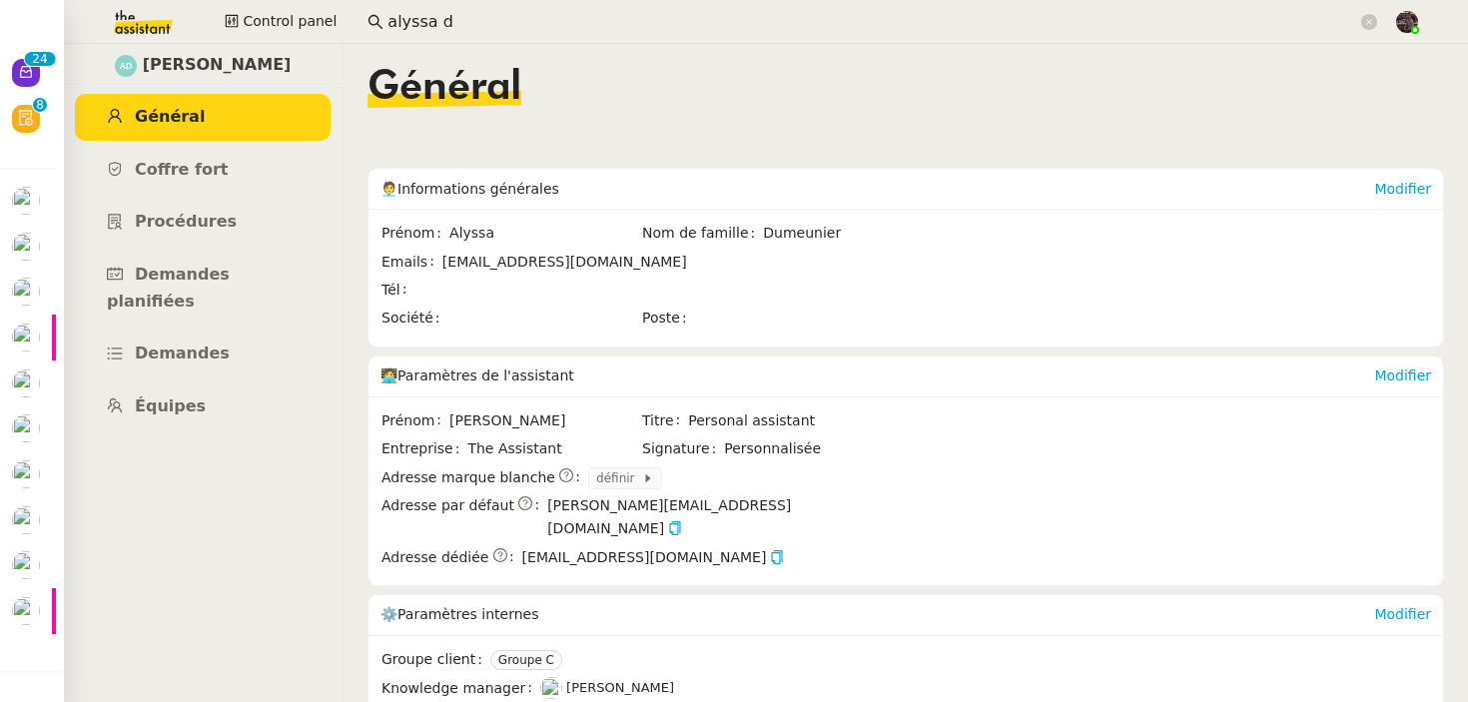
click at [234, 51] on div "[PERSON_NAME]" at bounding box center [203, 66] width 280 height 44
click at [234, 61] on span "[PERSON_NAME]" at bounding box center [217, 65] width 149 height 27
copy span "Dumeunier"
click at [163, 60] on span "[PERSON_NAME]" at bounding box center [217, 65] width 149 height 27
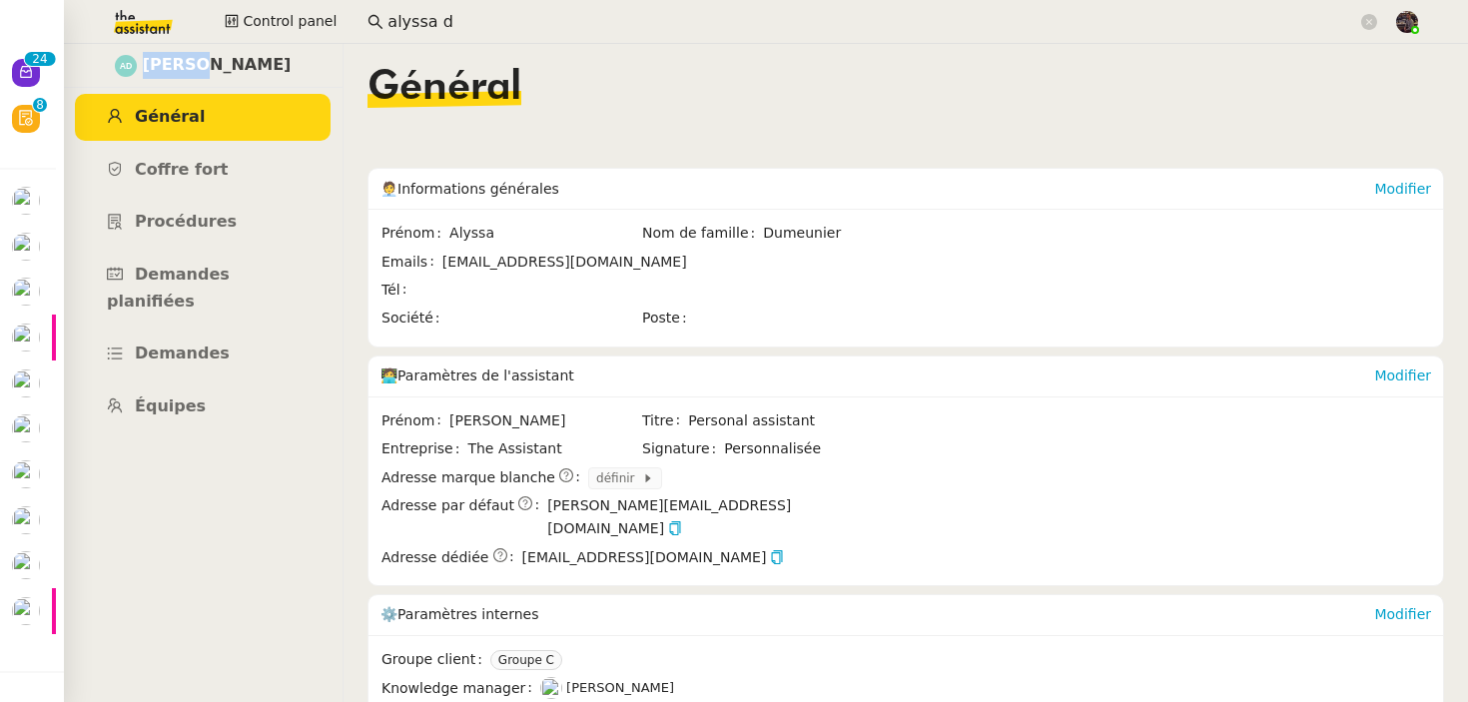
click at [163, 60] on span "[PERSON_NAME]" at bounding box center [217, 65] width 149 height 27
copy span "Alyssa"
click at [792, 238] on span "Dumeunier" at bounding box center [832, 233] width 138 height 23
copy span "Dumeunier"
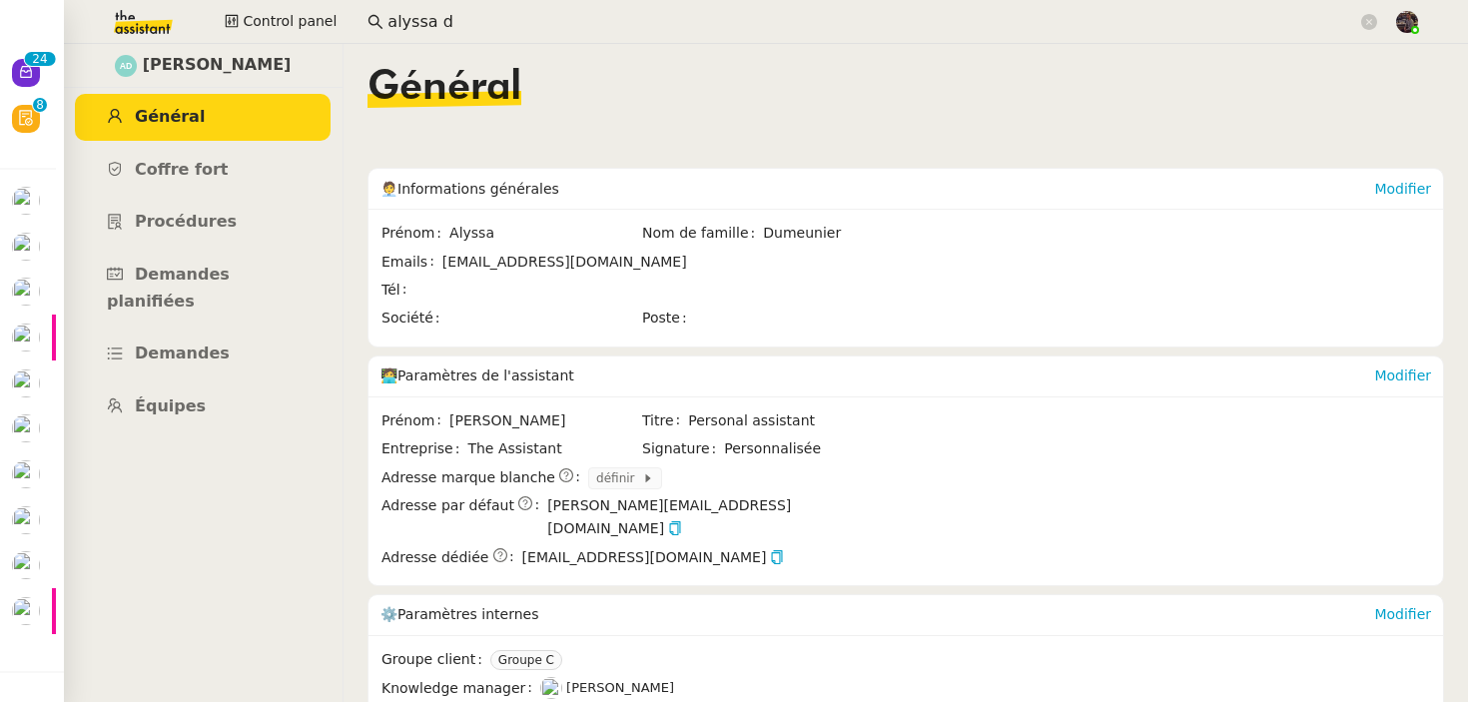
click at [464, 285] on span at bounding box center [657, 290] width 486 height 23
click at [454, 252] on div "[EMAIL_ADDRESS][DOMAIN_NAME]" at bounding box center [564, 262] width 245 height 23
click at [725, 260] on span "[EMAIL_ADDRESS][DOMAIN_NAME]" at bounding box center [671, 262] width 458 height 23
copy span "[EMAIL_ADDRESS][DOMAIN_NAME]"
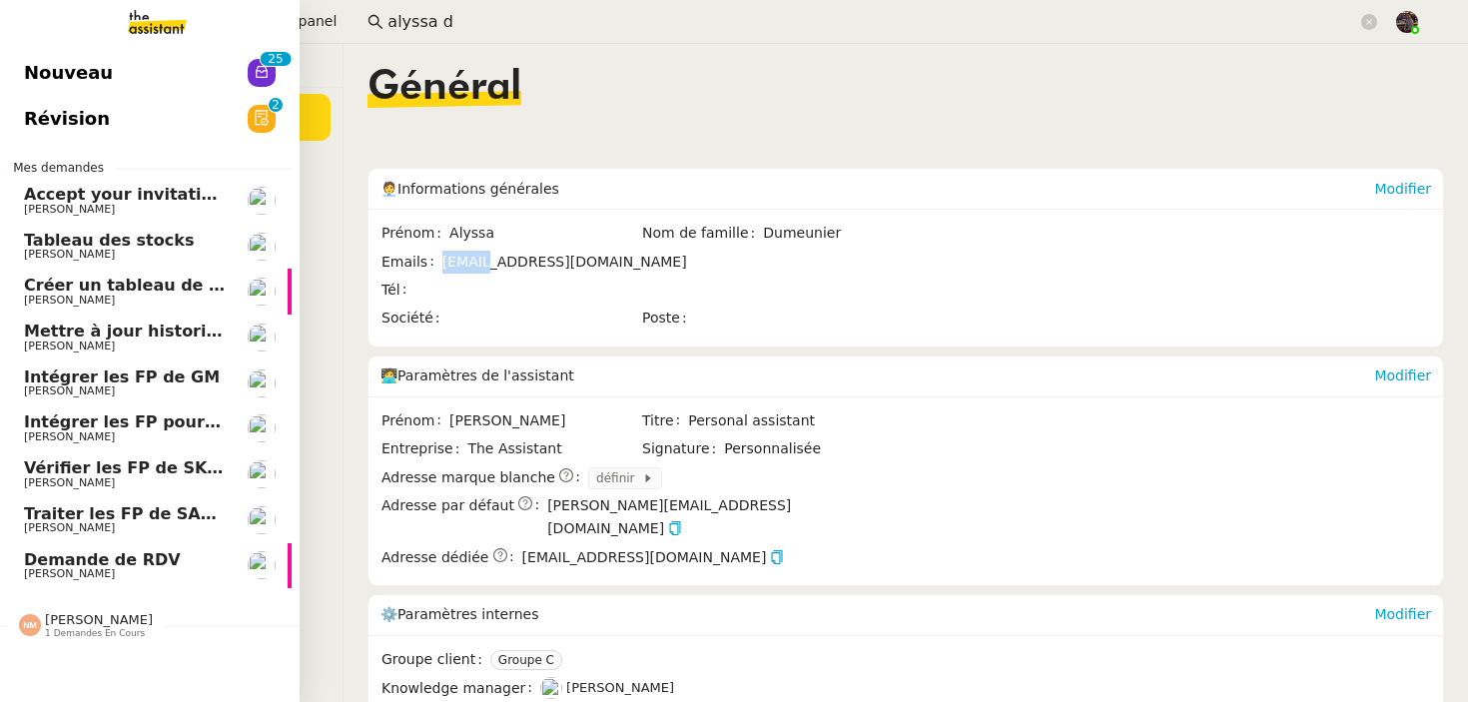
click at [94, 552] on span "Demande de RDV" at bounding box center [102, 559] width 157 height 19
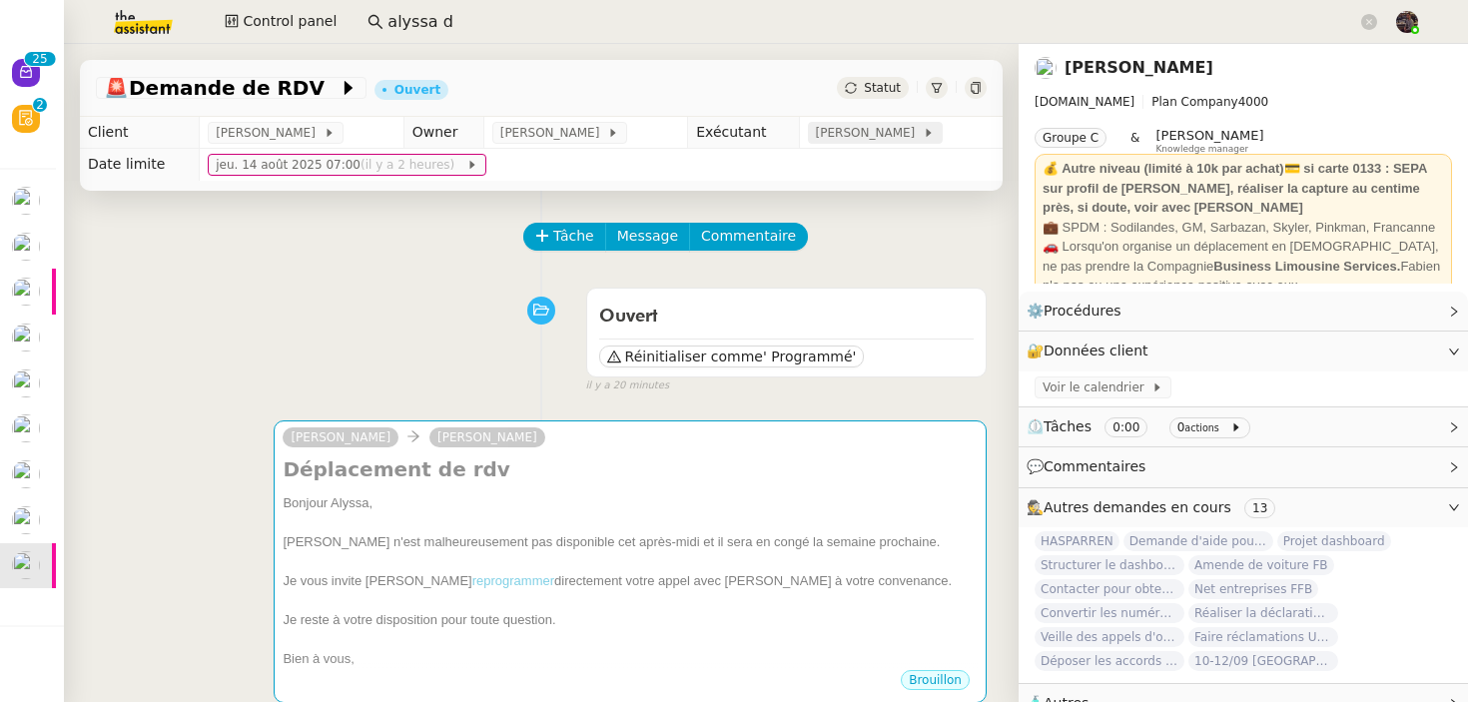
click at [848, 132] on span "[PERSON_NAME]" at bounding box center [869, 133] width 107 height 20
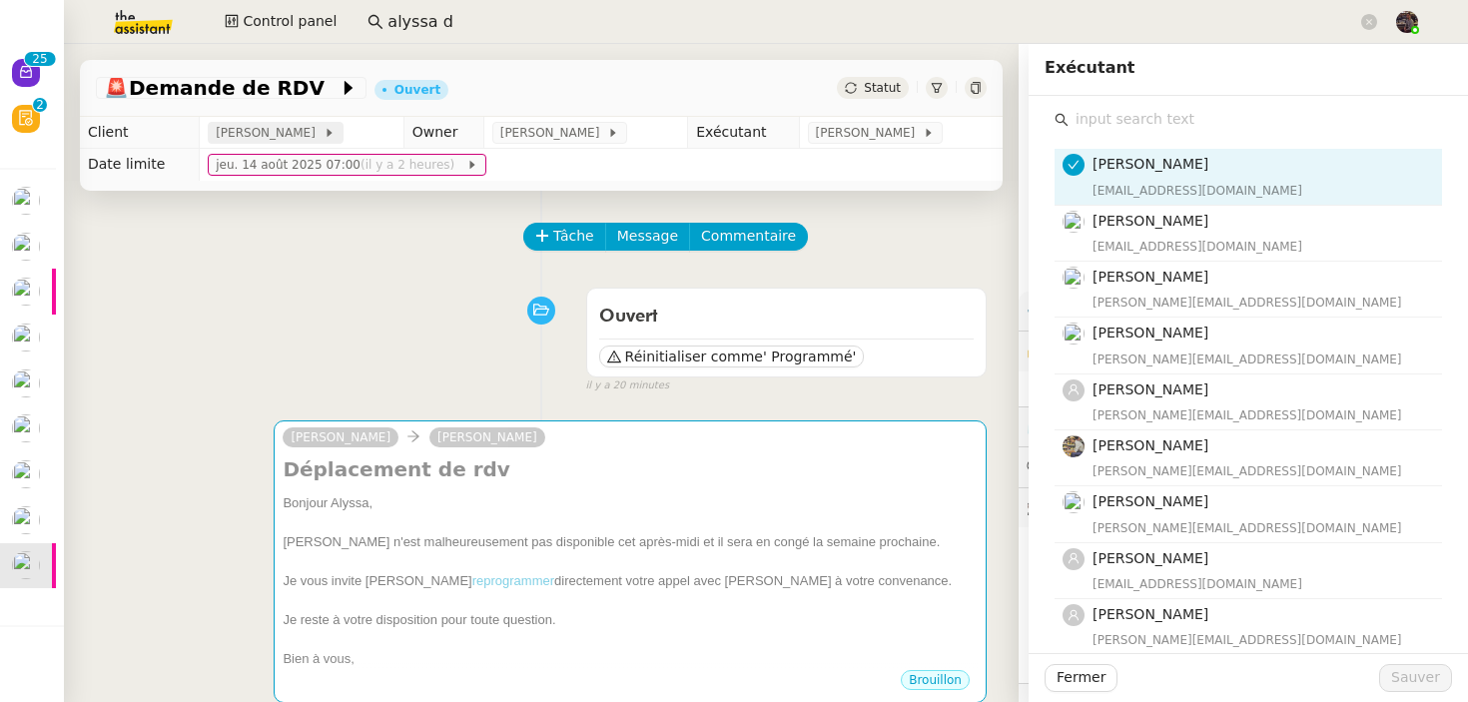
click at [327, 134] on icon at bounding box center [329, 133] width 5 height 8
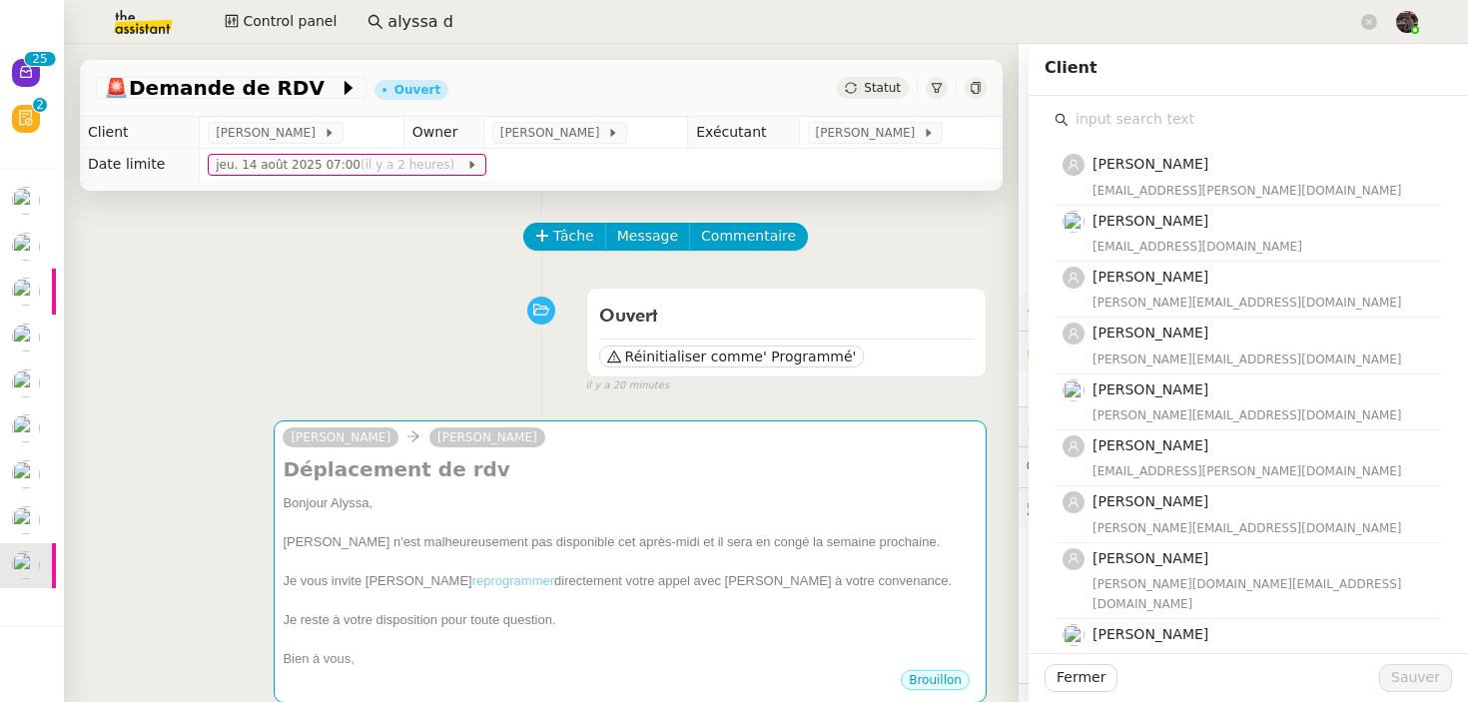
click at [1154, 108] on input "text" at bounding box center [1254, 119] width 373 height 27
type input "c"
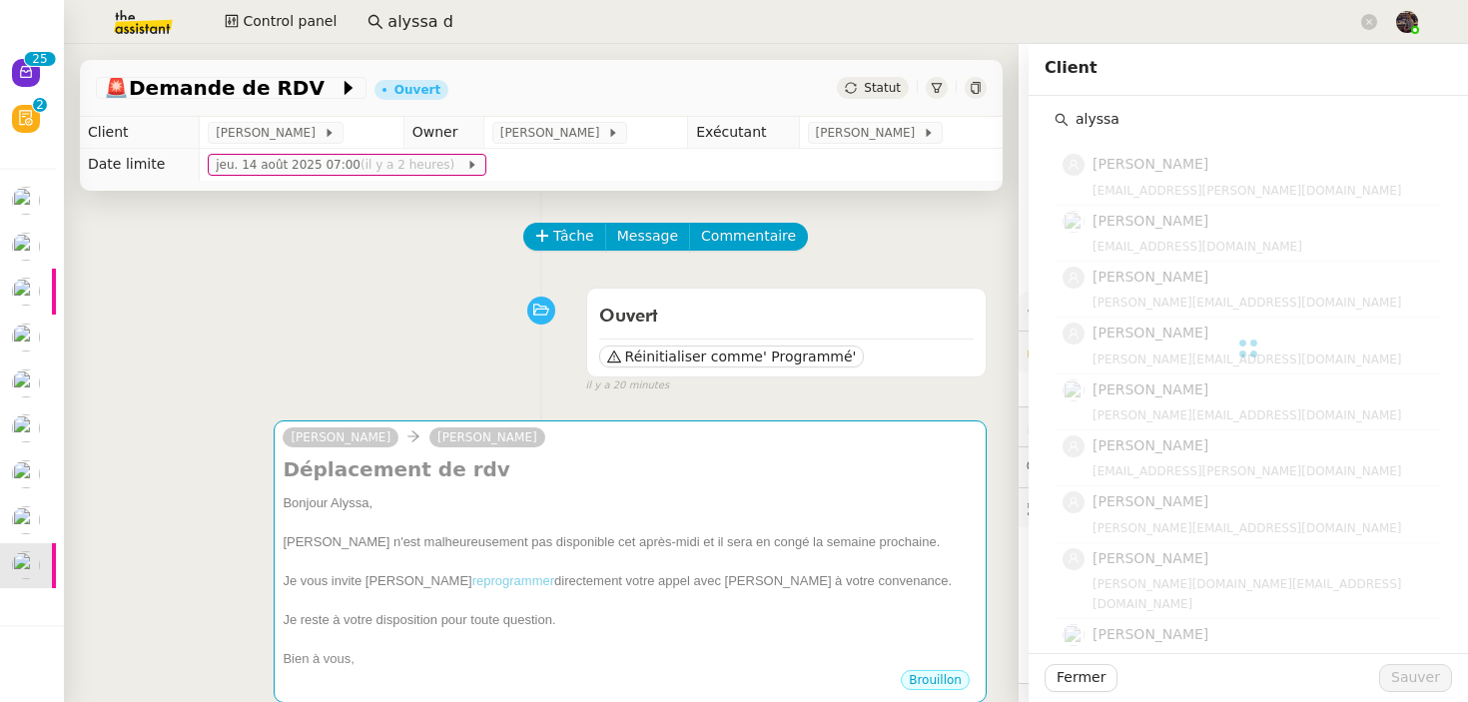
type input "alyssa"
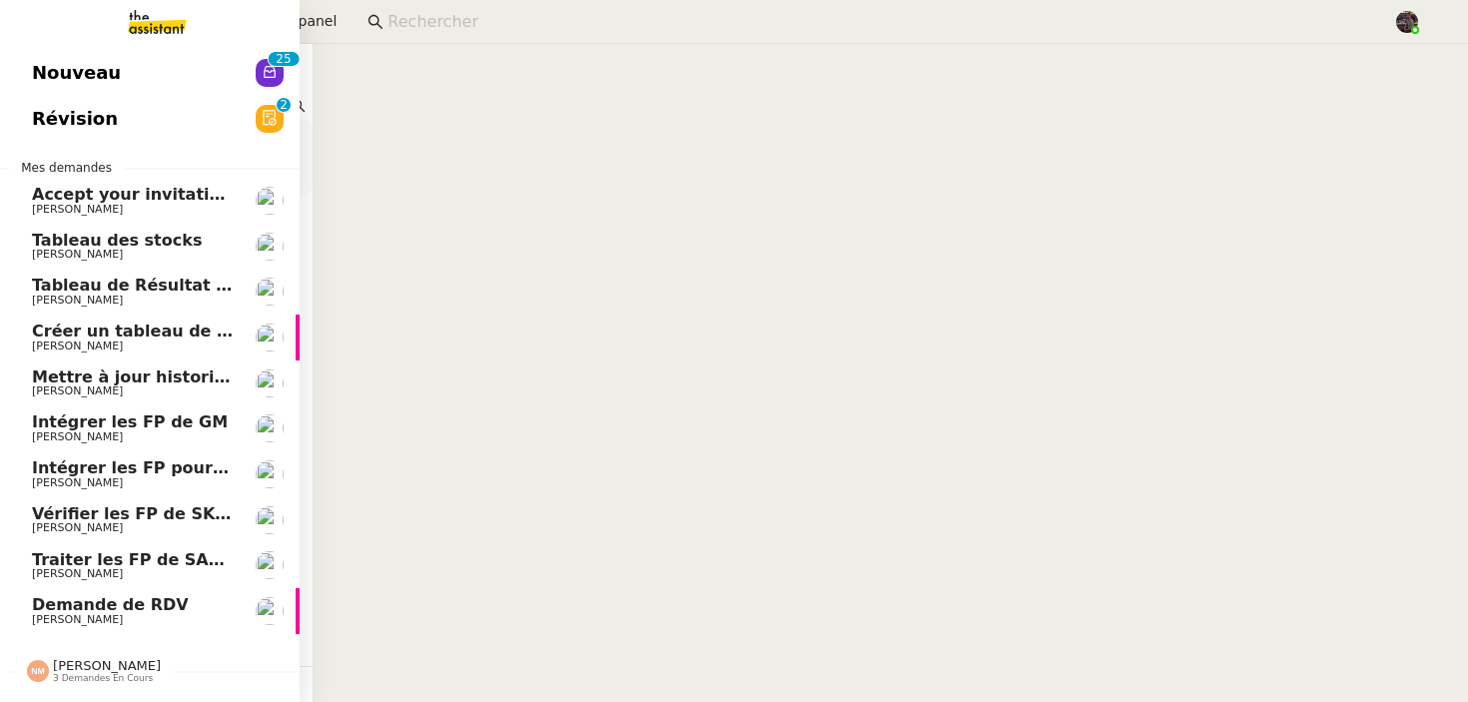
click at [54, 610] on span "Demande de RDV" at bounding box center [110, 604] width 157 height 19
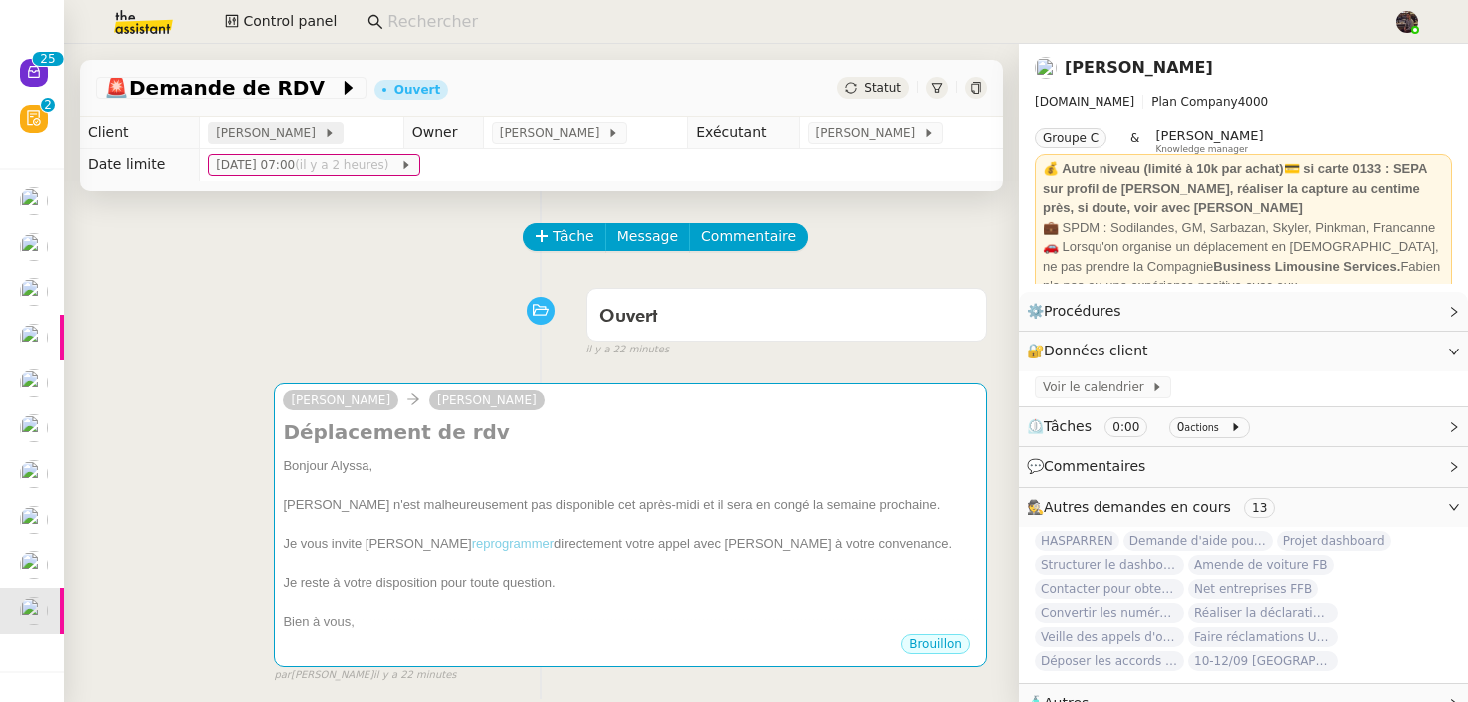
click at [265, 140] on span "[PERSON_NAME]" at bounding box center [269, 133] width 107 height 20
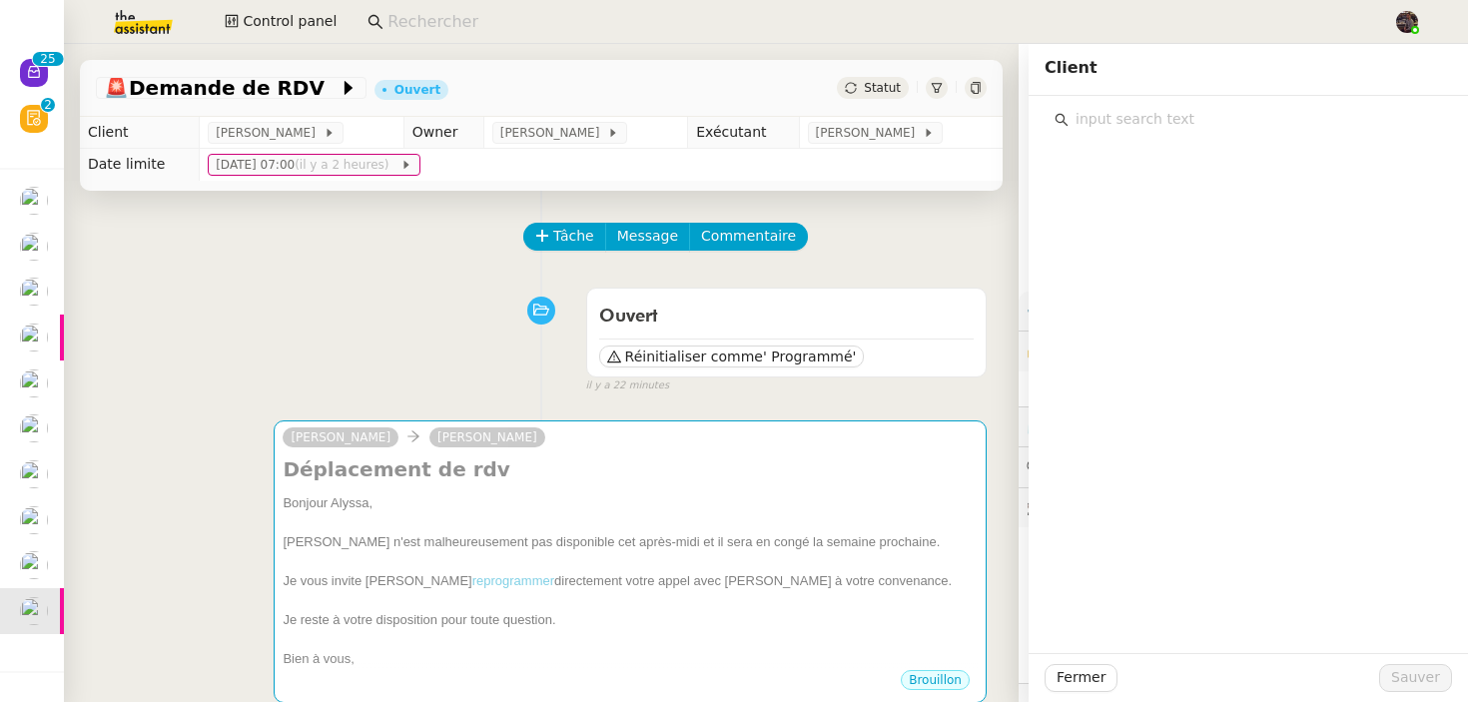
click at [1123, 116] on input "text" at bounding box center [1254, 119] width 373 height 27
